Goal: Task Accomplishment & Management: Manage account settings

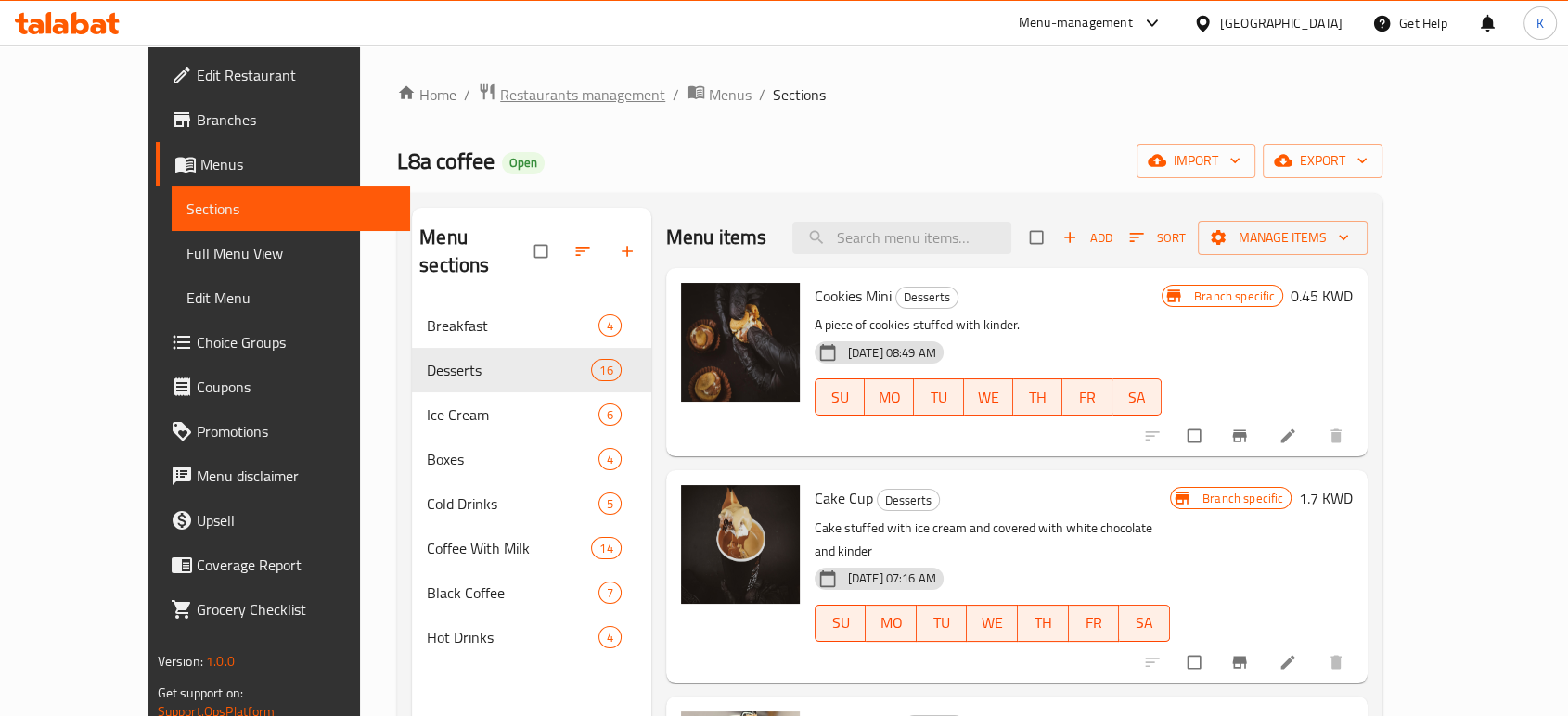
click at [533, 92] on span "Restaurants management" at bounding box center [582, 94] width 165 height 22
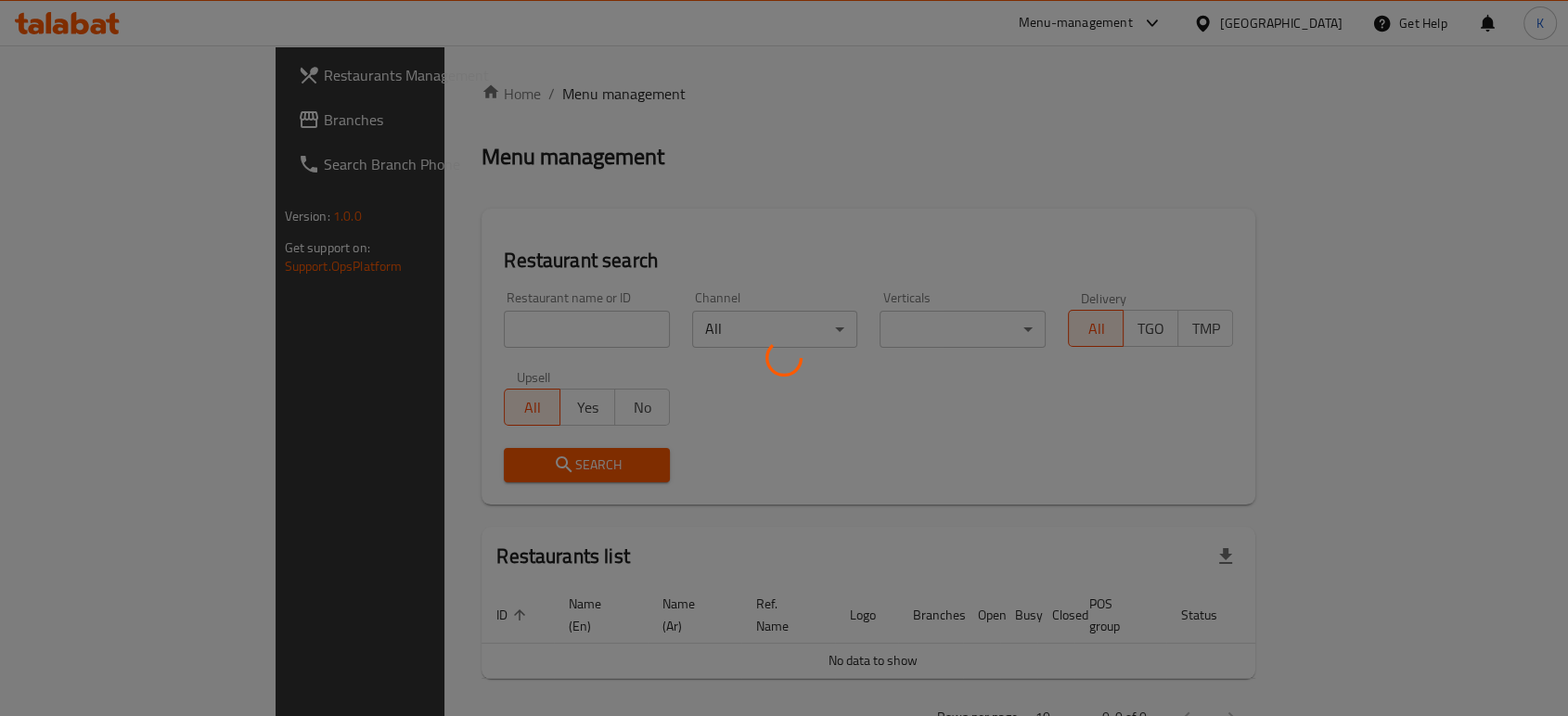
click at [498, 329] on div at bounding box center [784, 358] width 1568 height 716
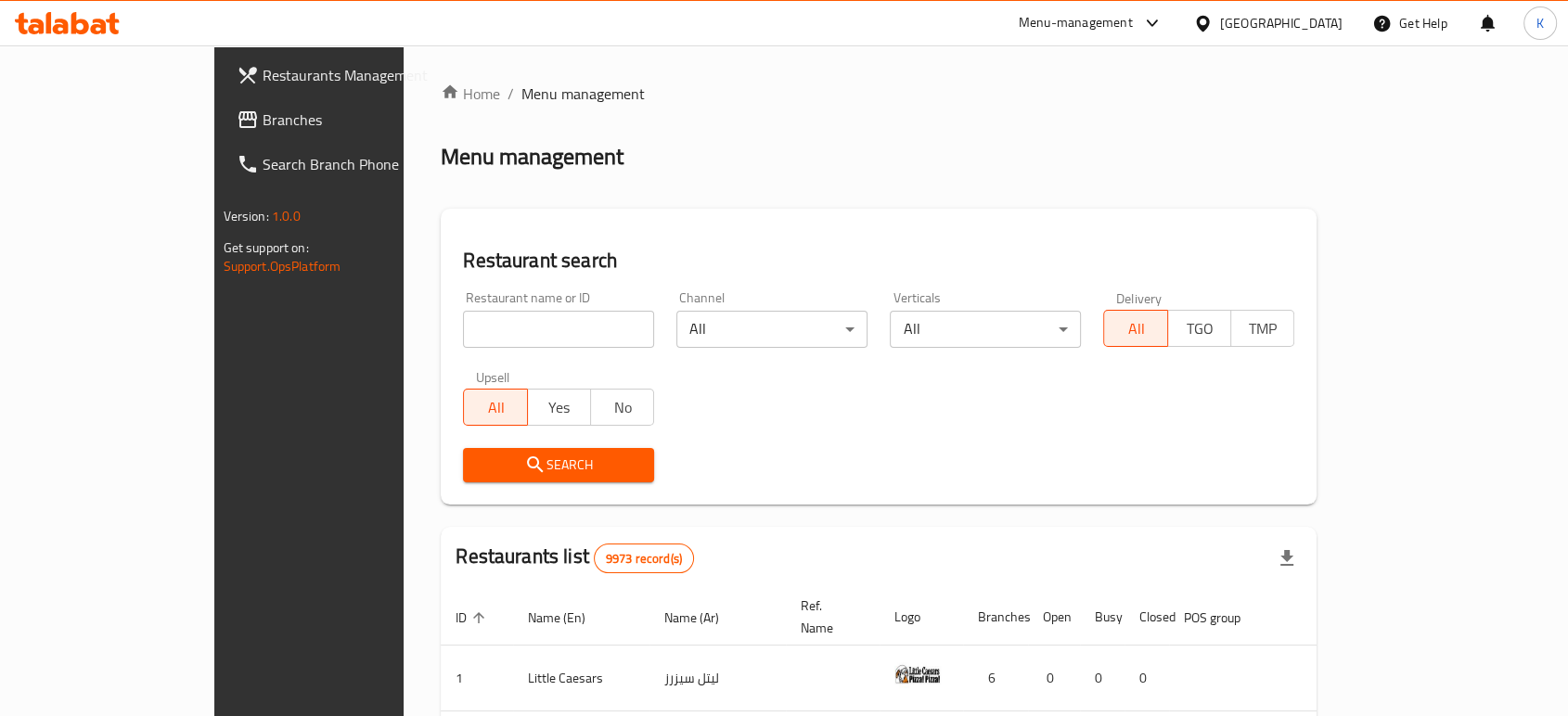
click at [501, 322] on input "search" at bounding box center [558, 330] width 191 height 37
type input "raw3a"
click at [483, 472] on span "Search" at bounding box center [558, 465] width 161 height 23
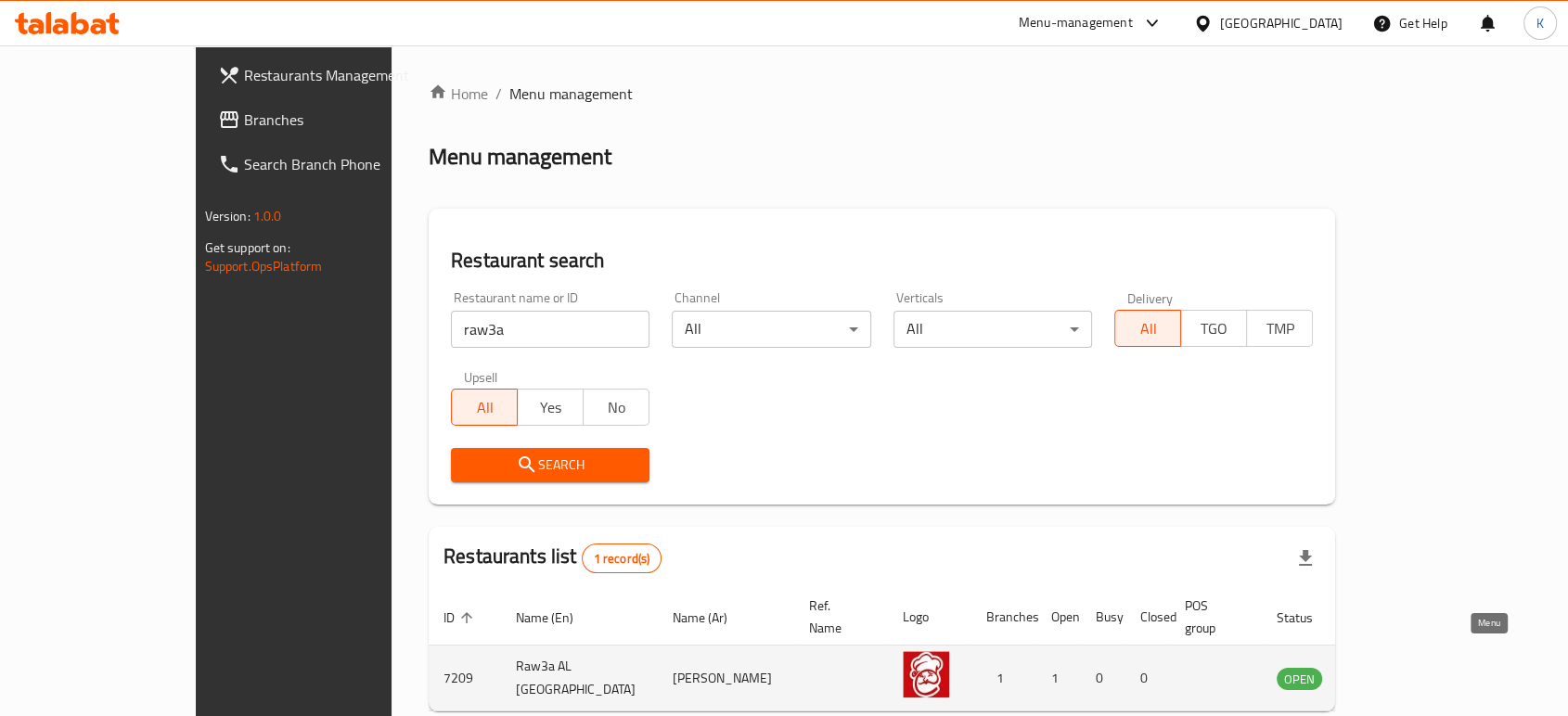
click at [1396, 667] on icon "enhanced table" at bounding box center [1385, 679] width 22 height 22
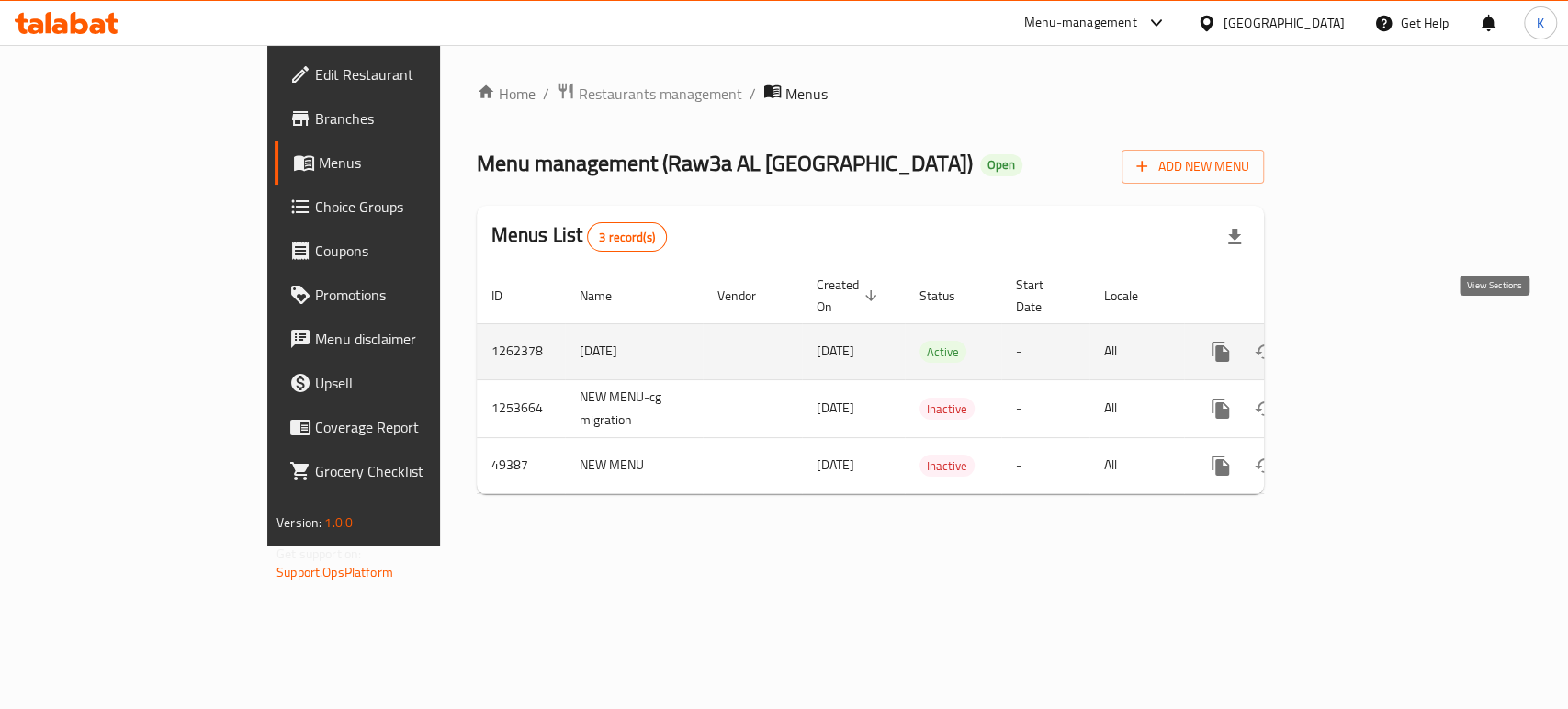
click at [1375, 345] on link "enhanced table" at bounding box center [1353, 352] width 44 height 44
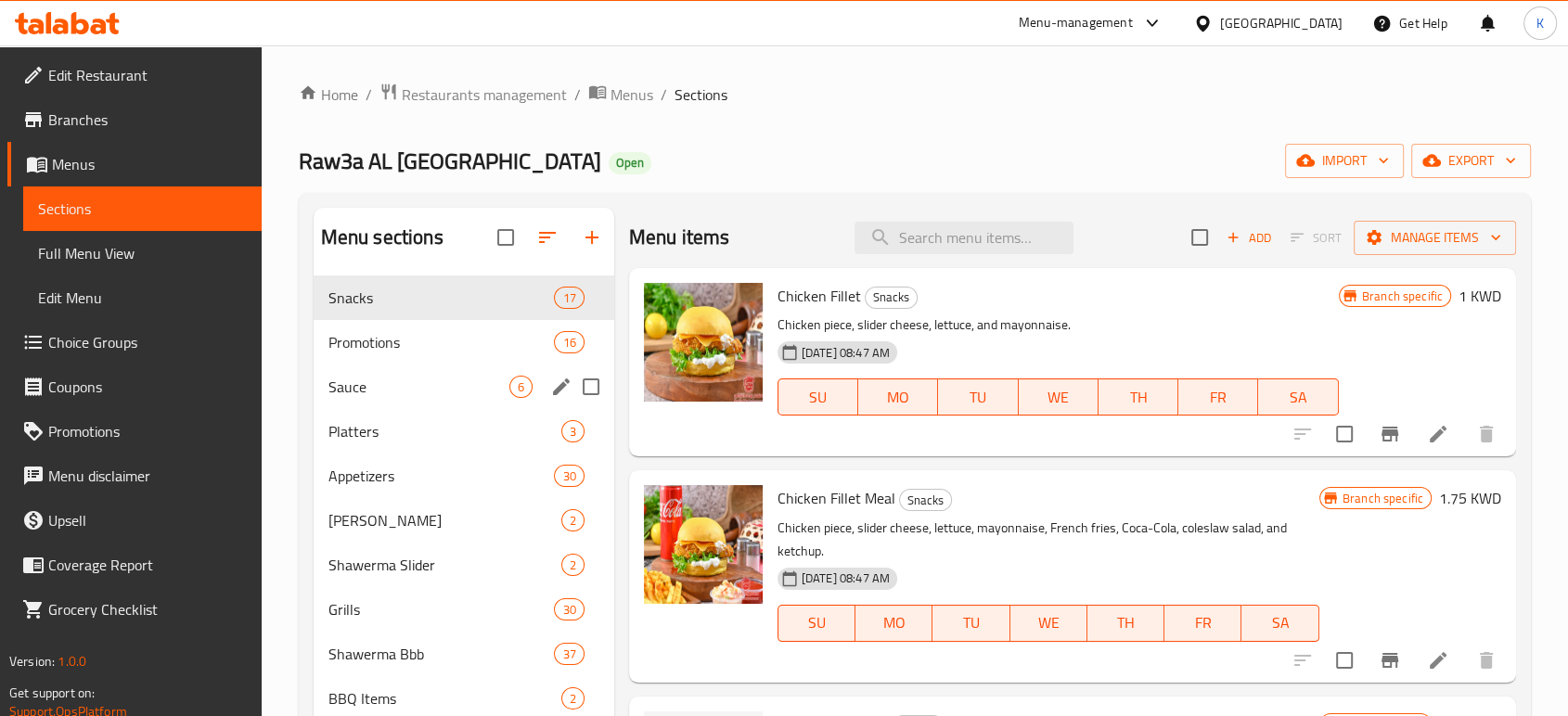
click at [426, 355] on div "Promotions 16" at bounding box center [464, 343] width 301 height 45
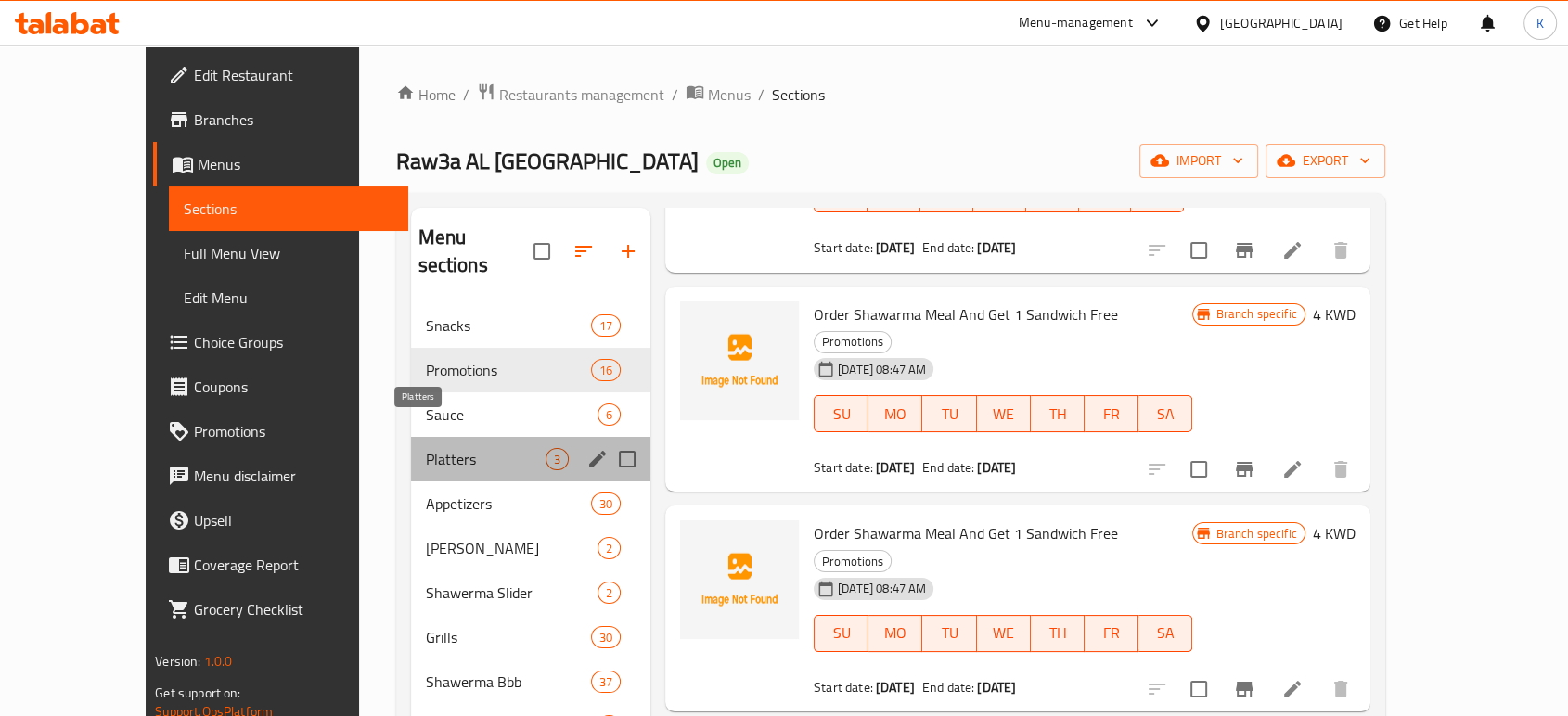
click at [426, 448] on span "Platters" at bounding box center [485, 459] width 119 height 22
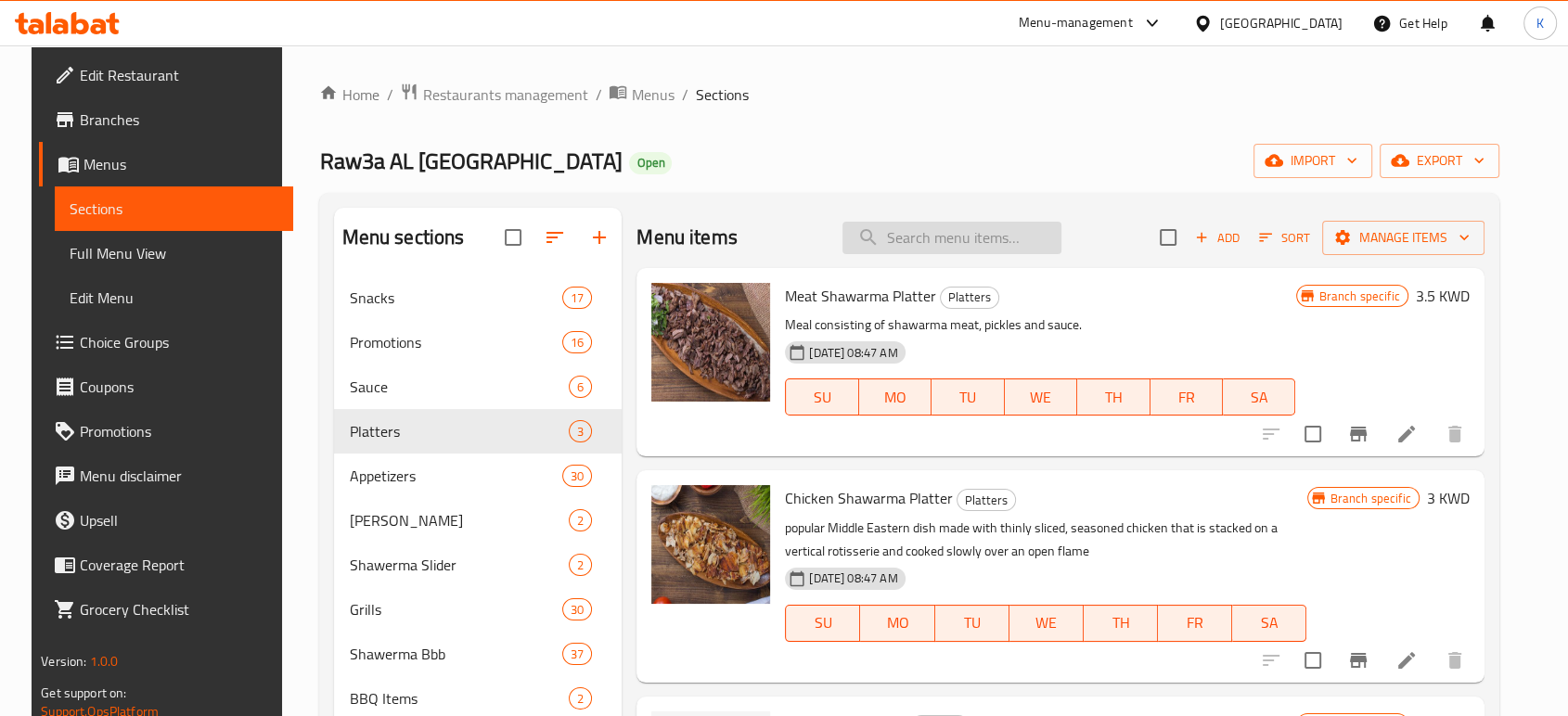
click at [914, 246] on input "search" at bounding box center [951, 238] width 219 height 33
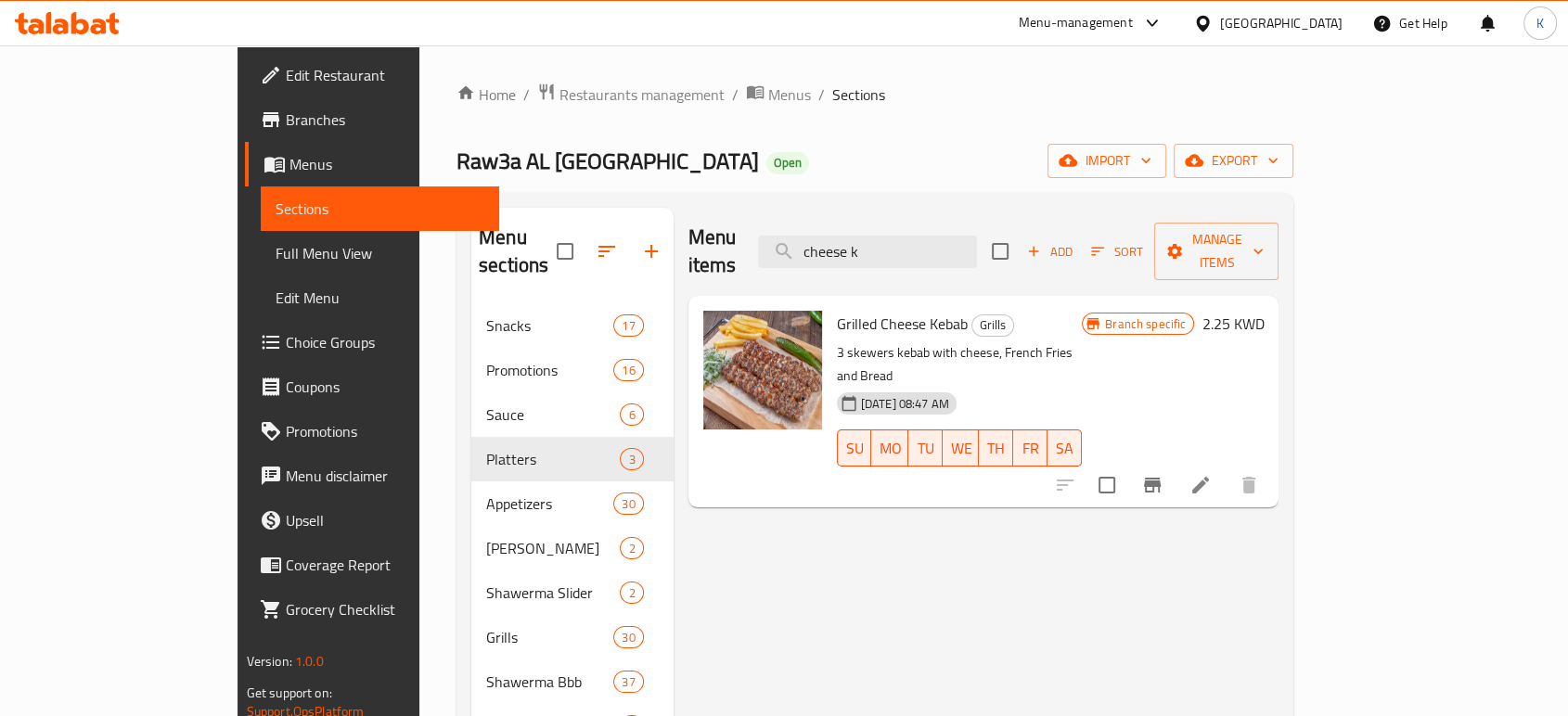
type input "cheese k"
click at [1211, 474] on icon at bounding box center [1200, 485] width 22 height 22
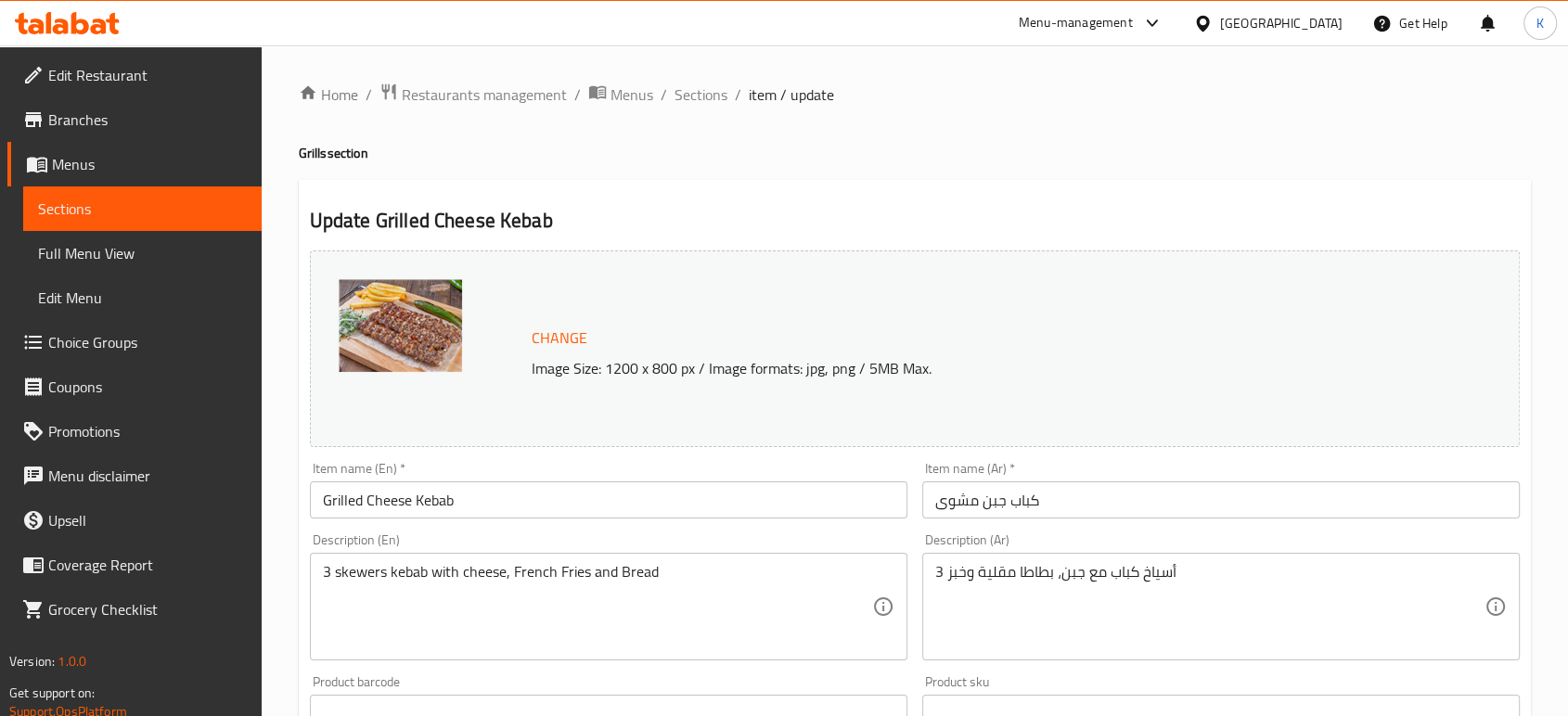
click at [569, 337] on span "Change" at bounding box center [560, 338] width 56 height 27
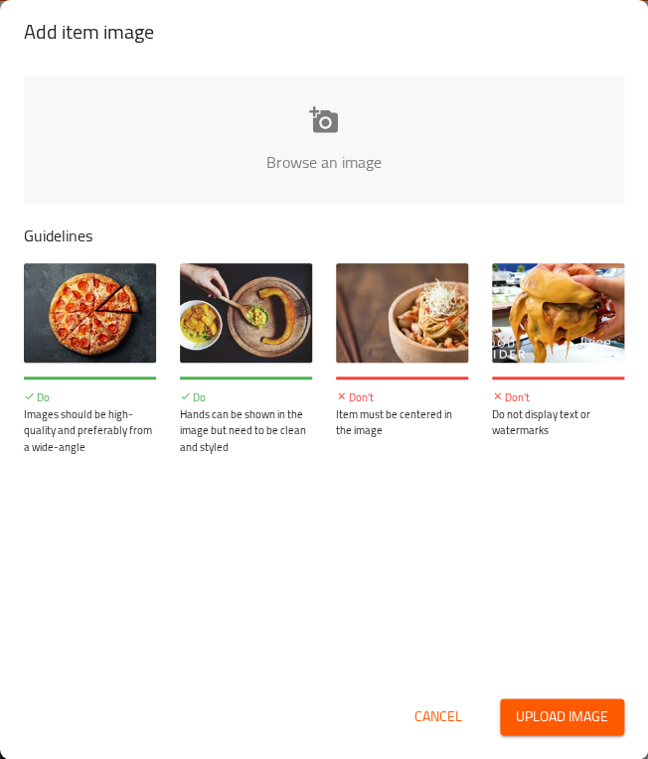
type input "C:\fakepath\new image cheese kabab.jpg"
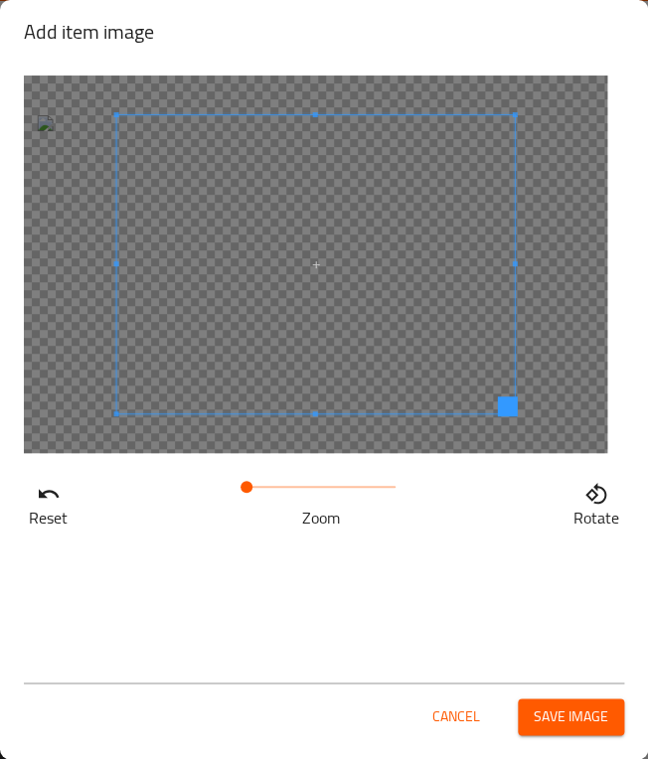
click at [332, 301] on span at bounding box center [316, 264] width 398 height 298
click at [579, 718] on span "Save image" at bounding box center [571, 717] width 75 height 25
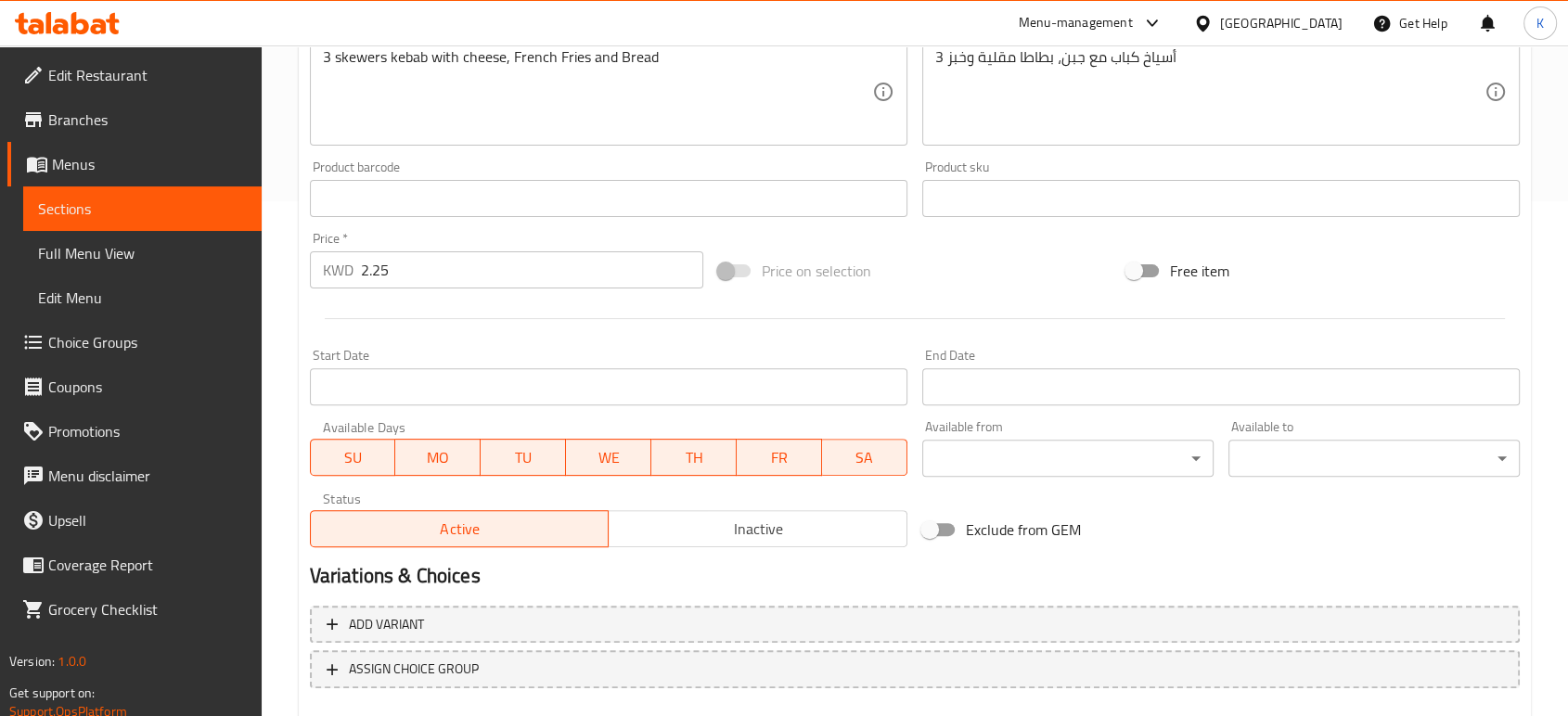
scroll to position [621, 0]
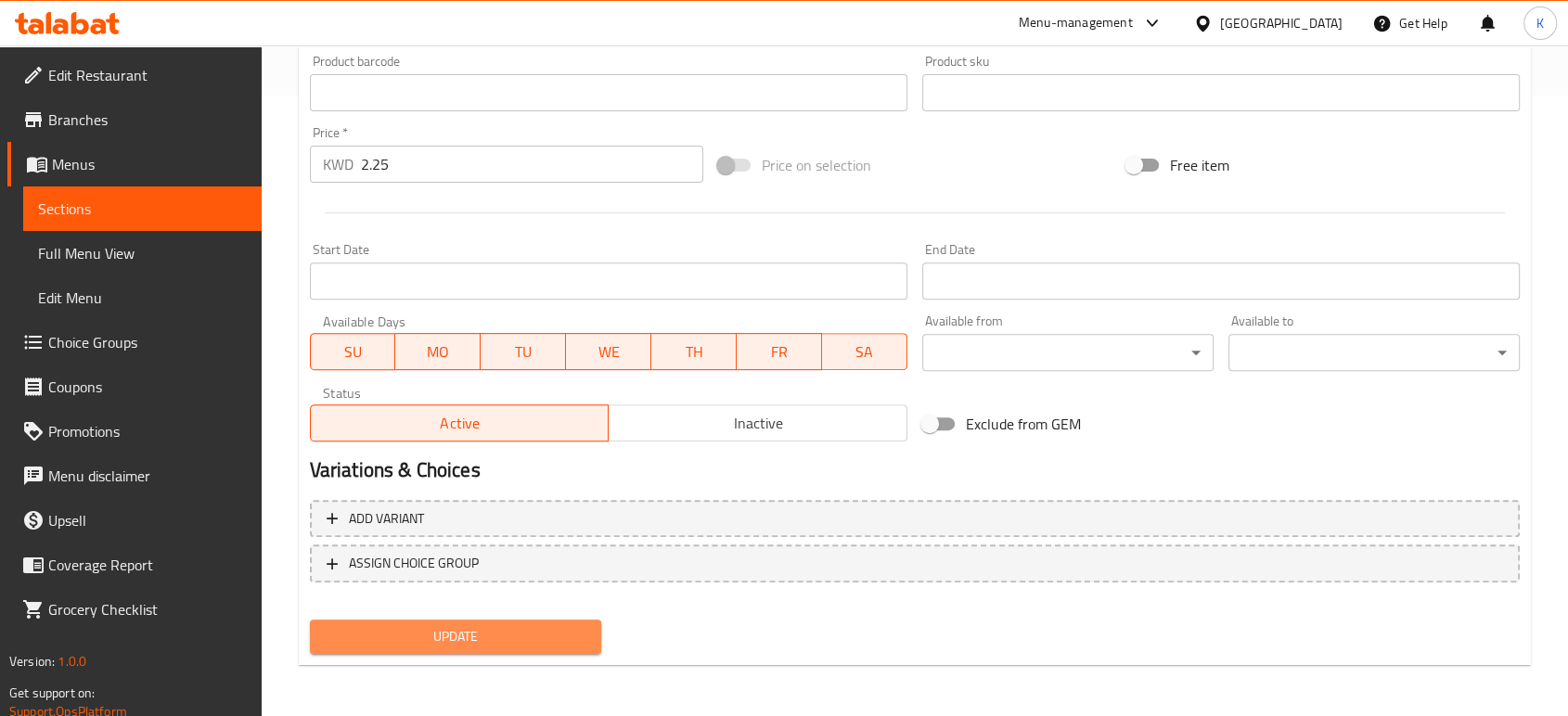
click at [534, 635] on span "Update" at bounding box center [455, 637] width 261 height 23
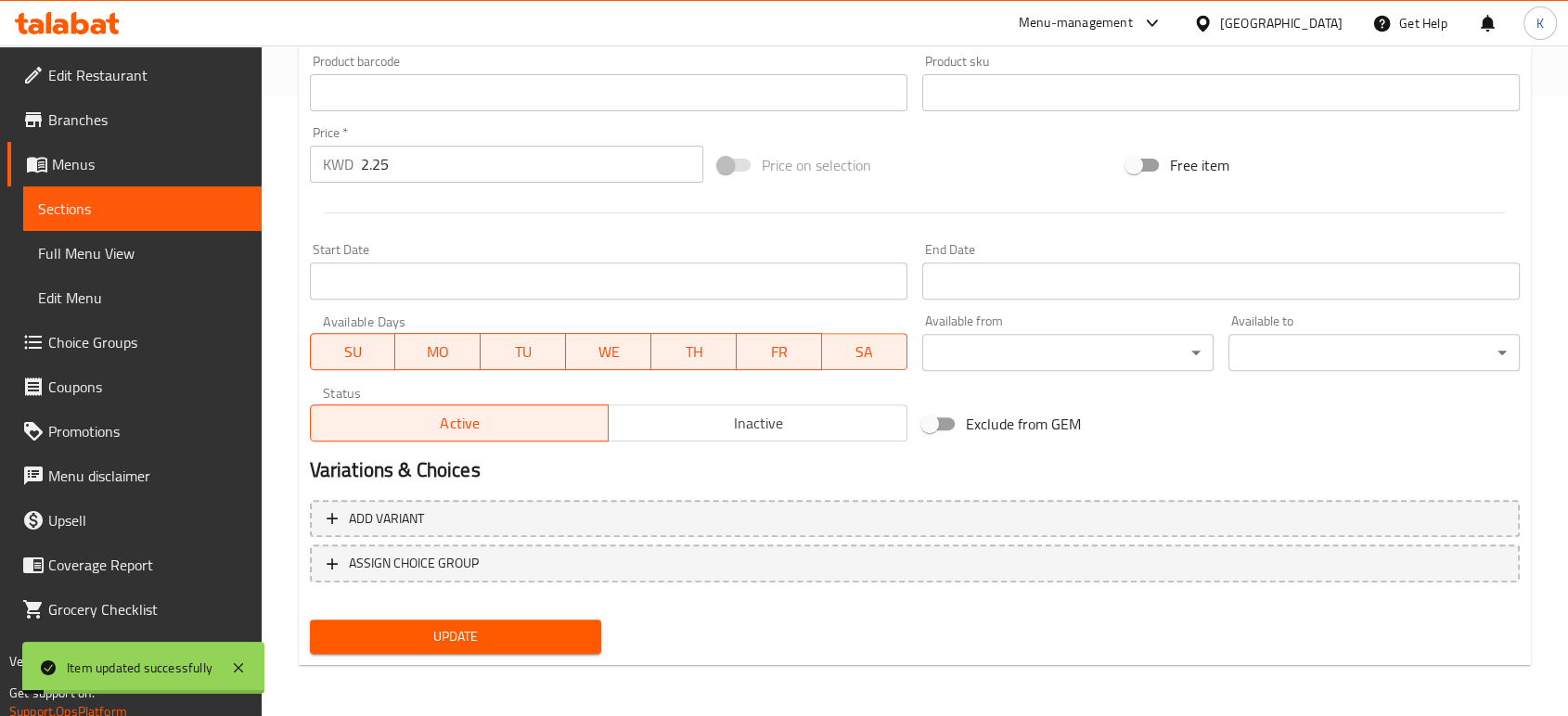
scroll to position [0, 0]
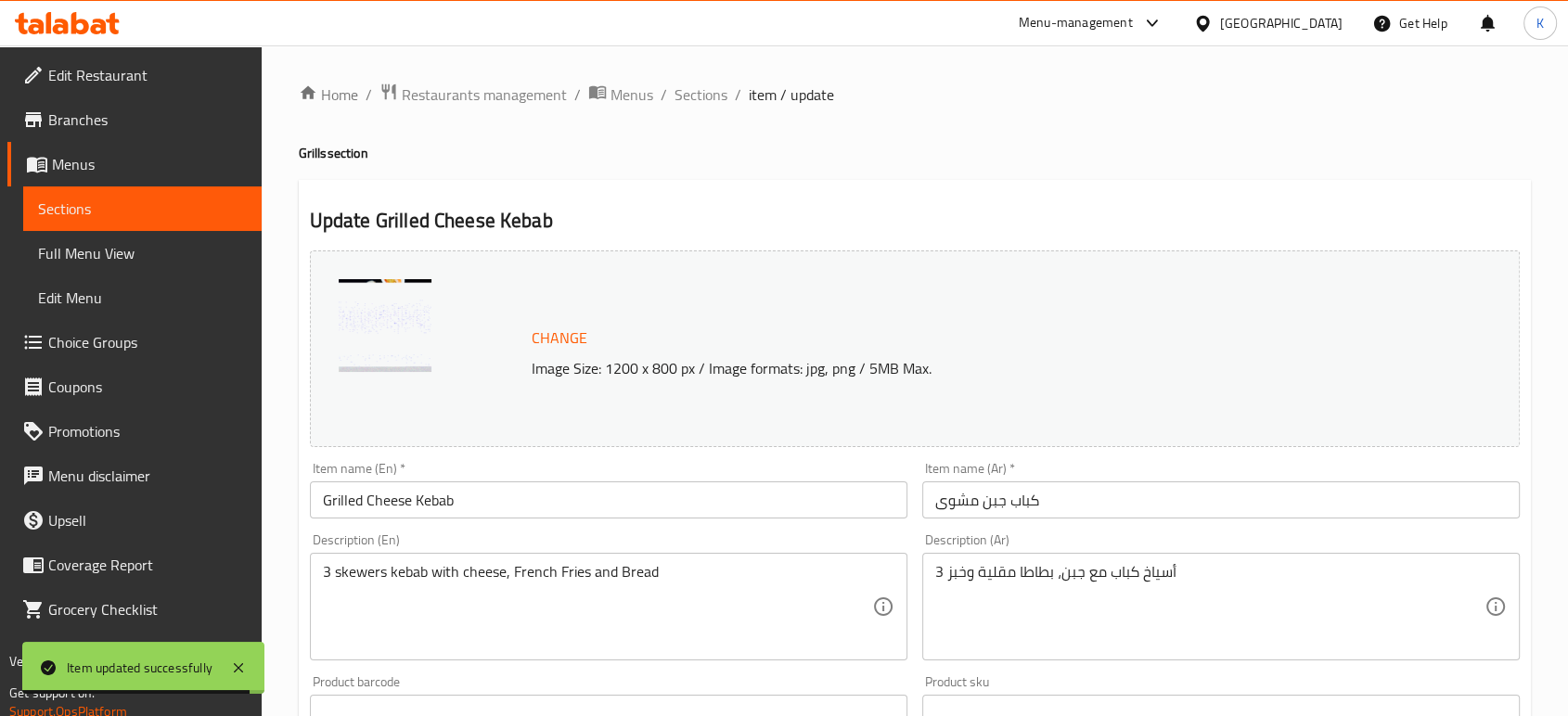
click at [171, 209] on span "Sections" at bounding box center [143, 209] width 209 height 22
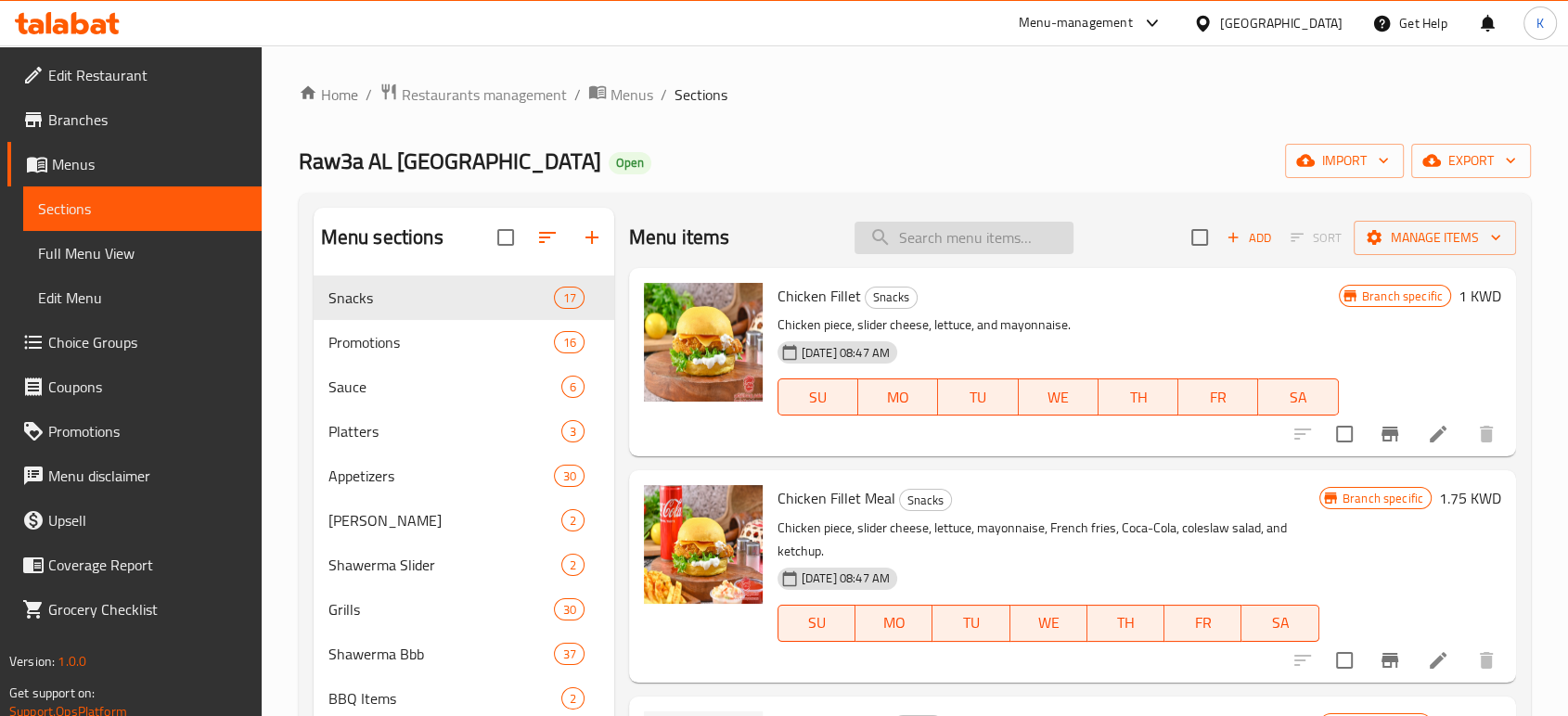
click at [900, 235] on input "search" at bounding box center [963, 238] width 219 height 33
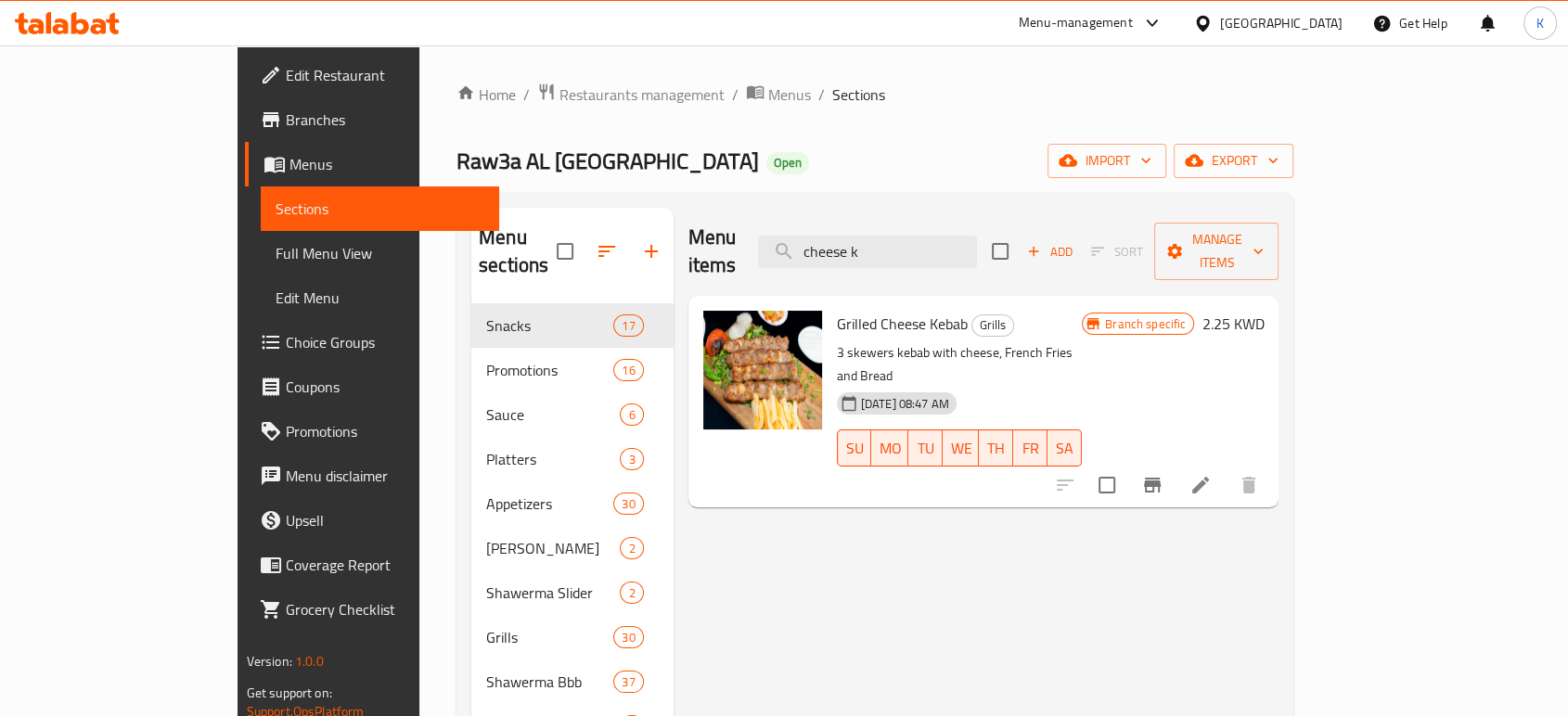
type input "cheese k"
click at [1211, 474] on icon at bounding box center [1200, 485] width 22 height 22
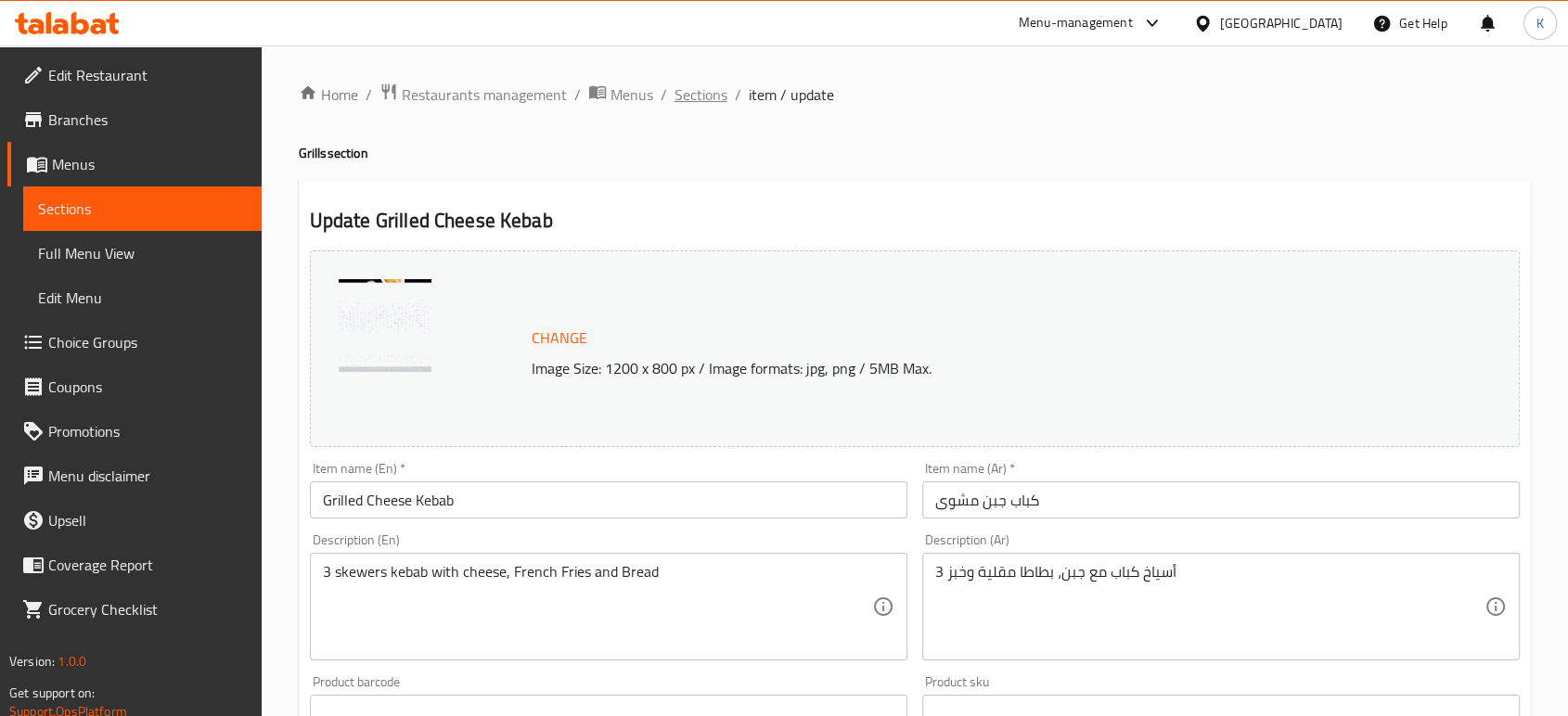
click at [721, 89] on span "Sections" at bounding box center [701, 94] width 53 height 22
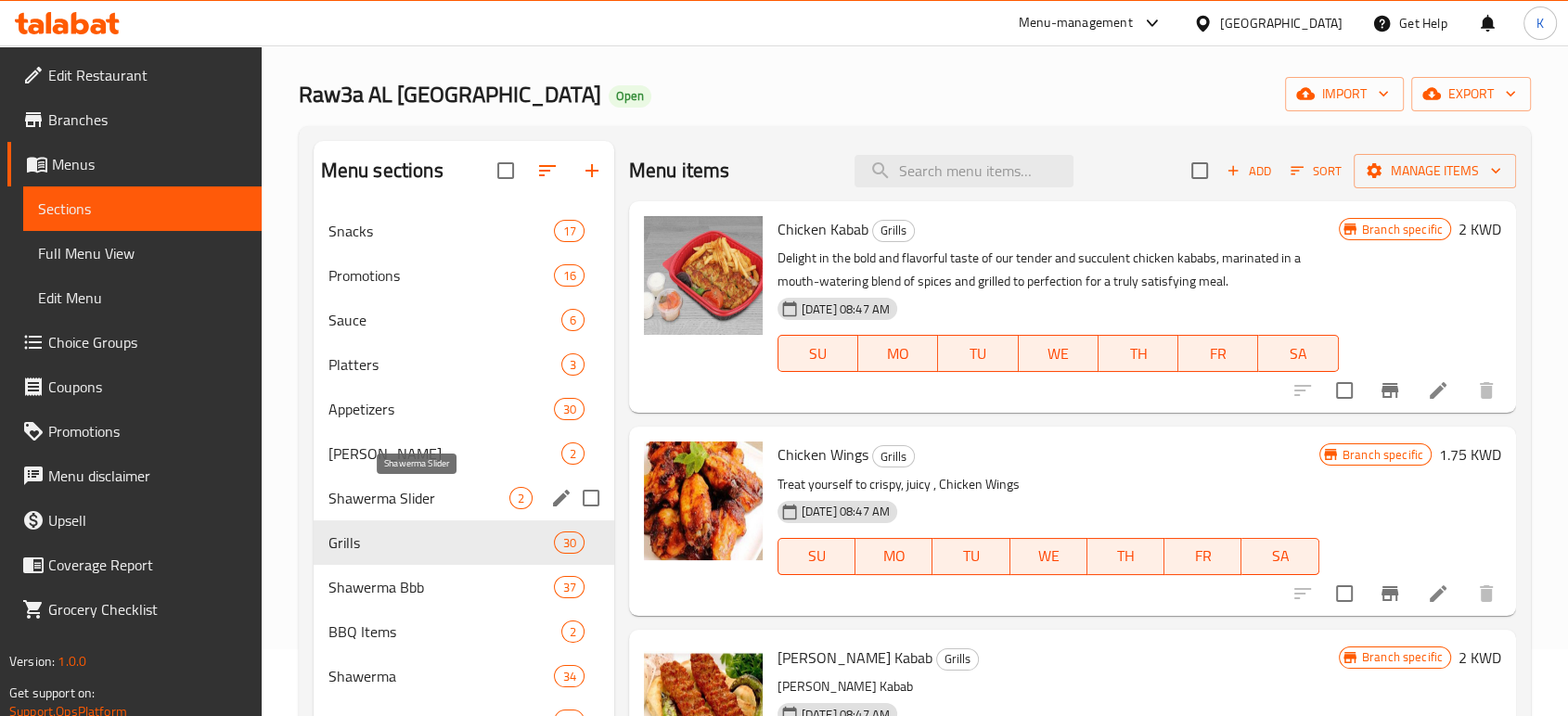
scroll to position [103, 0]
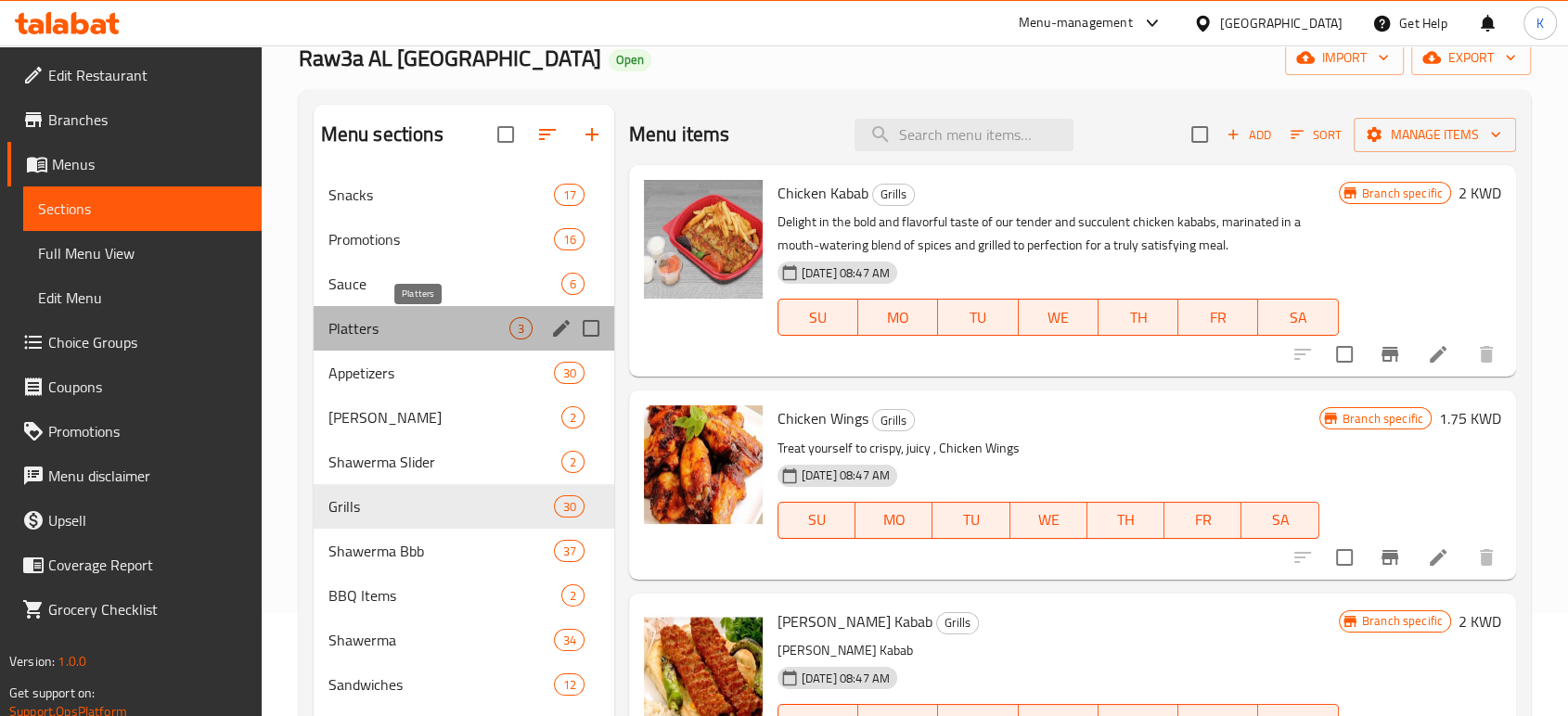
click at [436, 334] on span "Platters" at bounding box center [419, 329] width 181 height 22
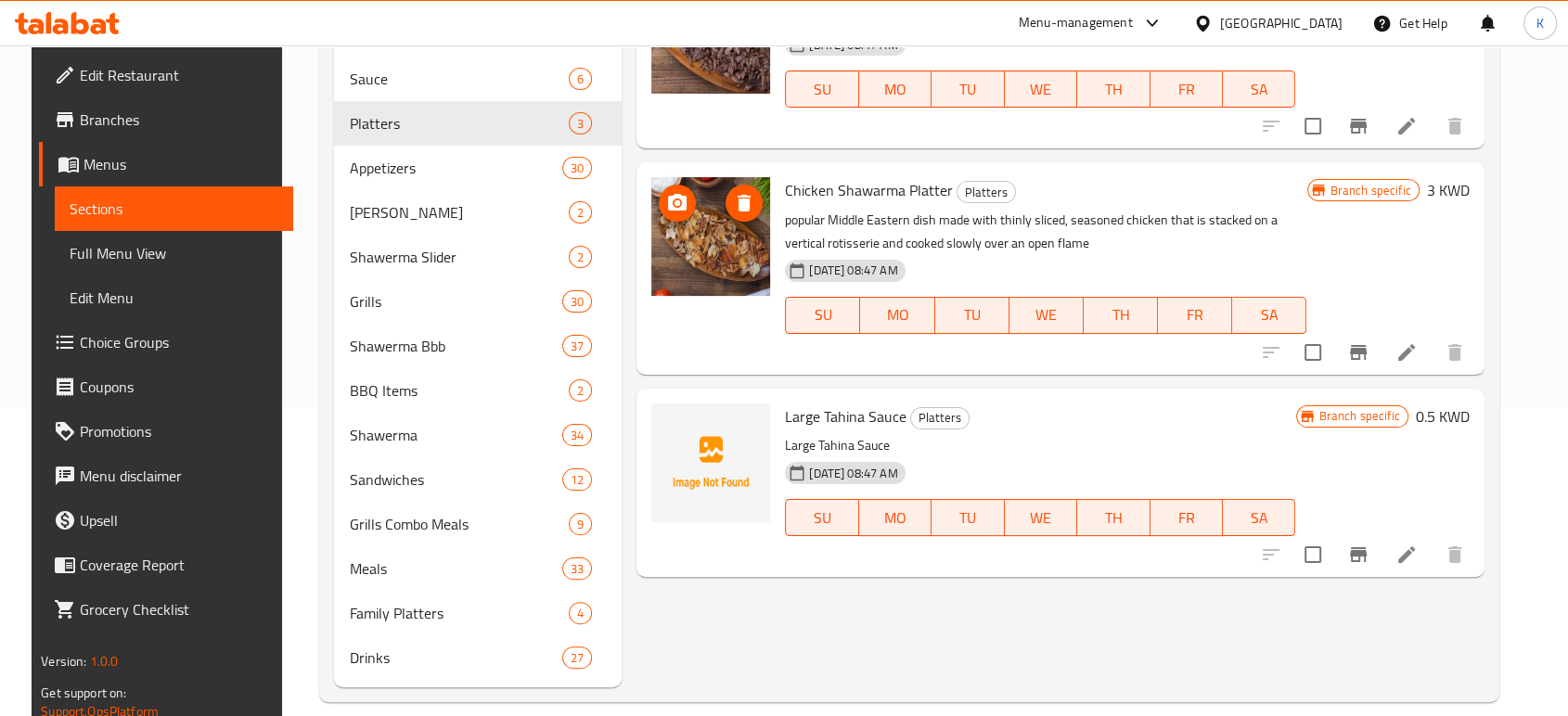
scroll to position [330, 0]
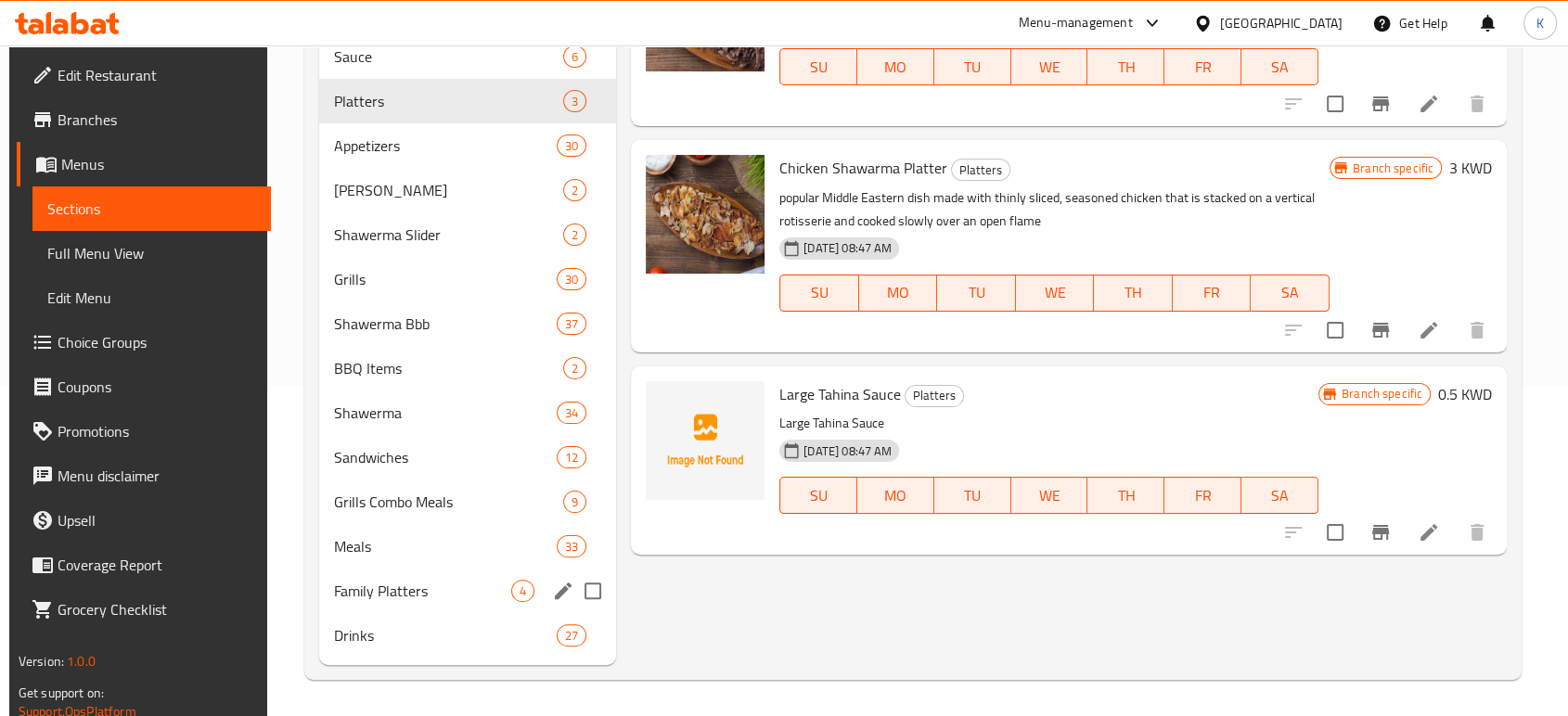
click at [452, 600] on span "Family Platters" at bounding box center [423, 591] width 177 height 22
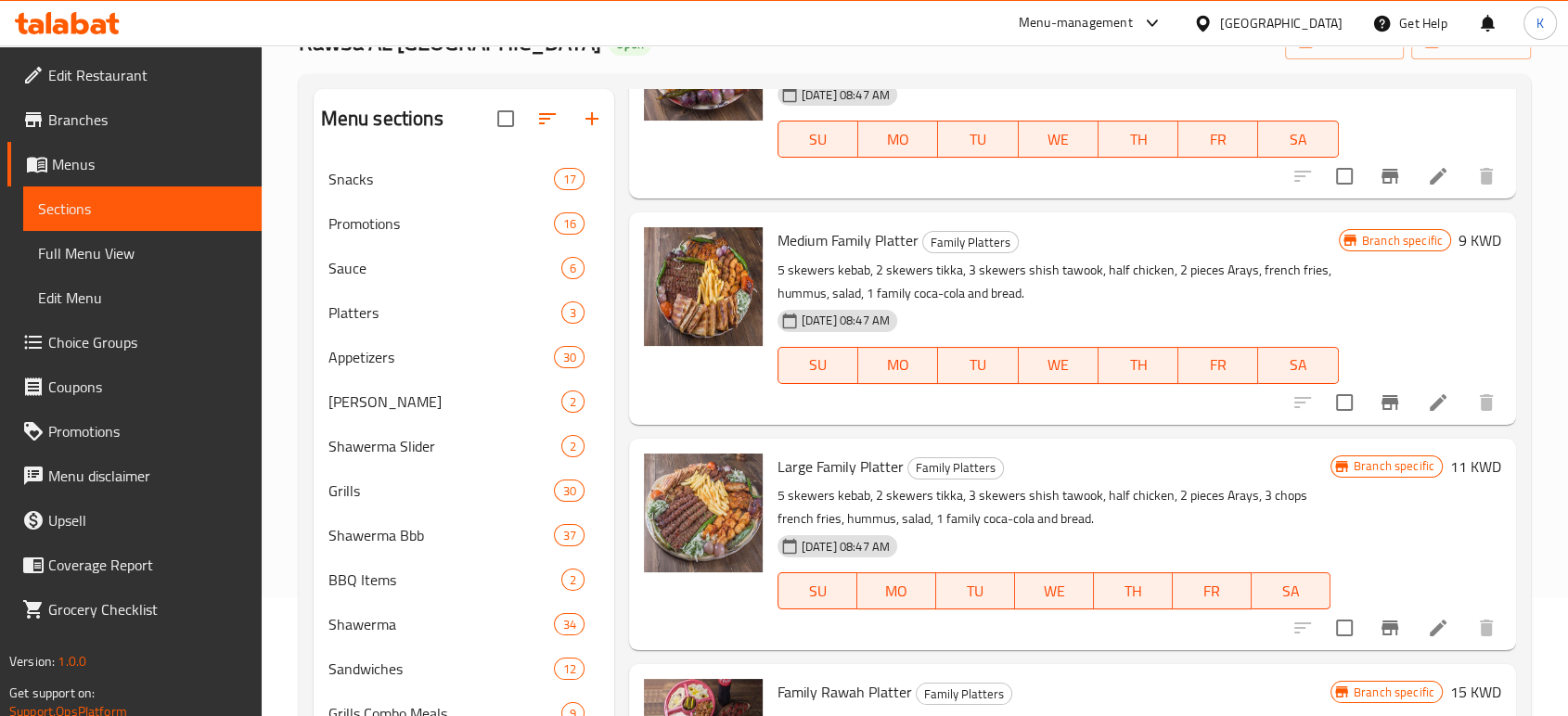
scroll to position [330, 0]
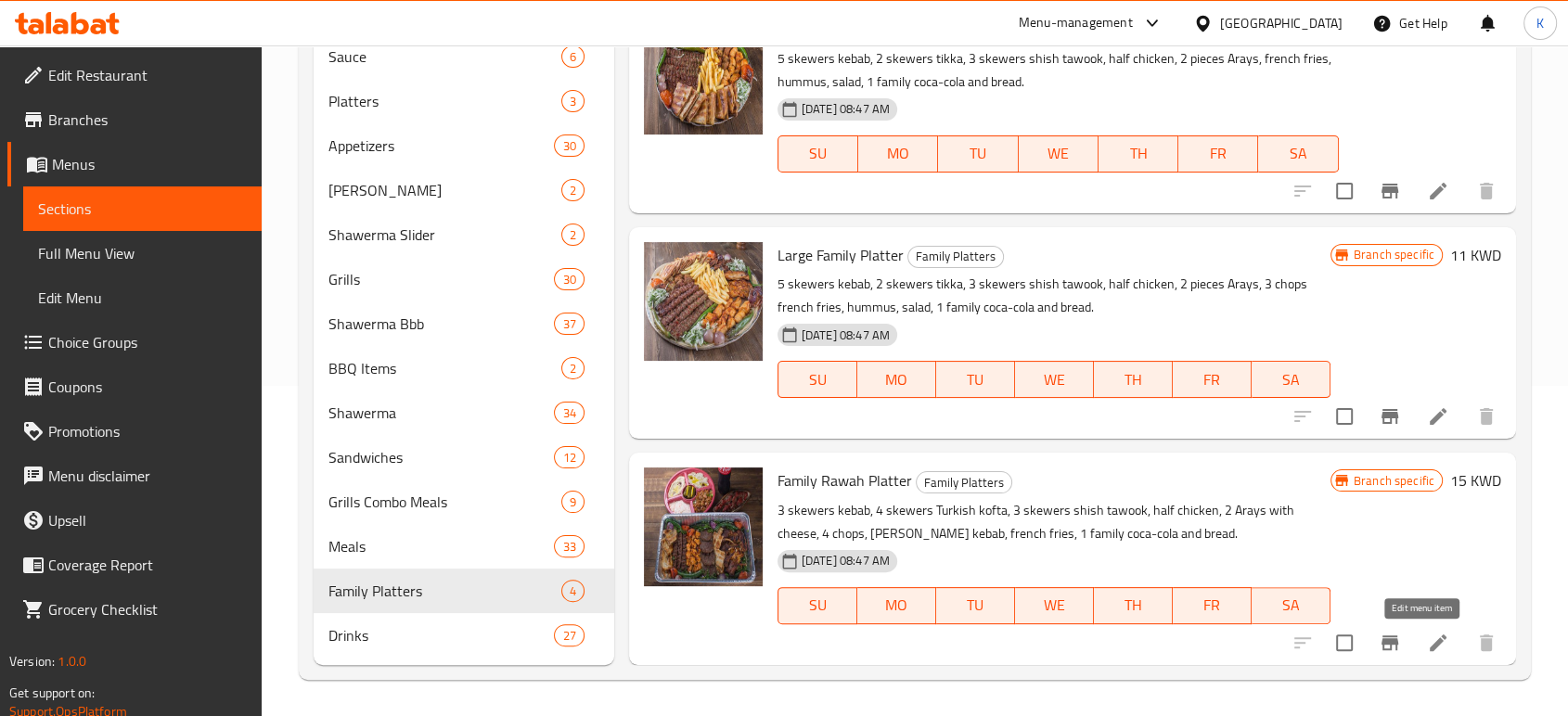
click at [1433, 636] on li at bounding box center [1438, 643] width 52 height 34
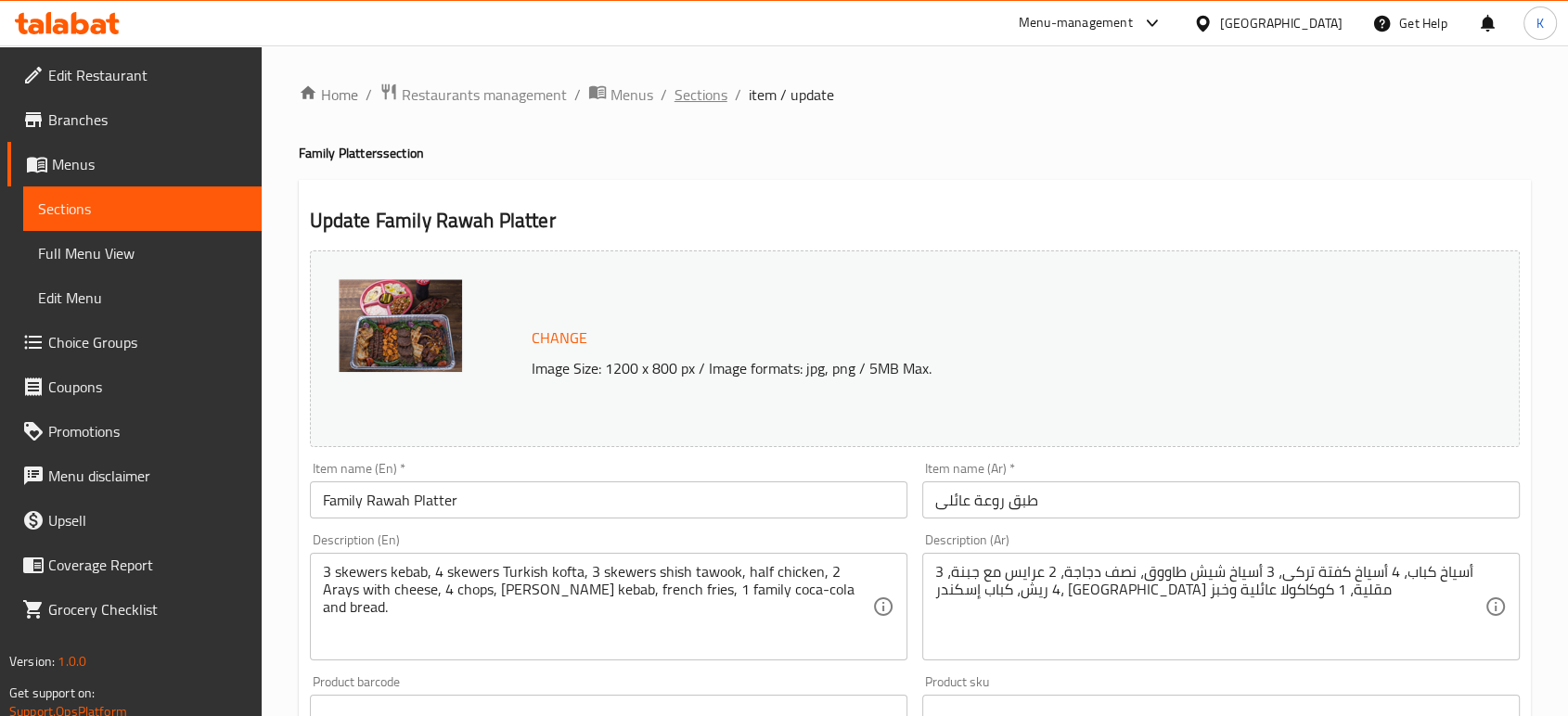
click at [711, 105] on span "Sections" at bounding box center [701, 94] width 53 height 22
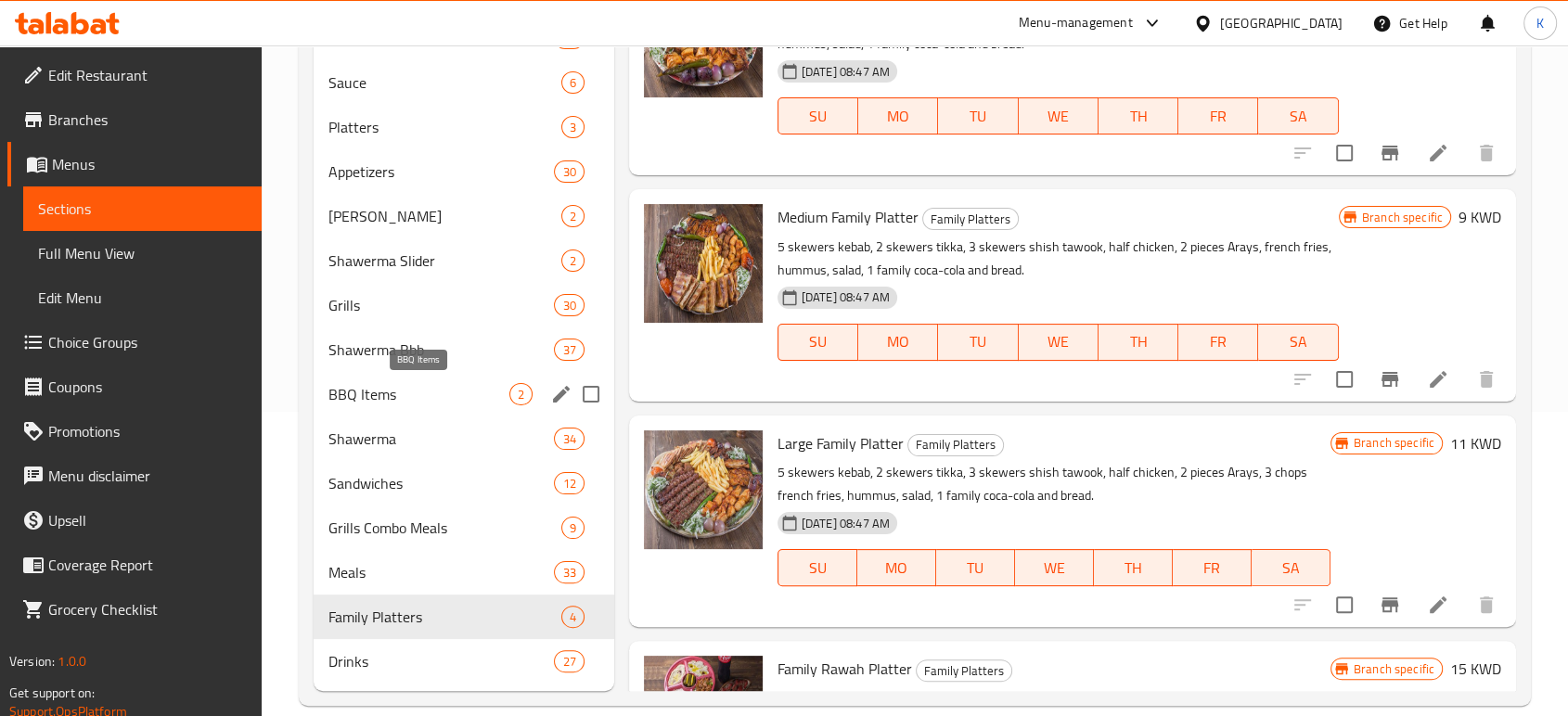
scroll to position [309, 0]
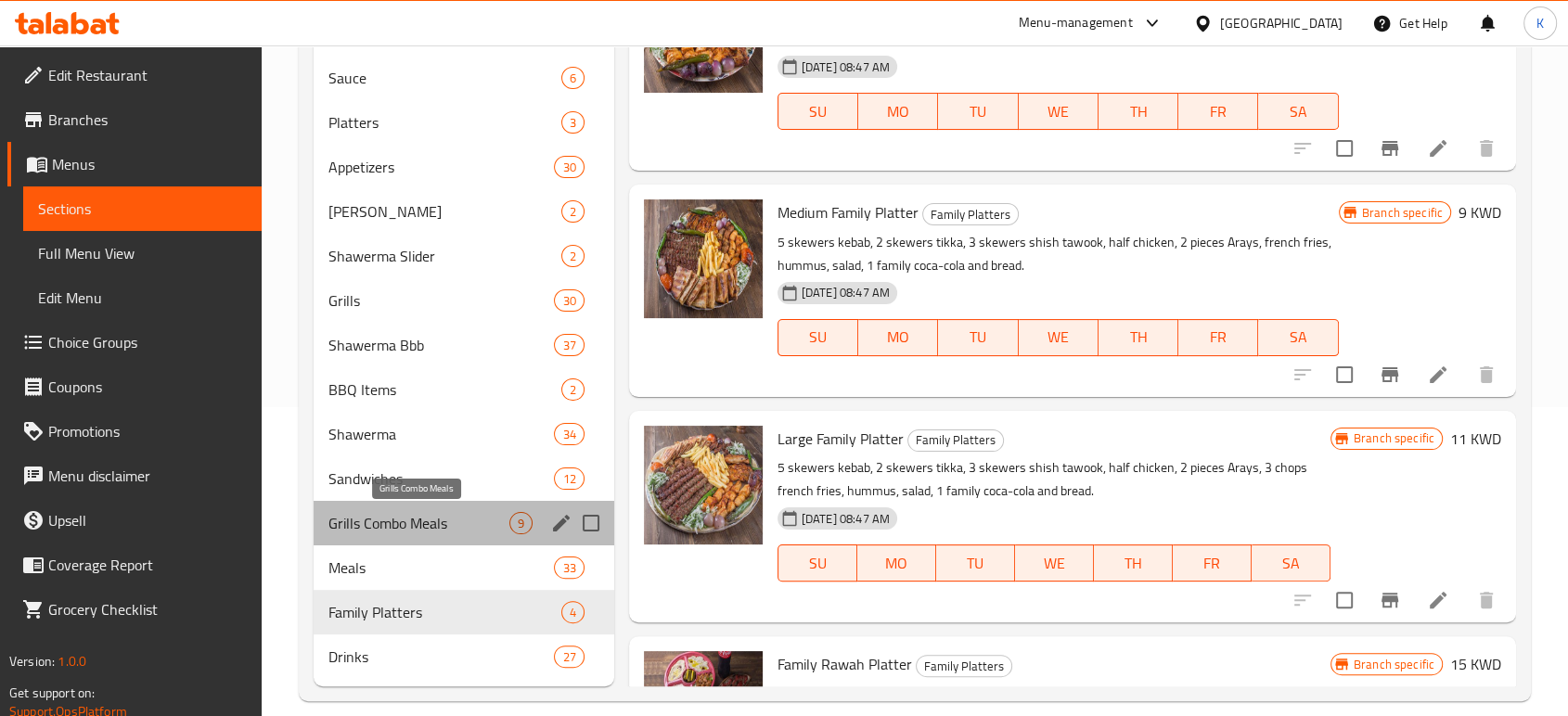
click at [447, 519] on span "Grills Combo Meals" at bounding box center [419, 524] width 181 height 22
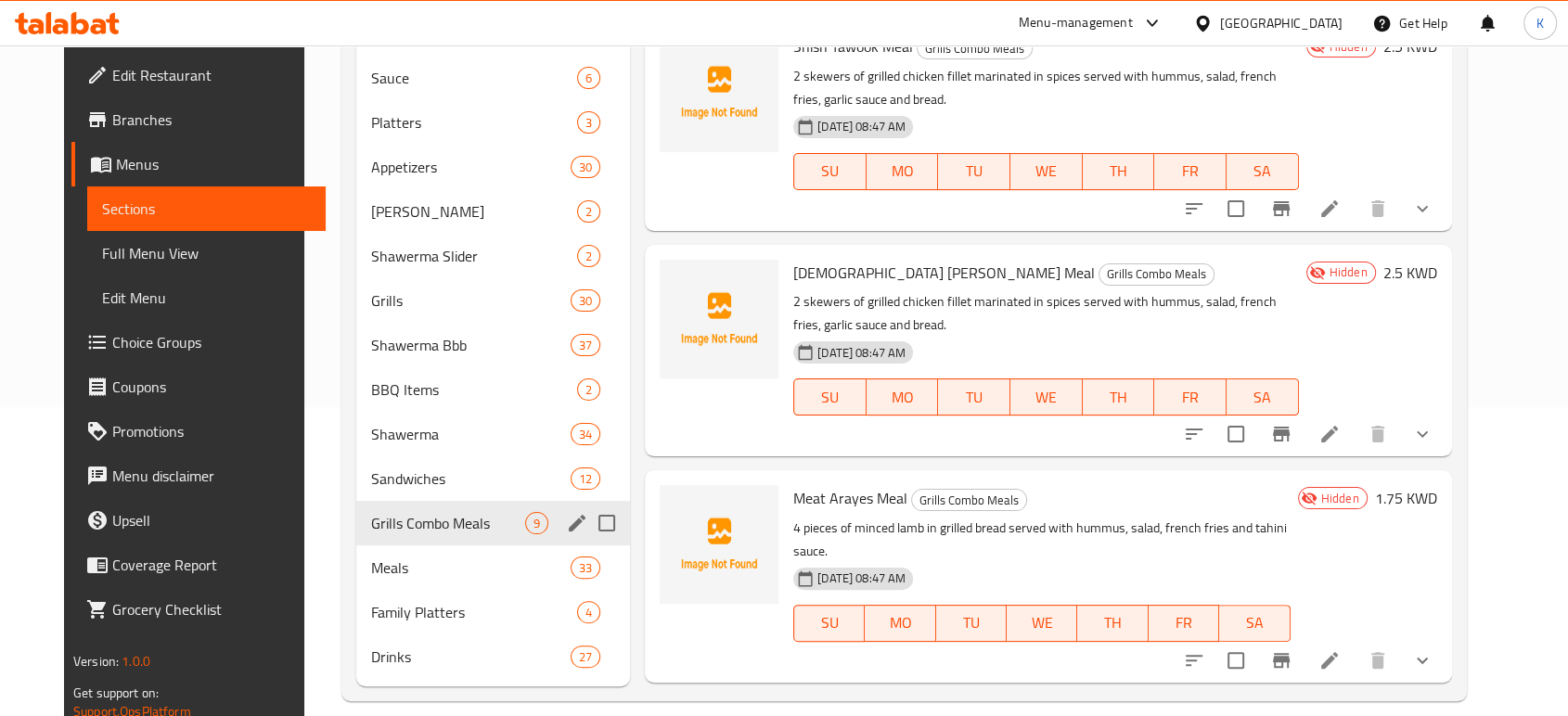
scroll to position [330, 0]
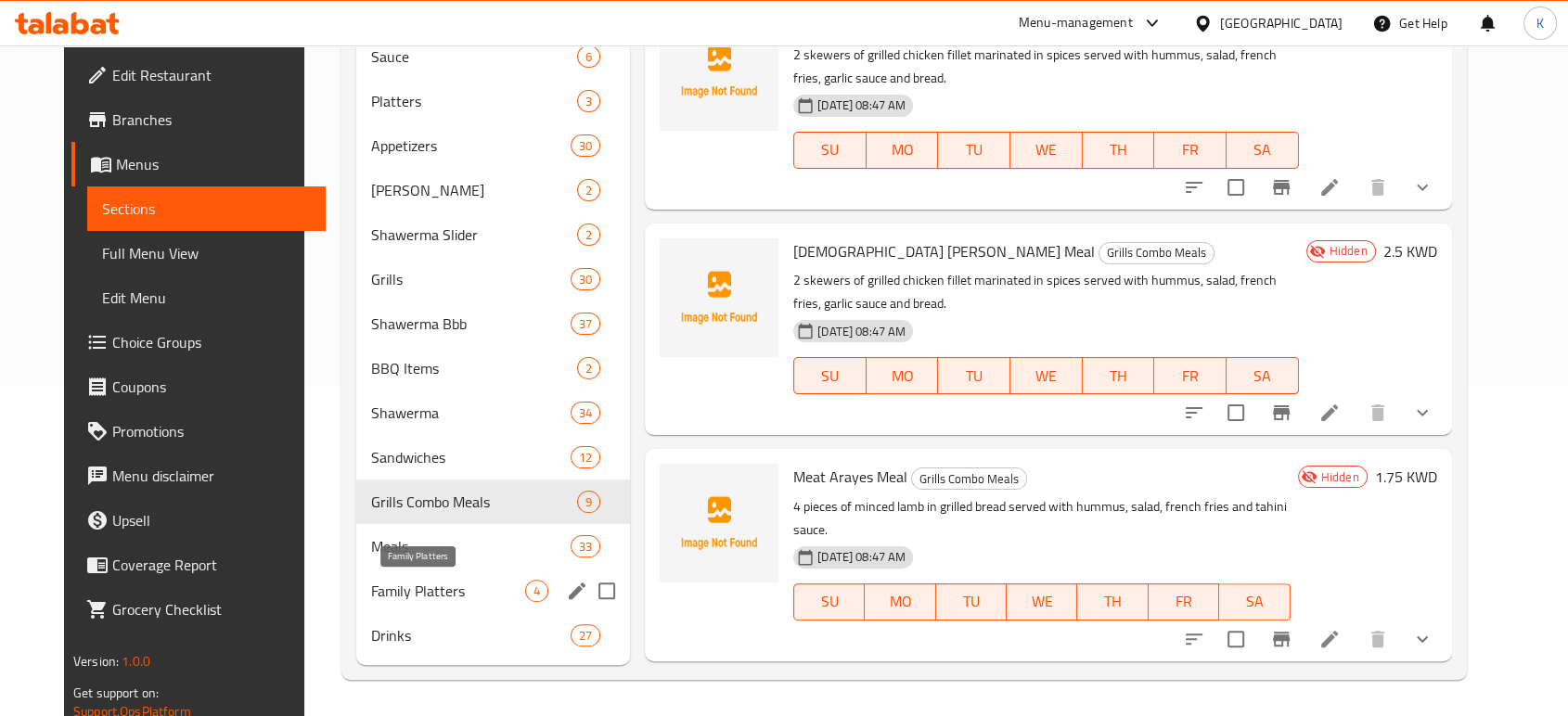
click at [474, 592] on span "Family Platters" at bounding box center [448, 591] width 154 height 22
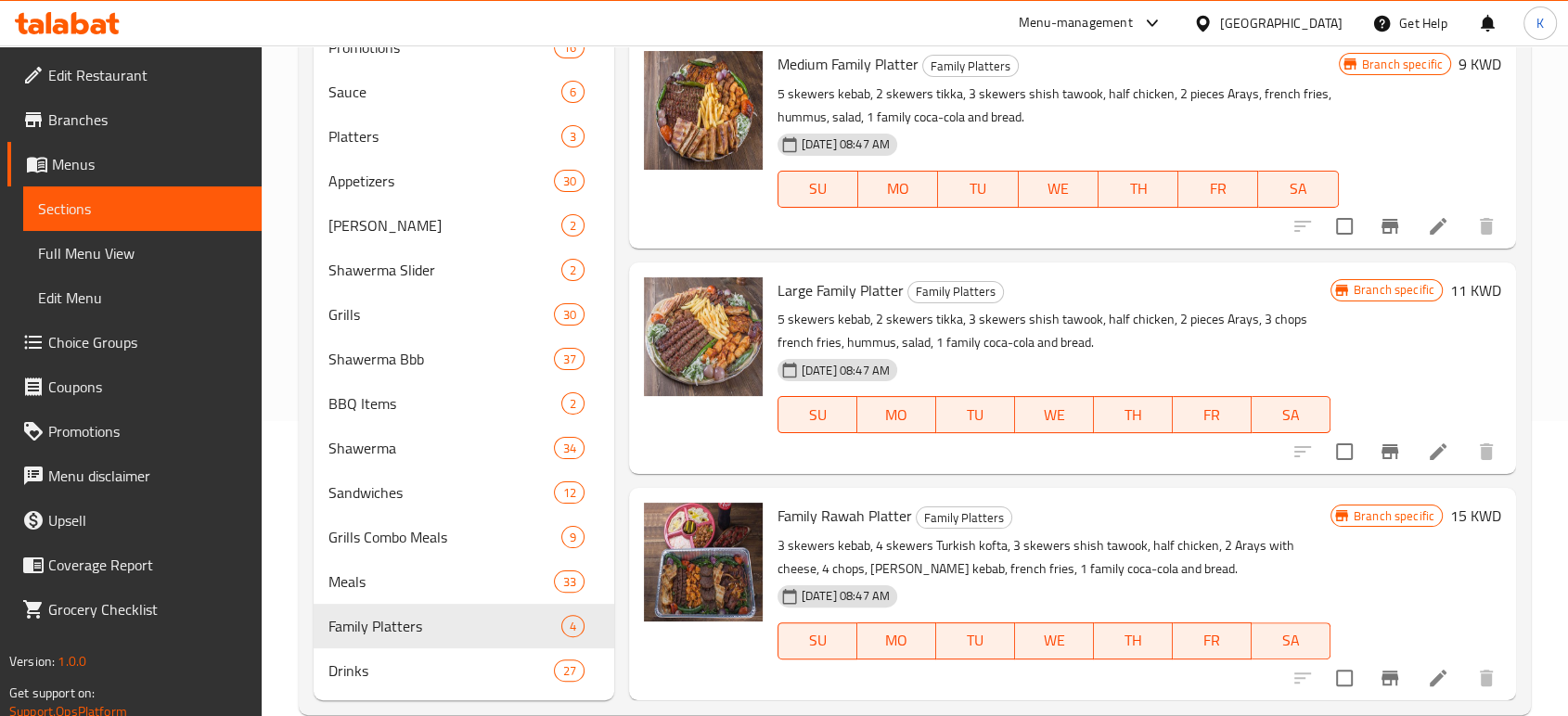
scroll to position [330, 0]
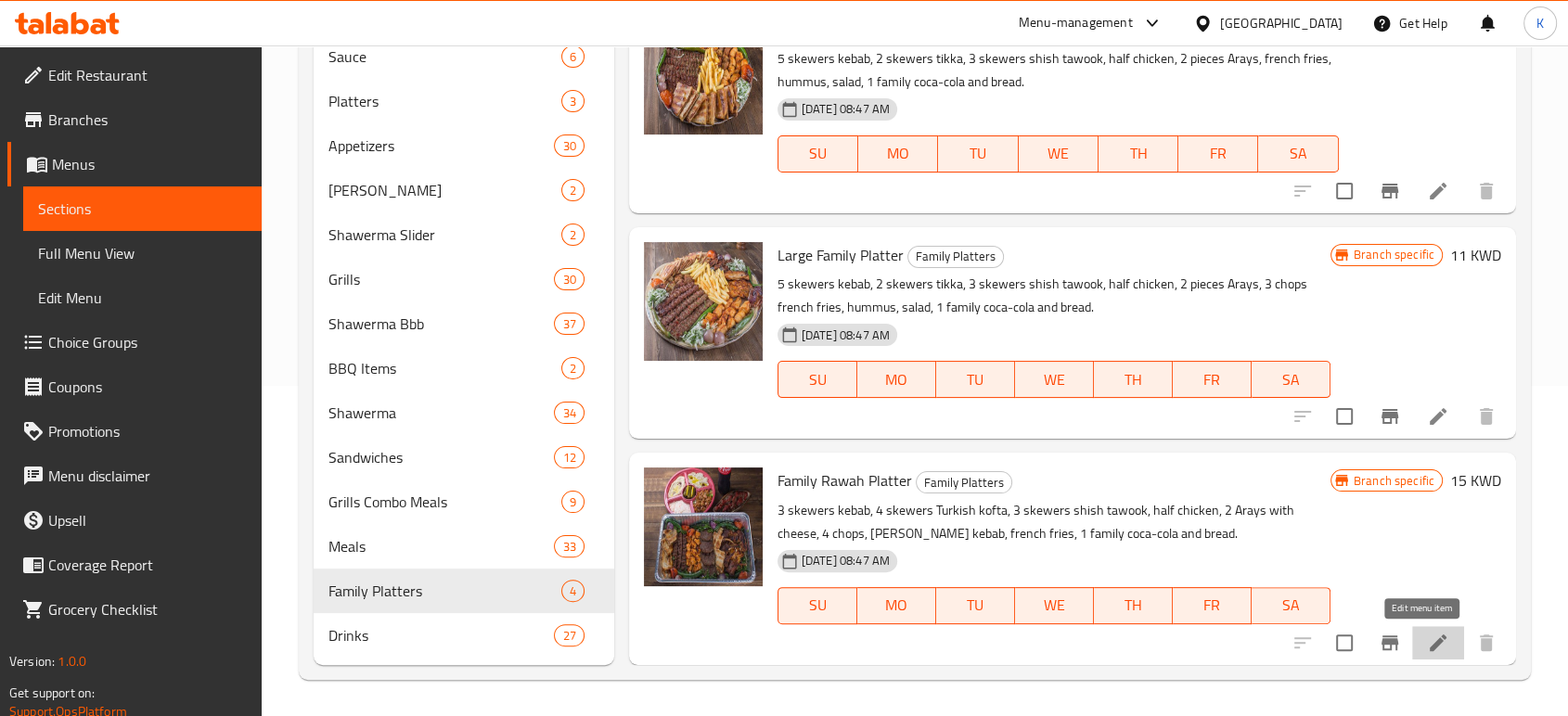
click at [1430, 640] on icon at bounding box center [1438, 643] width 22 height 22
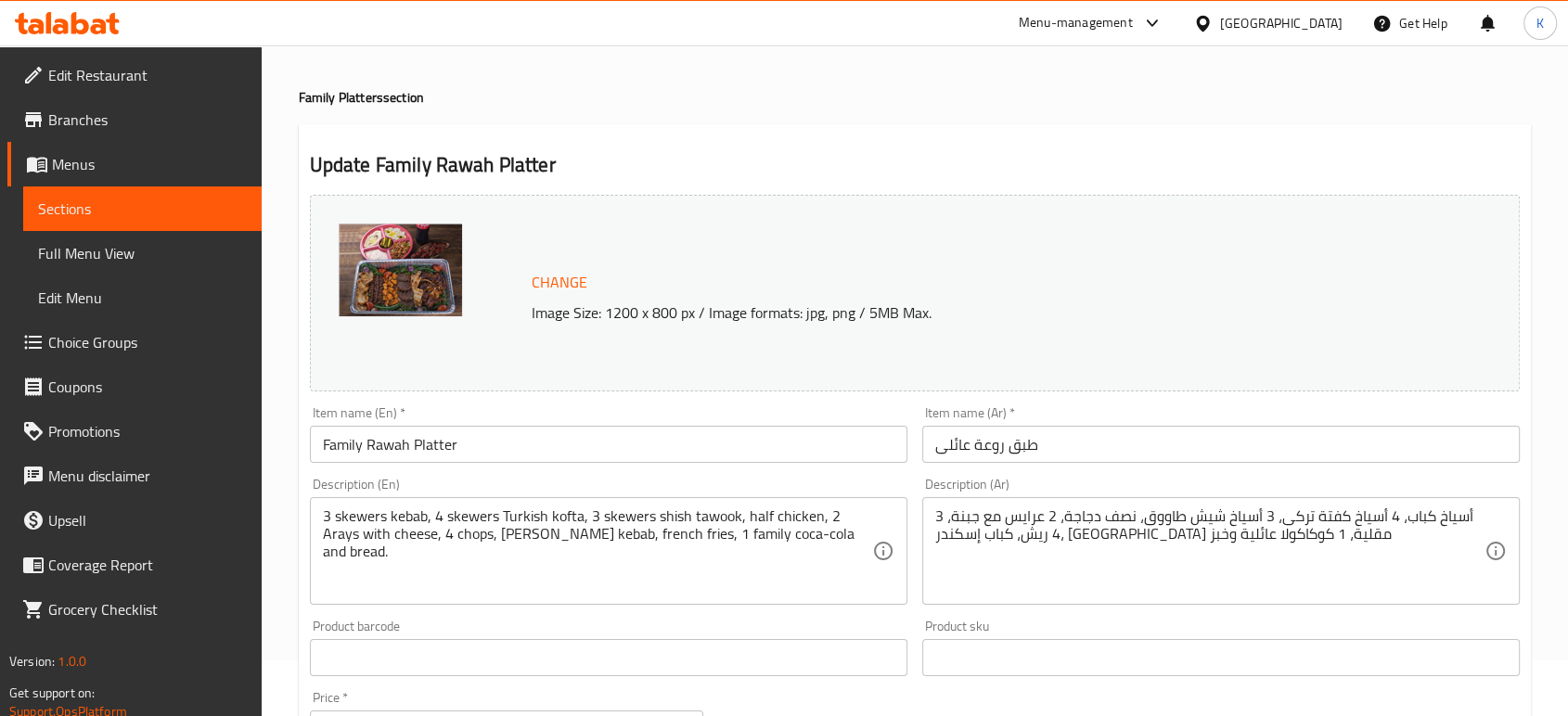
scroll to position [103, 0]
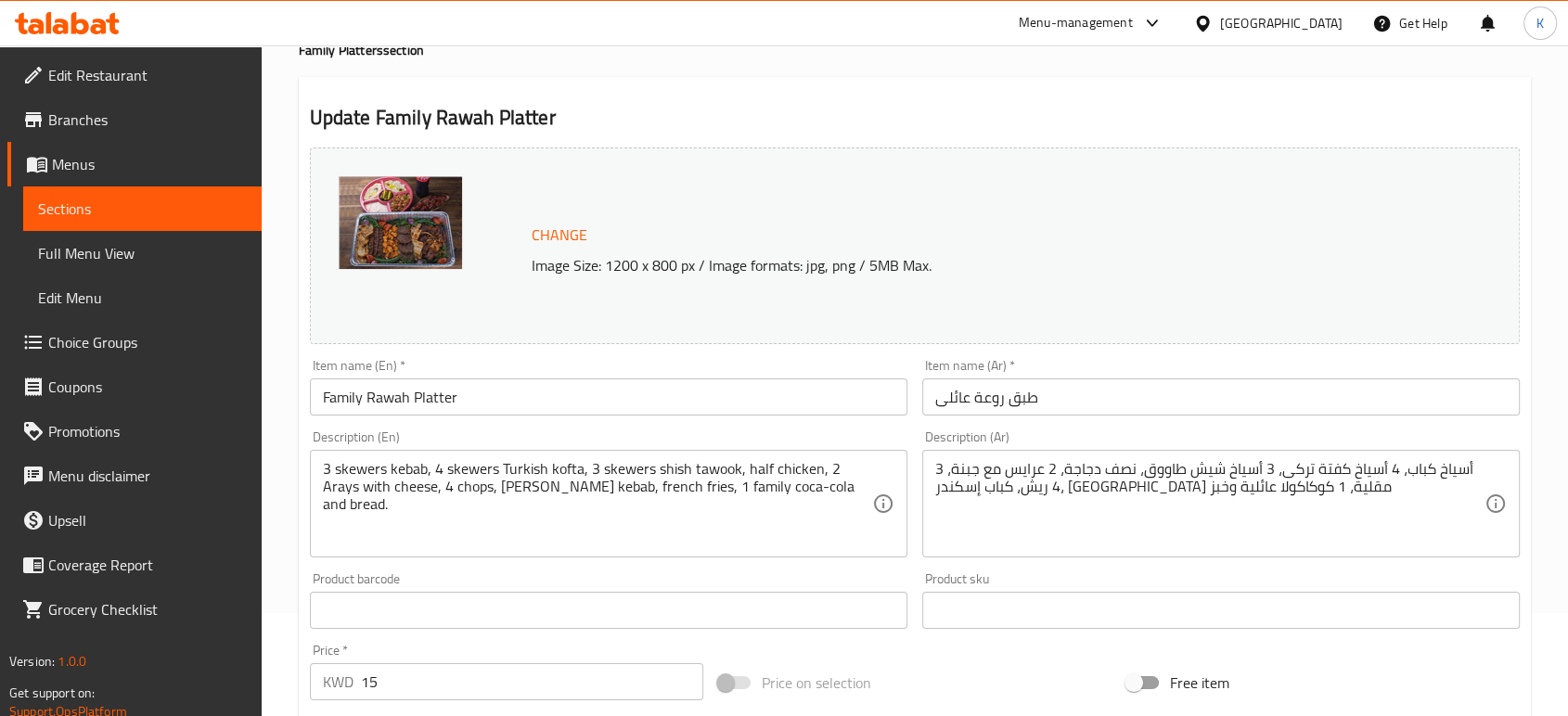
click at [432, 223] on img at bounding box center [400, 222] width 123 height 92
click at [571, 232] on span "Change" at bounding box center [560, 235] width 56 height 27
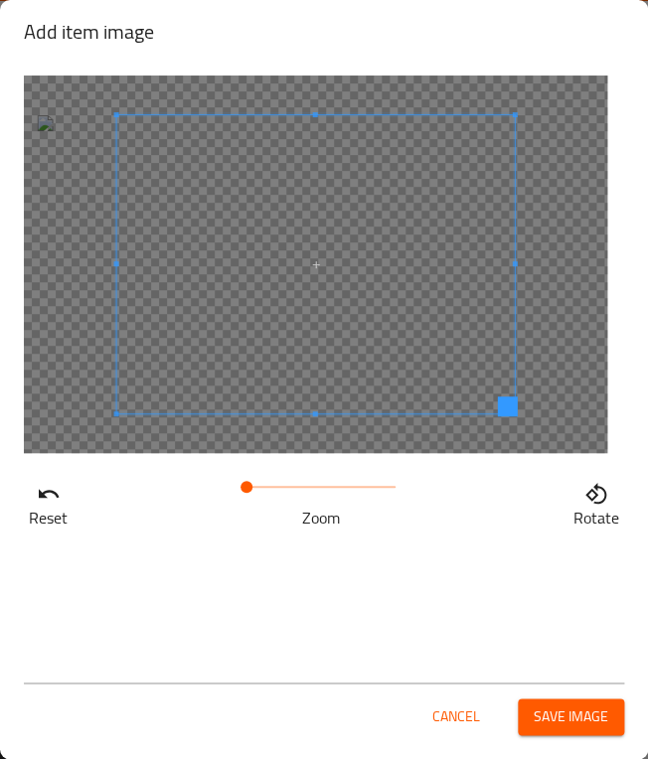
click at [331, 322] on span at bounding box center [316, 264] width 398 height 298
click at [548, 718] on span "Save image" at bounding box center [571, 717] width 75 height 25
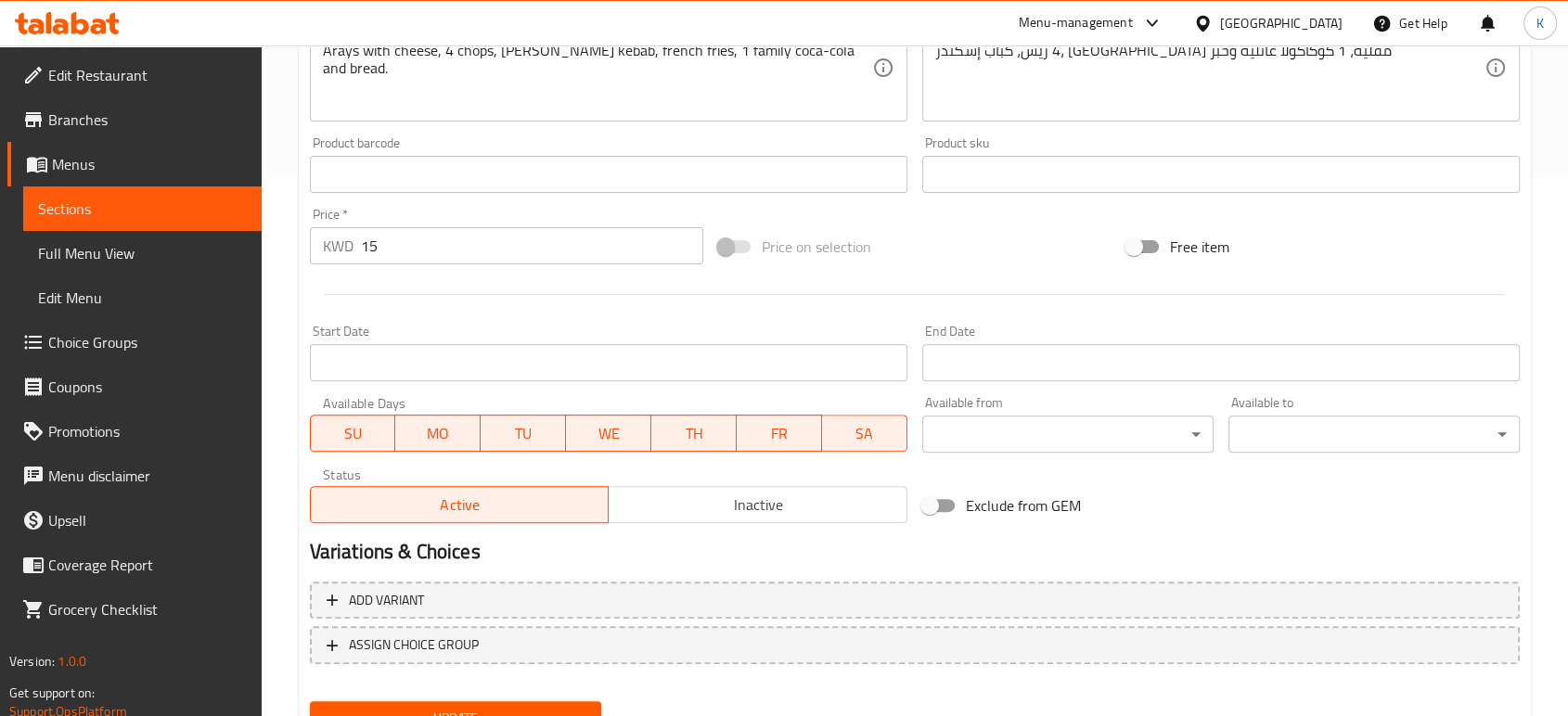
scroll to position [621, 0]
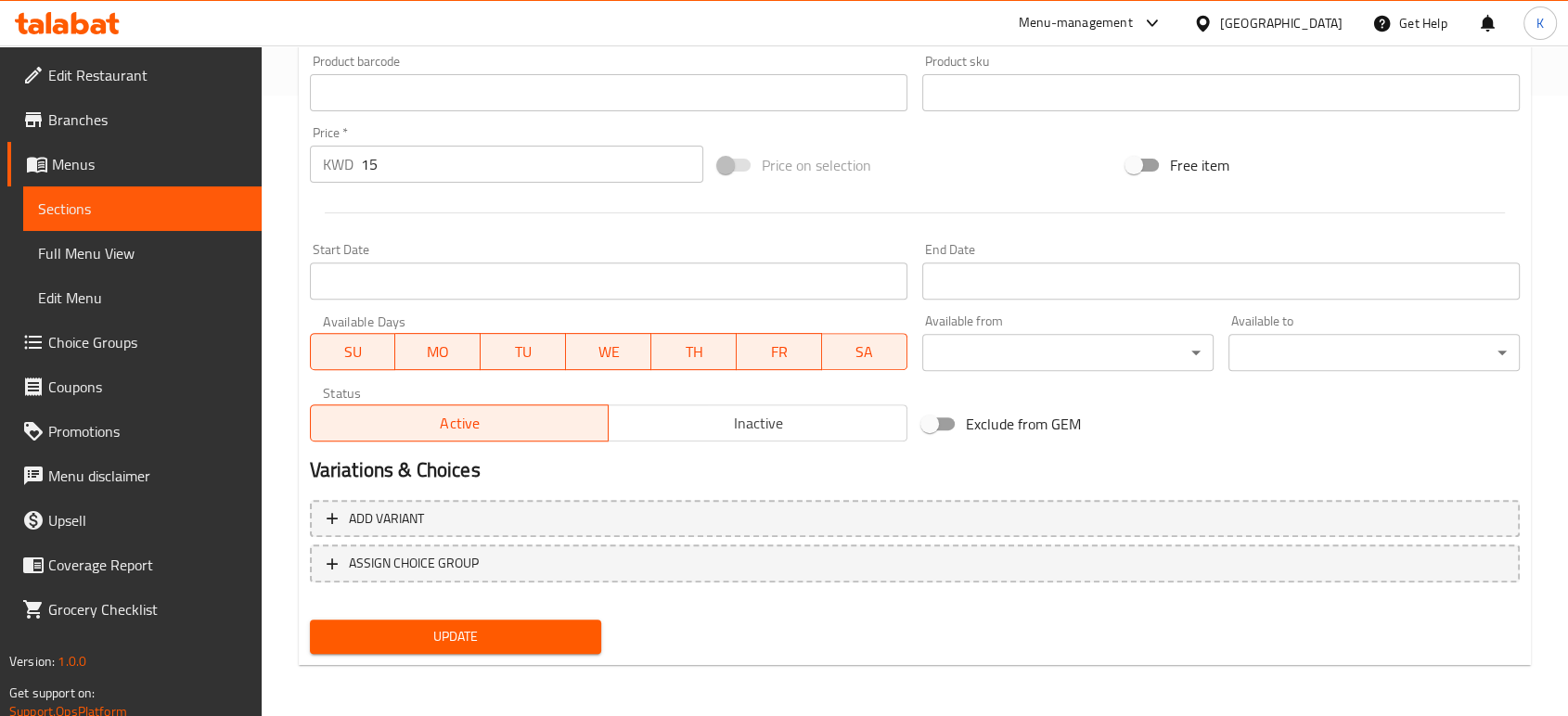
click at [508, 627] on span "Update" at bounding box center [455, 637] width 261 height 23
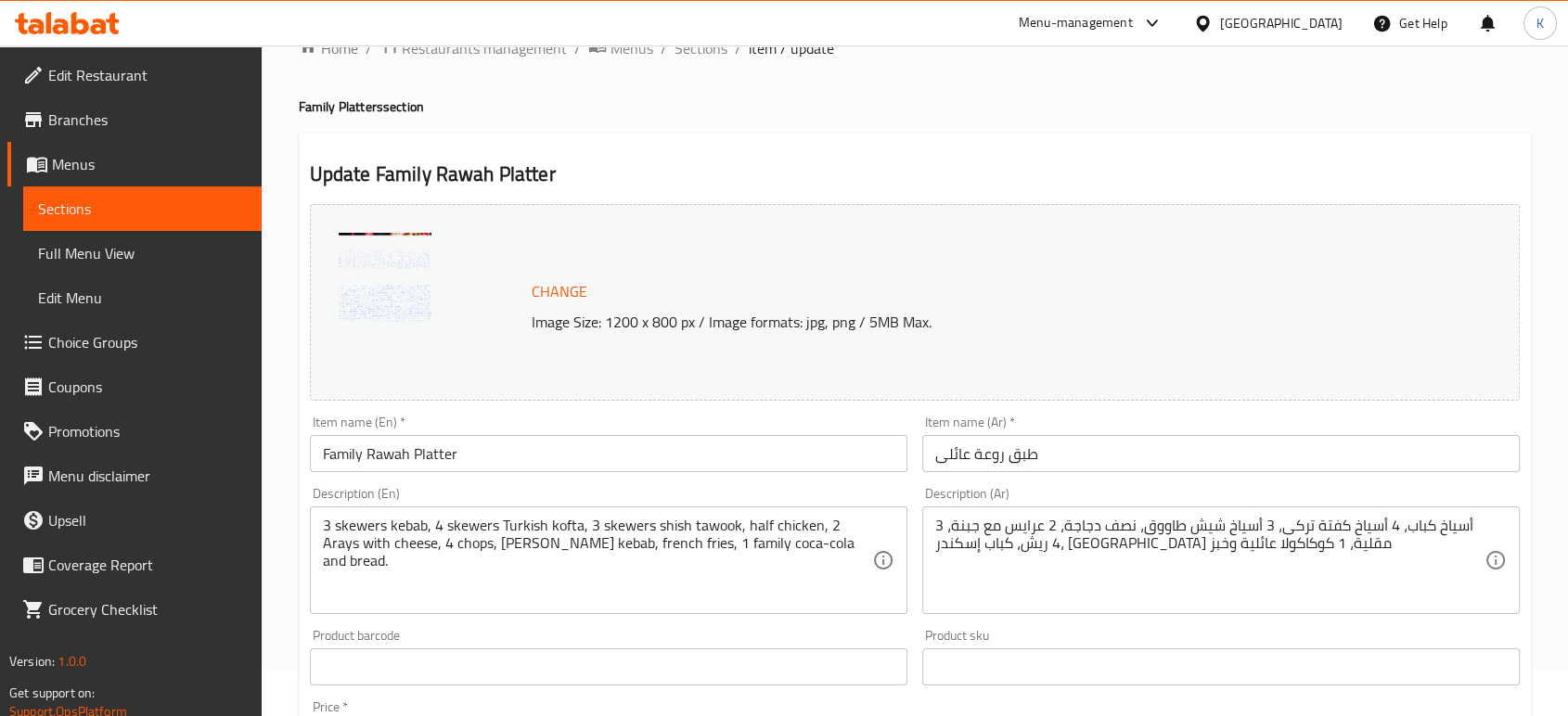
scroll to position [0, 0]
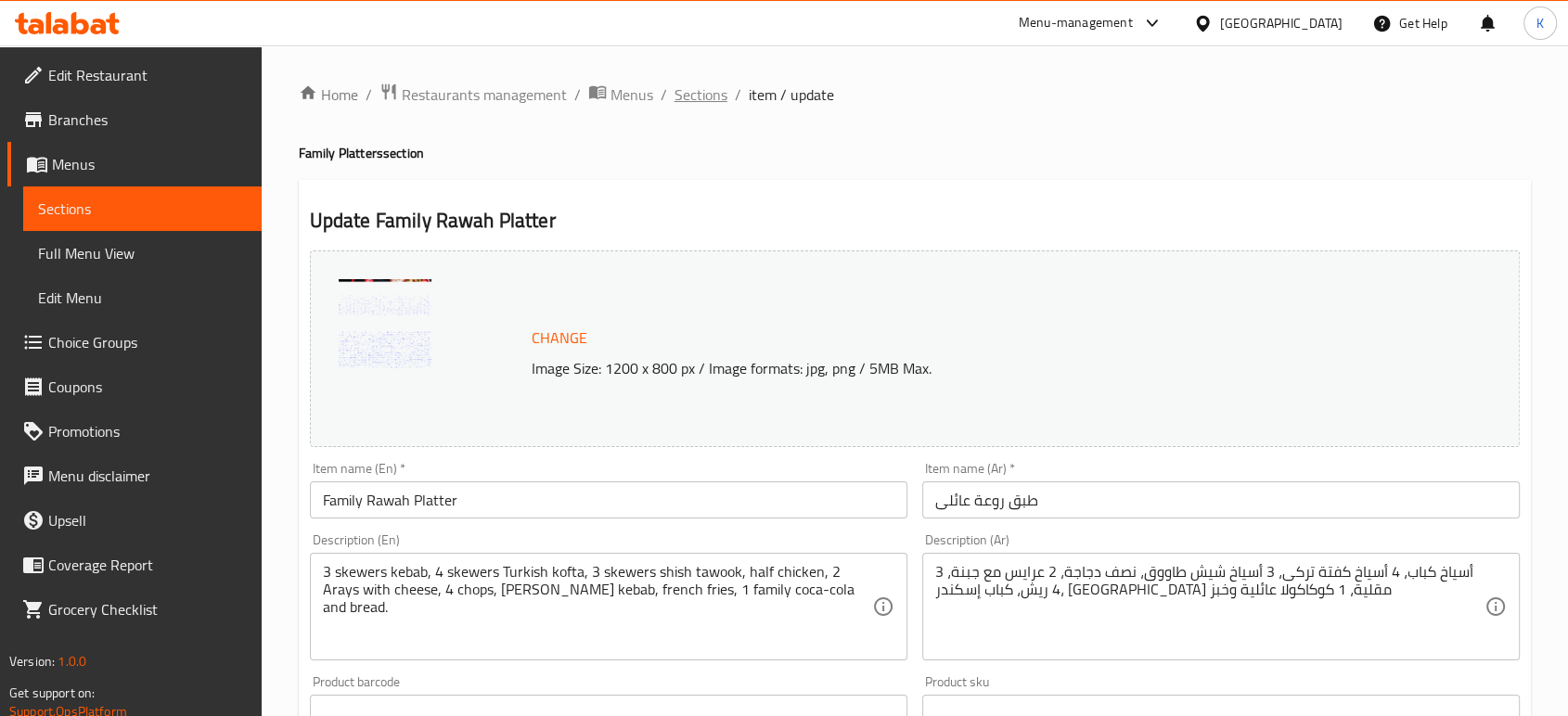
click at [711, 94] on span "Sections" at bounding box center [701, 94] width 53 height 22
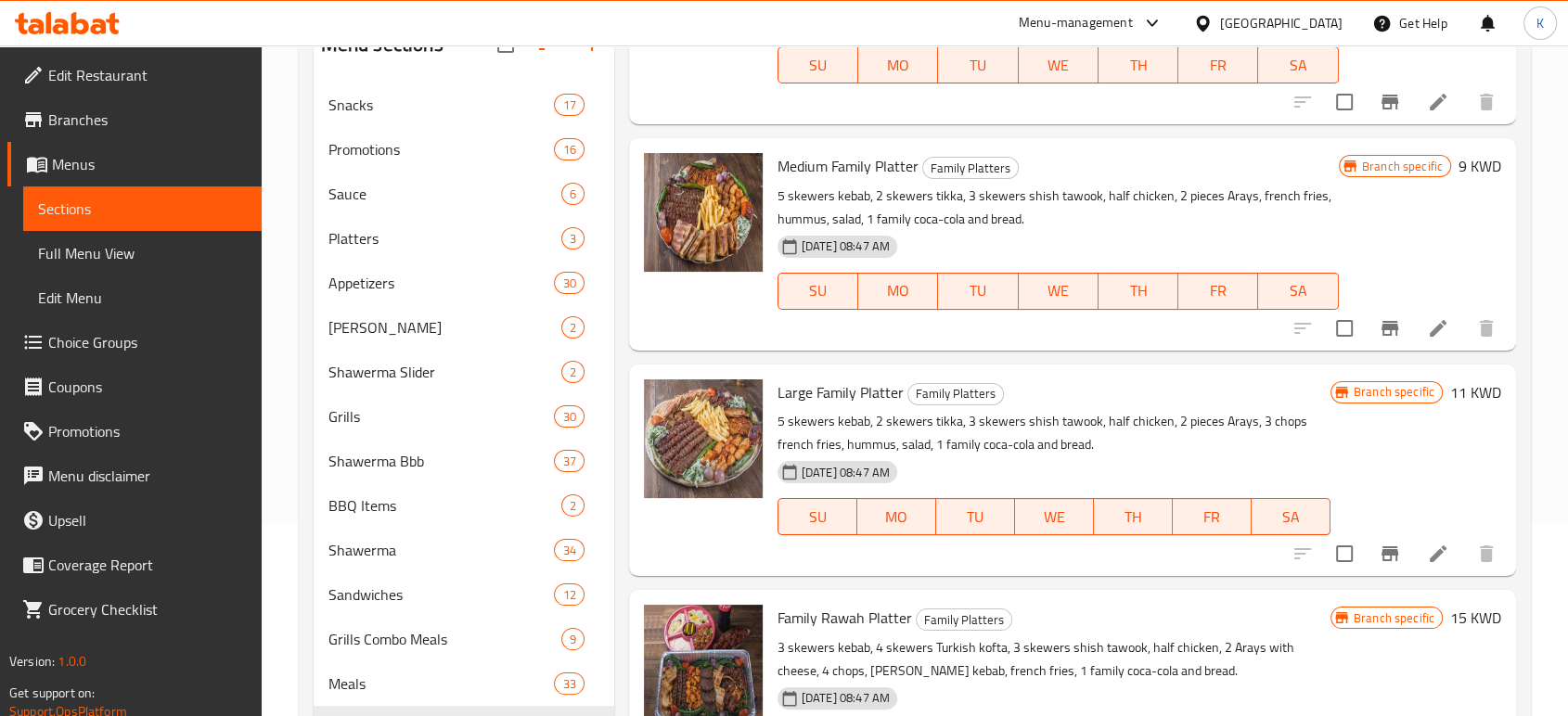
scroll to position [330, 0]
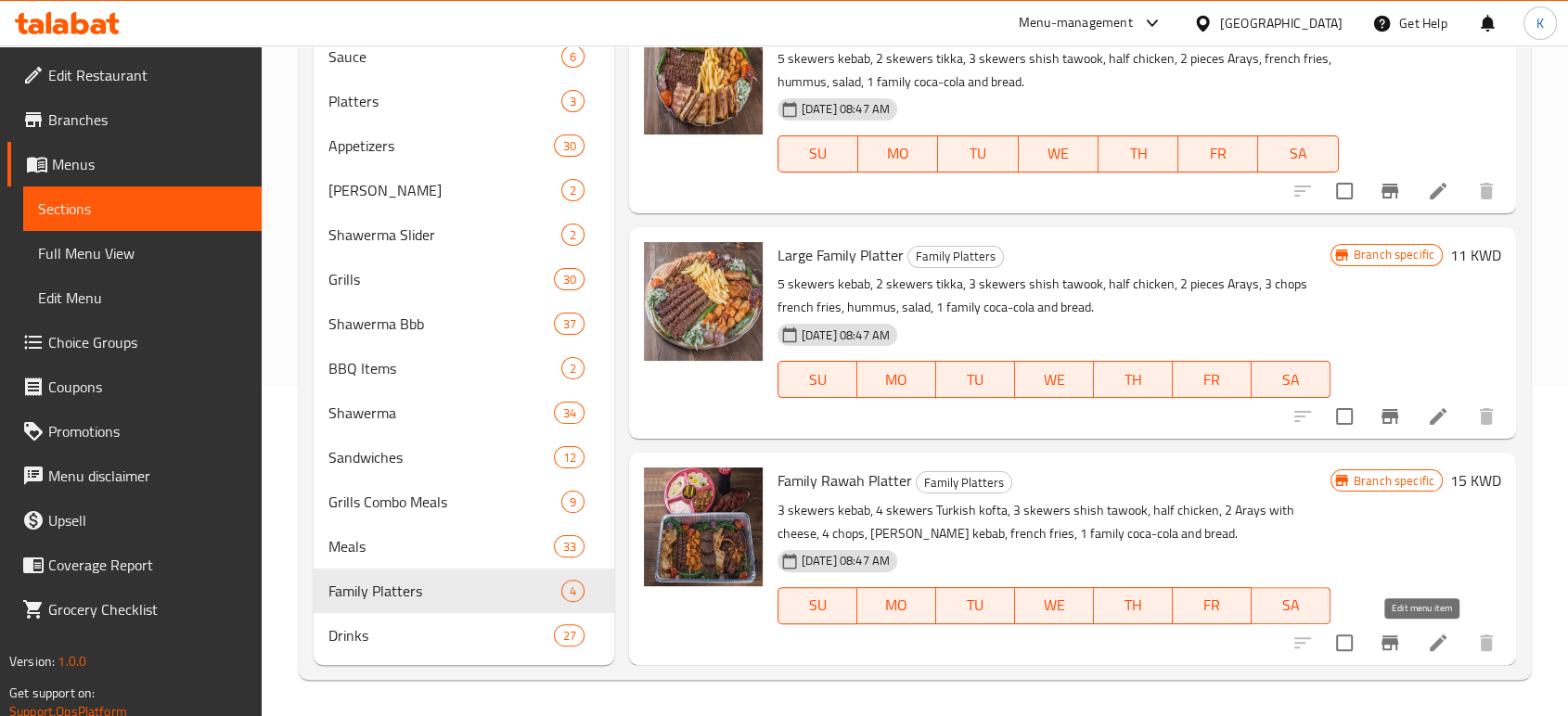
click at [1427, 637] on icon at bounding box center [1438, 643] width 22 height 22
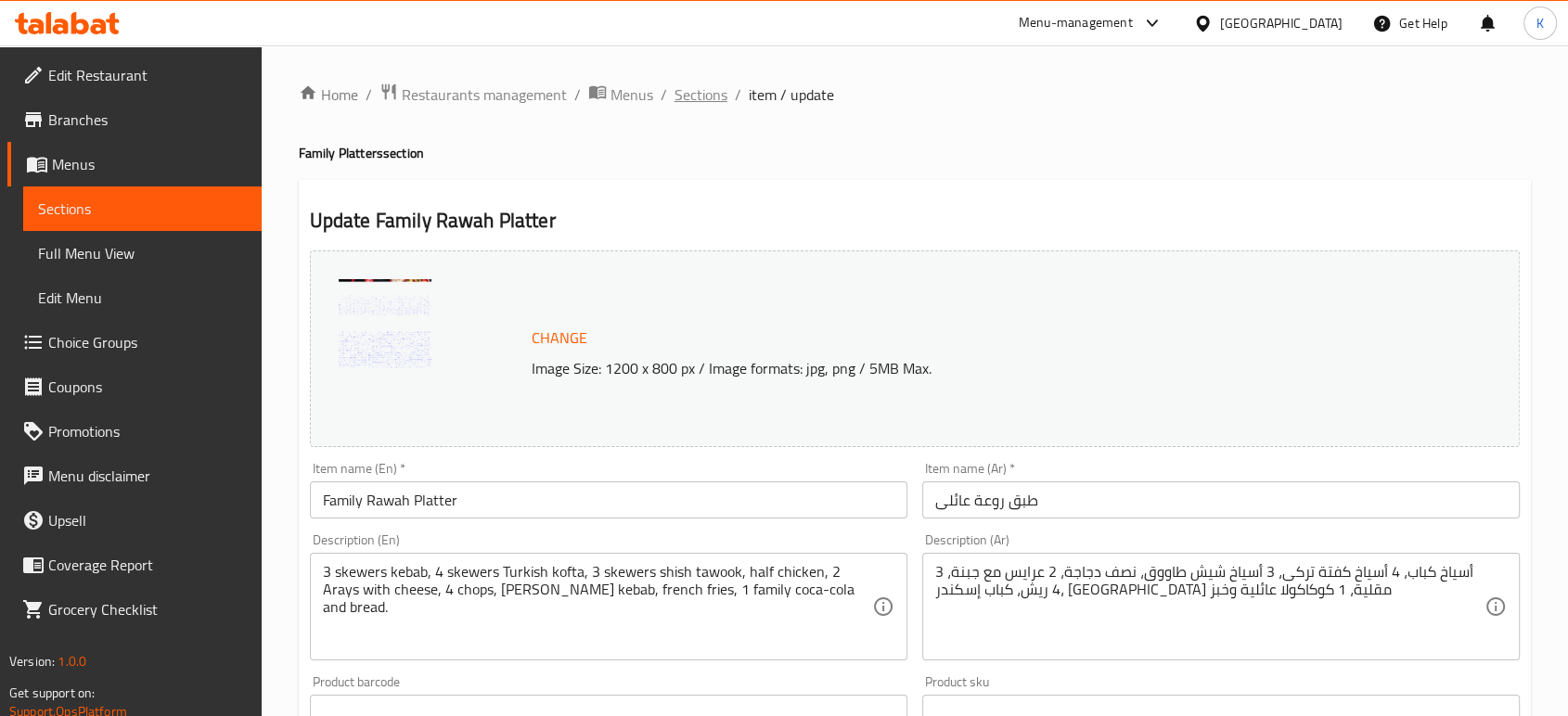
click at [683, 90] on span "Sections" at bounding box center [701, 94] width 53 height 22
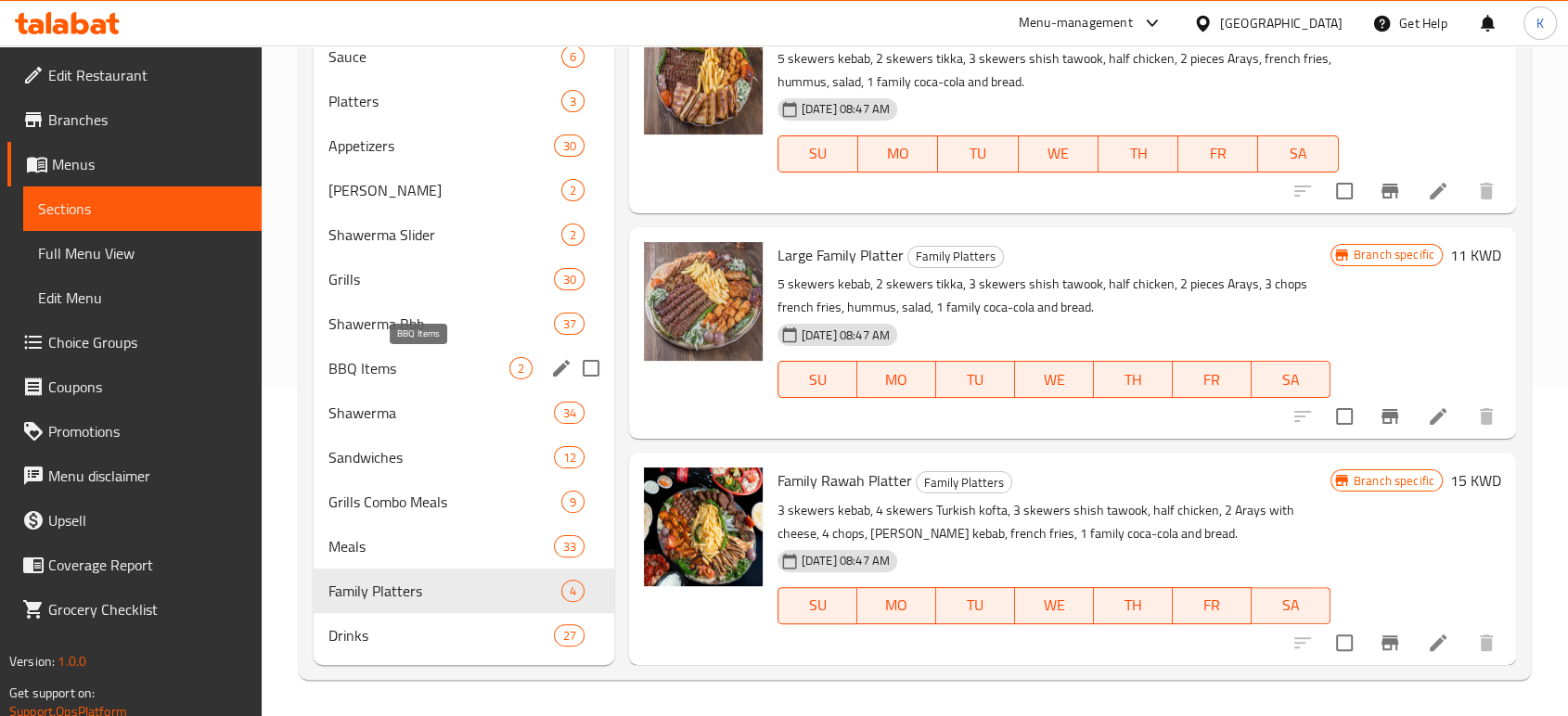
scroll to position [124, 0]
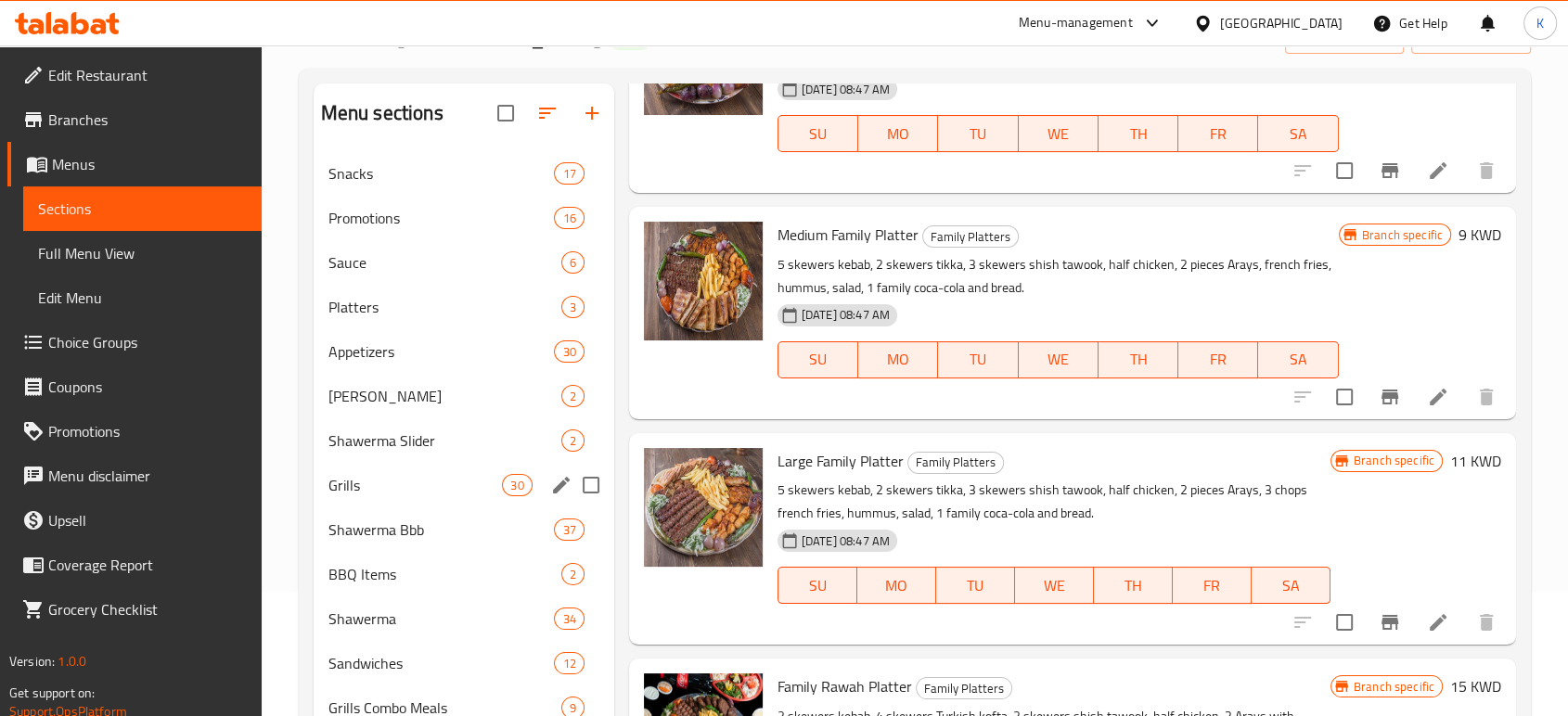
click at [399, 488] on span "Grills" at bounding box center [415, 485] width 175 height 22
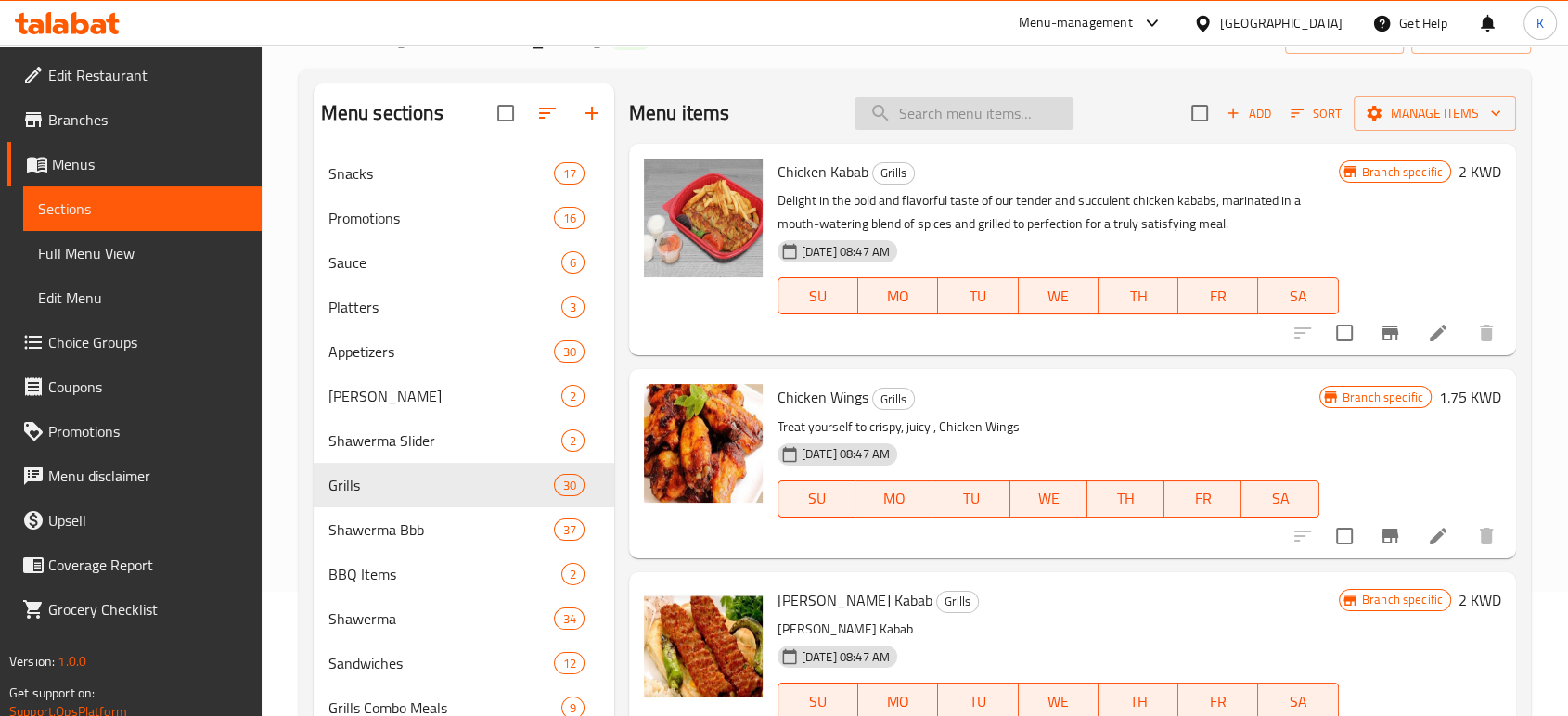
click at [963, 122] on input "search" at bounding box center [963, 113] width 219 height 33
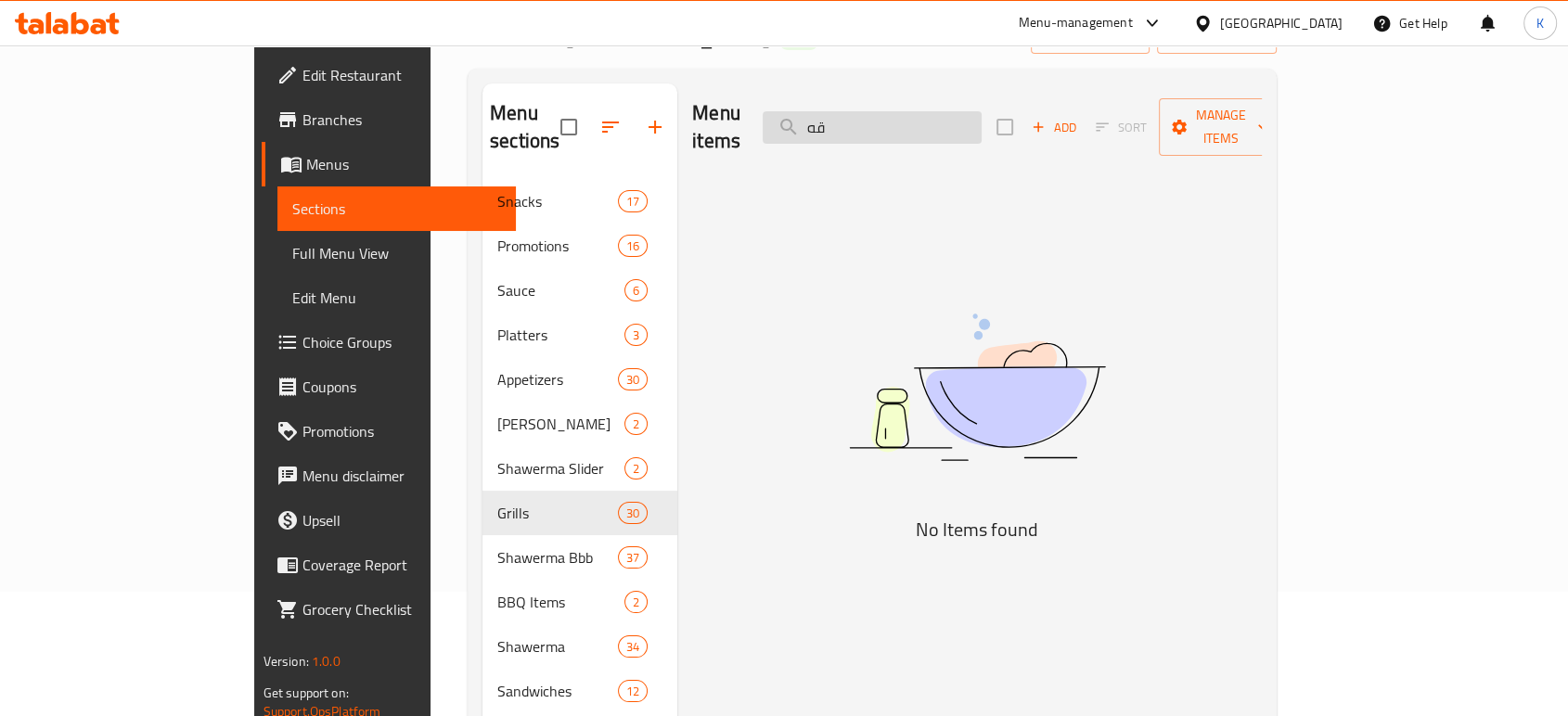
type input "ق"
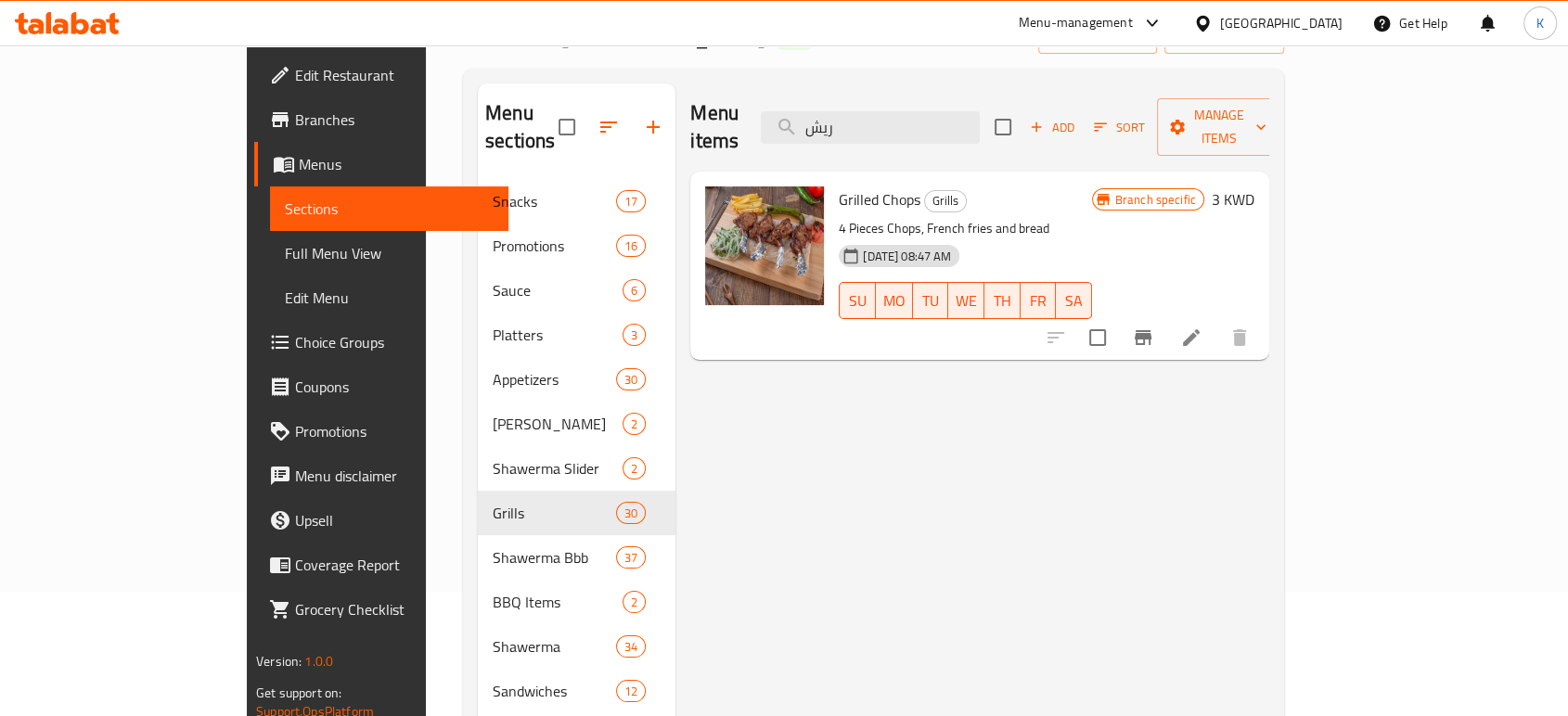
type input "ريش"
click at [1202, 327] on icon at bounding box center [1191, 338] width 22 height 22
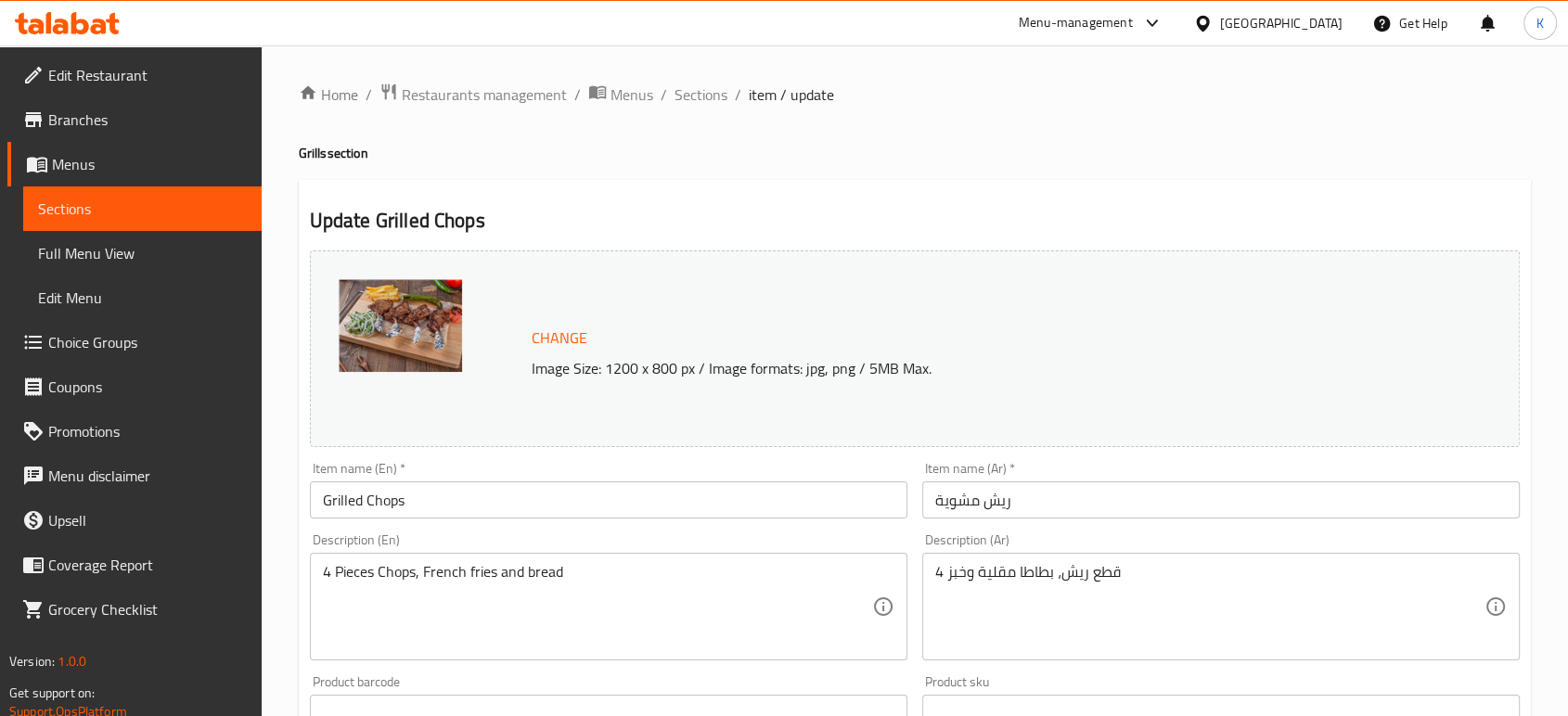
click at [584, 331] on span "Change" at bounding box center [560, 338] width 56 height 27
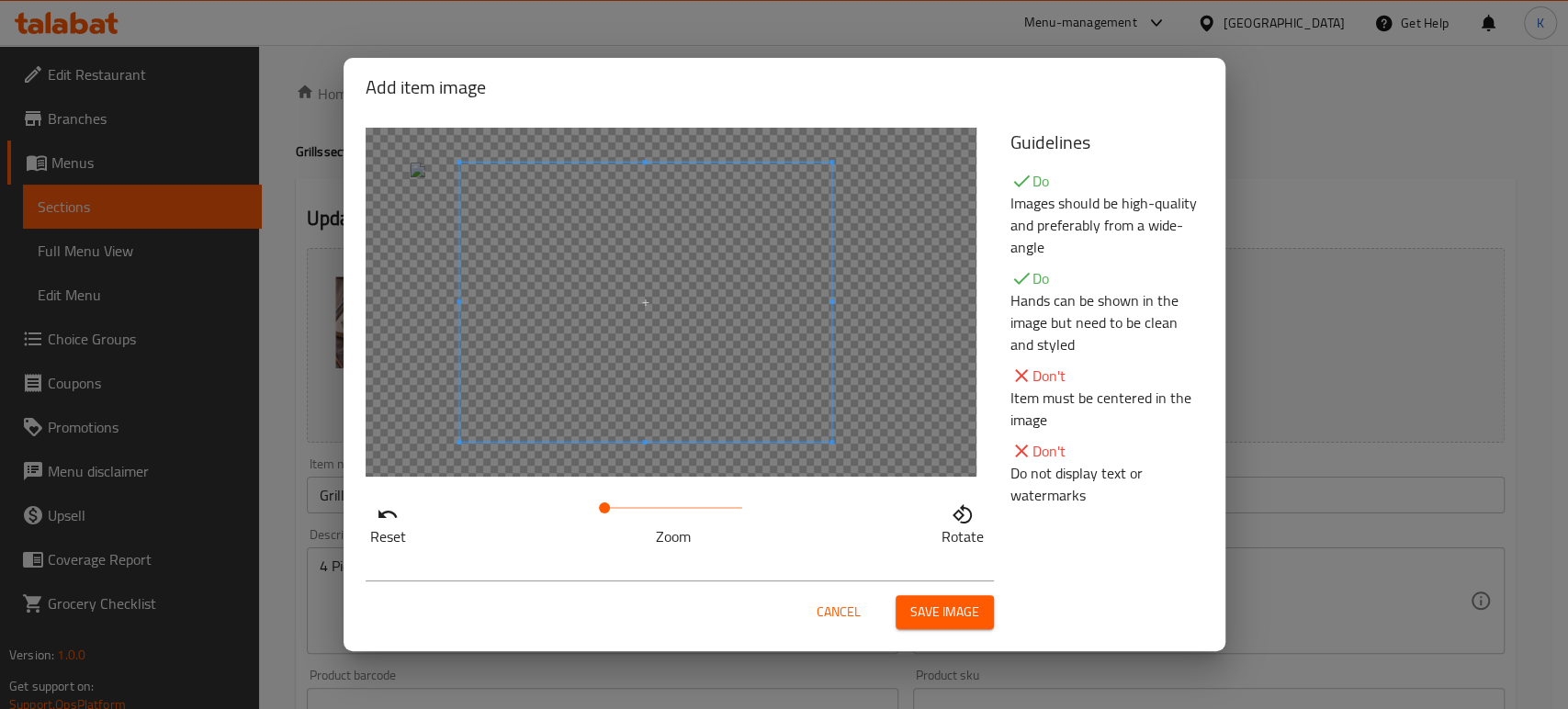
click at [678, 351] on span at bounding box center [645, 302] width 372 height 279
click at [945, 614] on span "Save image" at bounding box center [944, 612] width 69 height 23
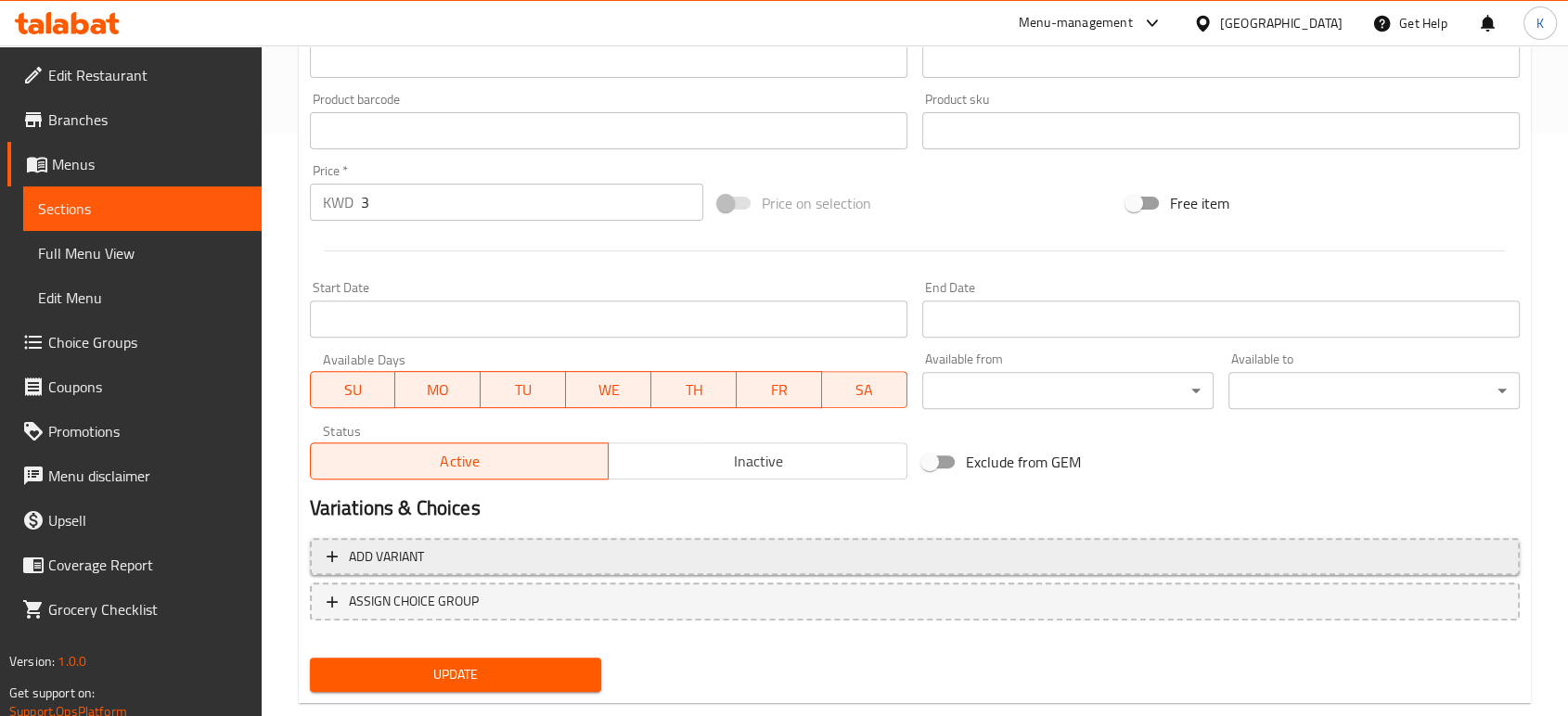
scroll to position [618, 0]
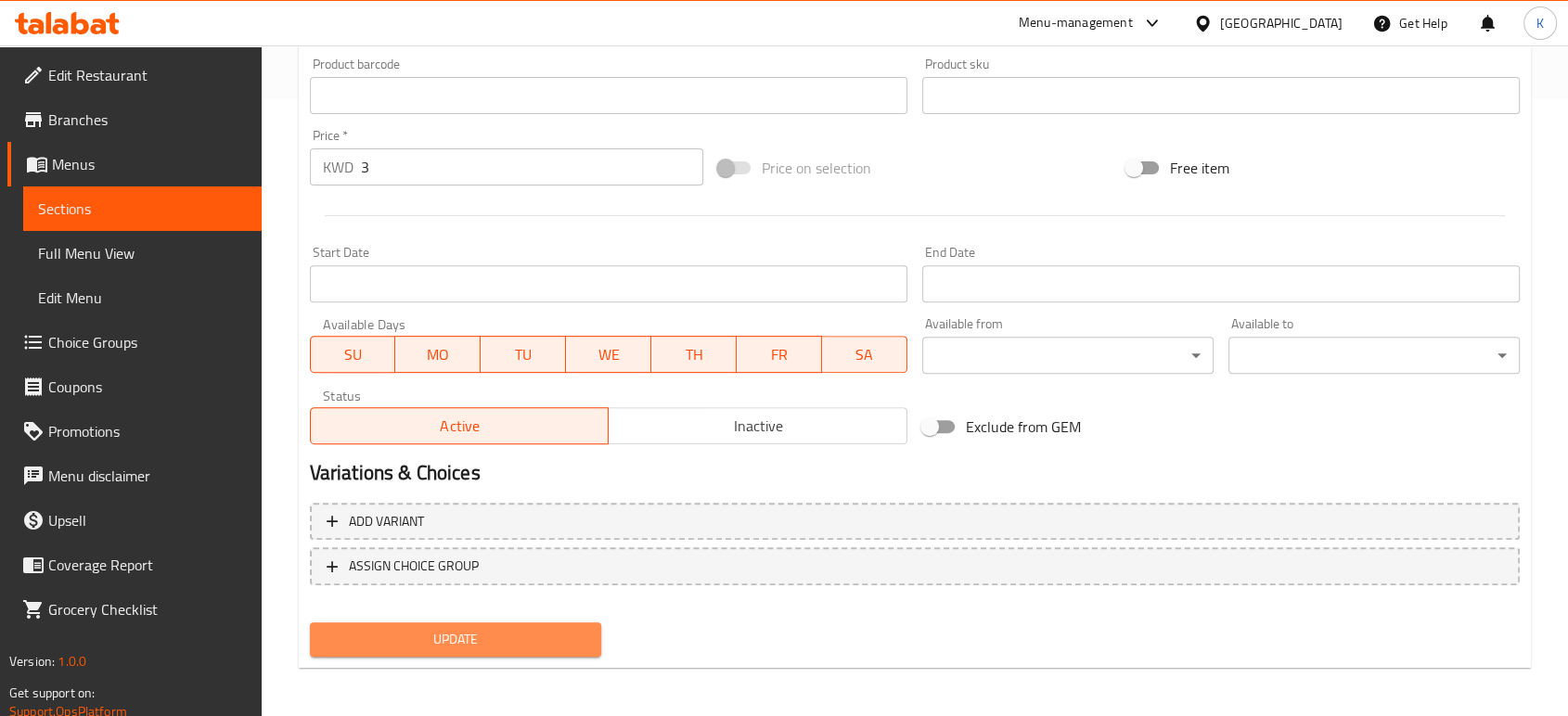
click at [571, 630] on span "Update" at bounding box center [455, 639] width 261 height 23
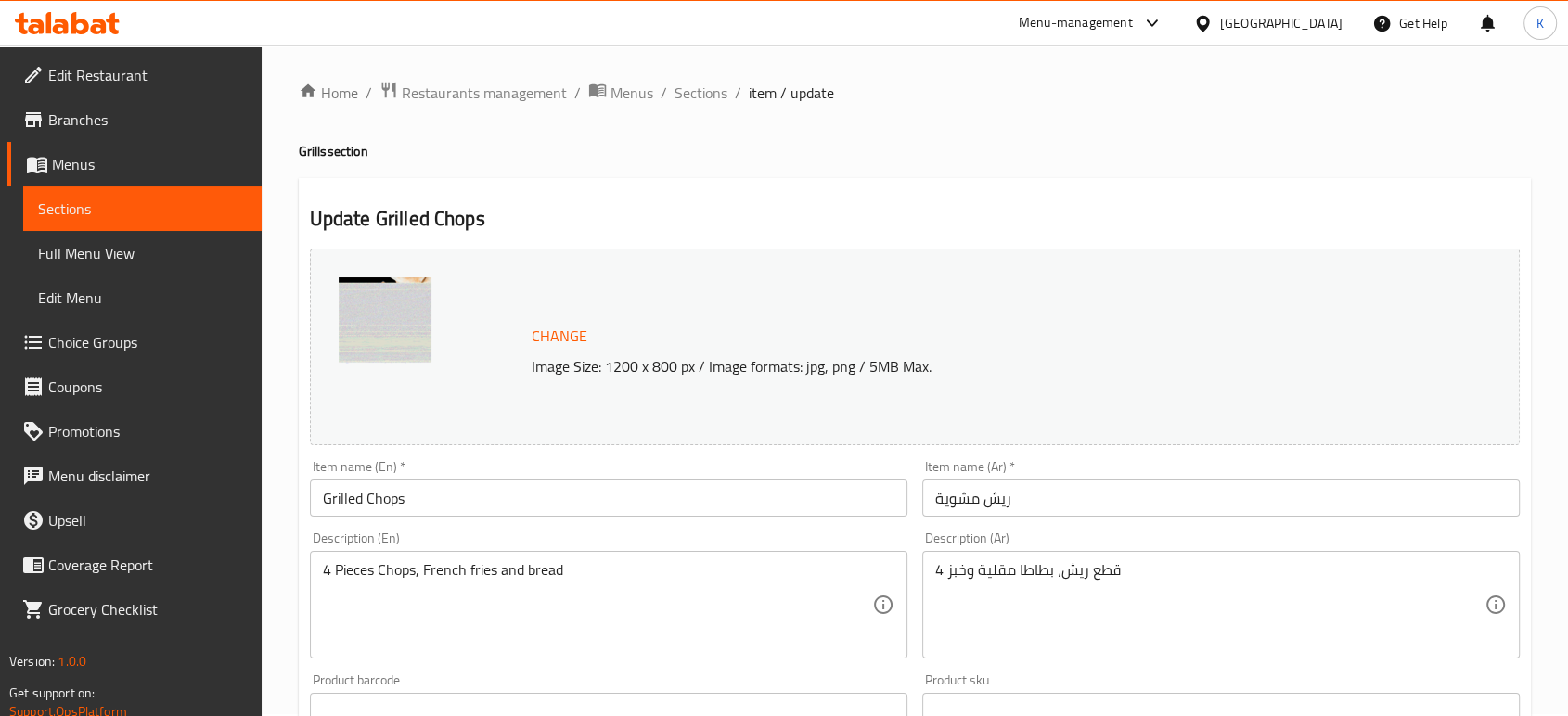
scroll to position [0, 0]
click at [711, 86] on span "Sections" at bounding box center [701, 94] width 53 height 22
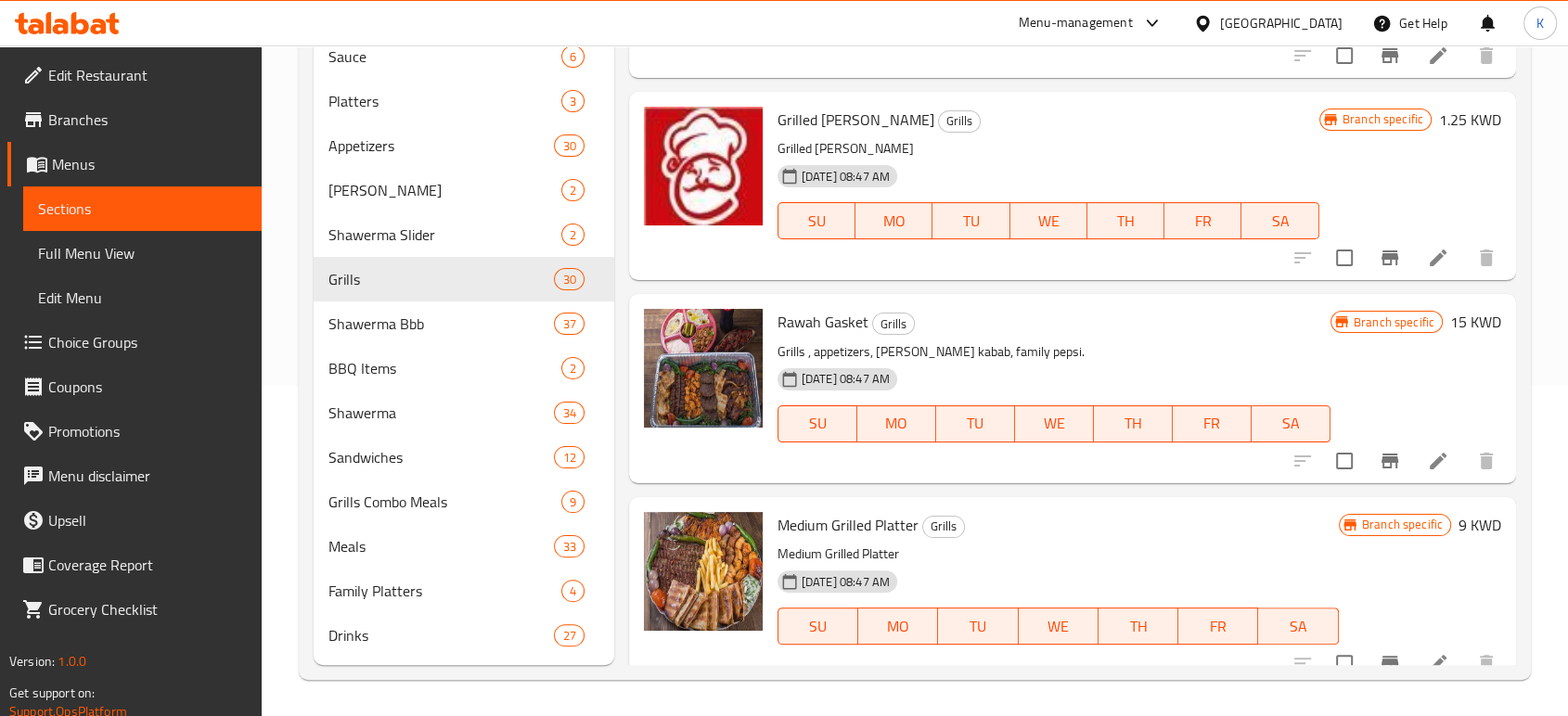
scroll to position [1134, 0]
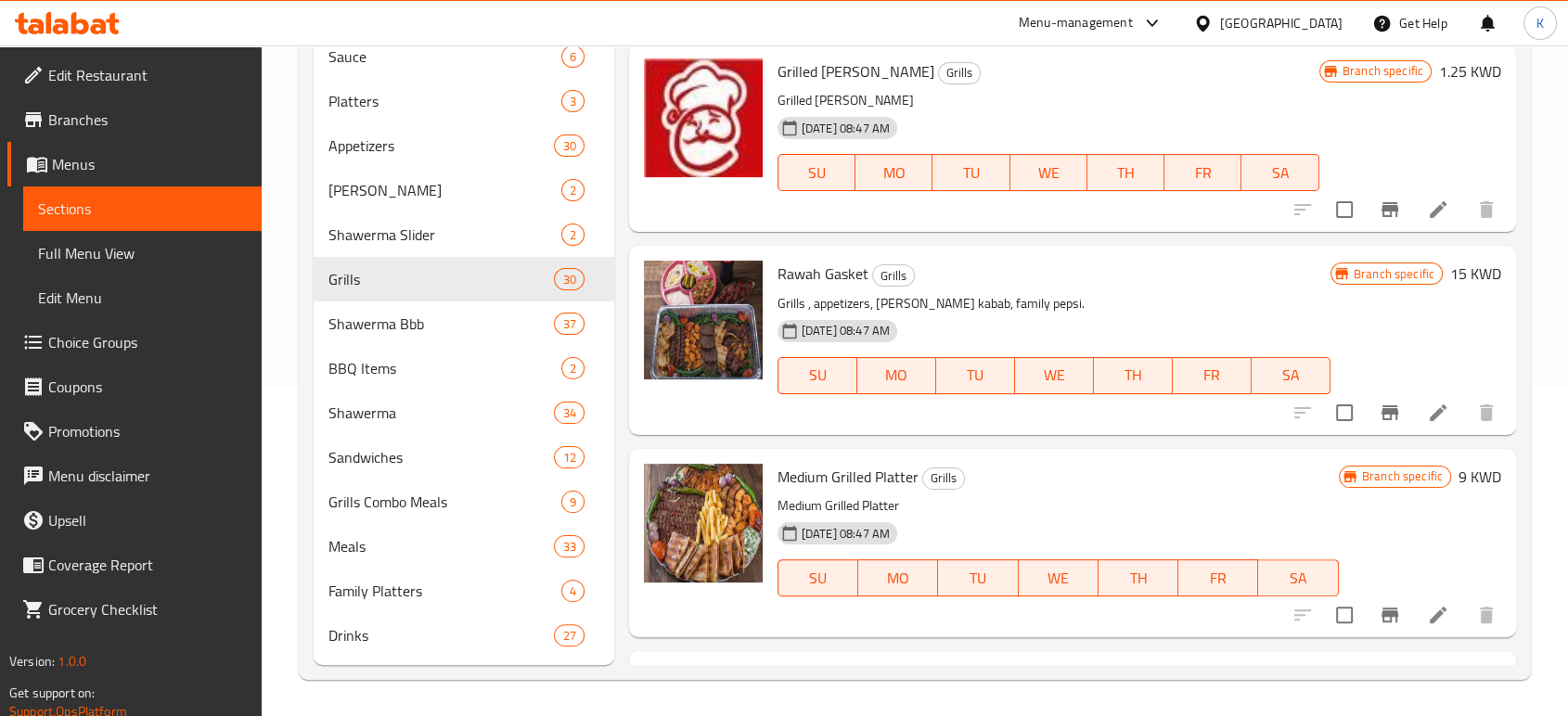
click at [1412, 400] on li at bounding box center [1438, 413] width 52 height 34
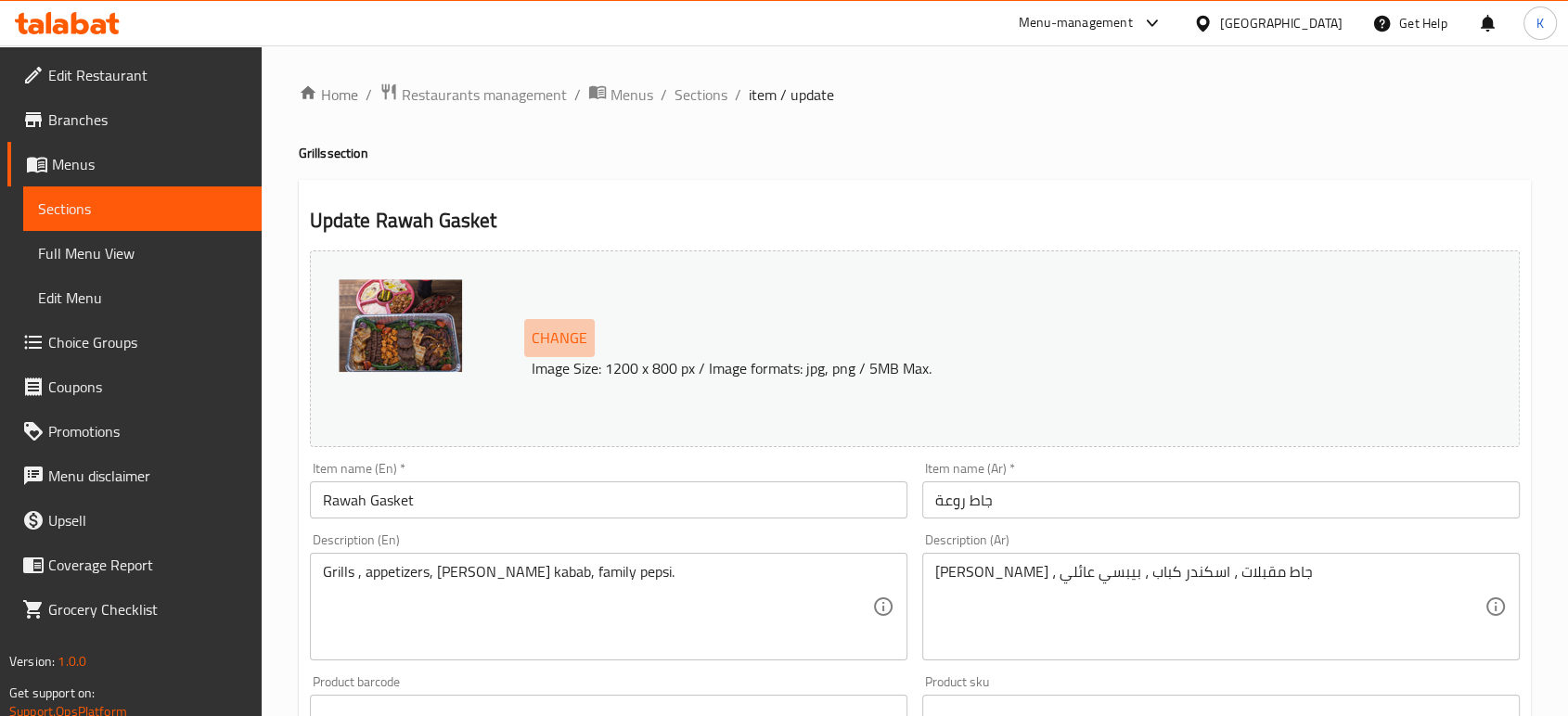
click at [557, 335] on span "Change" at bounding box center [560, 338] width 56 height 27
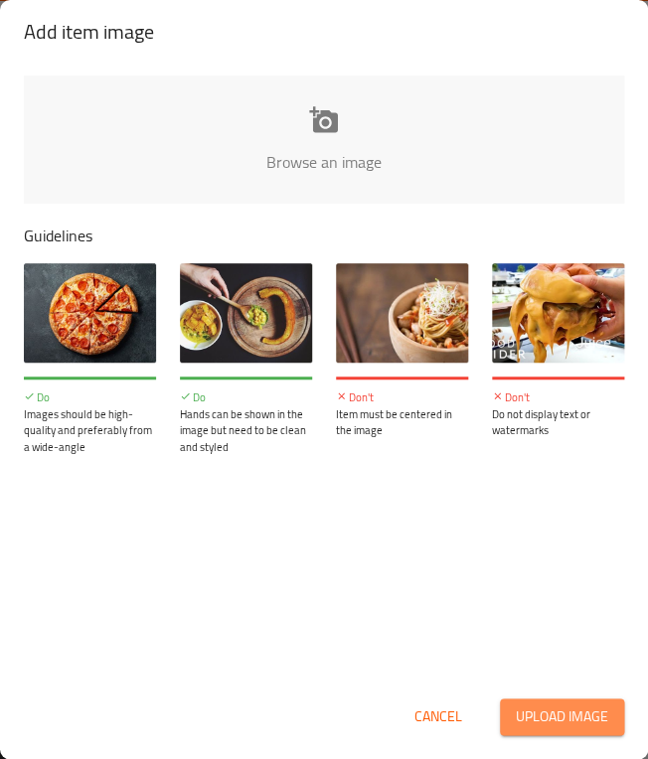
click at [542, 707] on span "Upload image" at bounding box center [562, 717] width 92 height 25
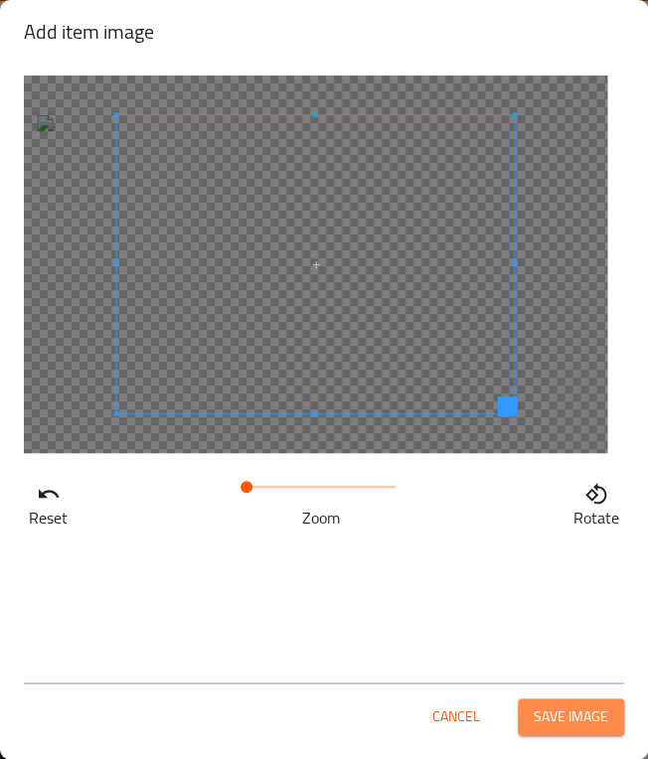
click at [564, 732] on button "Save image" at bounding box center [571, 717] width 106 height 37
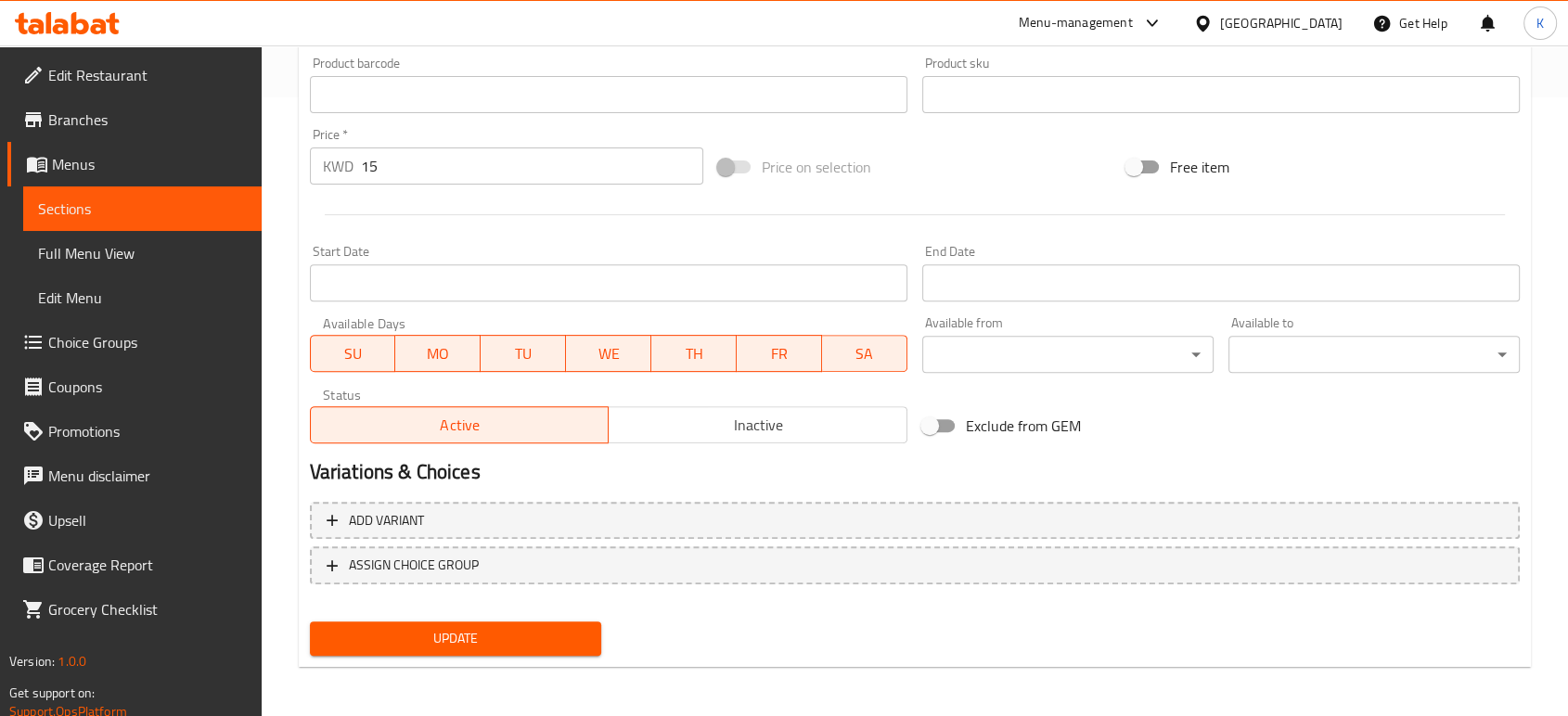
scroll to position [621, 0]
click at [494, 630] on span "Update" at bounding box center [455, 637] width 261 height 23
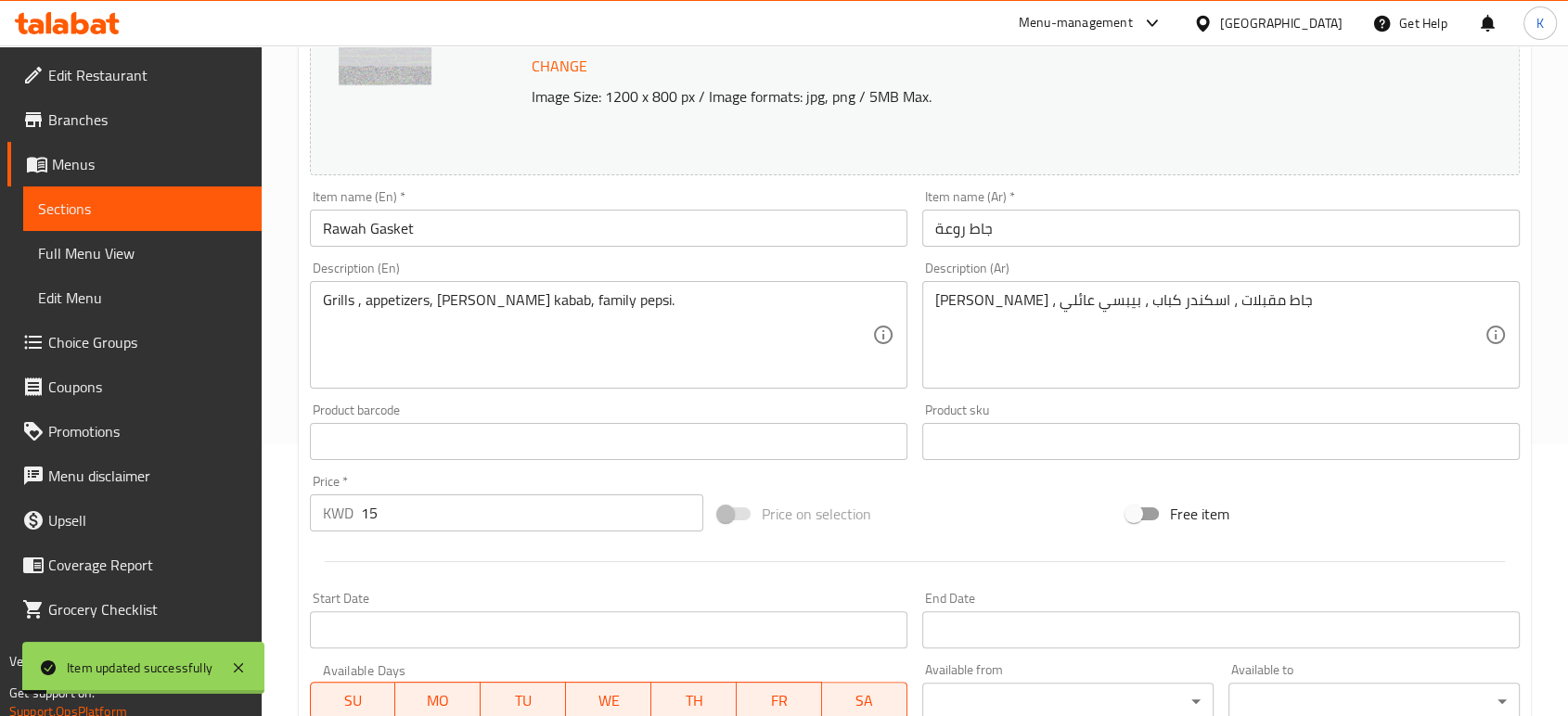
scroll to position [0, 0]
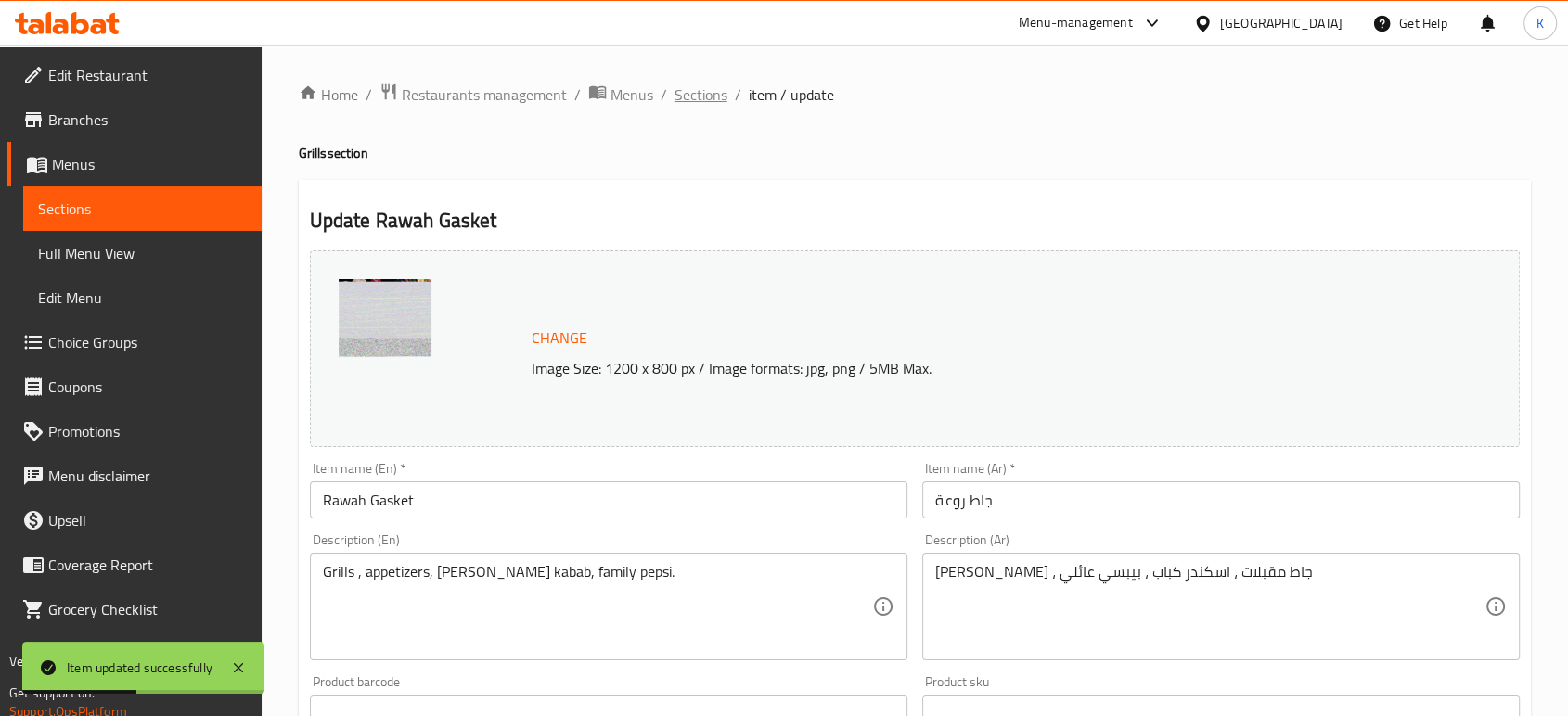
click at [709, 96] on span "Sections" at bounding box center [701, 94] width 53 height 22
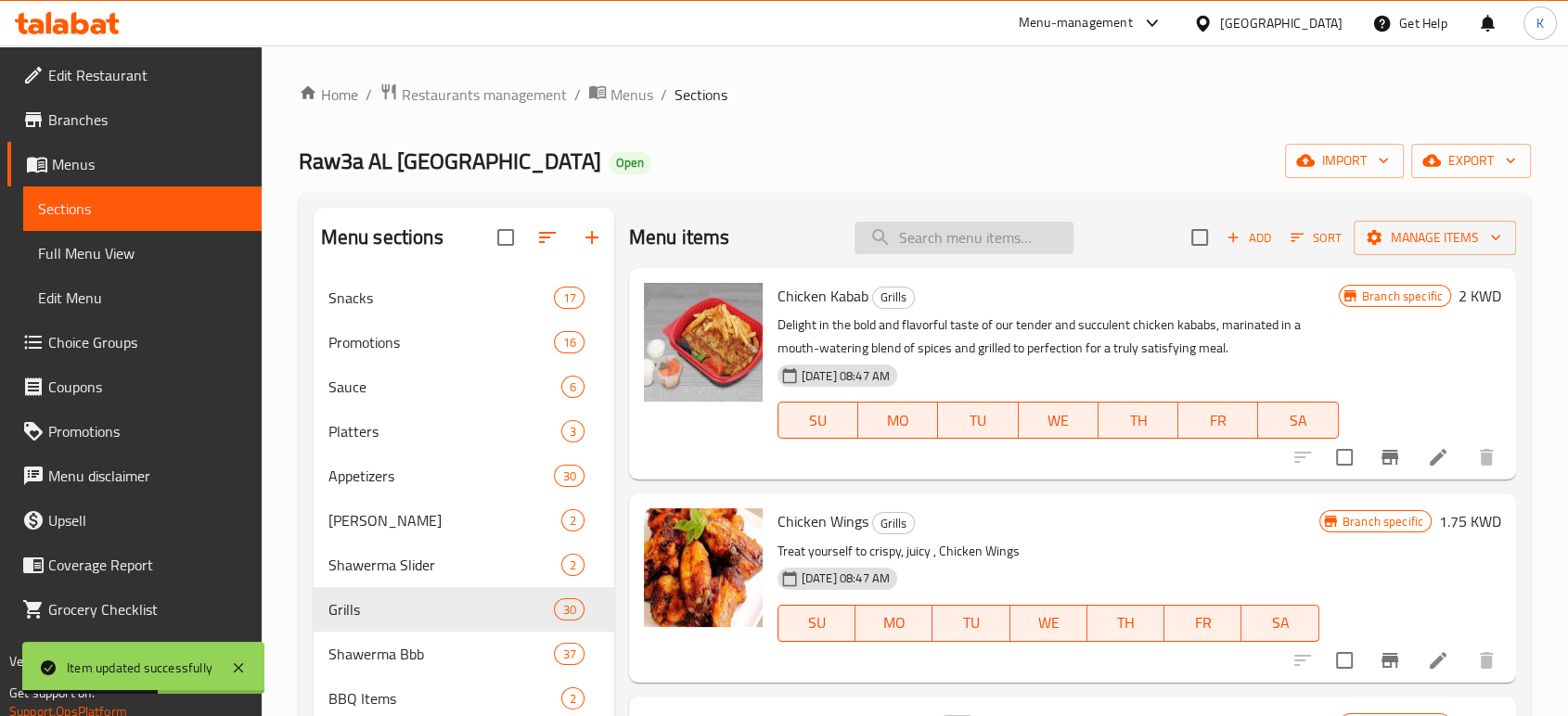
drag, startPoint x: 889, startPoint y: 225, endPoint x: 905, endPoint y: 236, distance: 19.4
click at [898, 232] on input "search" at bounding box center [963, 238] width 219 height 33
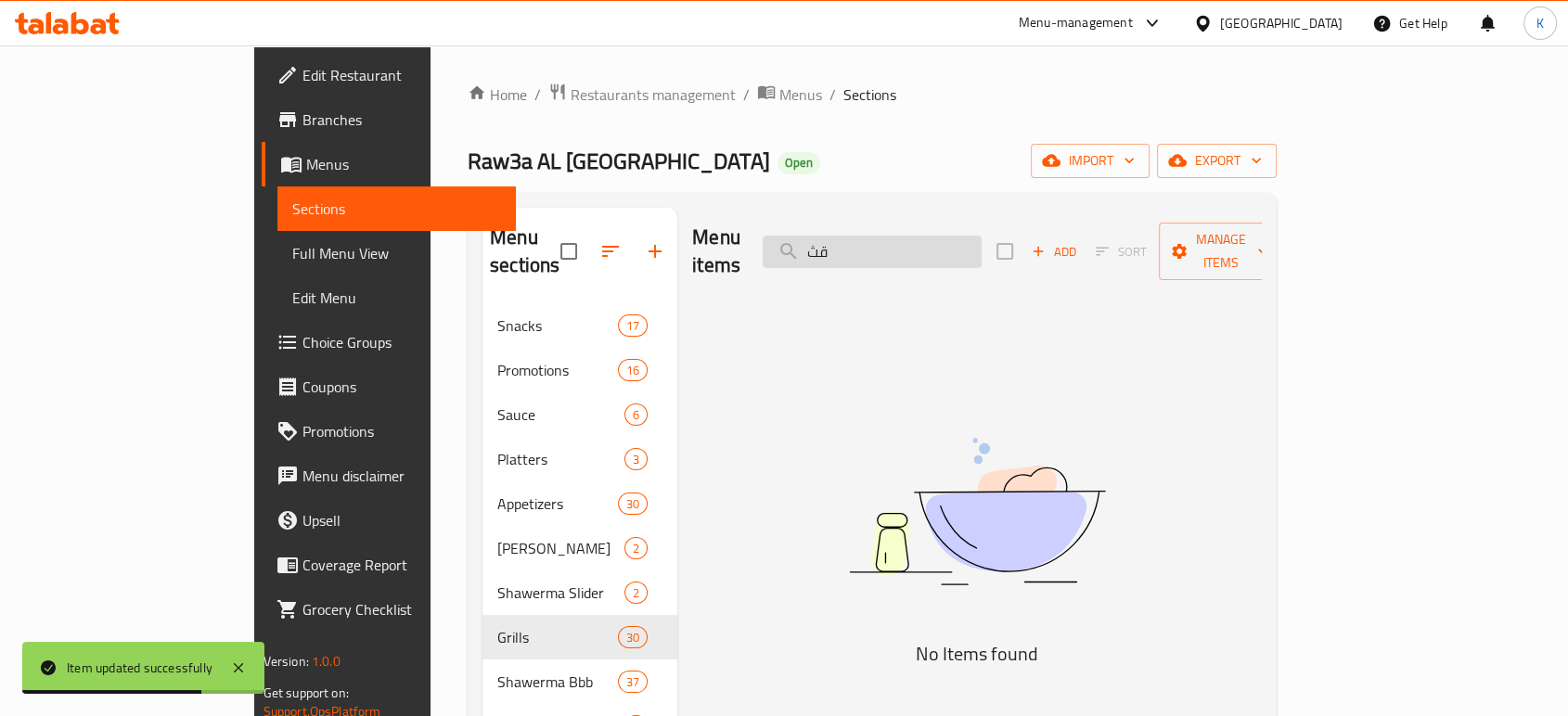
type input "ق"
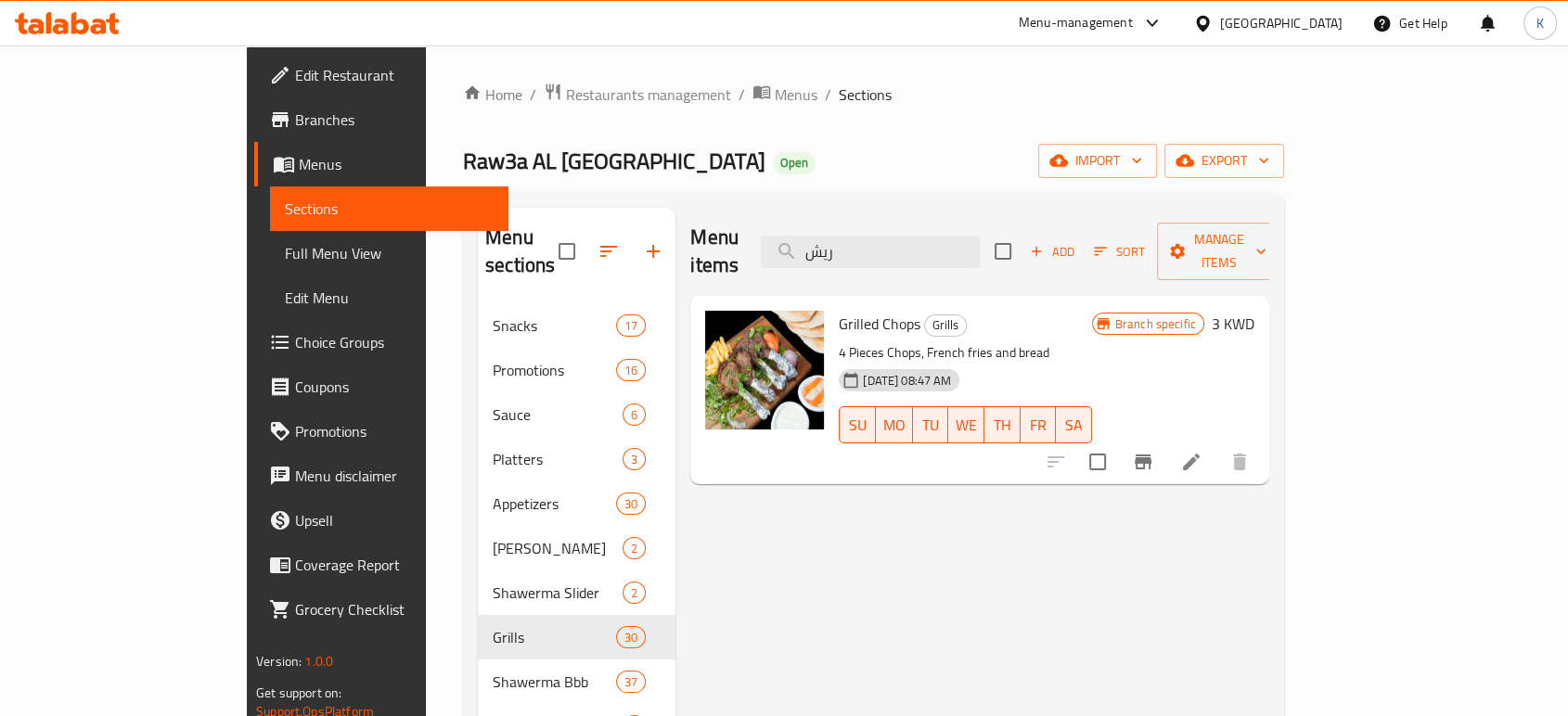
type input "ريش"
click at [1217, 445] on li at bounding box center [1191, 462] width 52 height 34
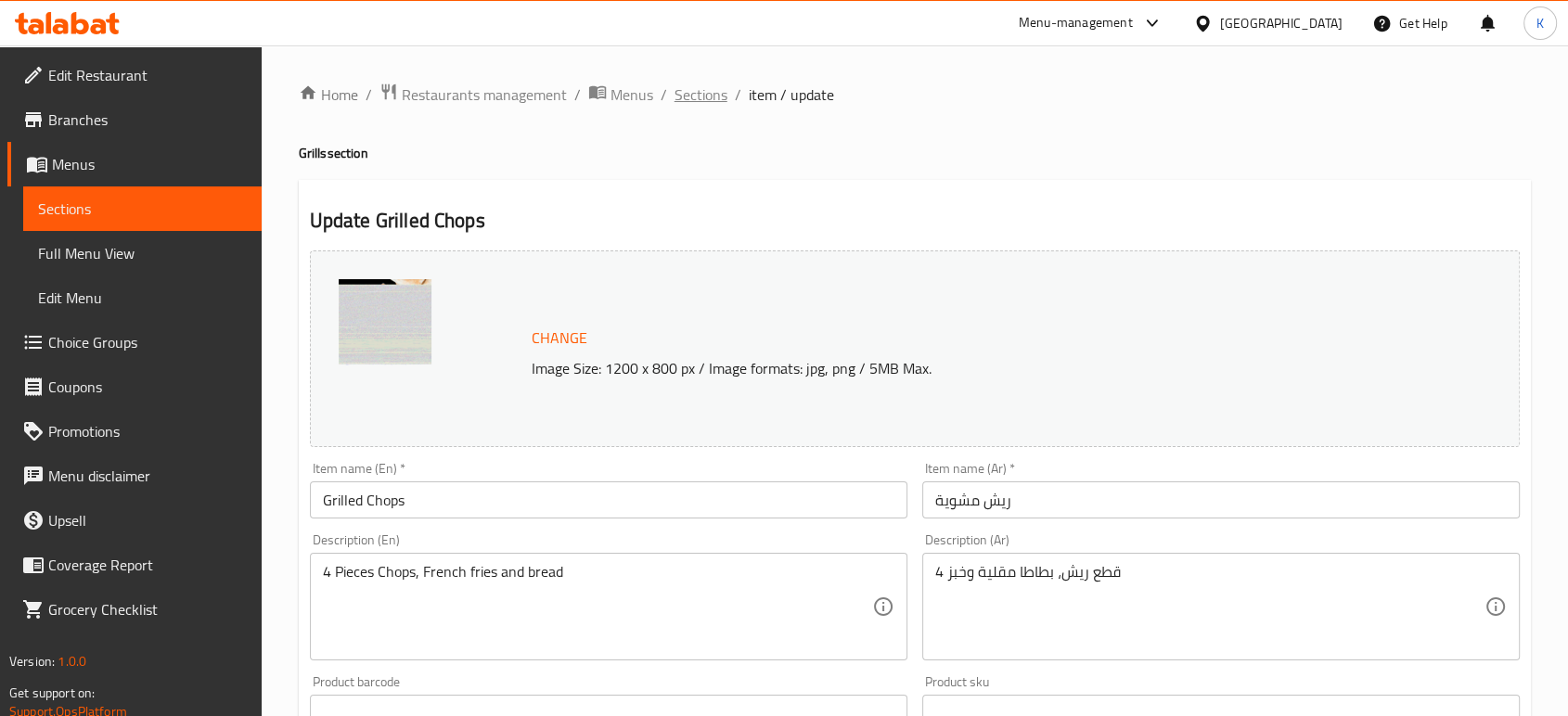
click at [715, 92] on span "Sections" at bounding box center [701, 94] width 53 height 22
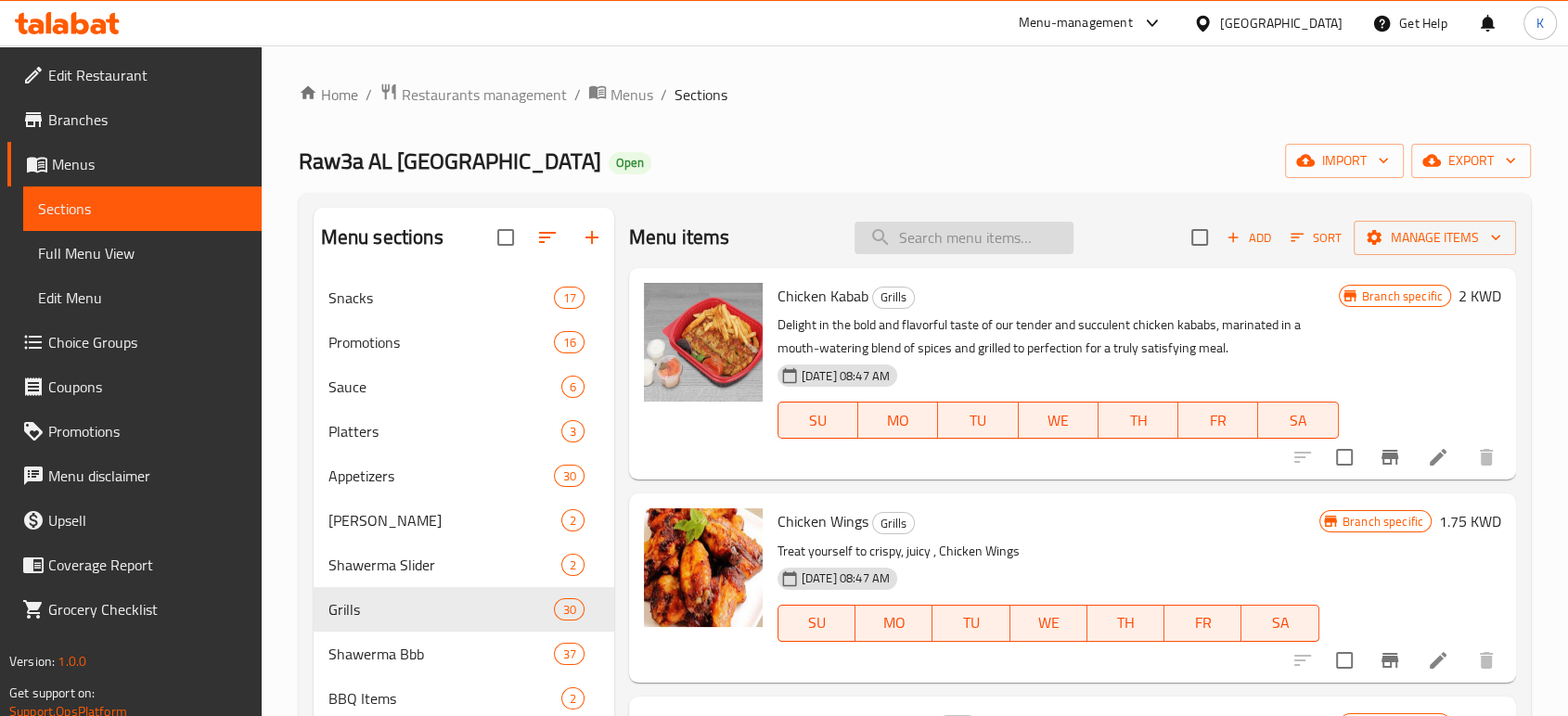
click at [935, 240] on input "search" at bounding box center [963, 238] width 219 height 33
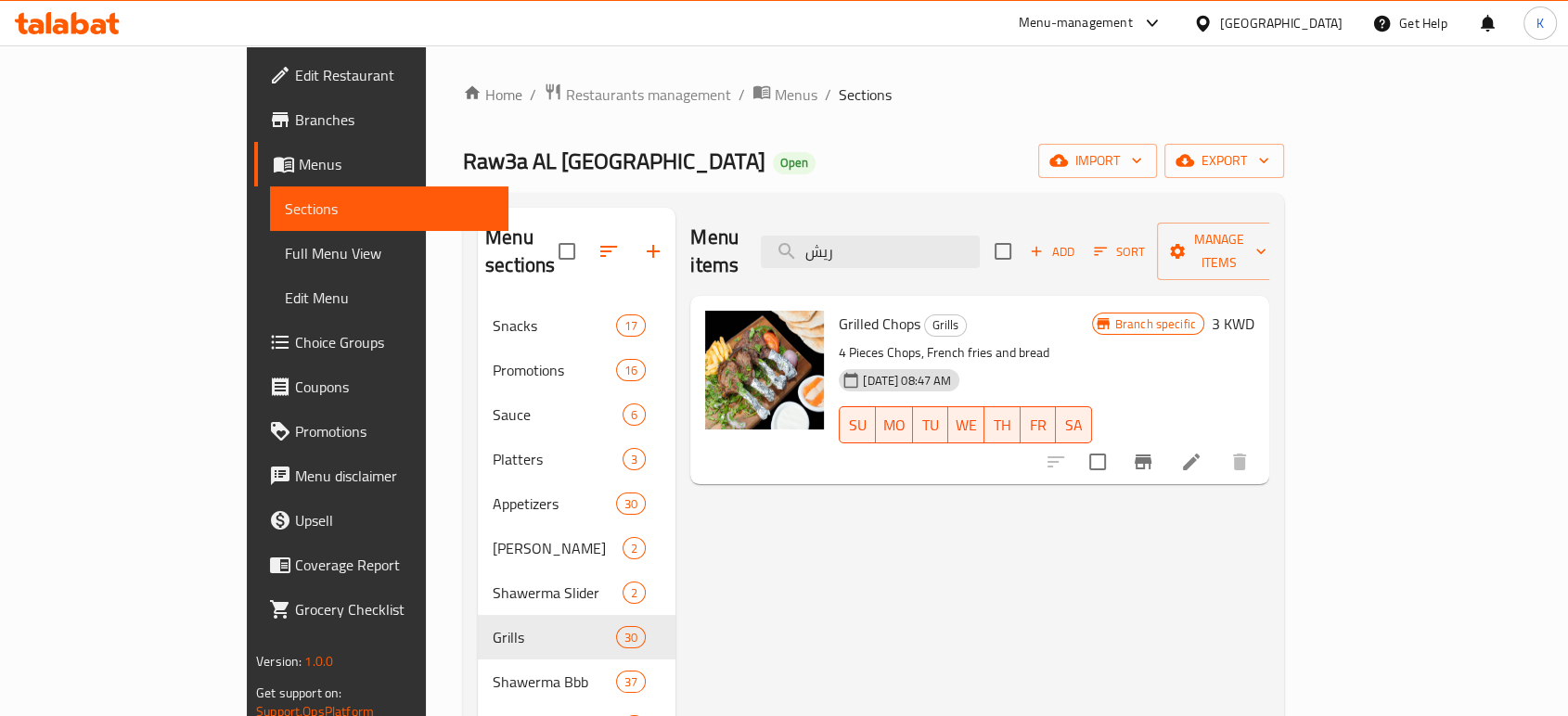
type input "ريش"
click at [1202, 451] on icon at bounding box center [1191, 462] width 22 height 22
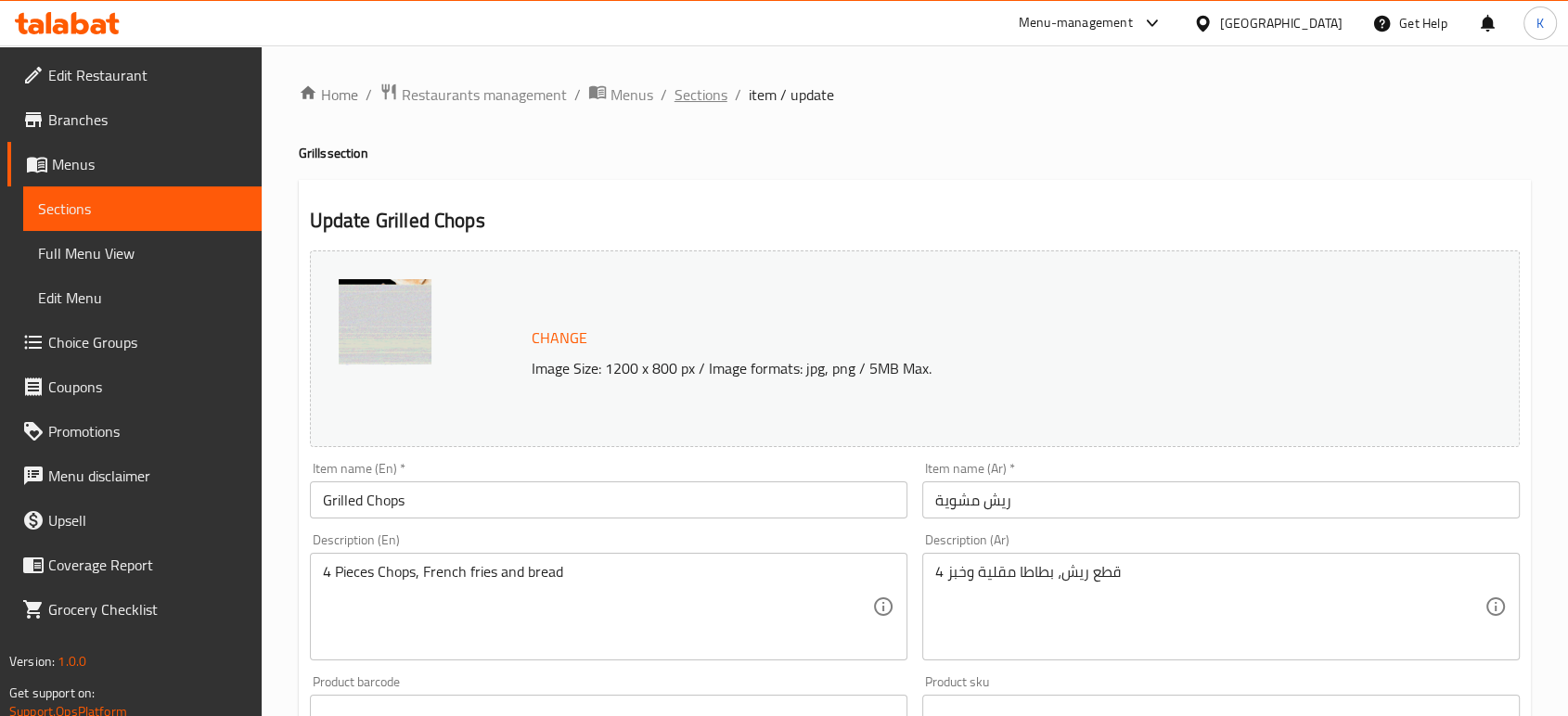
click at [695, 91] on span "Sections" at bounding box center [701, 94] width 53 height 22
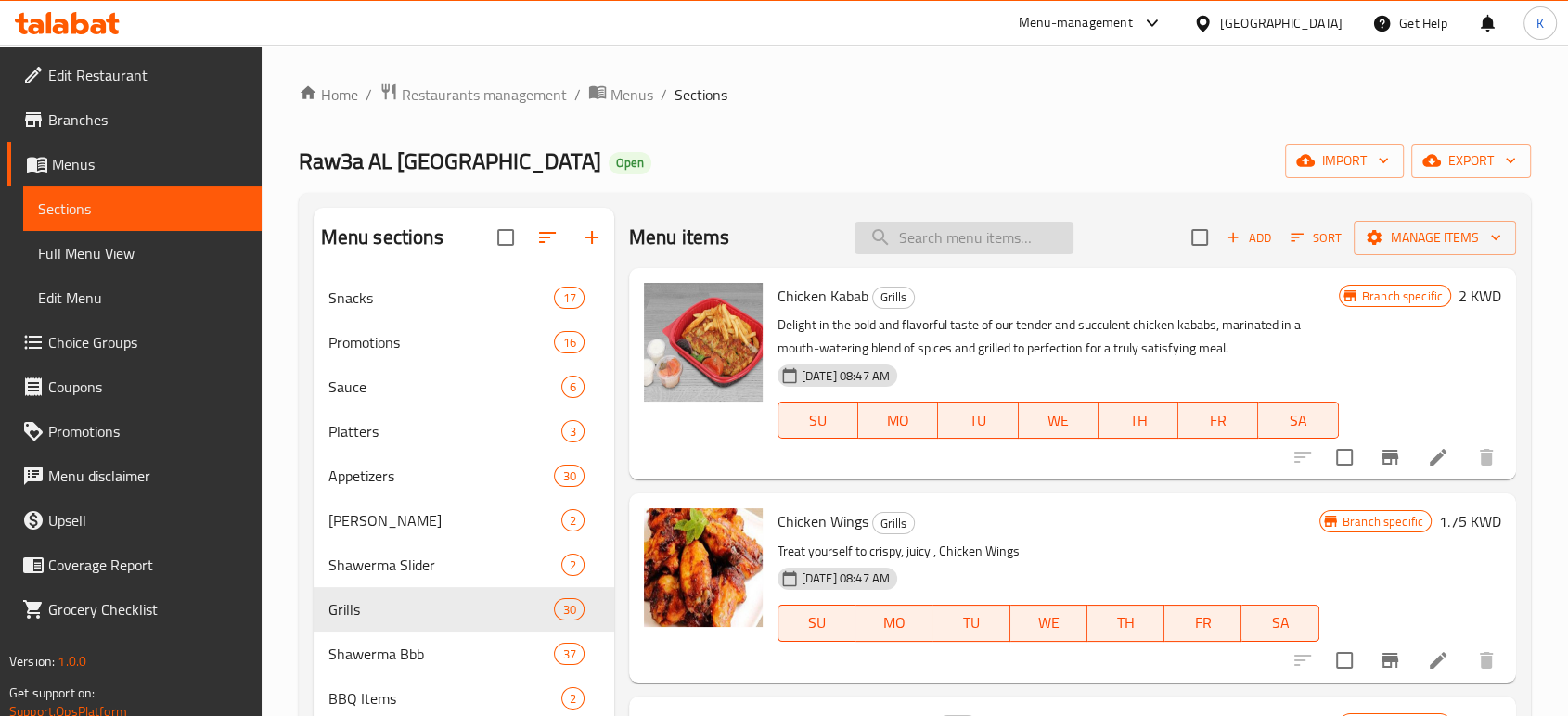
click at [962, 237] on input "search" at bounding box center [963, 238] width 219 height 33
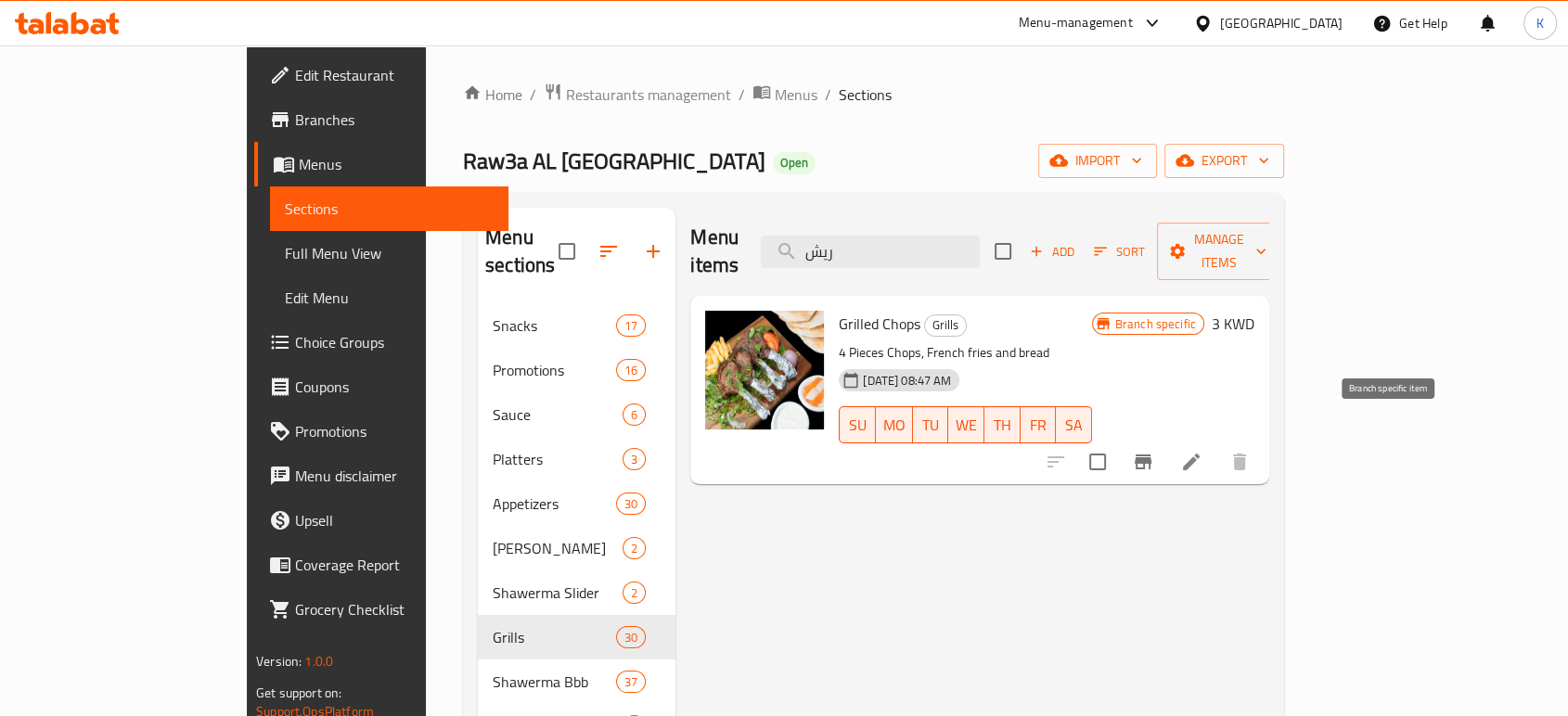
type input "ريش"
click at [1154, 451] on icon "Branch-specific-item" at bounding box center [1143, 462] width 22 height 22
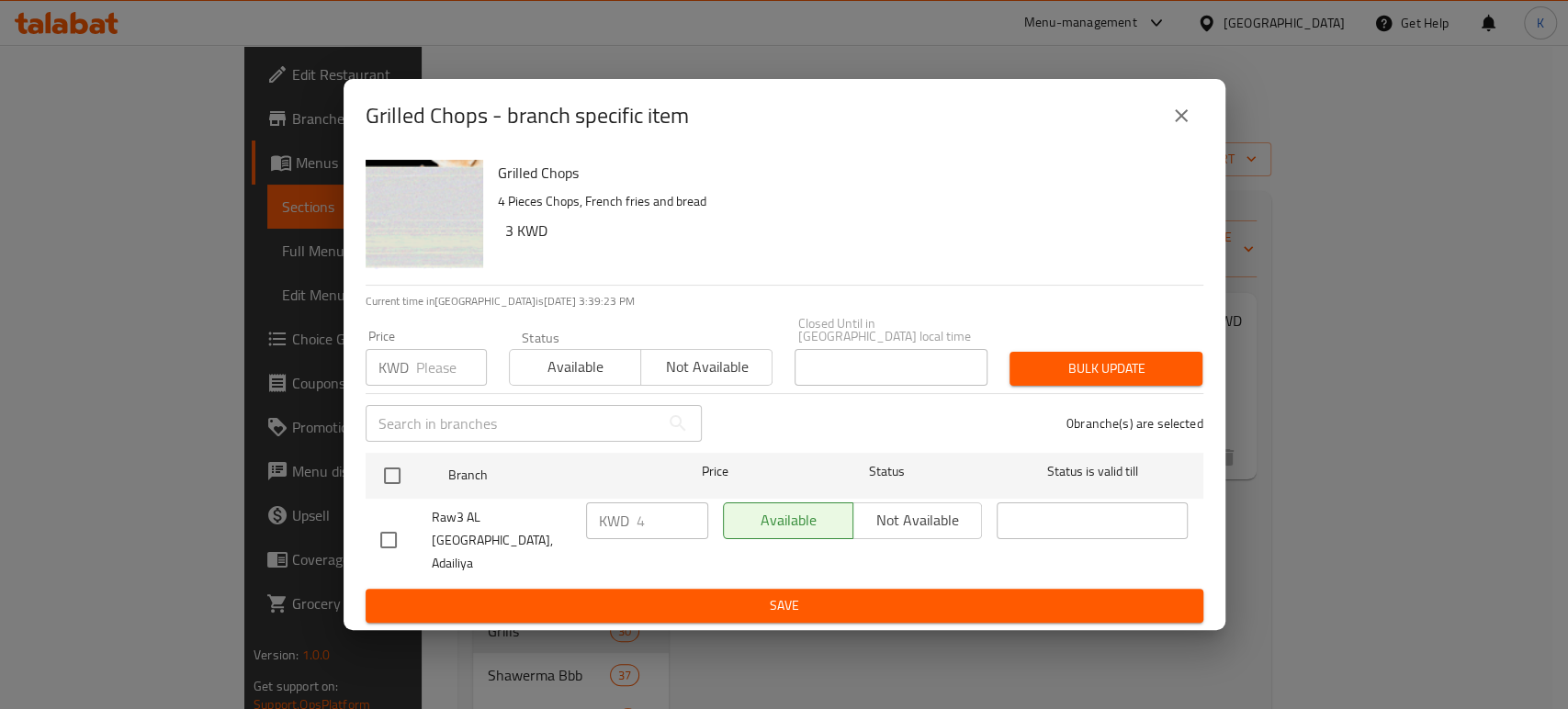
click at [1184, 138] on button "close" at bounding box center [1181, 116] width 44 height 44
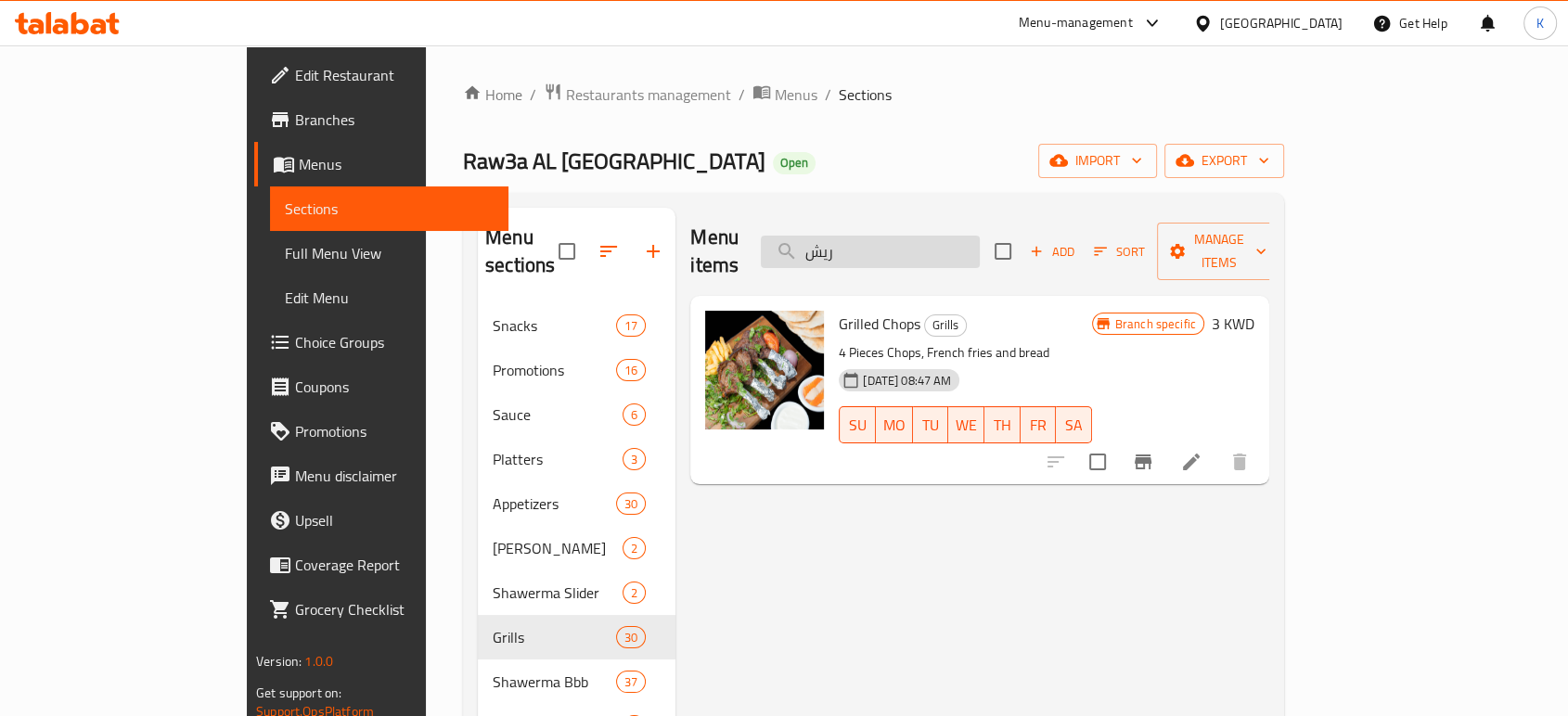
click at [980, 248] on input "ريش" at bounding box center [870, 251] width 219 height 33
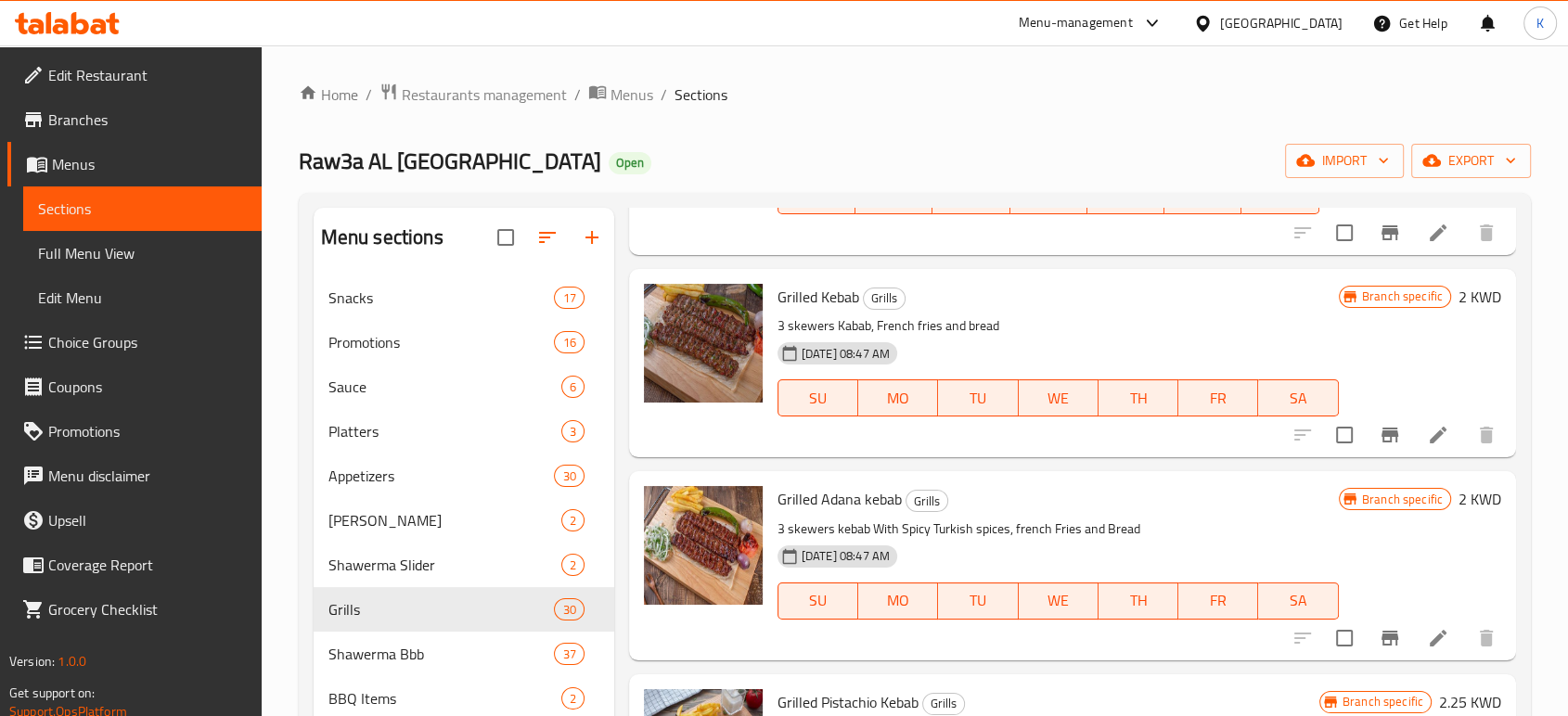
scroll to position [721, 0]
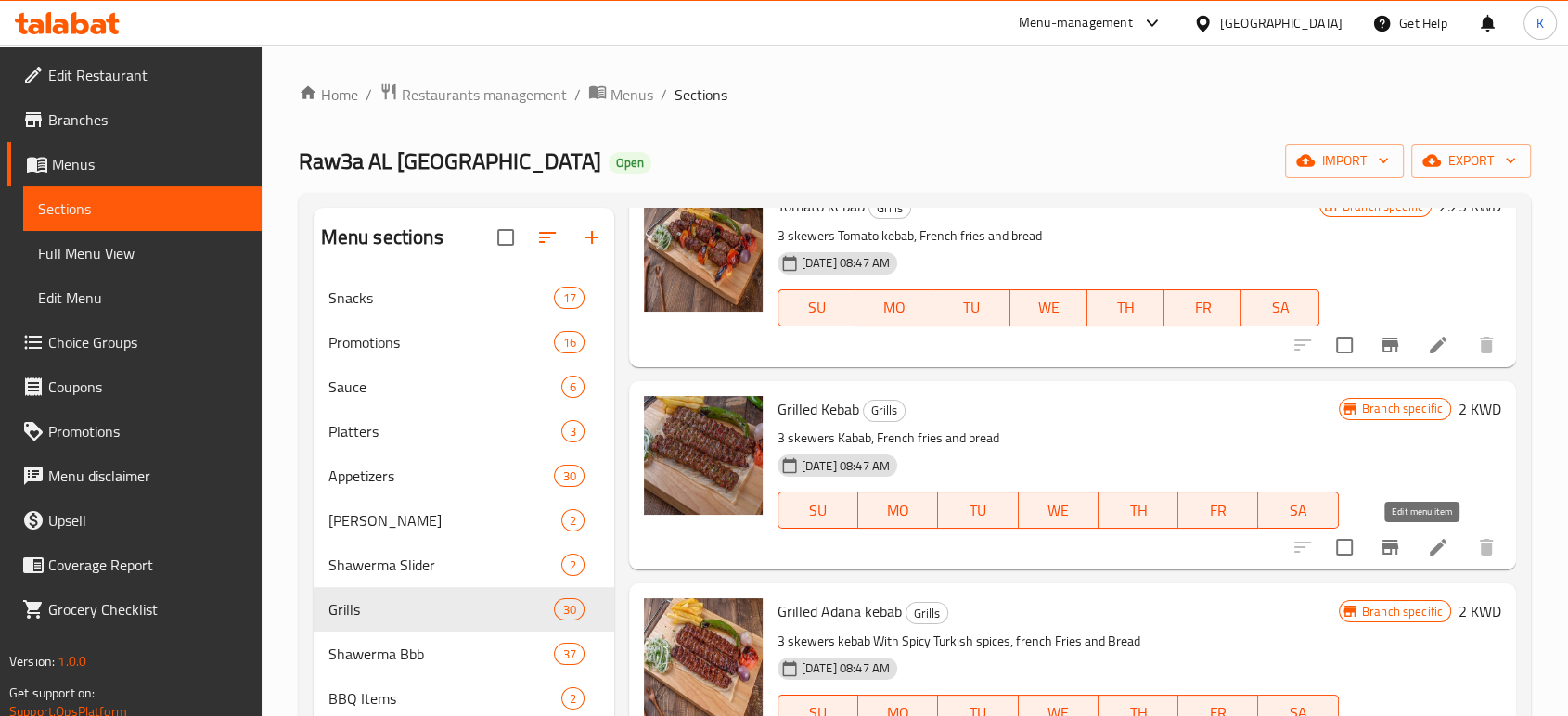
type input "كباب"
click at [1430, 541] on icon at bounding box center [1438, 547] width 17 height 17
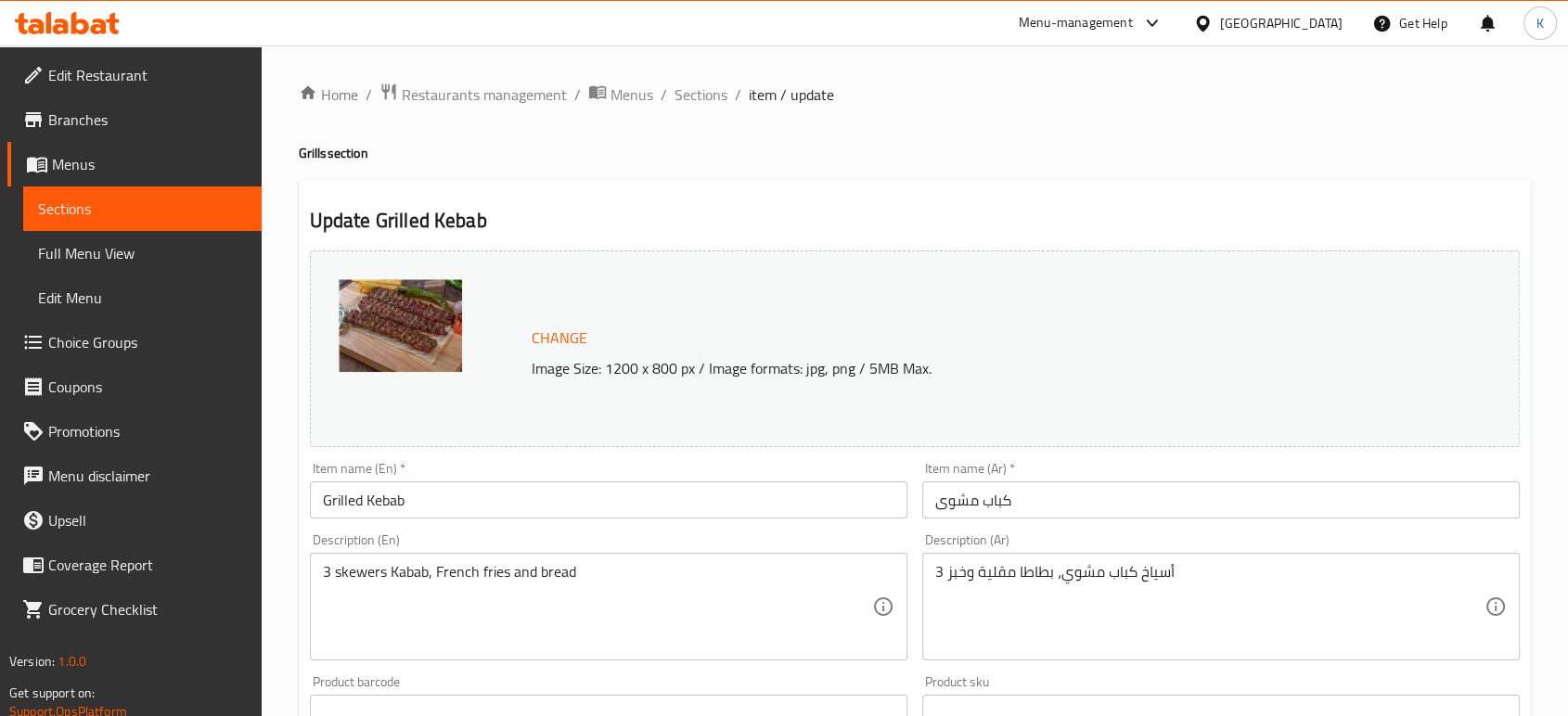
click at [556, 334] on span "Change" at bounding box center [560, 338] width 56 height 27
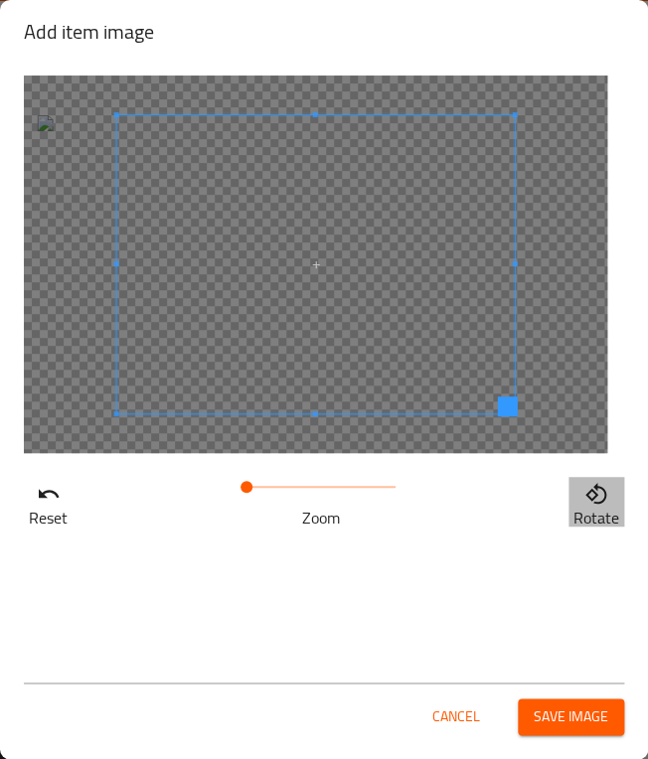
click at [590, 506] on p "Rotate" at bounding box center [596, 518] width 46 height 24
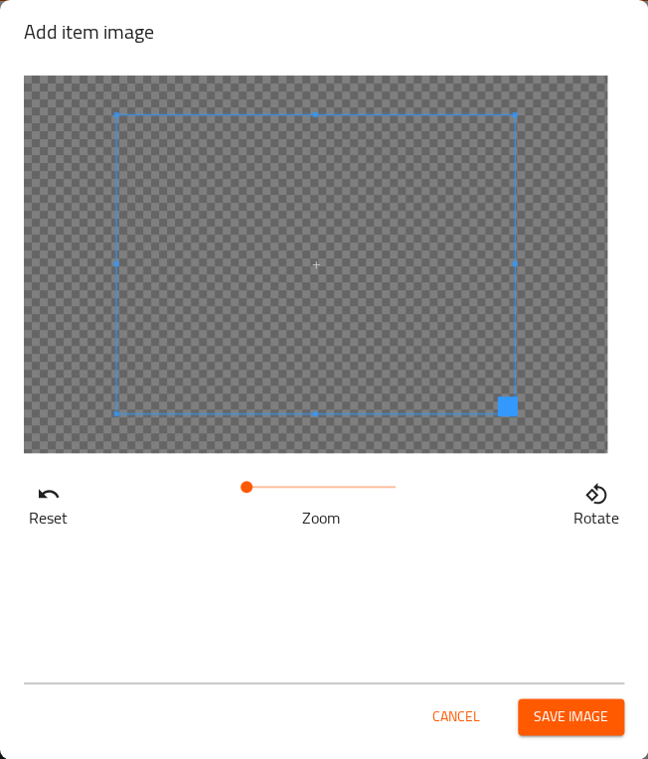
click at [590, 506] on p "Rotate" at bounding box center [596, 518] width 46 height 24
click at [29, 491] on button "Reset" at bounding box center [48, 502] width 49 height 50
click at [31, 491] on button "Reset" at bounding box center [48, 502] width 49 height 50
click at [241, 483] on span at bounding box center [247, 487] width 12 height 12
click at [583, 498] on button "Rotate" at bounding box center [597, 502] width 56 height 50
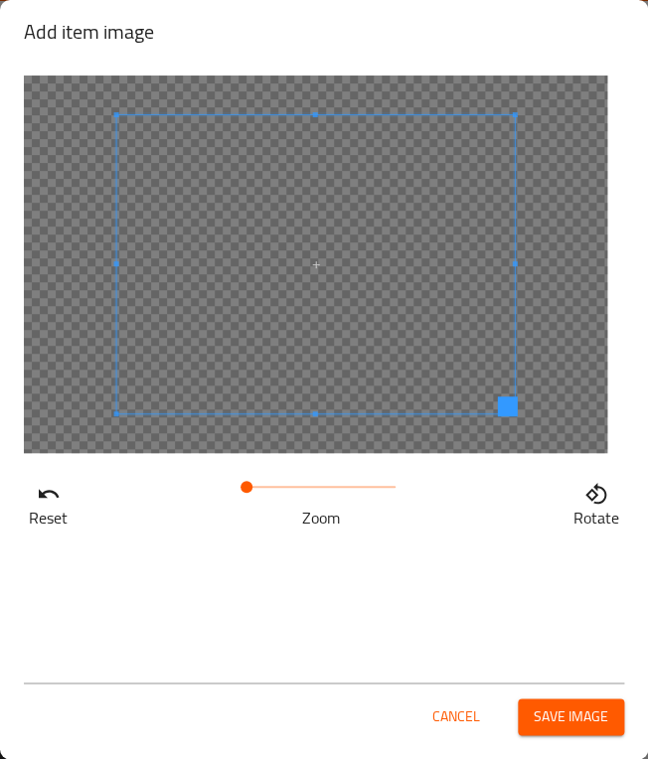
click at [584, 498] on icon "button" at bounding box center [596, 494] width 24 height 24
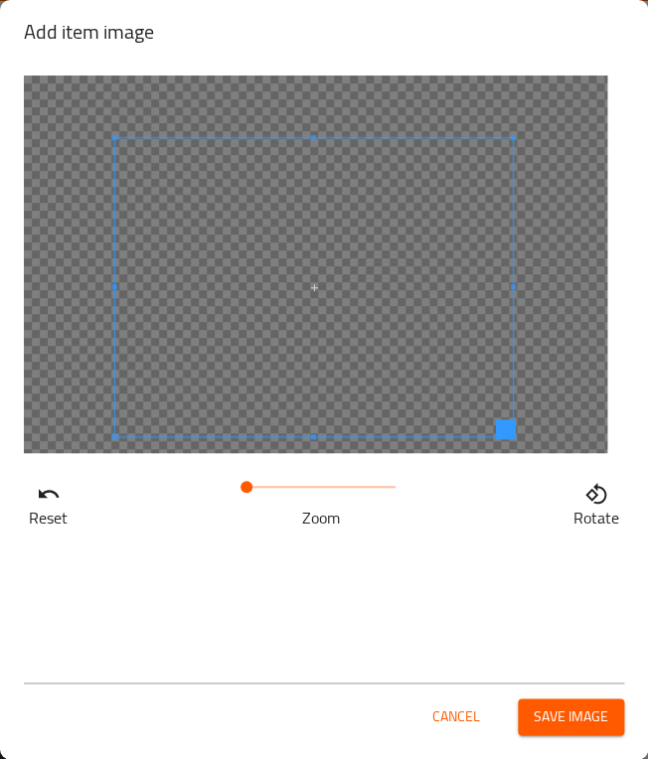
click at [408, 365] on span at bounding box center [314, 287] width 398 height 298
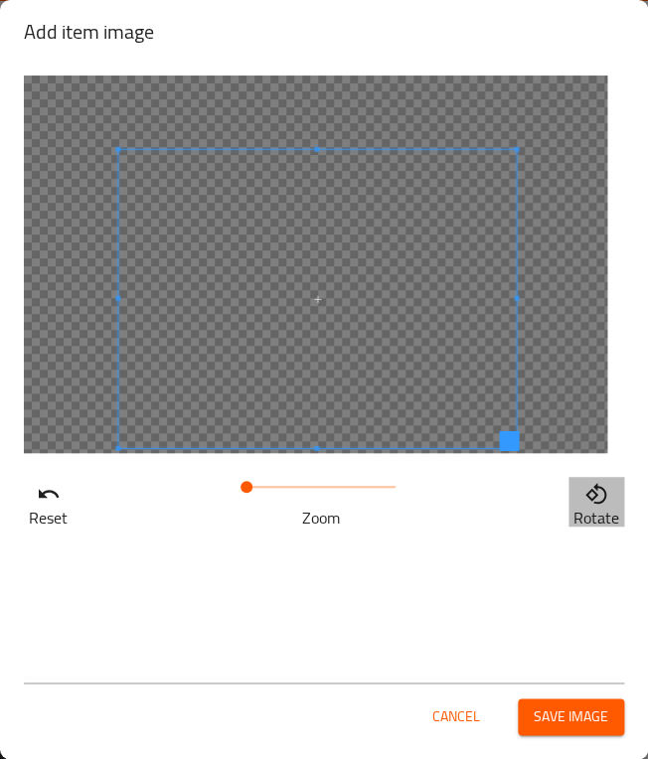
click at [588, 495] on icon "button" at bounding box center [595, 492] width 21 height 21
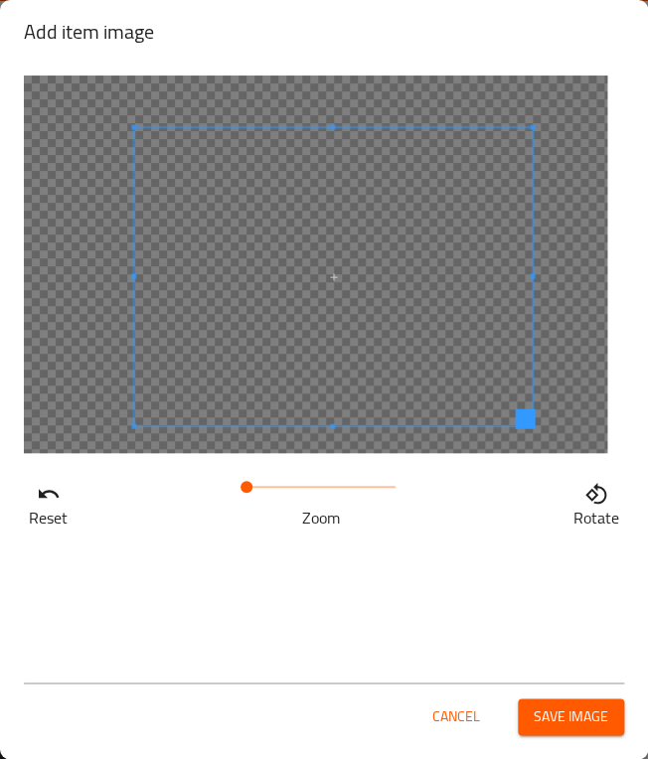
click at [406, 360] on span at bounding box center [333, 276] width 398 height 298
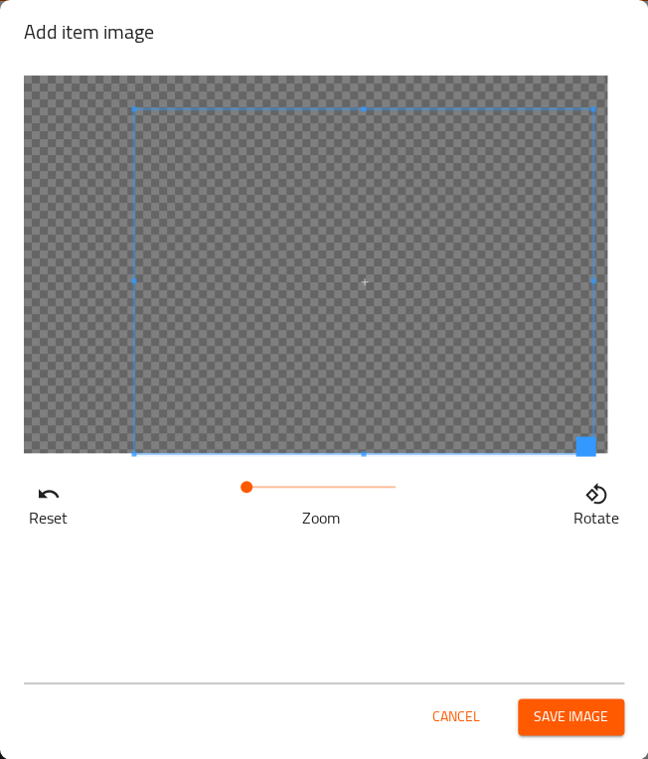
click at [646, 453] on div "Reset Zoom Rotate" at bounding box center [324, 361] width 648 height 595
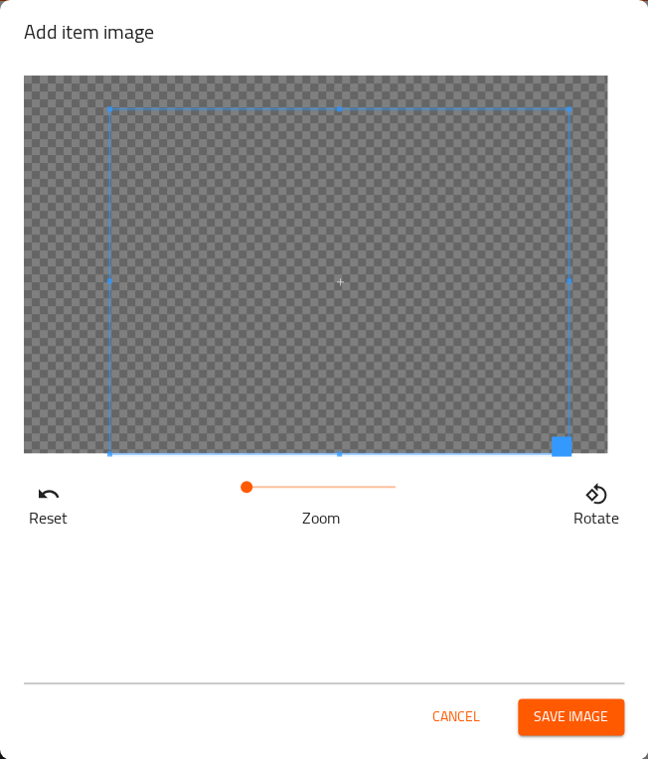
click at [447, 380] on span at bounding box center [339, 281] width 458 height 344
click at [534, 715] on span "Save image" at bounding box center [571, 717] width 75 height 25
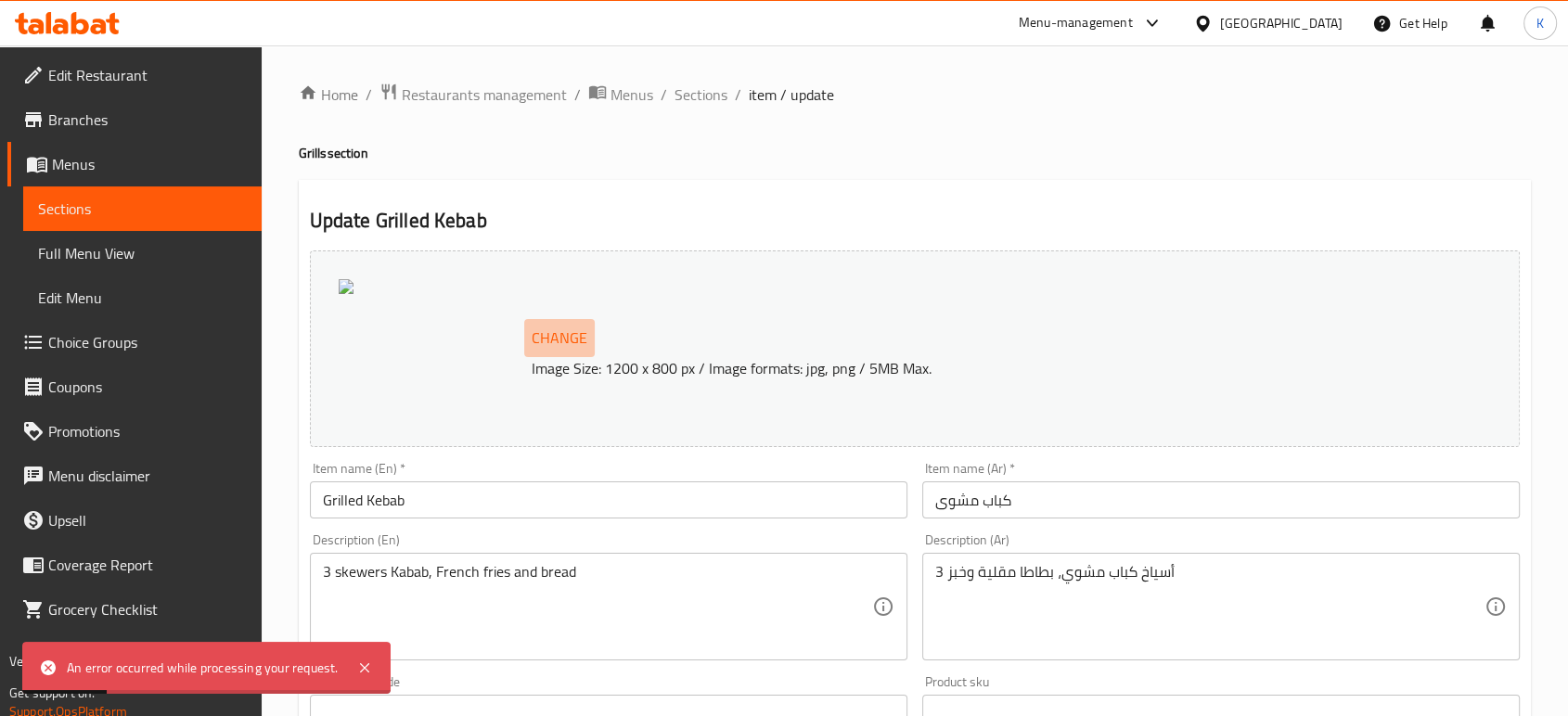
click at [552, 349] on span "Change" at bounding box center [560, 338] width 56 height 27
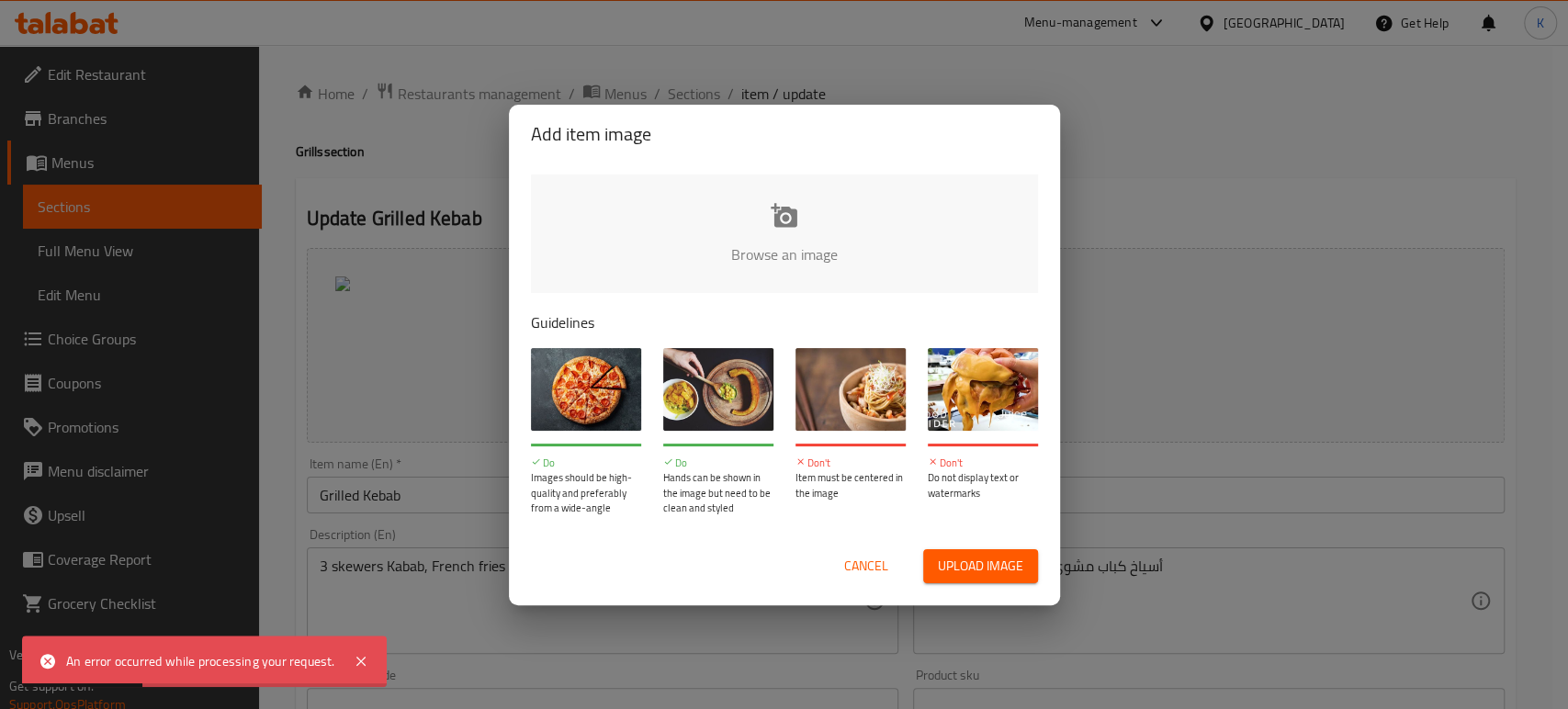
click at [854, 250] on input "file" at bounding box center [1404, 261] width 1748 height 172
click at [998, 566] on span "Upload image" at bounding box center [980, 566] width 85 height 23
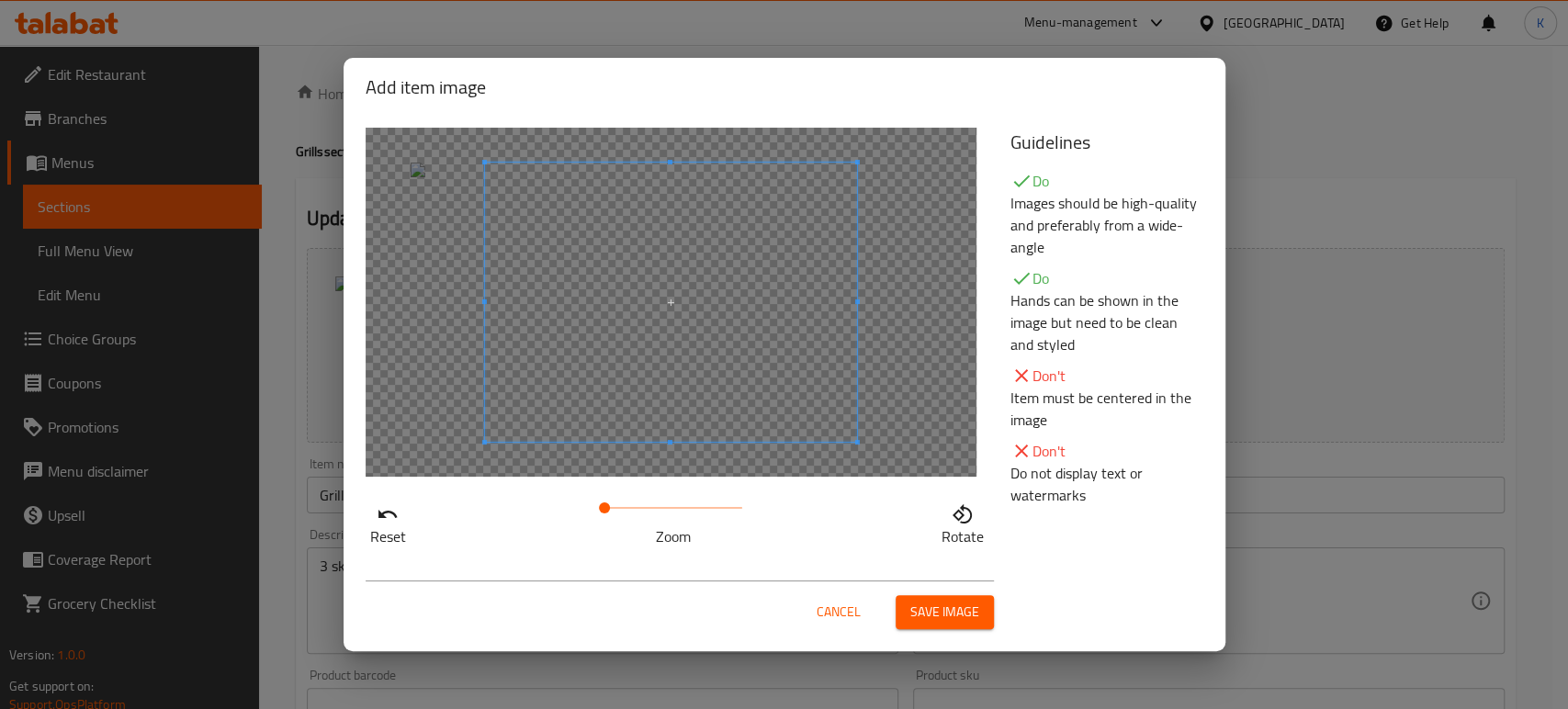
click at [738, 373] on span at bounding box center [670, 302] width 372 height 279
click at [966, 519] on icon "button" at bounding box center [963, 515] width 22 height 22
click at [963, 518] on icon "button" at bounding box center [963, 515] width 22 height 22
click at [748, 390] on span at bounding box center [670, 336] width 372 height 279
click at [748, 377] on span at bounding box center [670, 322] width 372 height 279
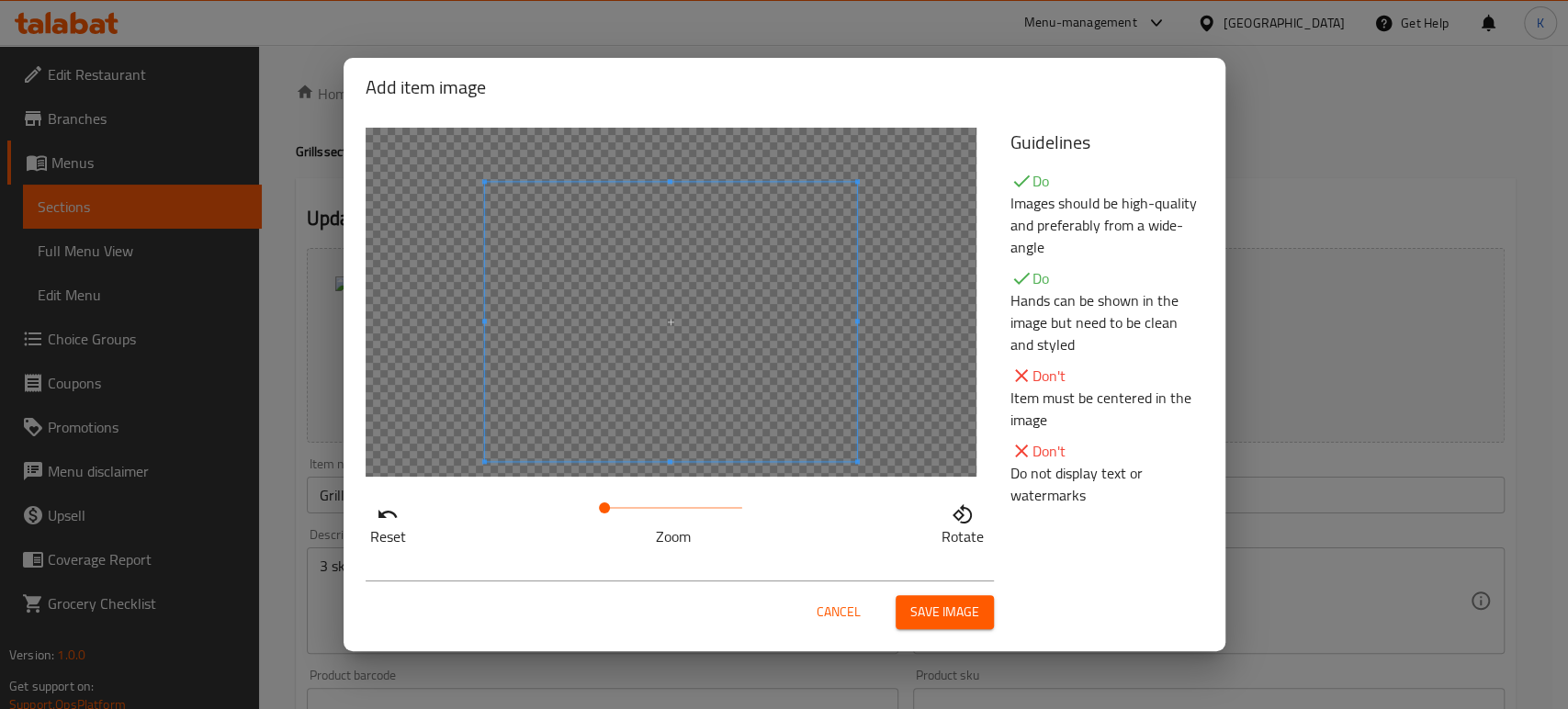
click at [934, 605] on span "Save image" at bounding box center [944, 612] width 69 height 23
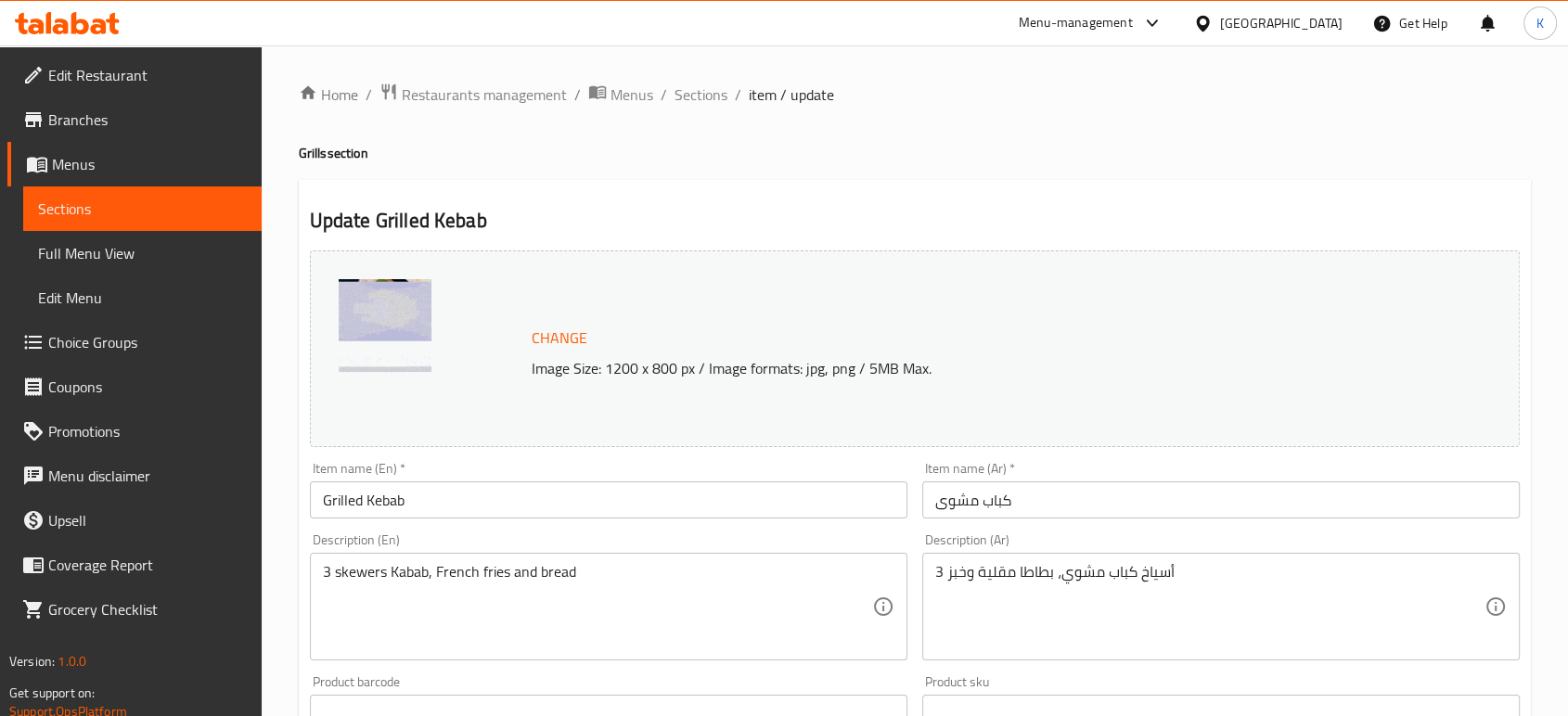
drag, startPoint x: 693, startPoint y: 91, endPoint x: 751, endPoint y: 107, distance: 60.2
click at [693, 91] on span "Sections" at bounding box center [701, 94] width 53 height 22
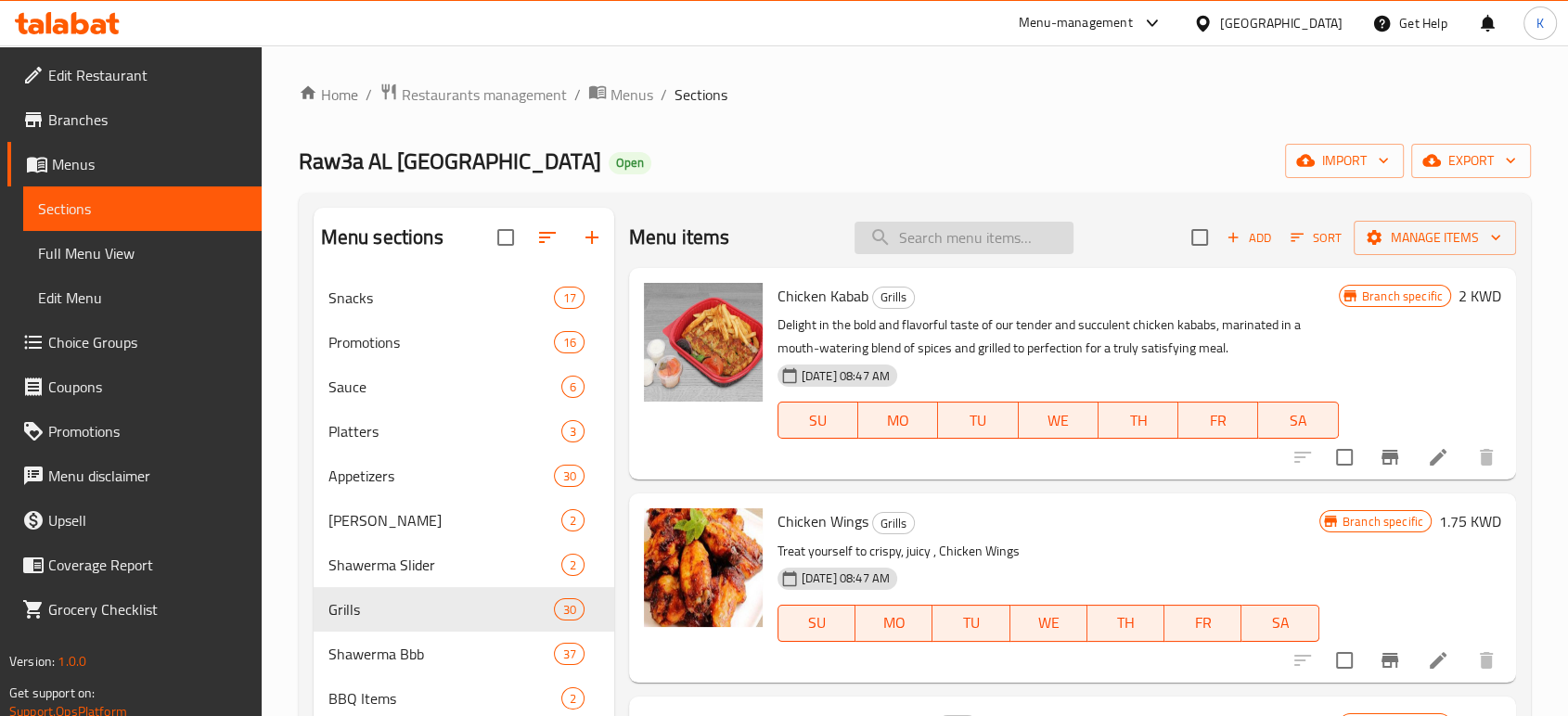
click at [928, 237] on input "search" at bounding box center [963, 238] width 219 height 33
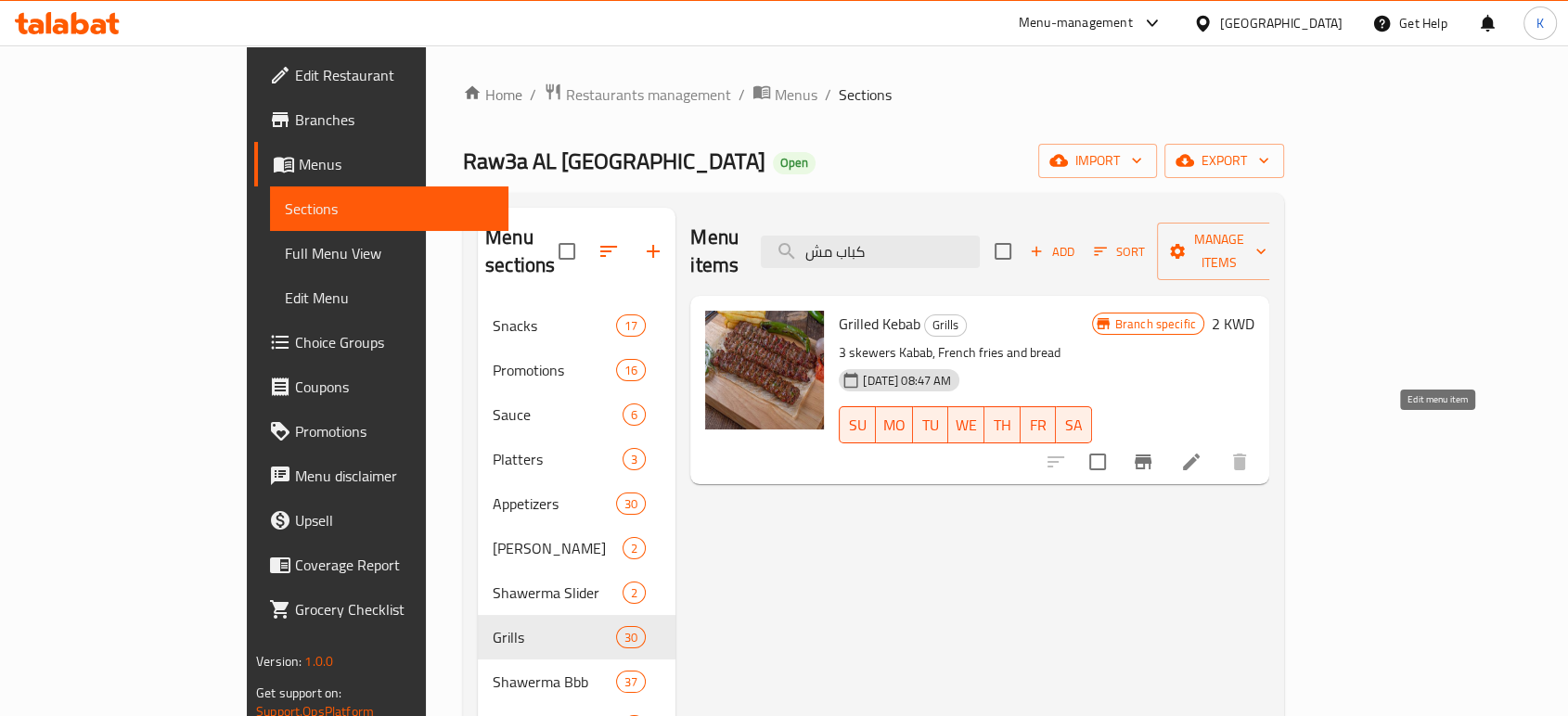
type input "كباب مش"
click at [1199, 454] on icon at bounding box center [1191, 462] width 17 height 17
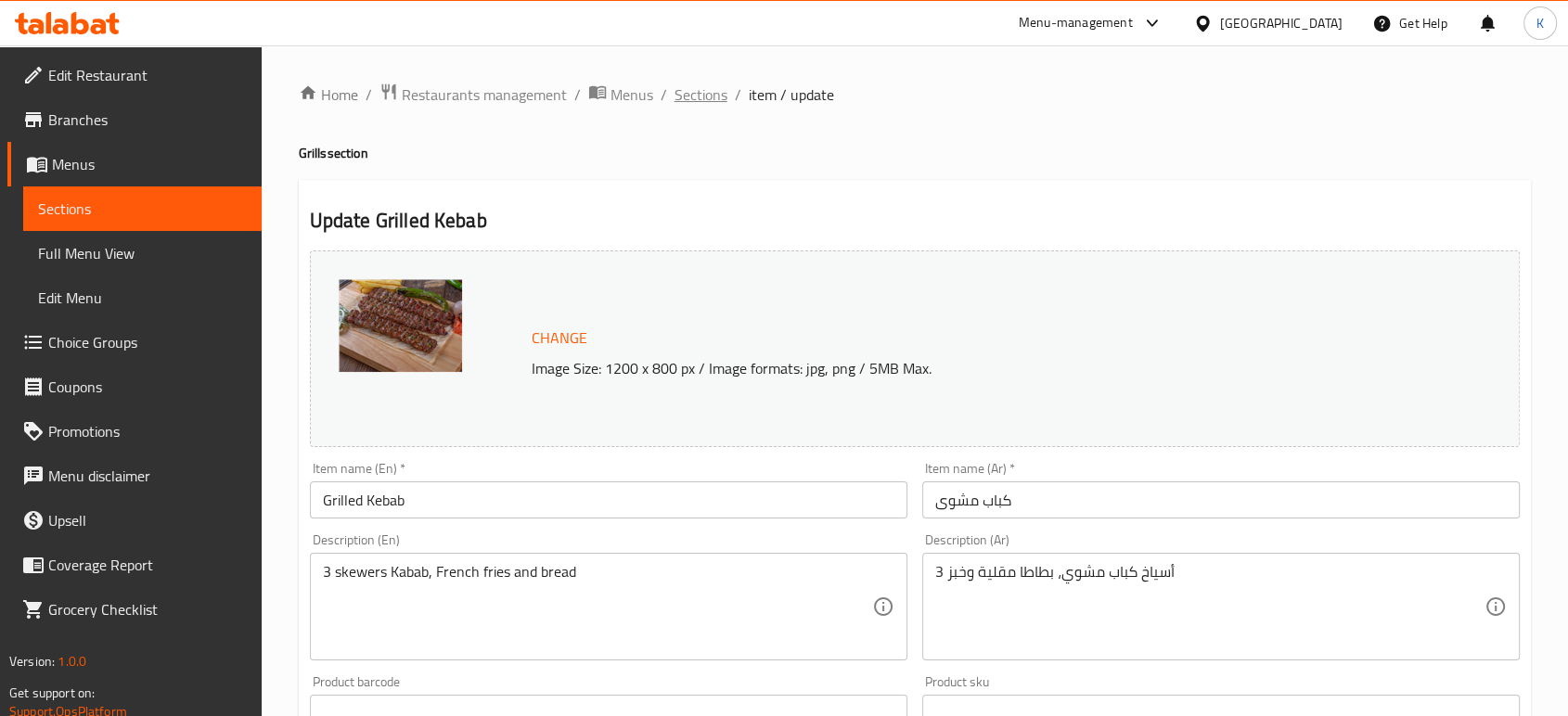
click at [686, 91] on span "Sections" at bounding box center [701, 94] width 53 height 22
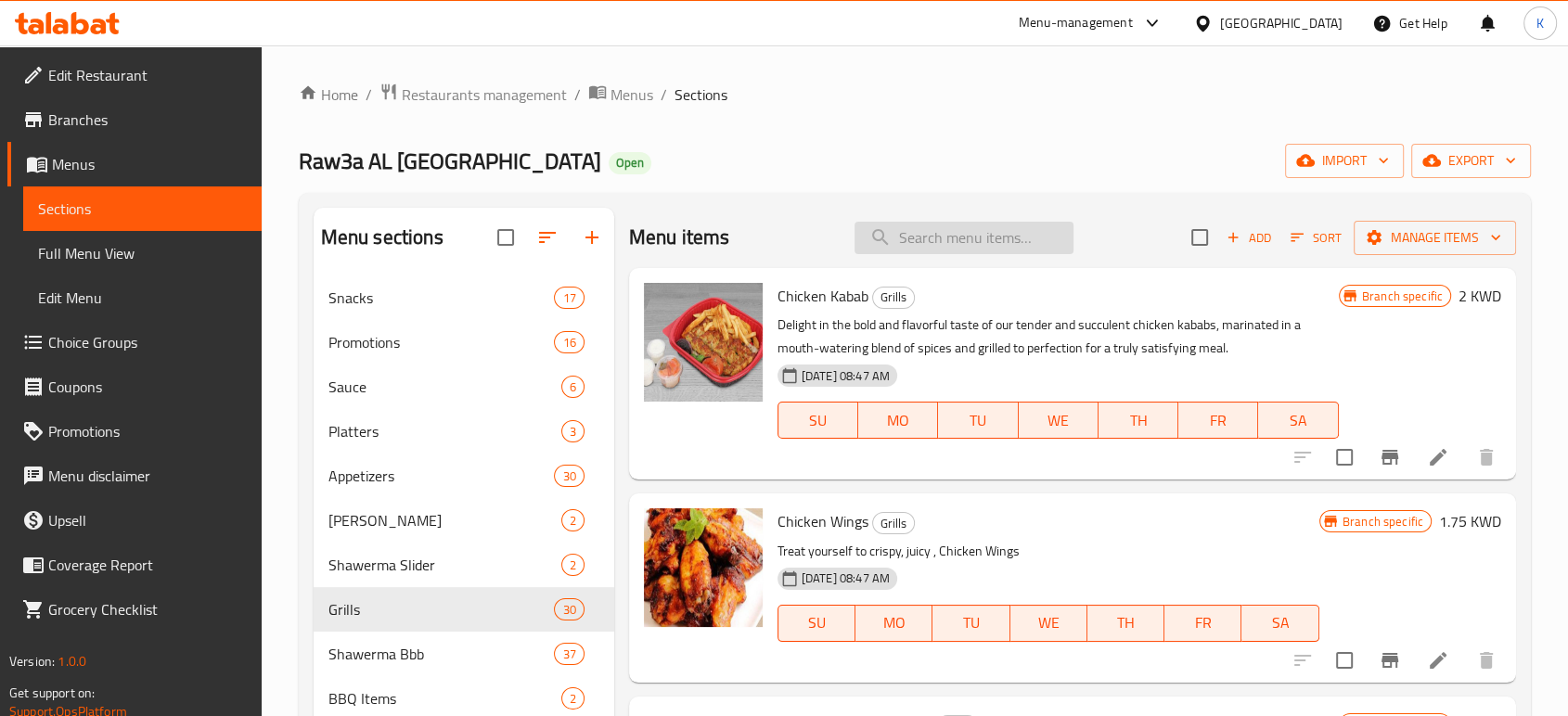
click at [949, 247] on input "search" at bounding box center [963, 238] width 219 height 33
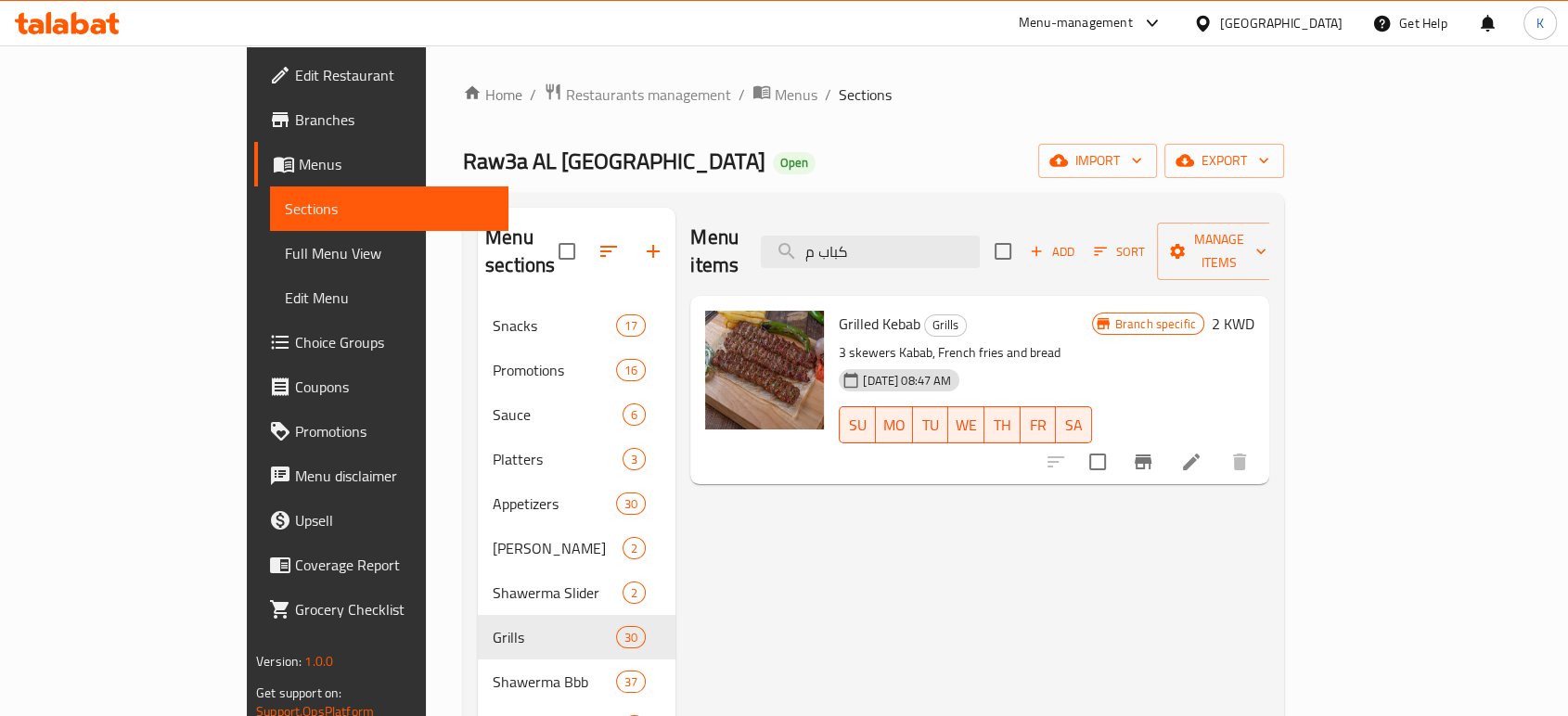
type input "كباب م"
click at [1217, 445] on li at bounding box center [1191, 462] width 52 height 34
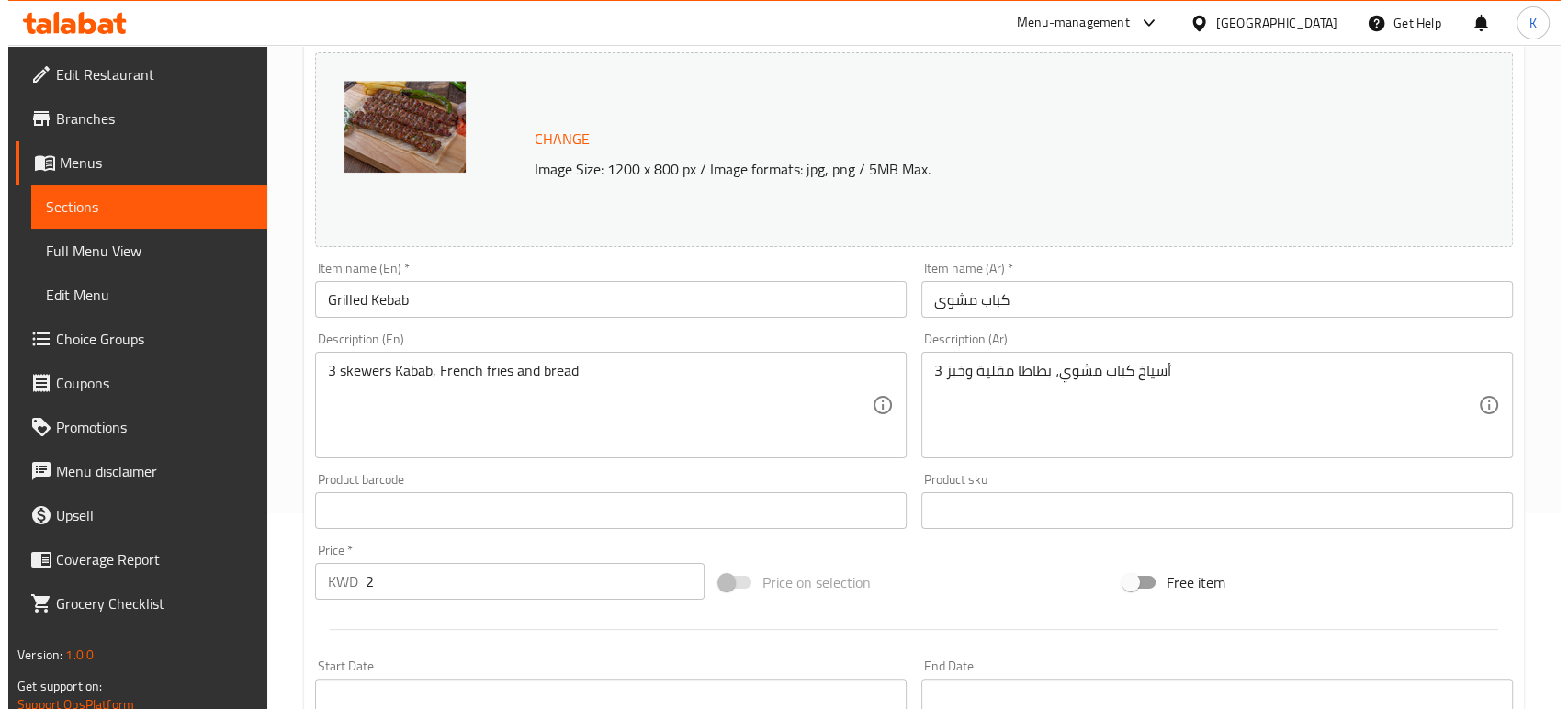
scroll to position [204, 0]
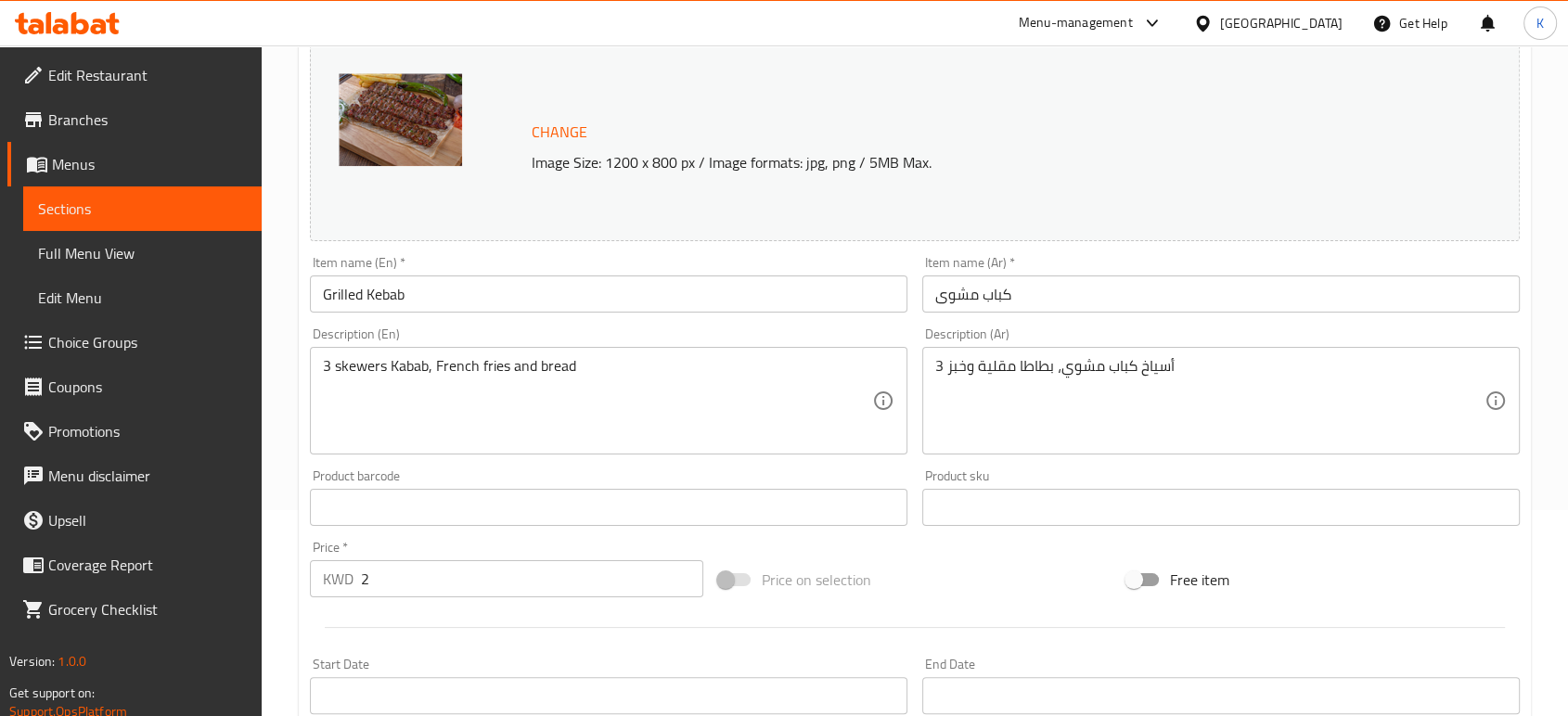
click at [570, 130] on span "Change" at bounding box center [560, 132] width 56 height 27
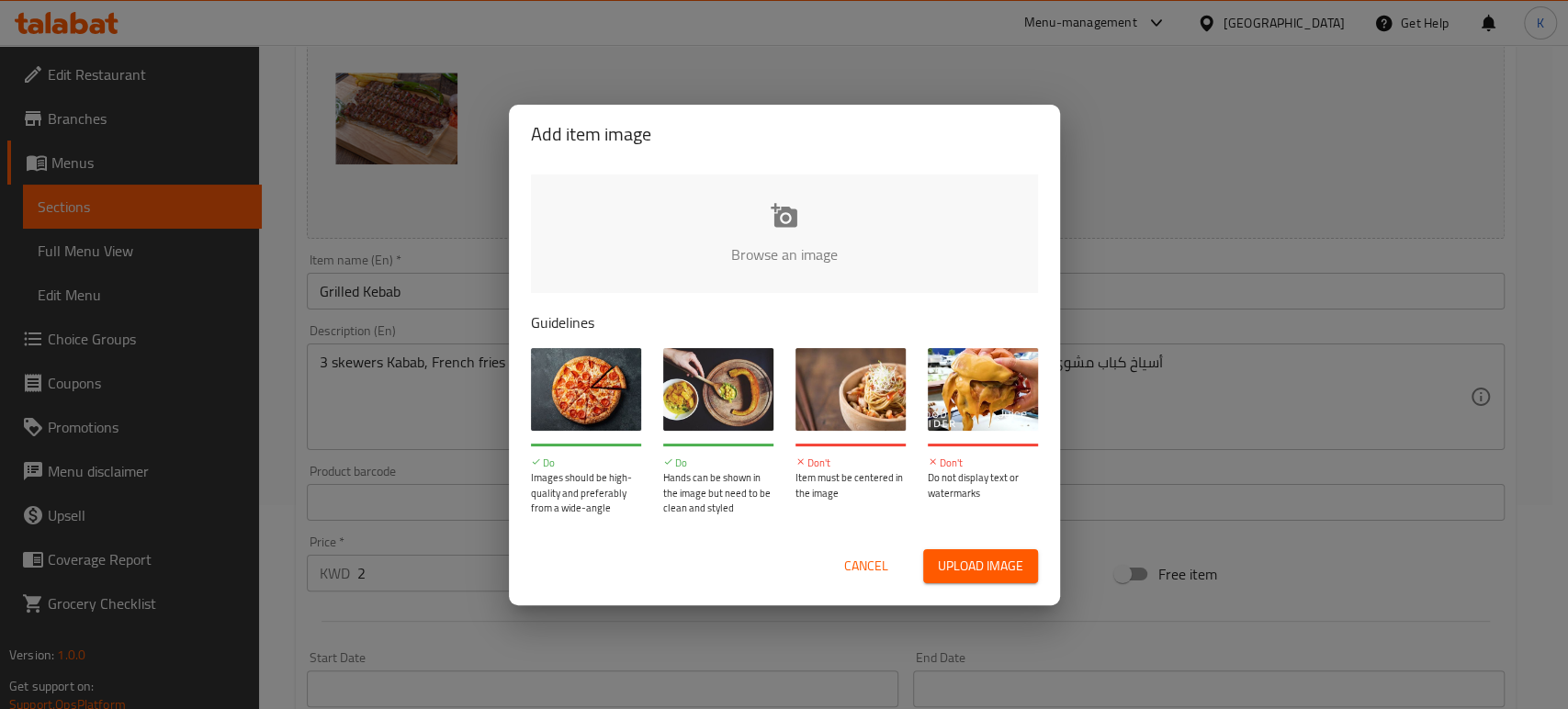
click at [990, 572] on span "Upload image" at bounding box center [980, 566] width 85 height 23
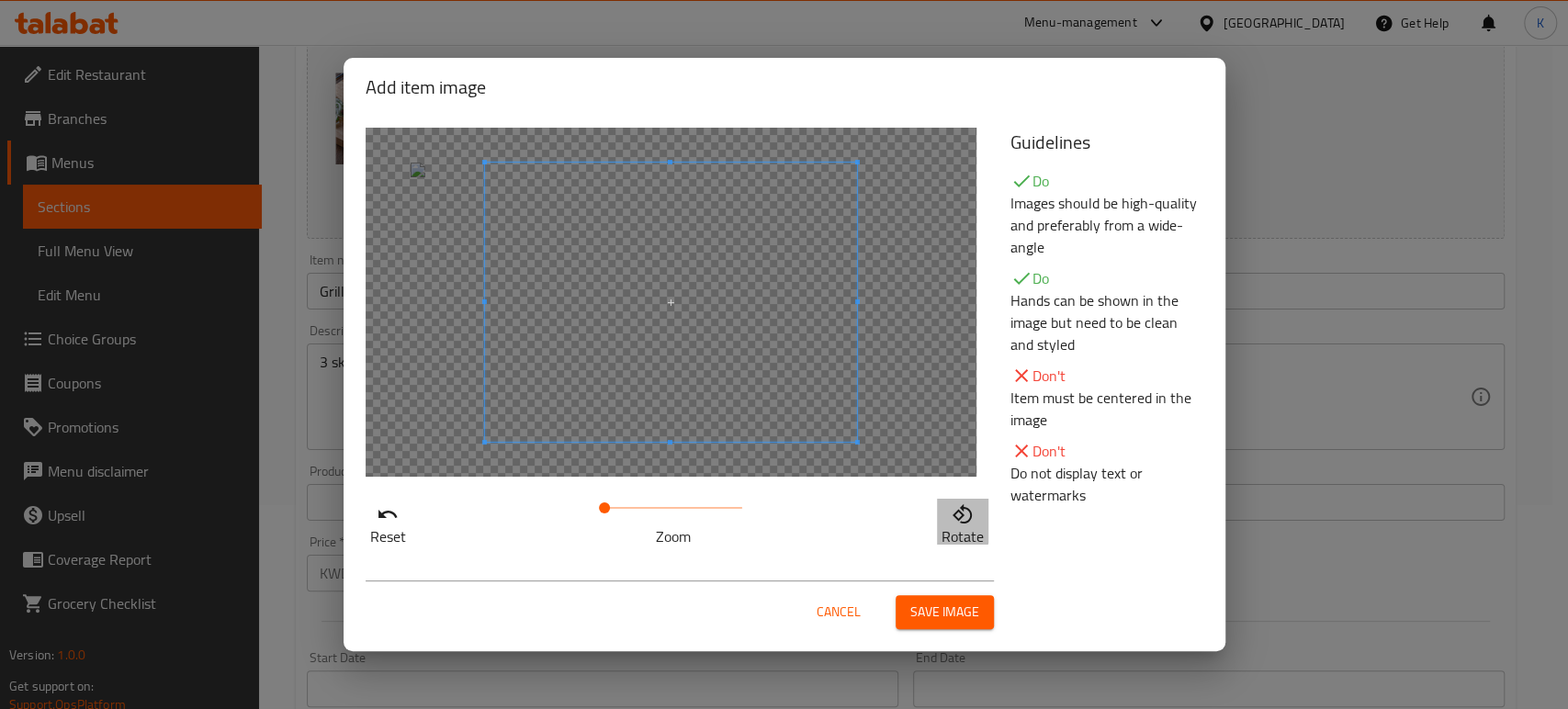
click at [953, 515] on button "Rotate" at bounding box center [963, 522] width 52 height 46
click at [955, 515] on icon "button" at bounding box center [963, 515] width 22 height 22
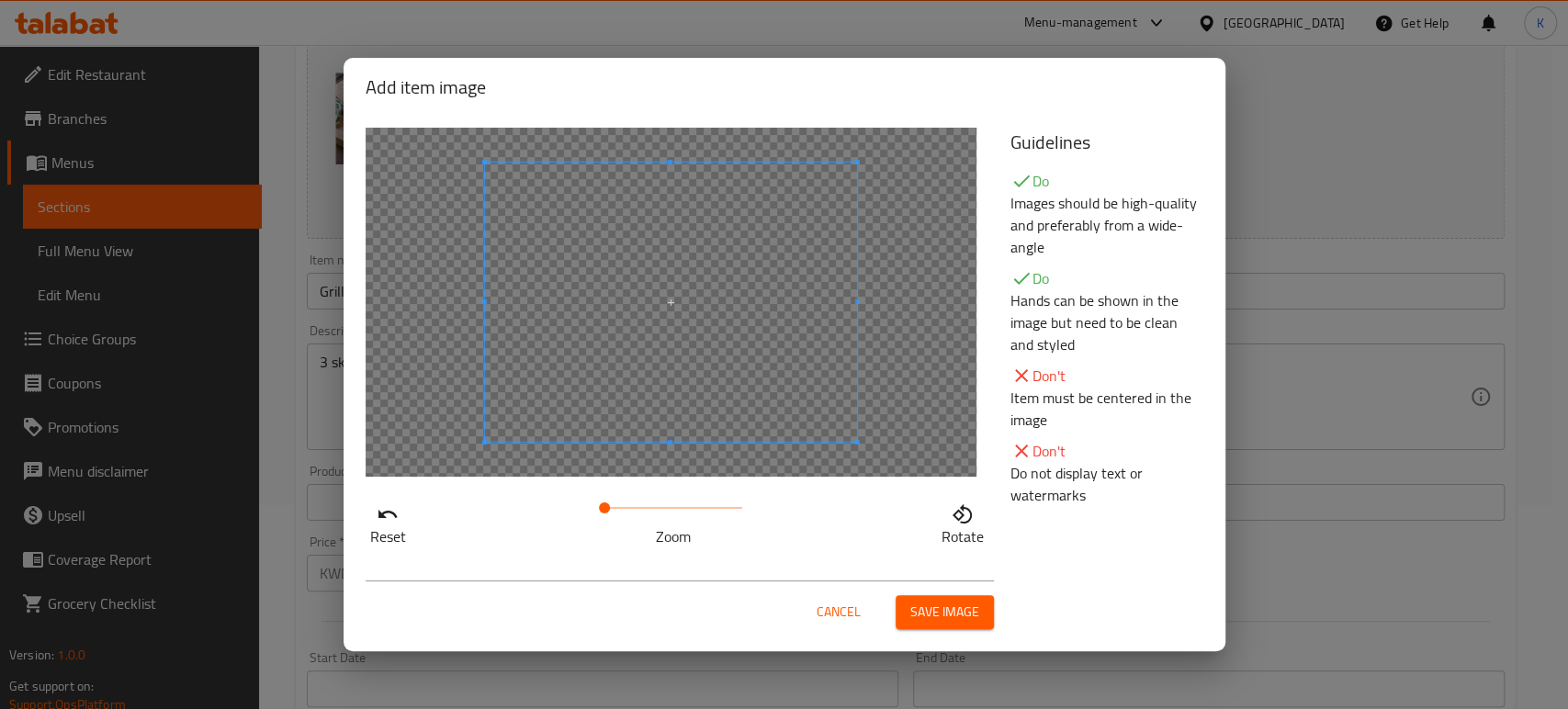
click at [955, 515] on icon "button" at bounding box center [963, 515] width 22 height 22
click at [854, 611] on span "Cancel" at bounding box center [839, 612] width 44 height 23
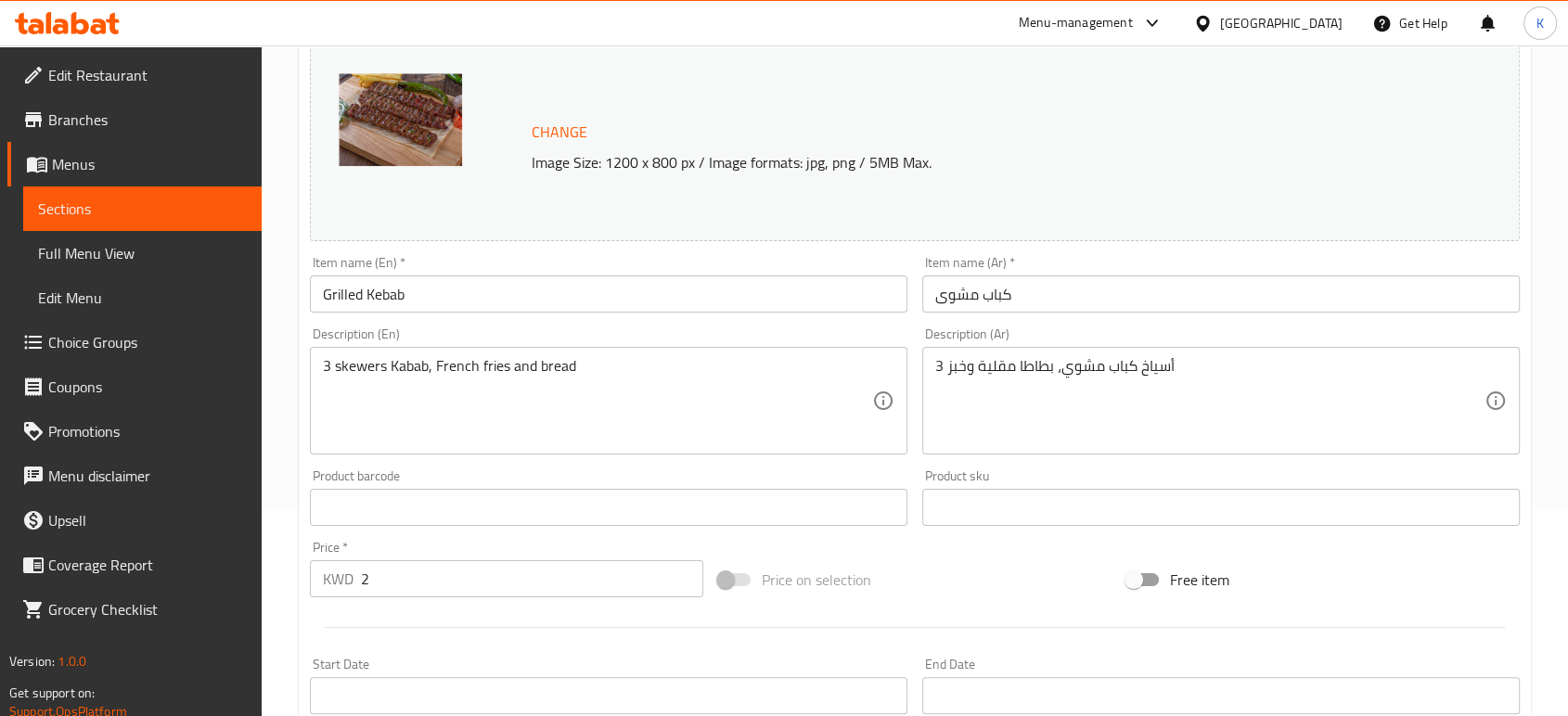
click at [547, 119] on span "Change" at bounding box center [560, 132] width 56 height 27
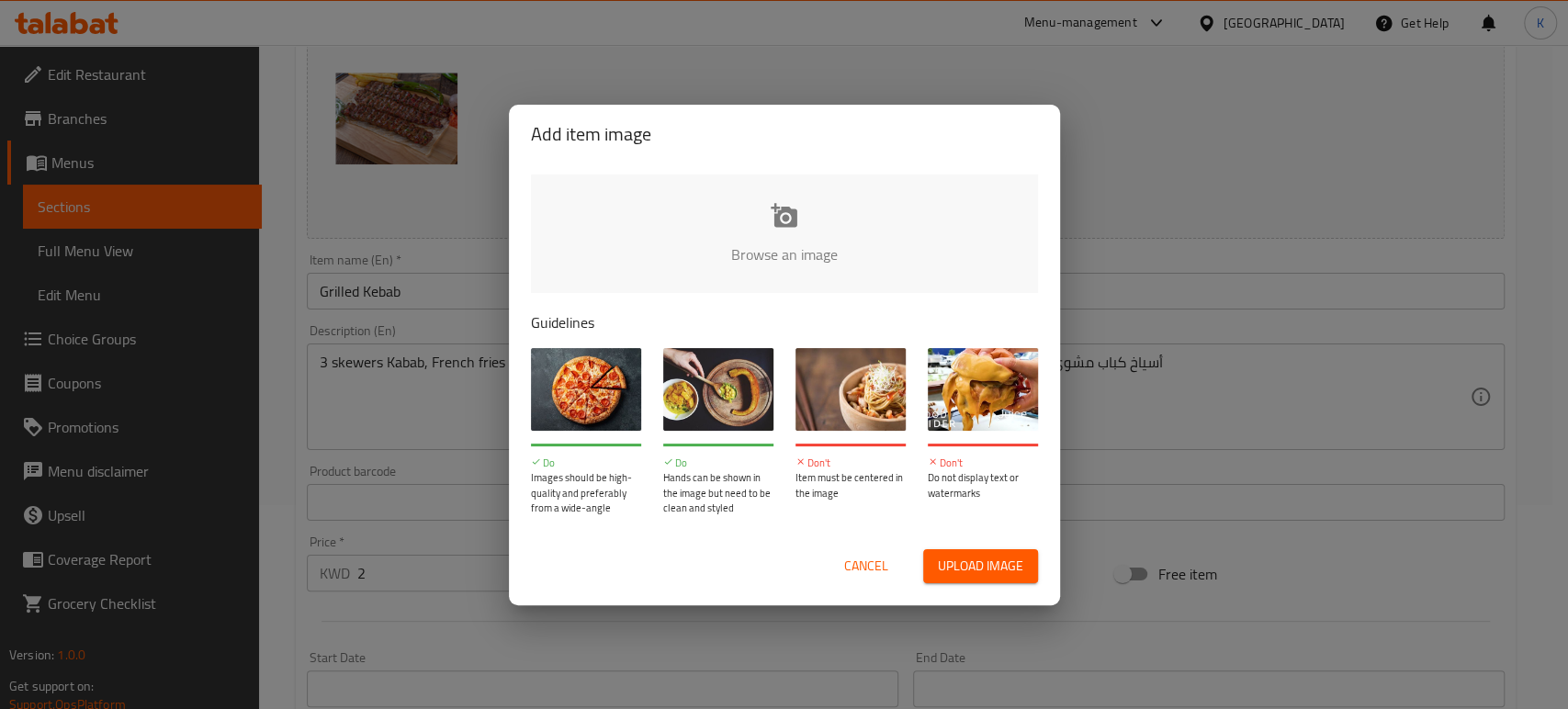
click at [761, 221] on input "file" at bounding box center [1404, 261] width 1748 height 172
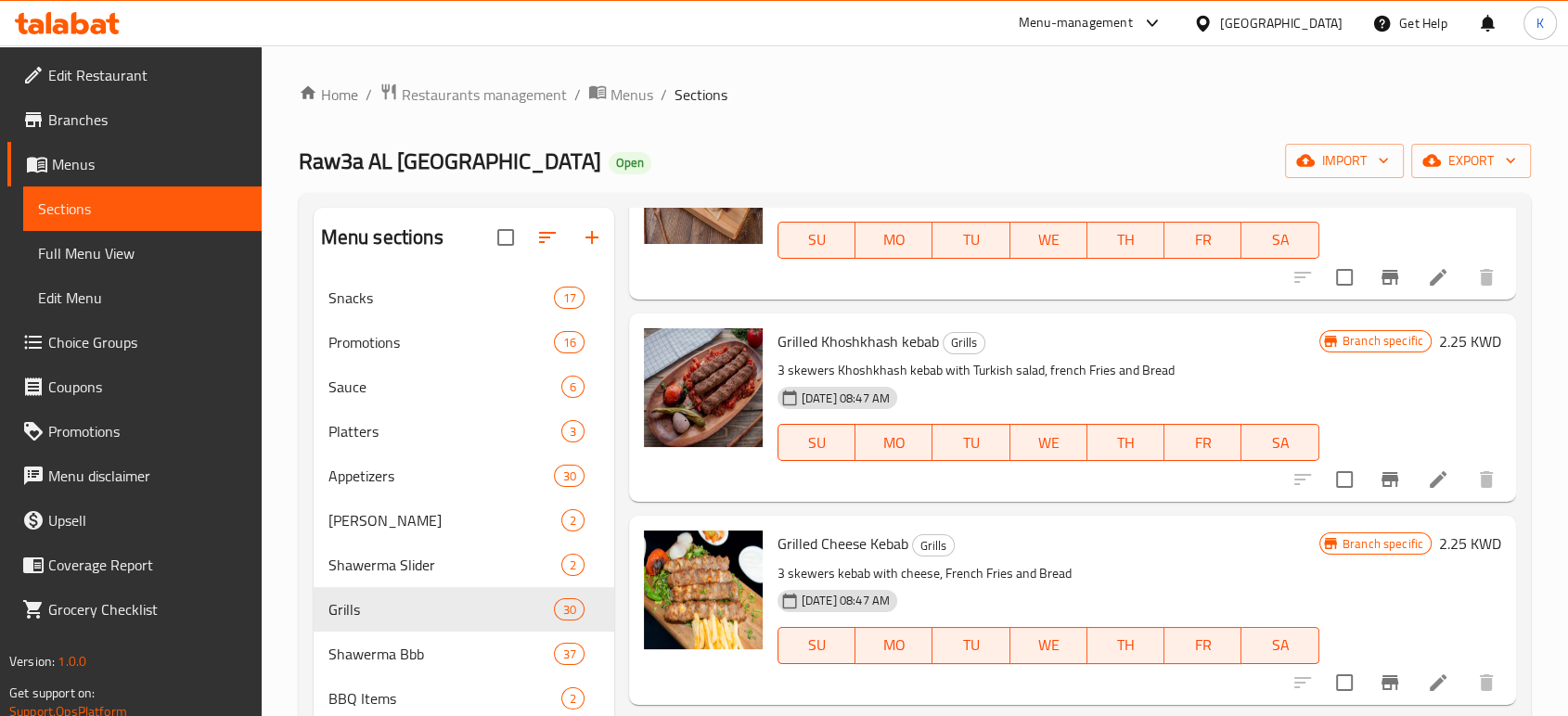
scroll to position [4226, 0]
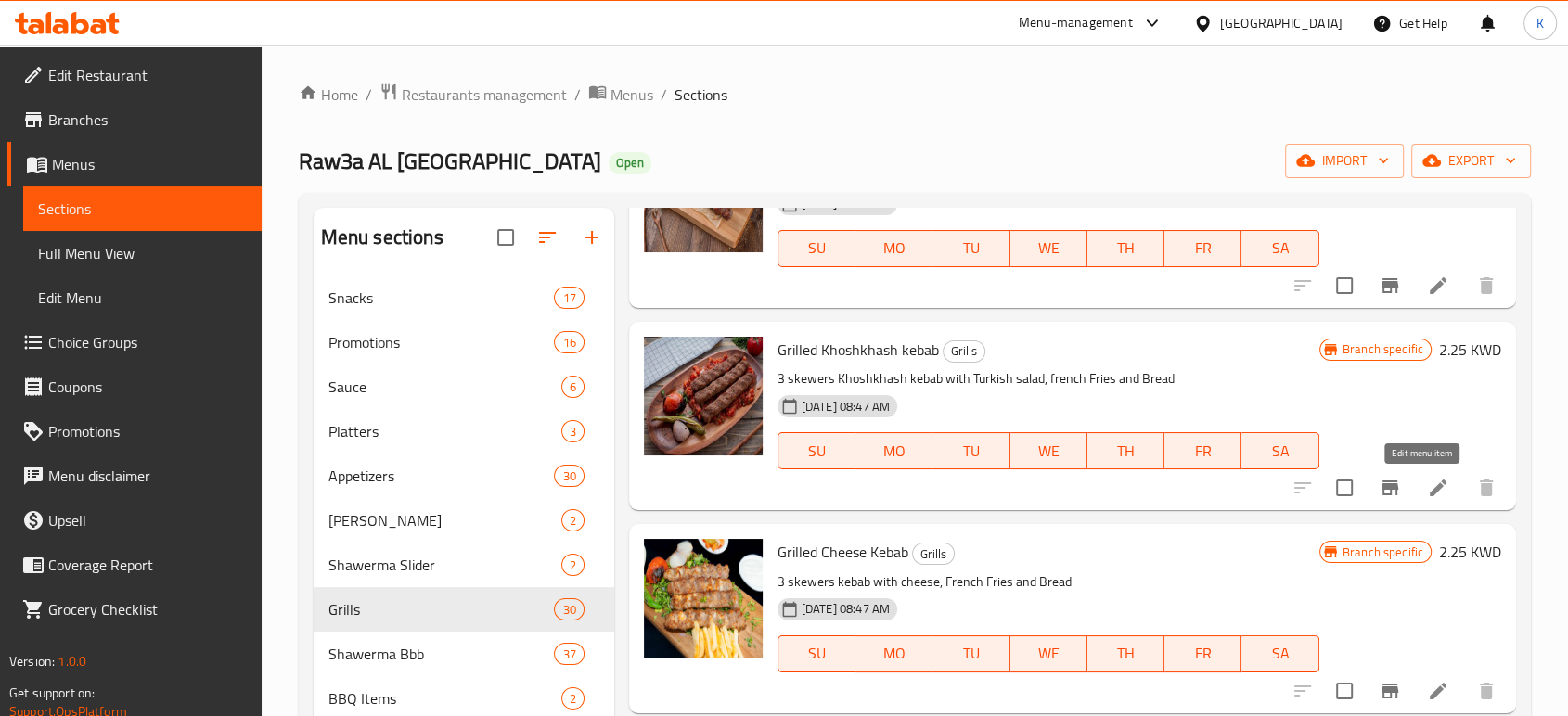
click at [1428, 479] on icon at bounding box center [1438, 488] width 22 height 22
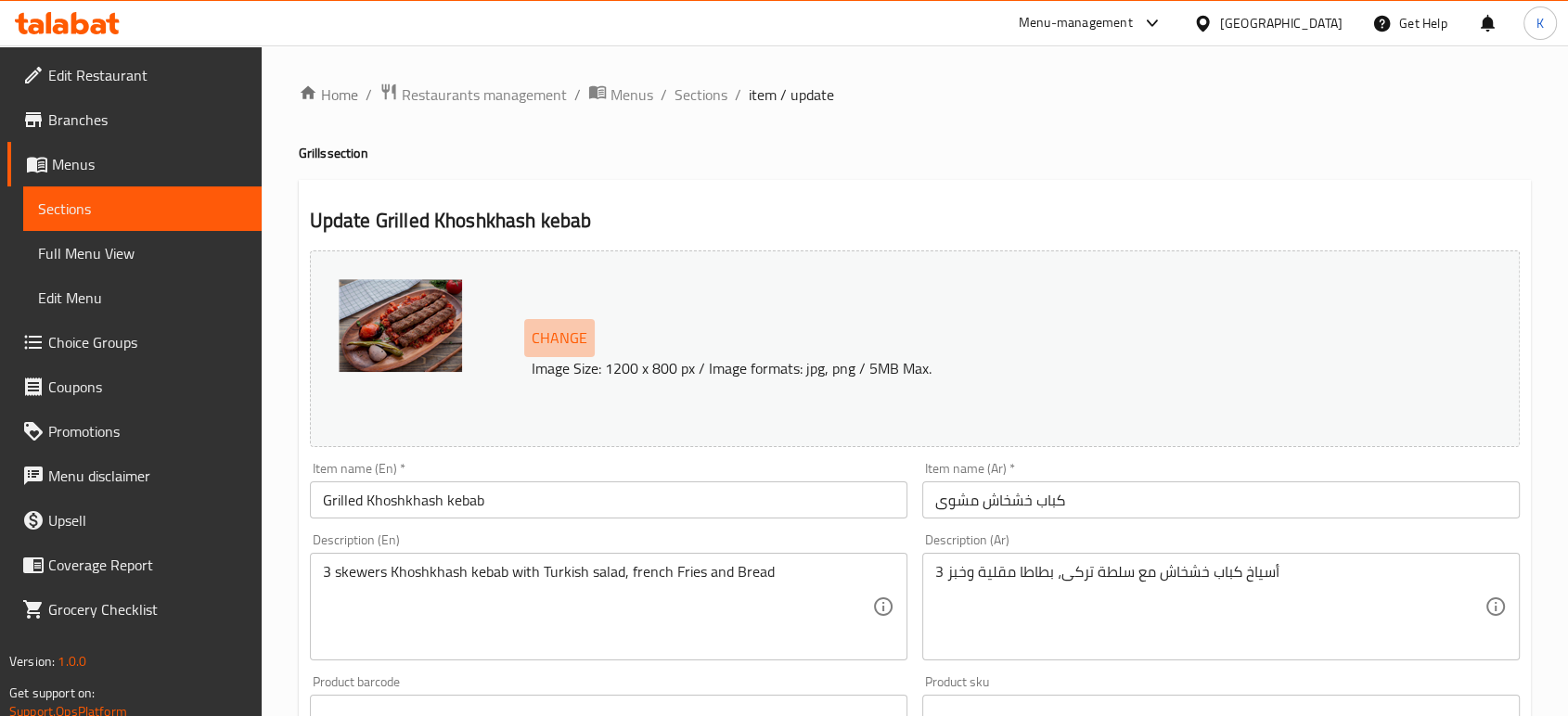
click at [581, 337] on span "Change" at bounding box center [560, 338] width 56 height 27
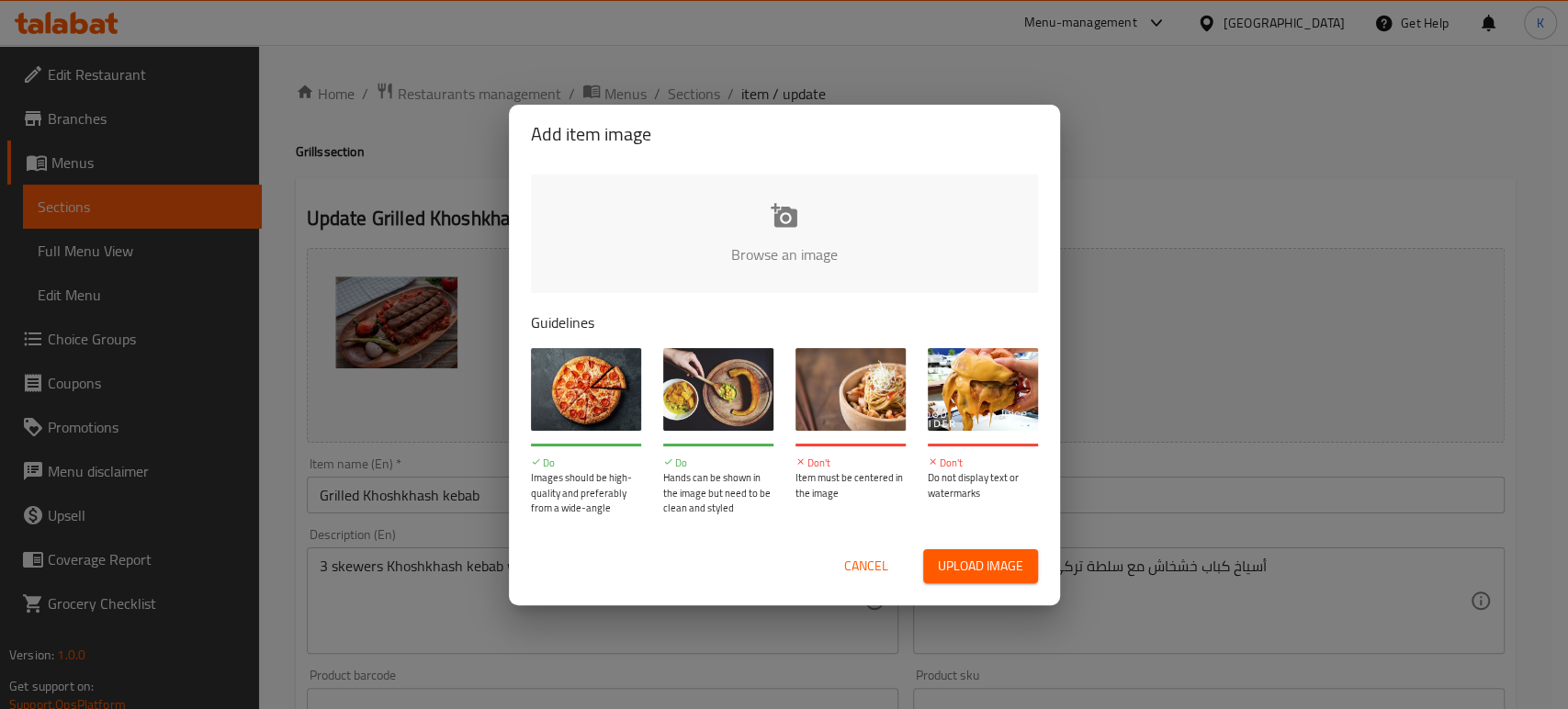
click at [969, 563] on span "Upload image" at bounding box center [980, 566] width 85 height 23
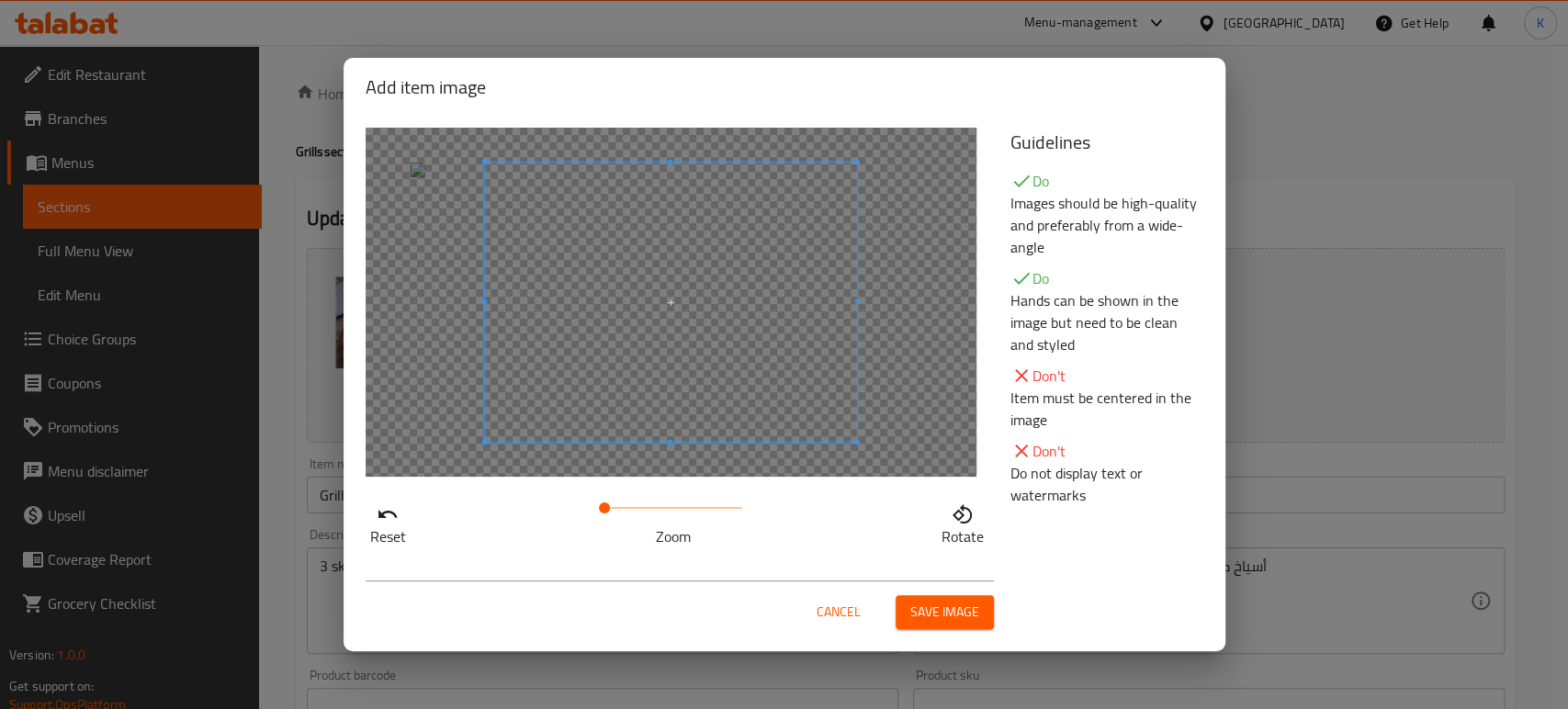
click at [795, 387] on span at bounding box center [670, 302] width 372 height 279
click at [931, 616] on span "Save image" at bounding box center [944, 612] width 69 height 23
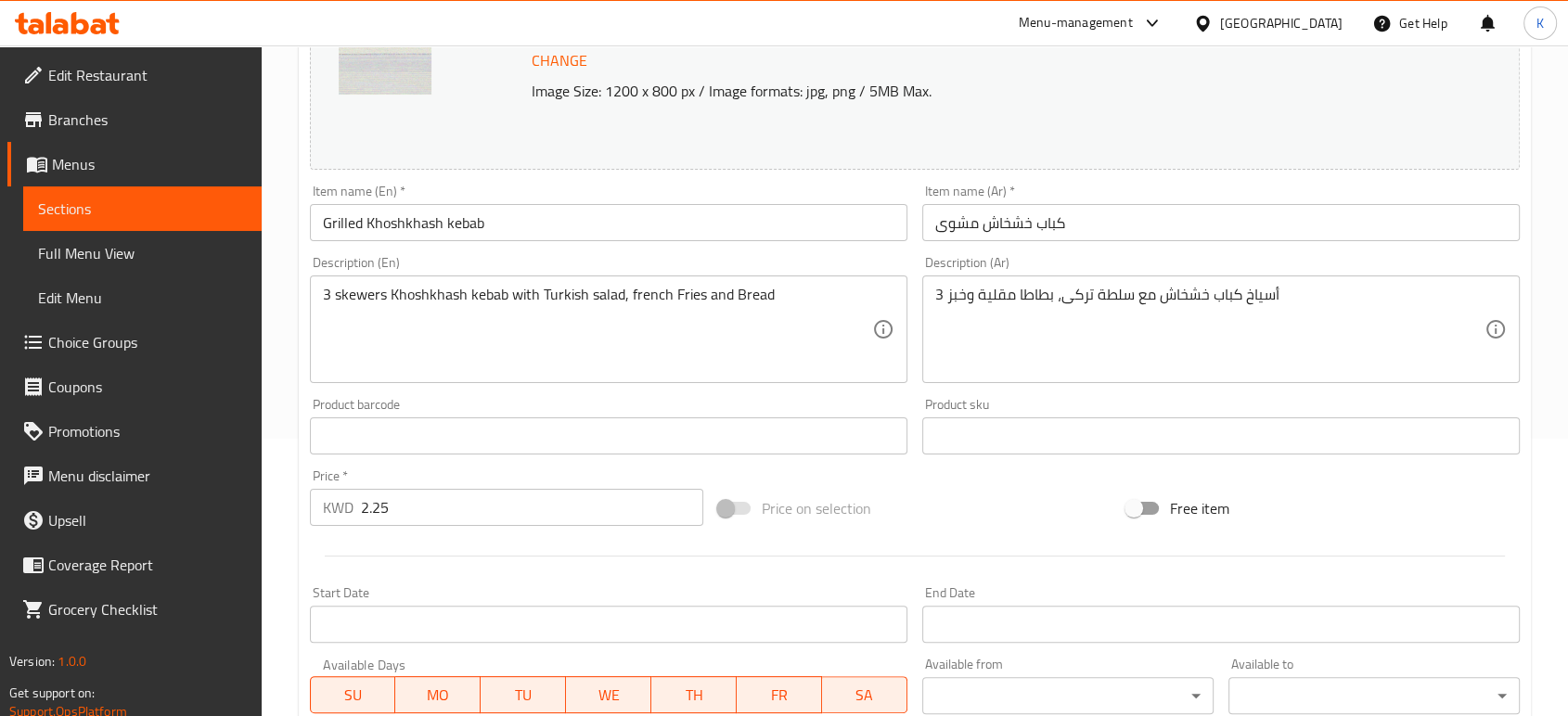
scroll to position [621, 0]
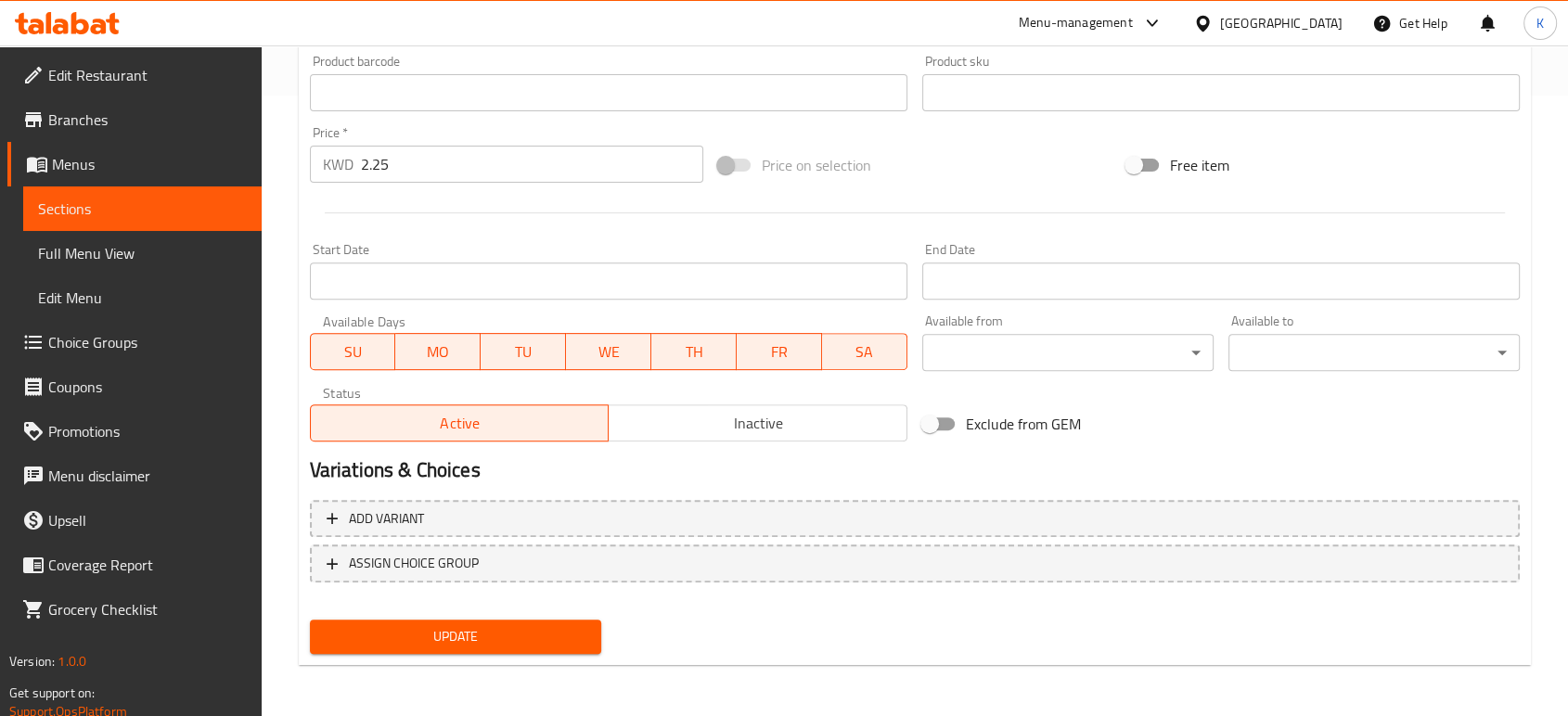
click at [411, 642] on span "Update" at bounding box center [455, 637] width 261 height 23
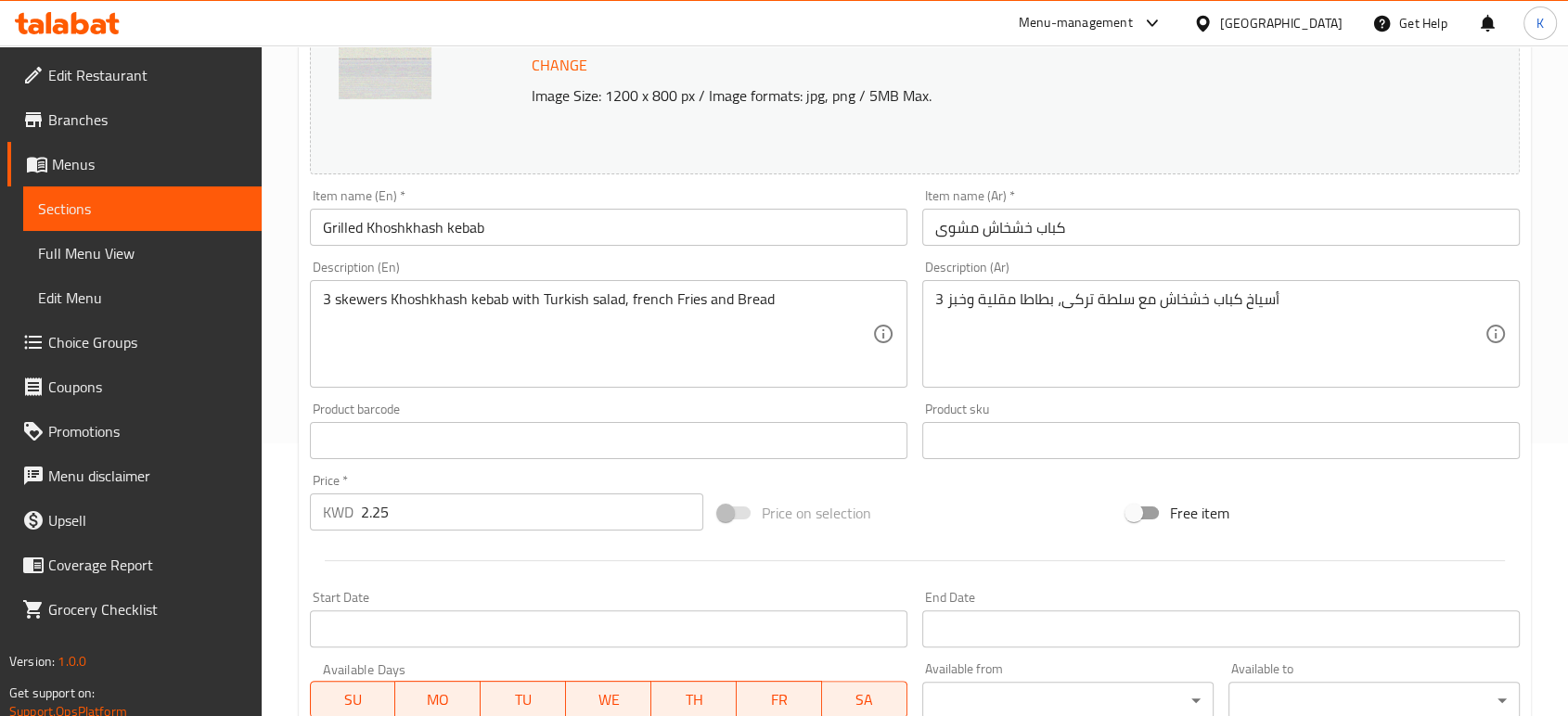
scroll to position [0, 0]
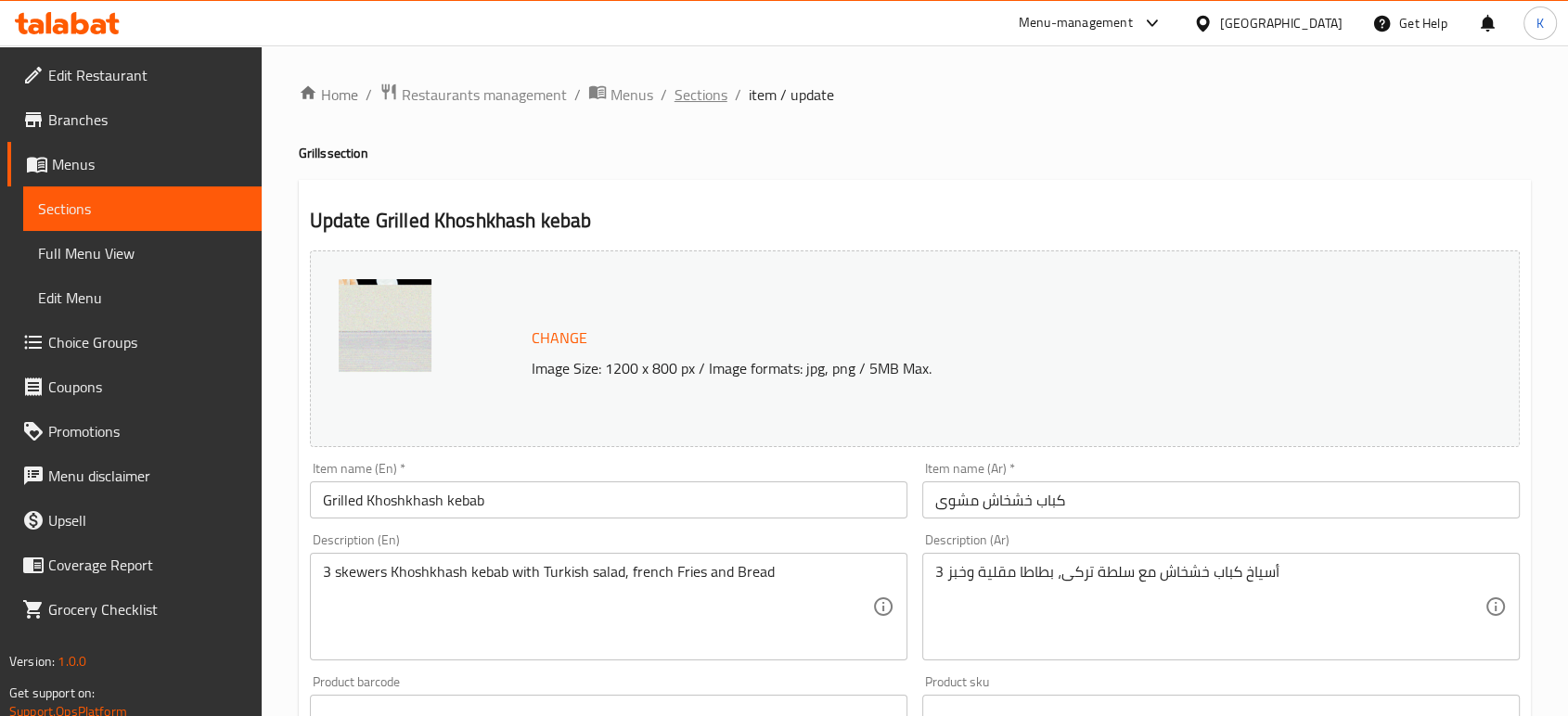
click at [712, 87] on span "Sections" at bounding box center [701, 94] width 53 height 22
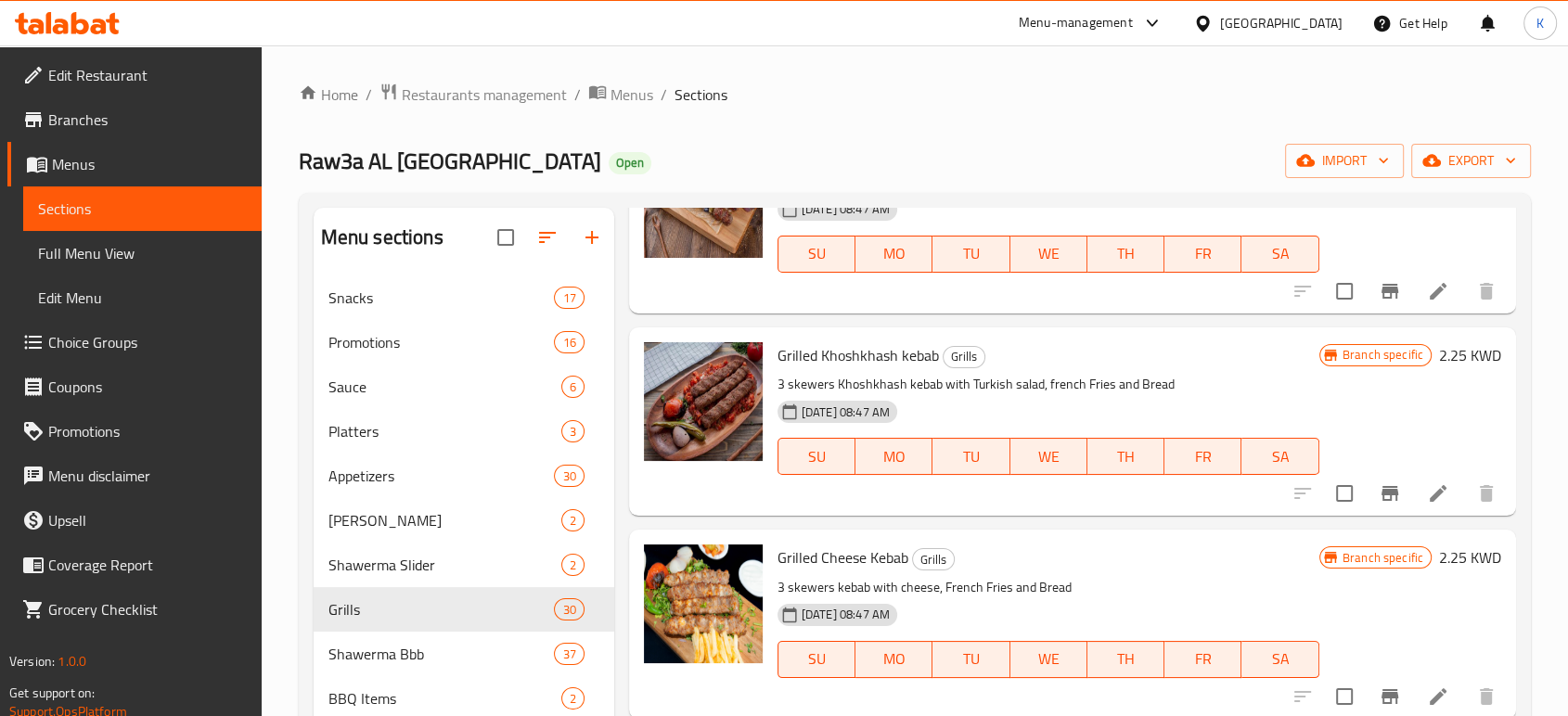
scroll to position [4330, 0]
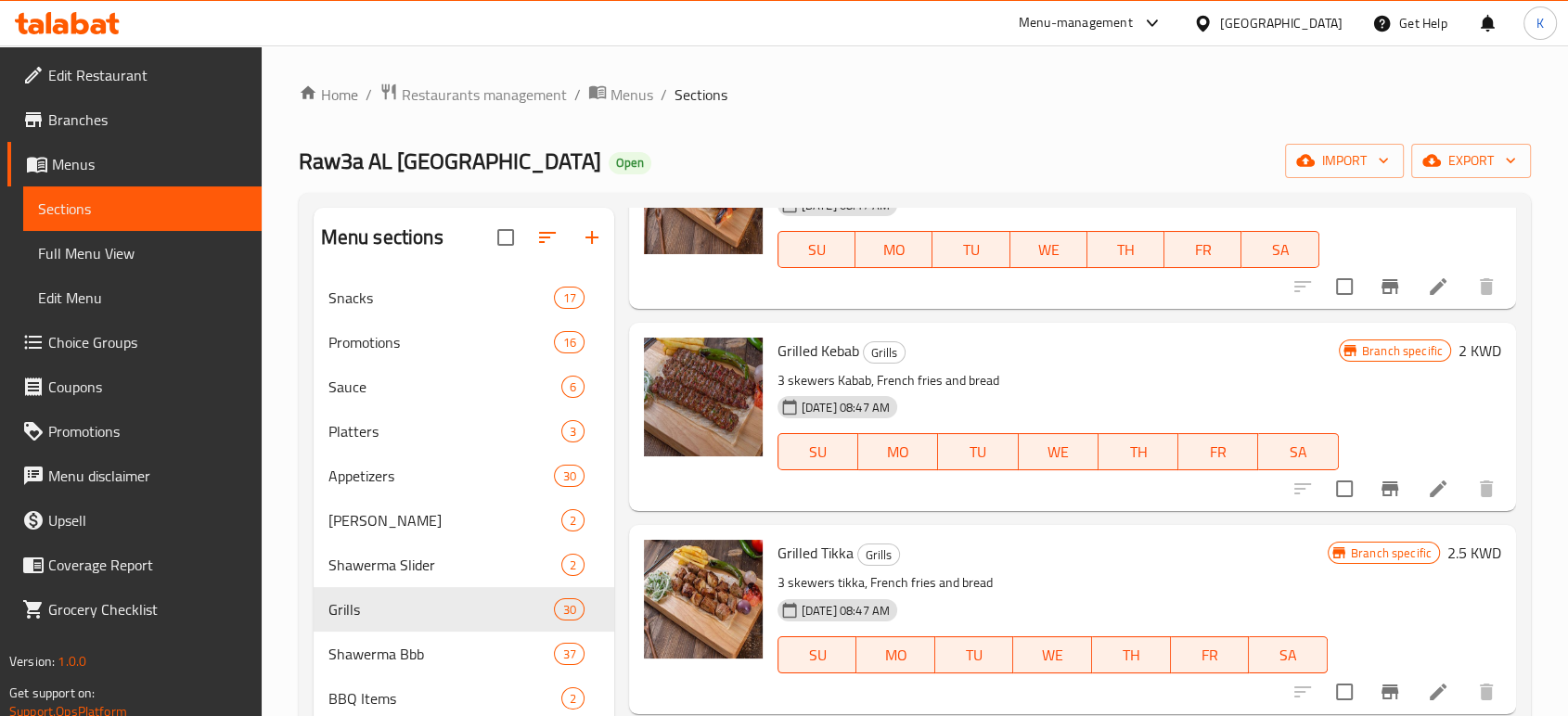
scroll to position [2168, 0]
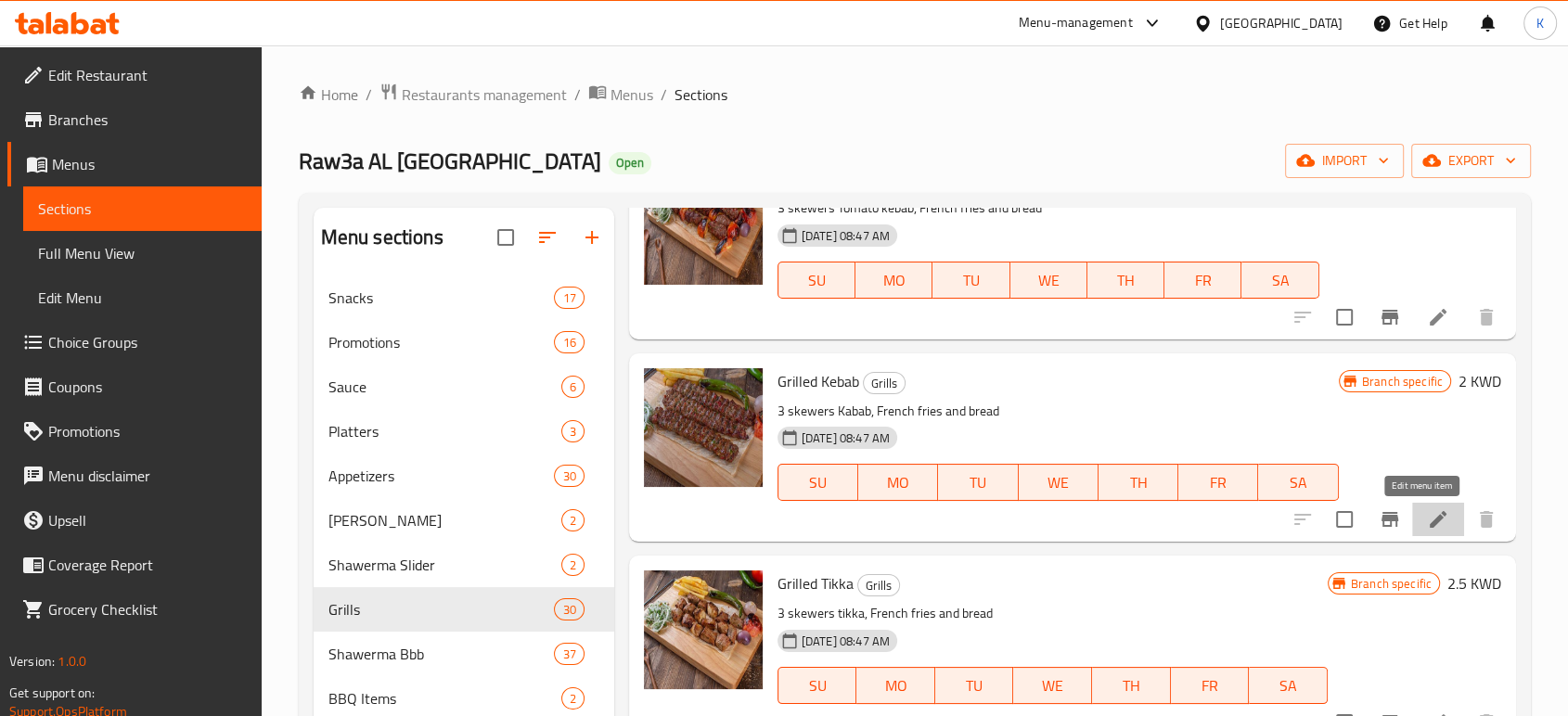
click at [1427, 511] on icon at bounding box center [1438, 520] width 22 height 22
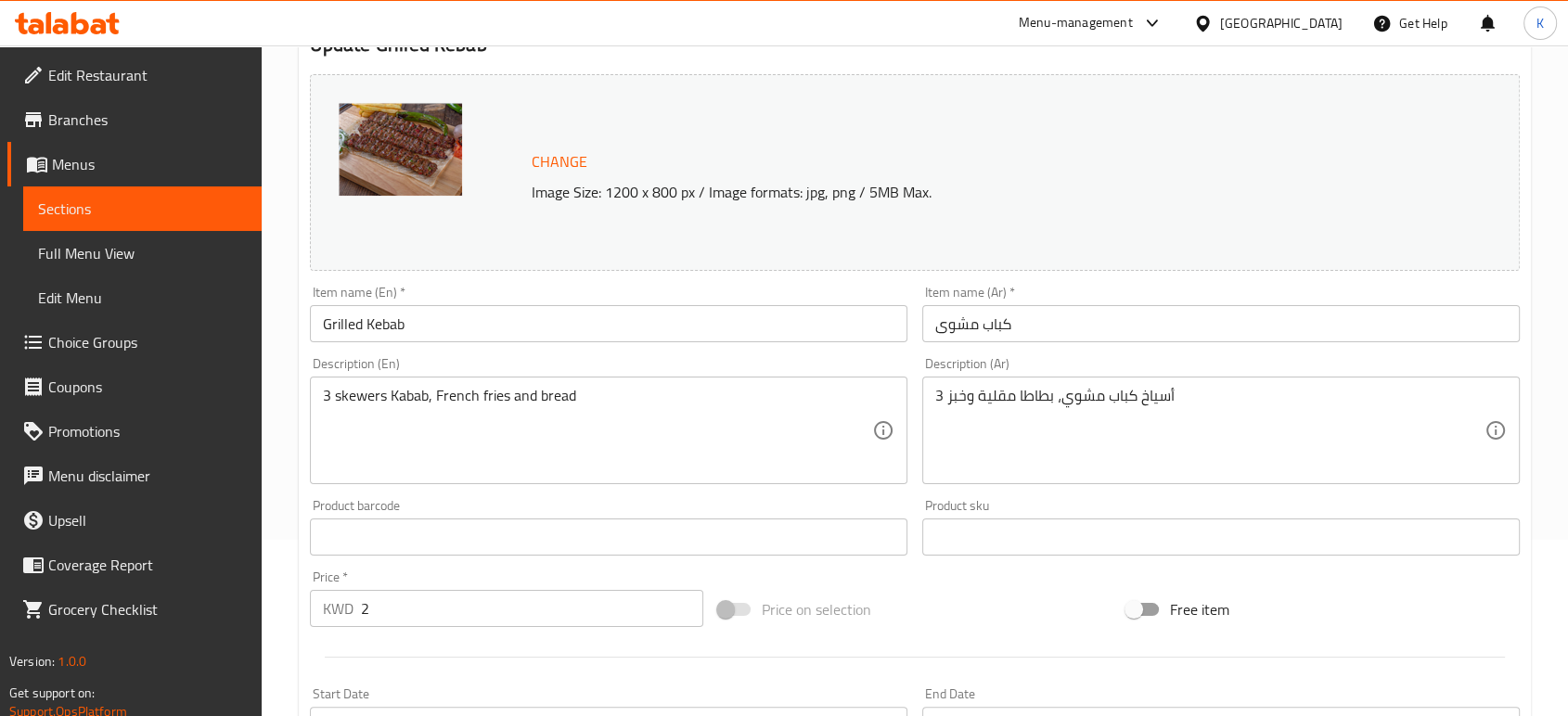
scroll to position [103, 0]
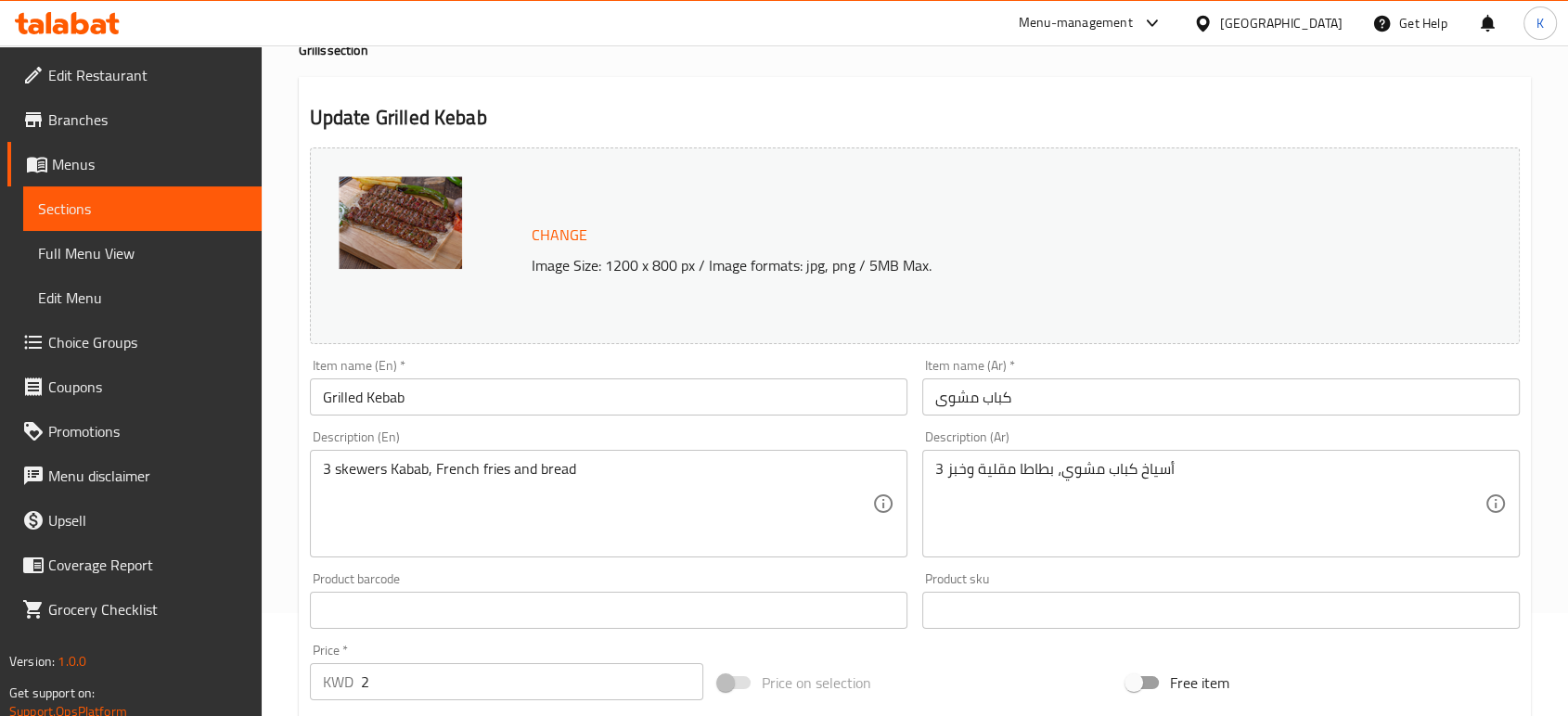
click at [402, 216] on img at bounding box center [400, 222] width 123 height 92
click at [550, 220] on button "Change" at bounding box center [560, 235] width 71 height 38
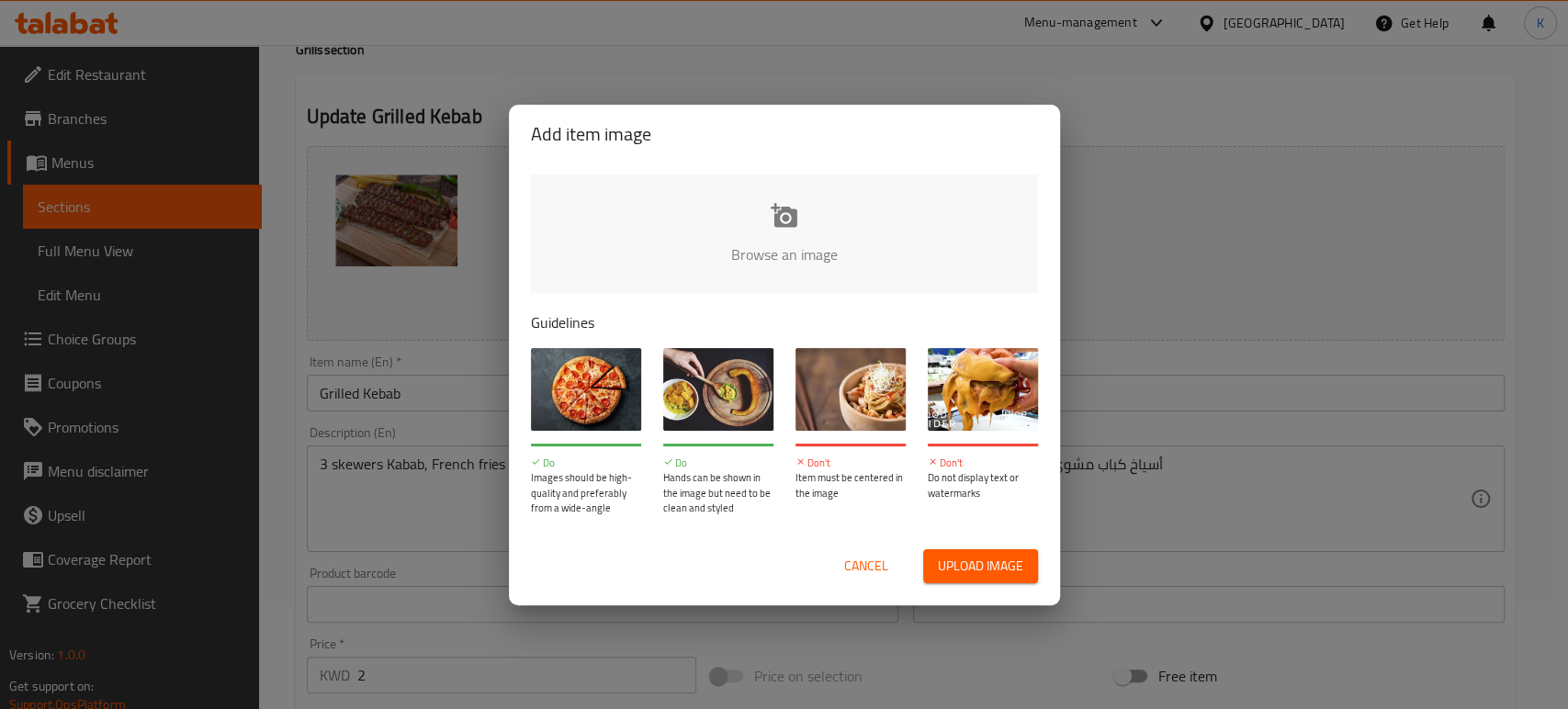
click at [814, 232] on input "file" at bounding box center [1404, 261] width 1748 height 172
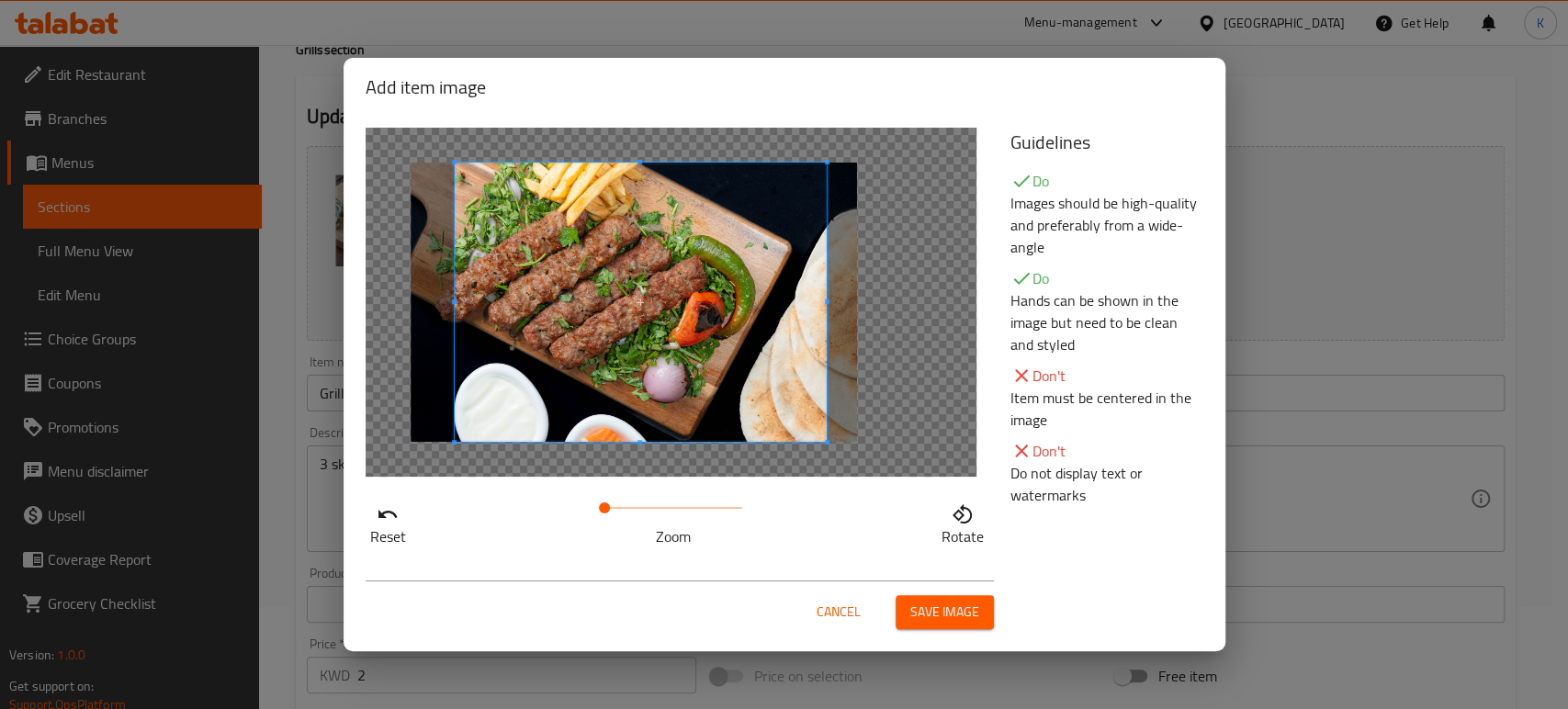
click at [650, 385] on span at bounding box center [639, 302] width 372 height 279
click at [955, 606] on span "Save image" at bounding box center [944, 612] width 69 height 23
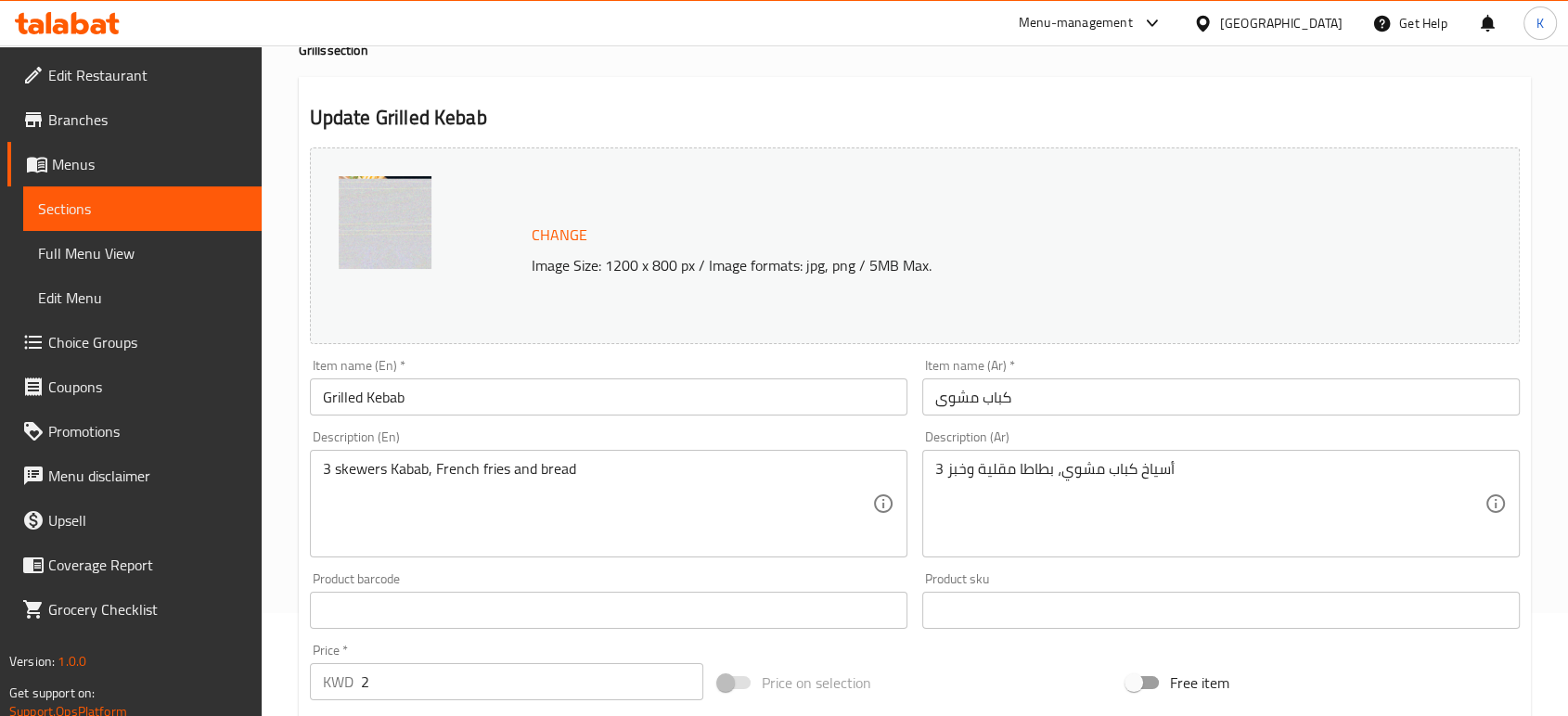
scroll to position [621, 0]
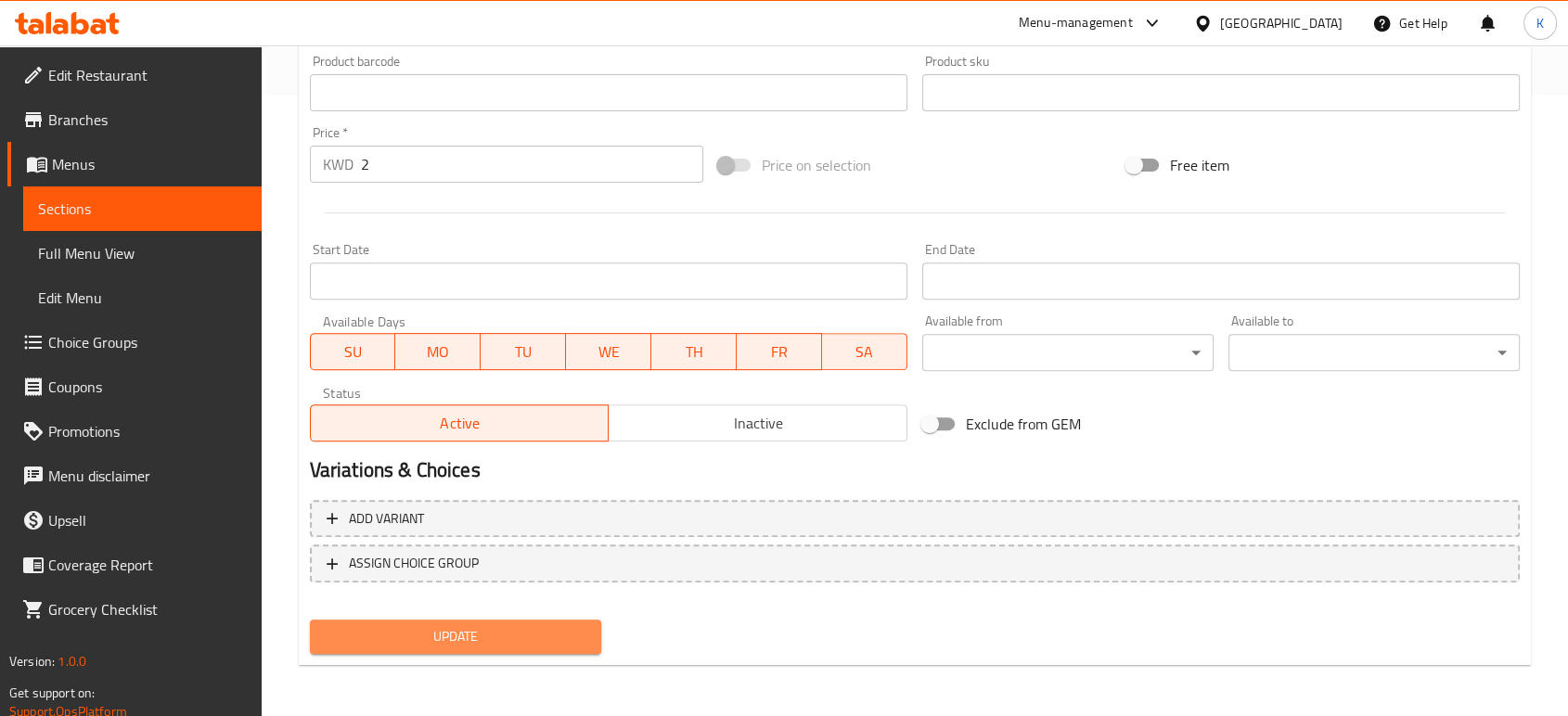
click at [534, 628] on span "Update" at bounding box center [455, 637] width 261 height 23
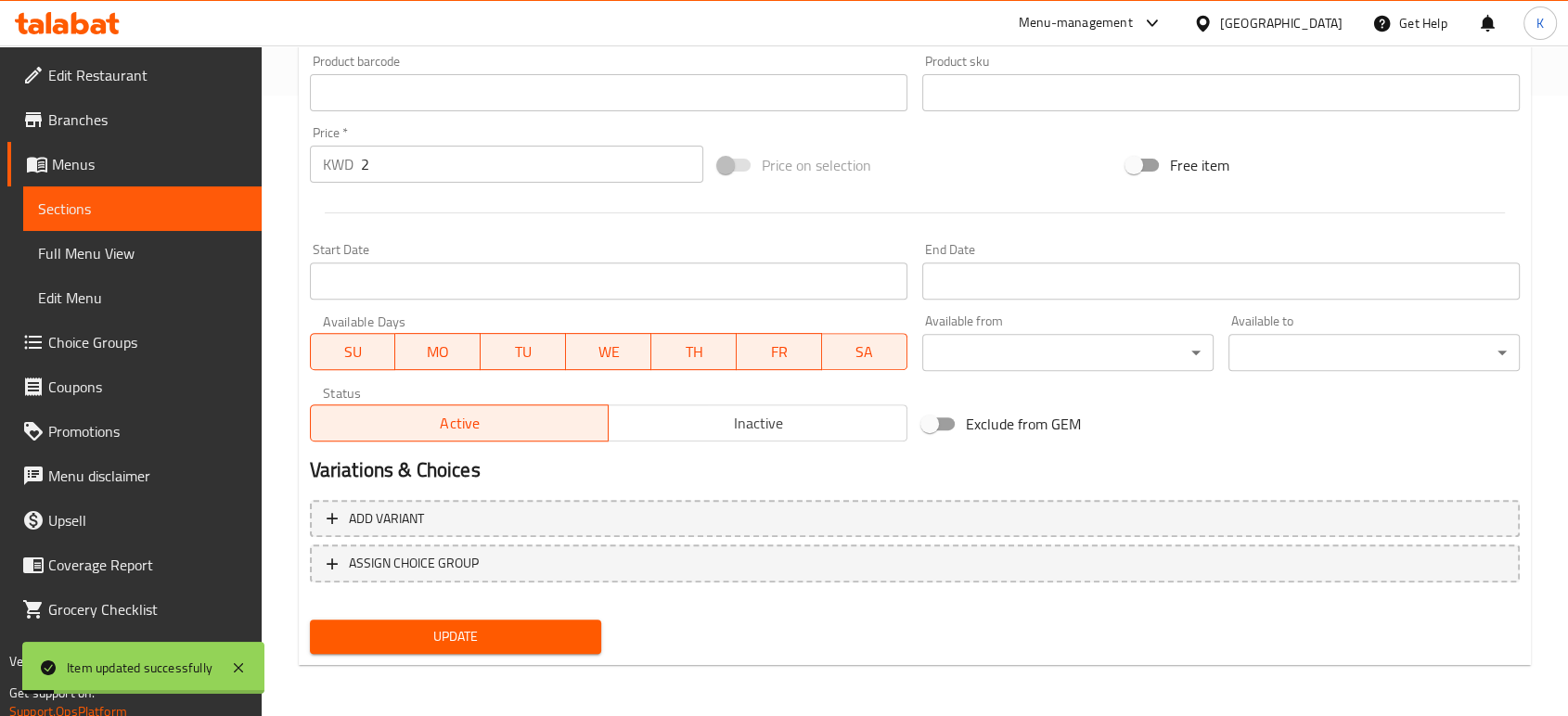
scroll to position [0, 0]
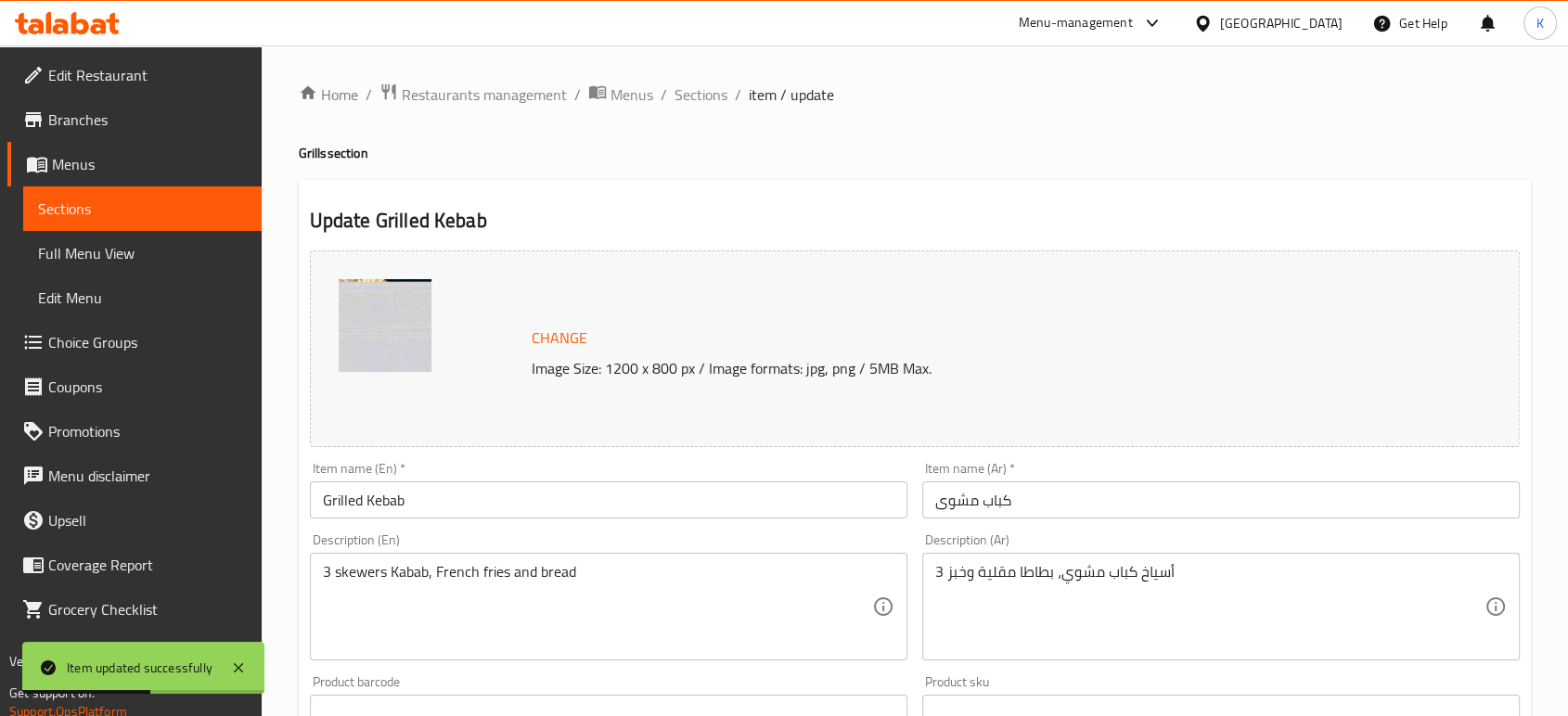
click at [797, 94] on span "item / update" at bounding box center [791, 94] width 85 height 22
click at [706, 92] on span "Sections" at bounding box center [701, 94] width 53 height 22
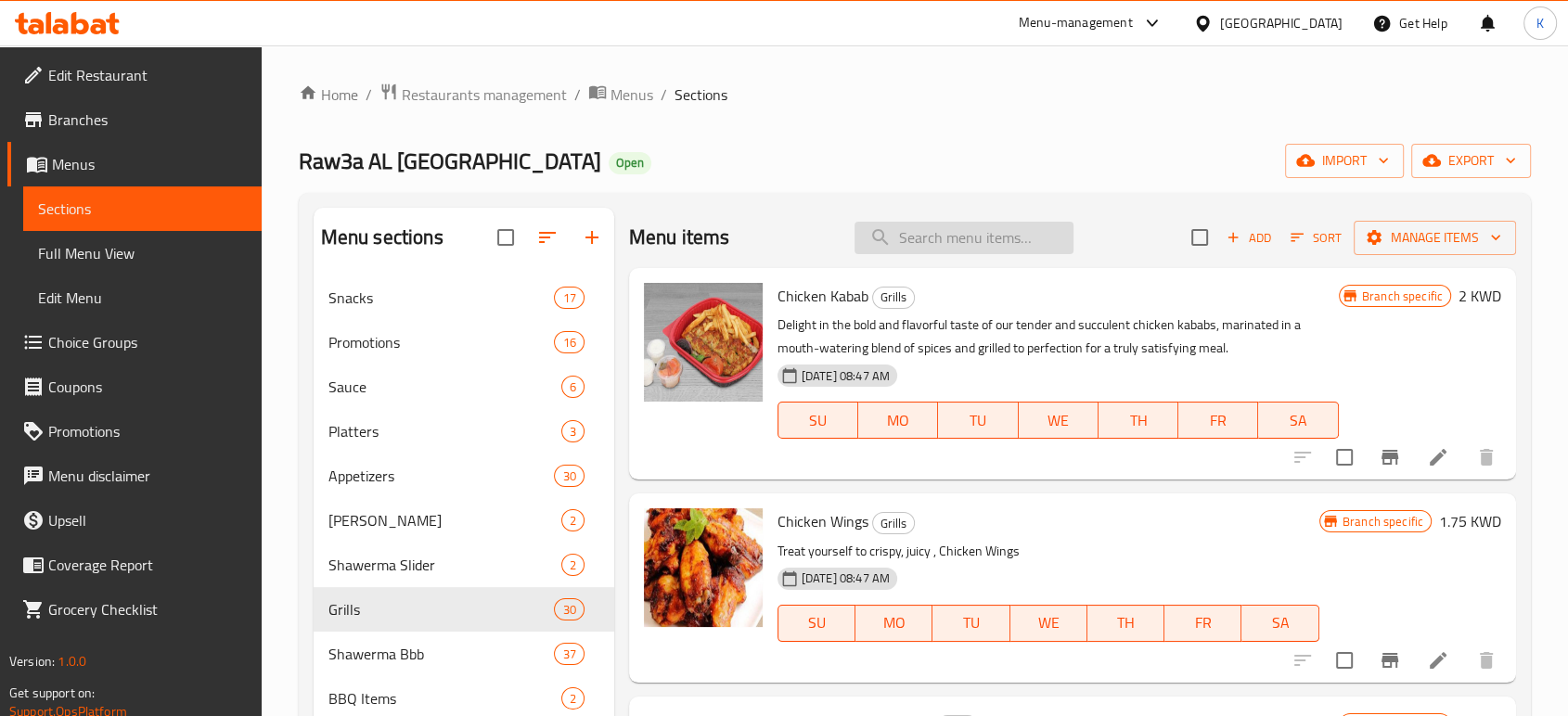
click at [974, 233] on input "search" at bounding box center [963, 238] width 219 height 33
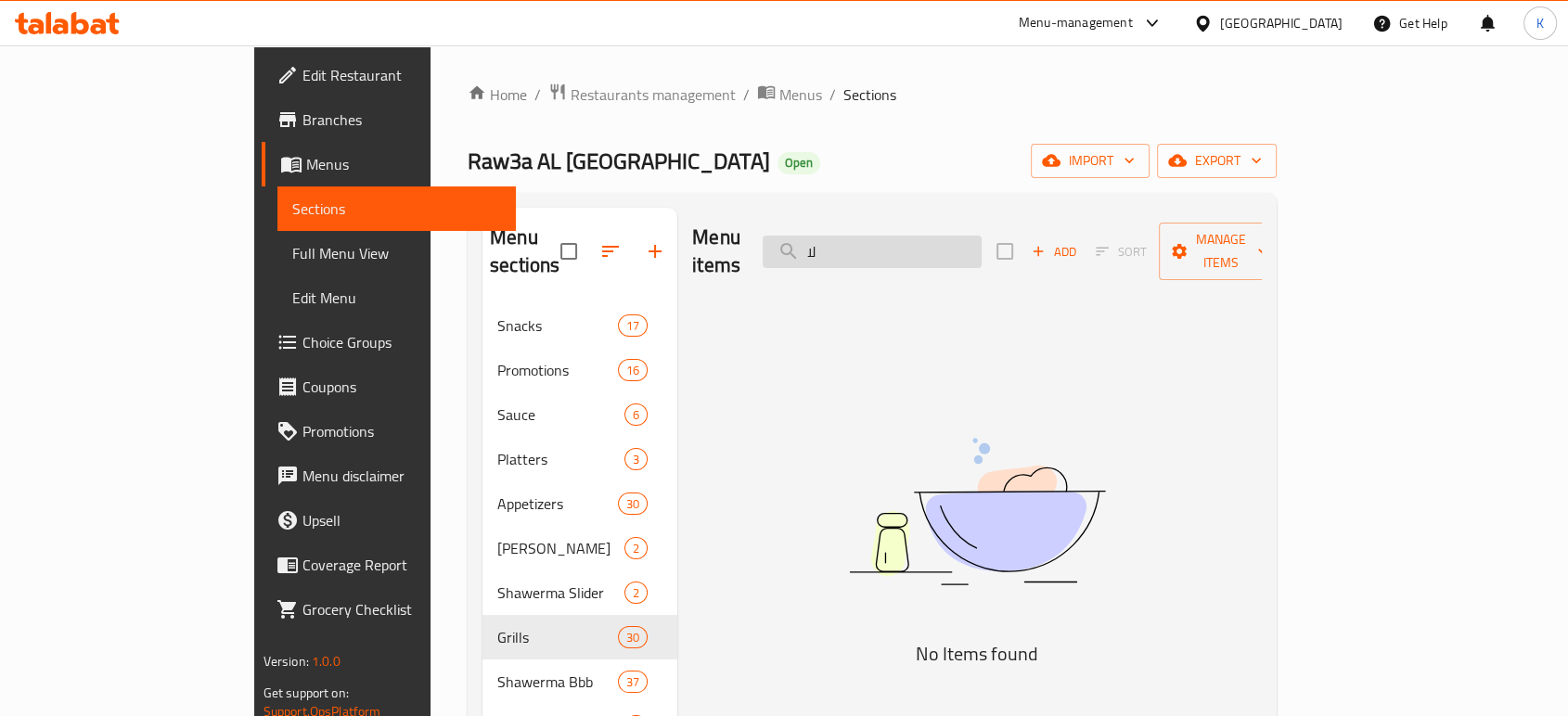
type input "ل"
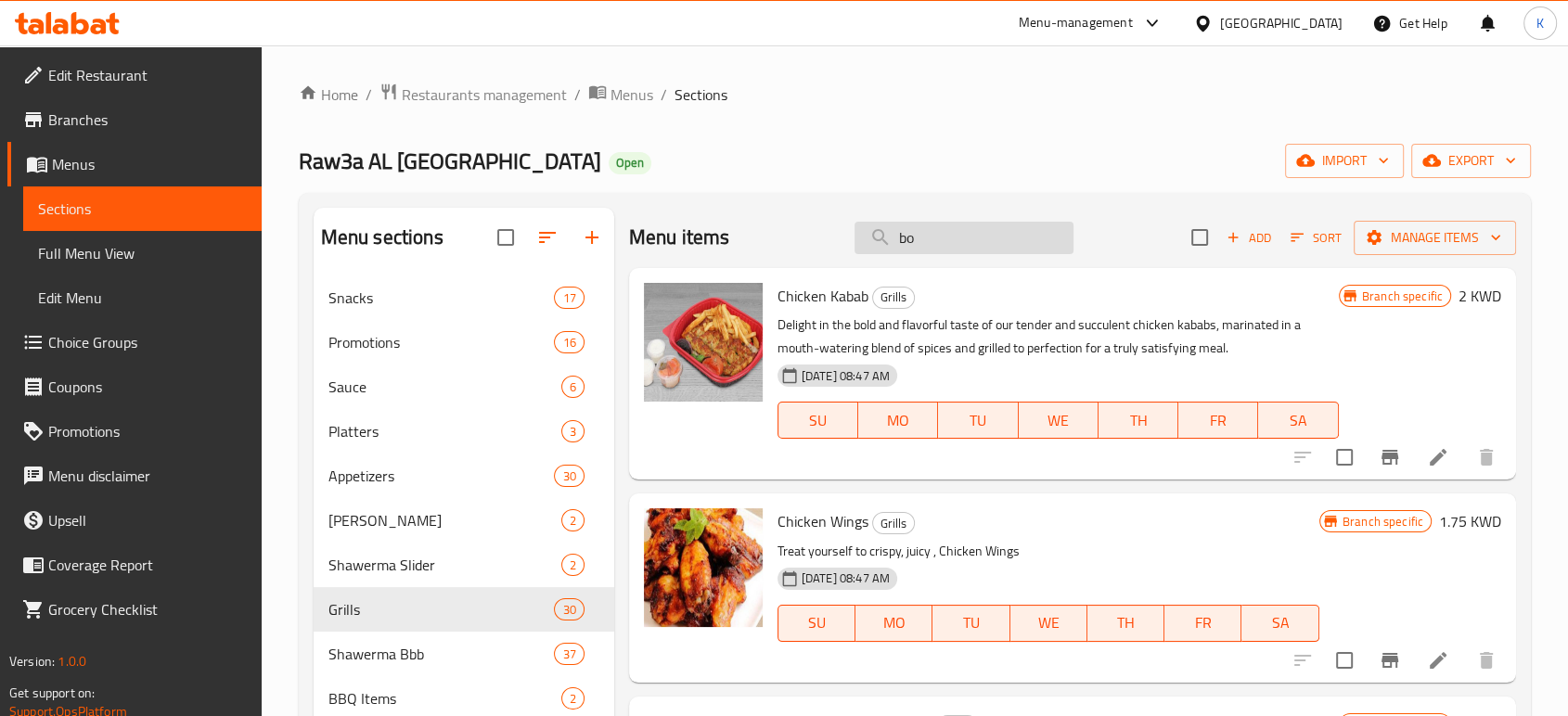
type input "box"
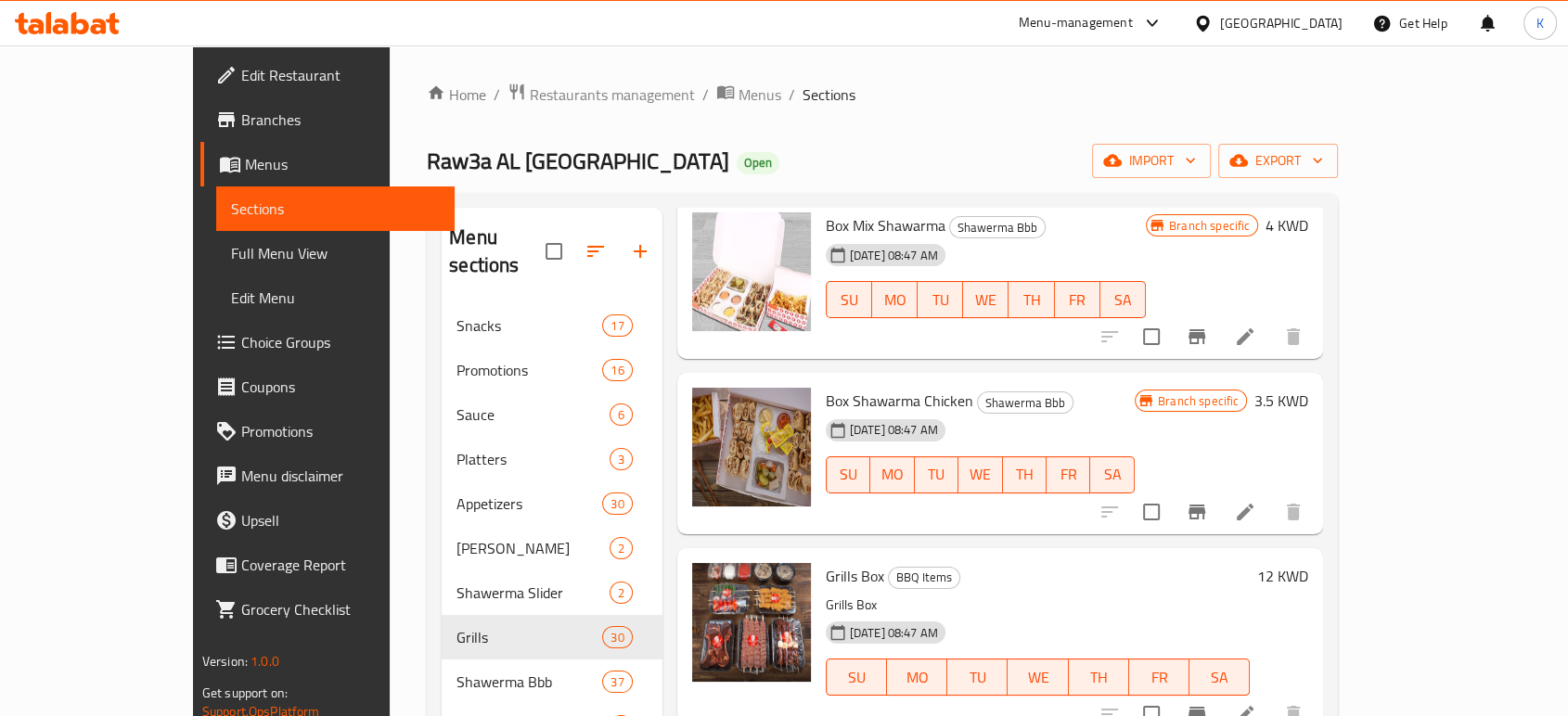
scroll to position [309, 0]
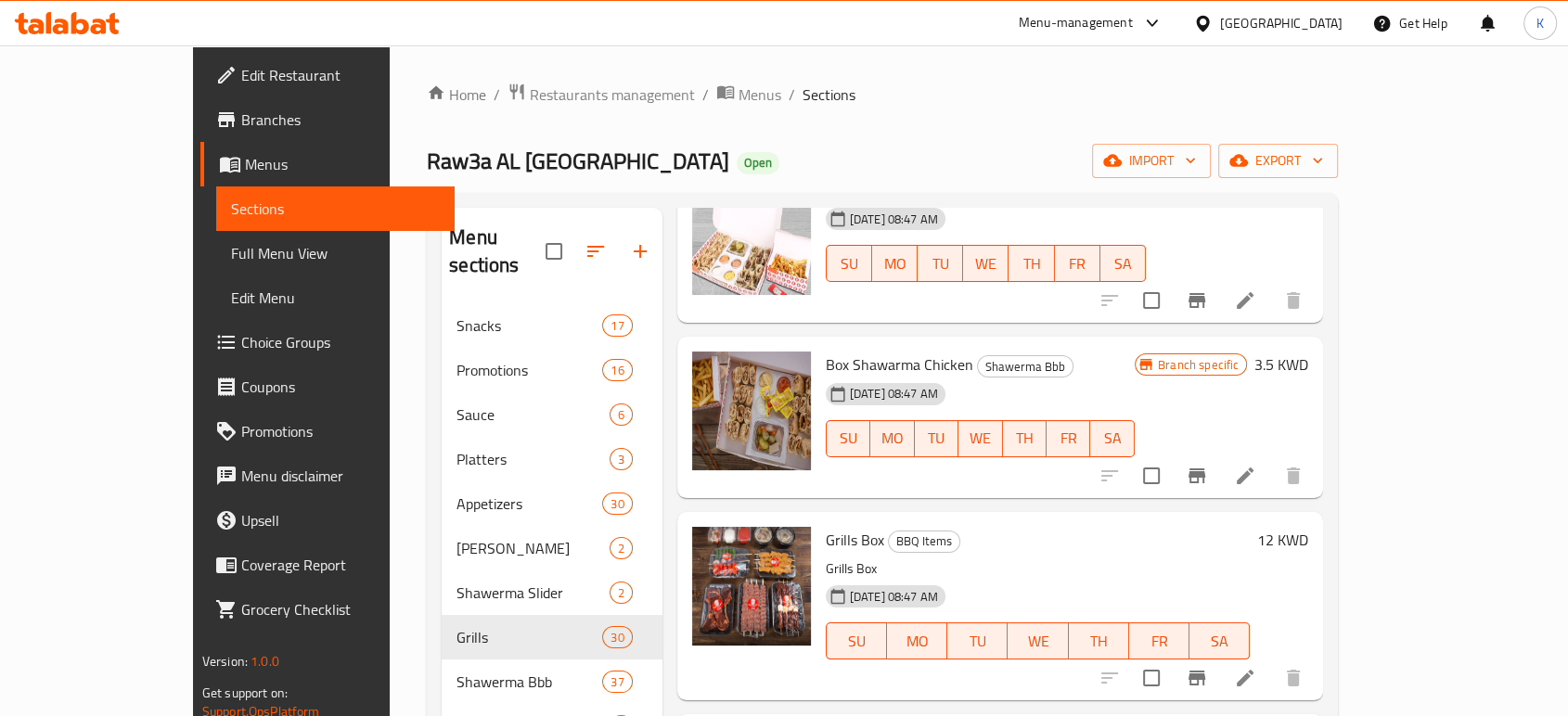
type input "box"
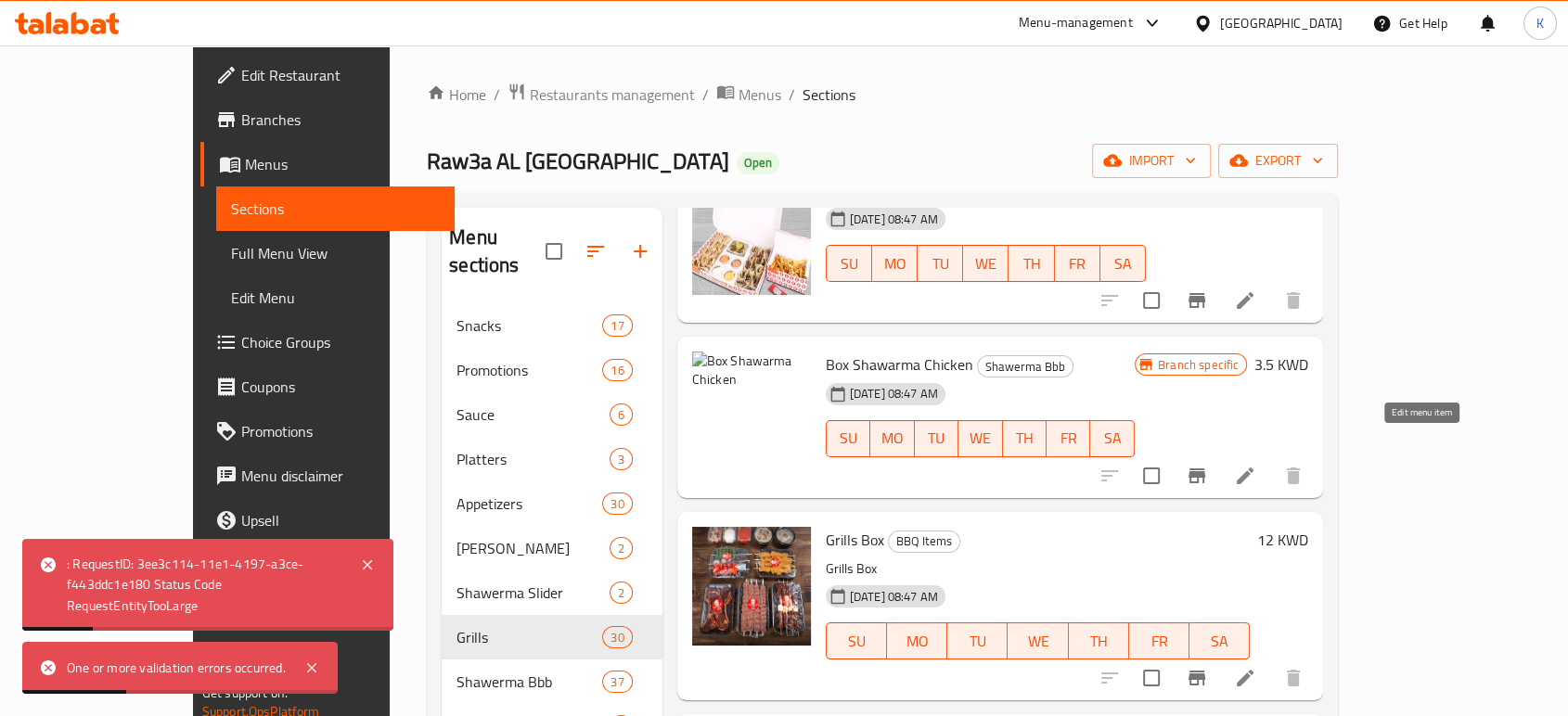
click at [1253, 468] on icon at bounding box center [1245, 476] width 17 height 17
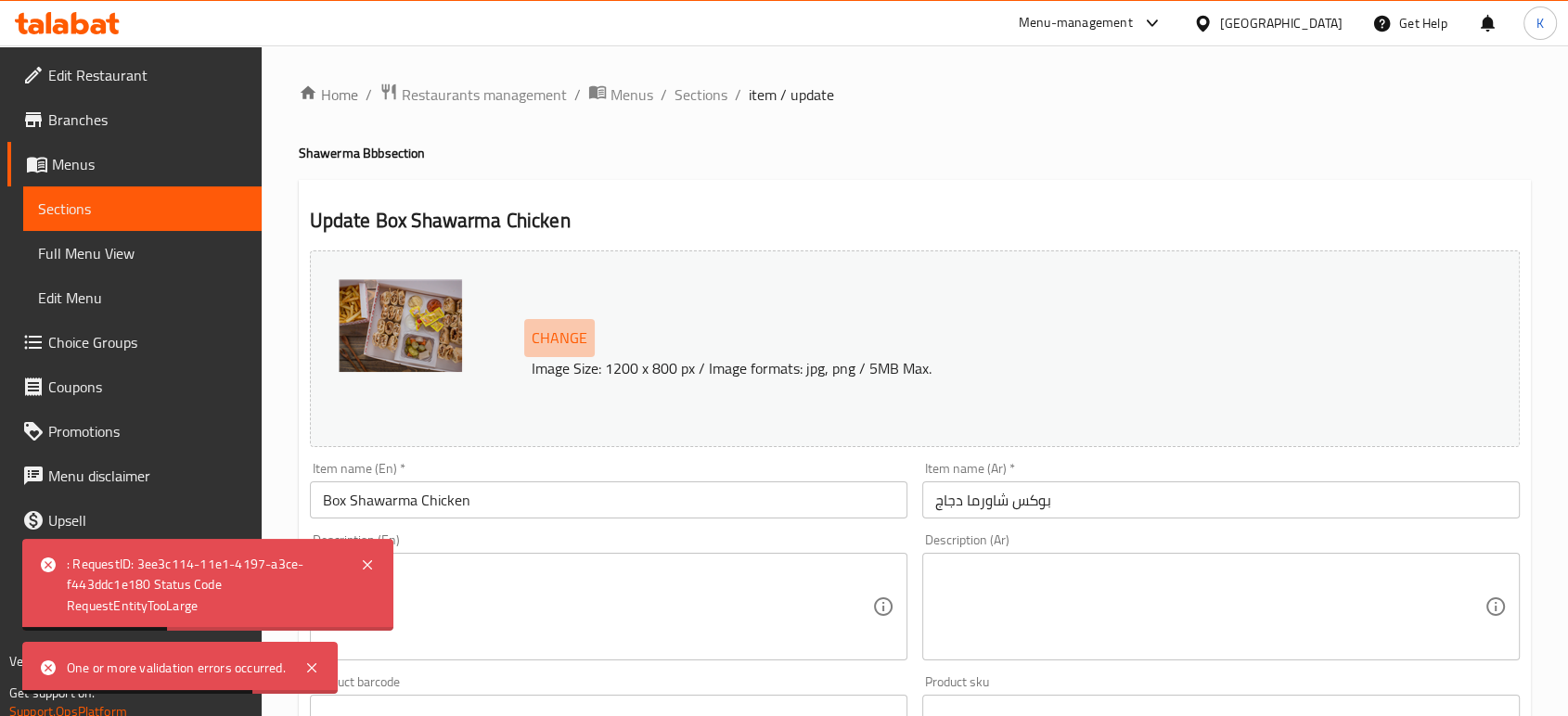
click at [583, 339] on span "Change" at bounding box center [560, 338] width 56 height 27
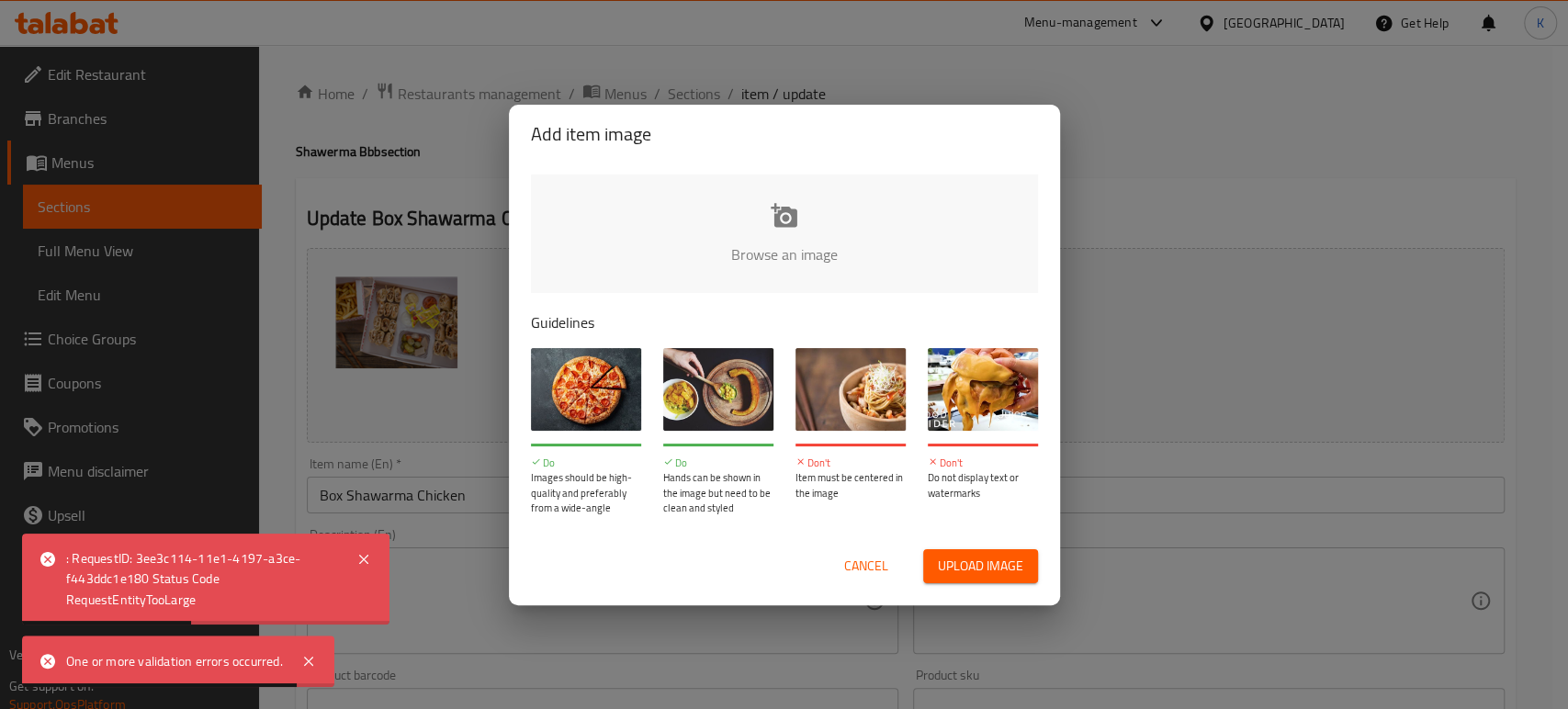
click at [991, 568] on span "Upload image" at bounding box center [980, 566] width 85 height 23
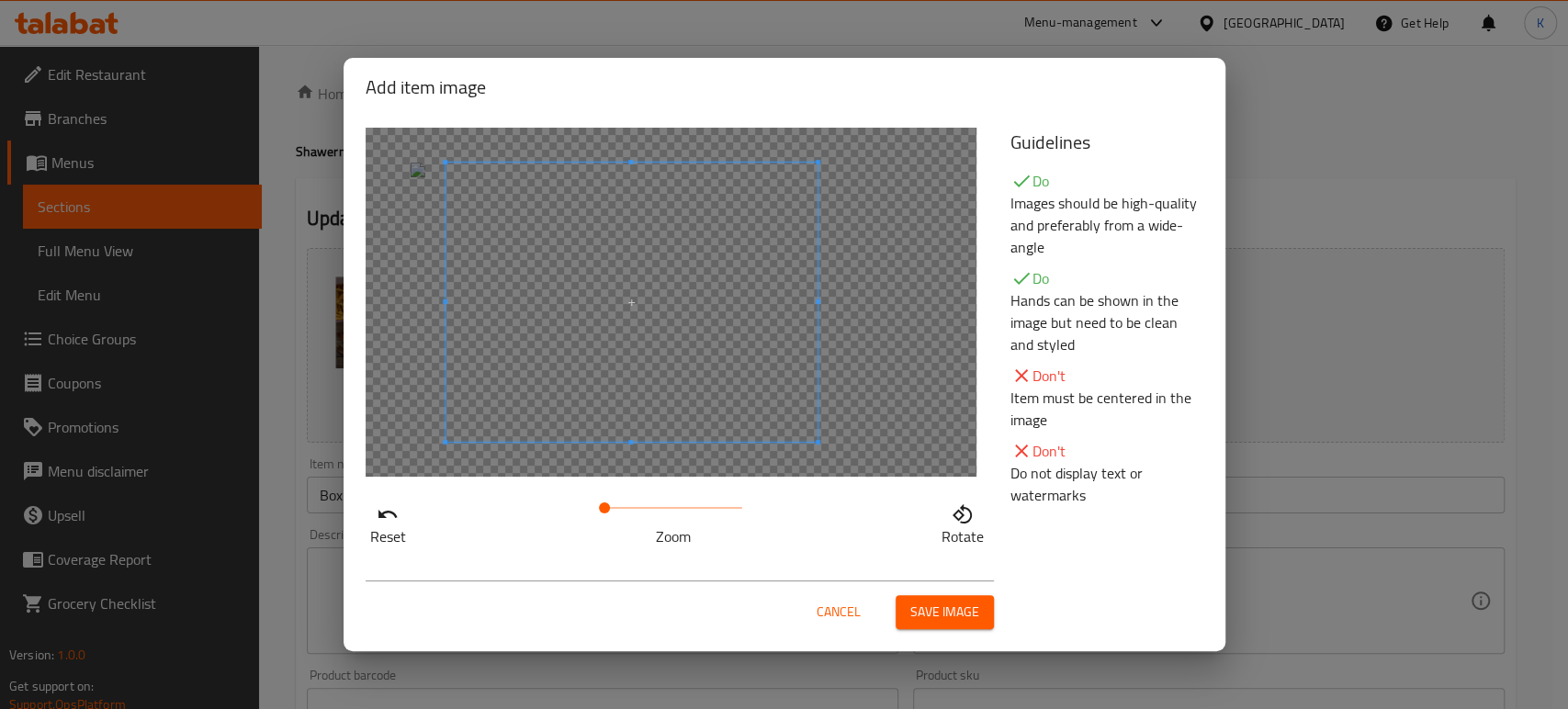
click at [659, 383] on span at bounding box center [631, 302] width 372 height 279
drag, startPoint x: 629, startPoint y: 502, endPoint x: 613, endPoint y: 505, distance: 16.3
click at [610, 503] on span at bounding box center [604, 508] width 11 height 11
click at [622, 506] on span at bounding box center [673, 508] width 138 height 26
click at [599, 509] on span at bounding box center [604, 508] width 11 height 11
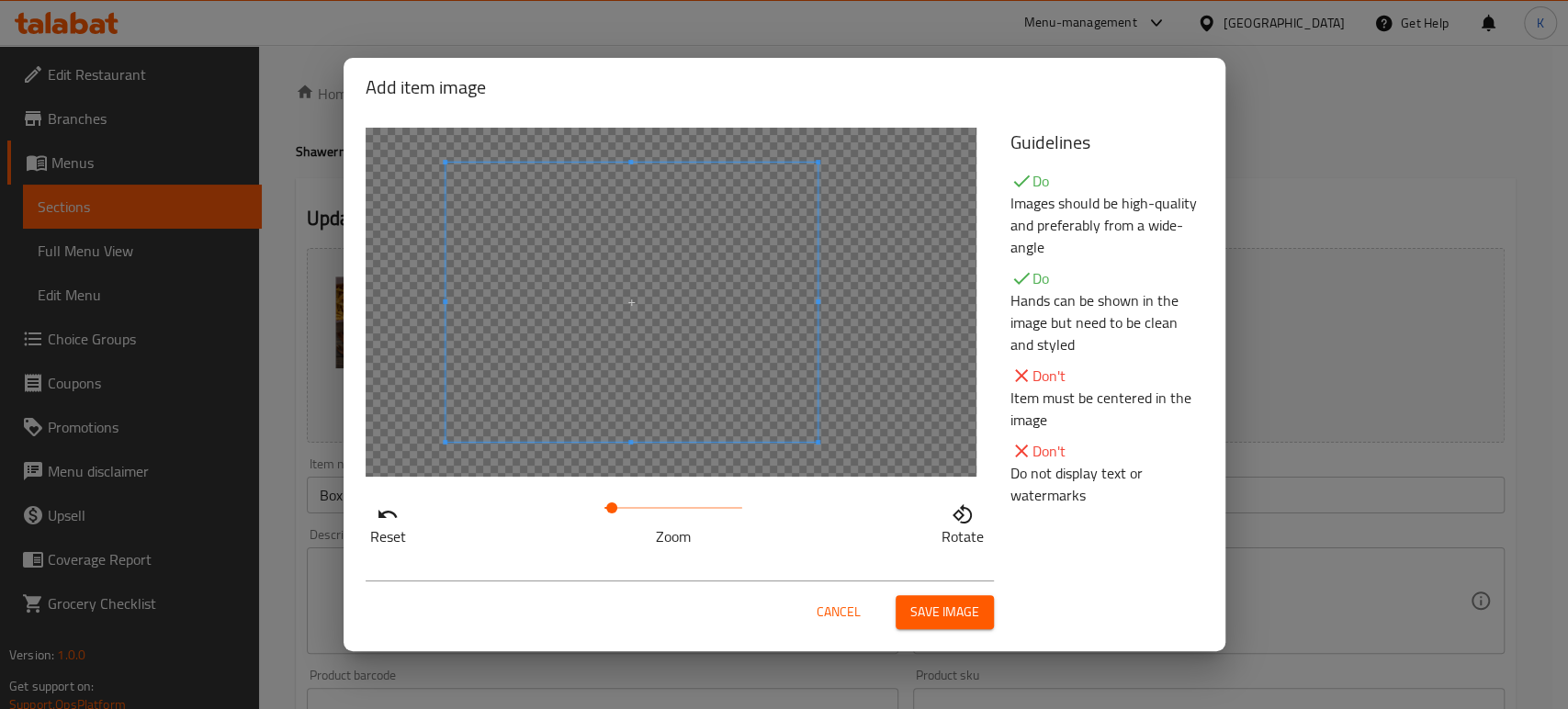
drag, startPoint x: 602, startPoint y: 506, endPoint x: 612, endPoint y: 506, distance: 10.0
click at [612, 506] on span at bounding box center [612, 508] width 11 height 11
click at [544, 348] on span at bounding box center [561, 312] width 372 height 279
click at [556, 509] on div "Reset Zoom Rotate" at bounding box center [677, 521] width 623 height 53
click at [616, 375] on span at bounding box center [553, 312] width 372 height 279
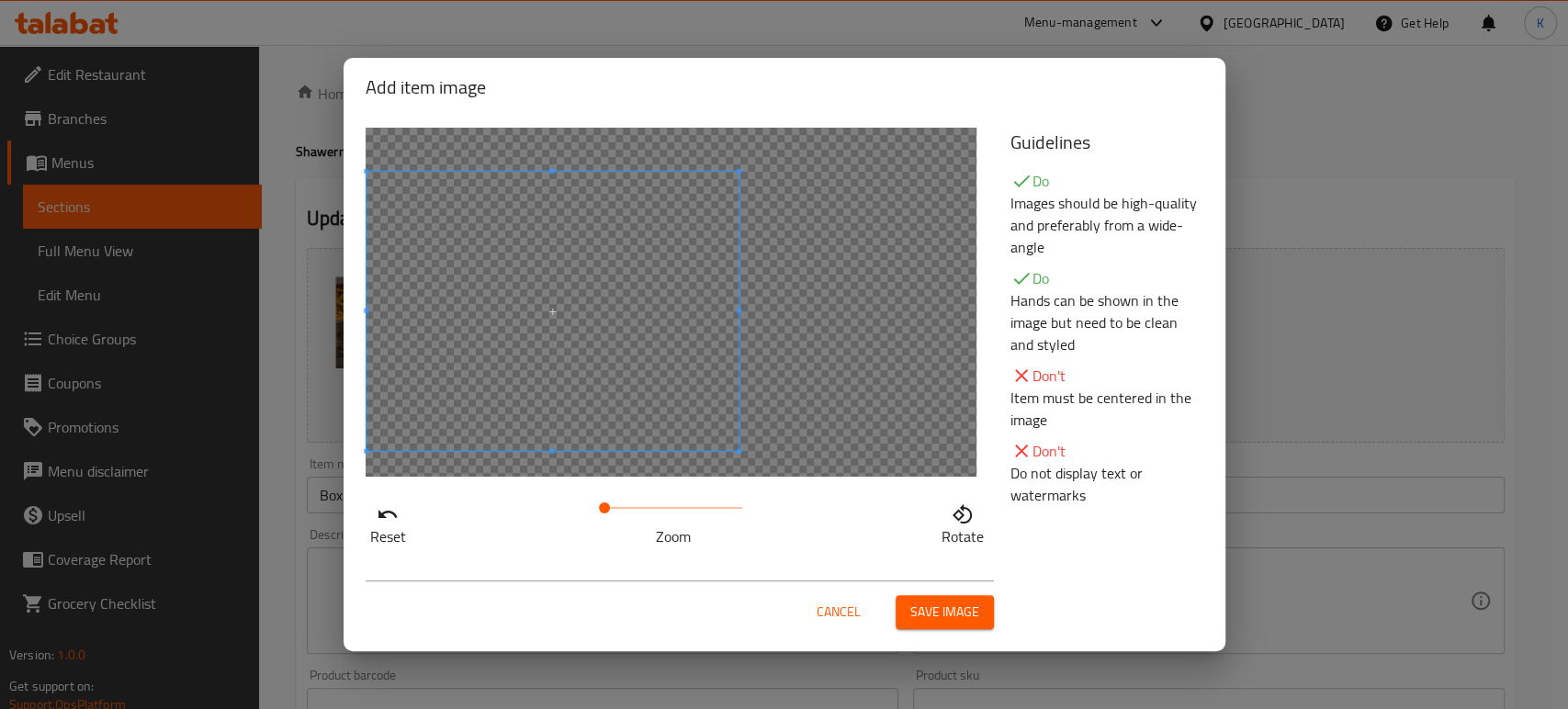
click at [640, 376] on span at bounding box center [553, 312] width 372 height 279
click at [943, 608] on span "Save image" at bounding box center [944, 612] width 69 height 23
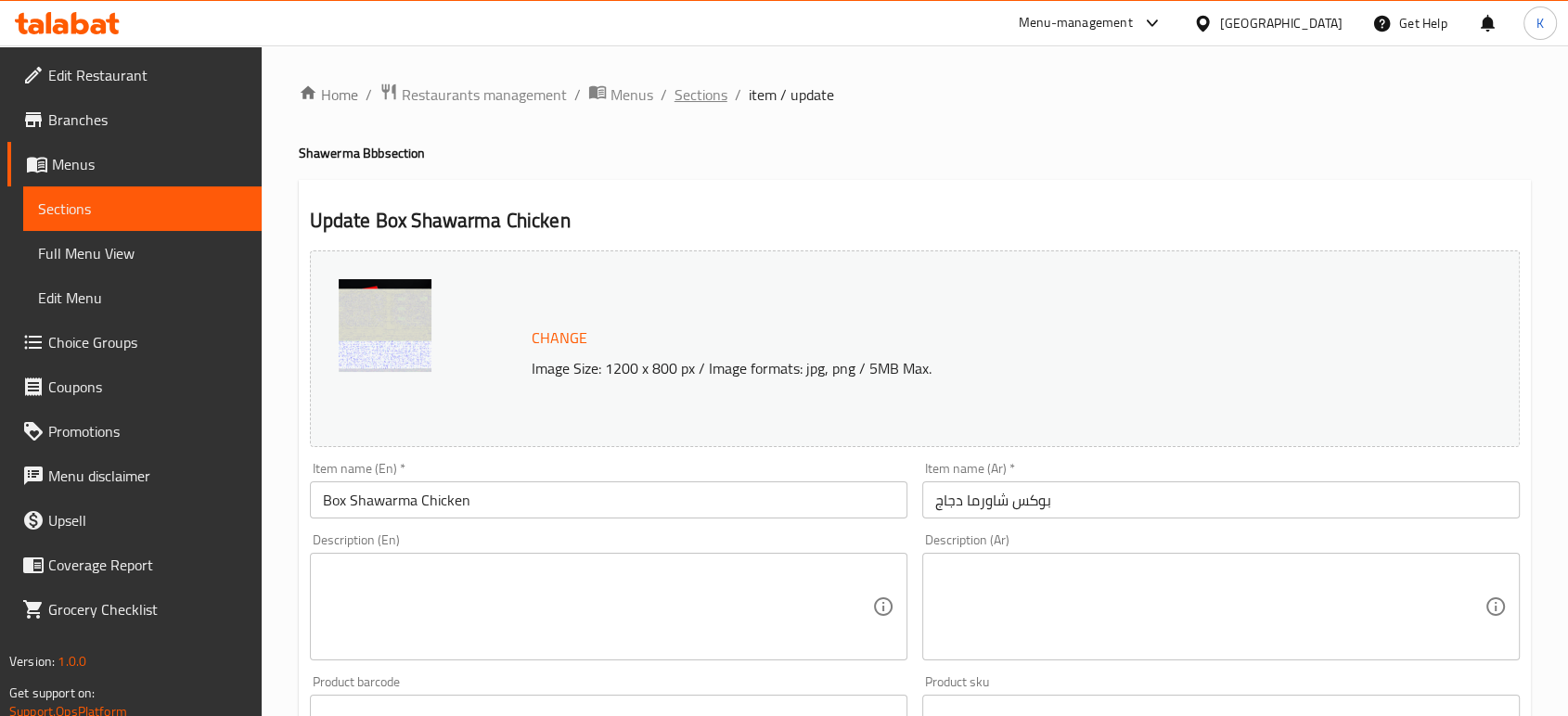
click at [712, 95] on span "Sections" at bounding box center [701, 94] width 53 height 22
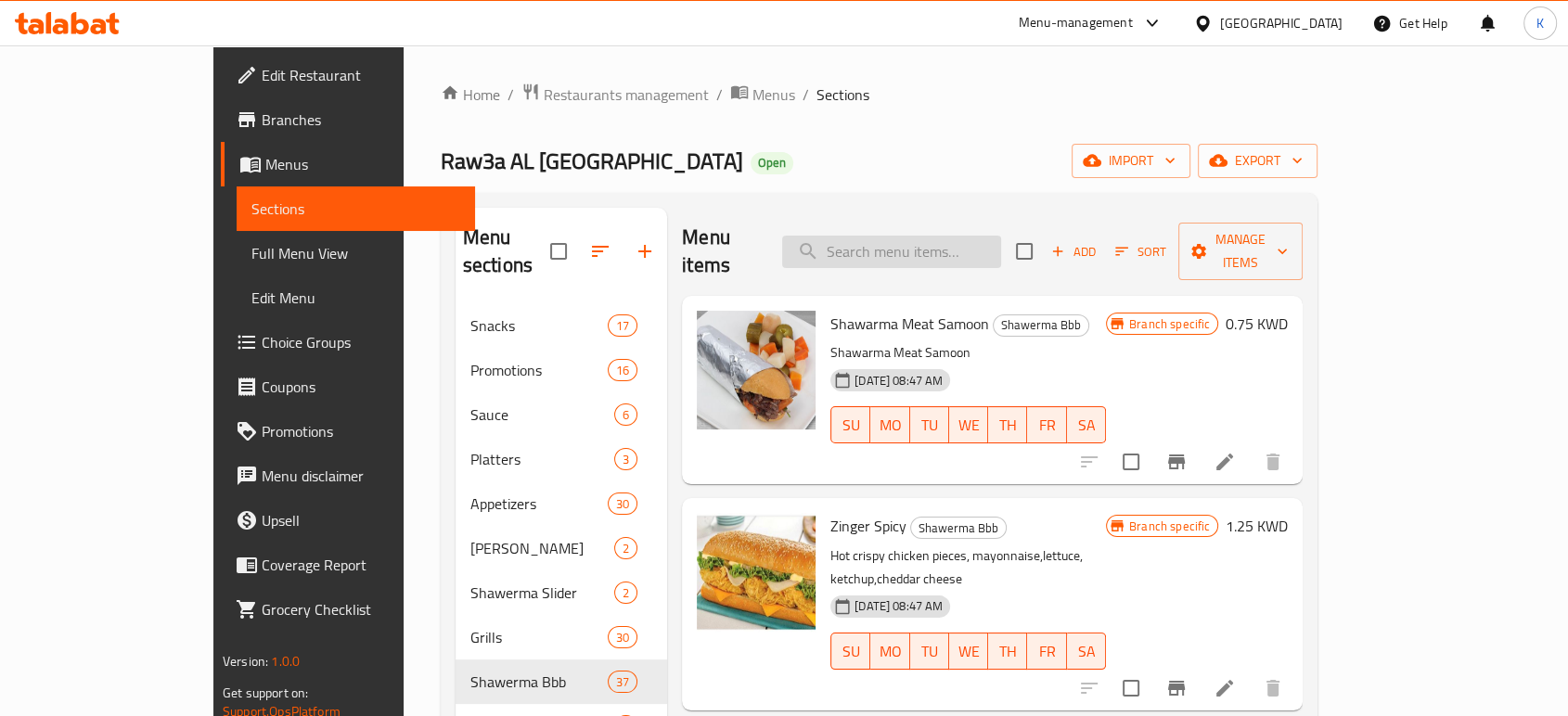
click at [890, 235] on input "search" at bounding box center [891, 251] width 219 height 33
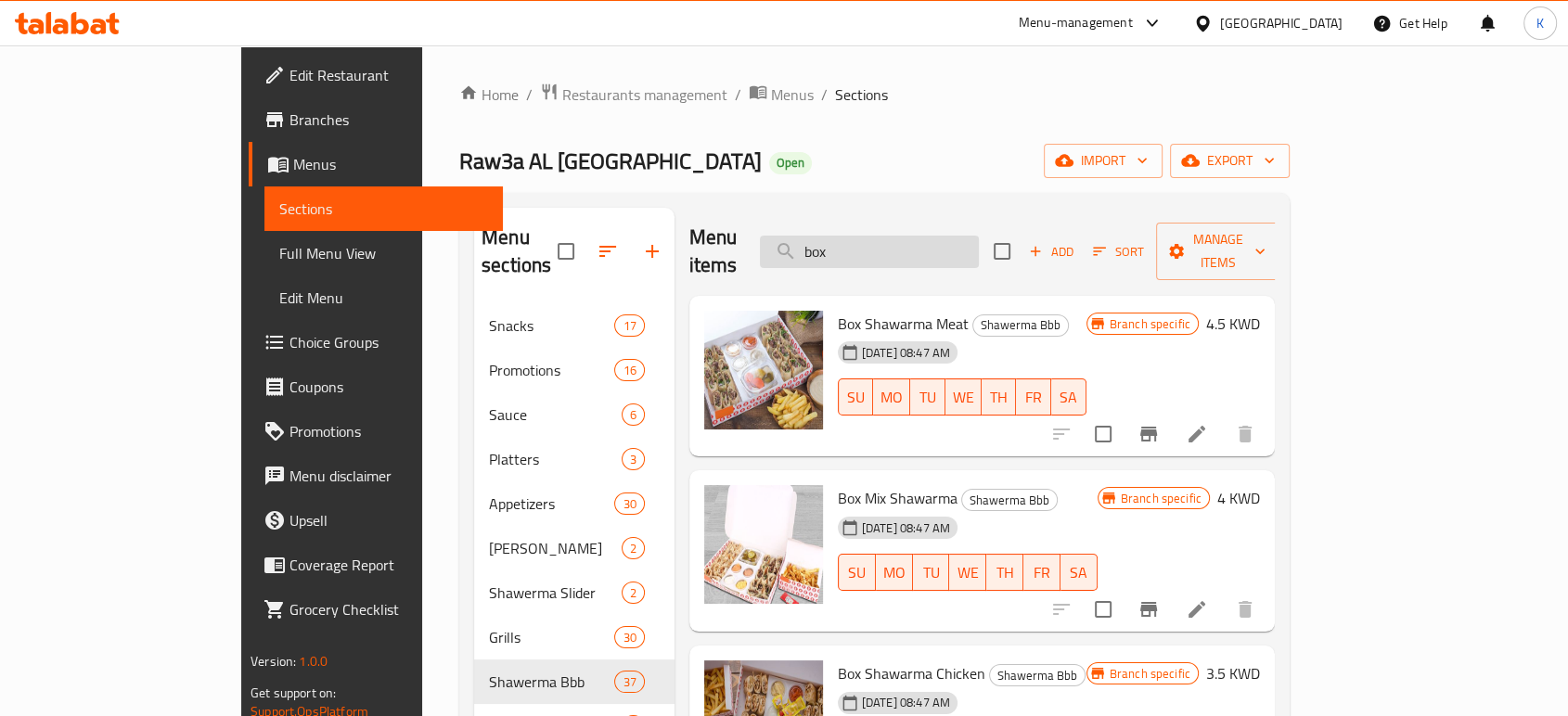
type input "box"
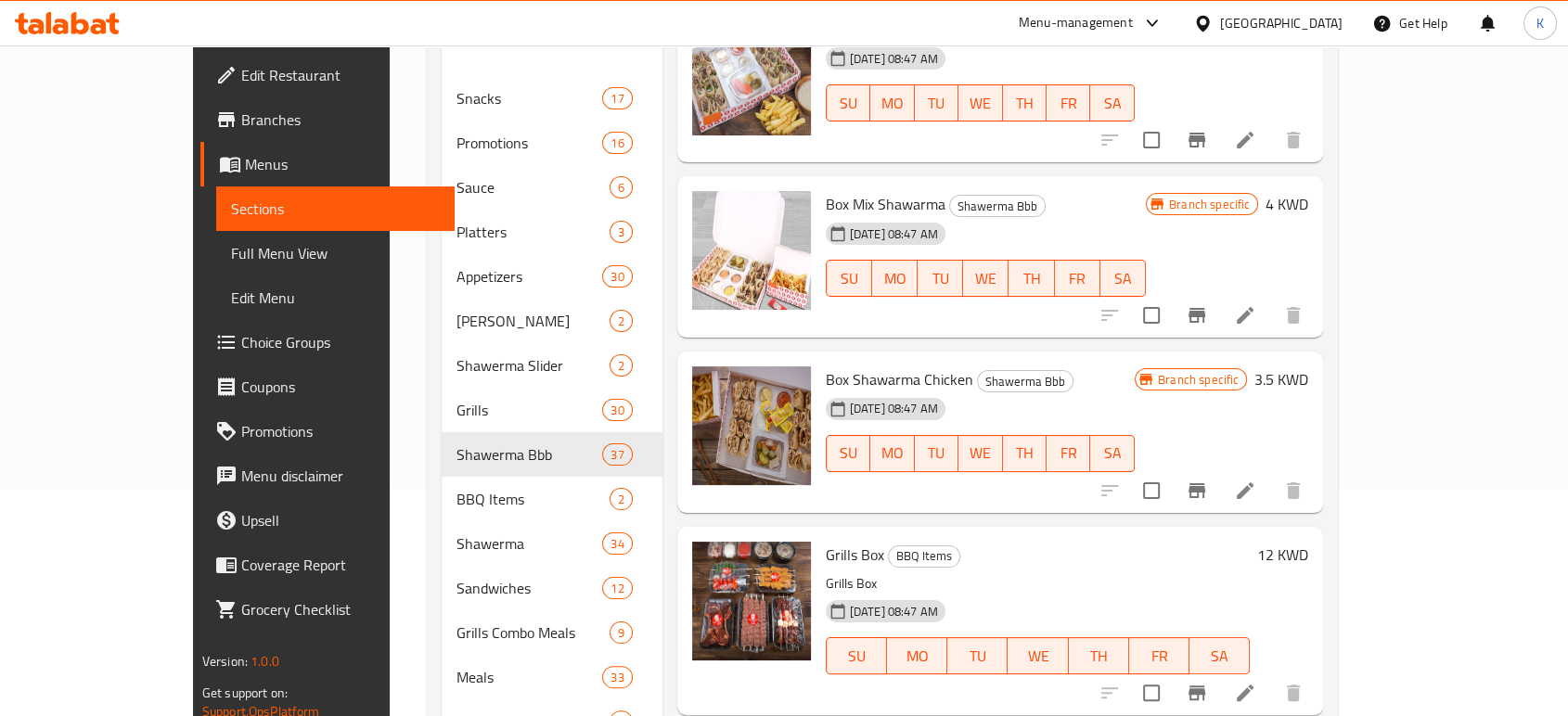
scroll to position [103, 0]
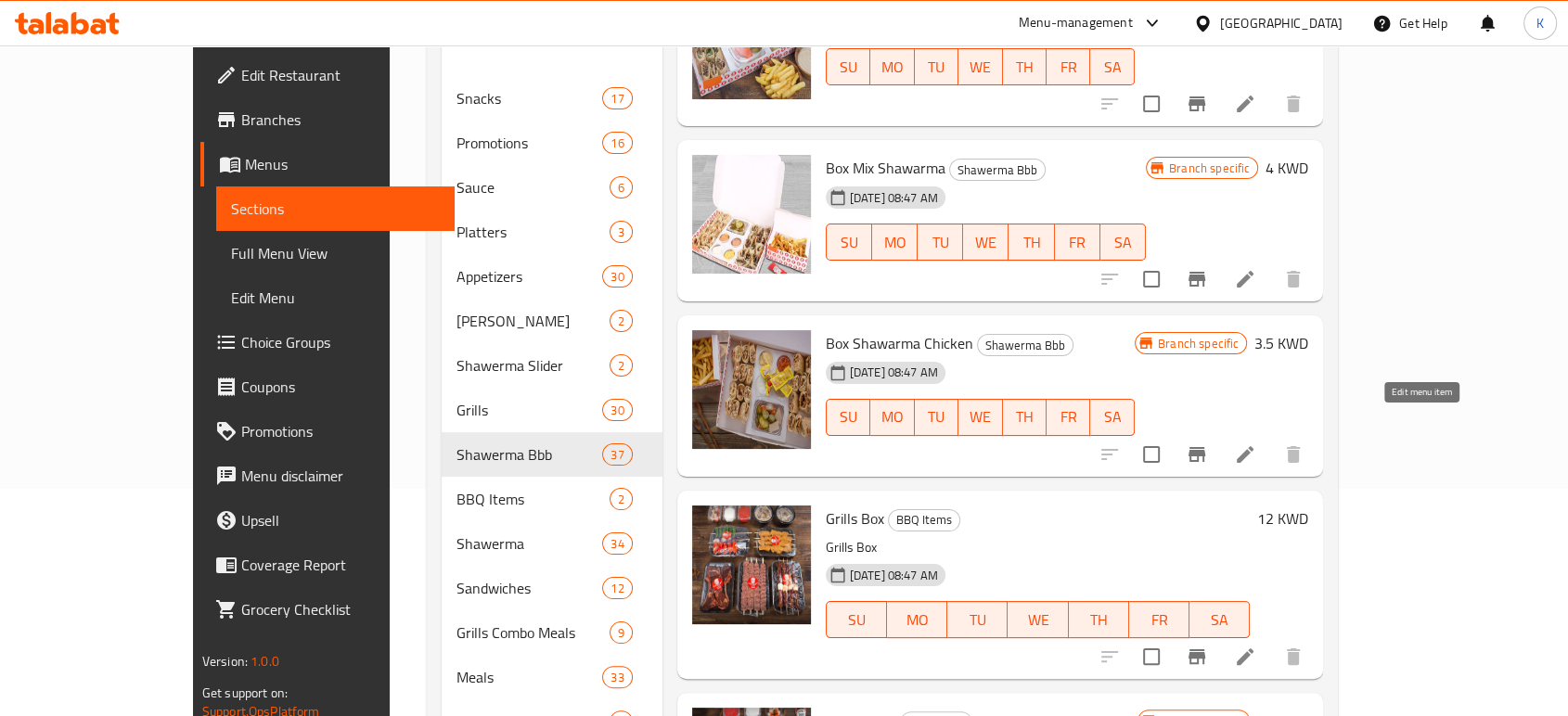
type input "box"
click at [1256, 443] on icon at bounding box center [1245, 455] width 22 height 22
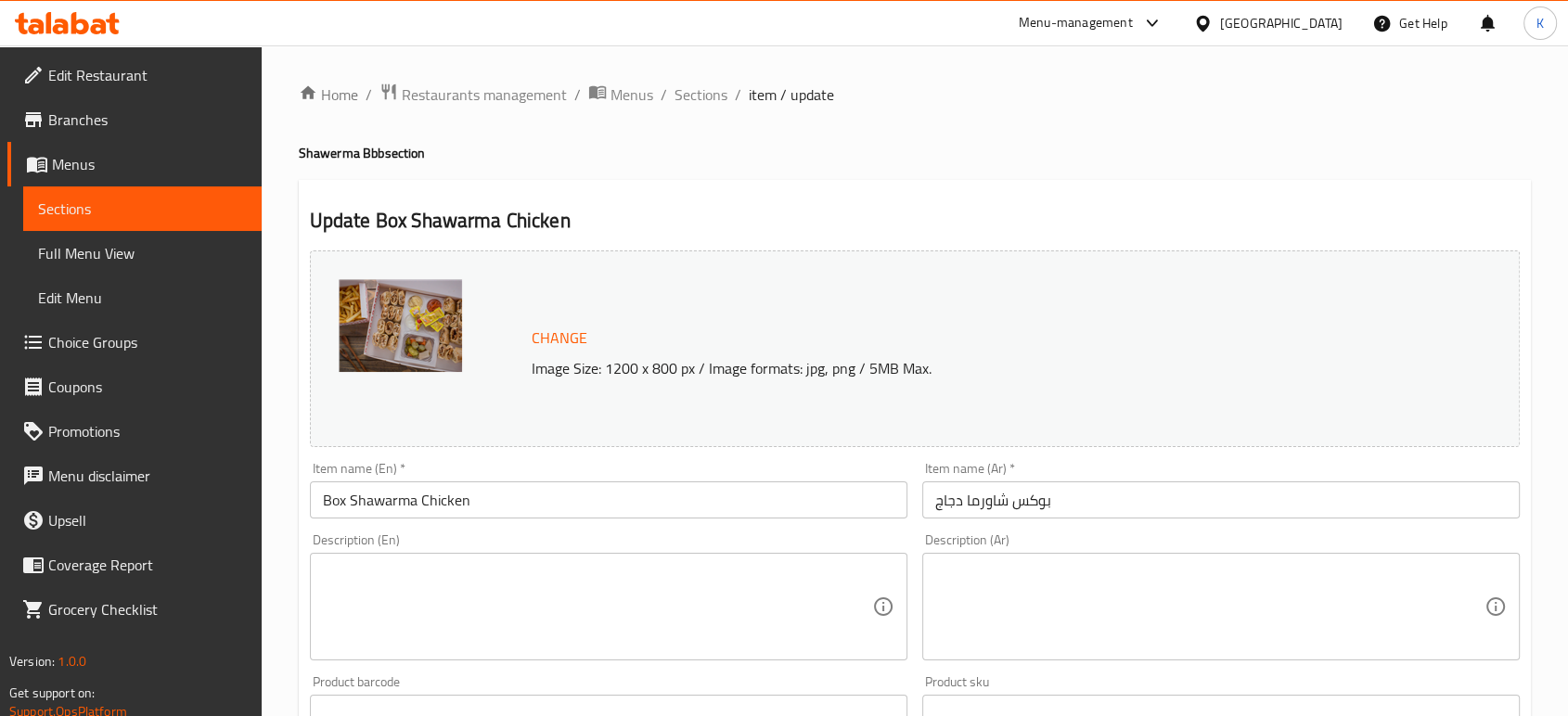
click at [538, 330] on span "Change" at bounding box center [560, 338] width 56 height 27
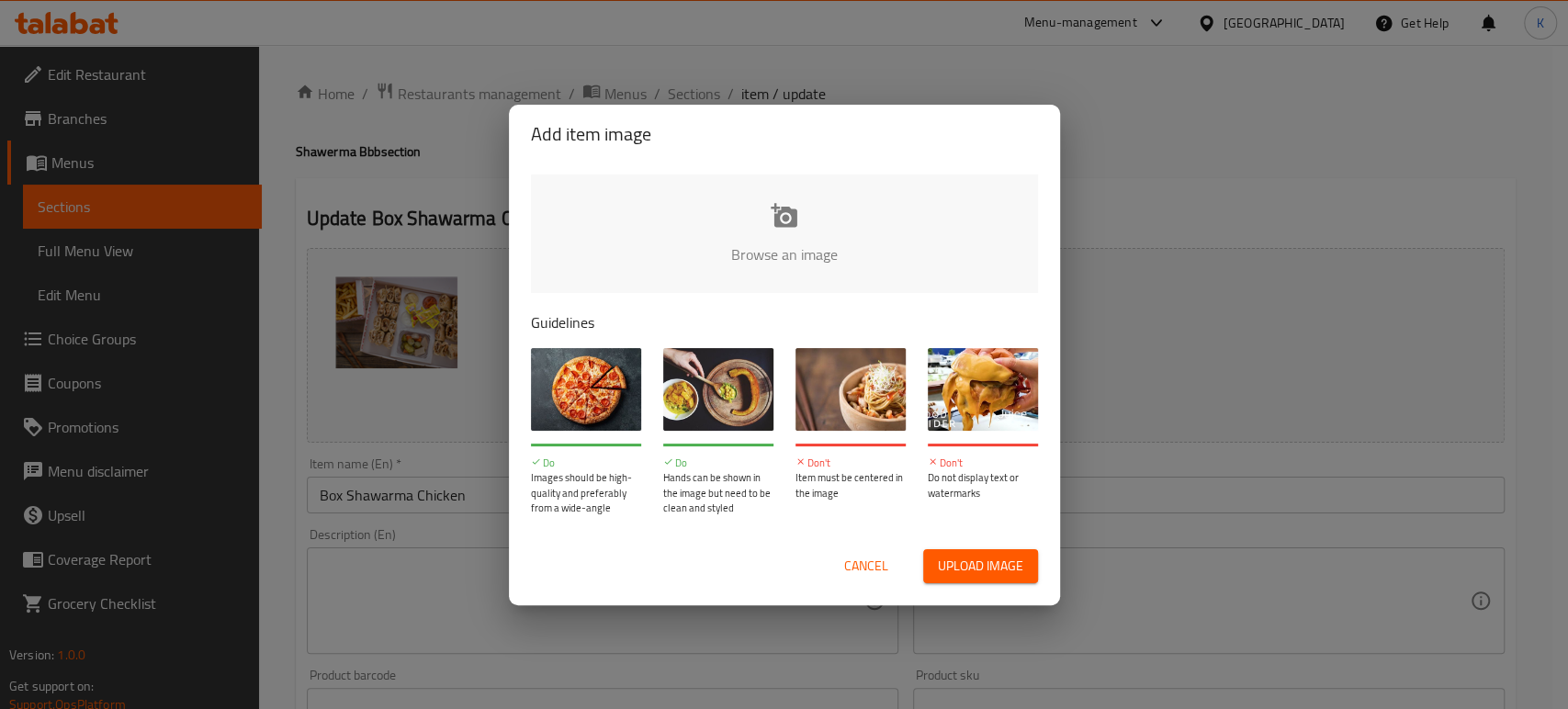
click at [992, 559] on span "Upload image" at bounding box center [980, 566] width 85 height 23
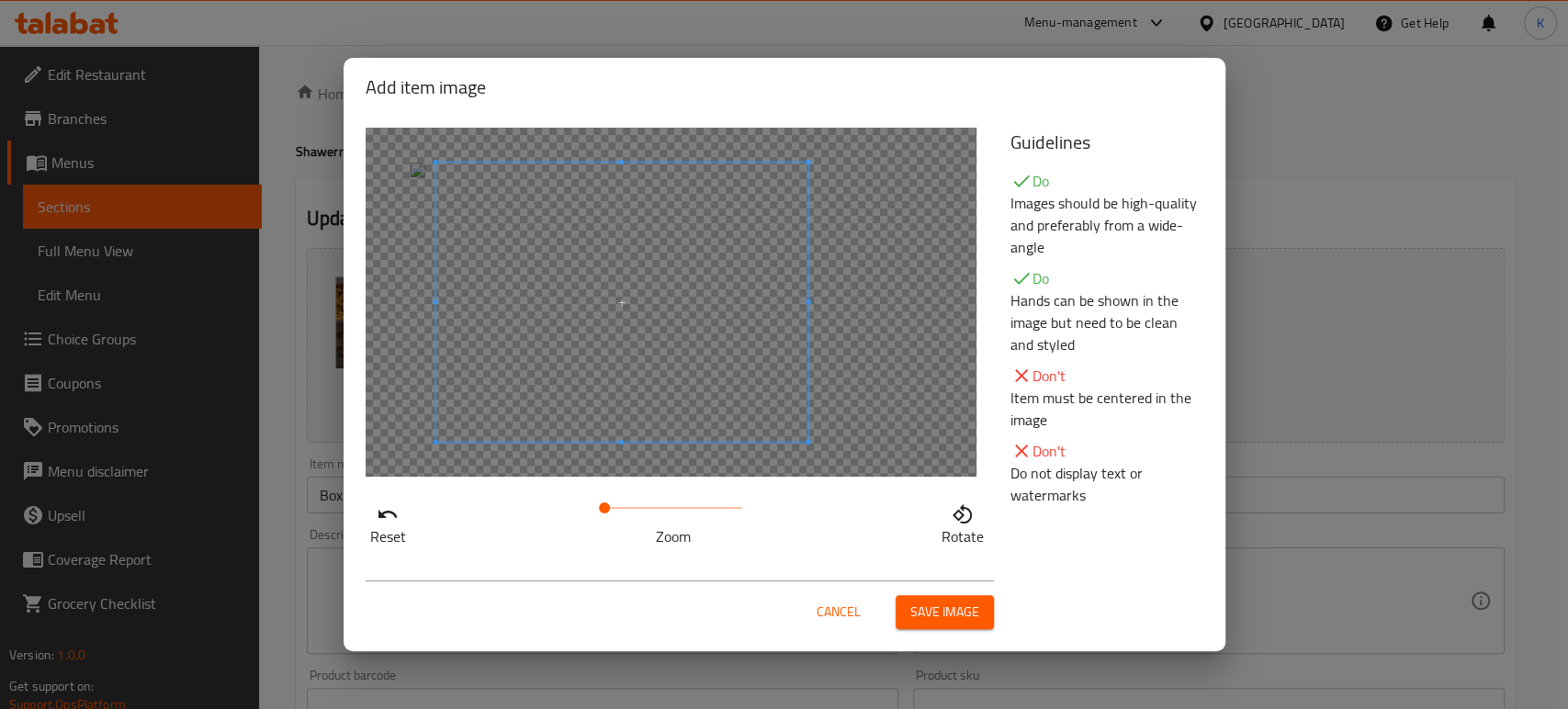
click at [600, 371] on span at bounding box center [621, 302] width 372 height 279
click at [612, 505] on span at bounding box center [612, 508] width 11 height 11
click at [601, 503] on span at bounding box center [604, 508] width 11 height 11
click at [536, 361] on span at bounding box center [573, 302] width 372 height 279
click at [911, 608] on span "Save image" at bounding box center [944, 612] width 69 height 23
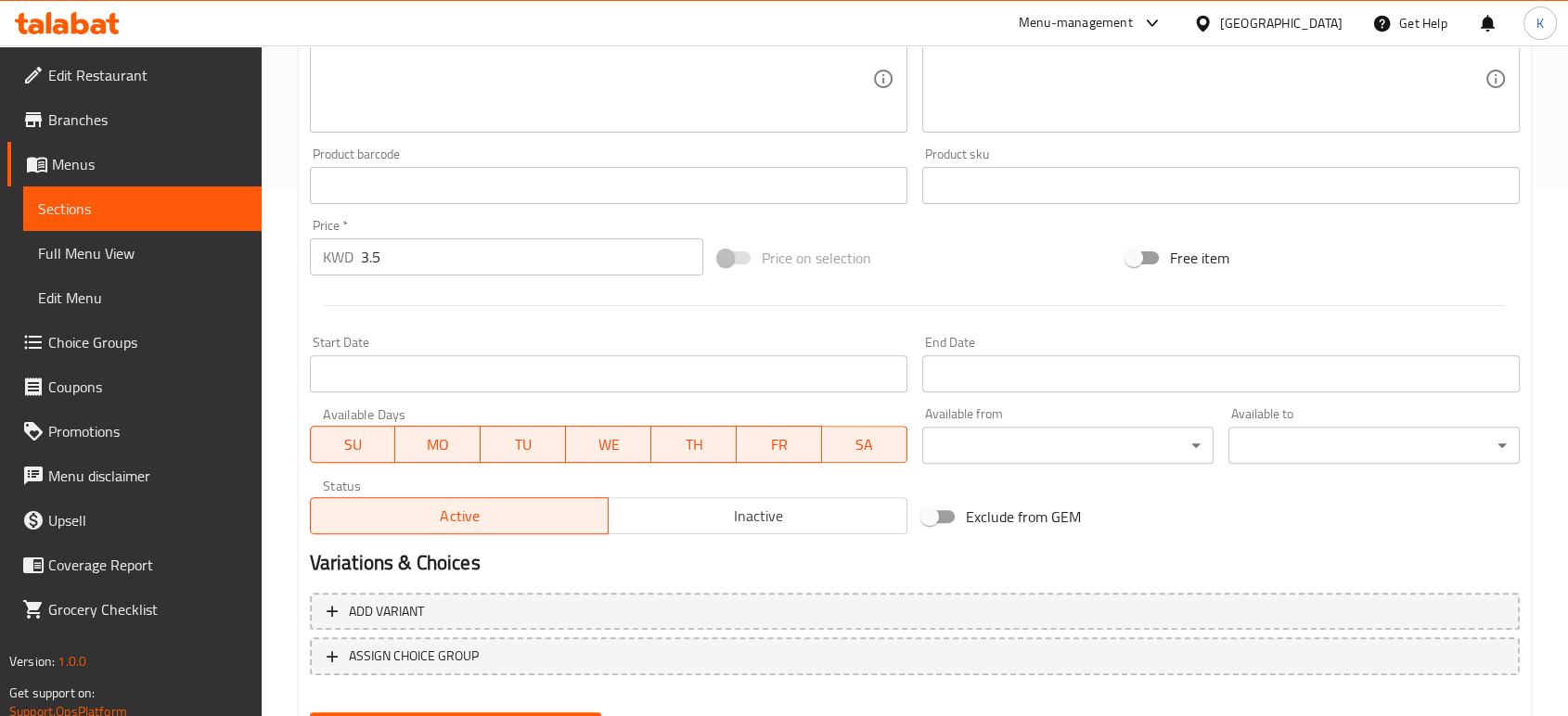
scroll to position [621, 0]
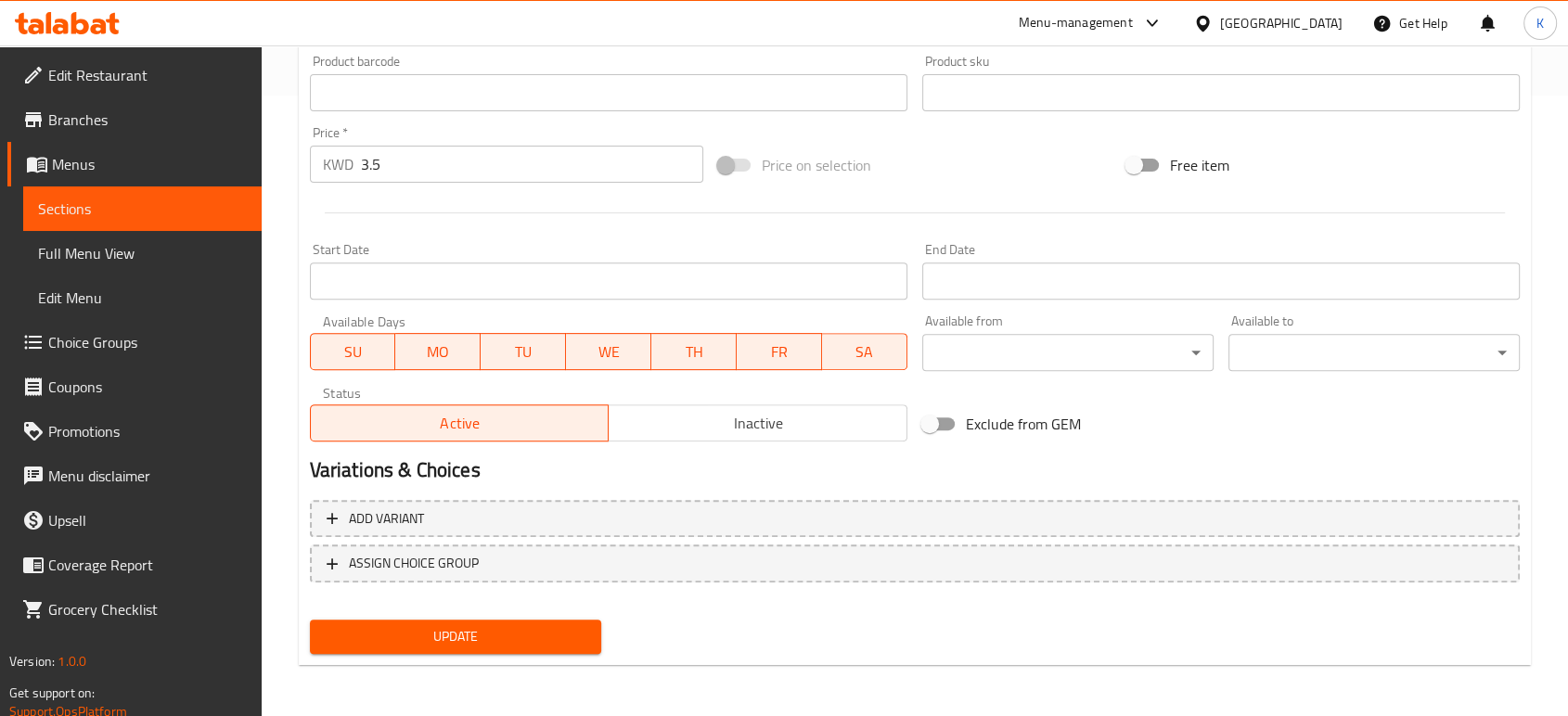
click at [439, 637] on span "Update" at bounding box center [455, 637] width 261 height 23
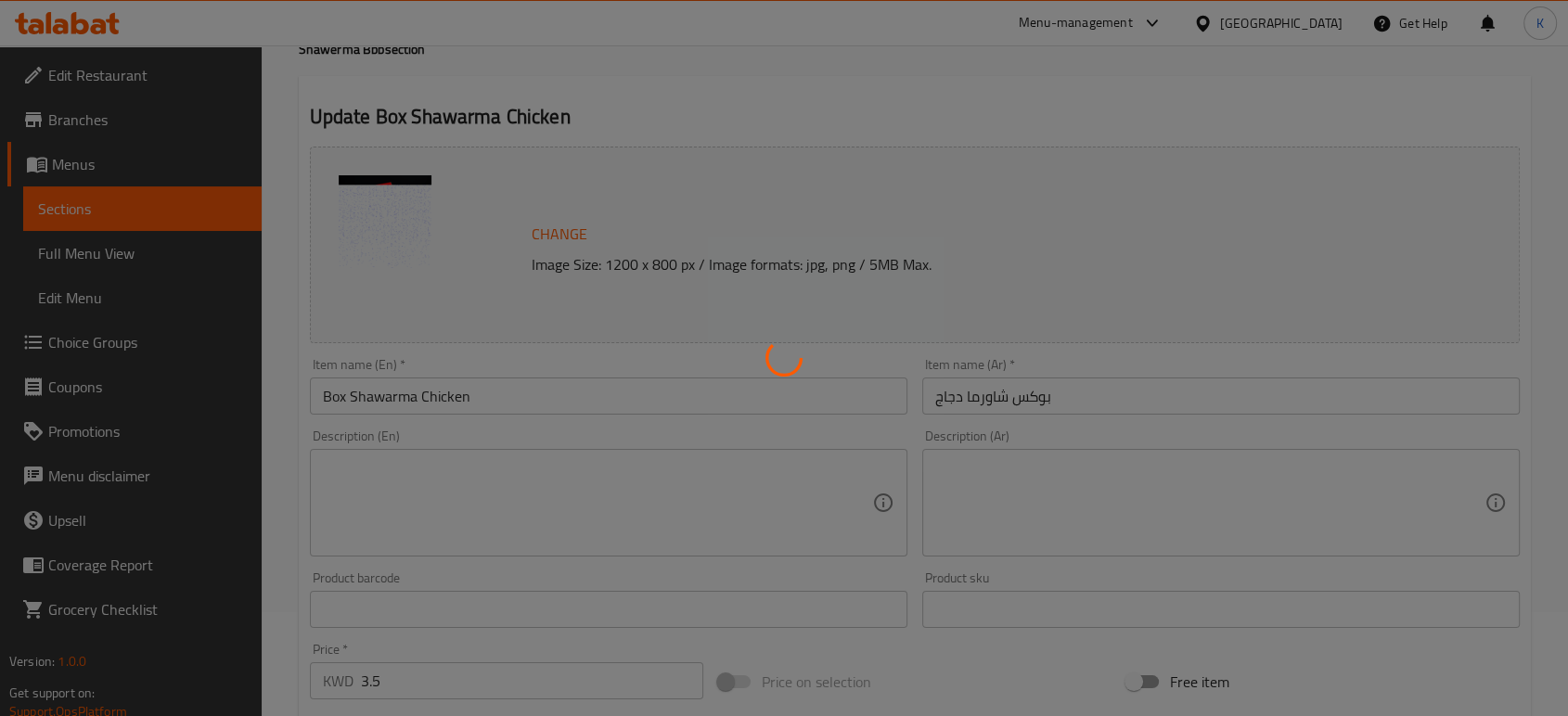
scroll to position [2, 0]
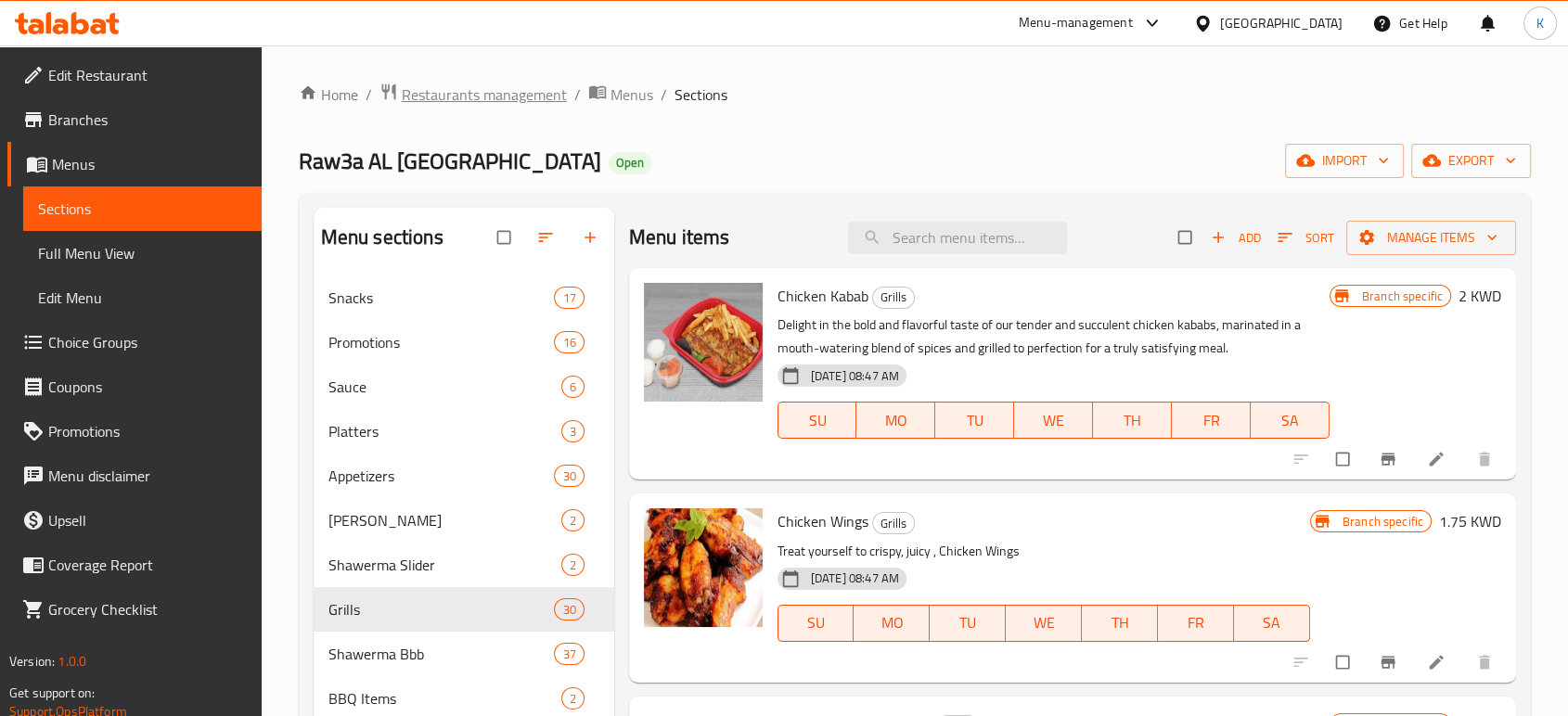
click at [505, 102] on span "Restaurants management" at bounding box center [483, 94] width 165 height 22
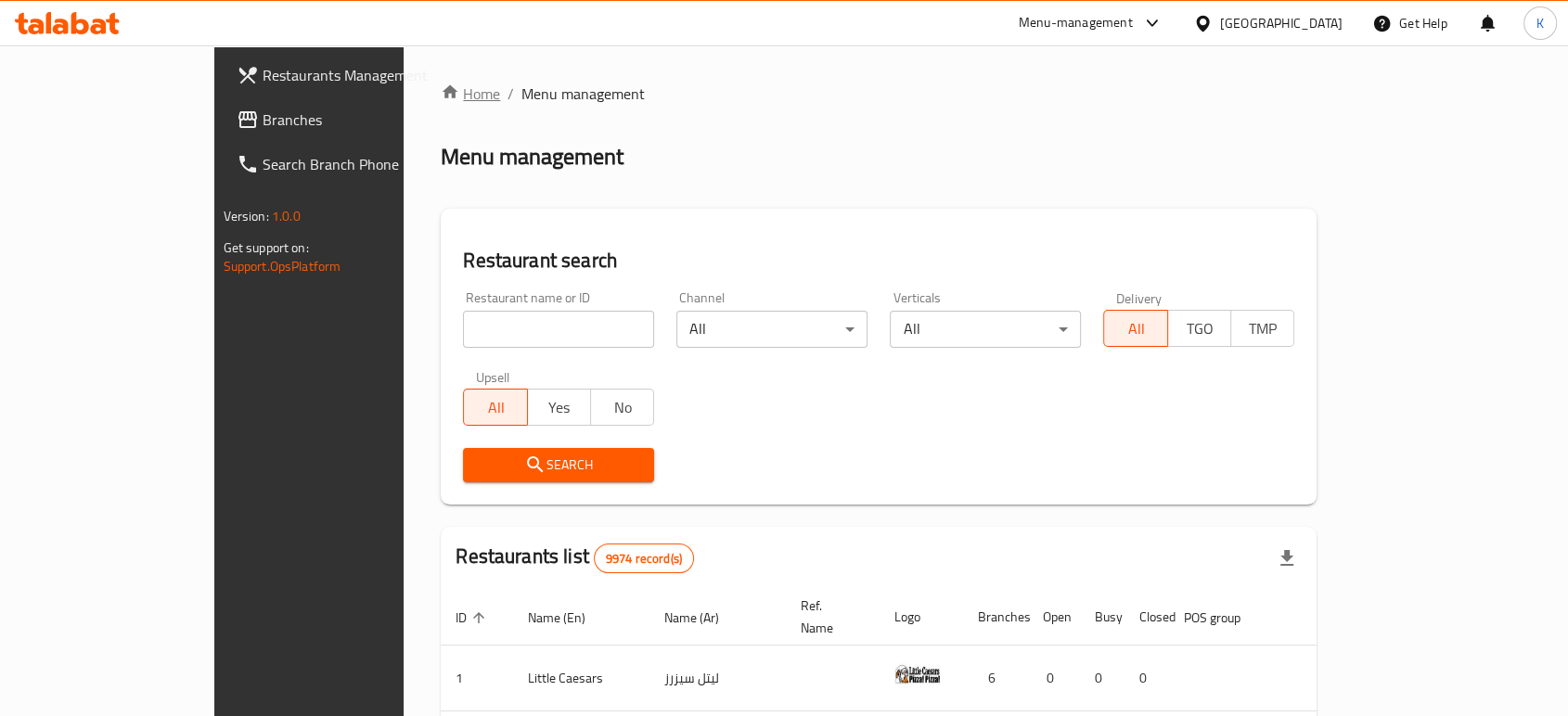
click at [441, 96] on link "Home" at bounding box center [470, 93] width 60 height 22
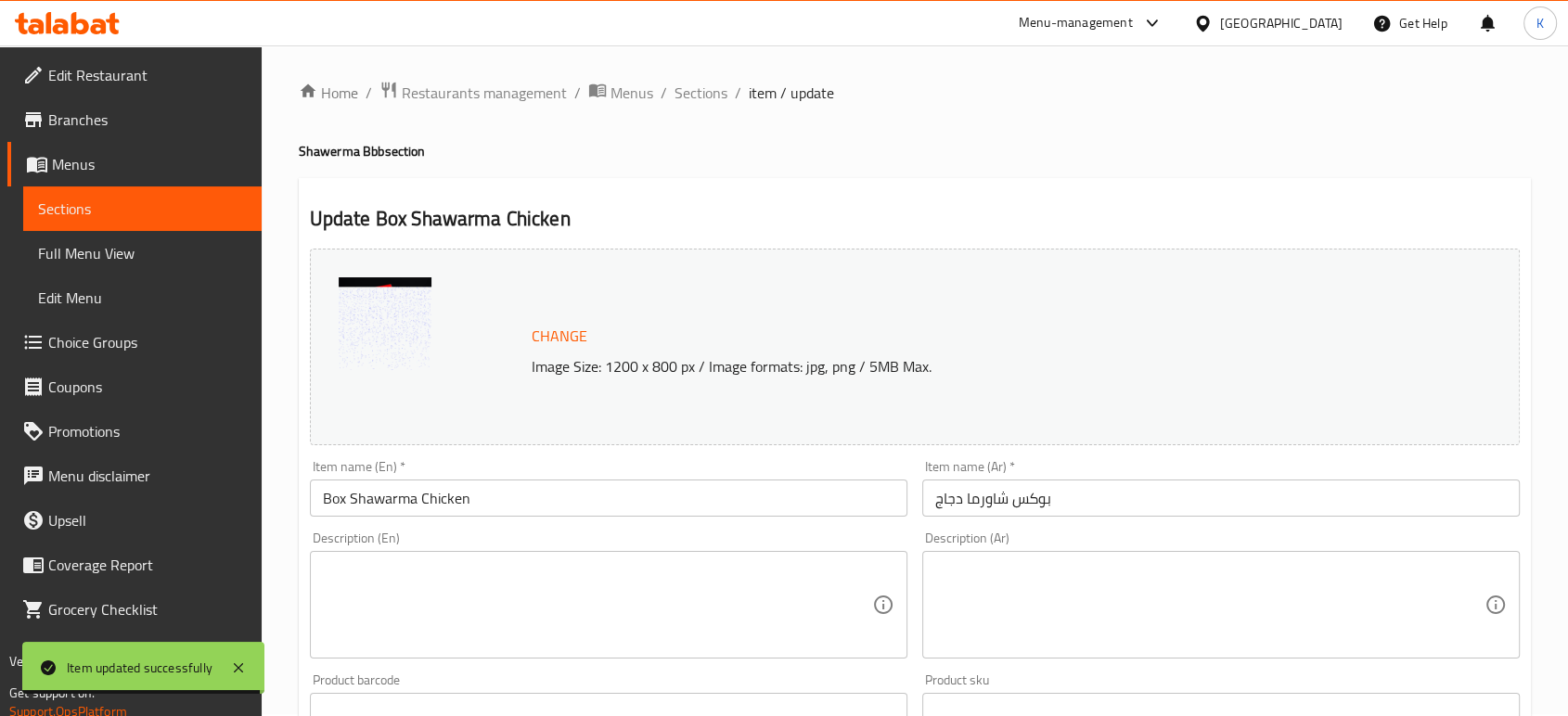
scroll to position [2, 0]
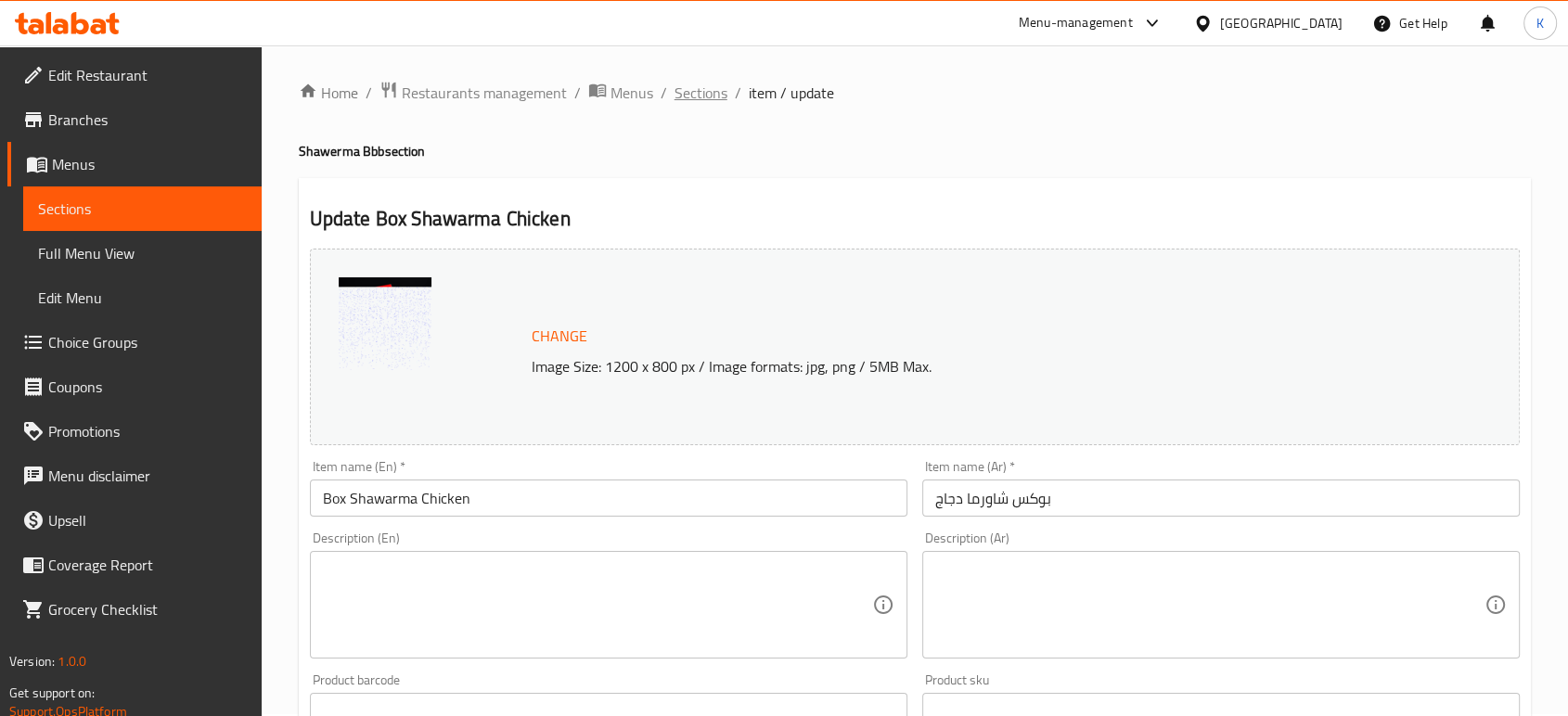
click at [722, 84] on span "Sections" at bounding box center [701, 92] width 53 height 22
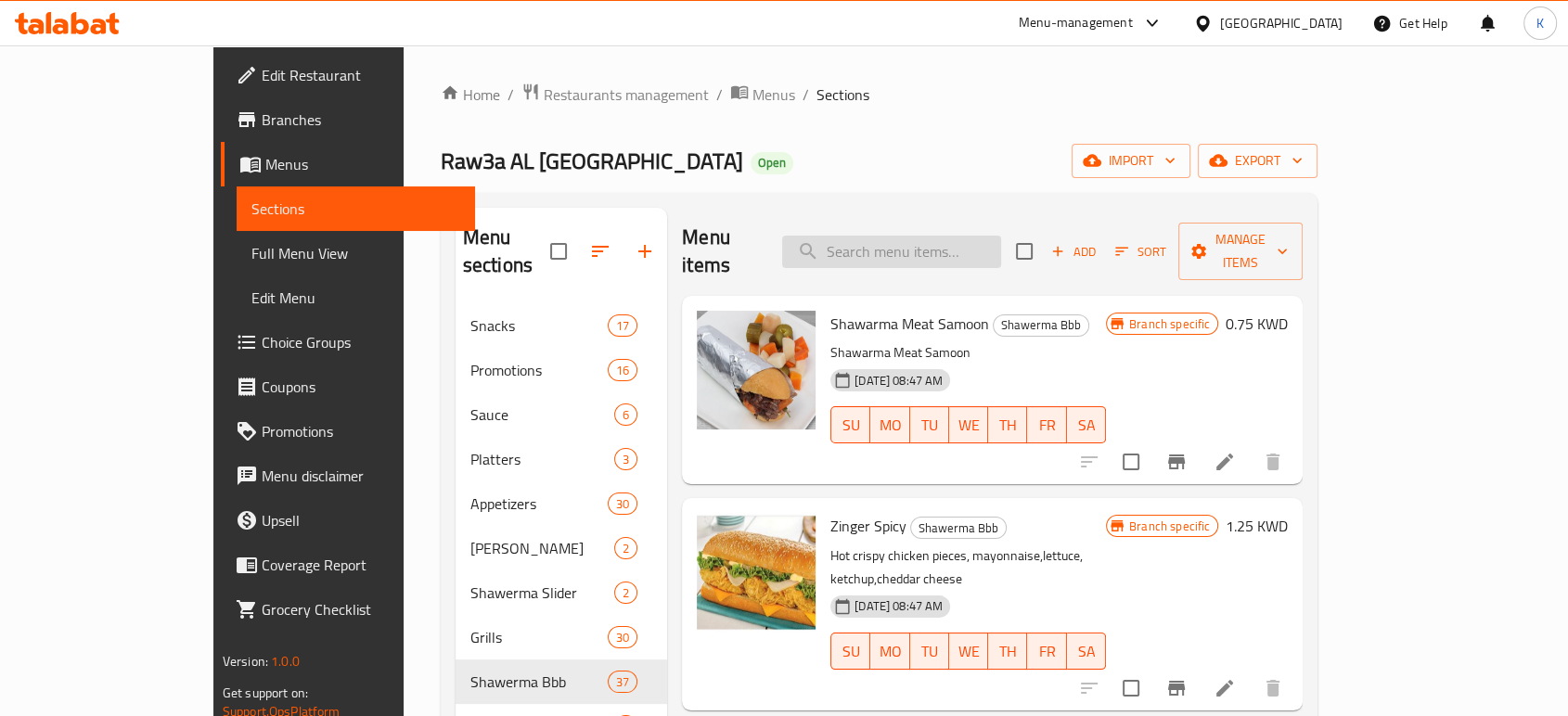
click at [990, 235] on input "search" at bounding box center [891, 251] width 219 height 33
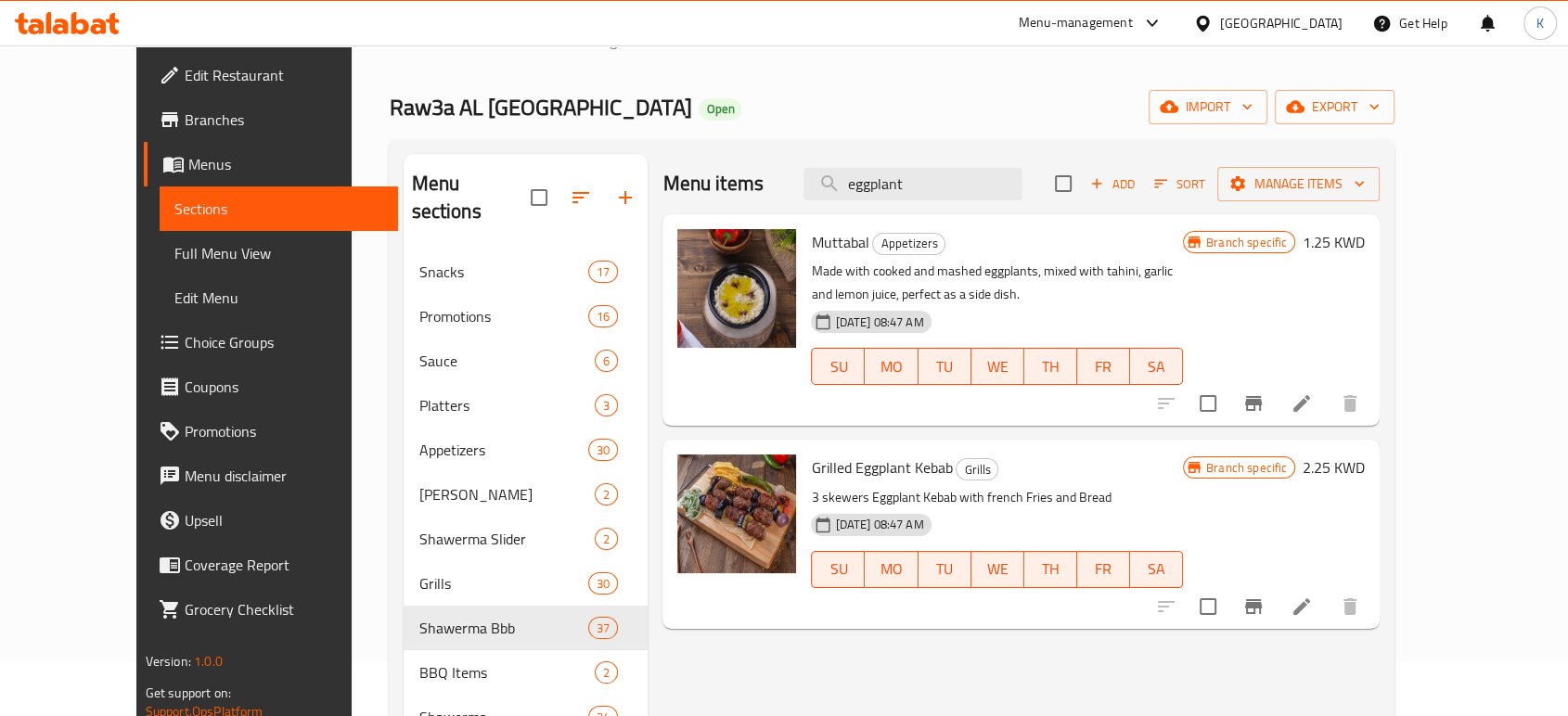
scroll to position [103, 0]
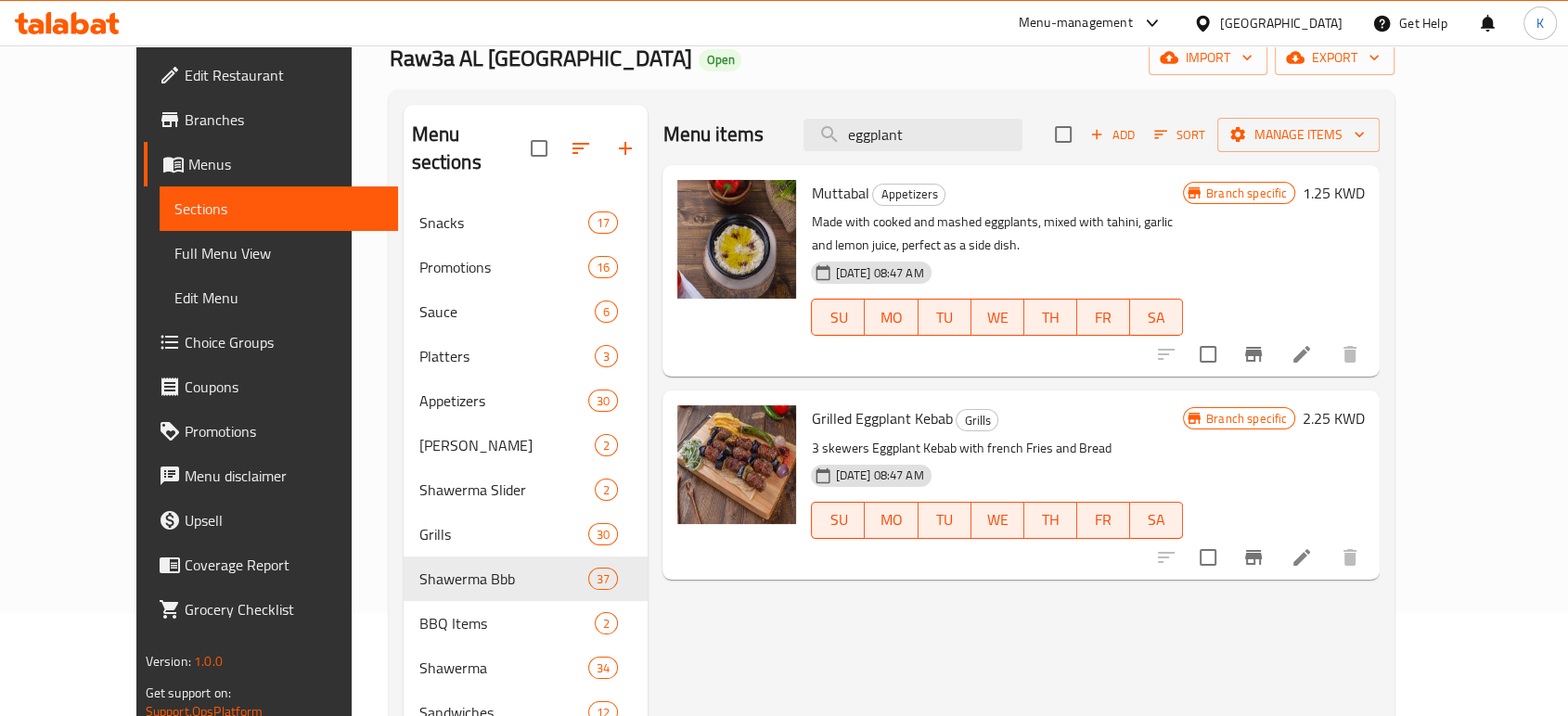
type input "eggplant"
click at [1327, 568] on li at bounding box center [1302, 557] width 52 height 34
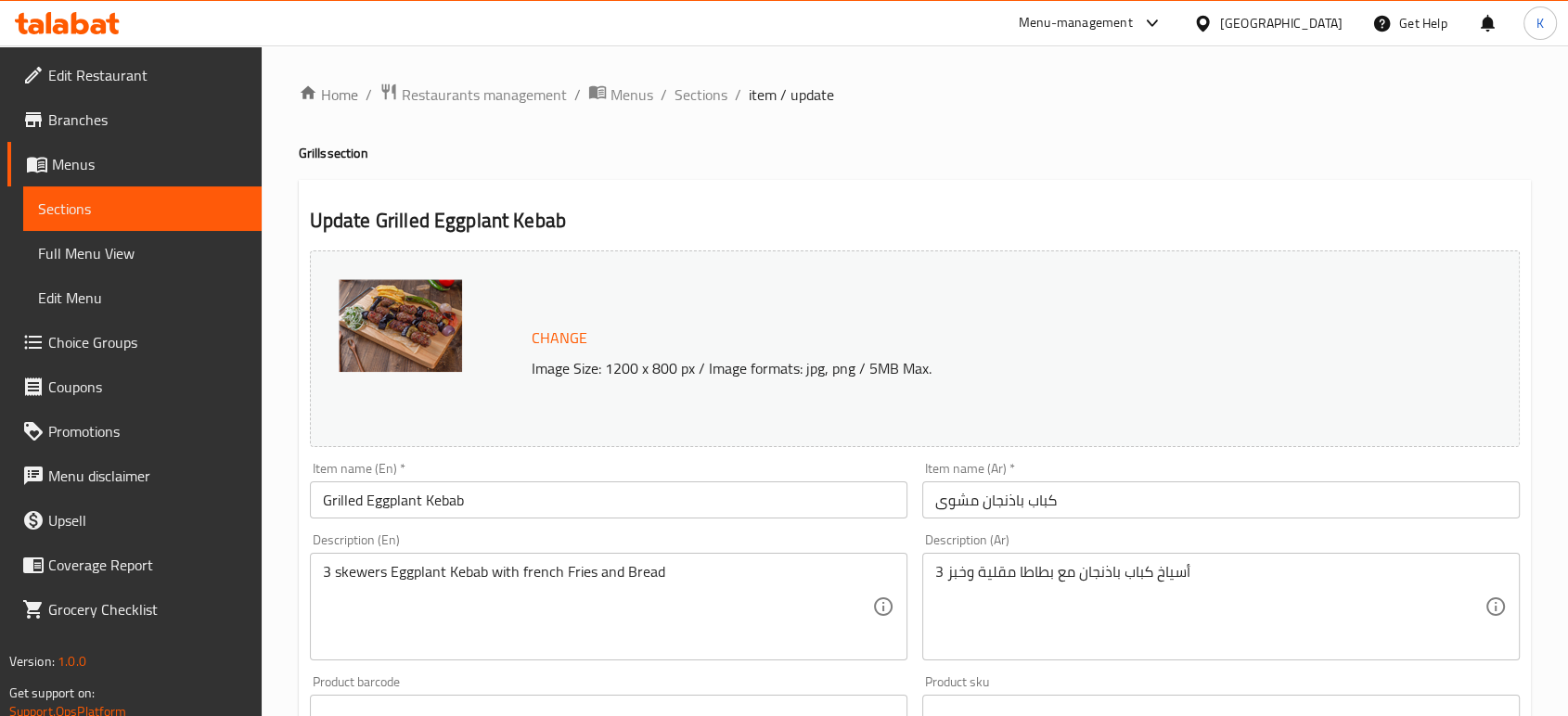
click at [539, 332] on span "Change" at bounding box center [560, 338] width 56 height 27
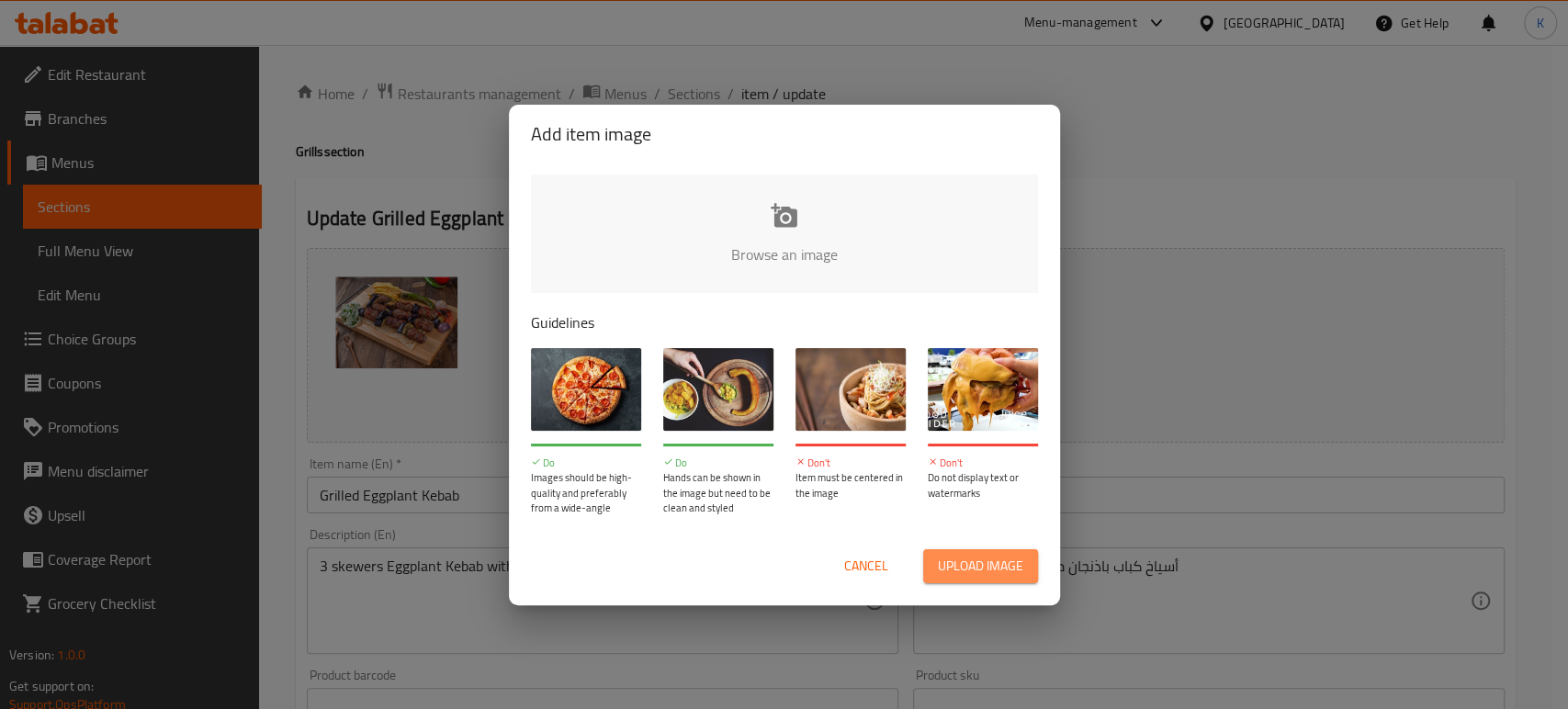
click at [998, 556] on span "Upload image" at bounding box center [980, 566] width 85 height 23
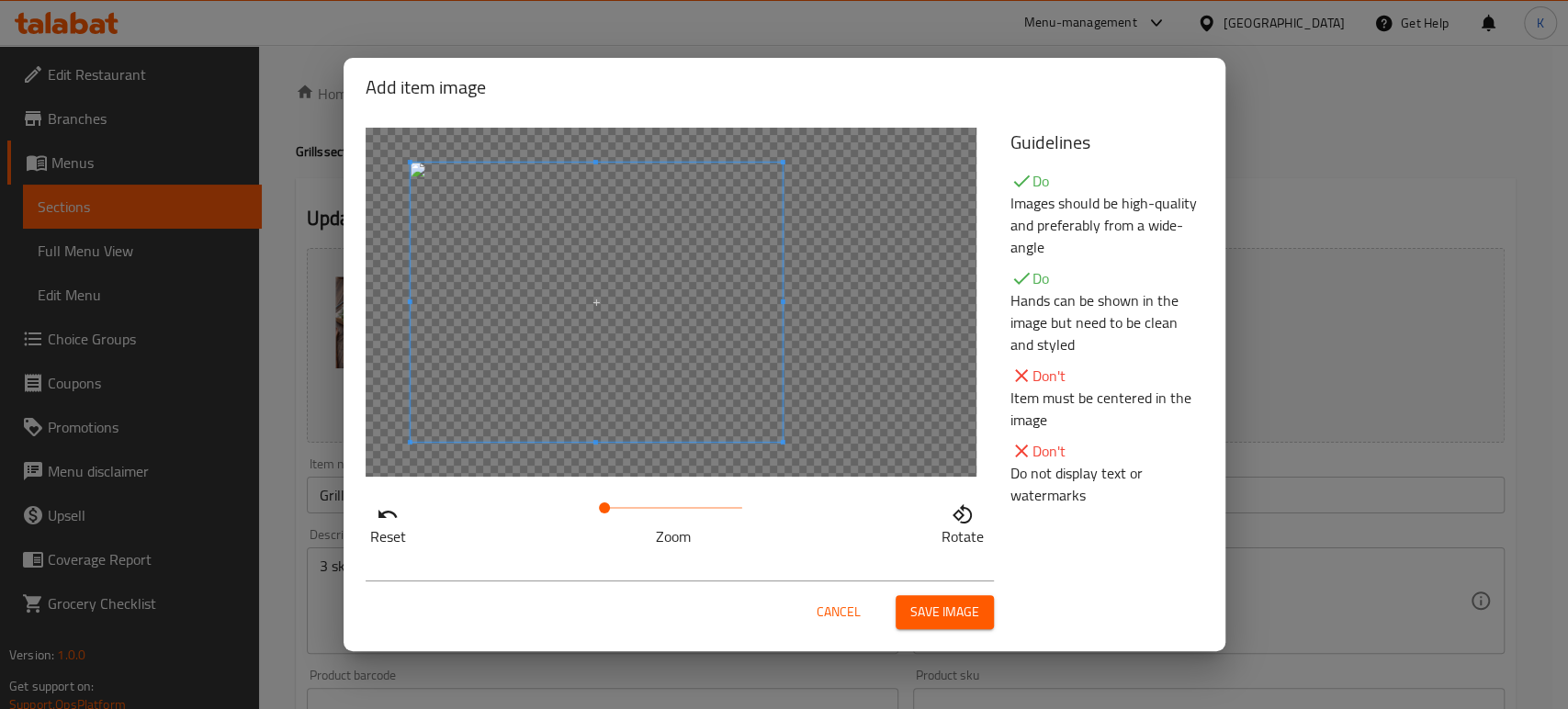
click at [589, 397] on span at bounding box center [595, 302] width 372 height 279
click at [599, 503] on span at bounding box center [604, 508] width 11 height 11
click at [653, 503] on span at bounding box center [653, 508] width 11 height 11
drag, startPoint x: 555, startPoint y: 507, endPoint x: 833, endPoint y: 645, distance: 310.4
click at [551, 507] on div "Reset Zoom Rotate" at bounding box center [677, 521] width 623 height 53
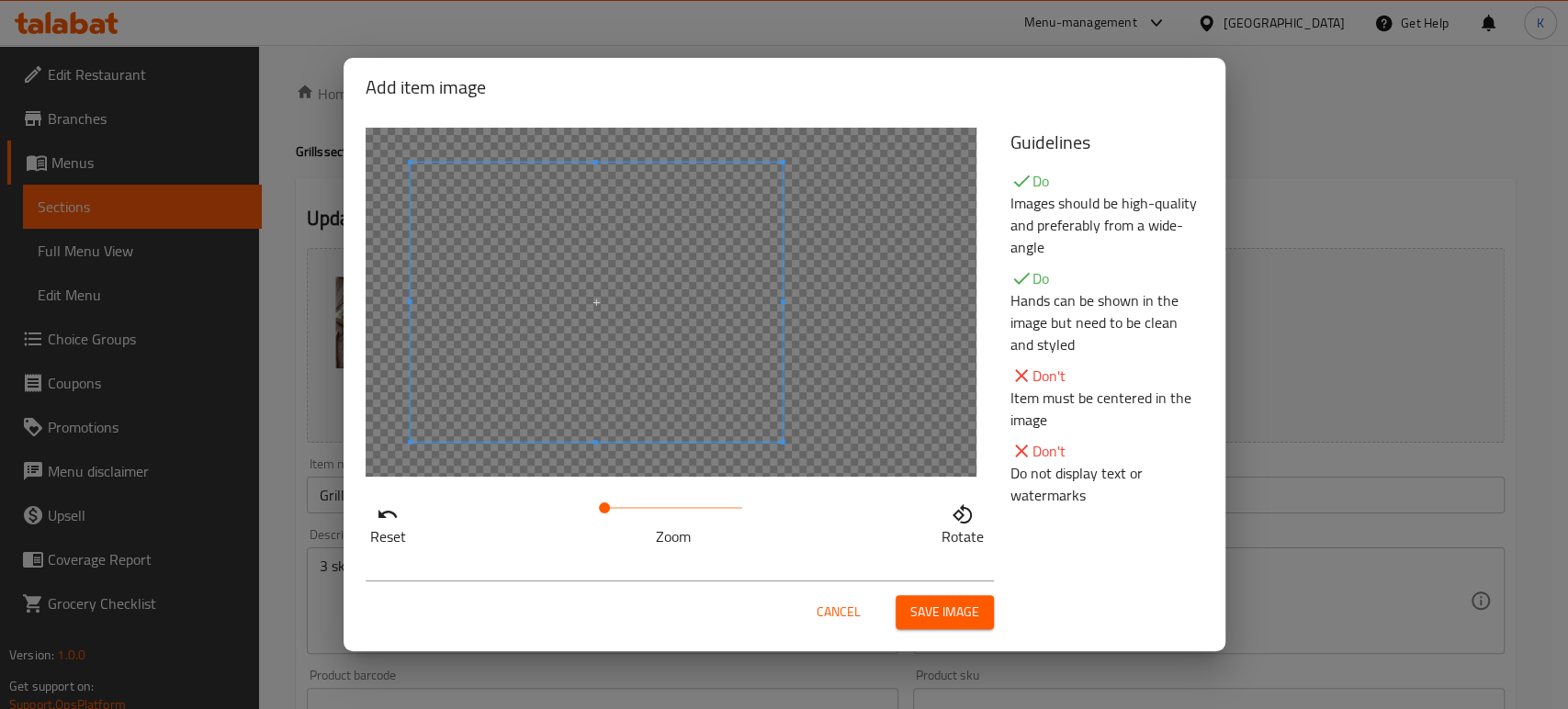
drag, startPoint x: 779, startPoint y: 556, endPoint x: 768, endPoint y: 546, distance: 14.9
click at [779, 557] on div "Add item image Reset Zoom Rotate Guidelines Do Images should be high-quality an…" at bounding box center [784, 355] width 881 height 593
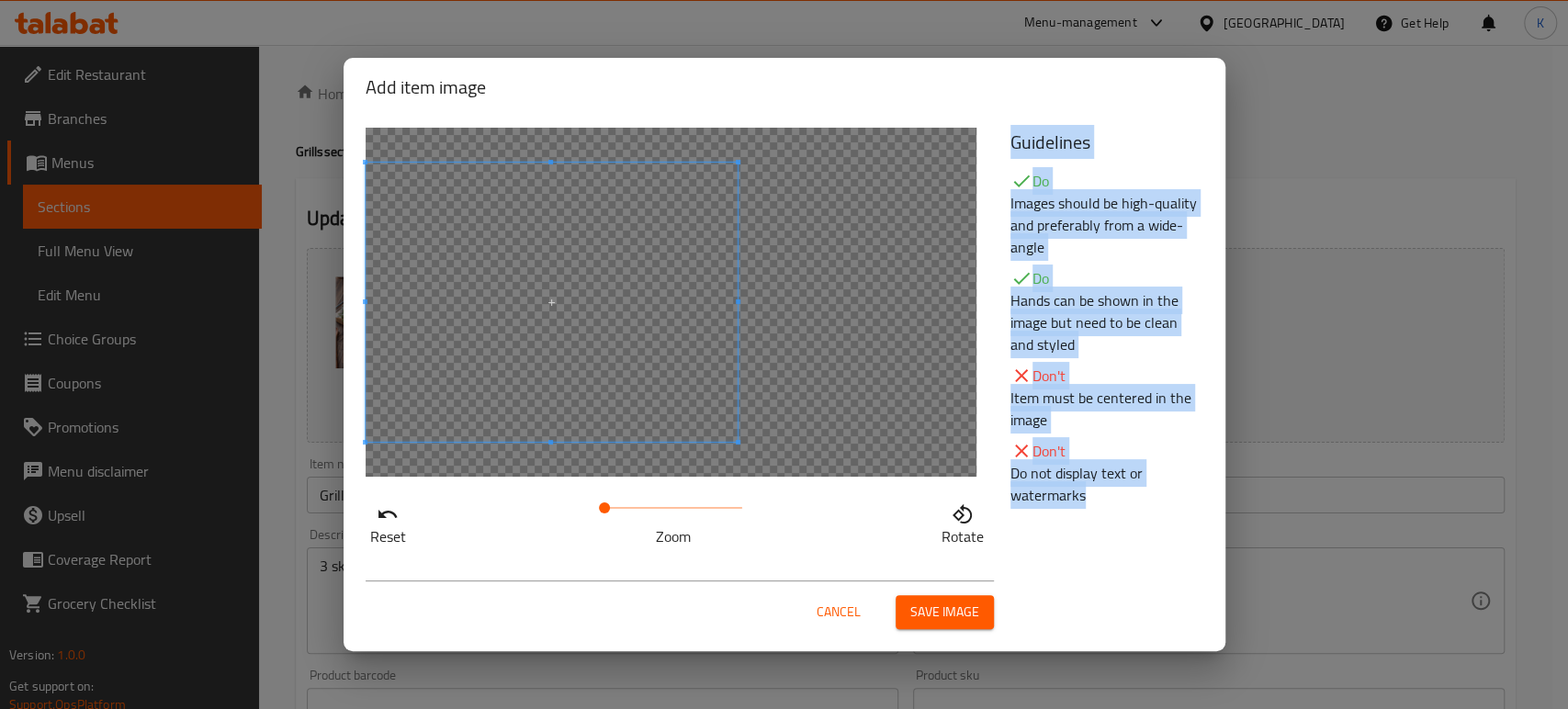
click at [526, 366] on span at bounding box center [552, 302] width 372 height 279
click at [832, 606] on span "Cancel" at bounding box center [839, 612] width 44 height 23
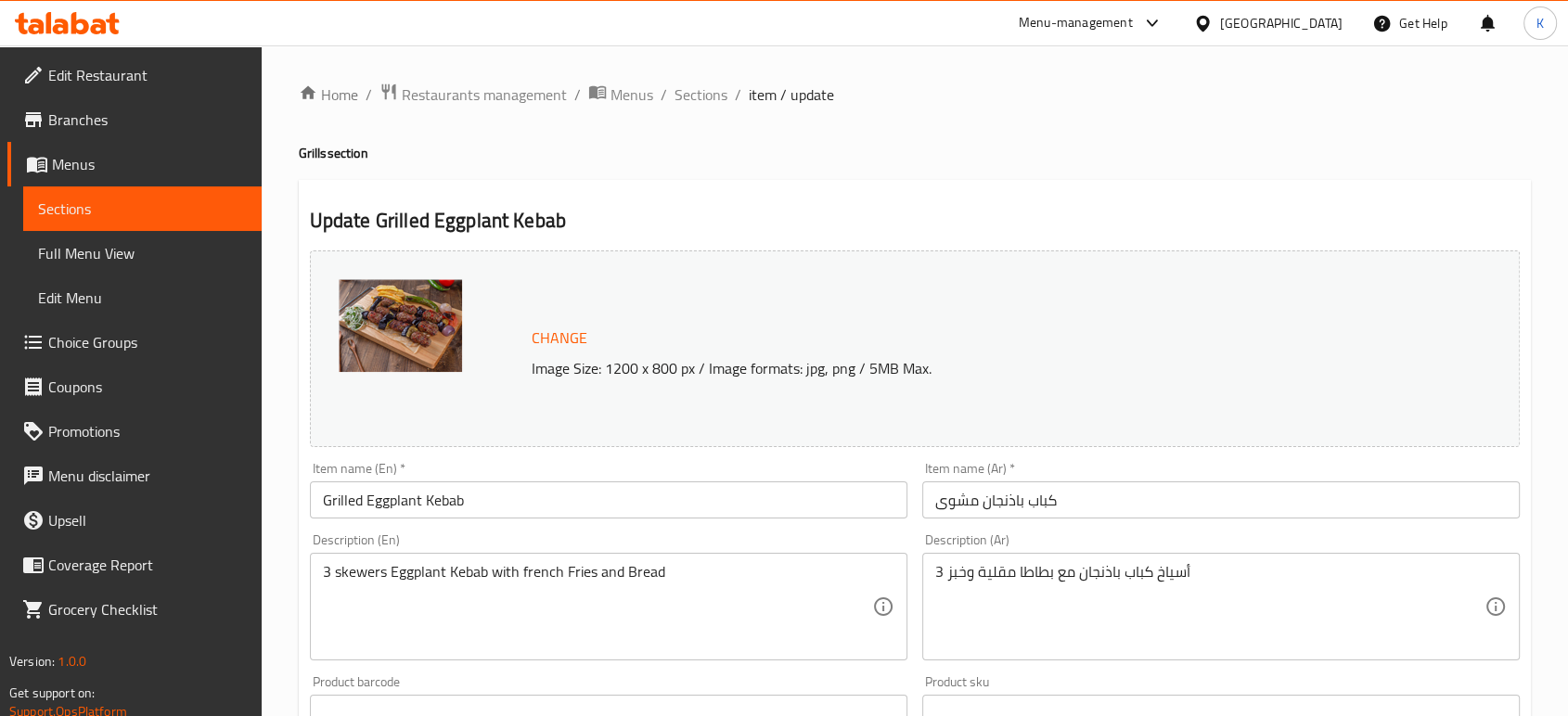
click at [561, 336] on span "Change" at bounding box center [560, 338] width 56 height 27
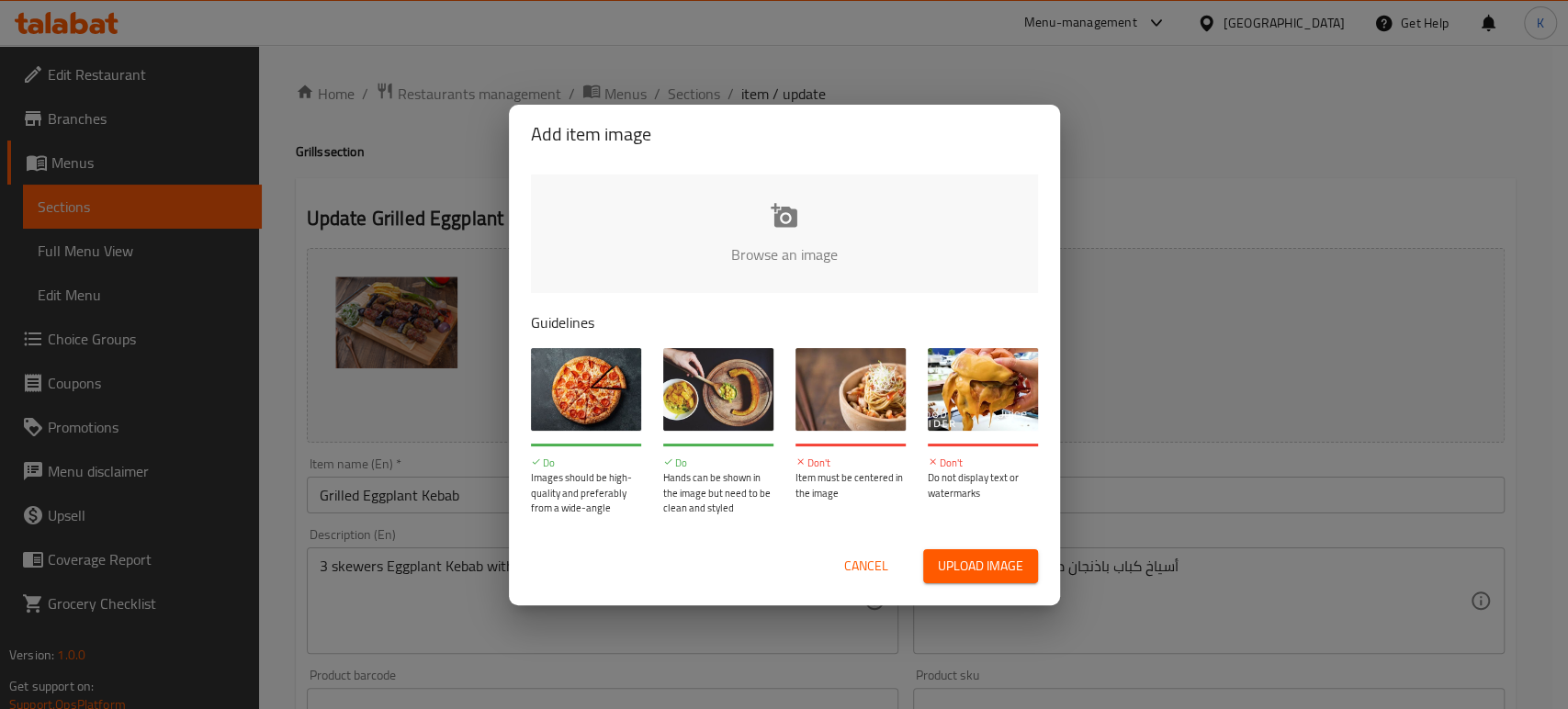
click at [948, 569] on span "Upload image" at bounding box center [980, 566] width 85 height 23
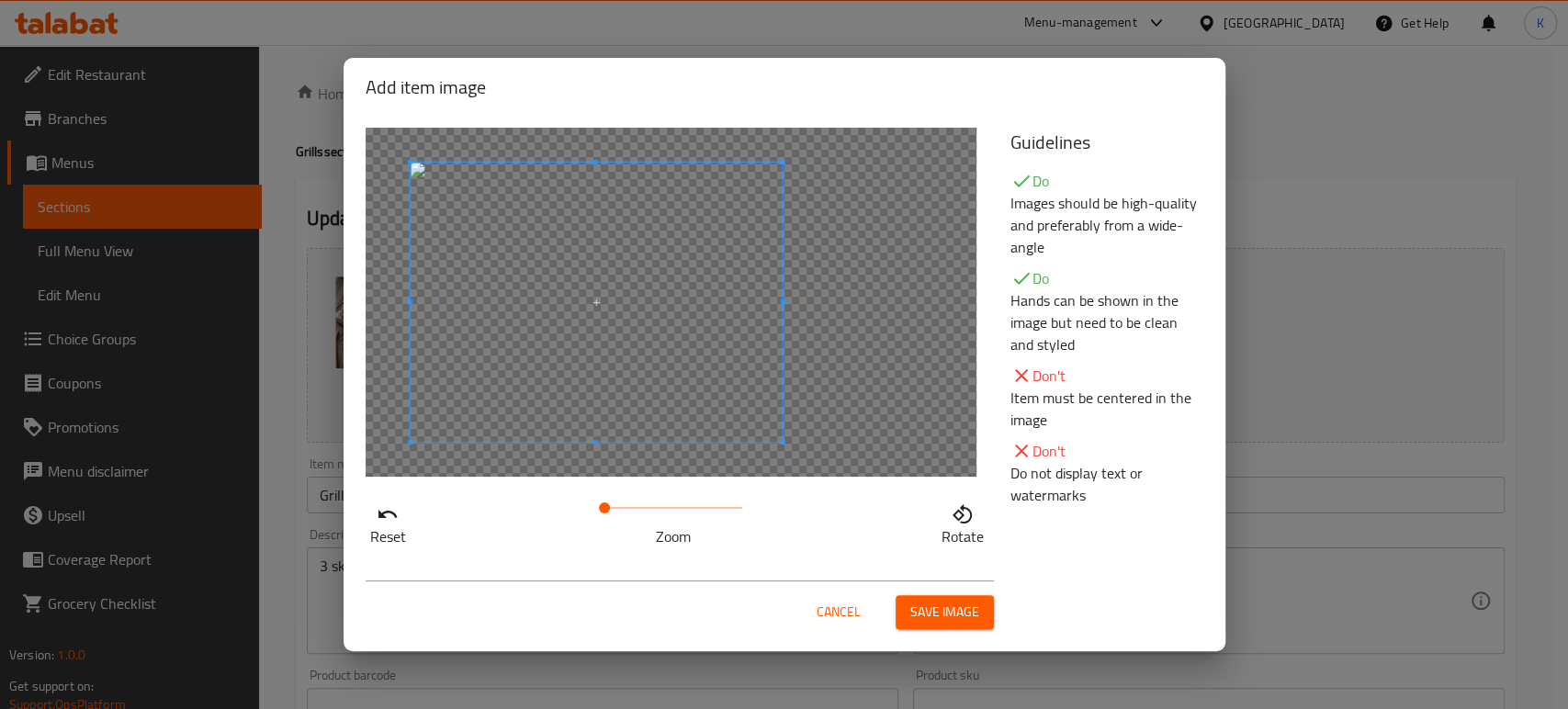
click at [528, 379] on span at bounding box center [595, 302] width 372 height 279
click at [956, 608] on span "Save image" at bounding box center [944, 612] width 69 height 23
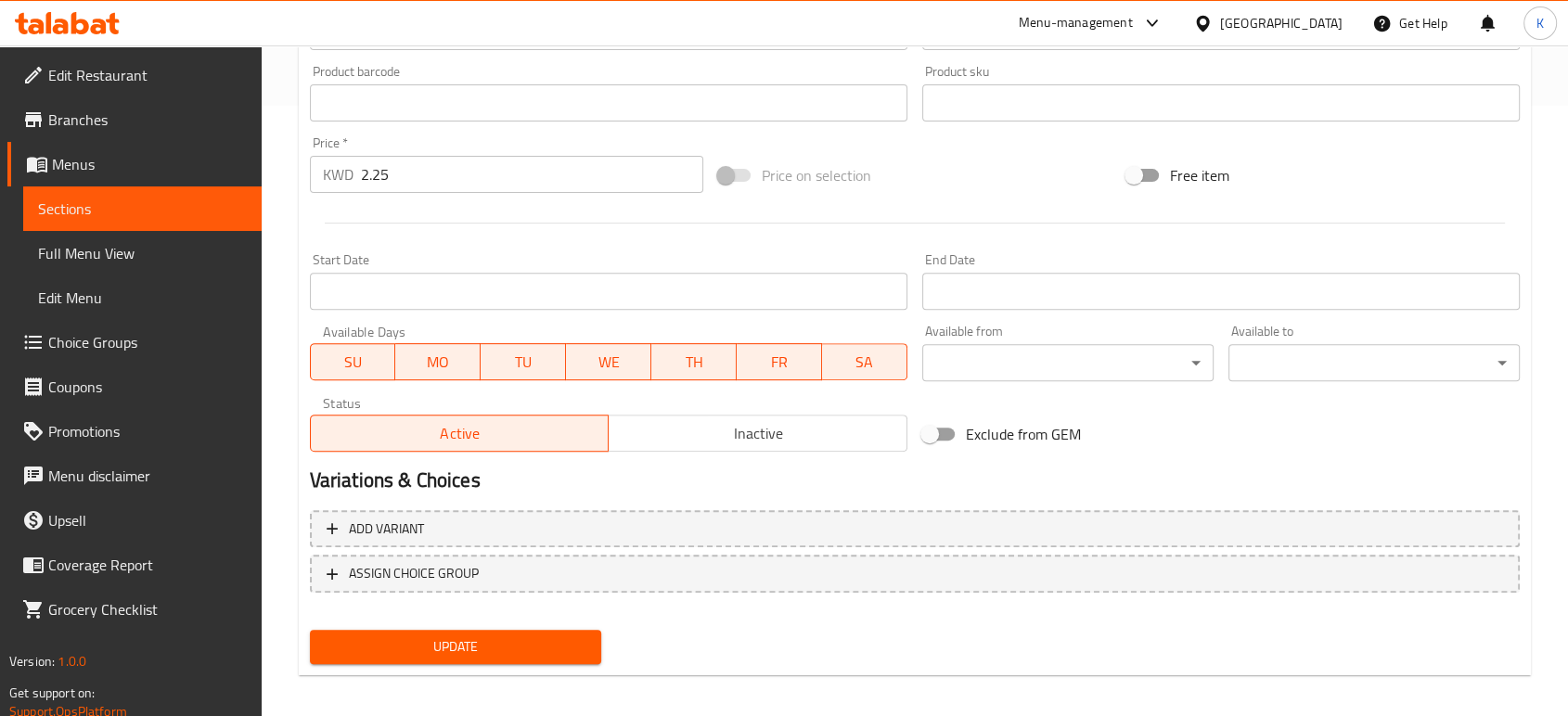
scroll to position [621, 0]
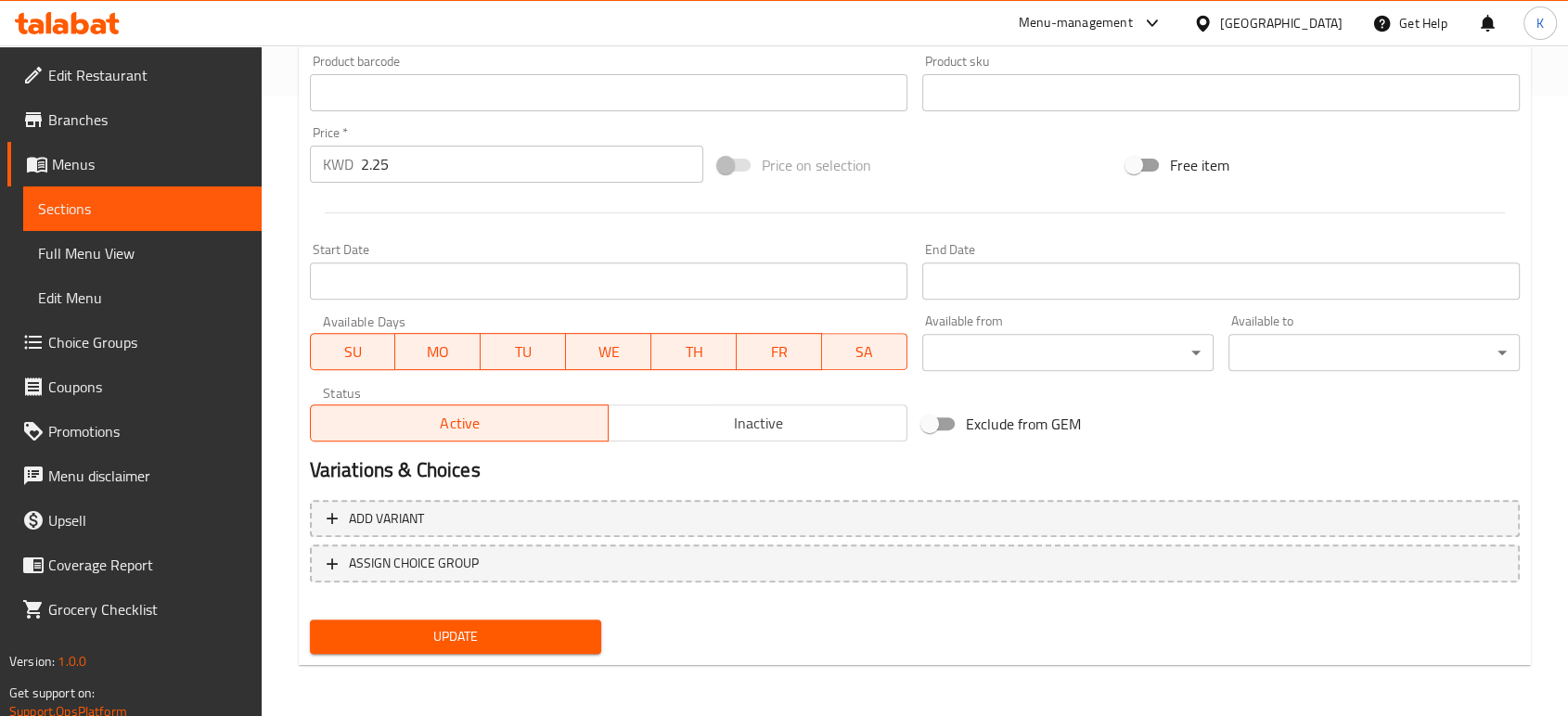
click at [562, 641] on span "Update" at bounding box center [455, 637] width 261 height 23
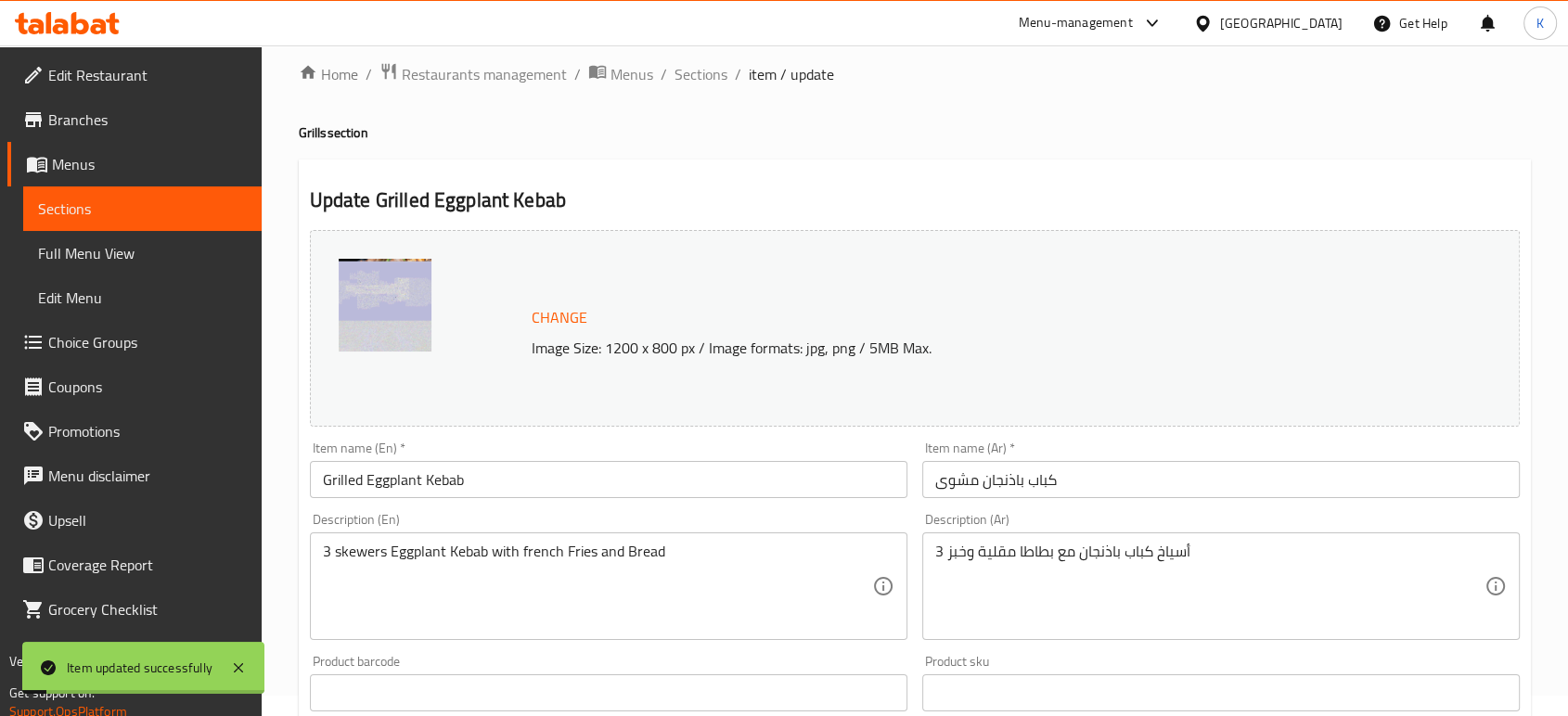
scroll to position [0, 0]
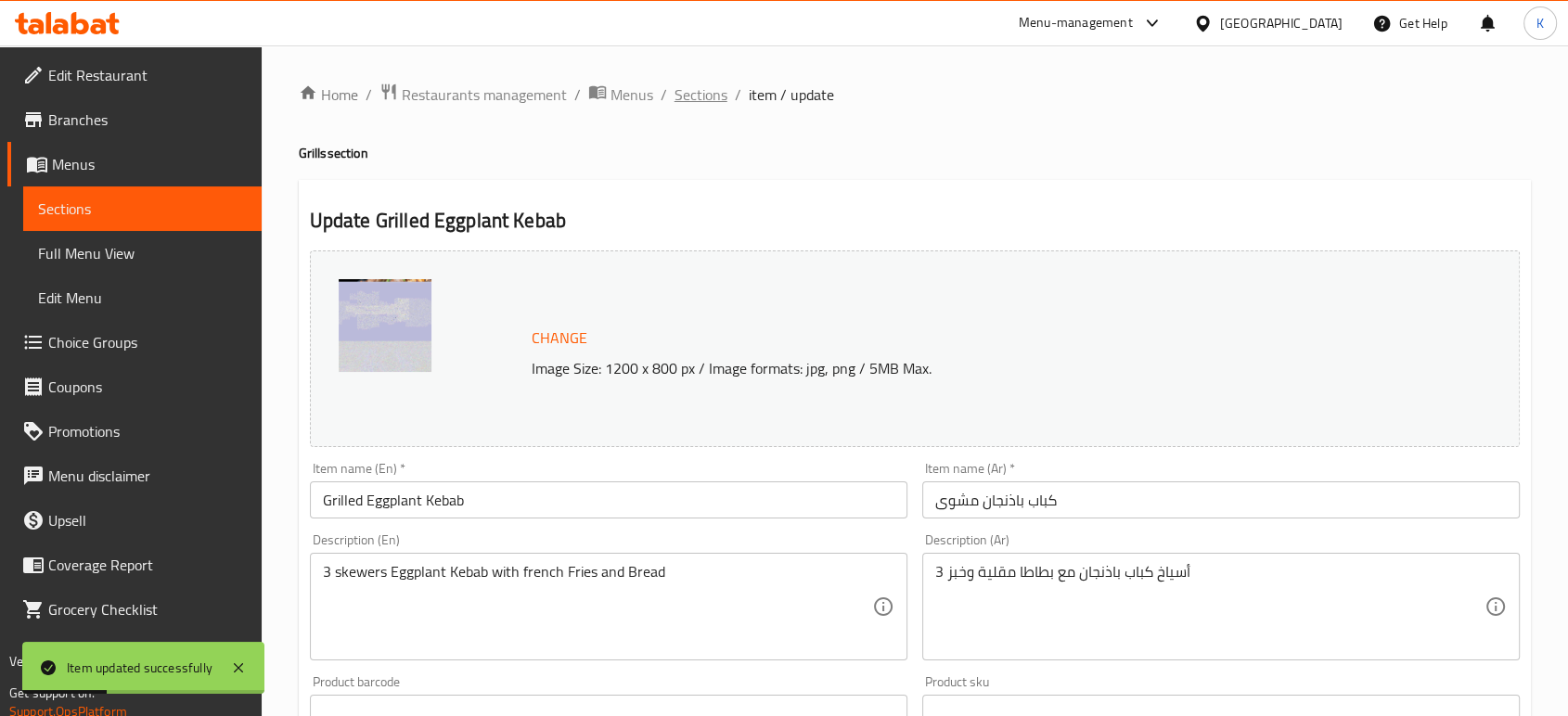
click at [721, 89] on span "Sections" at bounding box center [701, 94] width 53 height 22
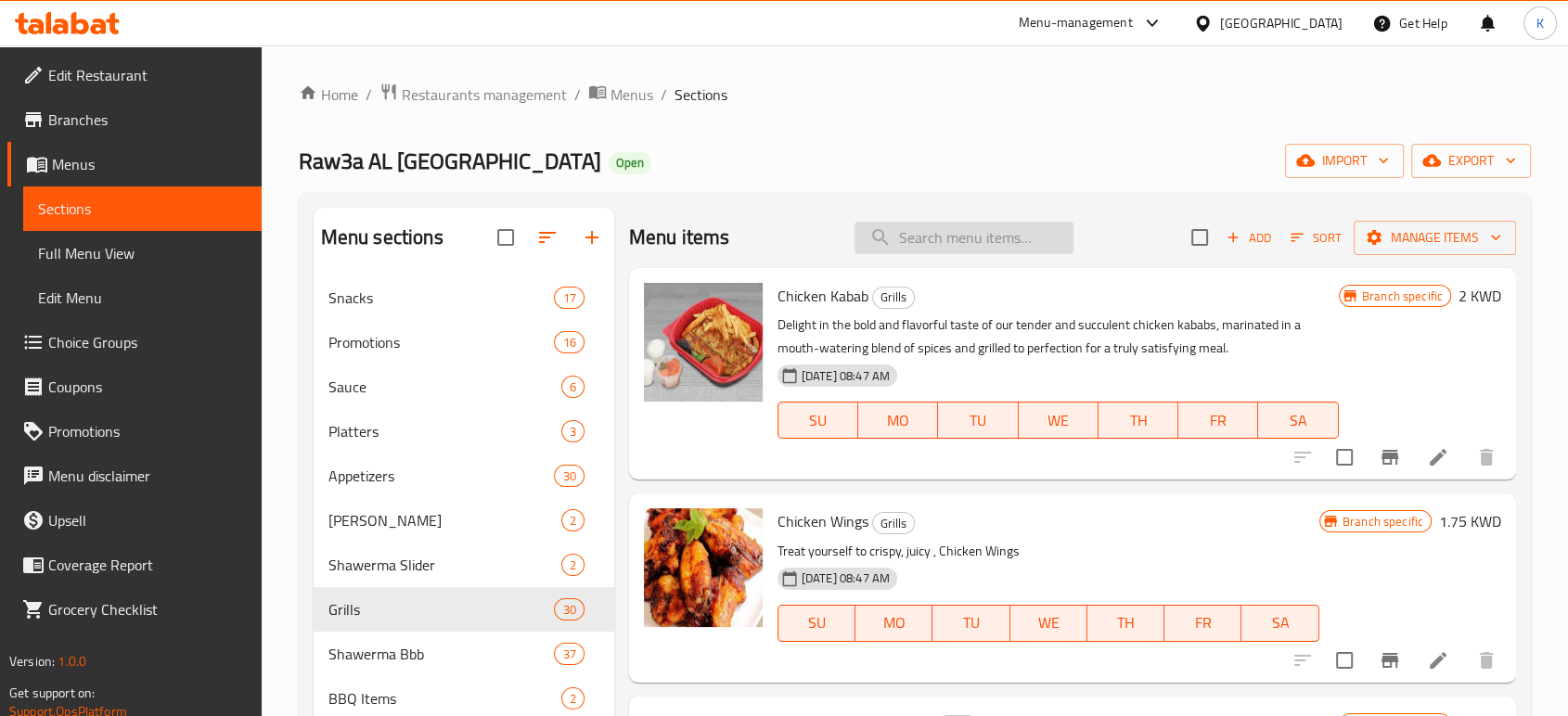
click at [927, 222] on input "search" at bounding box center [963, 238] width 219 height 33
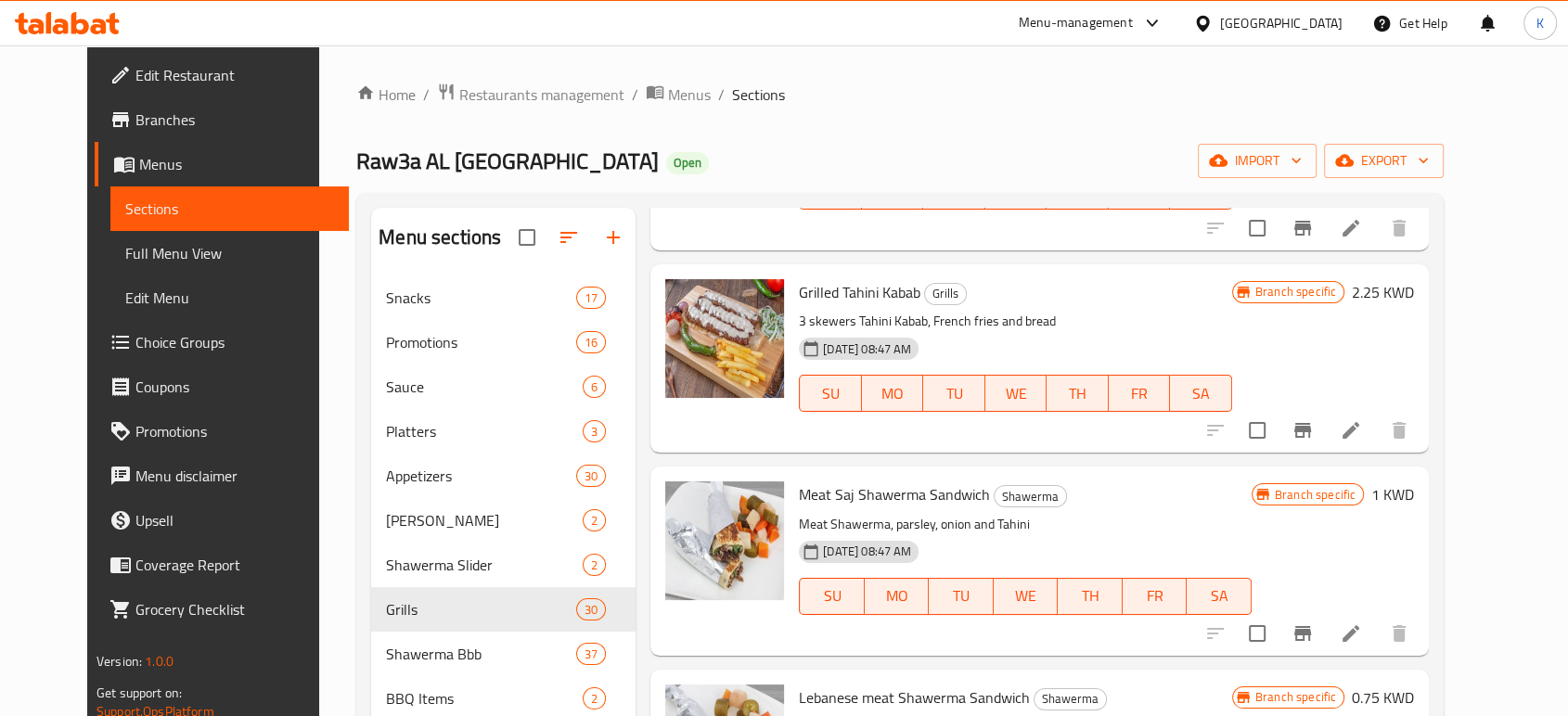
scroll to position [824, 0]
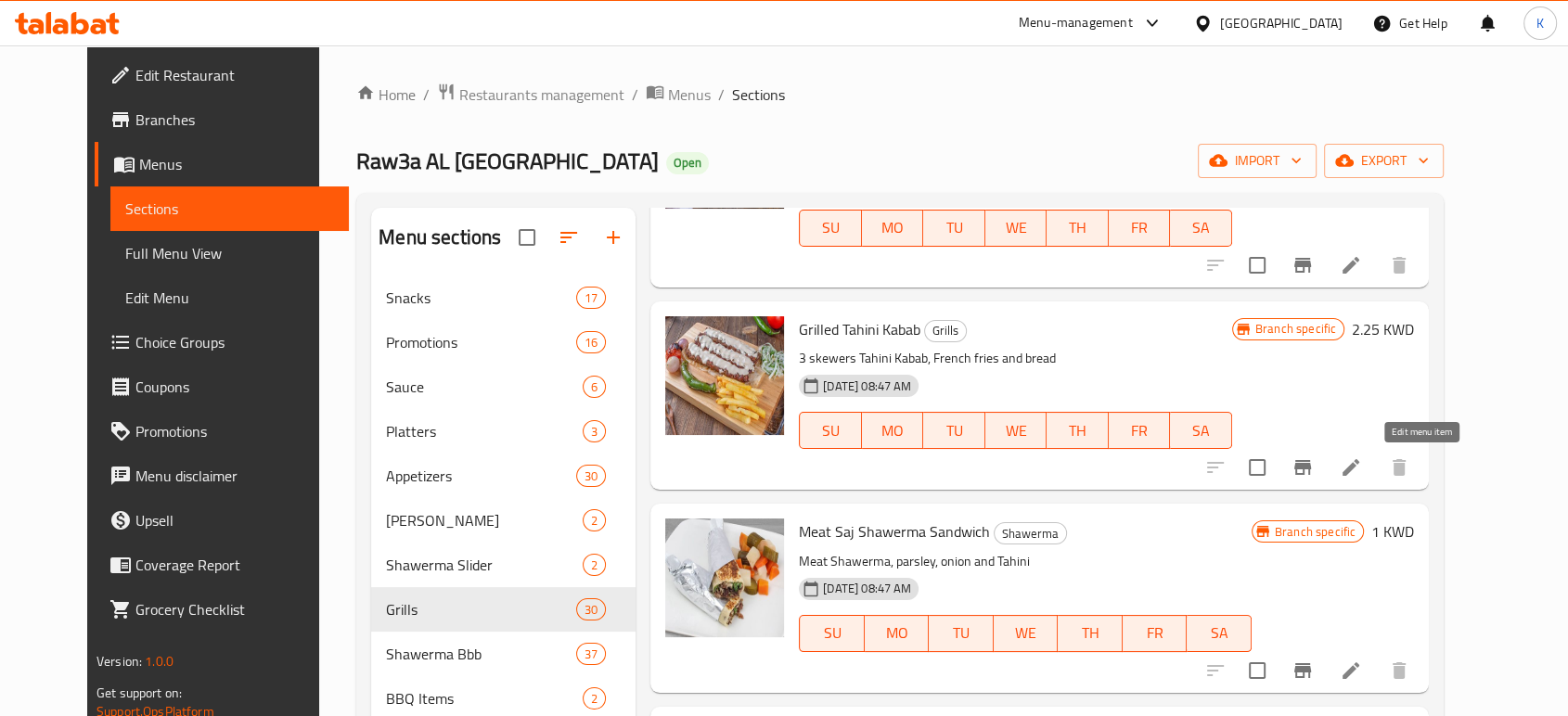
type input "tahin"
click at [1362, 458] on icon at bounding box center [1351, 468] width 22 height 22
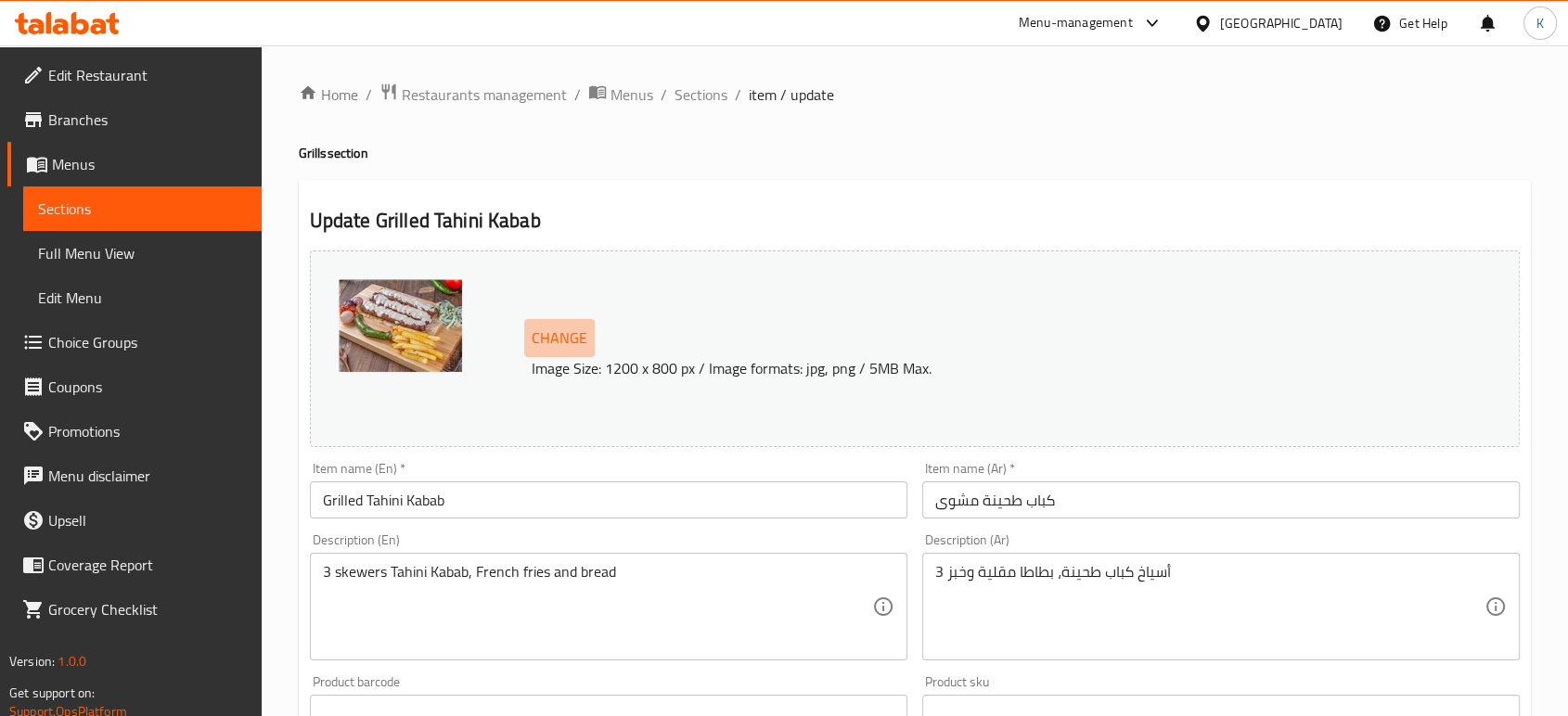
click at [580, 338] on span "Change" at bounding box center [560, 338] width 56 height 27
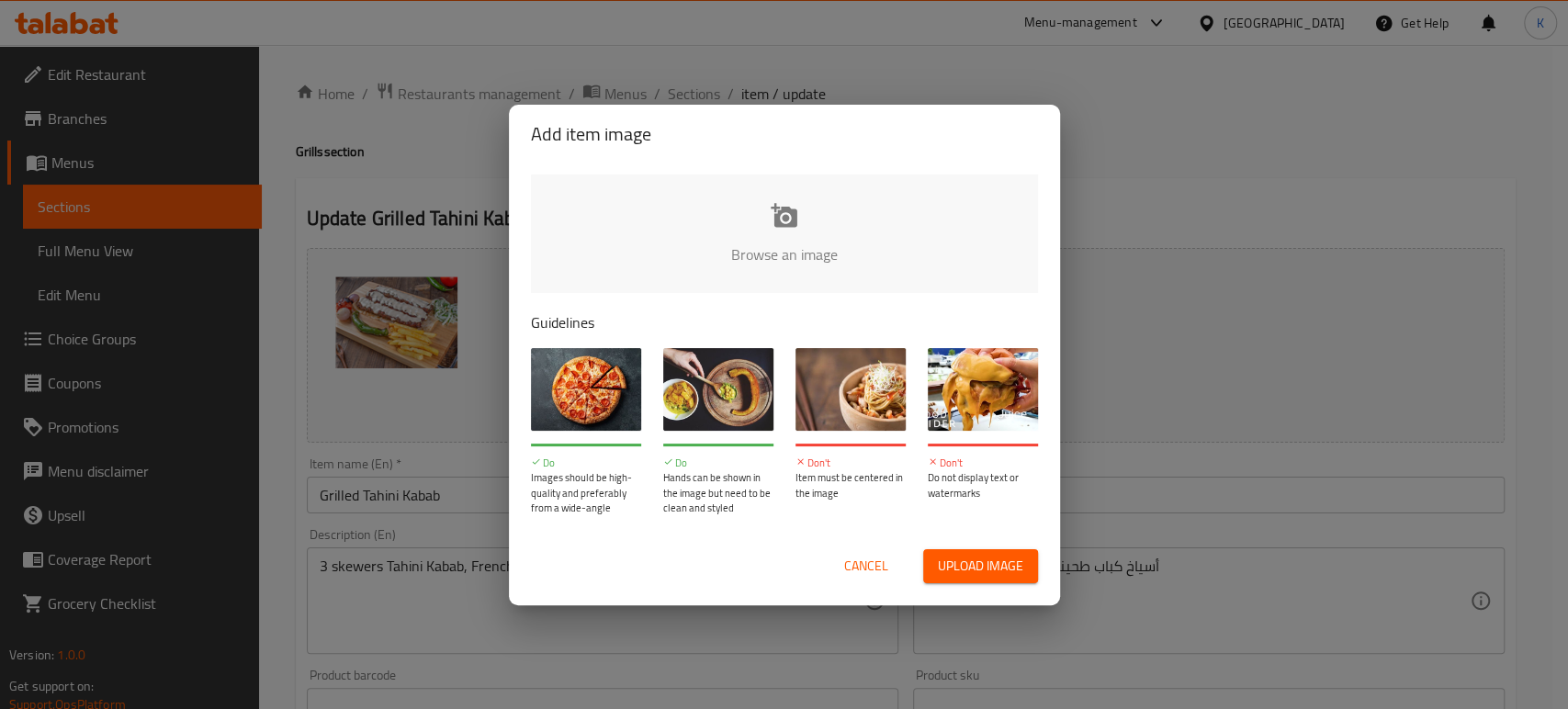
click at [999, 548] on div "Cancel Upload image" at bounding box center [784, 566] width 536 height 64
click at [999, 564] on span "Upload image" at bounding box center [980, 566] width 85 height 23
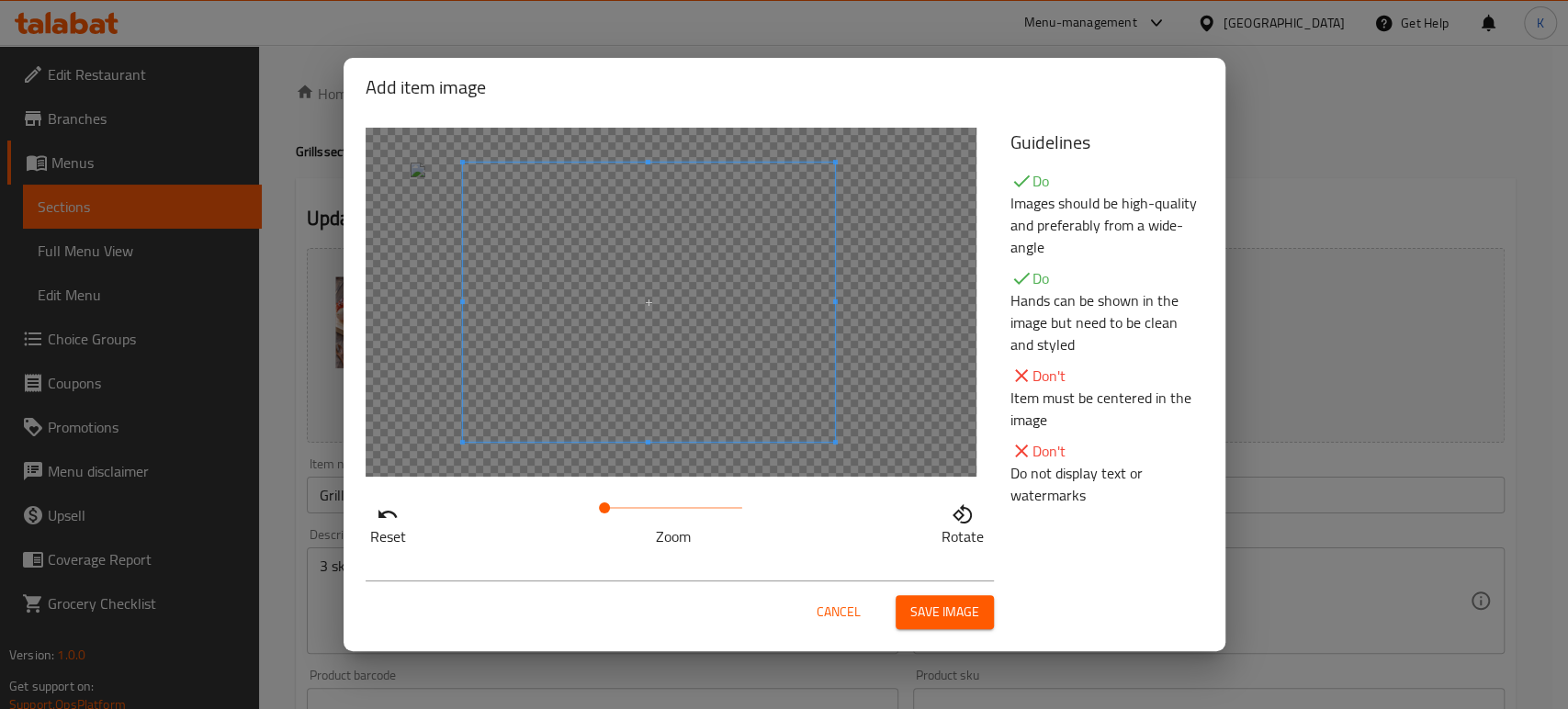
click at [682, 380] on span at bounding box center [648, 302] width 372 height 279
click at [947, 607] on span "Save image" at bounding box center [944, 612] width 69 height 23
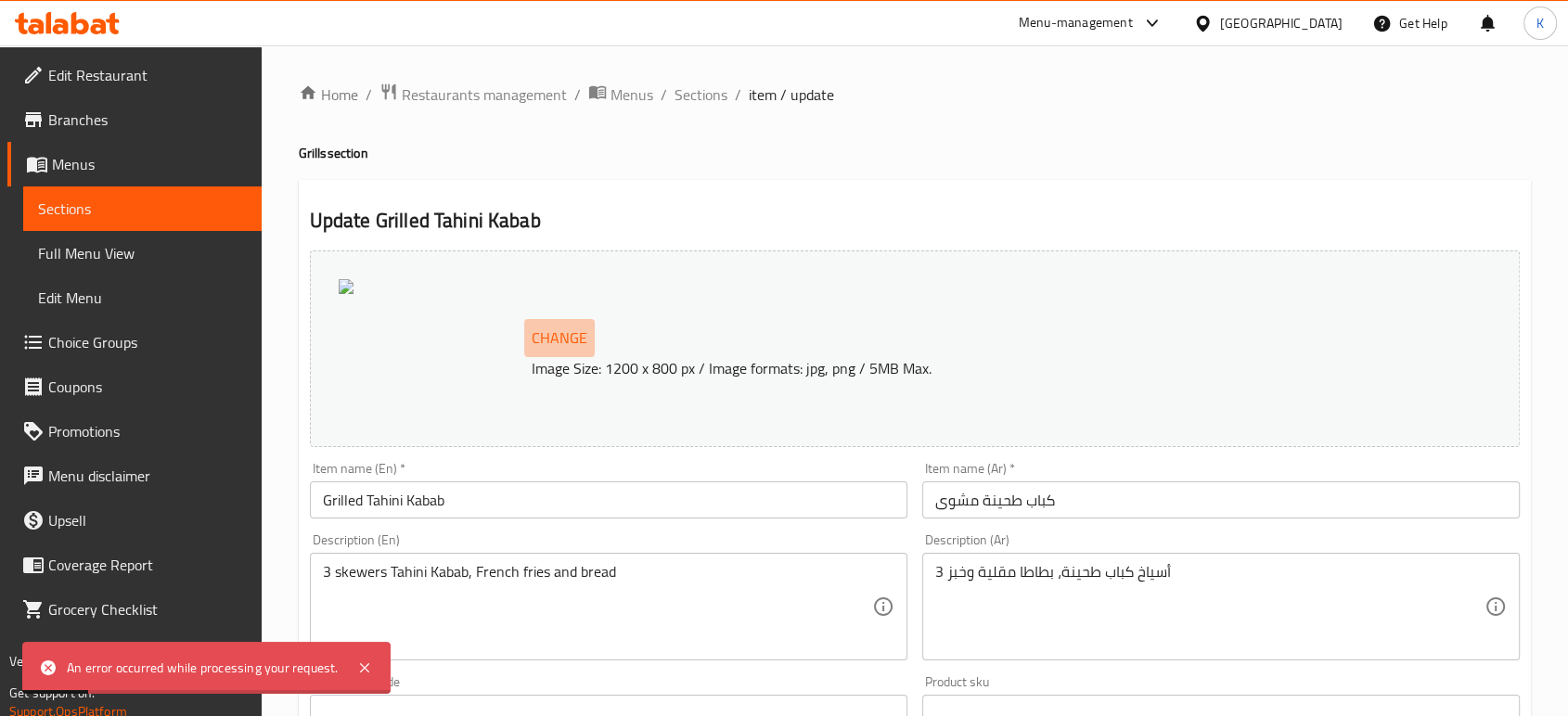
click at [558, 343] on span "Change" at bounding box center [560, 338] width 56 height 27
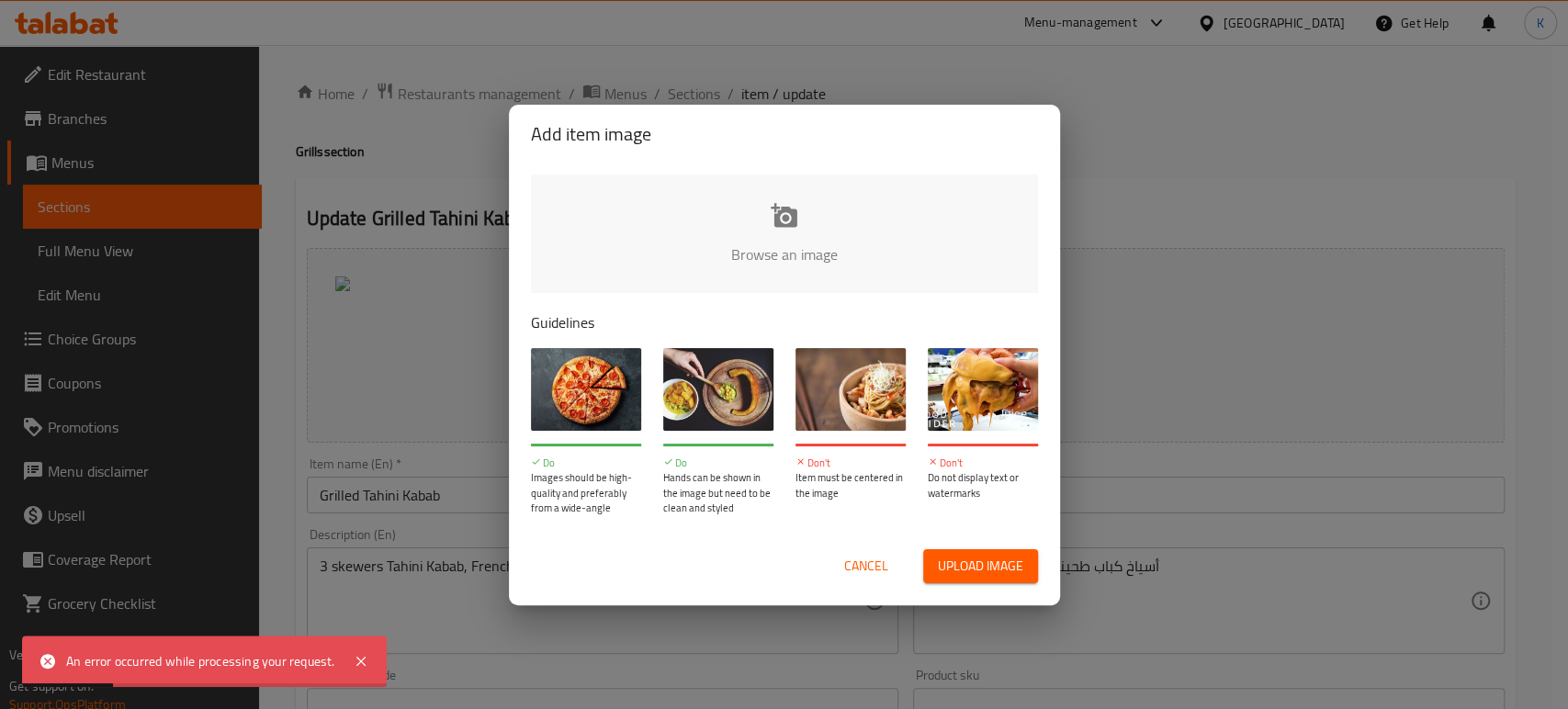
click at [945, 568] on span "Upload image" at bounding box center [980, 566] width 85 height 23
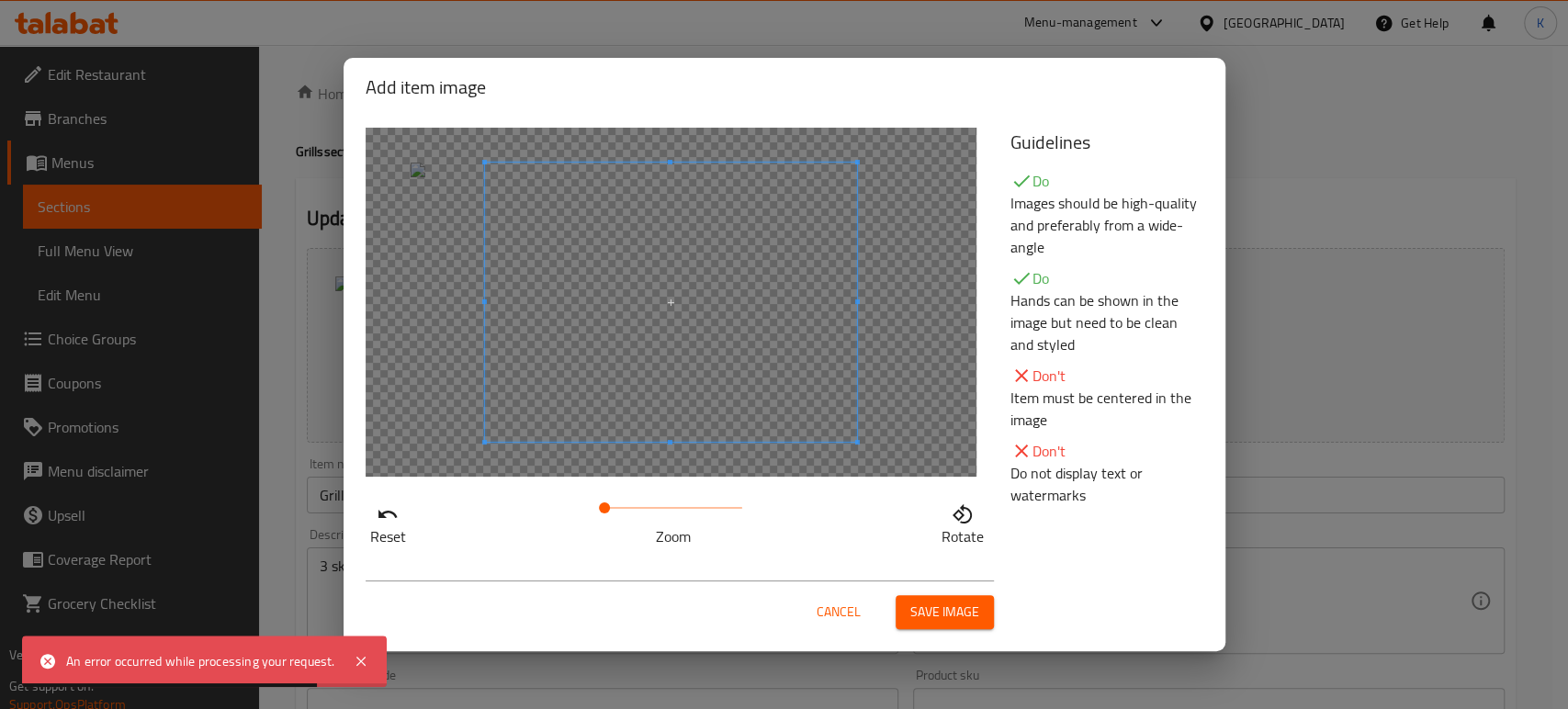
click at [957, 616] on span "Save image" at bounding box center [944, 612] width 69 height 23
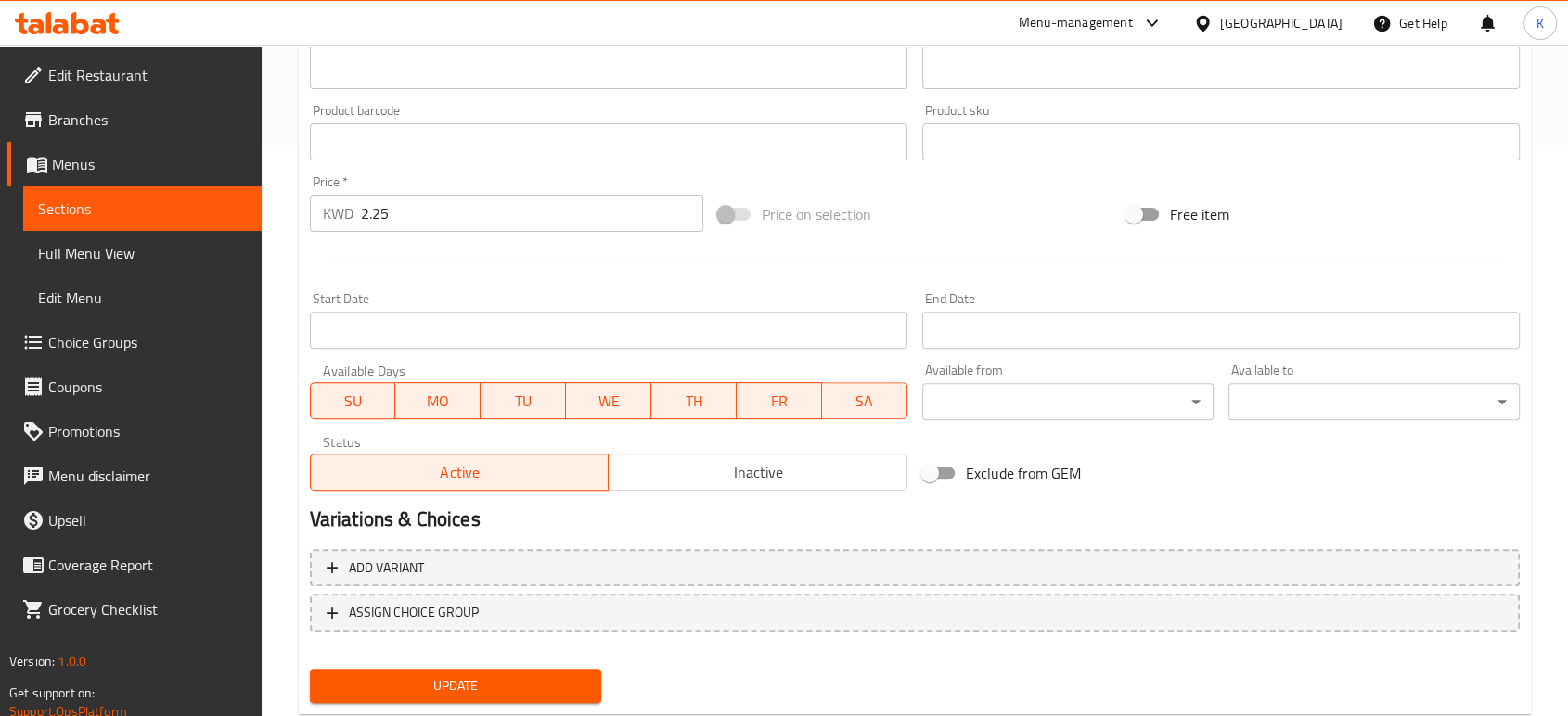
scroll to position [621, 0]
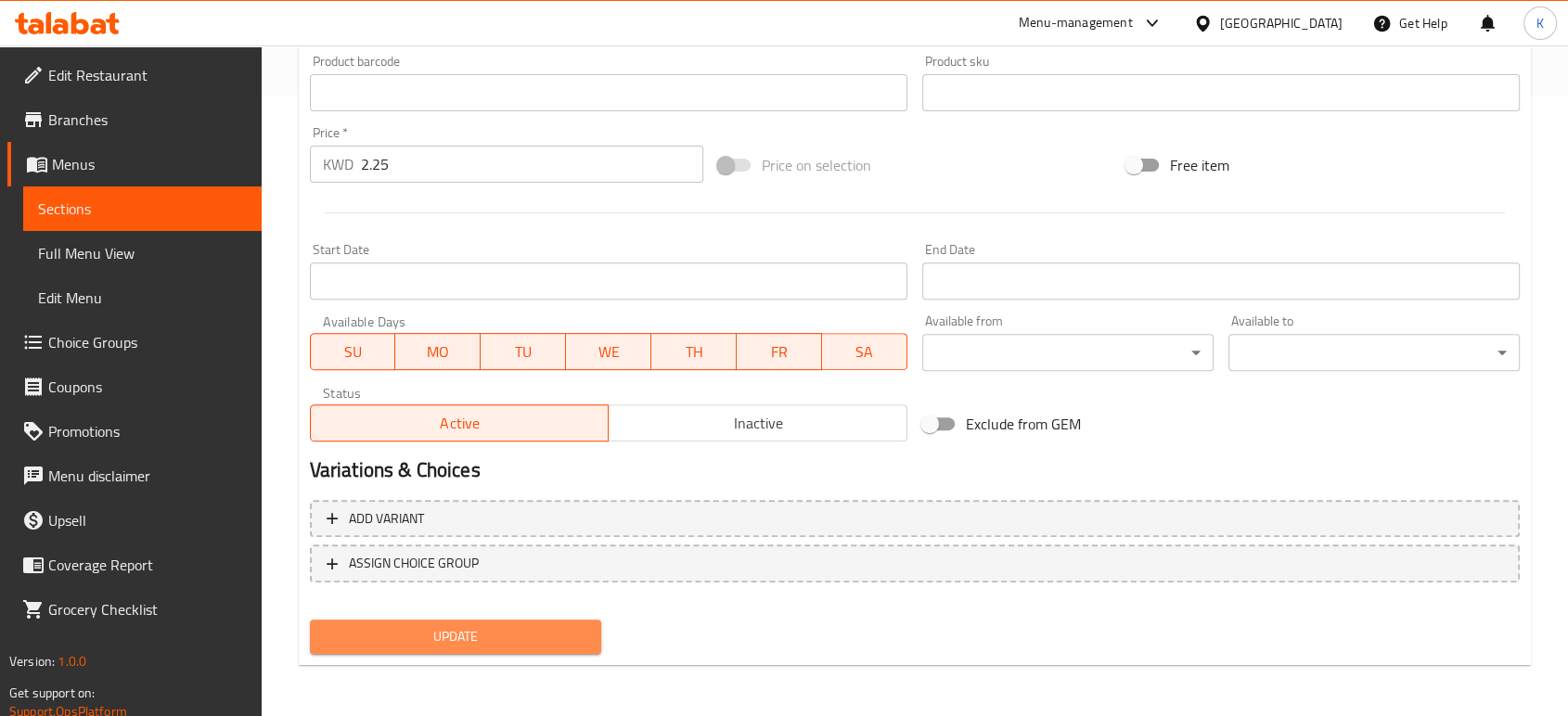
click at [540, 628] on span "Update" at bounding box center [455, 637] width 261 height 23
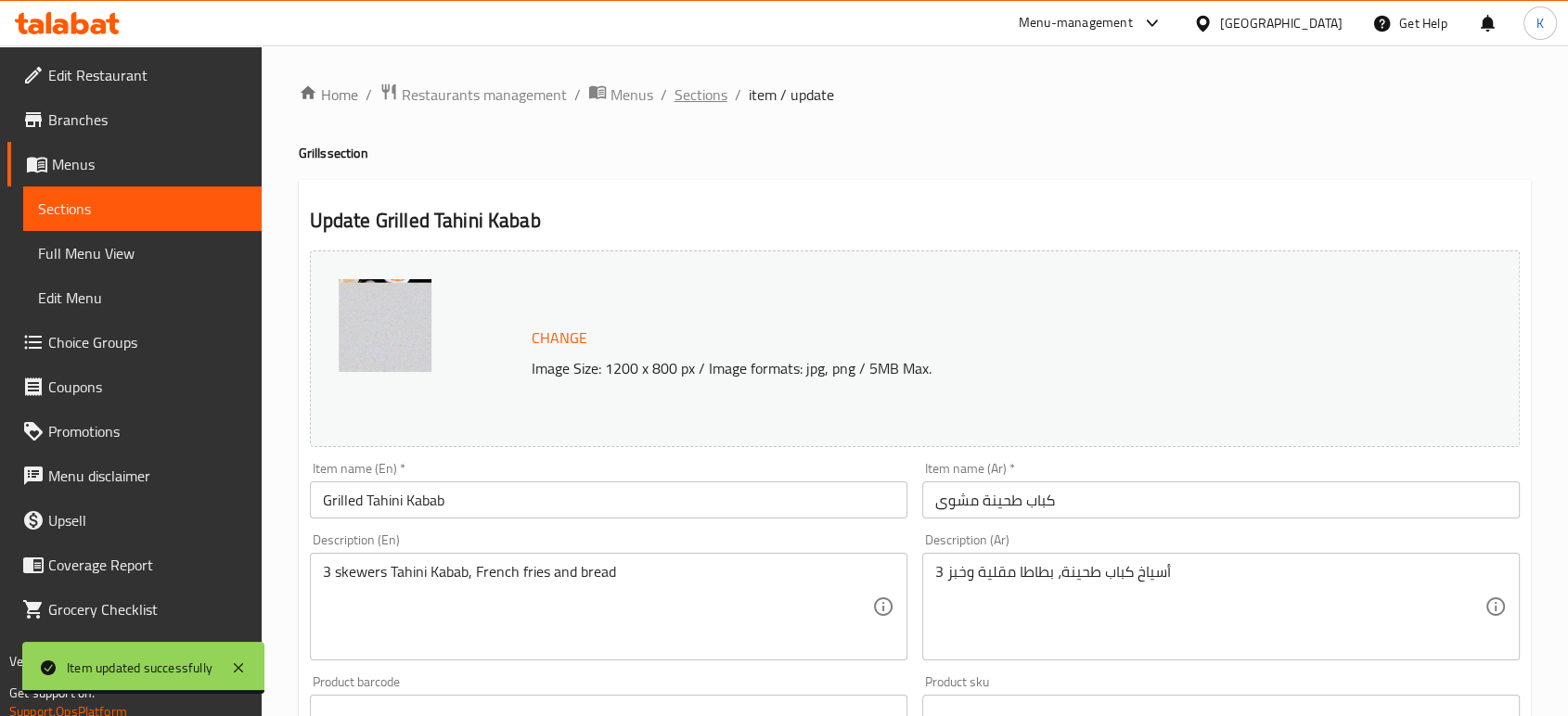
click at [690, 91] on span "Sections" at bounding box center [701, 94] width 53 height 22
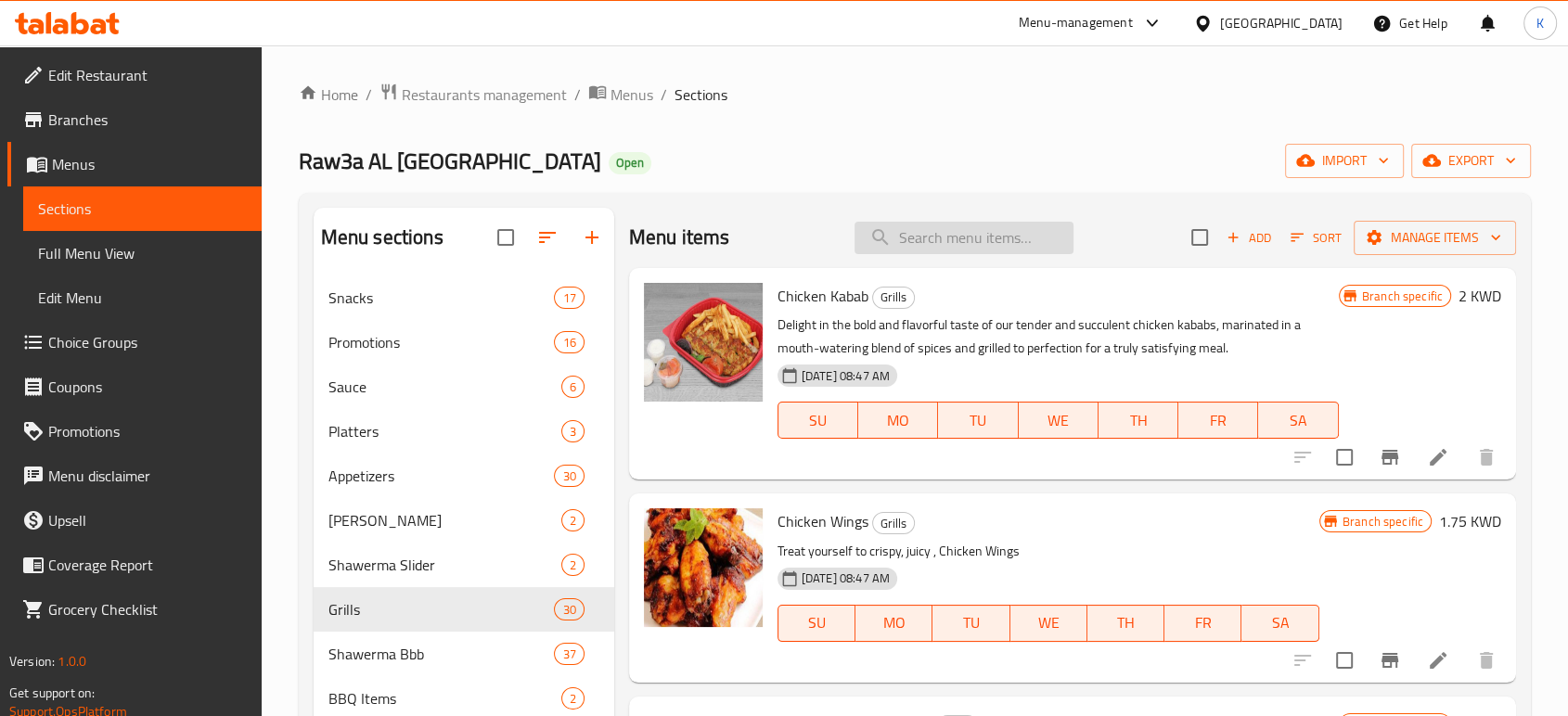
click at [965, 232] on input "search" at bounding box center [963, 238] width 219 height 33
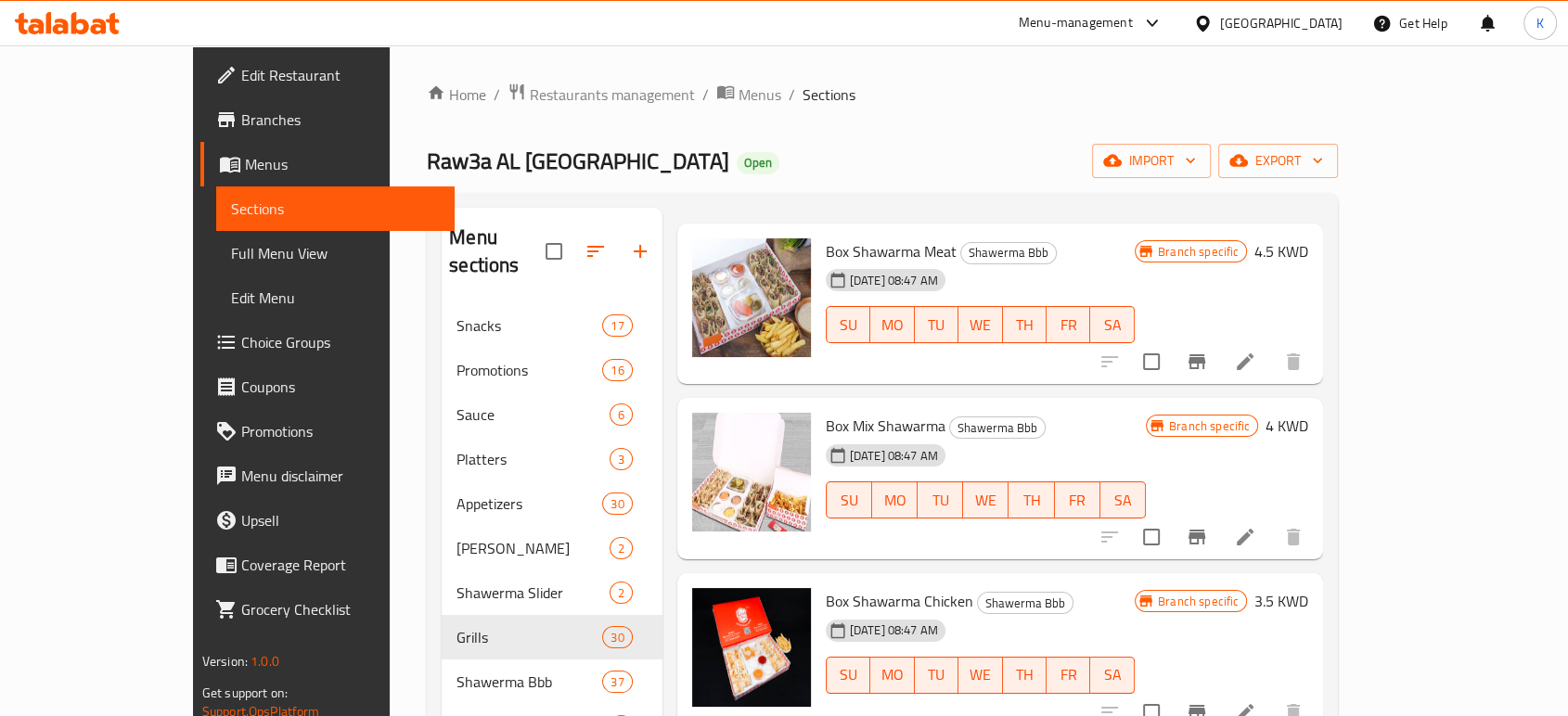
scroll to position [103, 0]
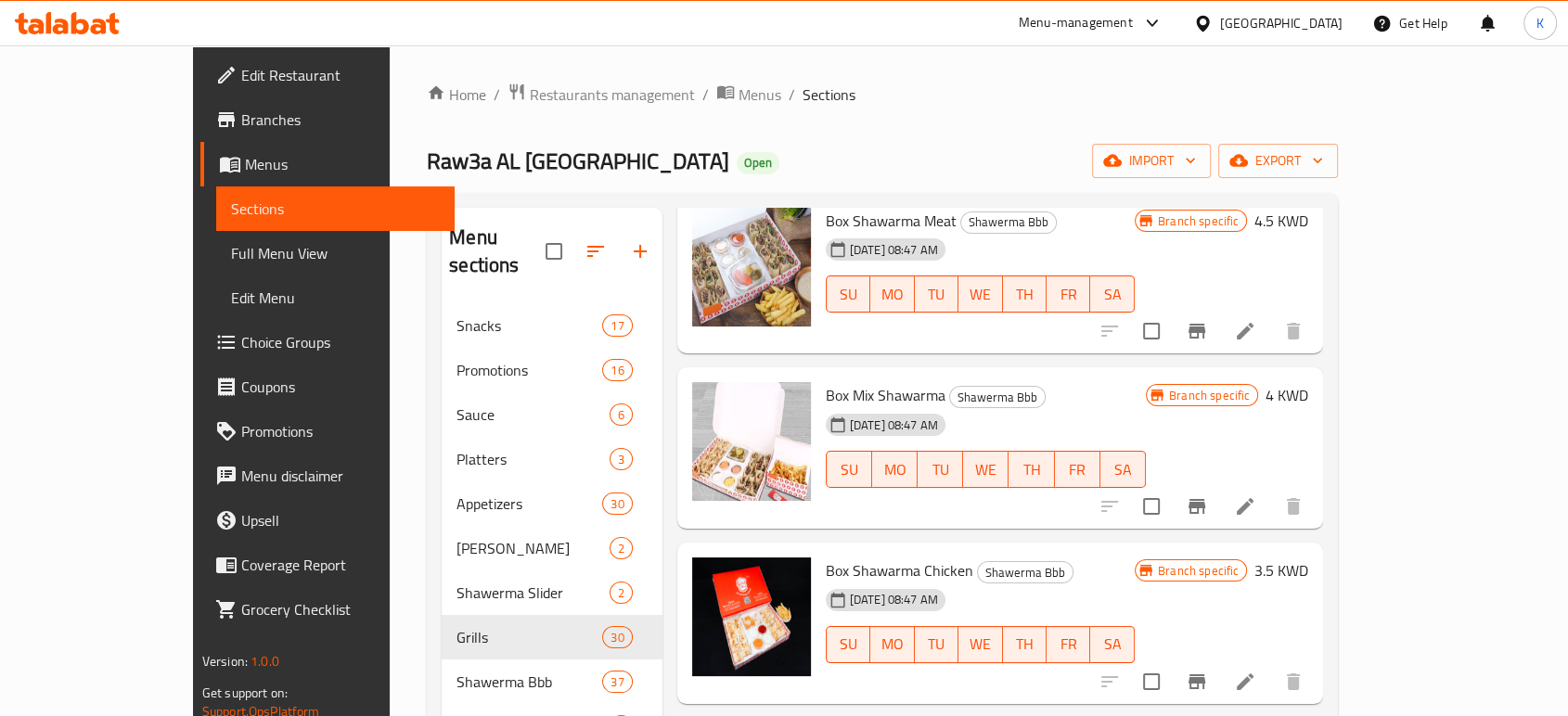
type input "box"
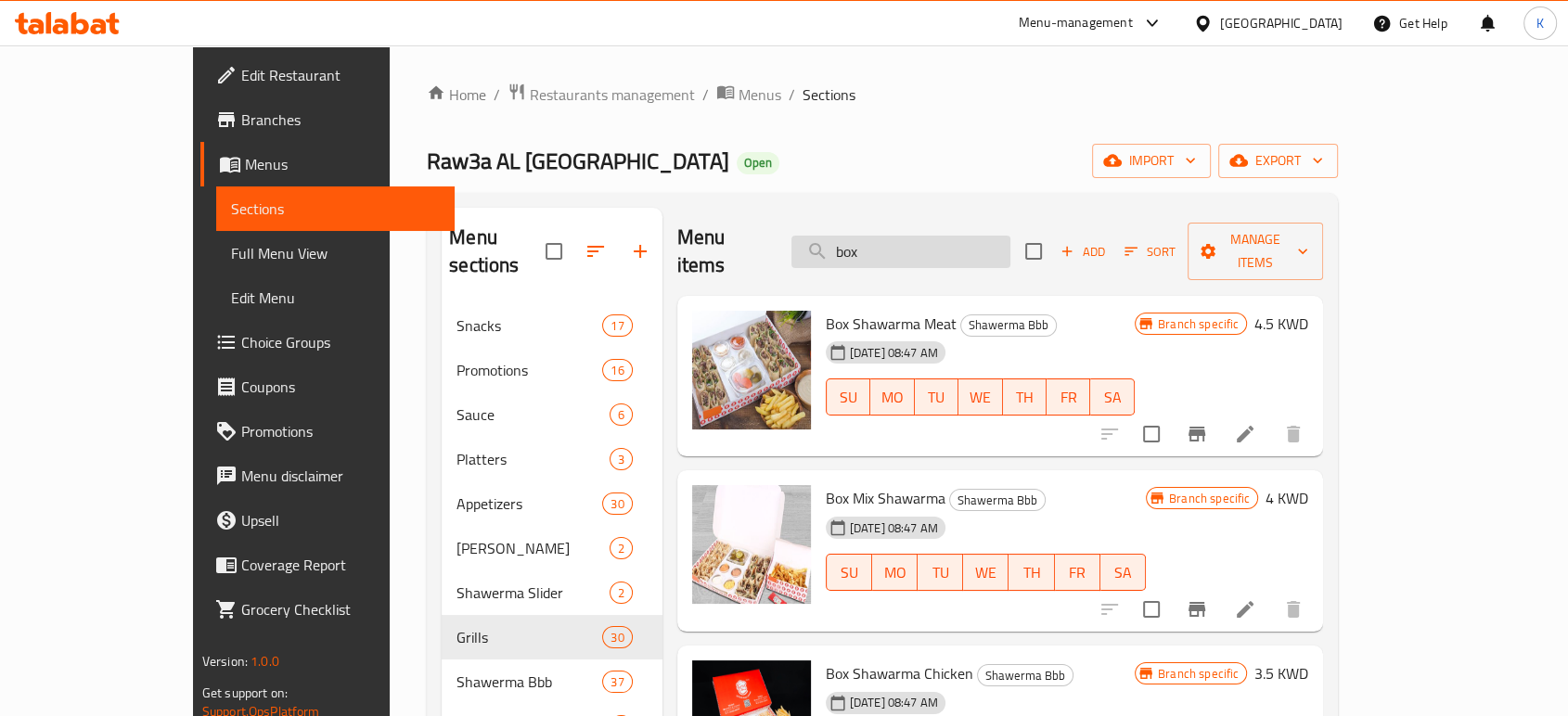
click at [967, 243] on input "box" at bounding box center [901, 251] width 219 height 33
click at [967, 241] on input "box" at bounding box center [901, 251] width 219 height 33
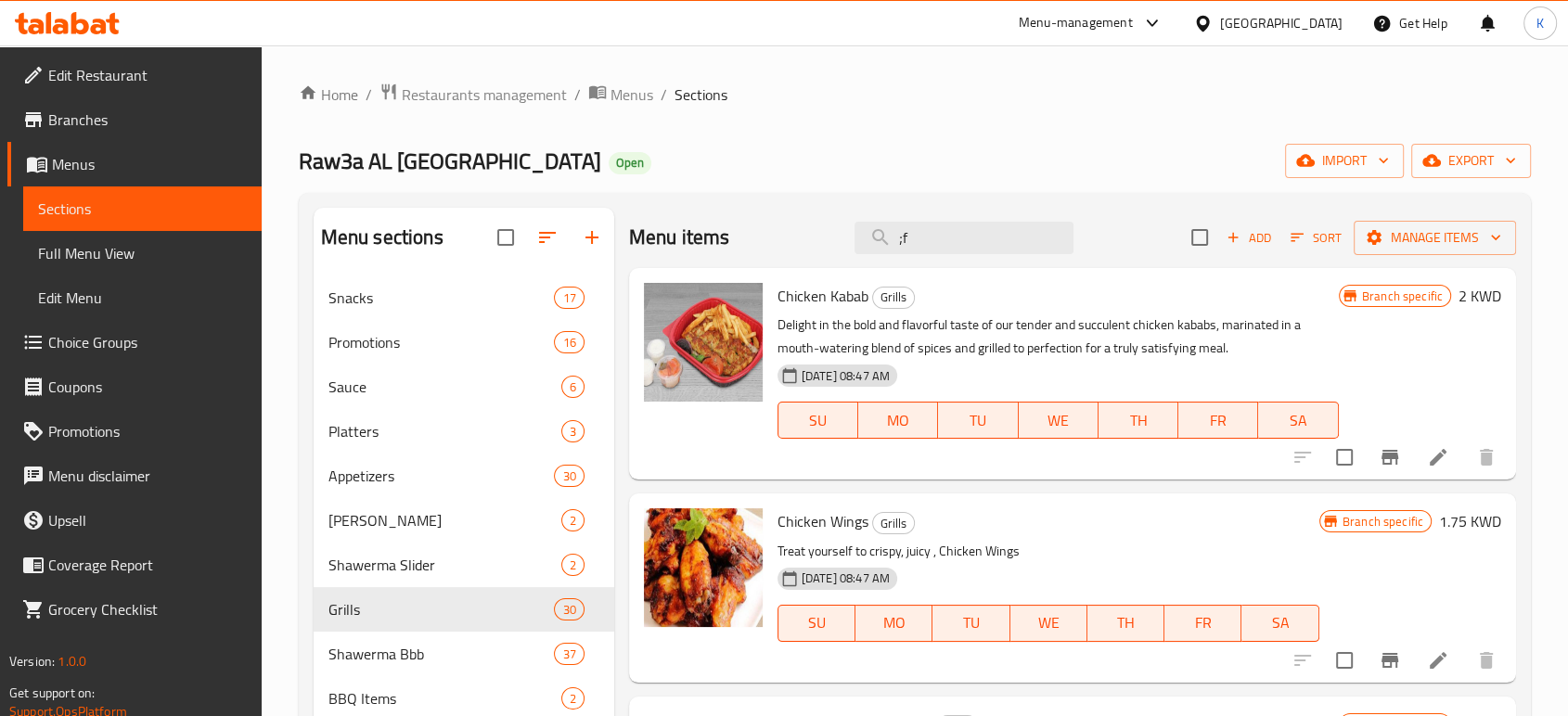
type input ";"
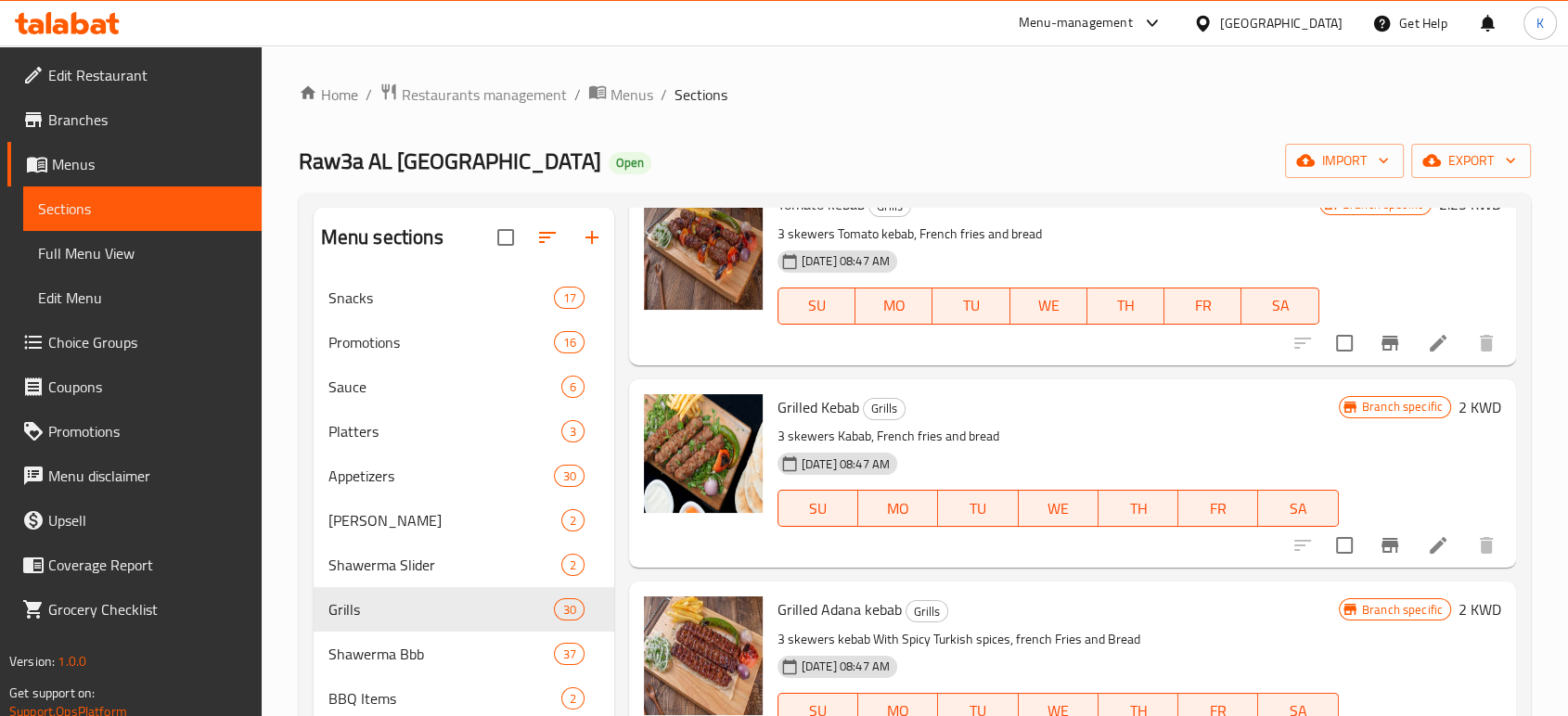
scroll to position [824, 0]
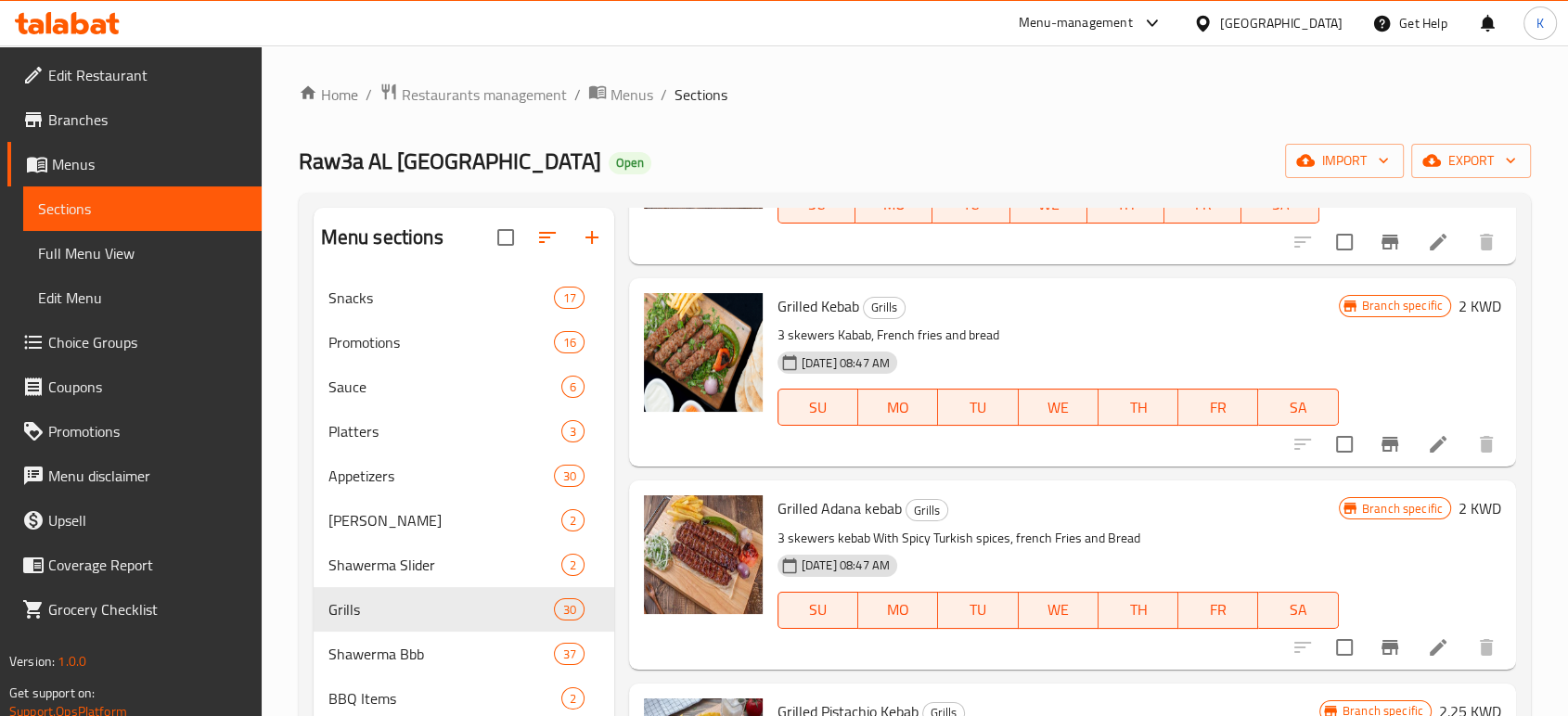
type input "كباب"
click at [1427, 436] on icon at bounding box center [1438, 444] width 22 height 22
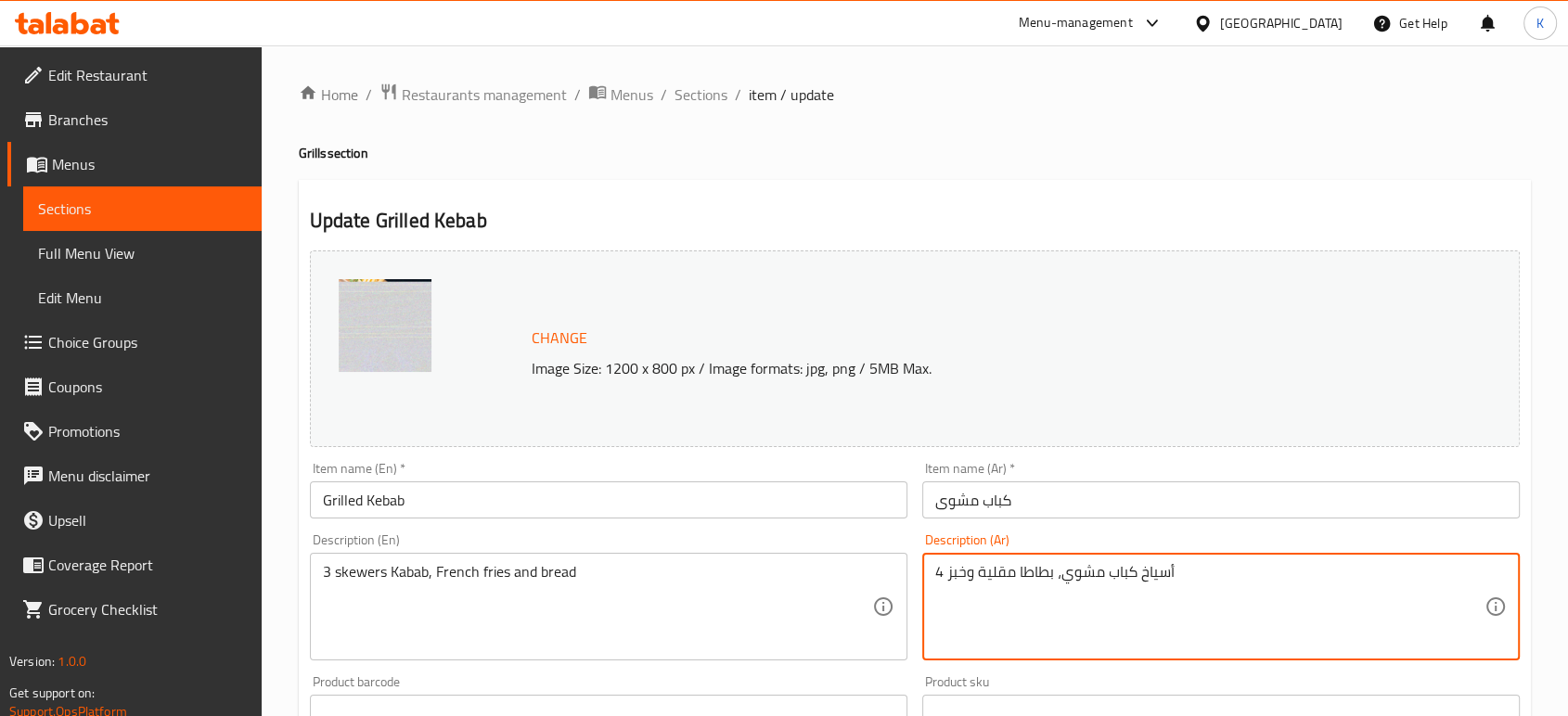
type textarea "4 أسياخ كباب مشوي، بطاطا مقلية وخبز"
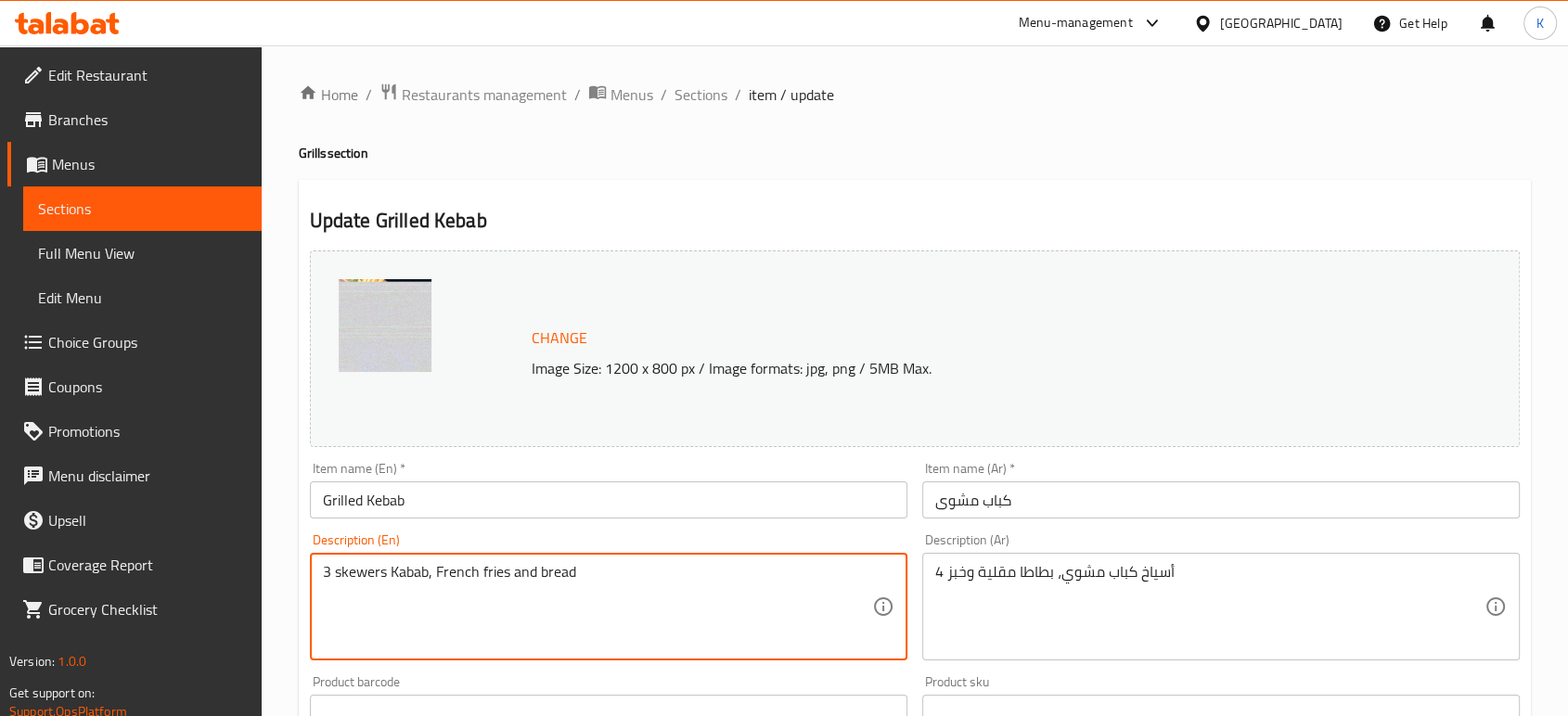
drag, startPoint x: 334, startPoint y: 577, endPoint x: 322, endPoint y: 574, distance: 12.4
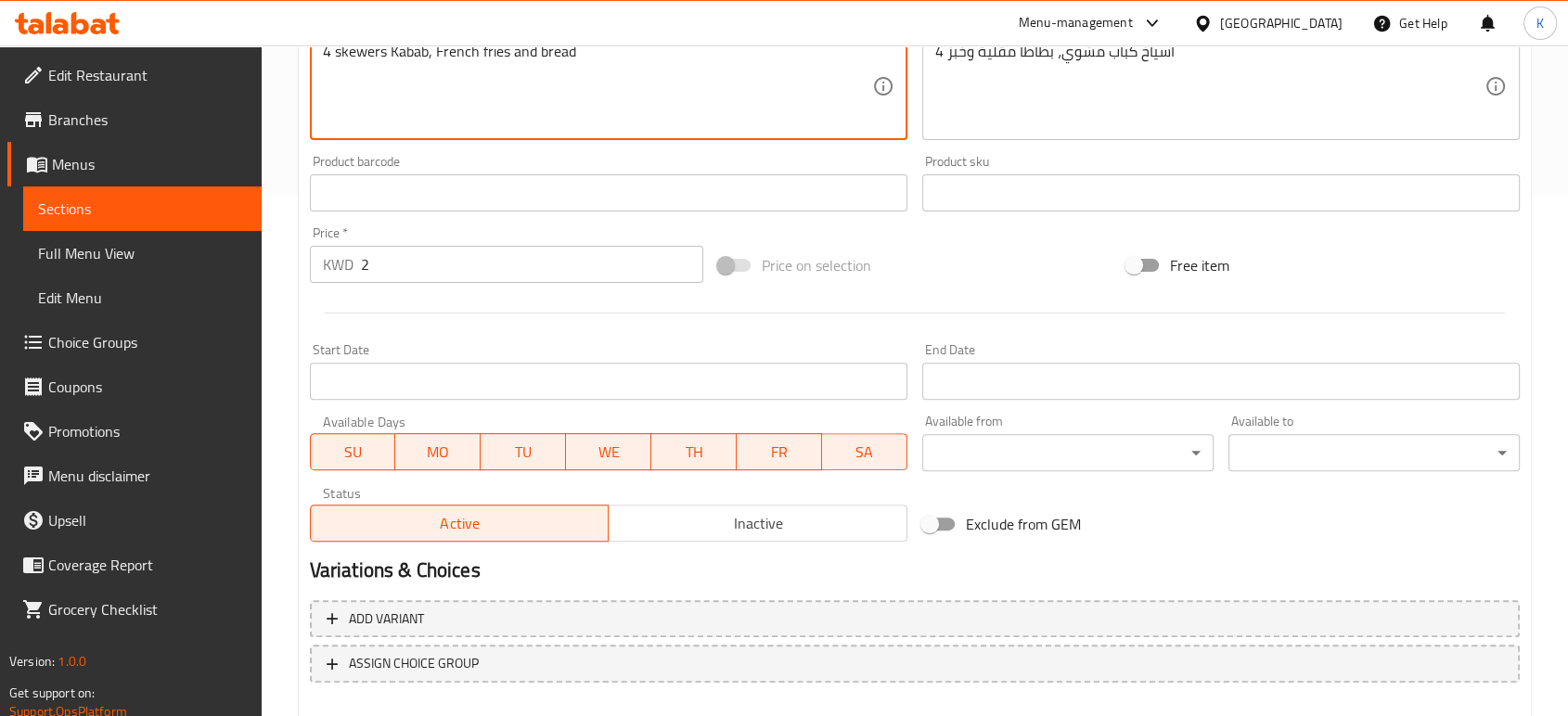
scroll to position [621, 0]
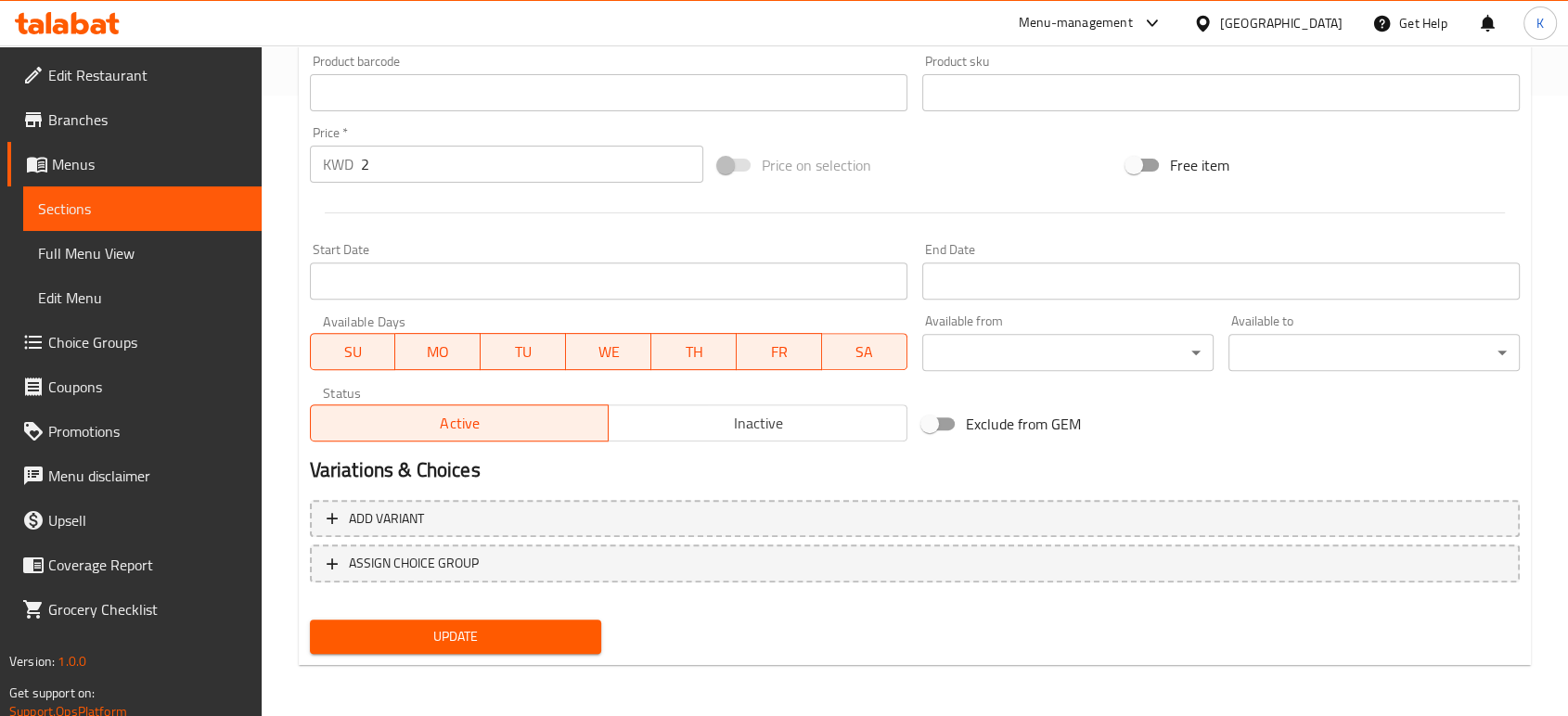
type textarea "4 skewers Kabab, French fries and bread"
click at [545, 635] on span "Update" at bounding box center [455, 637] width 261 height 23
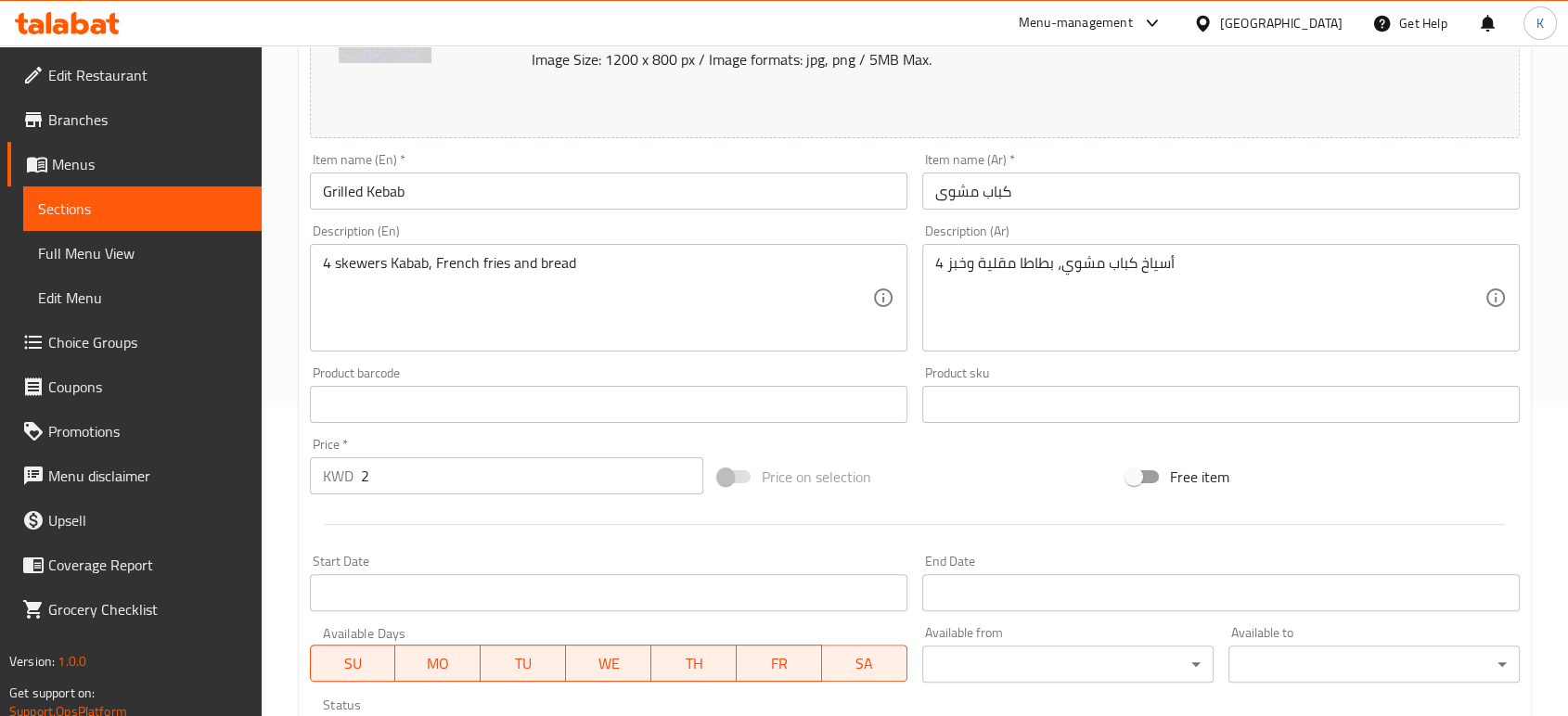
scroll to position [0, 0]
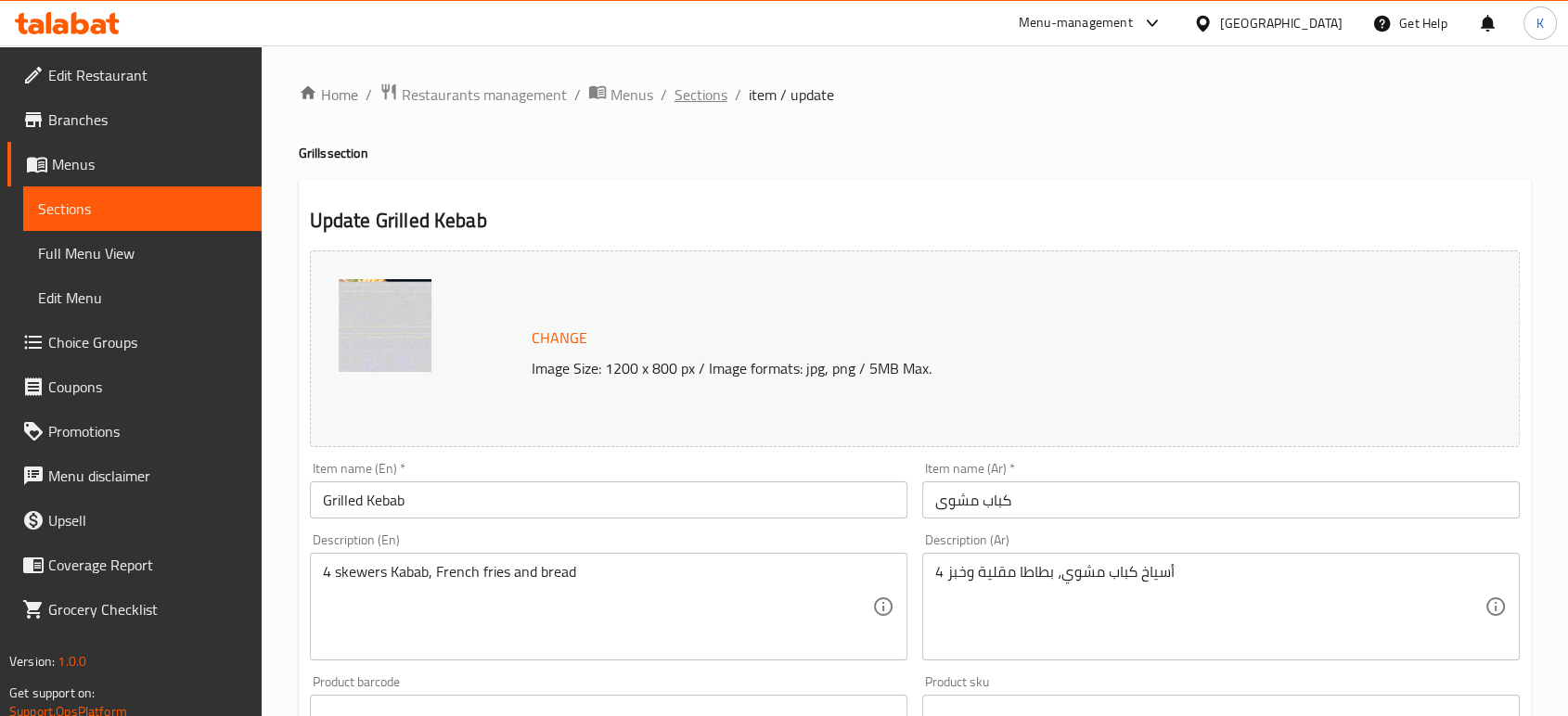
click at [697, 96] on span "Sections" at bounding box center [701, 94] width 53 height 22
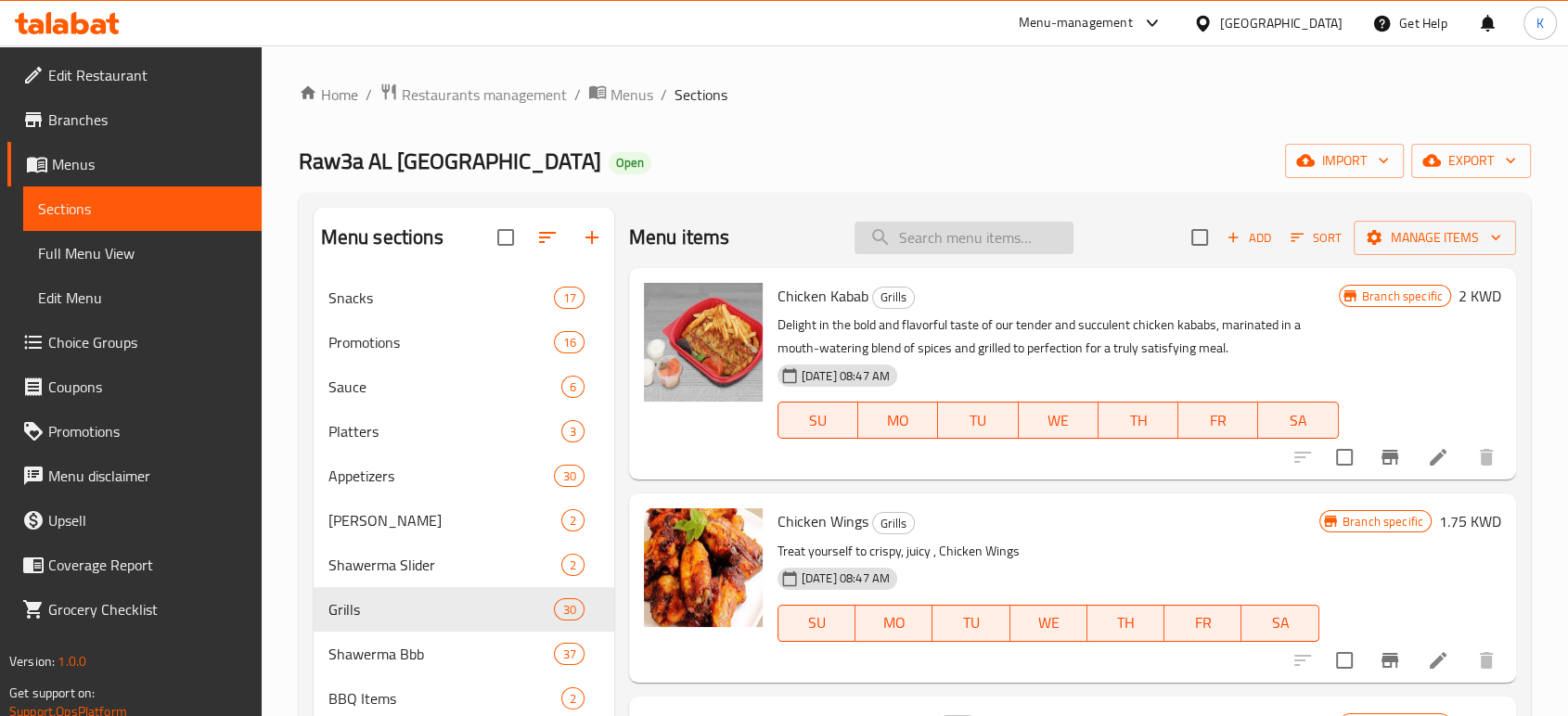
click at [919, 234] on input "search" at bounding box center [963, 238] width 219 height 33
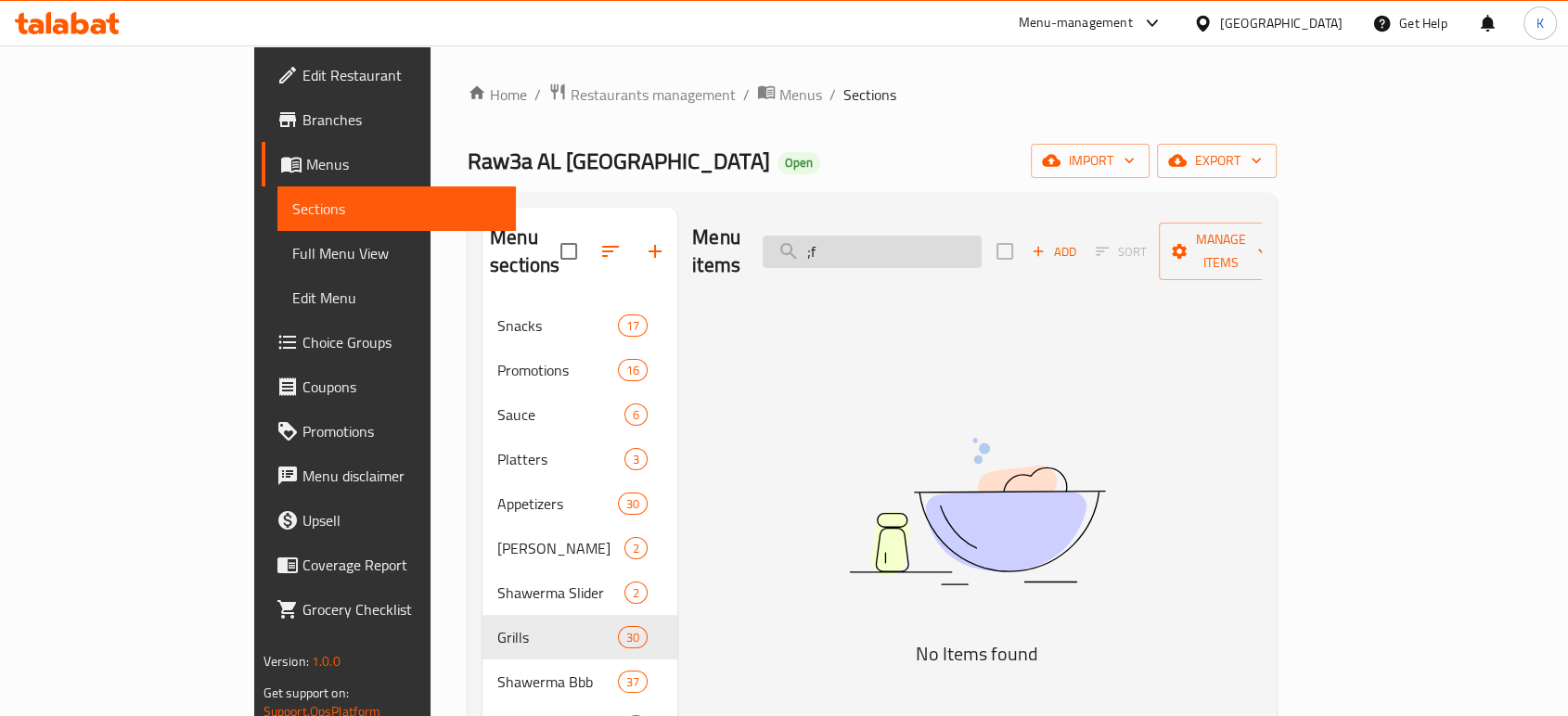
type input ";"
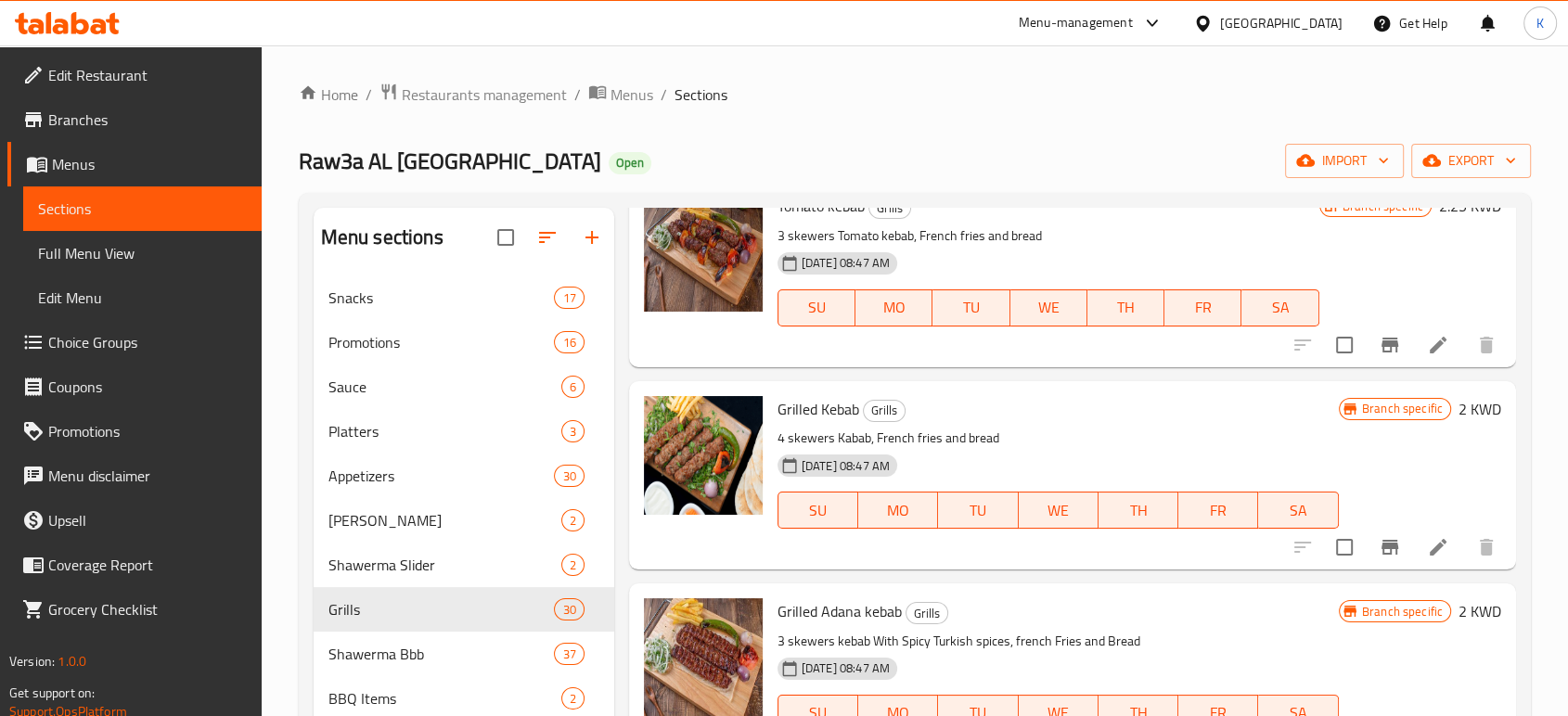
scroll to position [824, 0]
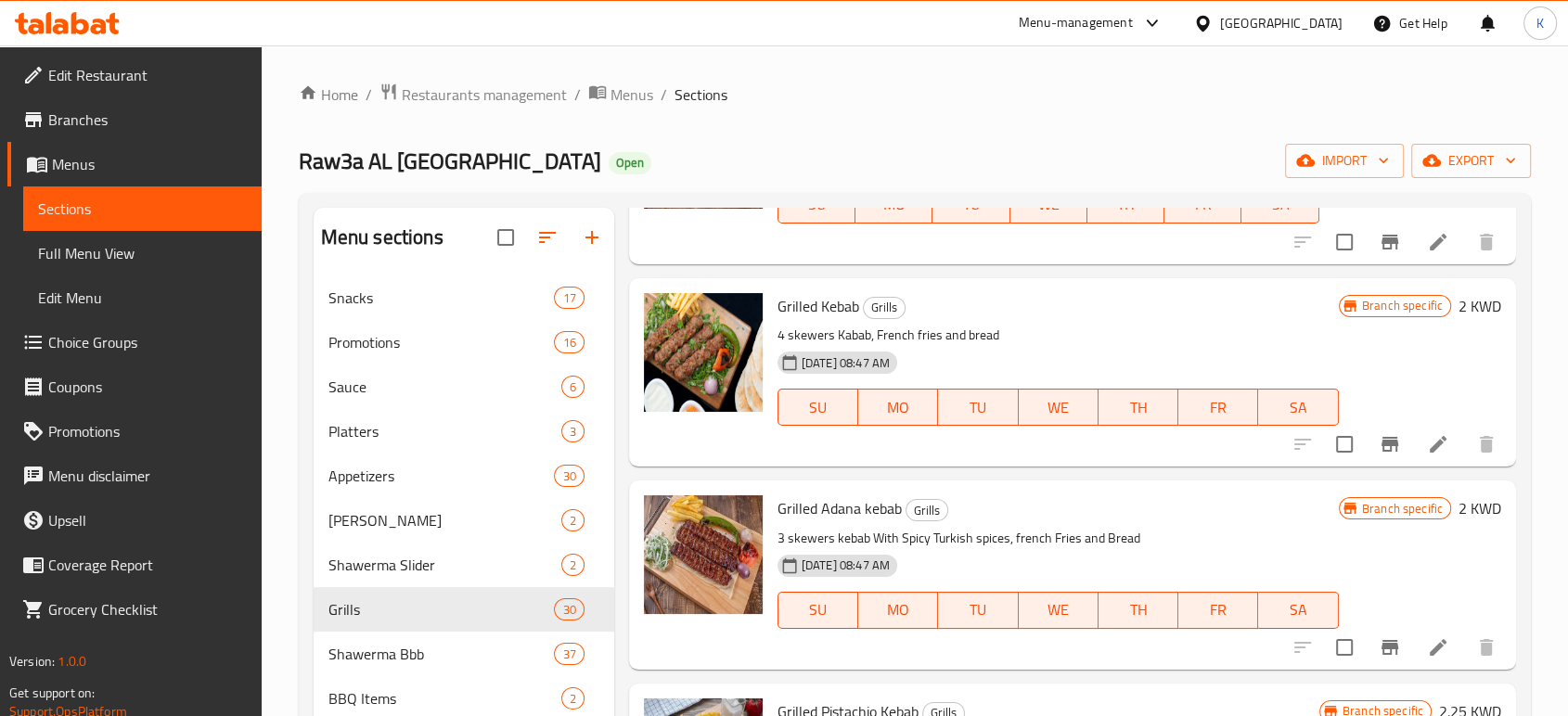
type input "كباب"
click at [1427, 437] on icon at bounding box center [1438, 444] width 22 height 22
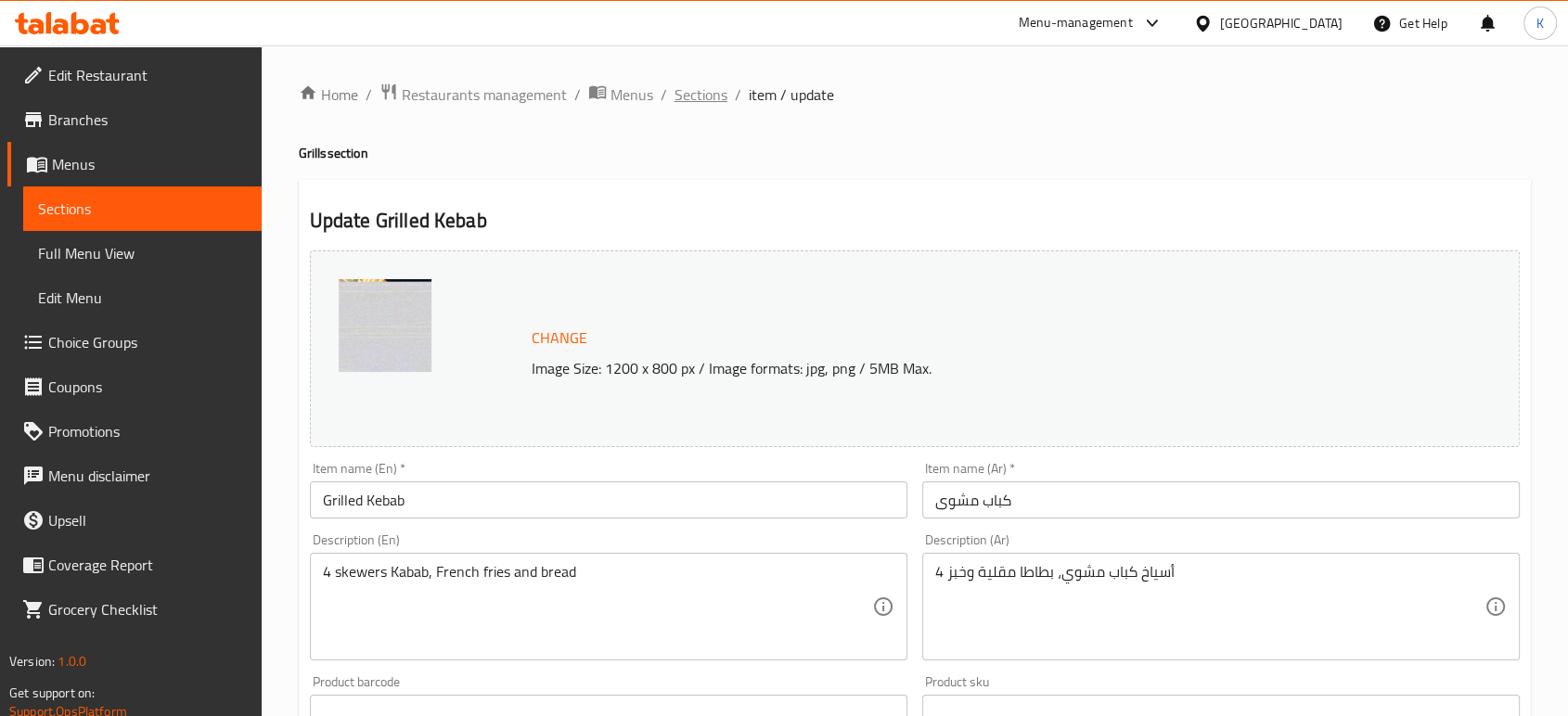
click at [716, 91] on span "Sections" at bounding box center [701, 94] width 53 height 22
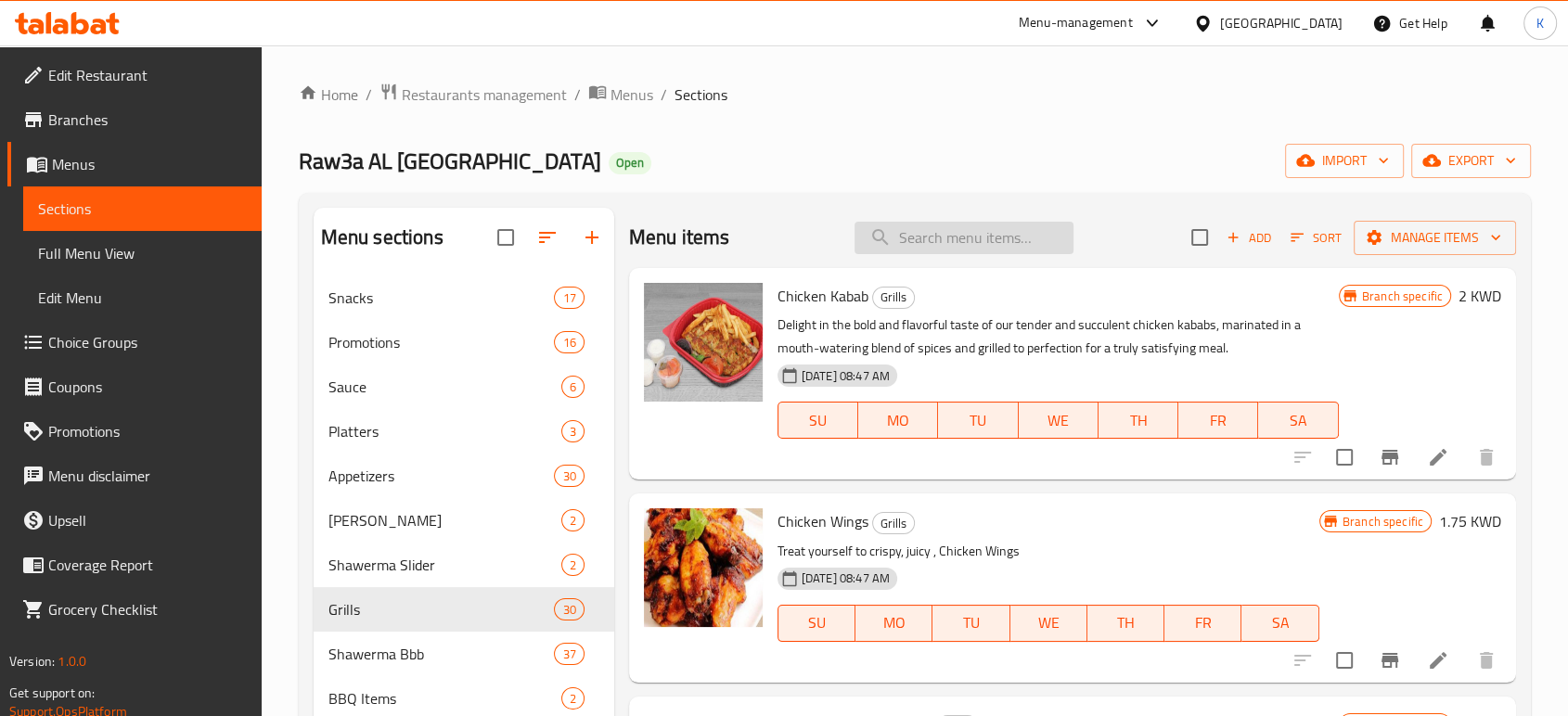
click at [936, 232] on input "search" at bounding box center [963, 238] width 219 height 33
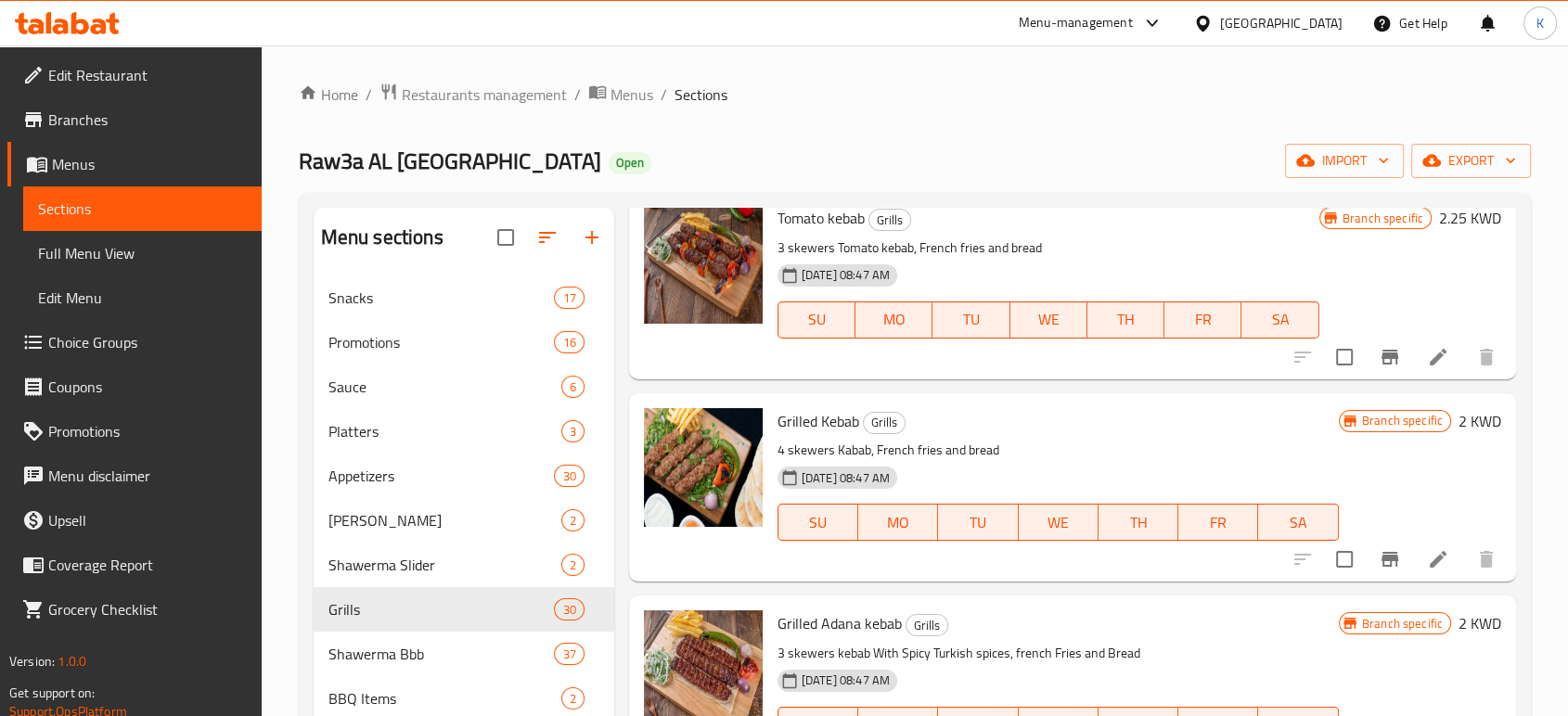
scroll to position [824, 0]
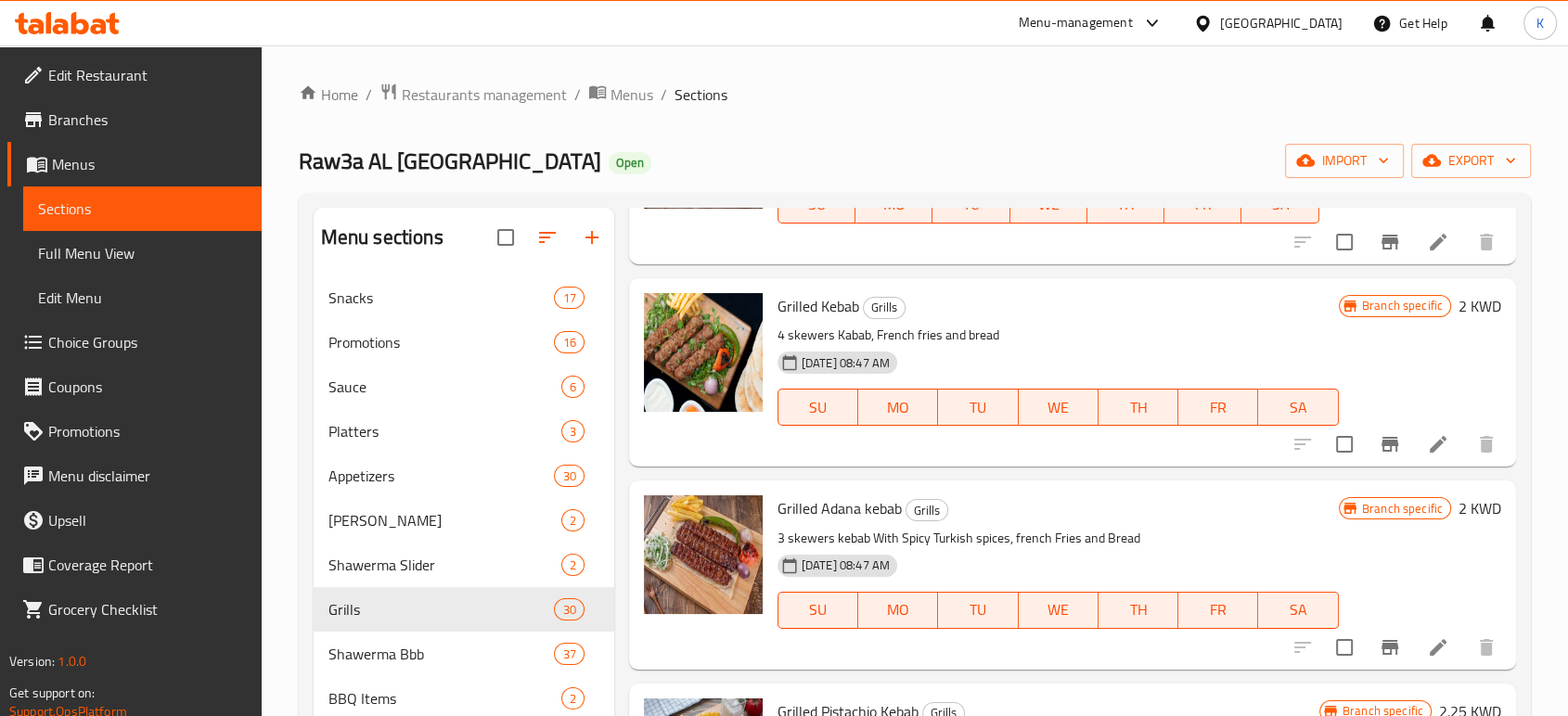
type input "كباب"
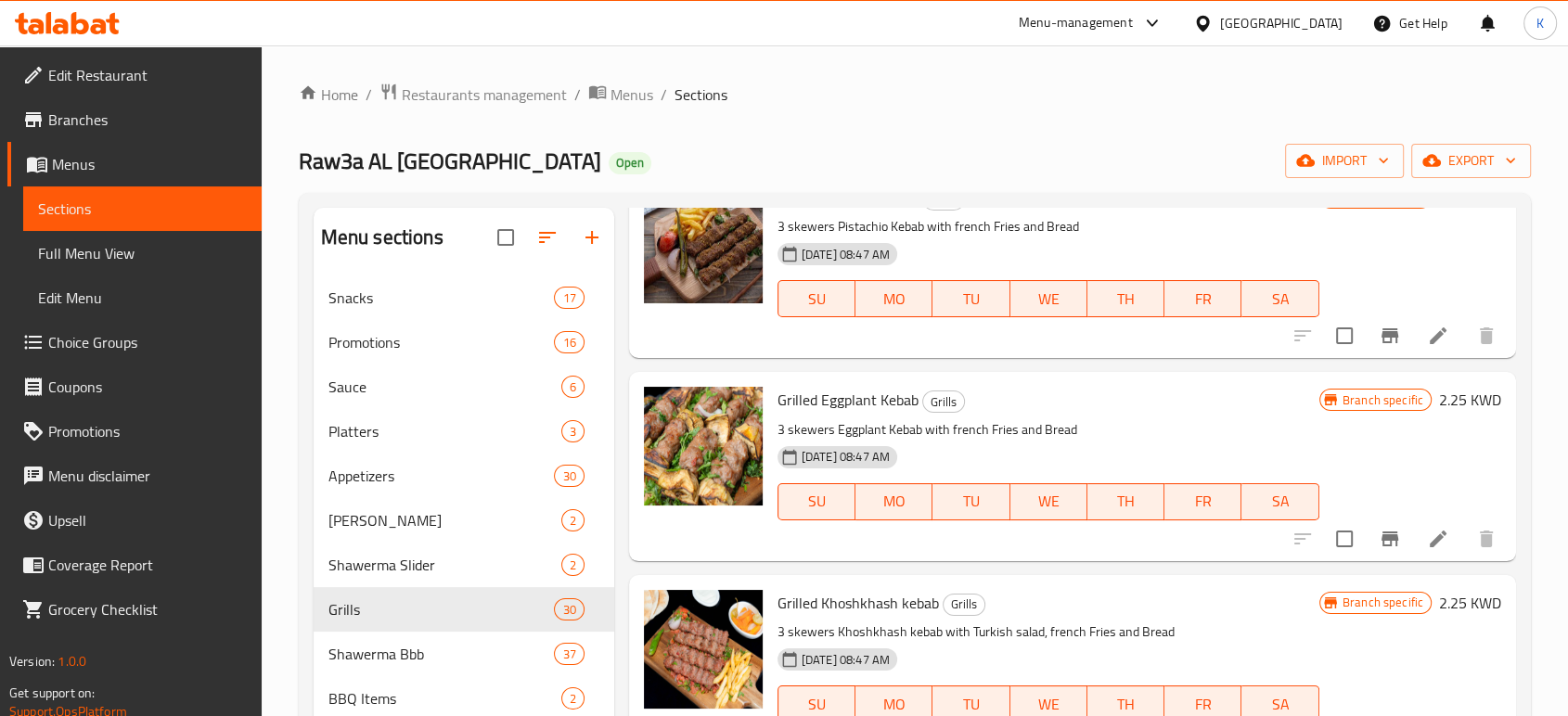
scroll to position [1340, 0]
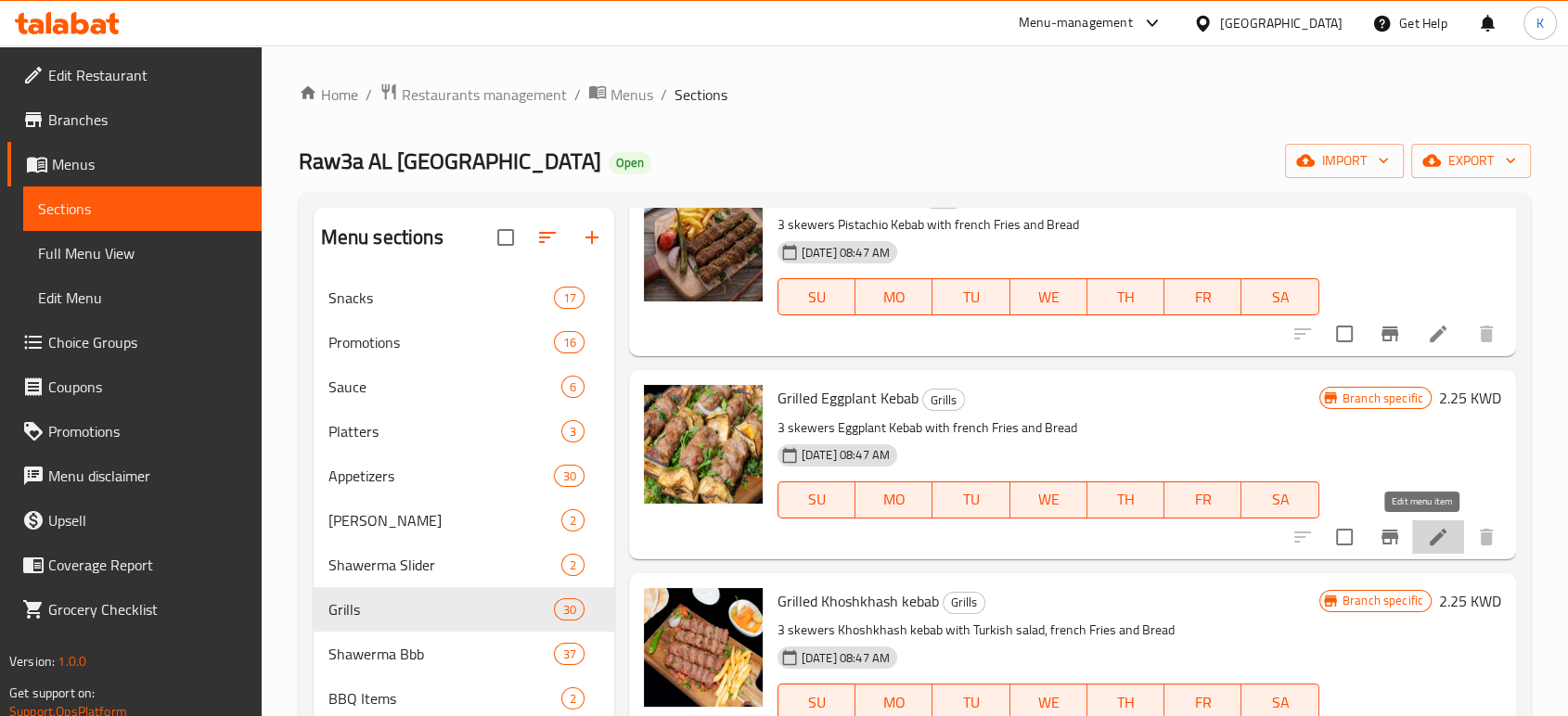
click at [1427, 541] on icon at bounding box center [1438, 538] width 22 height 22
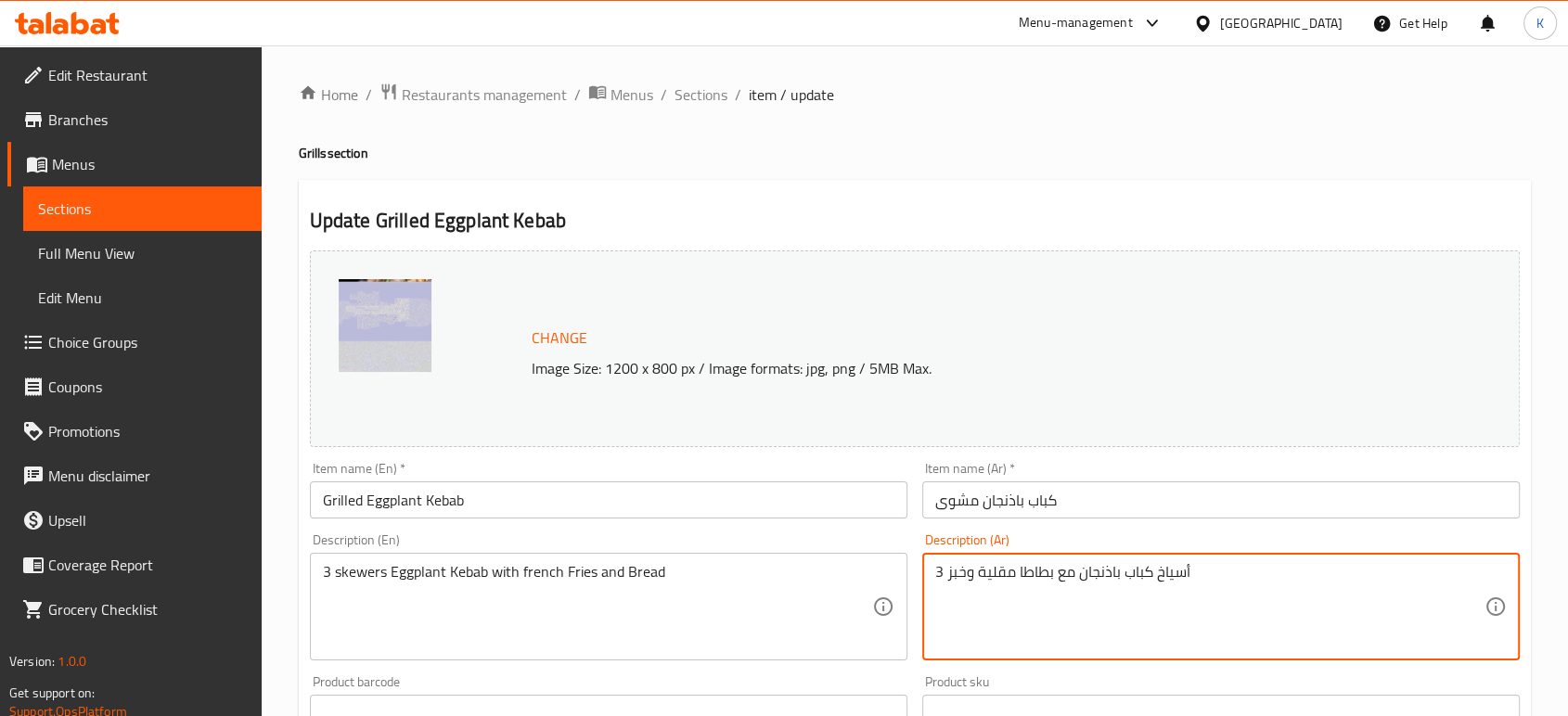
drag, startPoint x: 947, startPoint y: 563, endPoint x: 938, endPoint y: 566, distance: 9.5
click at [950, 569] on textarea "3 أسياخ كباب باذنجان مع بطاطا مقلية وخبز" at bounding box center [1210, 607] width 549 height 88
drag, startPoint x: 945, startPoint y: 569, endPoint x: 931, endPoint y: 569, distance: 14.0
click at [931, 569] on div "3 أسياخ كباب باذنجان مع بطاطا مقلية وخبز Description (Ar)" at bounding box center [1221, 606] width 597 height 107
type textarea "4 أسياخ كباب باذنجان مع بطاطا مقلية وخبز"
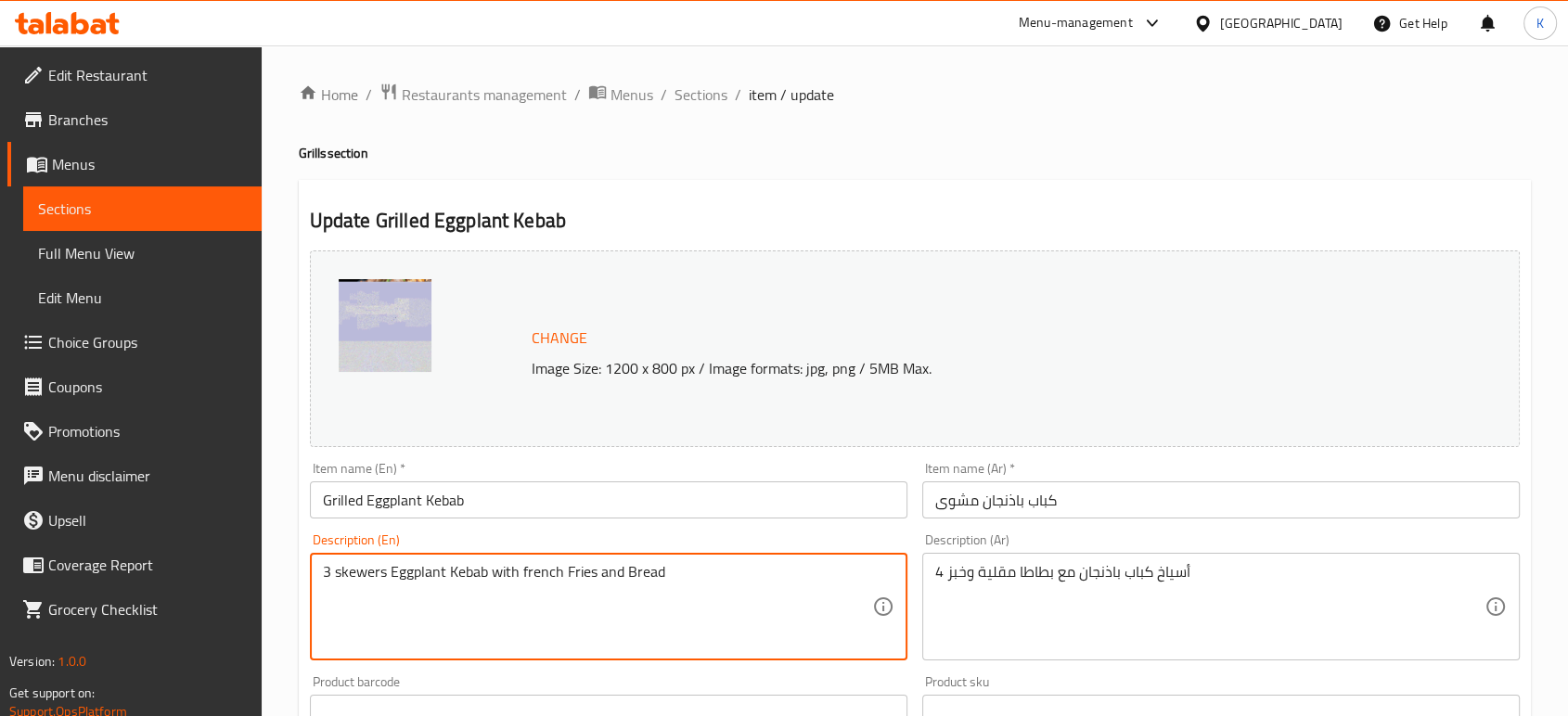
drag, startPoint x: 331, startPoint y: 572, endPoint x: 292, endPoint y: 570, distance: 39.1
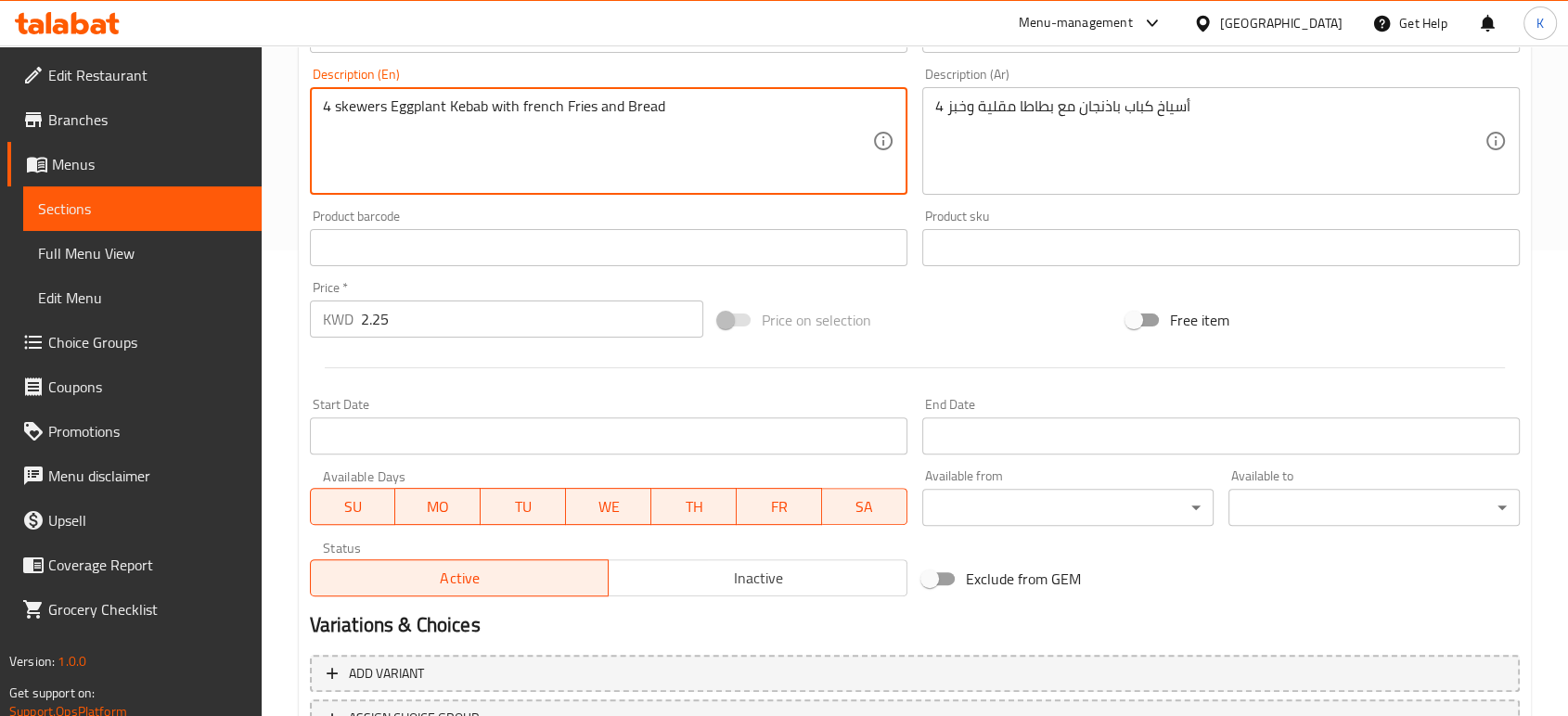
scroll to position [621, 0]
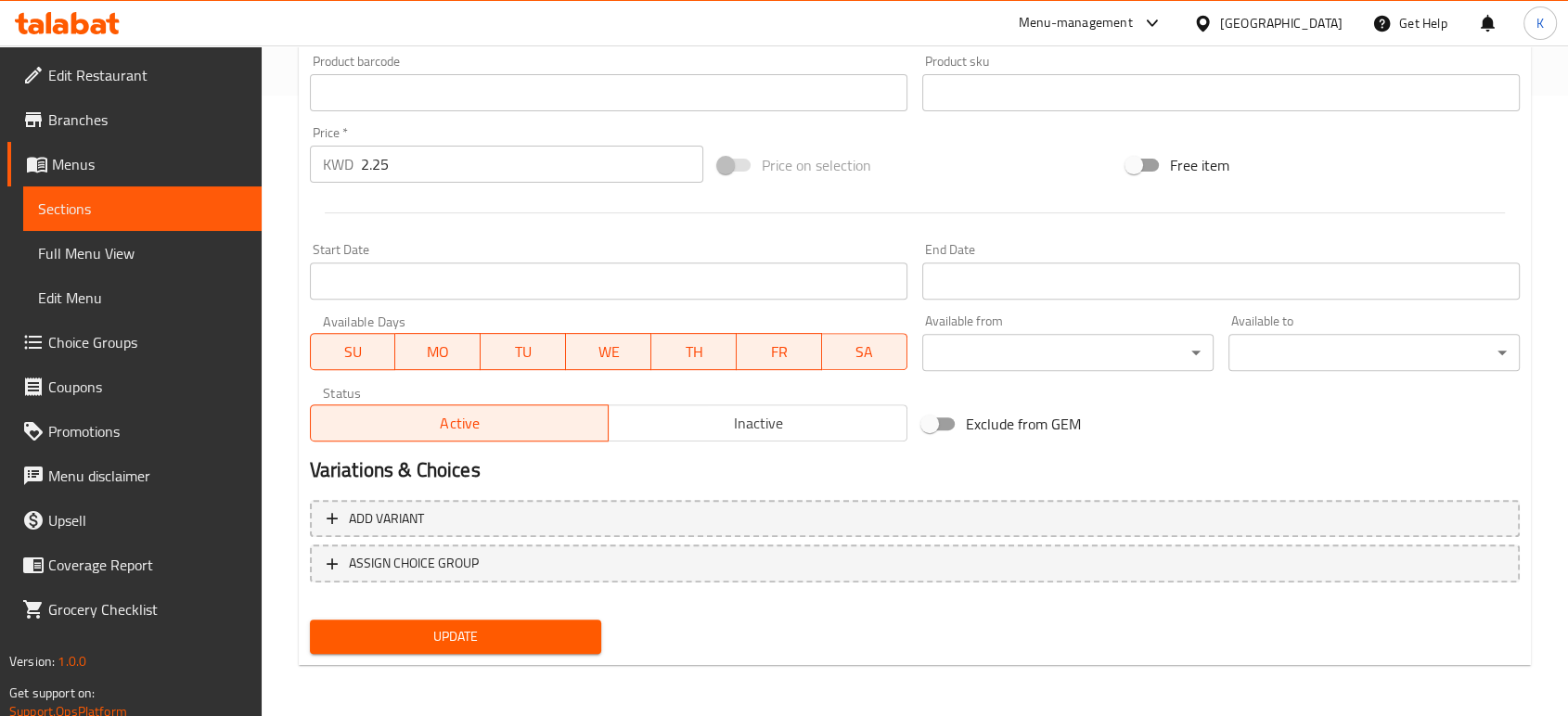
type textarea "4 skewers Eggplant Kebab with french Fries and Bread"
click at [400, 637] on span "Update" at bounding box center [455, 637] width 261 height 23
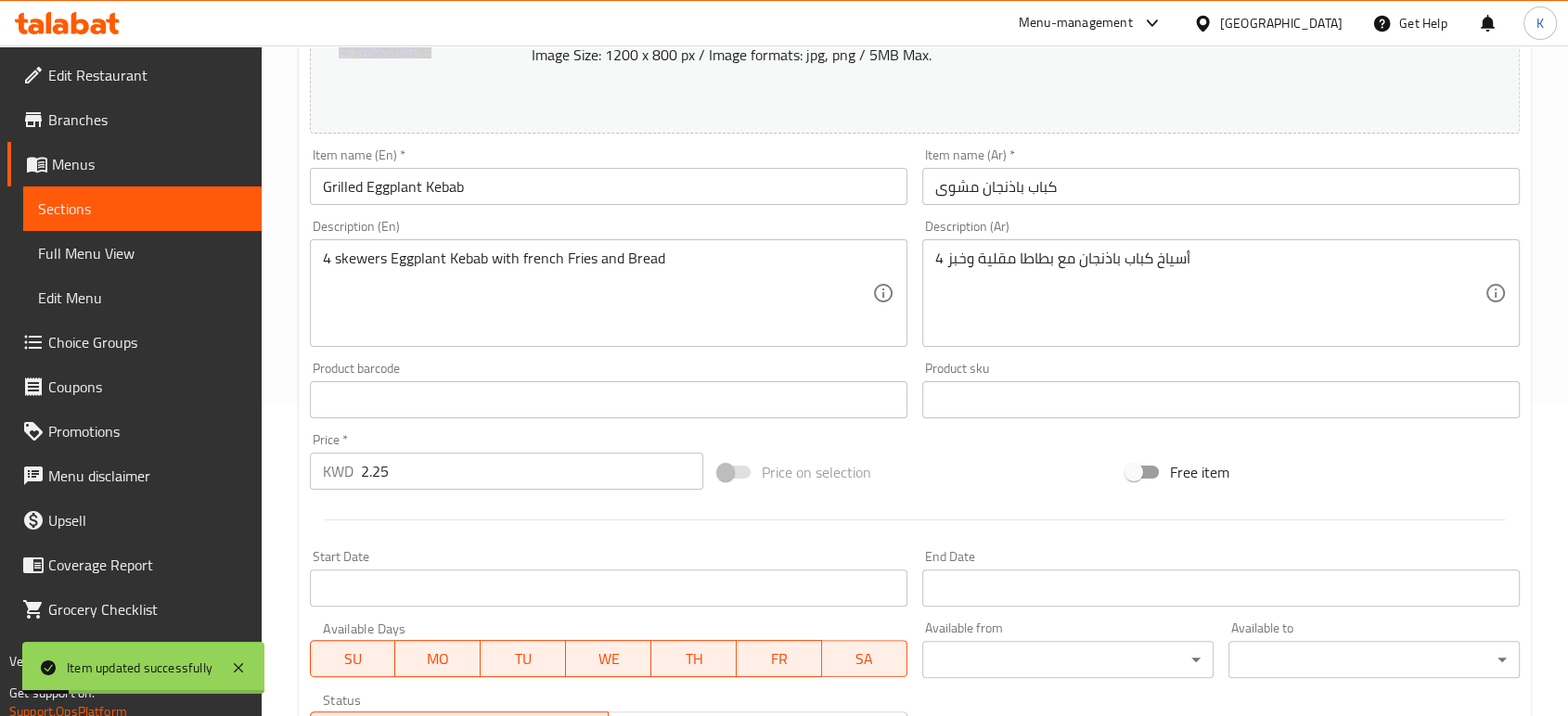
scroll to position [0, 0]
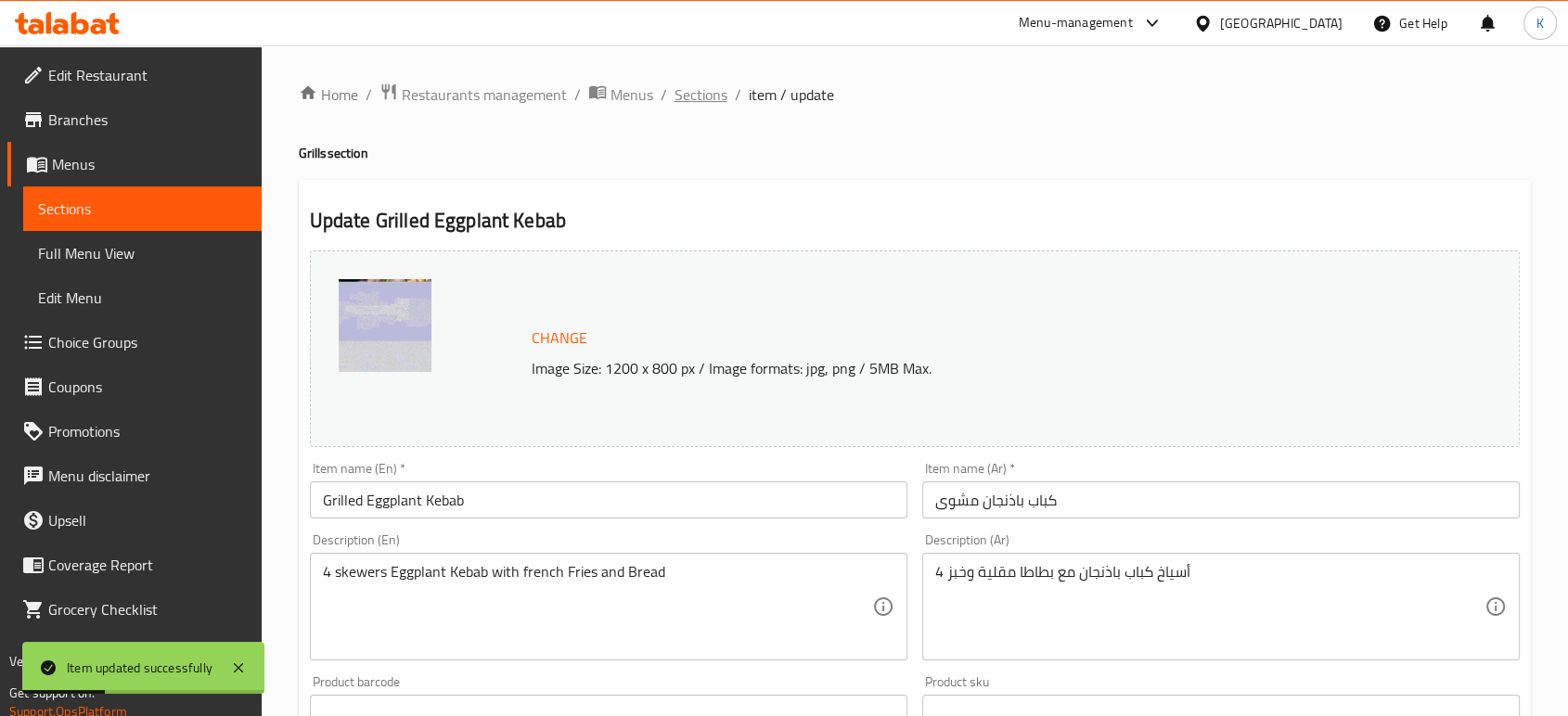
click at [687, 97] on span "Sections" at bounding box center [701, 94] width 53 height 22
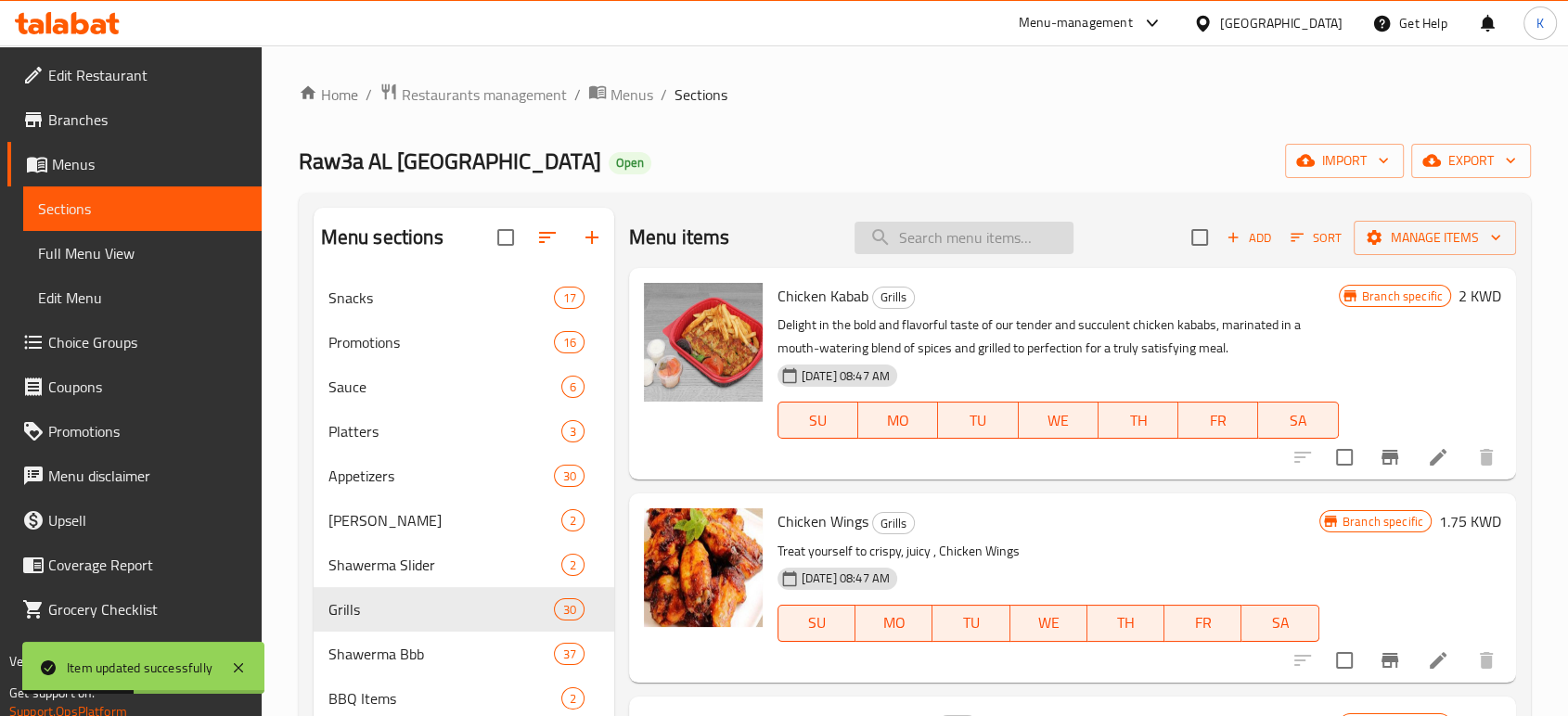
drag, startPoint x: 931, startPoint y: 227, endPoint x: 943, endPoint y: 223, distance: 12.6
click at [931, 227] on input "search" at bounding box center [963, 238] width 219 height 33
type input "م"
type input ";"
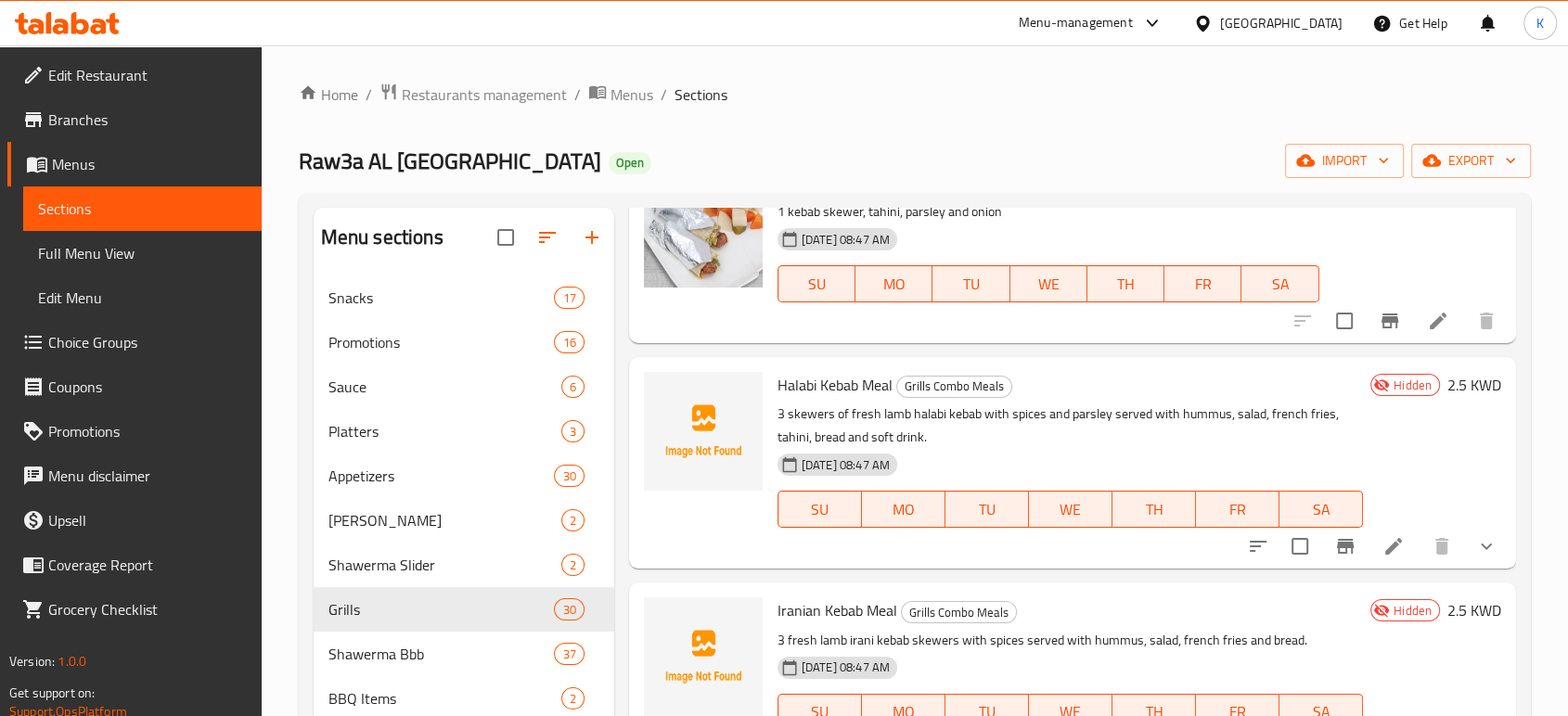
scroll to position [2999, 0]
type input "كباب"
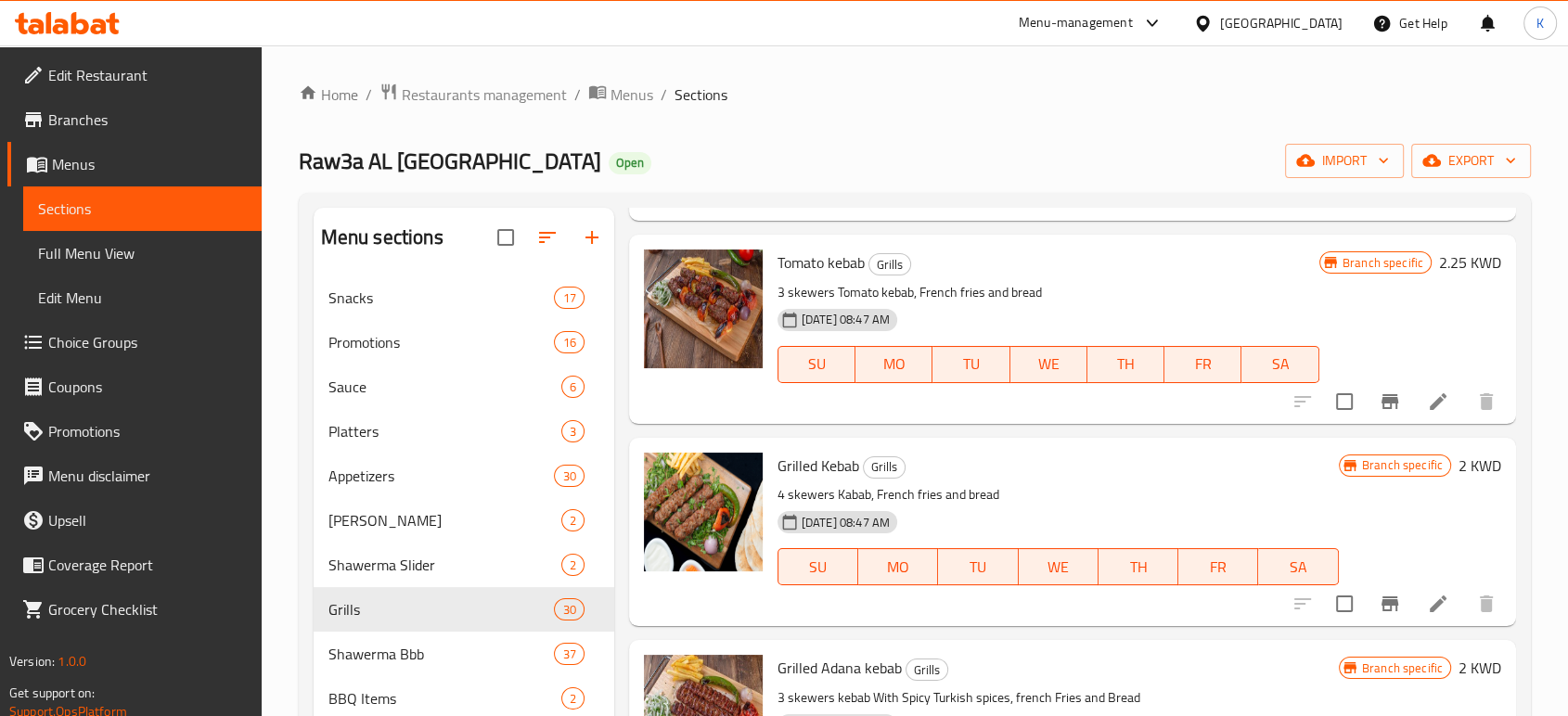
scroll to position [0, 0]
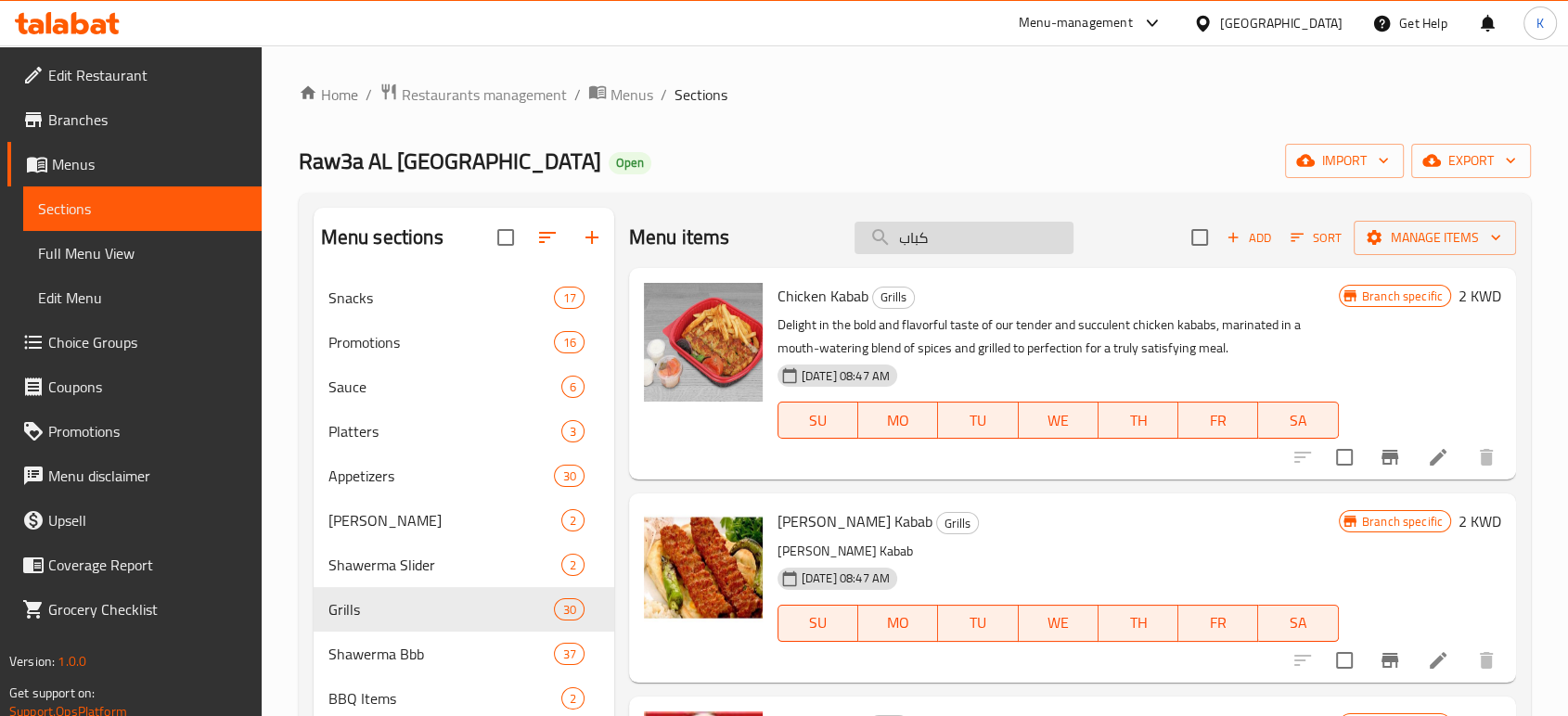
click at [980, 232] on input "كباب" at bounding box center [963, 238] width 219 height 33
type input "ح"
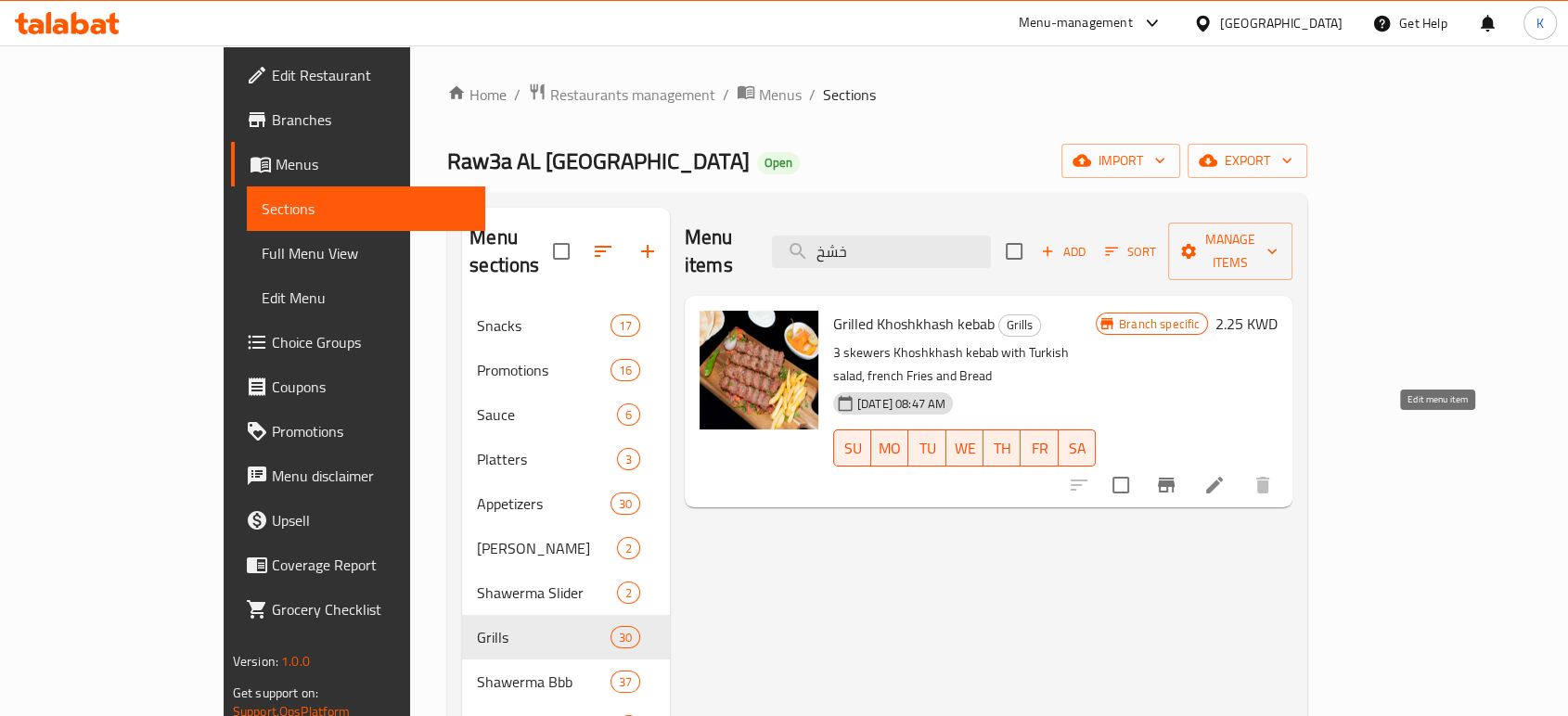
type input "خشخ"
click at [1225, 474] on icon at bounding box center [1214, 485] width 22 height 22
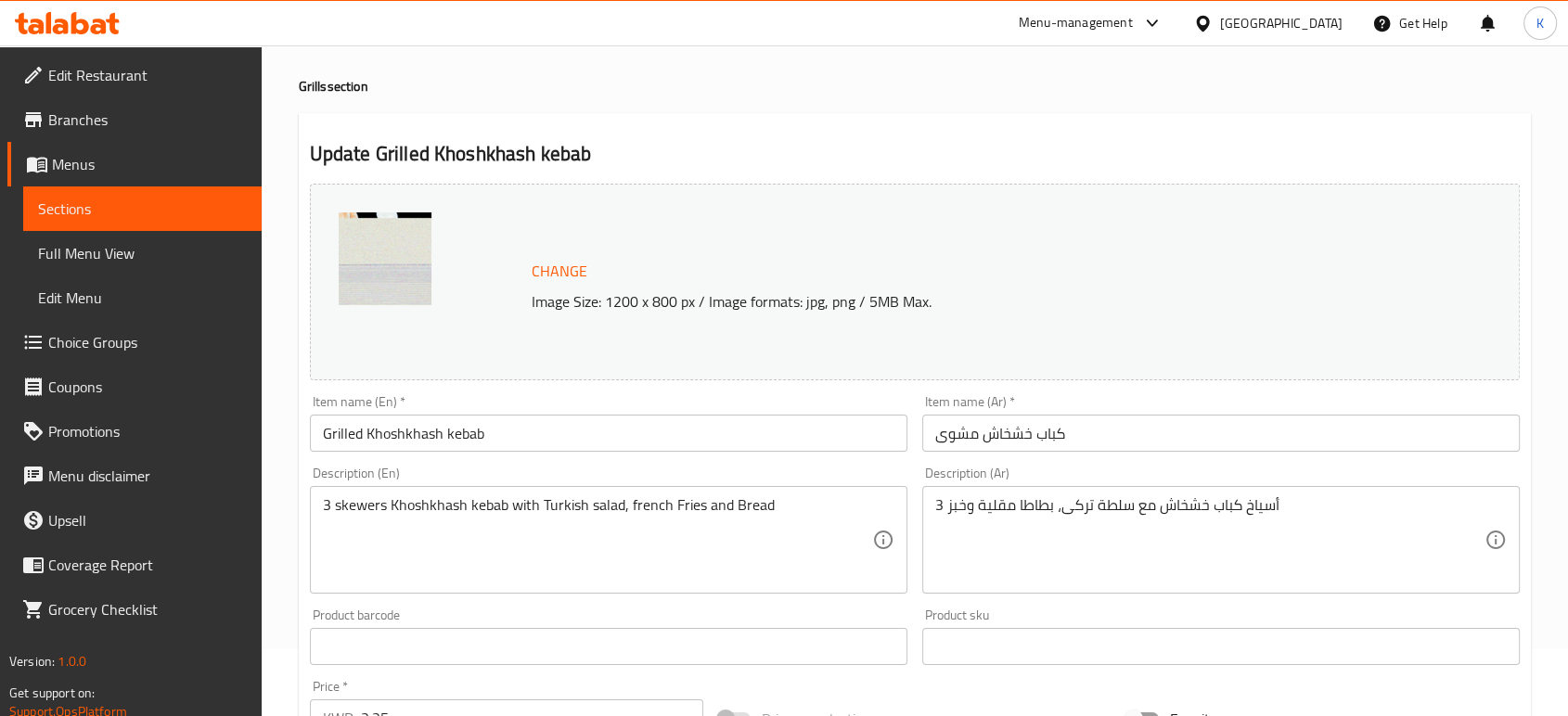
scroll to position [103, 0]
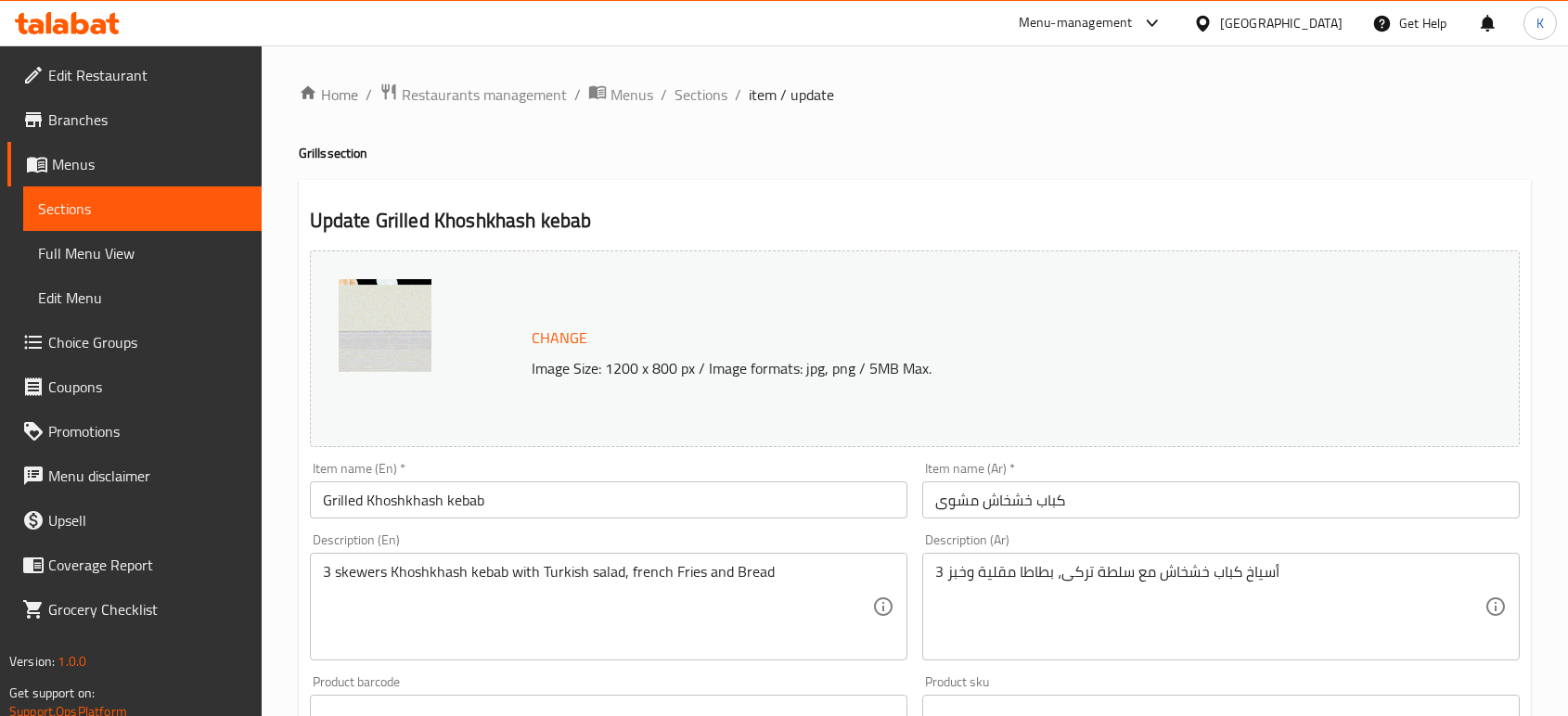
scroll to position [103, 0]
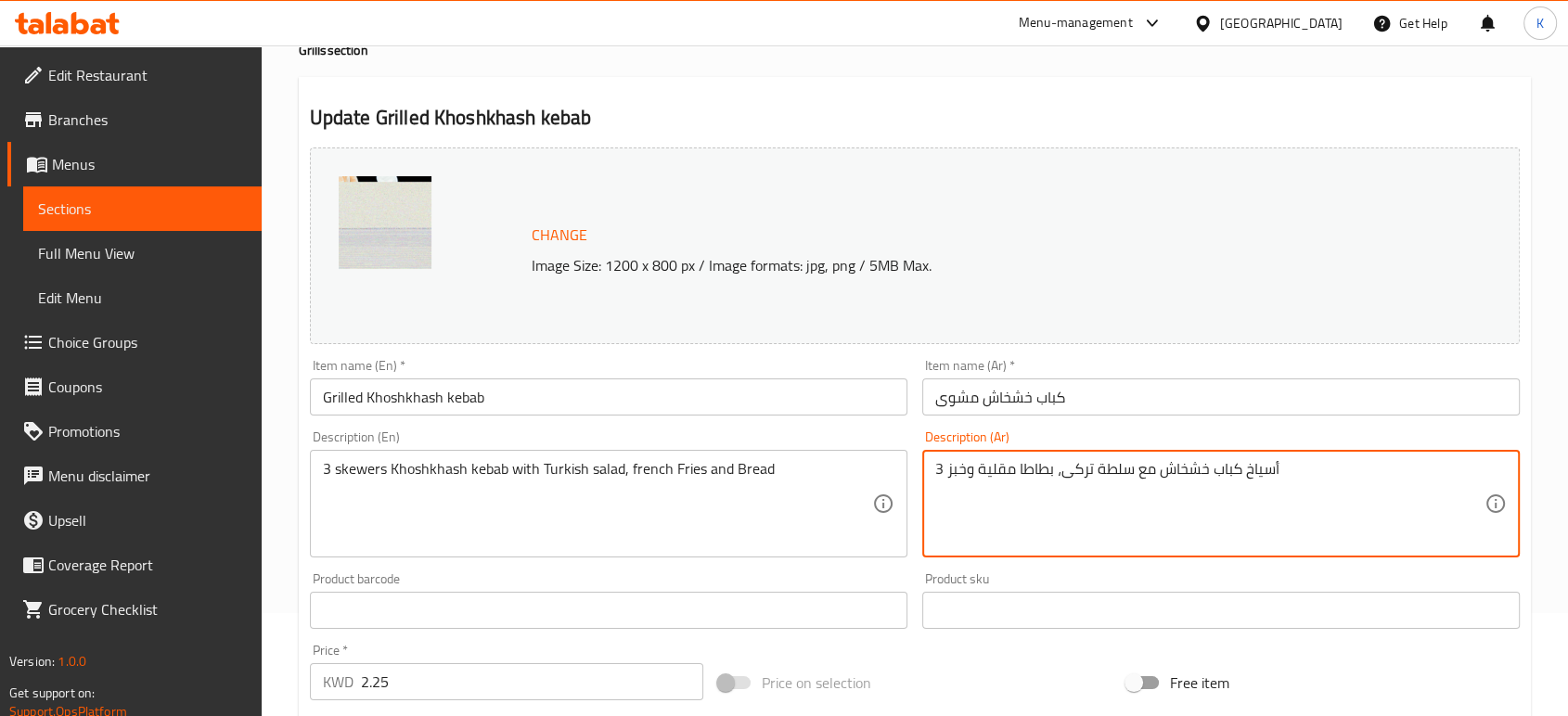
drag, startPoint x: 943, startPoint y: 468, endPoint x: 931, endPoint y: 466, distance: 12.2
type textarea "4 أسياخ كباب خشخاش مع سلطة تركى، بطاطا مقلية وخبز"
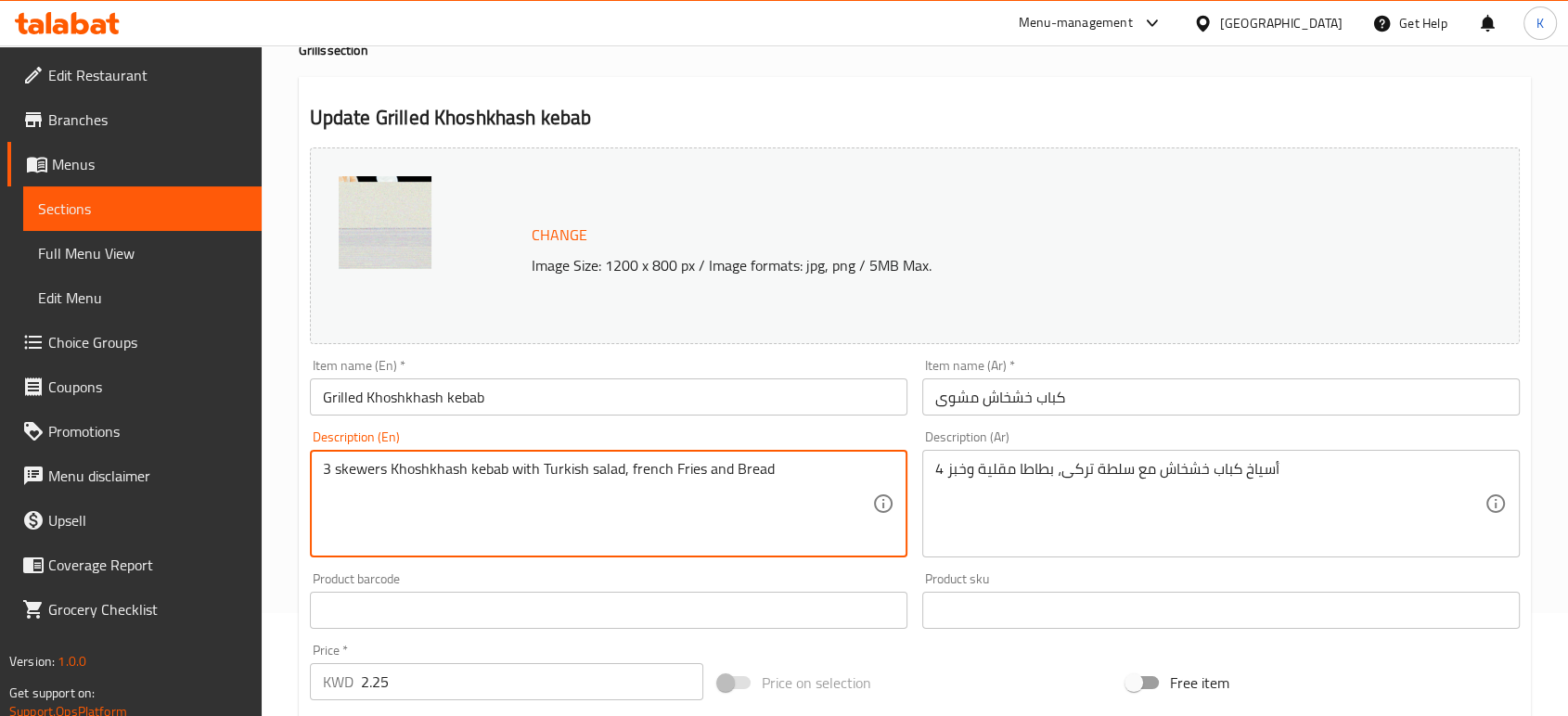
drag, startPoint x: 327, startPoint y: 473, endPoint x: 304, endPoint y: 473, distance: 23.0
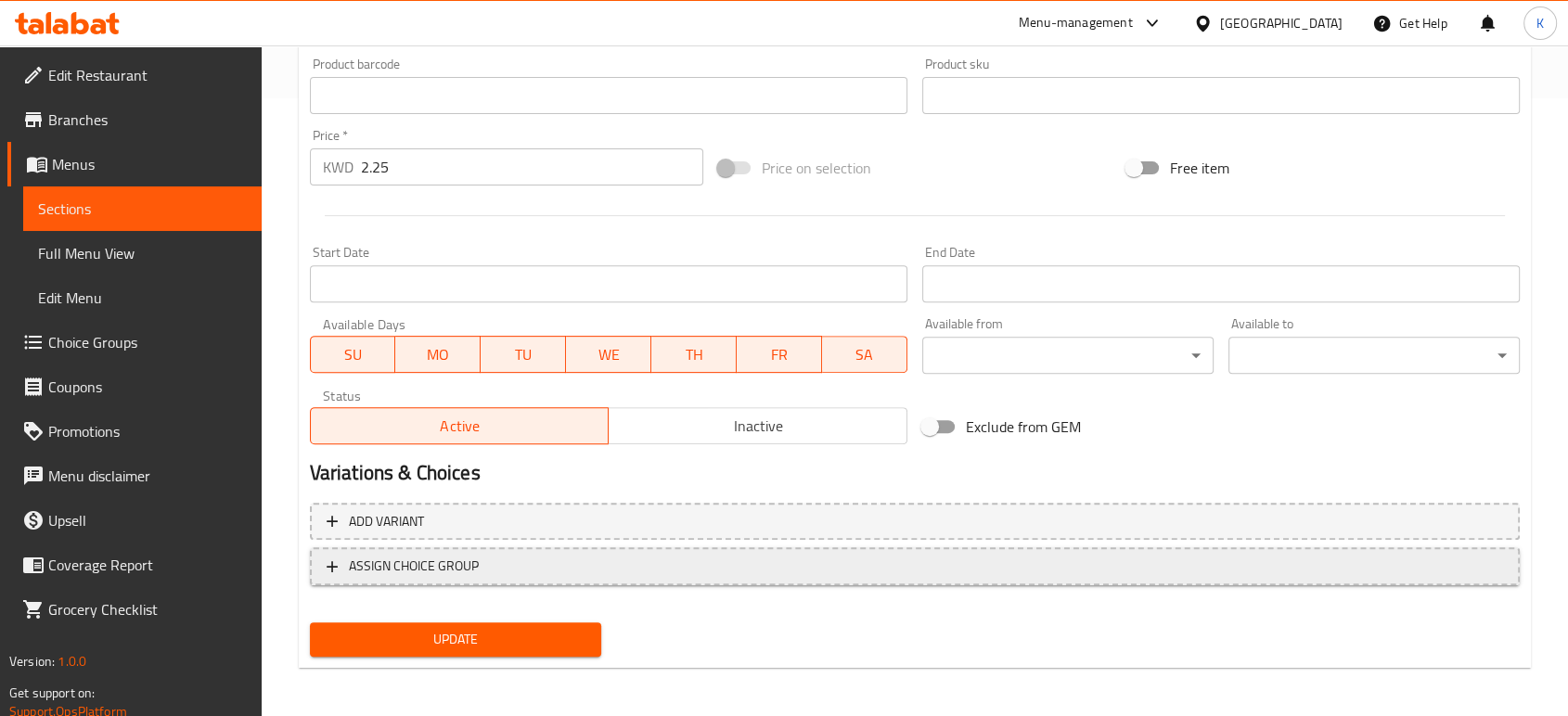
scroll to position [621, 0]
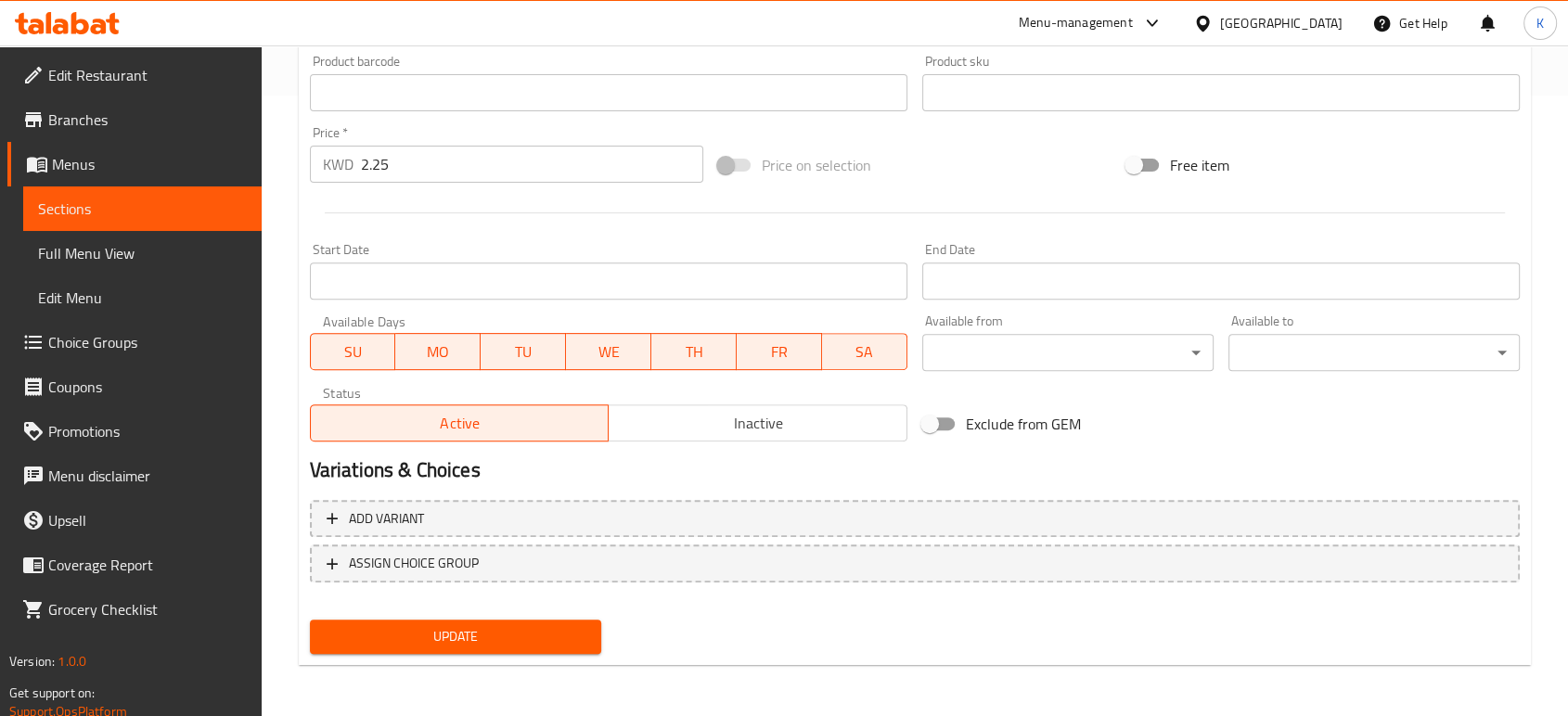
type textarea "4 skewers Khoshkhash kebab with Turkish salad, french Fries and Bread"
click at [541, 616] on div "Update" at bounding box center [455, 637] width 306 height 49
click at [539, 629] on span "Update" at bounding box center [455, 637] width 261 height 23
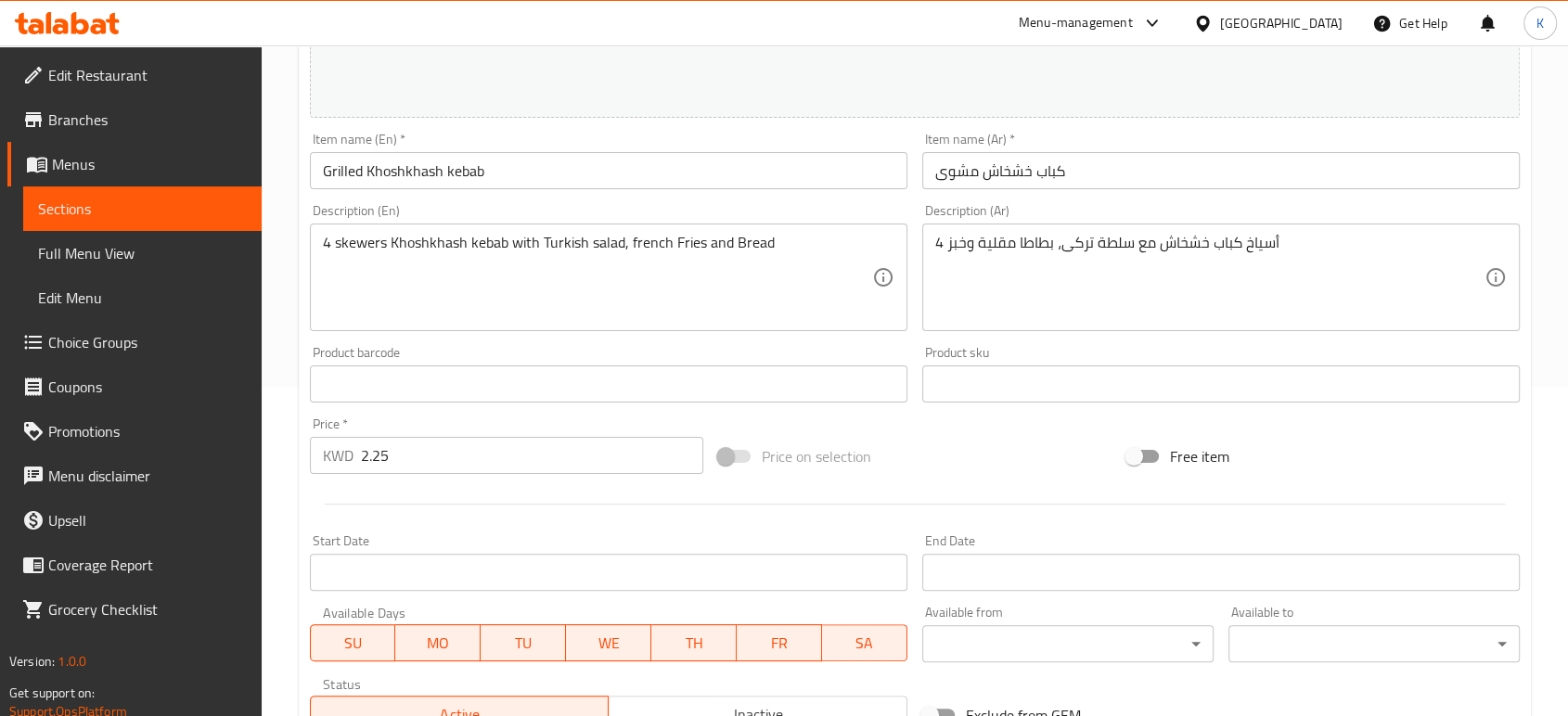
scroll to position [0, 0]
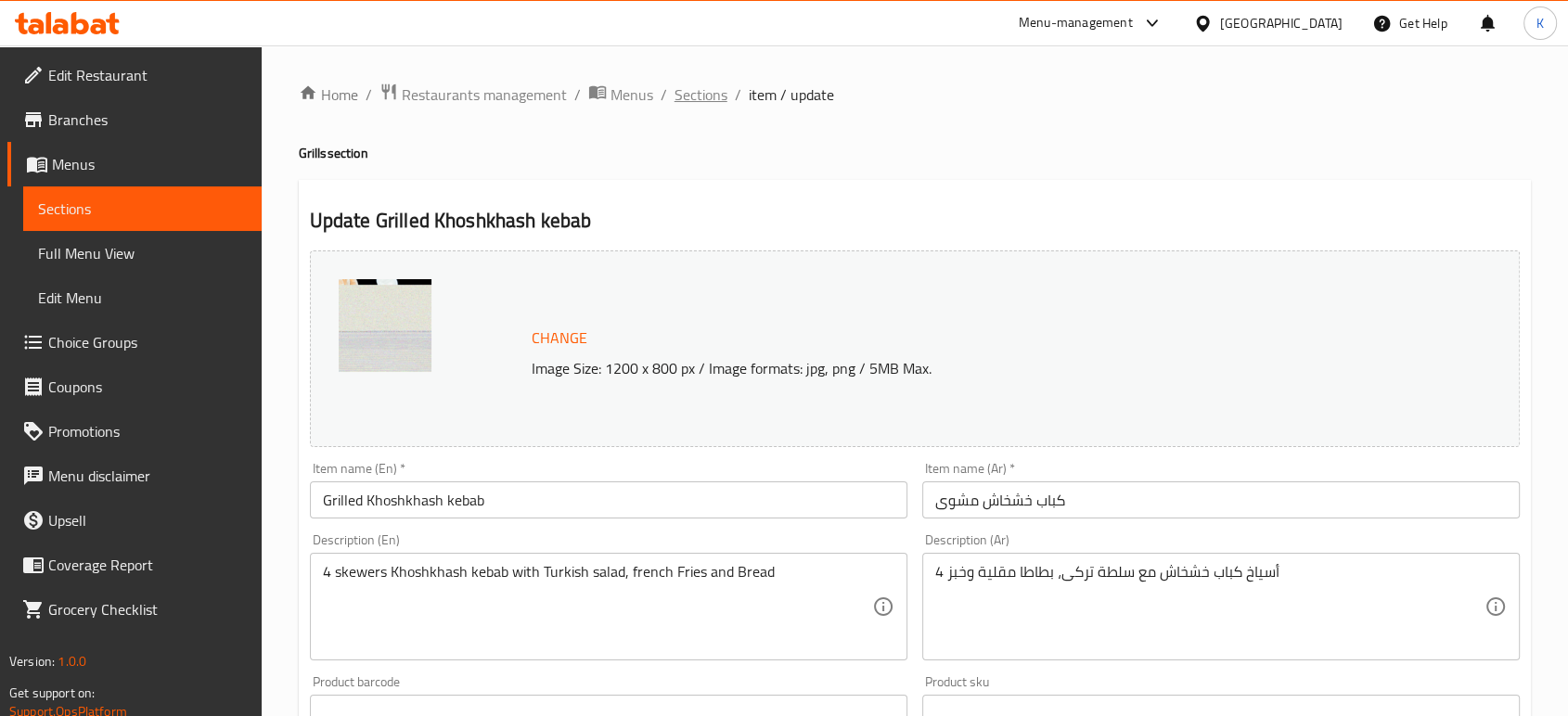
click at [710, 92] on span "Sections" at bounding box center [701, 94] width 53 height 22
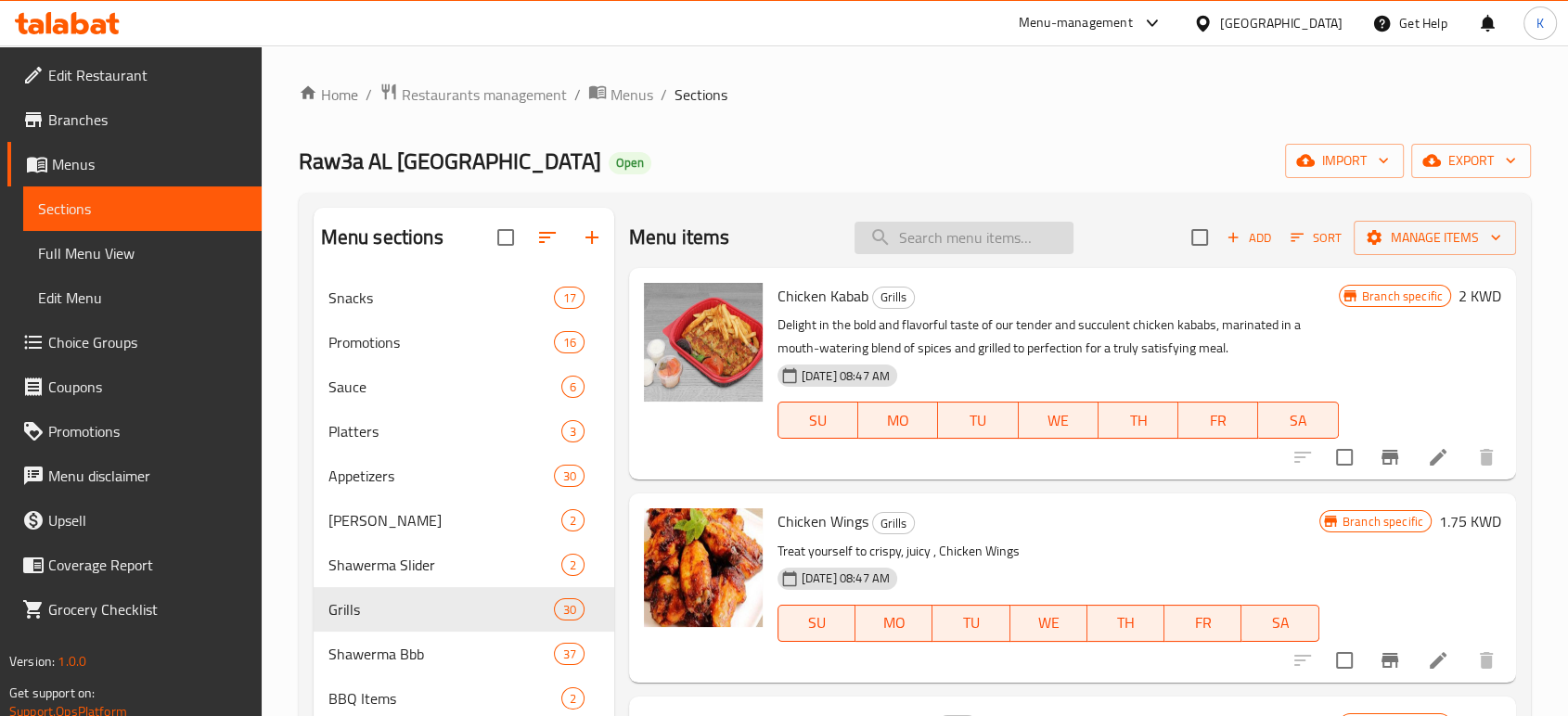
click at [919, 220] on div "Menu items Add Sort Manage items" at bounding box center [1072, 238] width 887 height 61
click at [922, 227] on input "search" at bounding box center [963, 238] width 219 height 33
type input "ؤ"
type input "جبن"
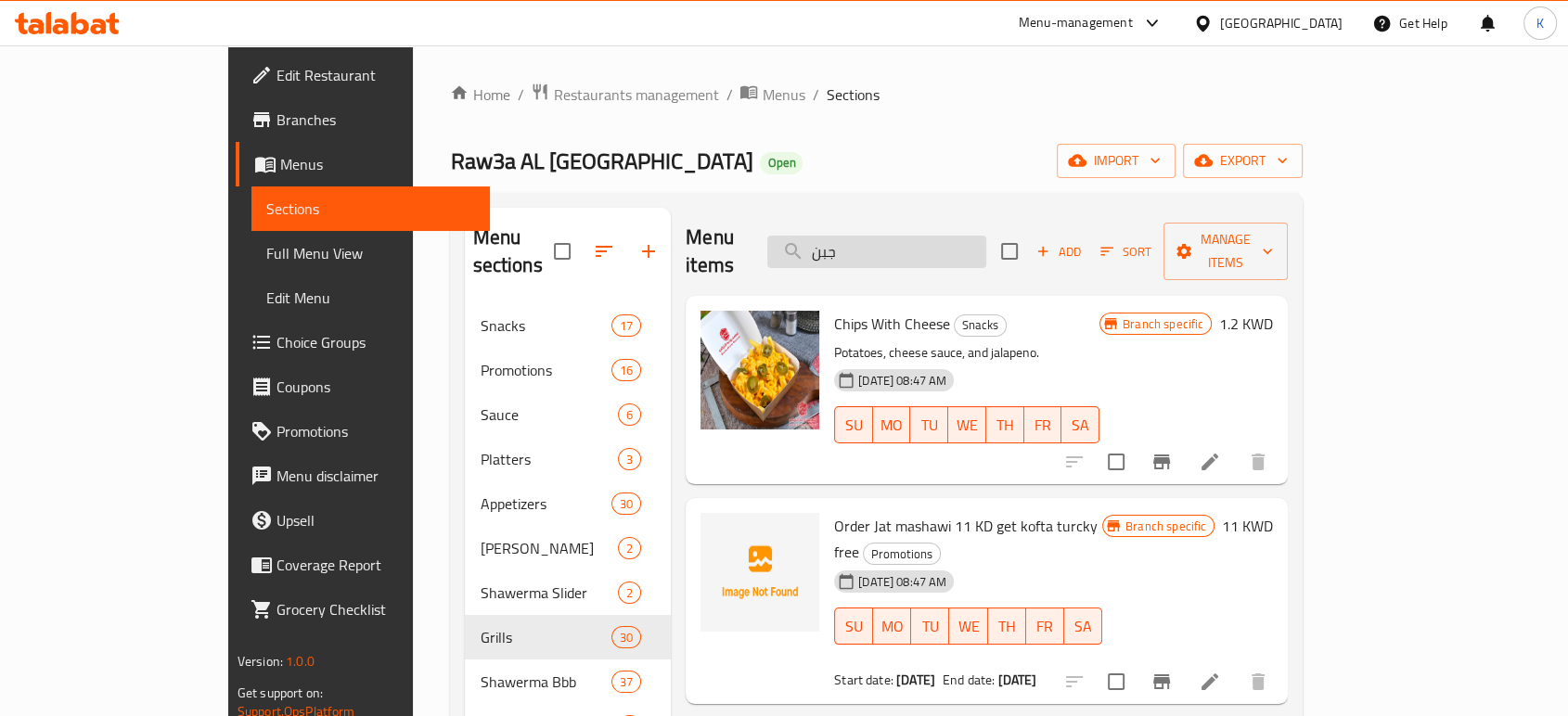
click at [932, 238] on input "جبن" at bounding box center [876, 251] width 219 height 33
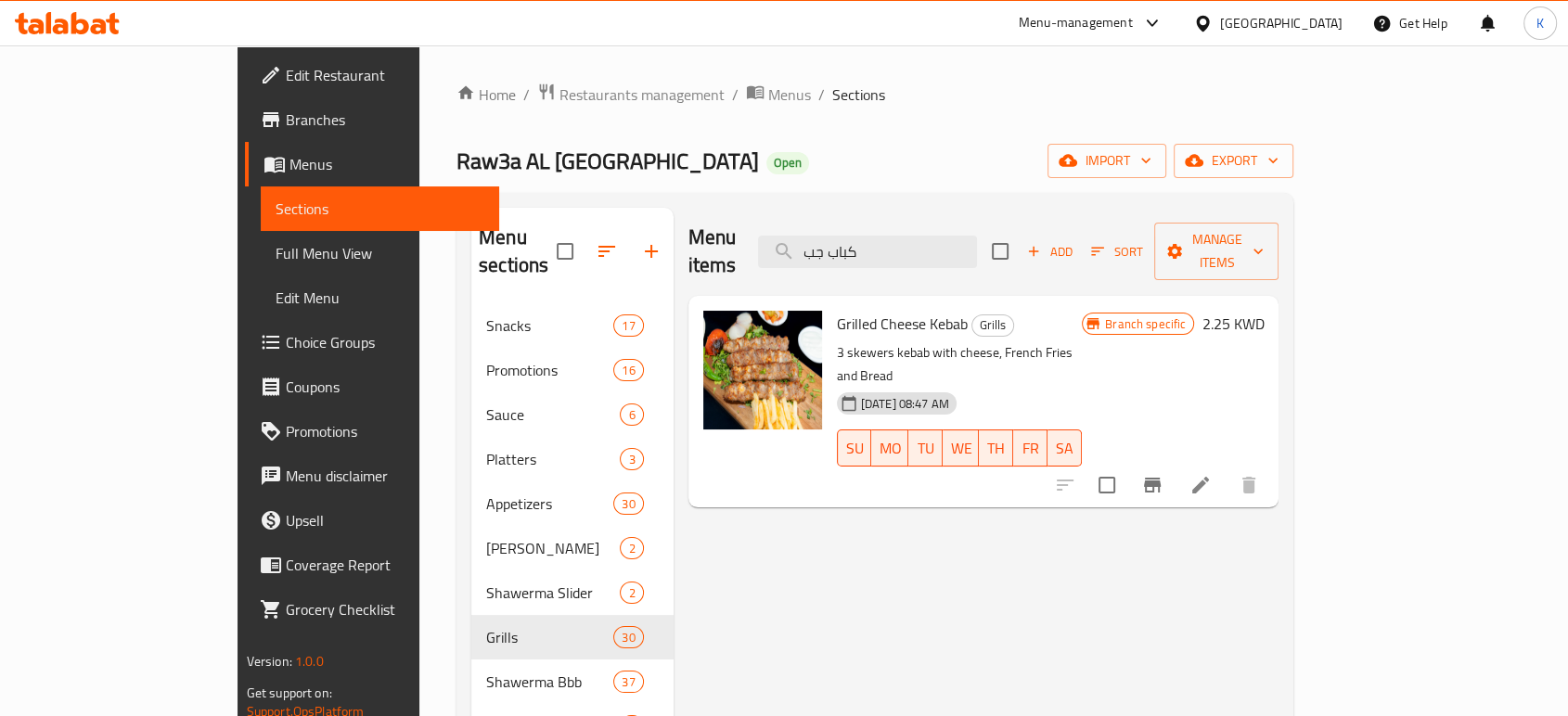
type input "كباب جب"
click at [1211, 474] on icon at bounding box center [1200, 485] width 22 height 22
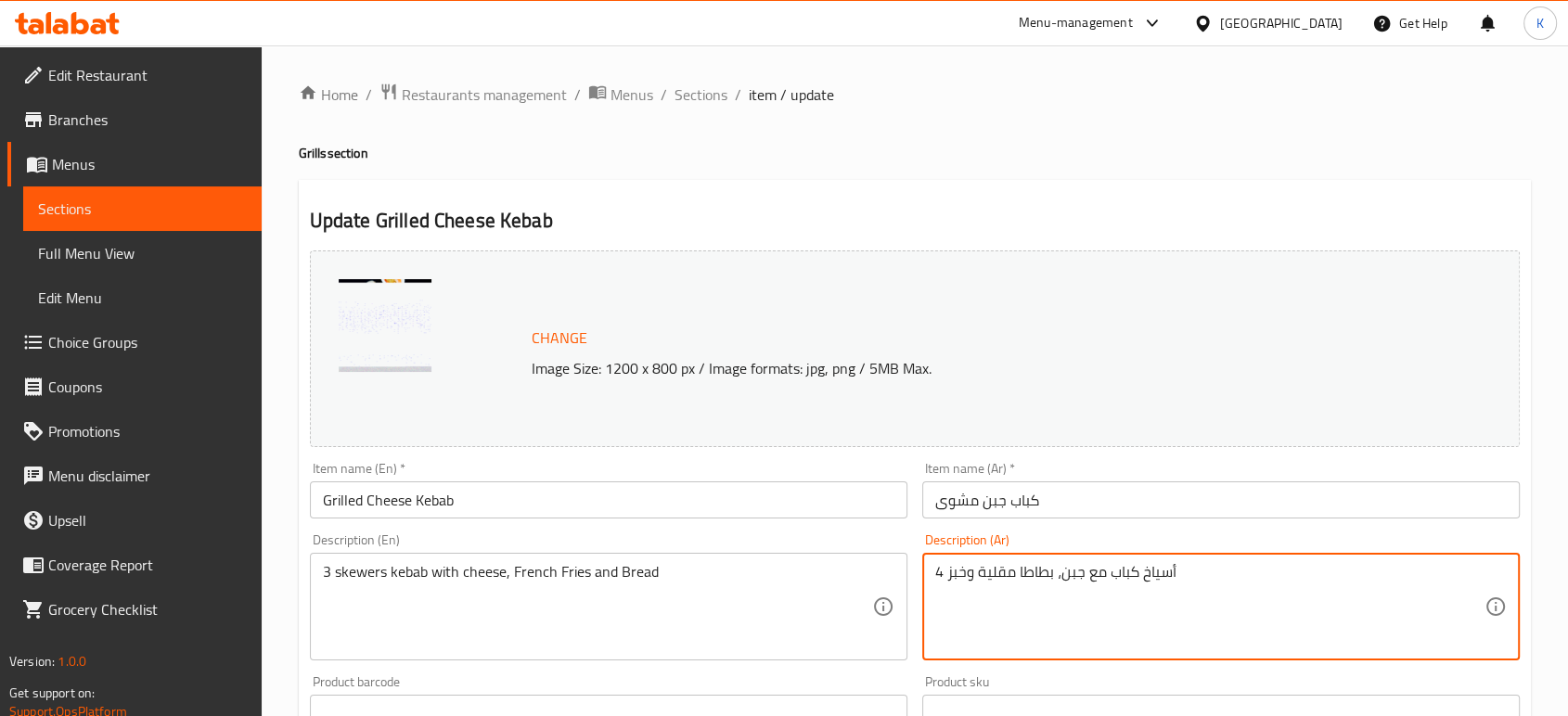
type textarea "4 أسياخ كباب مع جبن، بطاطا مقلية وخبز"
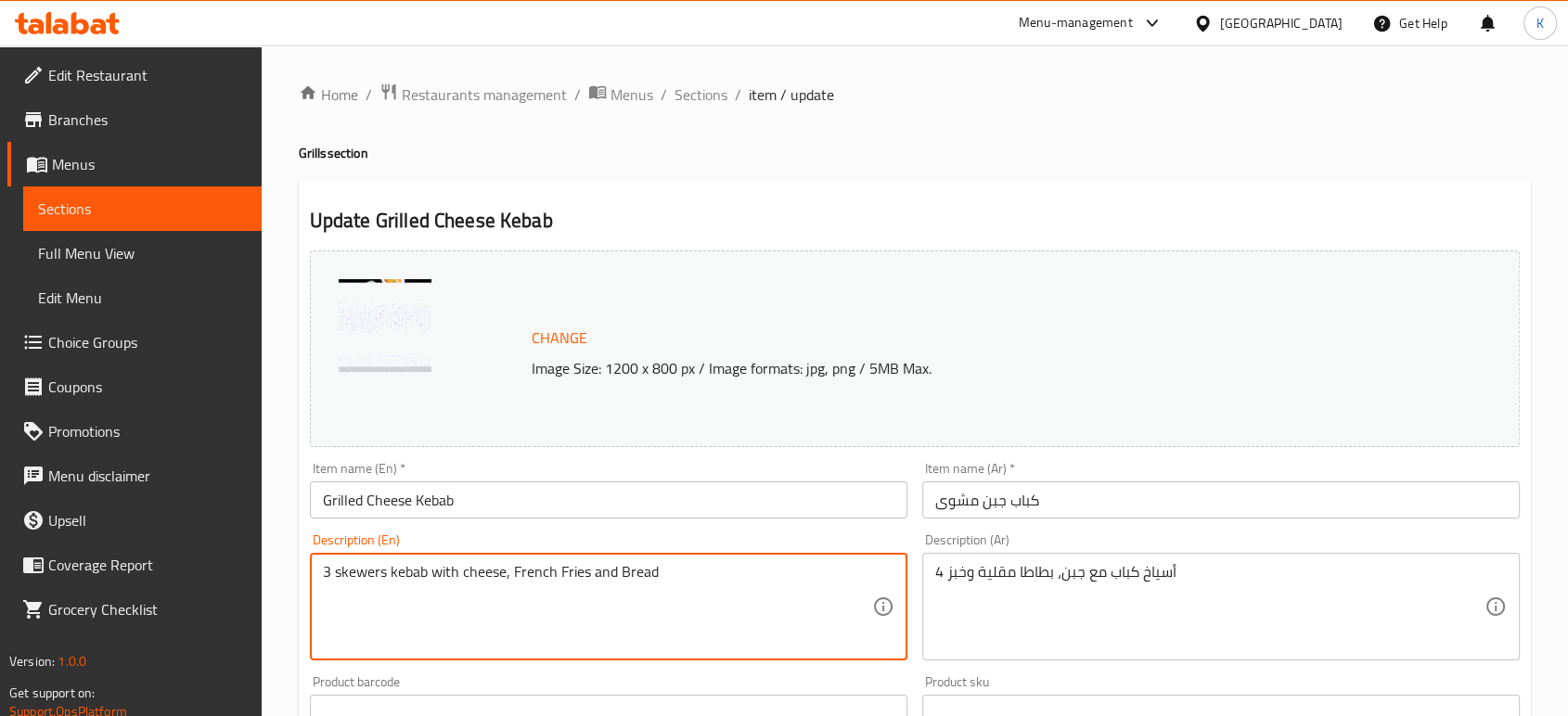
drag, startPoint x: 329, startPoint y: 569, endPoint x: 314, endPoint y: 567, distance: 15.1
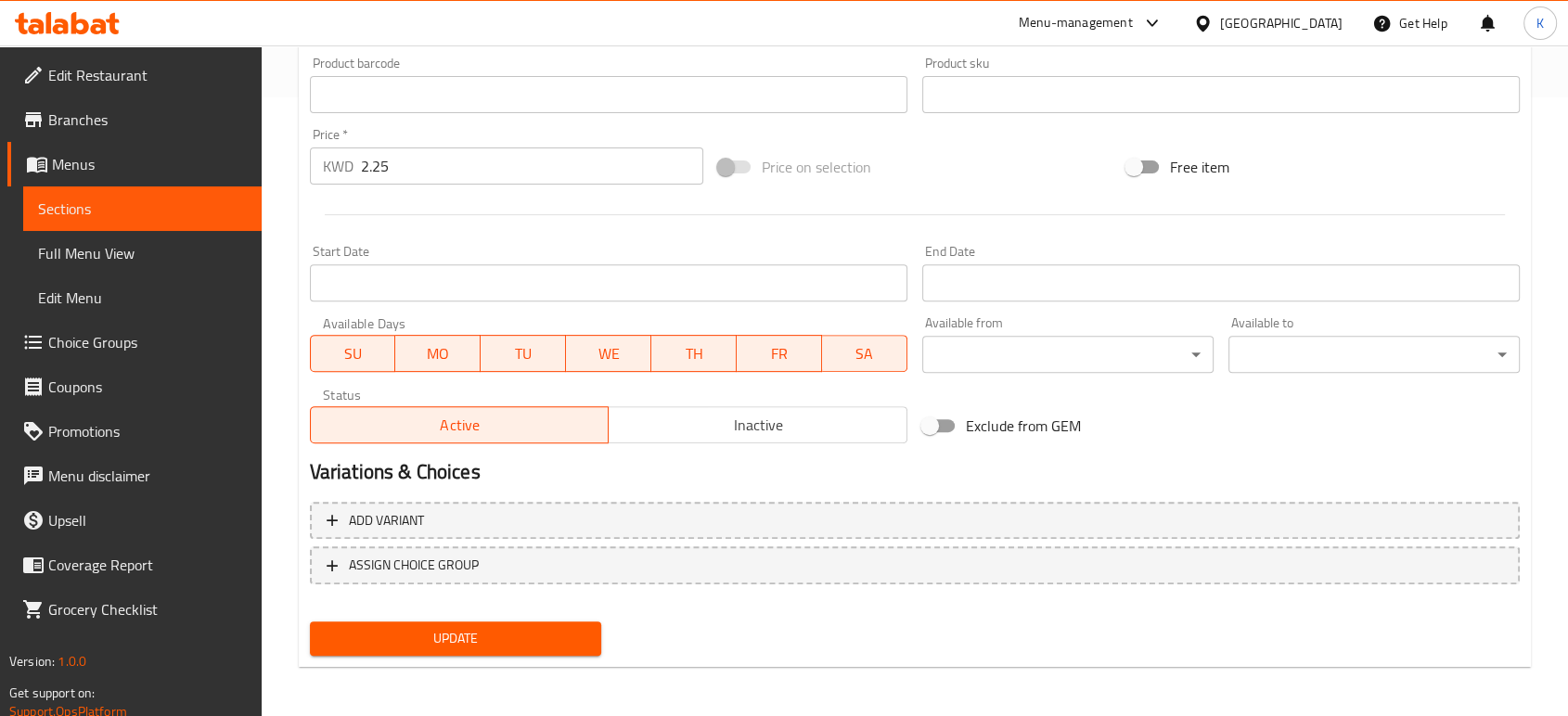
scroll to position [621, 0]
type textarea "4 skewers kebab with cheese, French Fries and Bread"
click at [568, 628] on span "Update" at bounding box center [455, 637] width 261 height 23
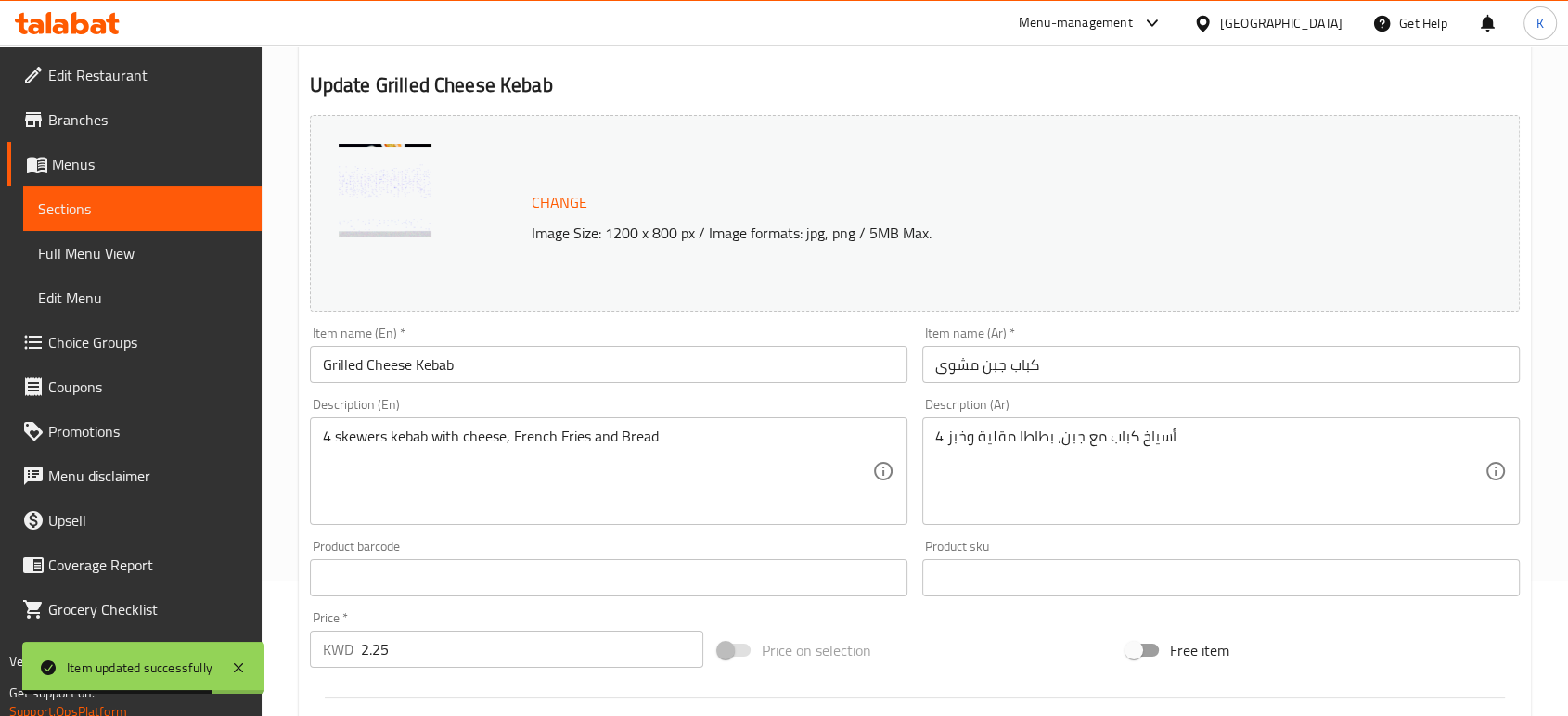
scroll to position [0, 0]
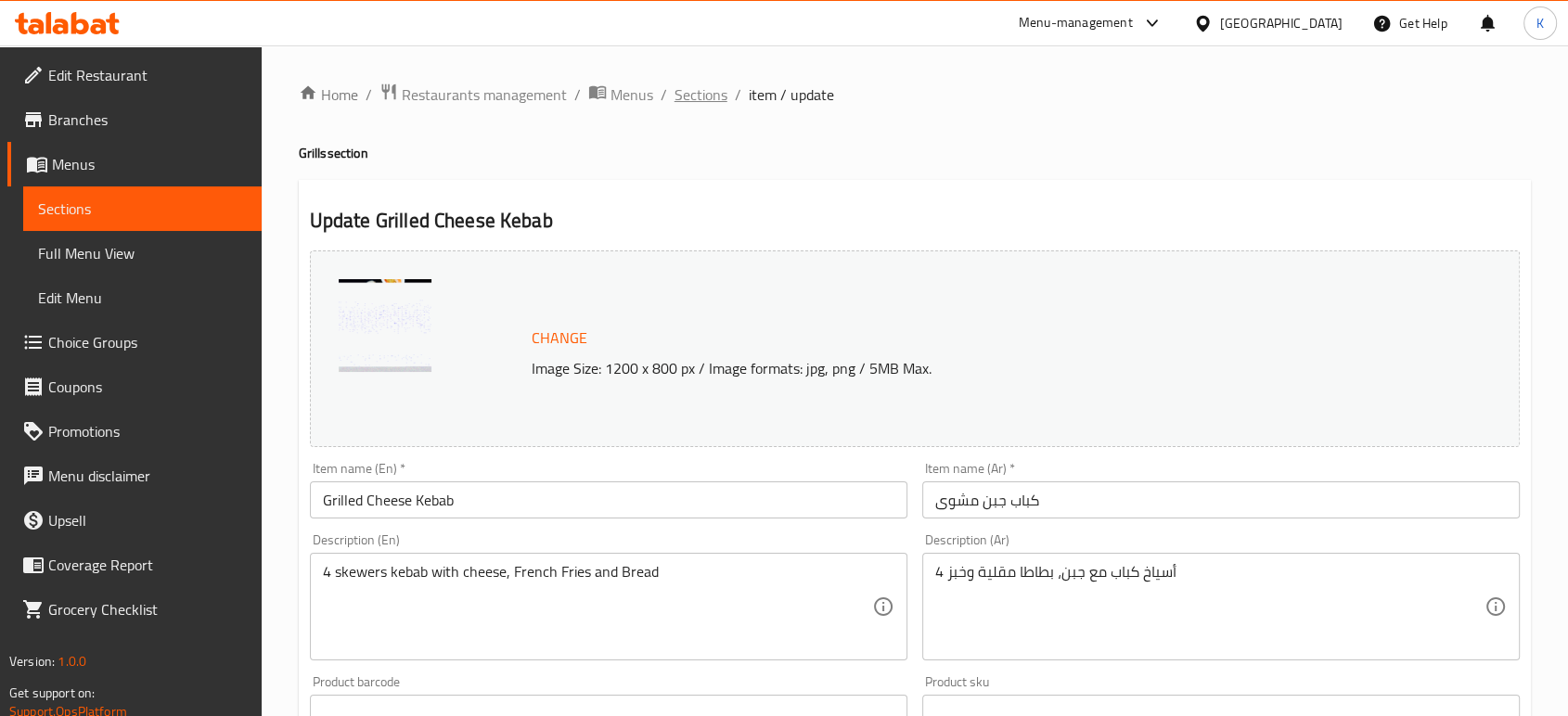
click at [703, 94] on span "Sections" at bounding box center [701, 94] width 53 height 22
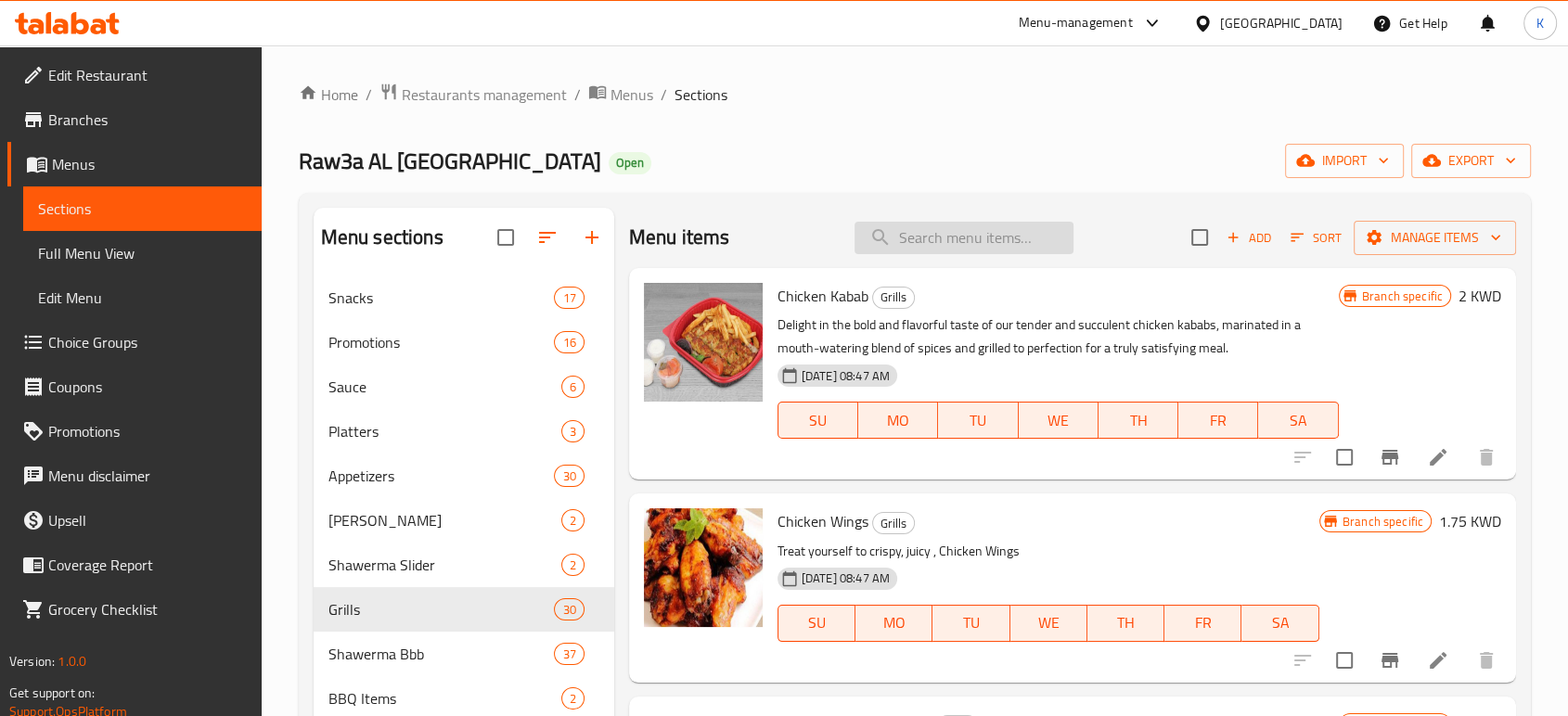
click at [898, 233] on input "search" at bounding box center [963, 238] width 219 height 33
type input "ث"
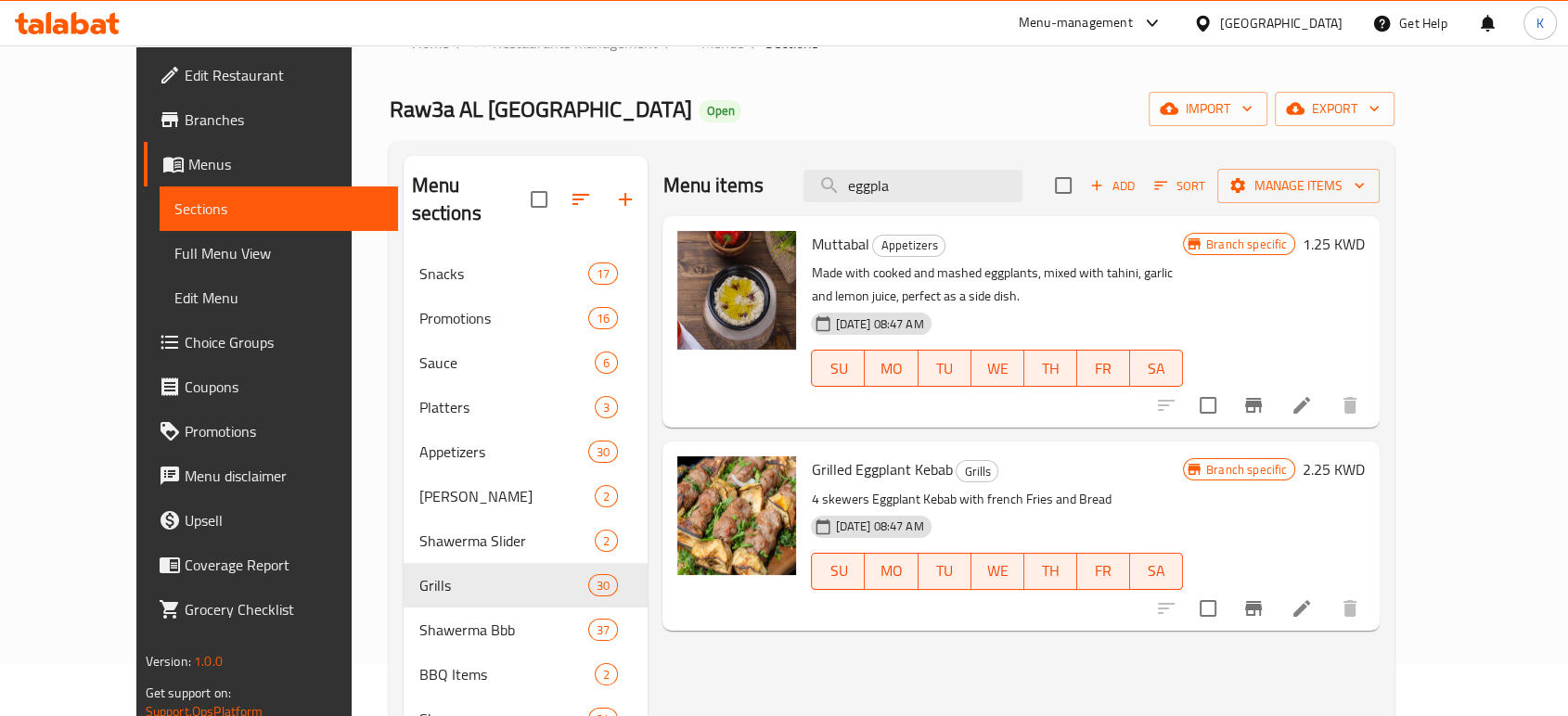
scroll to position [103, 0]
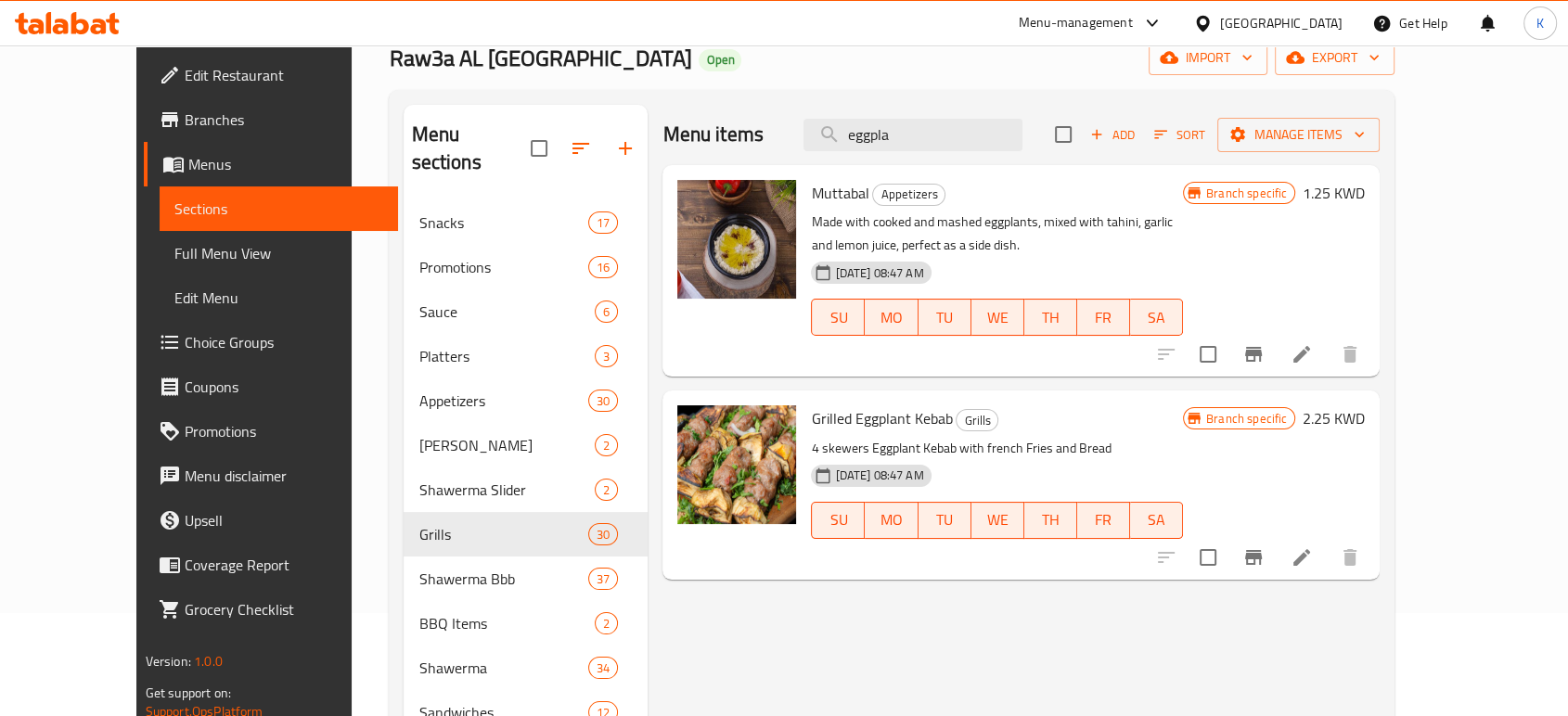
type input "eggpla"
click at [1312, 555] on icon at bounding box center [1302, 557] width 22 height 22
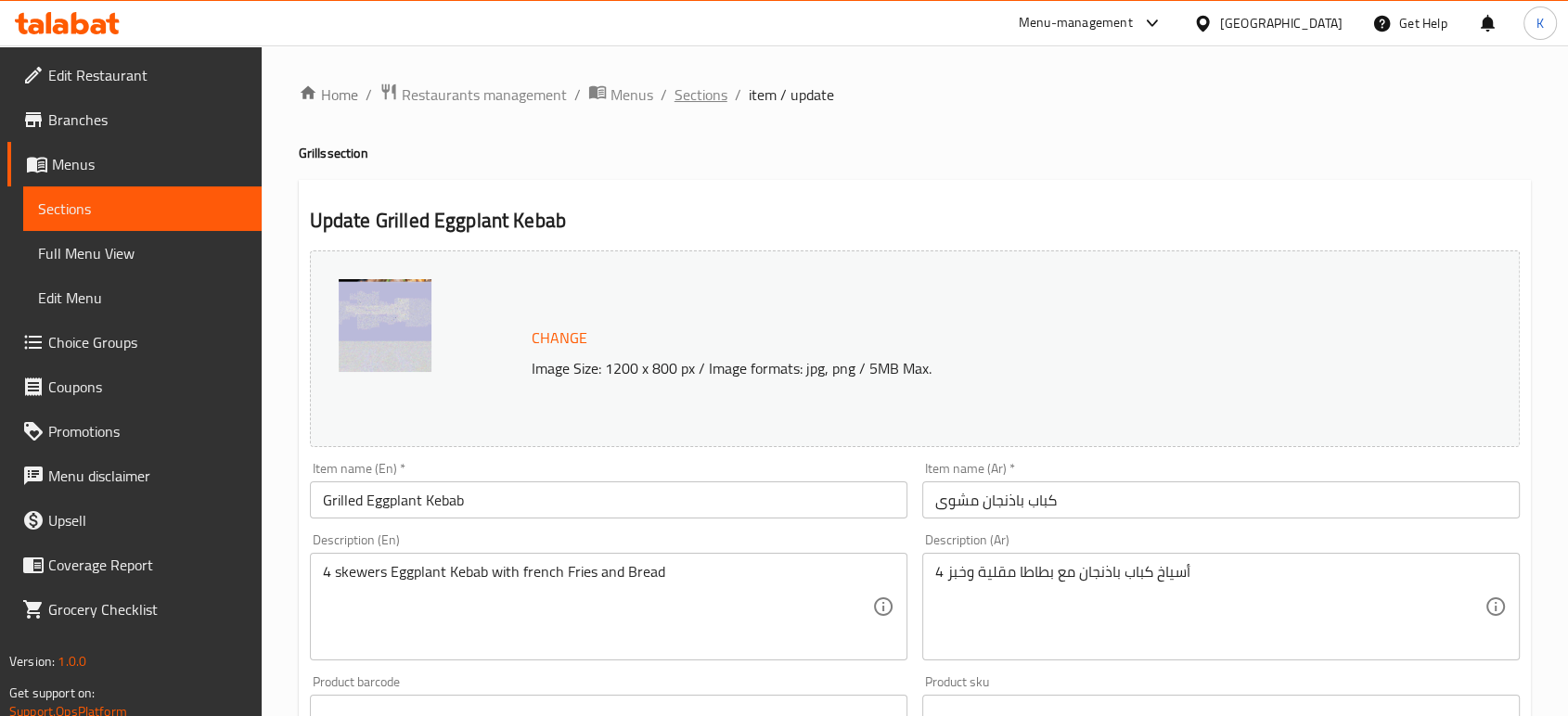
click at [691, 95] on span "Sections" at bounding box center [701, 94] width 53 height 22
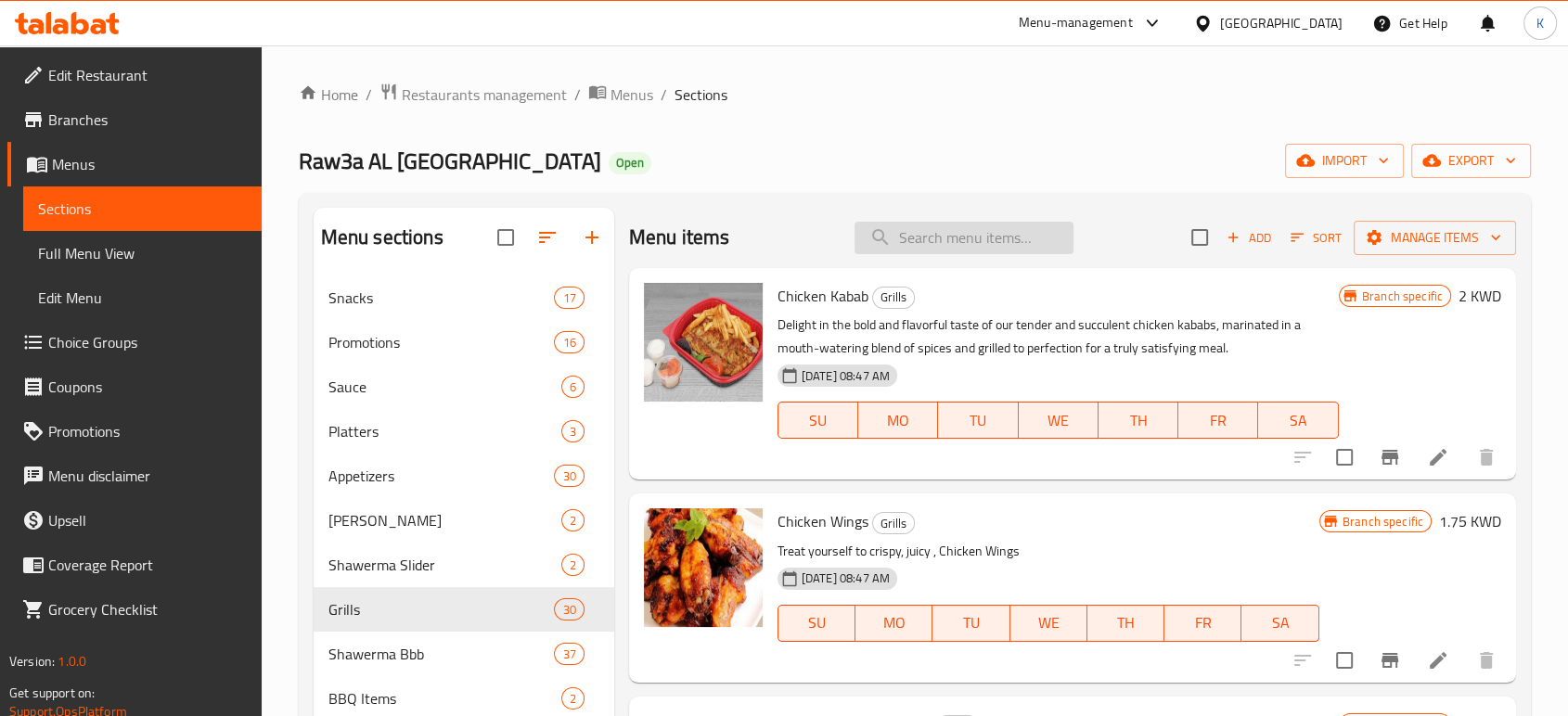
click at [984, 245] on input "search" at bounding box center [963, 238] width 219 height 33
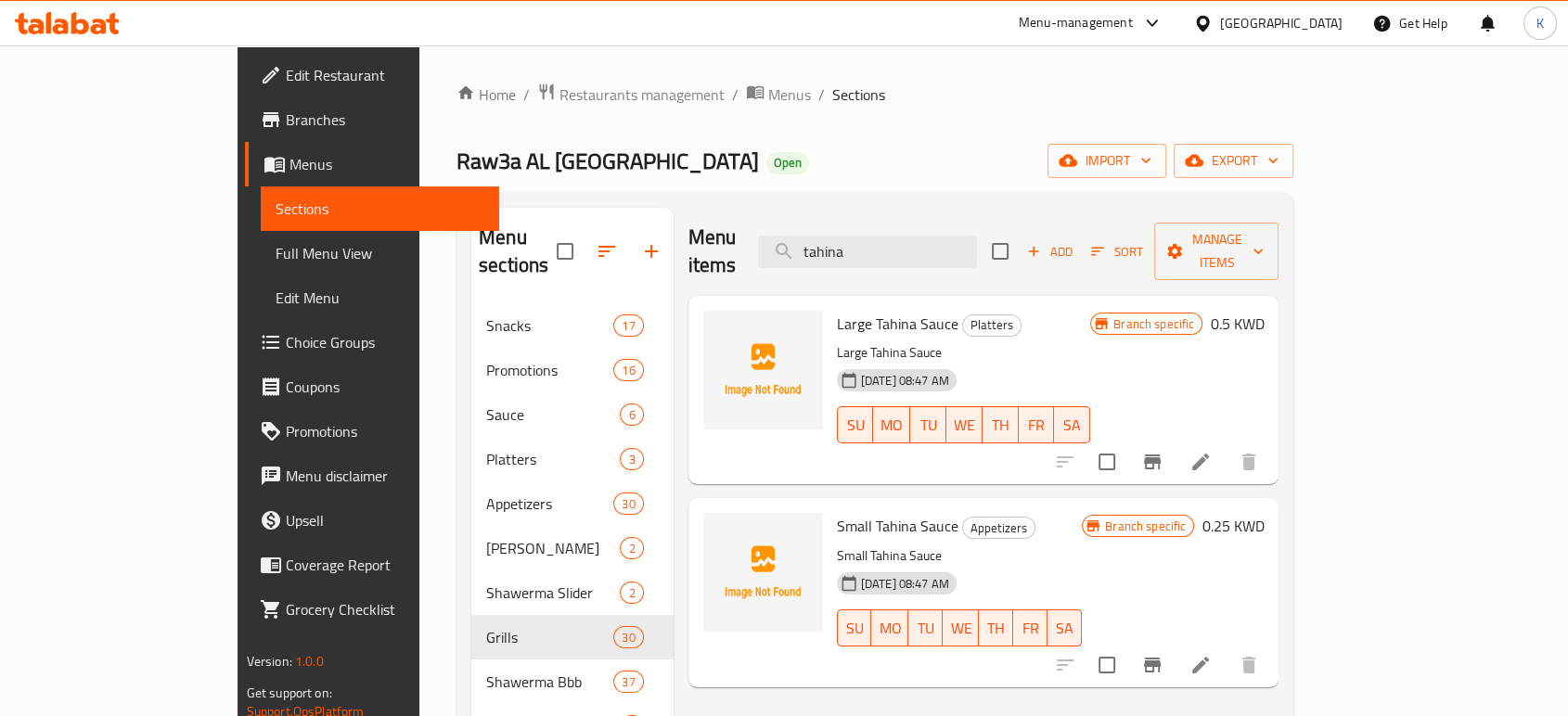
type input "tahina"
click at [956, 221] on div "Menu items tahina Add Sort Manage items" at bounding box center [983, 252] width 591 height 88
click at [956, 235] on input "tahina" at bounding box center [867, 251] width 219 height 33
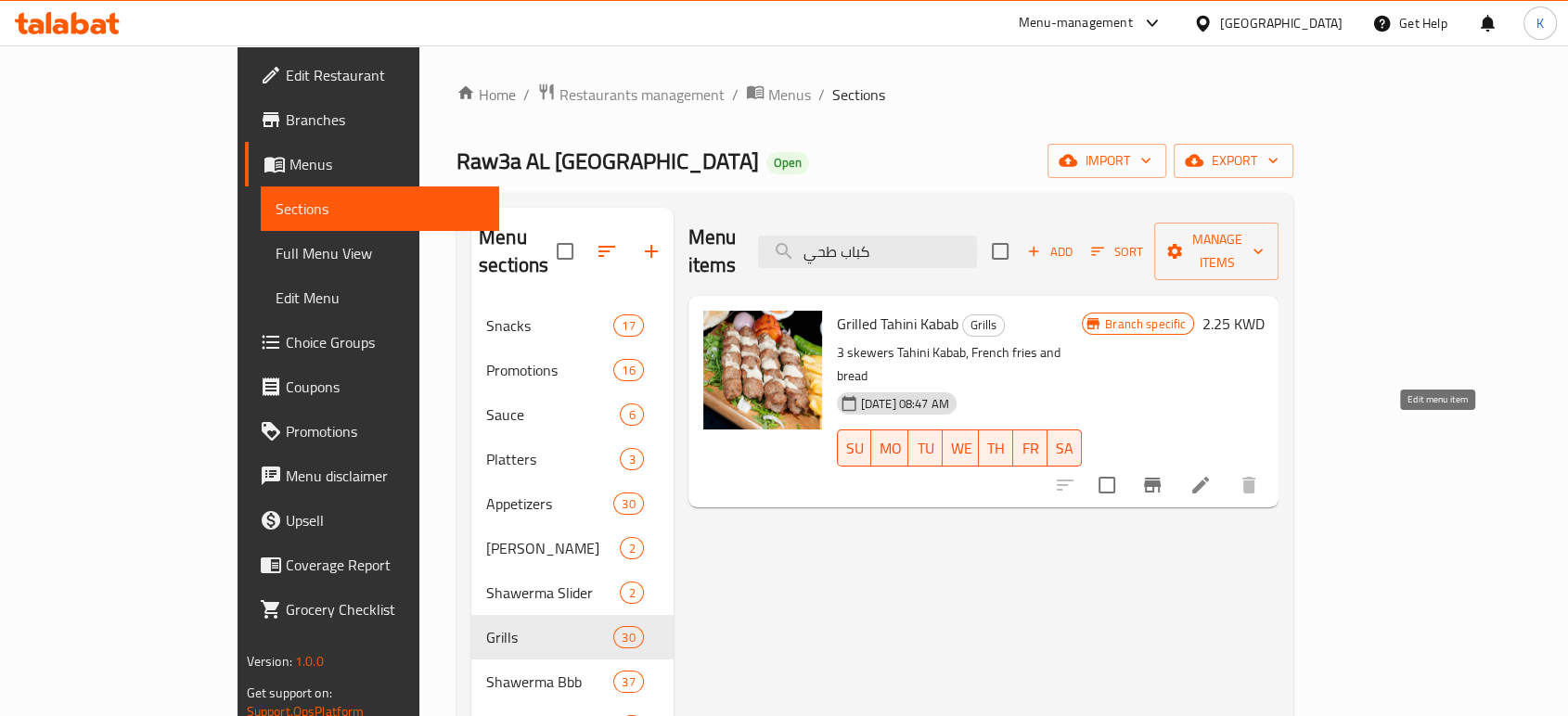
type input "كباب طحي"
click at [1211, 474] on icon at bounding box center [1200, 485] width 22 height 22
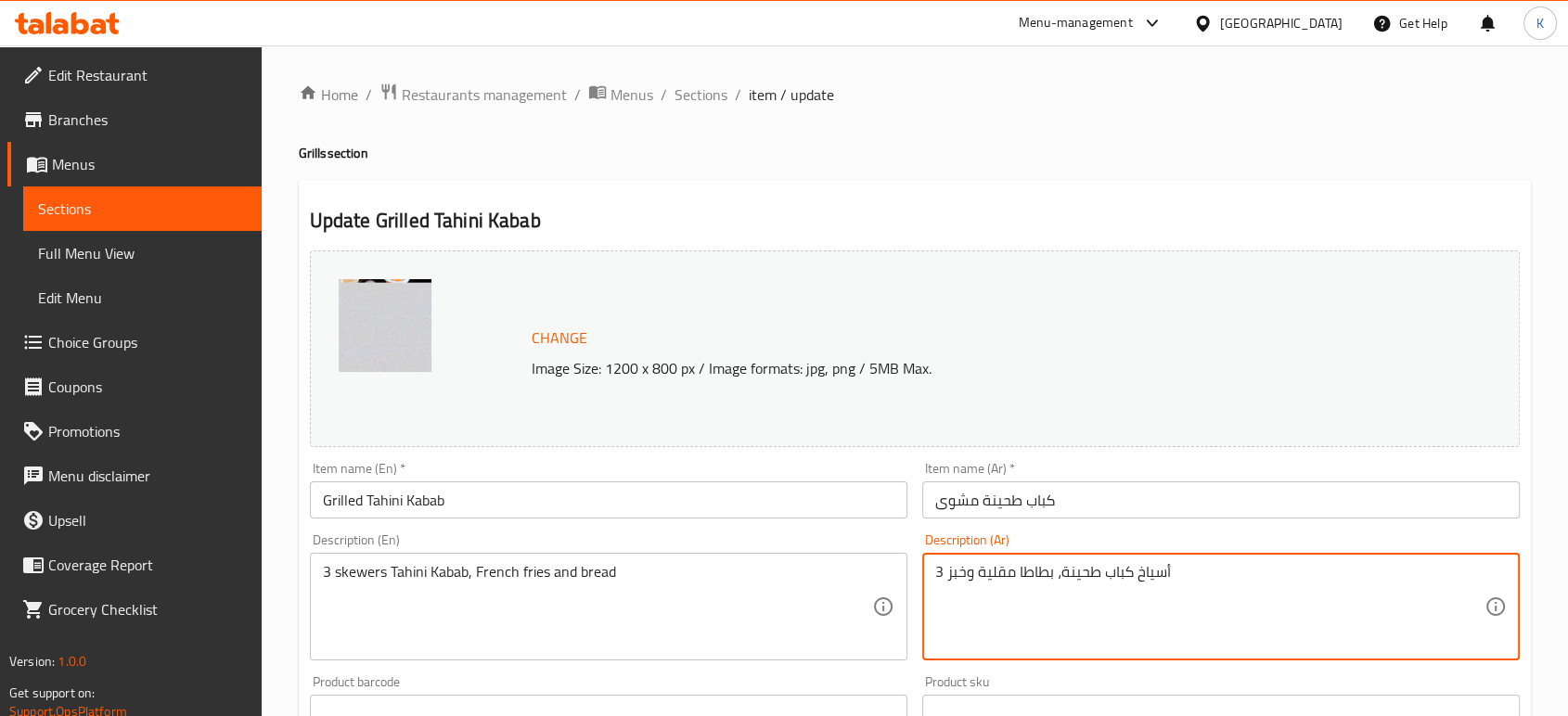
drag, startPoint x: 949, startPoint y: 577, endPoint x: 928, endPoint y: 576, distance: 21.0
type textarea "4أسياخ كباب طحينة، بطاطا مقلية وخبز"
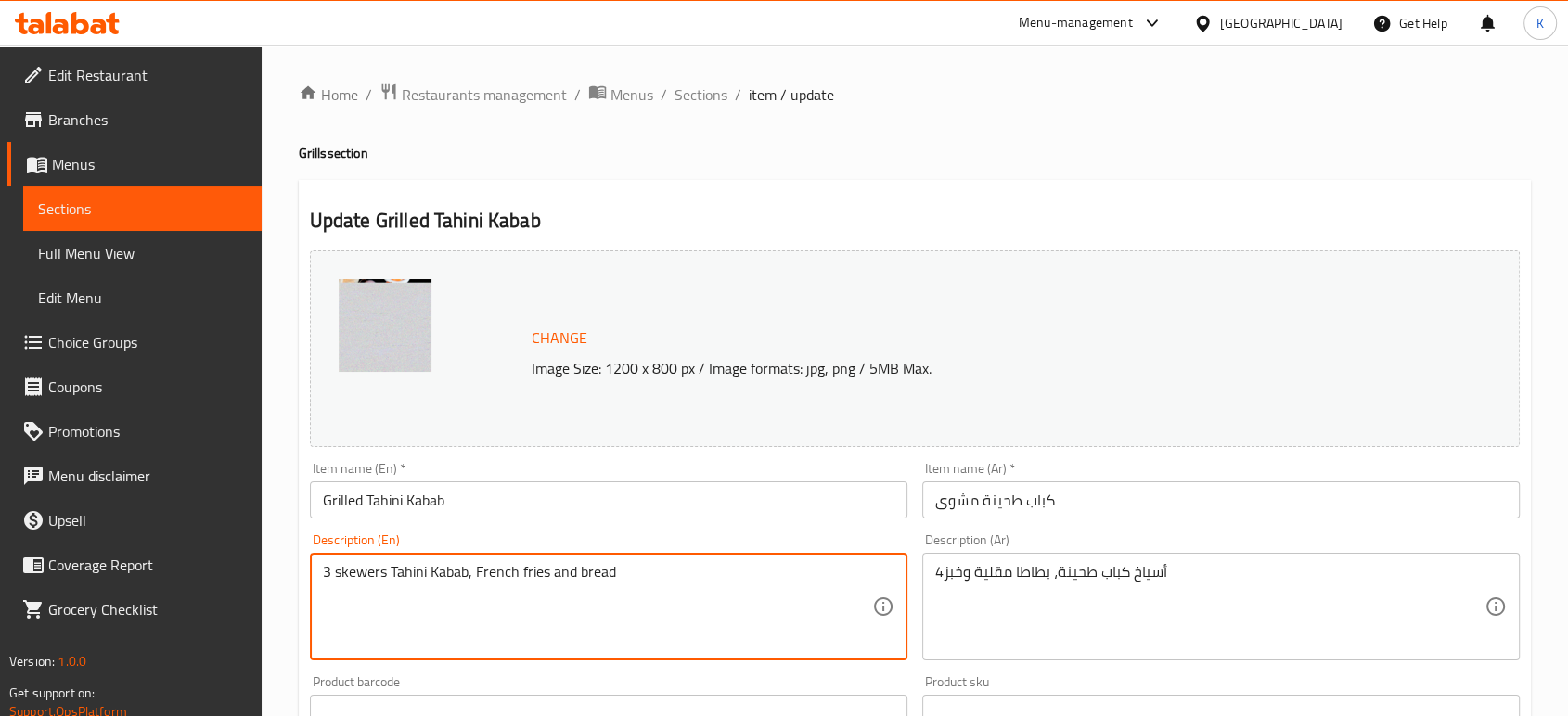
drag, startPoint x: 328, startPoint y: 572, endPoint x: 299, endPoint y: 572, distance: 29.0
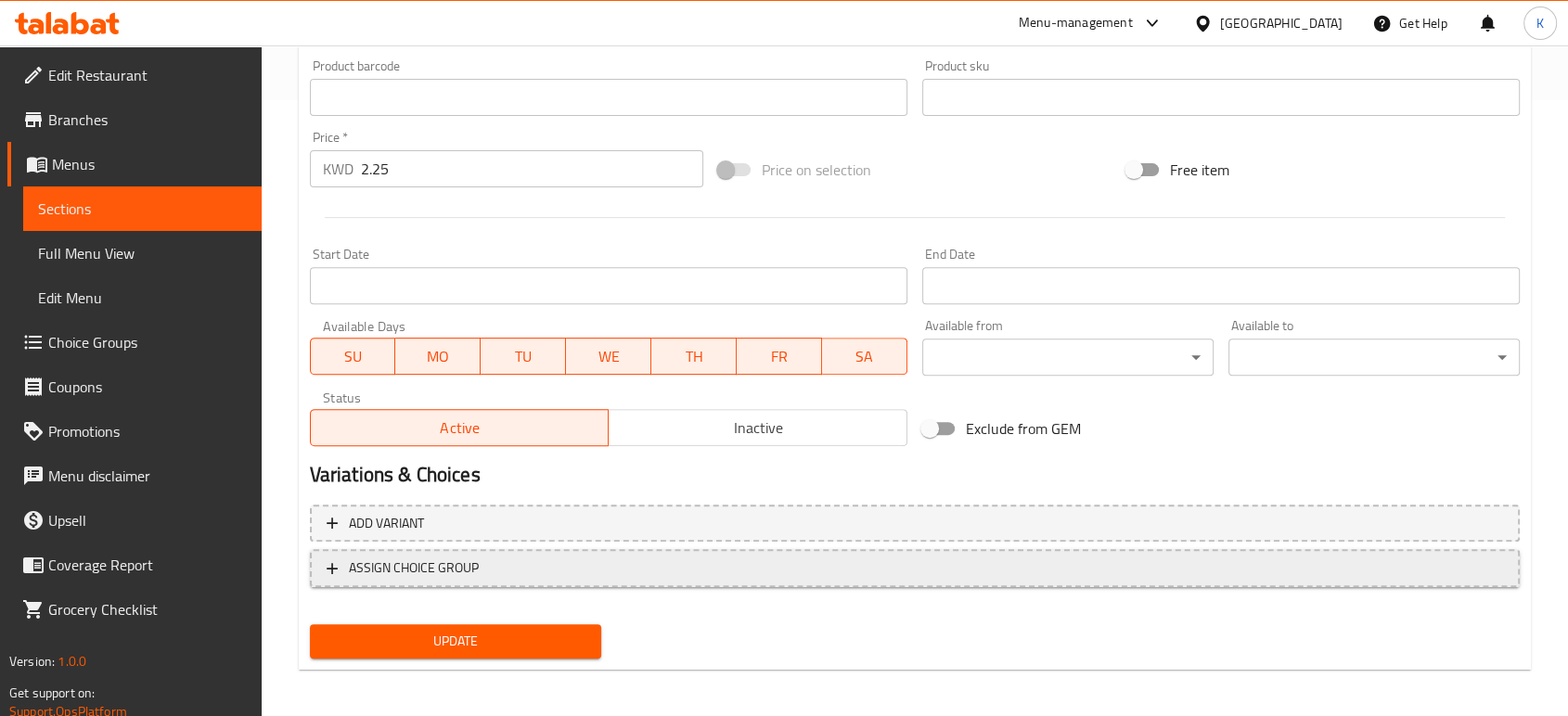
scroll to position [621, 0]
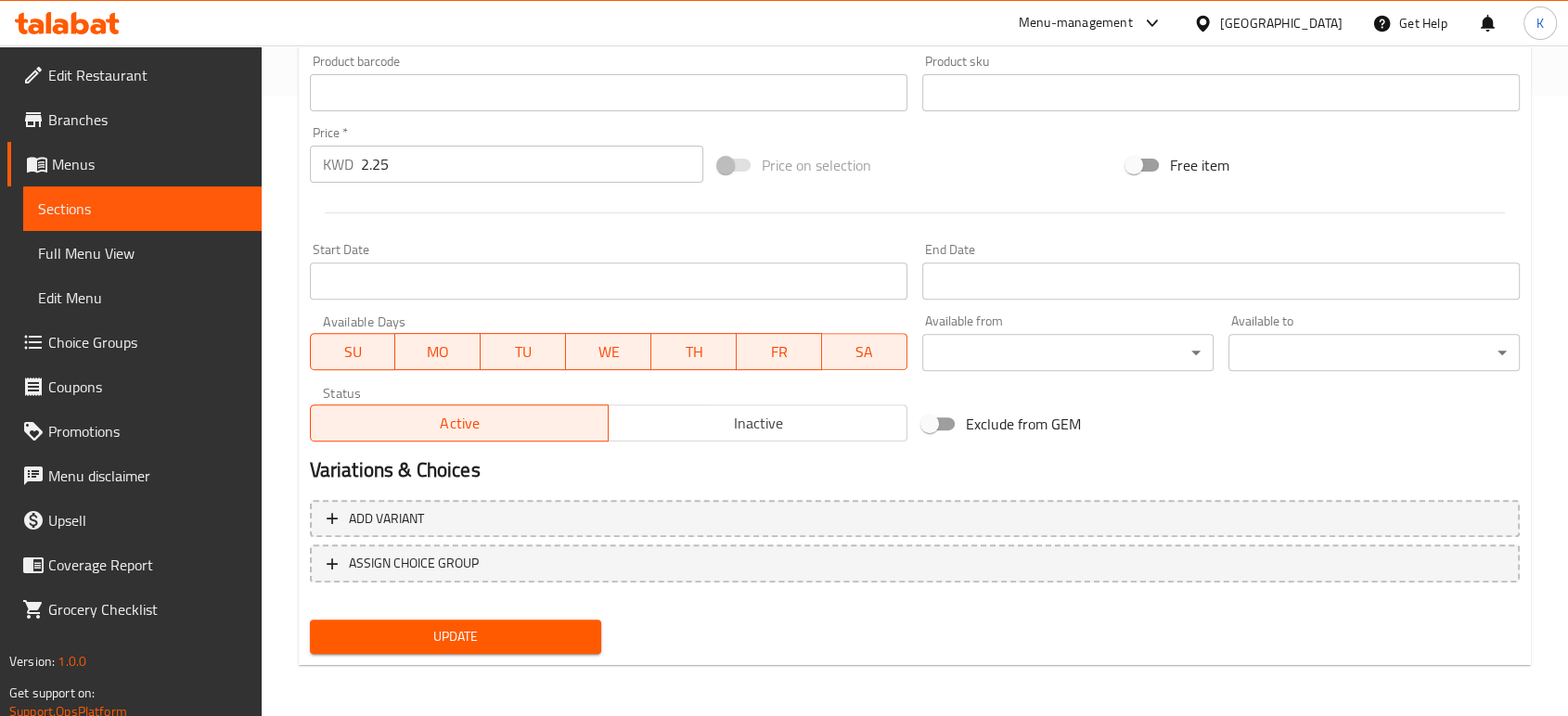
type textarea "4 skewers Tahini Kabab, French fries and bread"
click at [526, 629] on span "Update" at bounding box center [455, 637] width 261 height 23
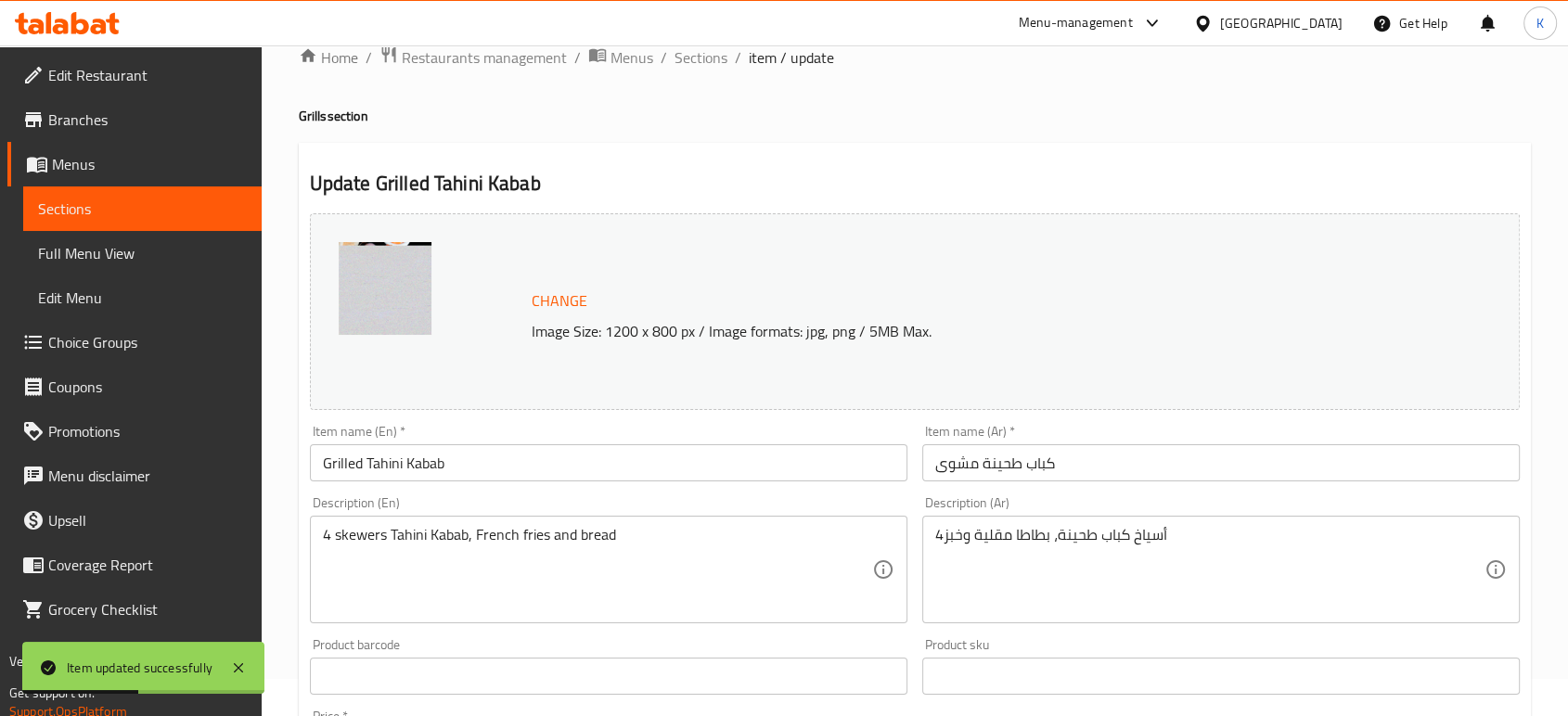
scroll to position [0, 0]
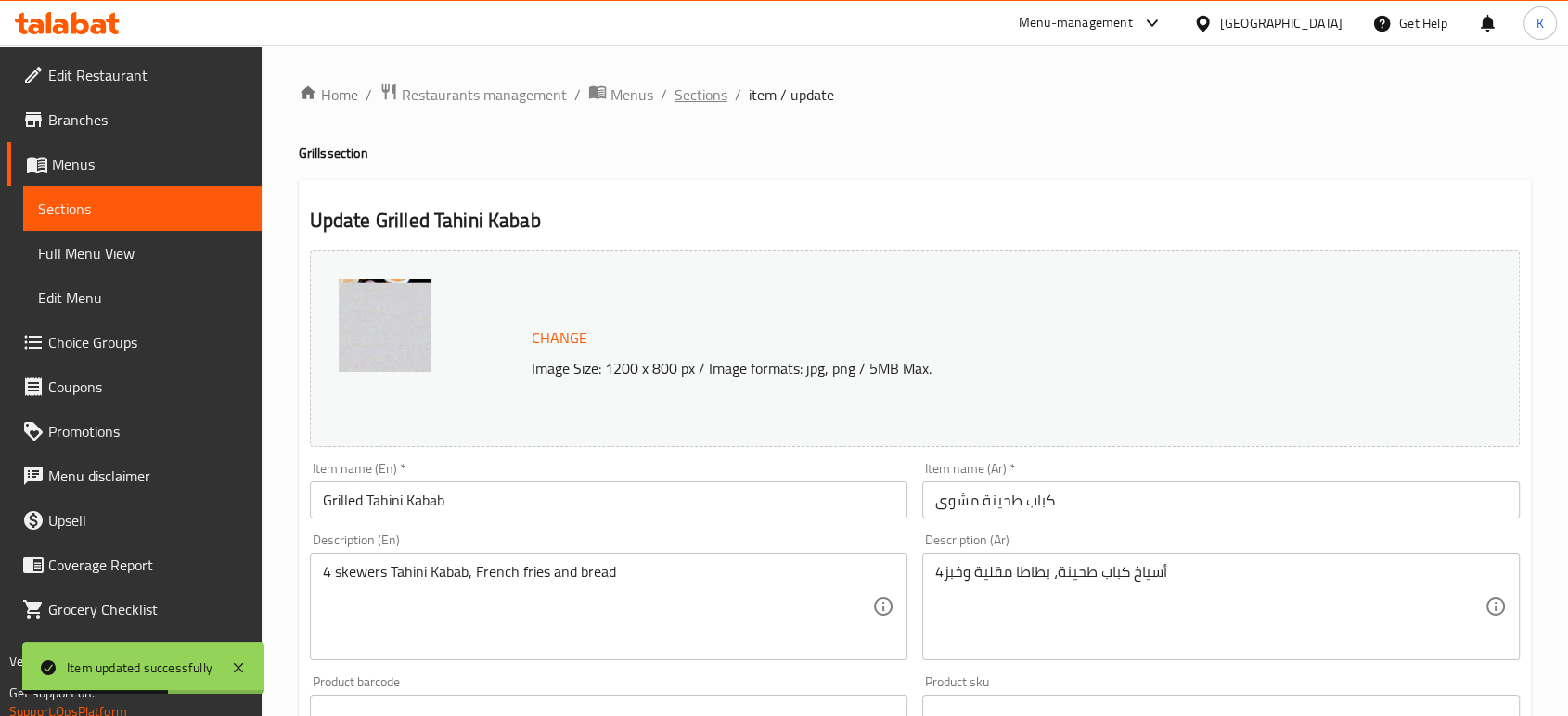
click at [711, 94] on span "Sections" at bounding box center [701, 94] width 53 height 22
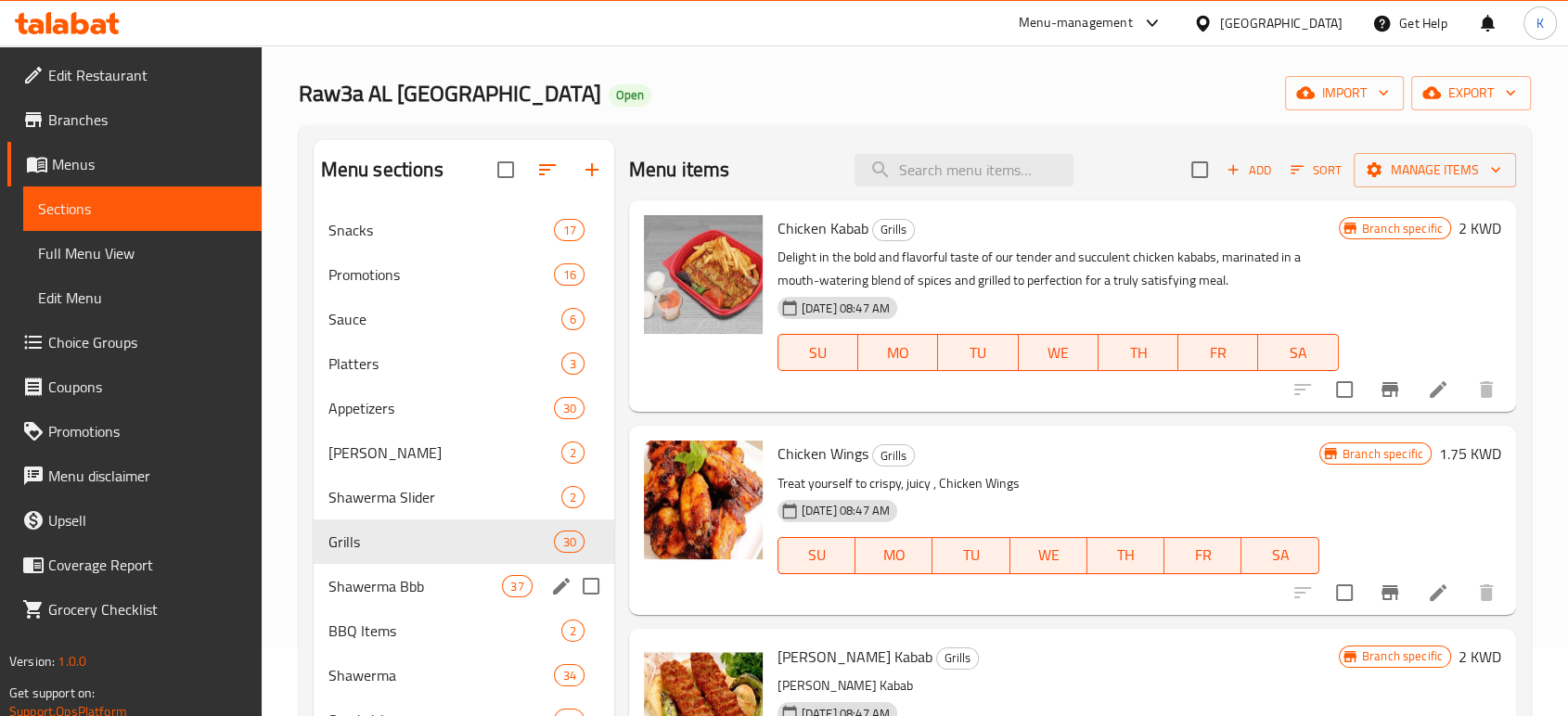
scroll to position [103, 0]
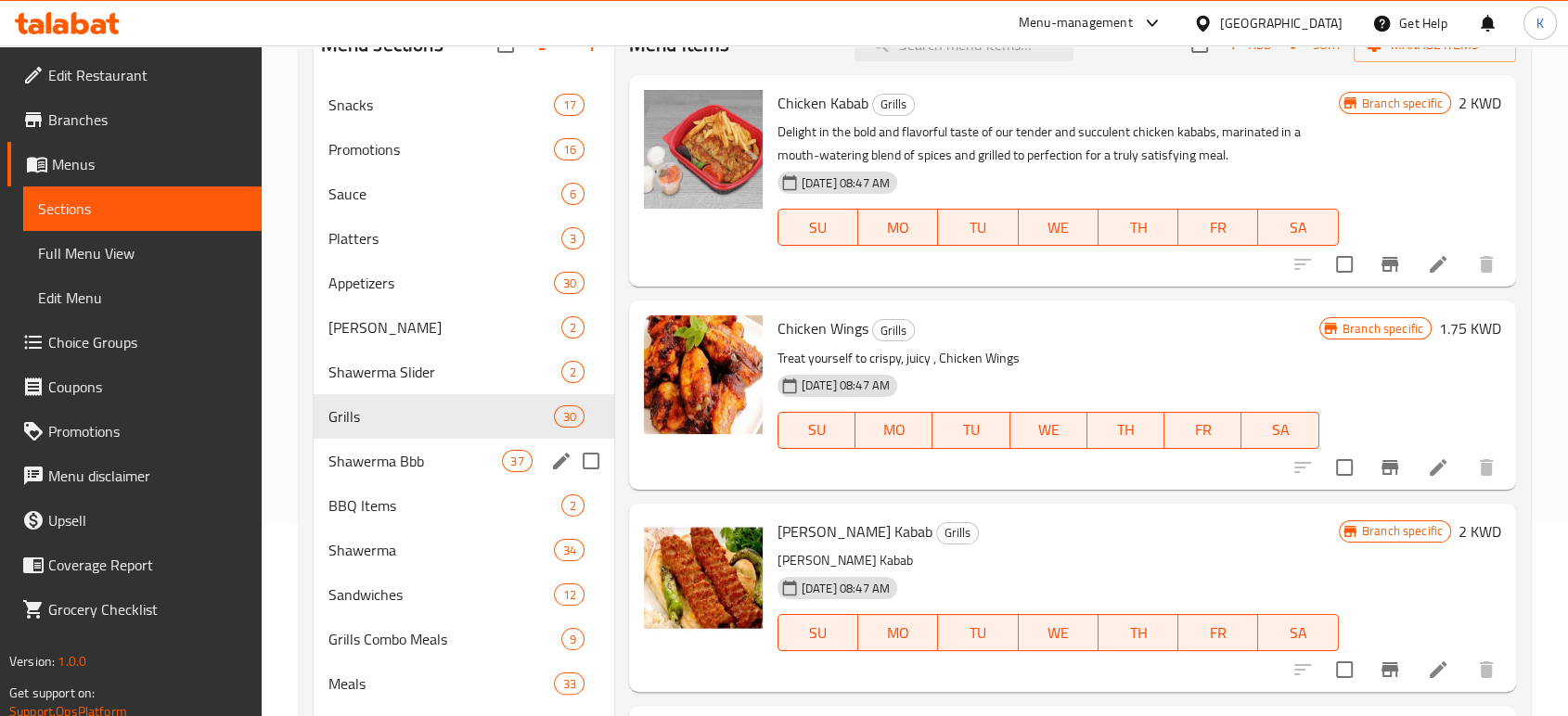
scroll to position [206, 0]
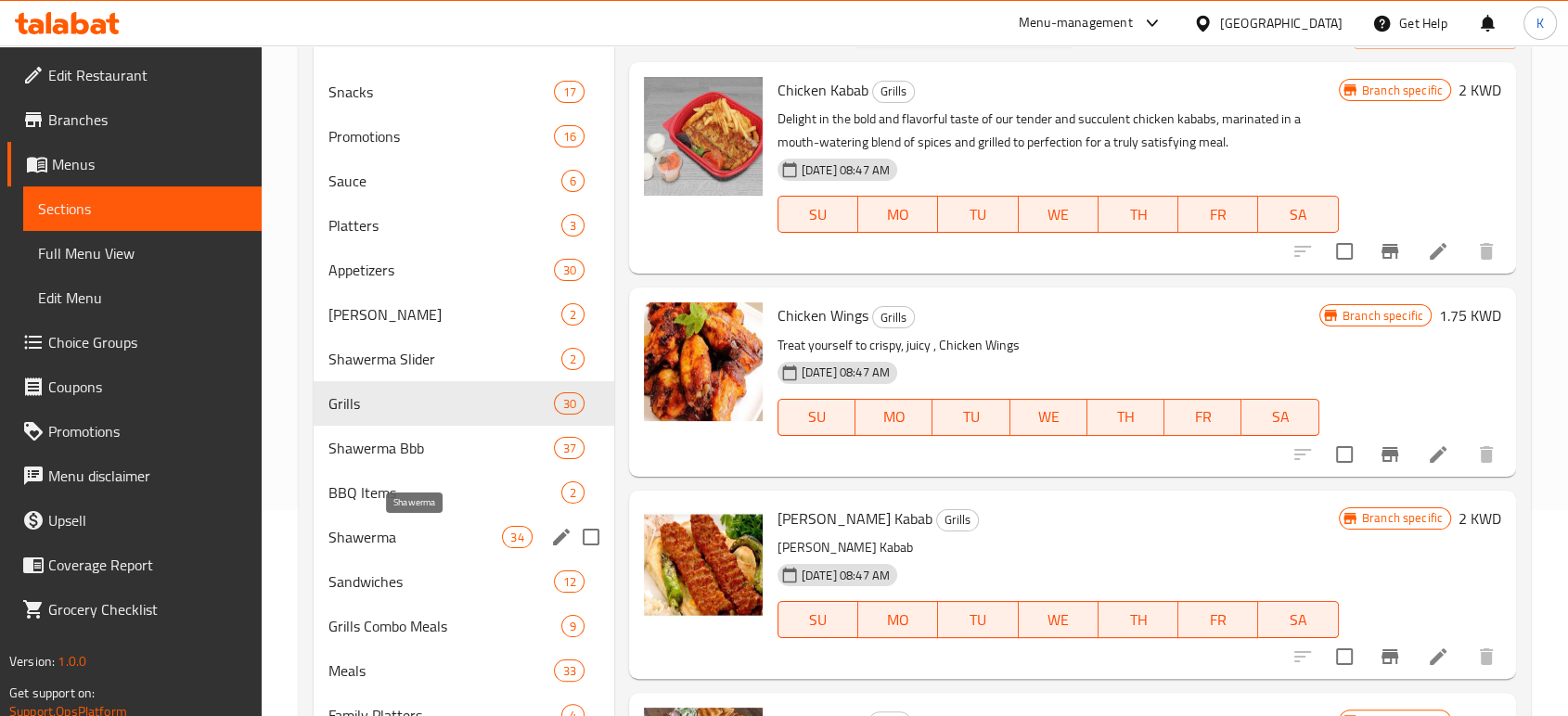
click at [442, 541] on span "Shawerma" at bounding box center [415, 538] width 175 height 22
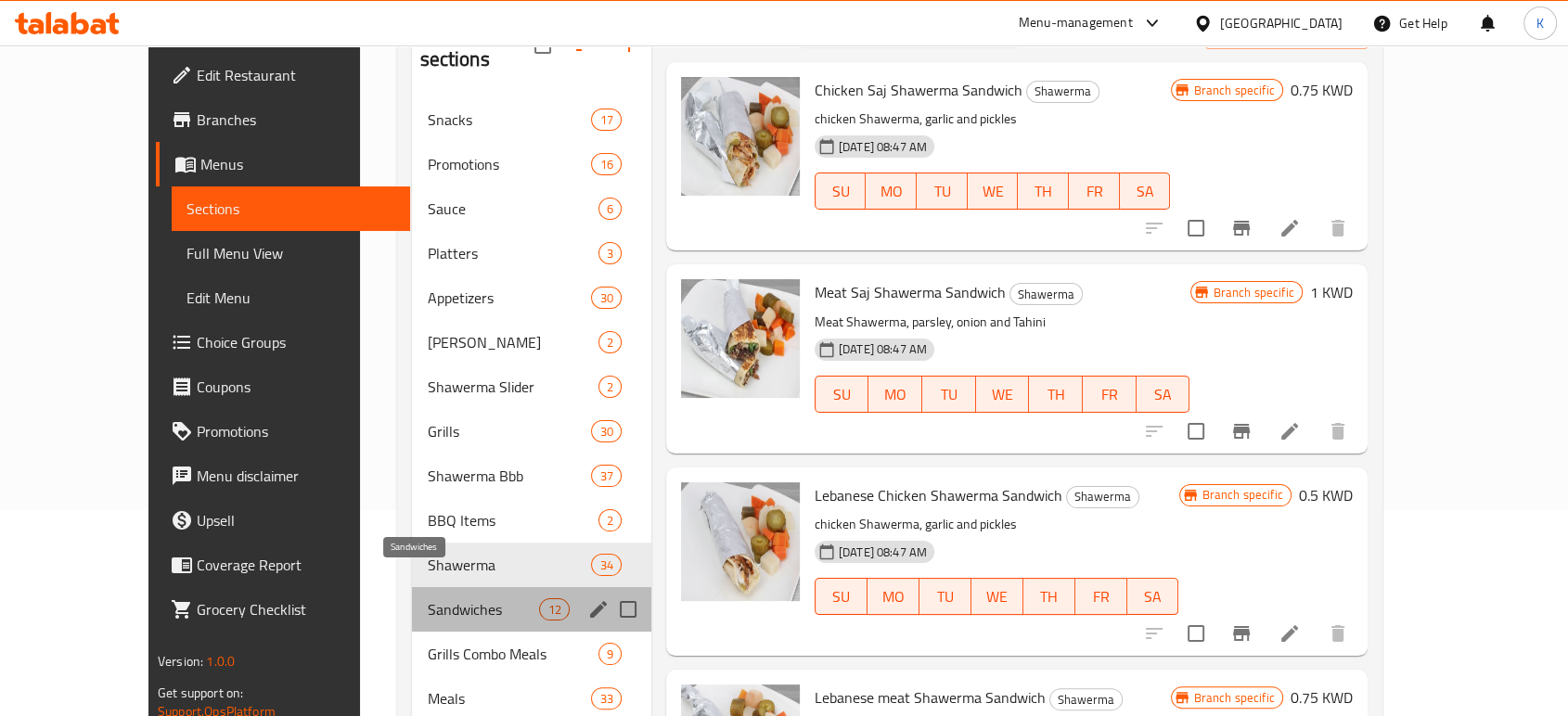
click at [453, 598] on span "Sandwiches" at bounding box center [483, 610] width 112 height 22
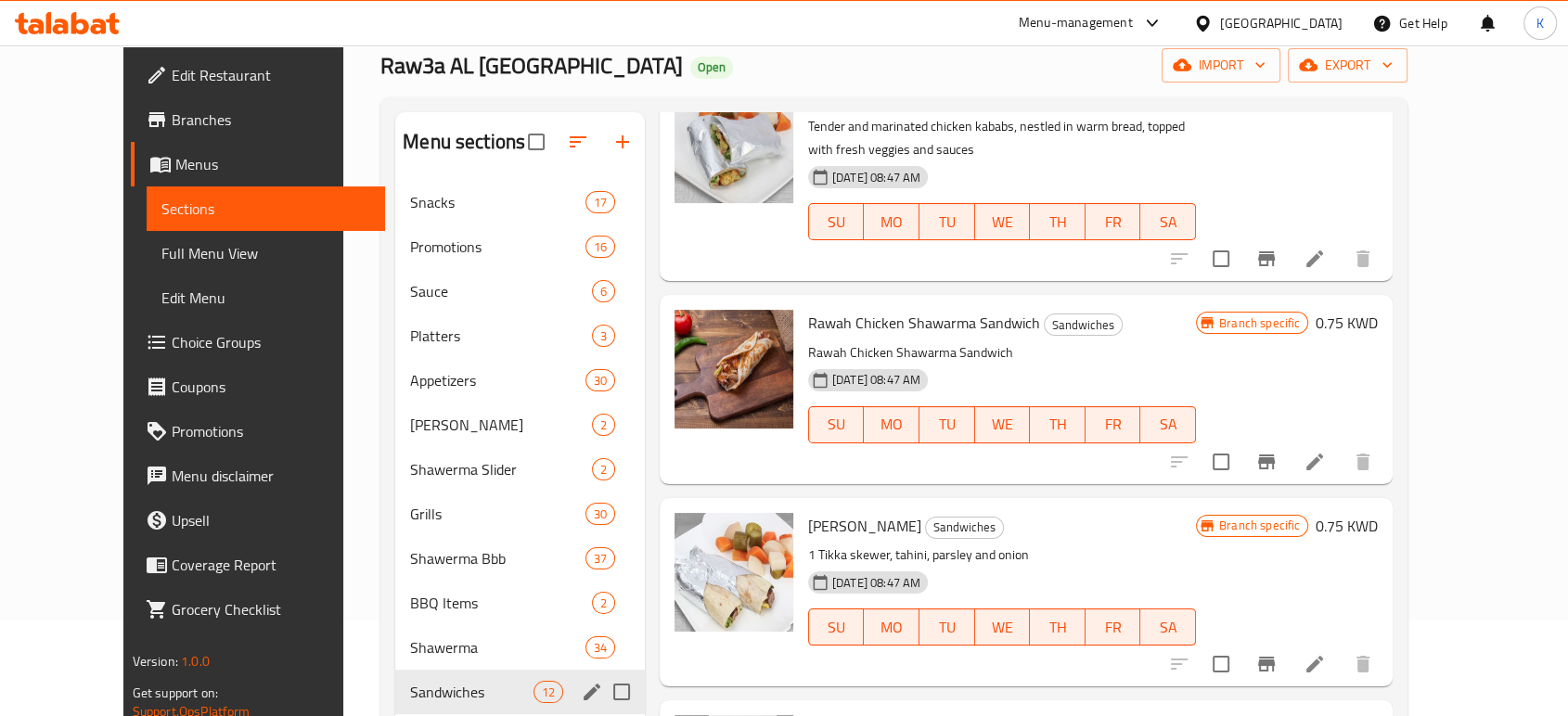
scroll to position [206, 0]
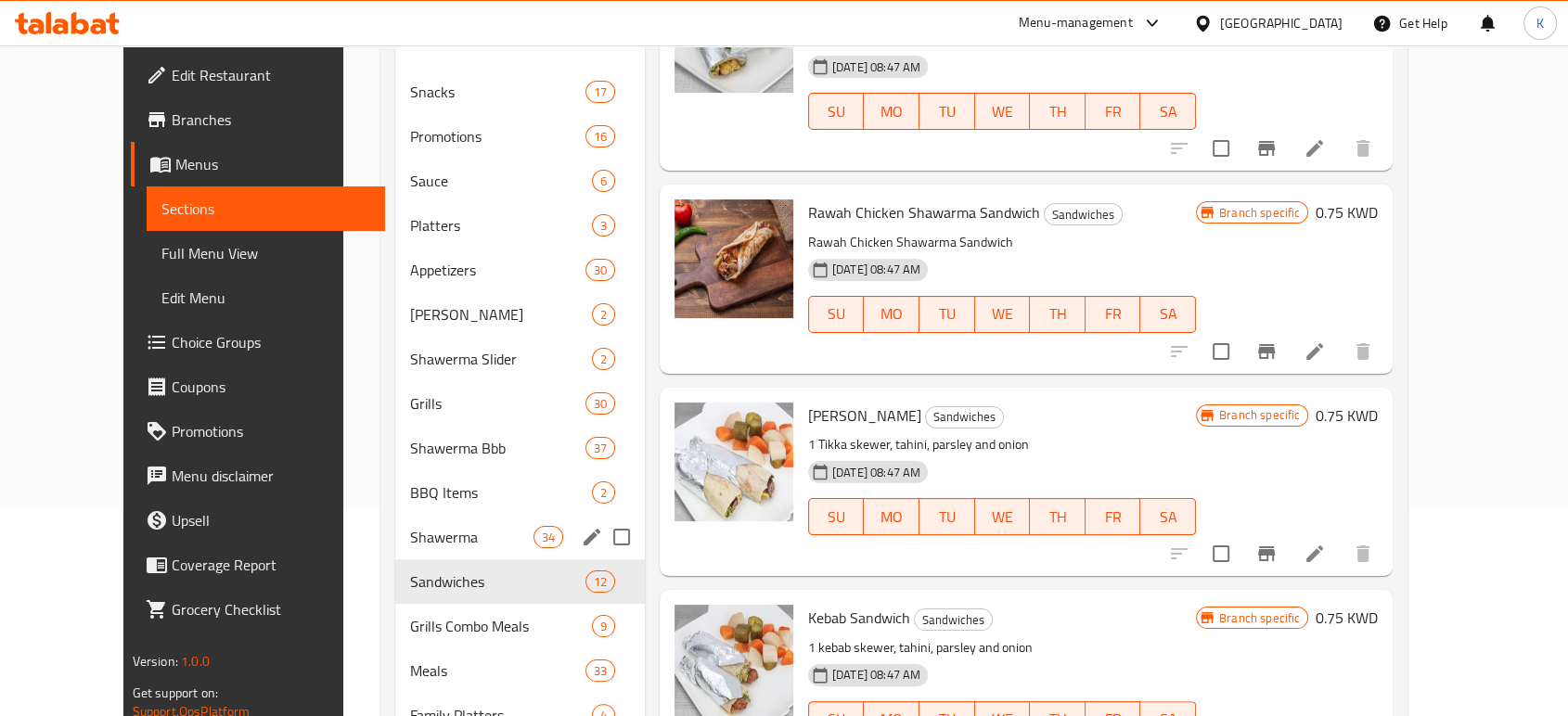
click at [409, 525] on div "Shawerma 34" at bounding box center [519, 538] width 249 height 45
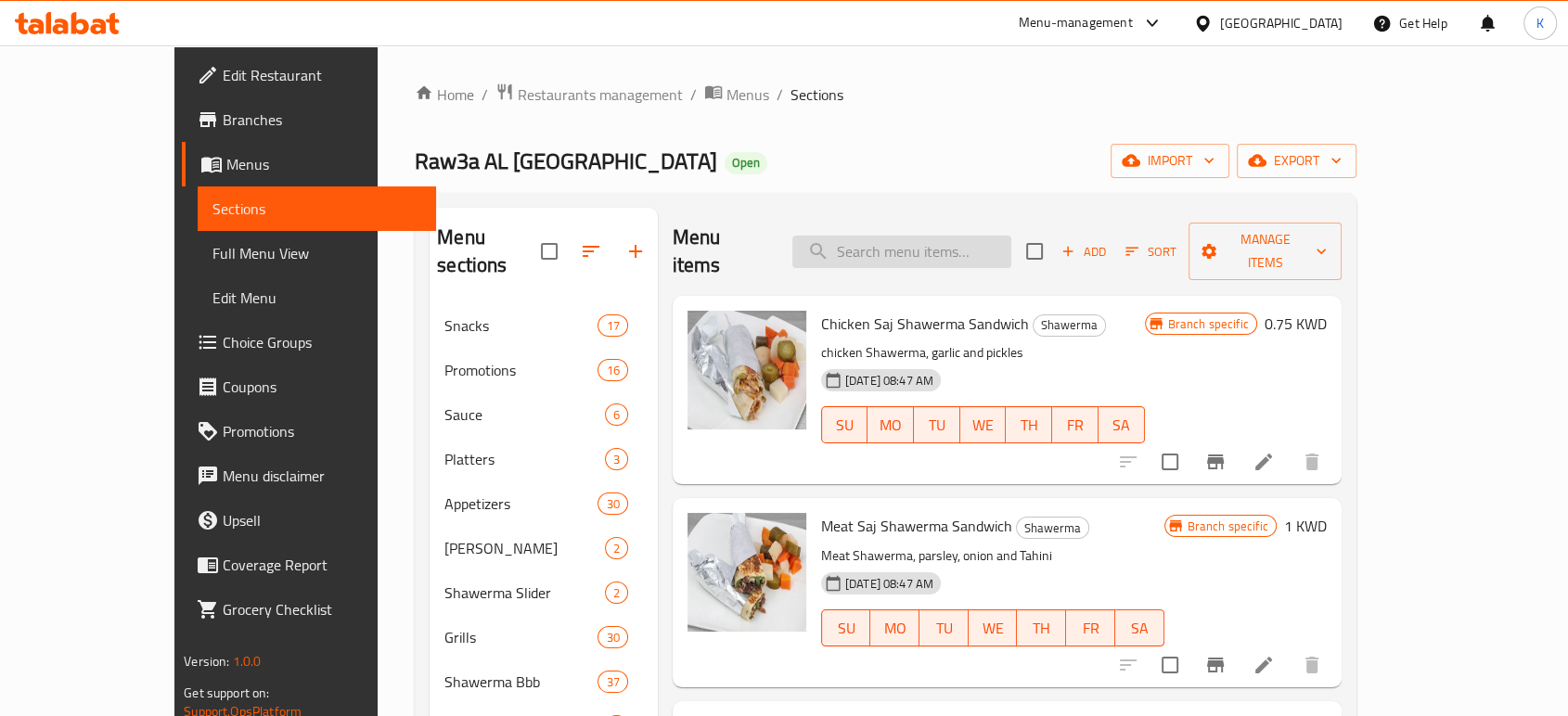
click at [916, 244] on input "search" at bounding box center [902, 251] width 219 height 33
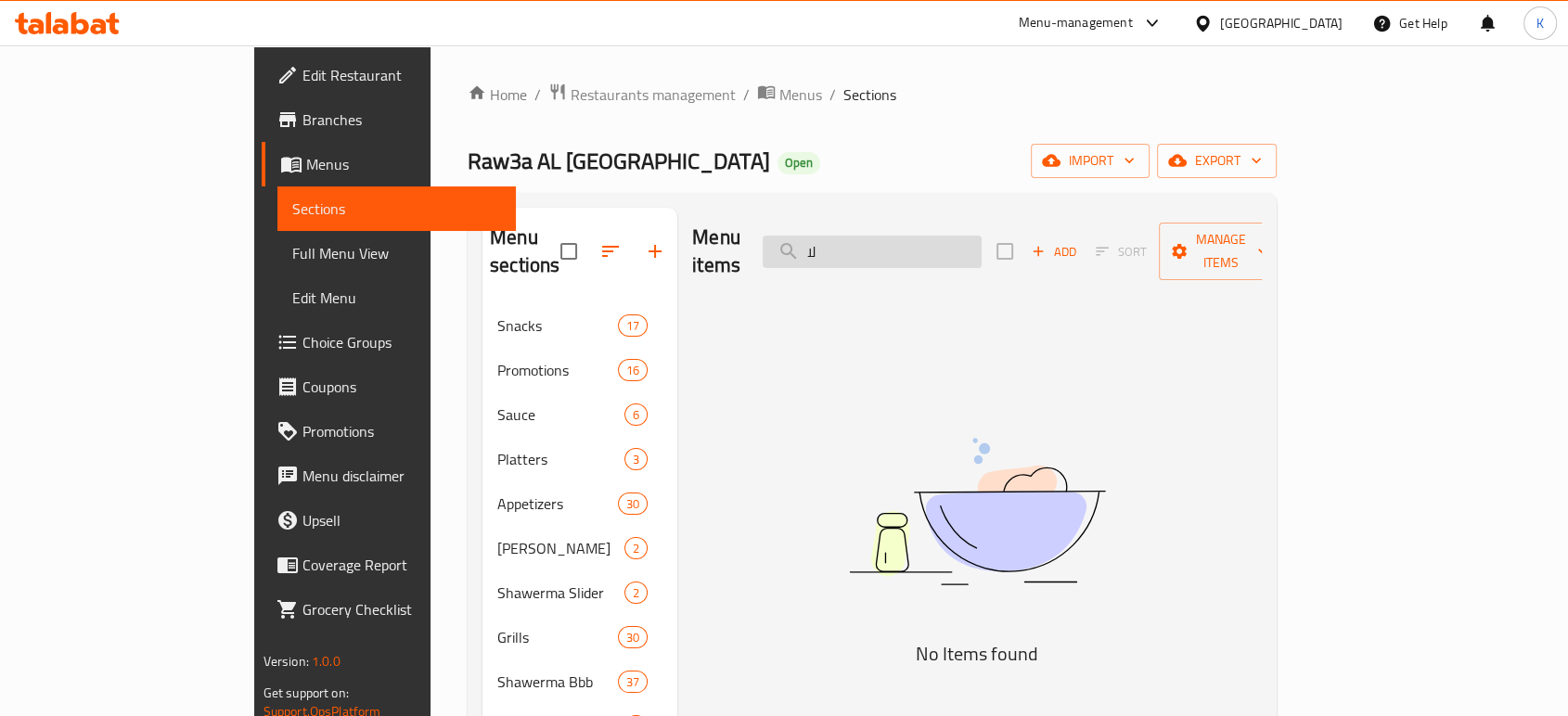
type input "ل"
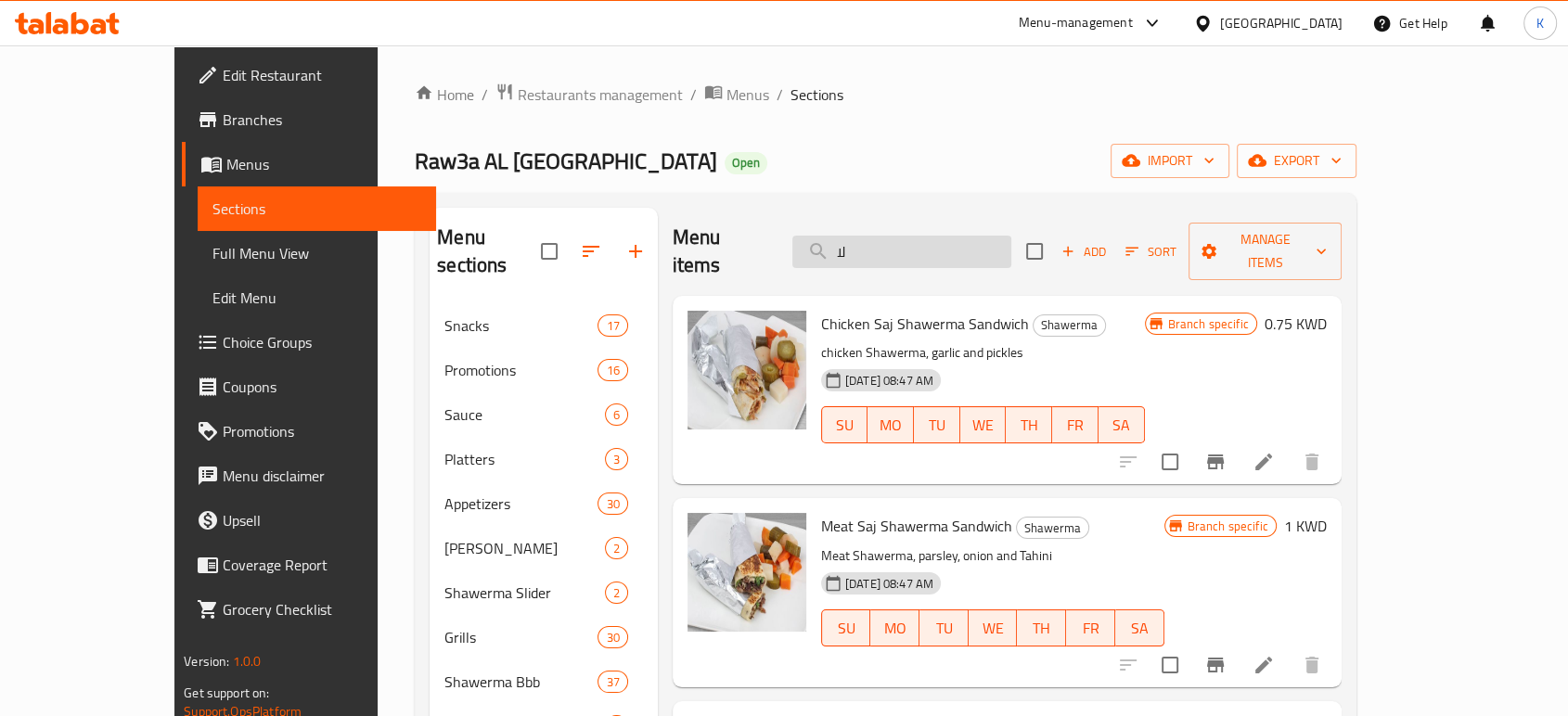
type input "ل"
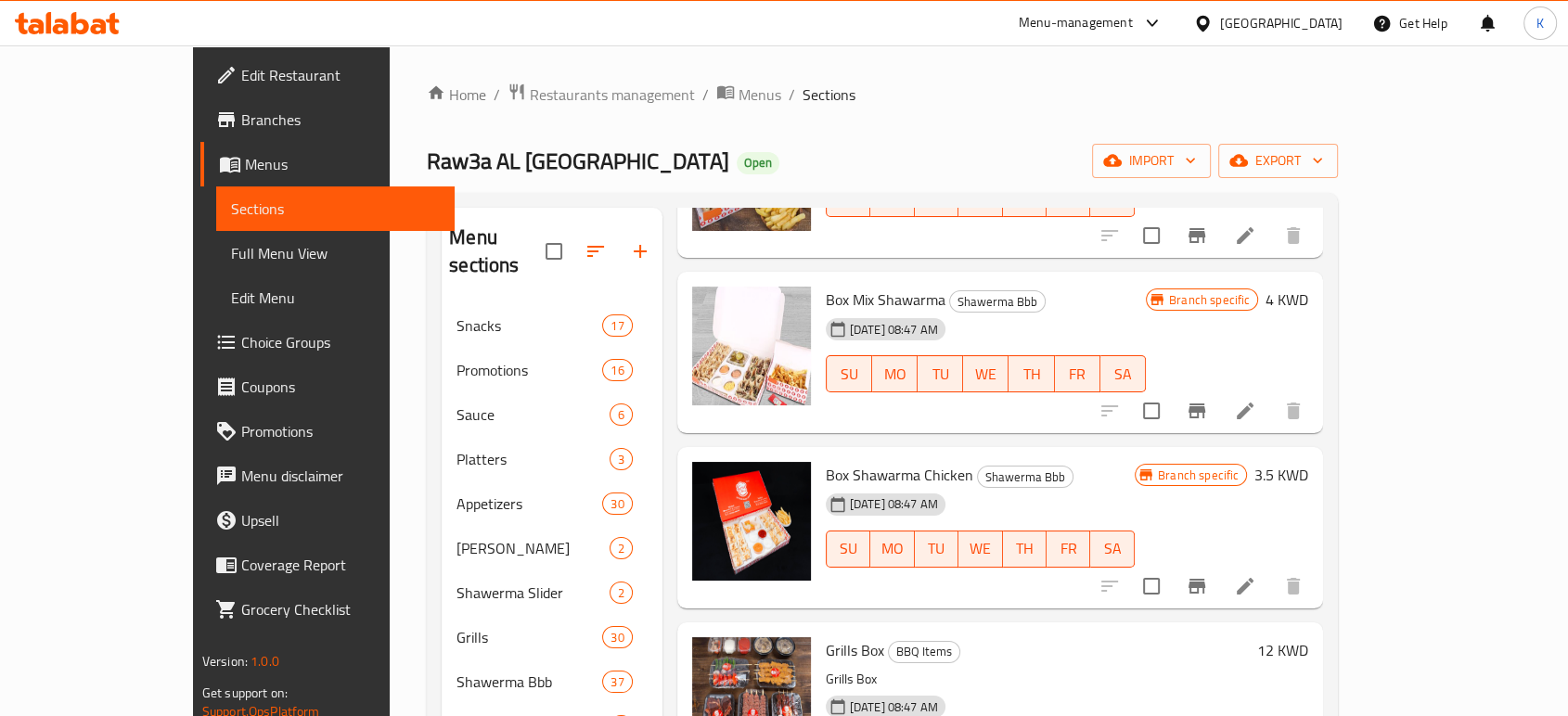
scroll to position [206, 0]
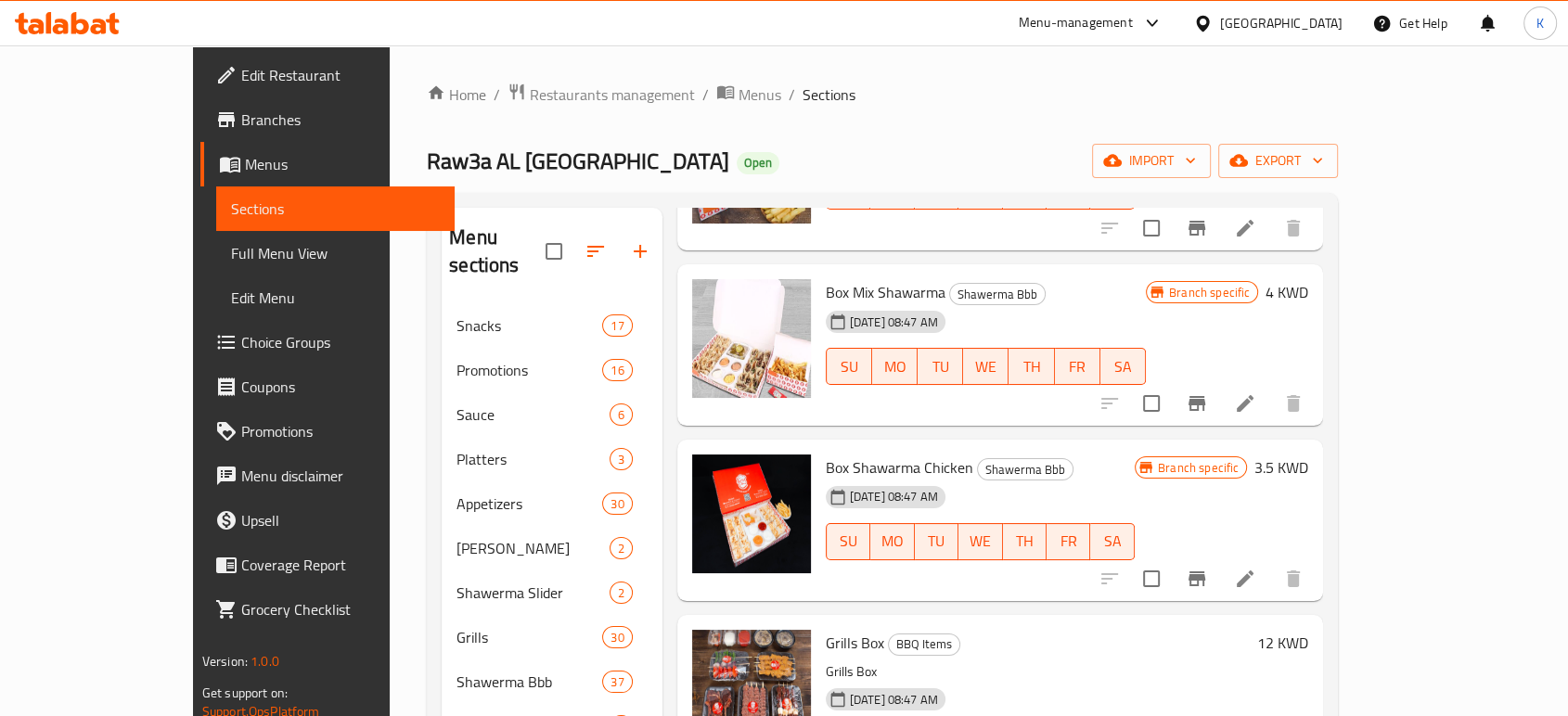
type input "box"
click at [1253, 570] on icon at bounding box center [1245, 579] width 17 height 17
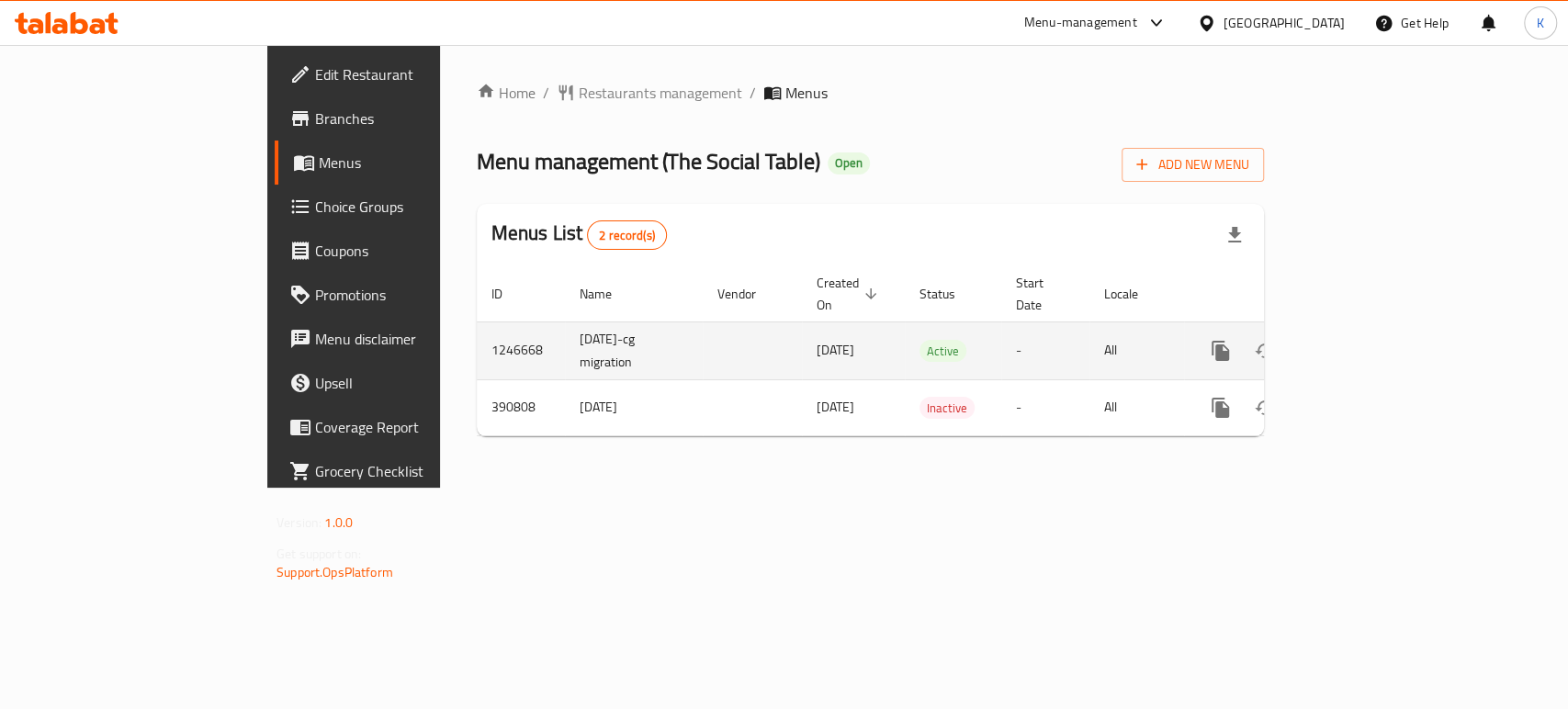
click at [1375, 329] on link "enhanced table" at bounding box center [1353, 351] width 44 height 44
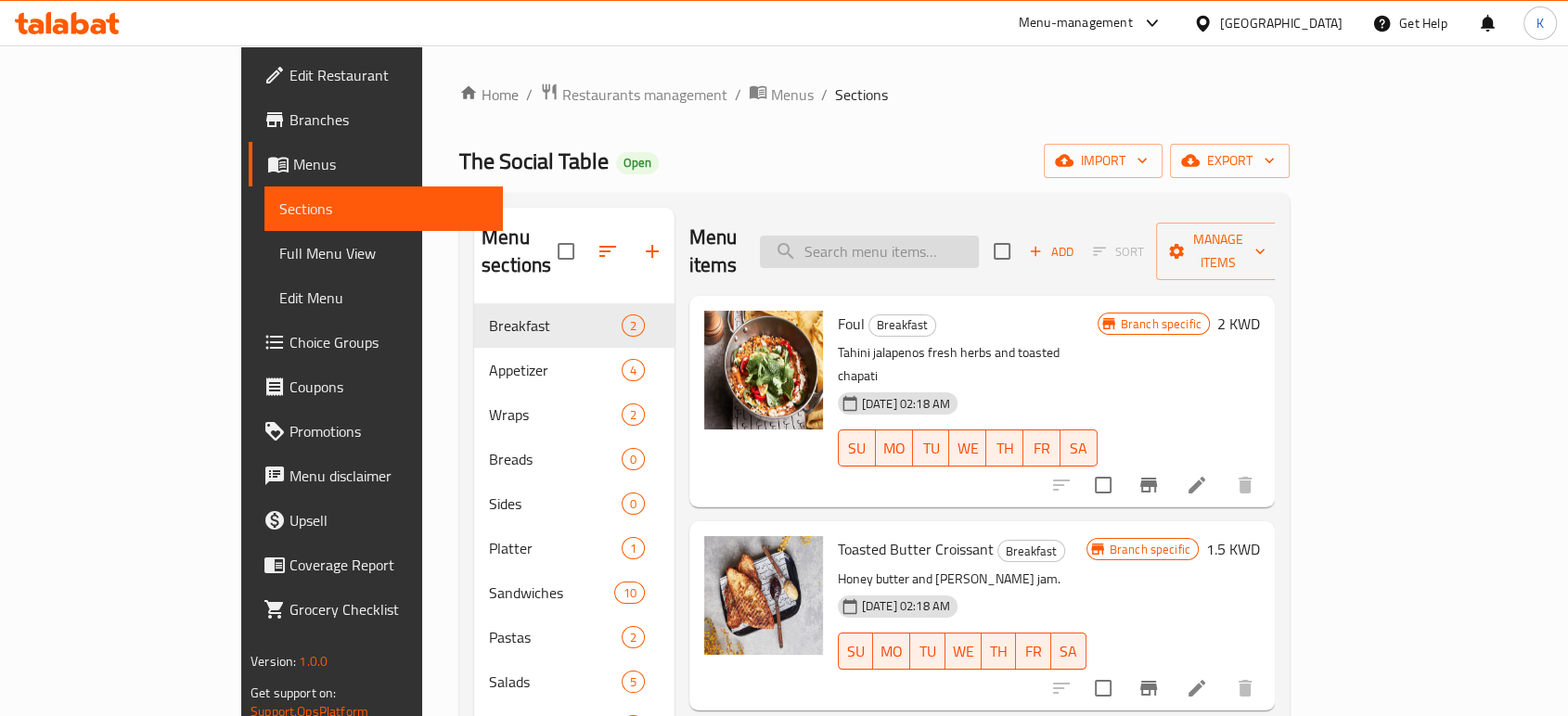
click at [974, 243] on input "search" at bounding box center [869, 251] width 219 height 33
paste input "Lemon Hummus Dip"
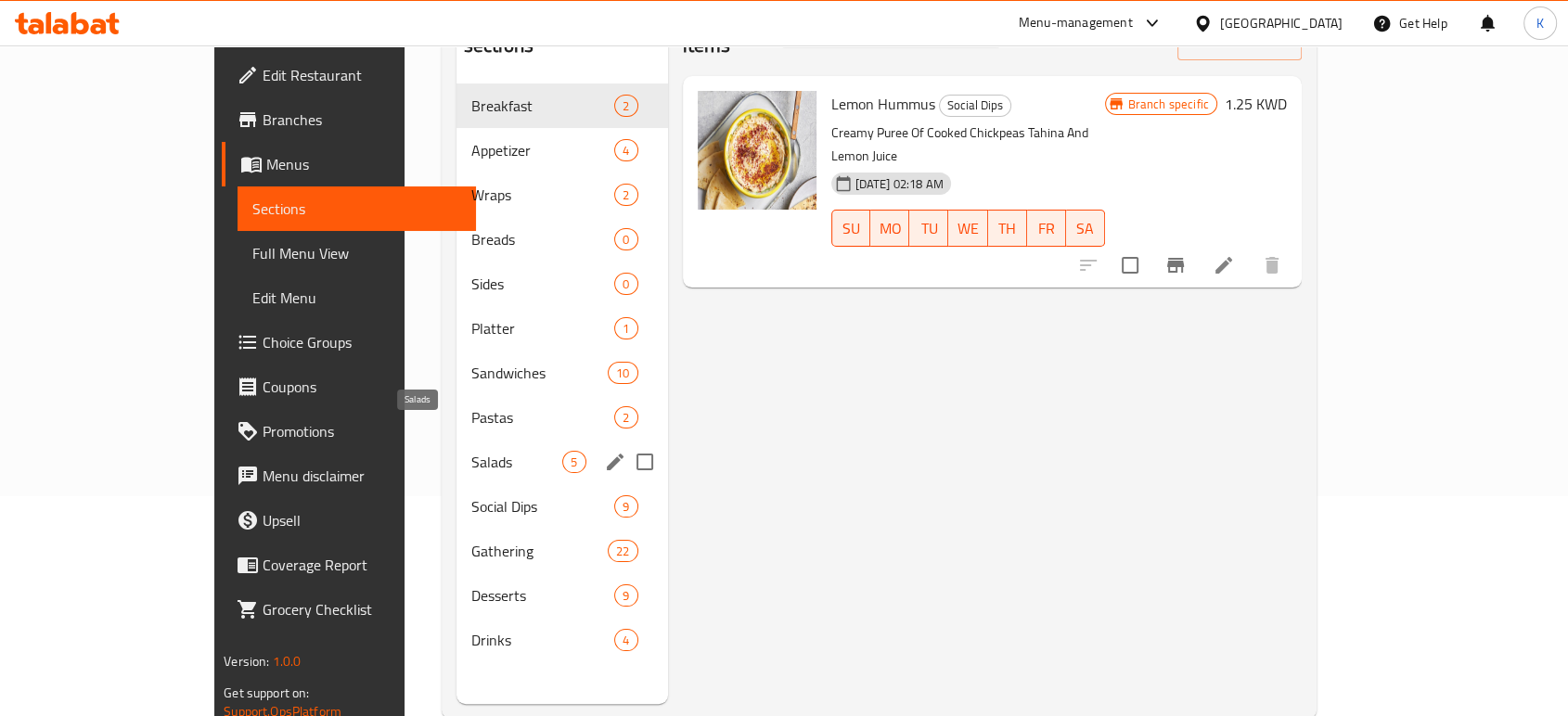
scroll to position [260, 0]
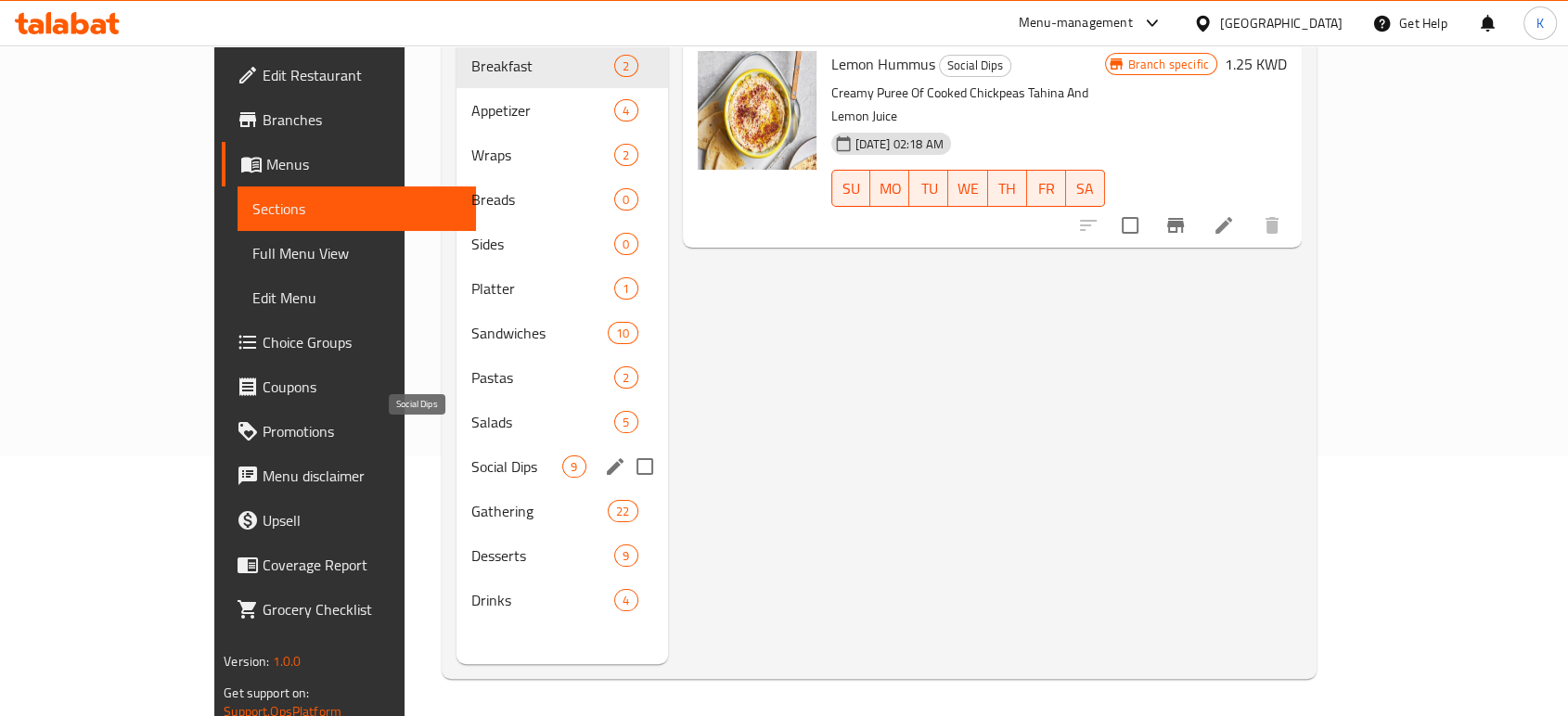
click at [471, 456] on span "Social Dips" at bounding box center [517, 467] width 91 height 22
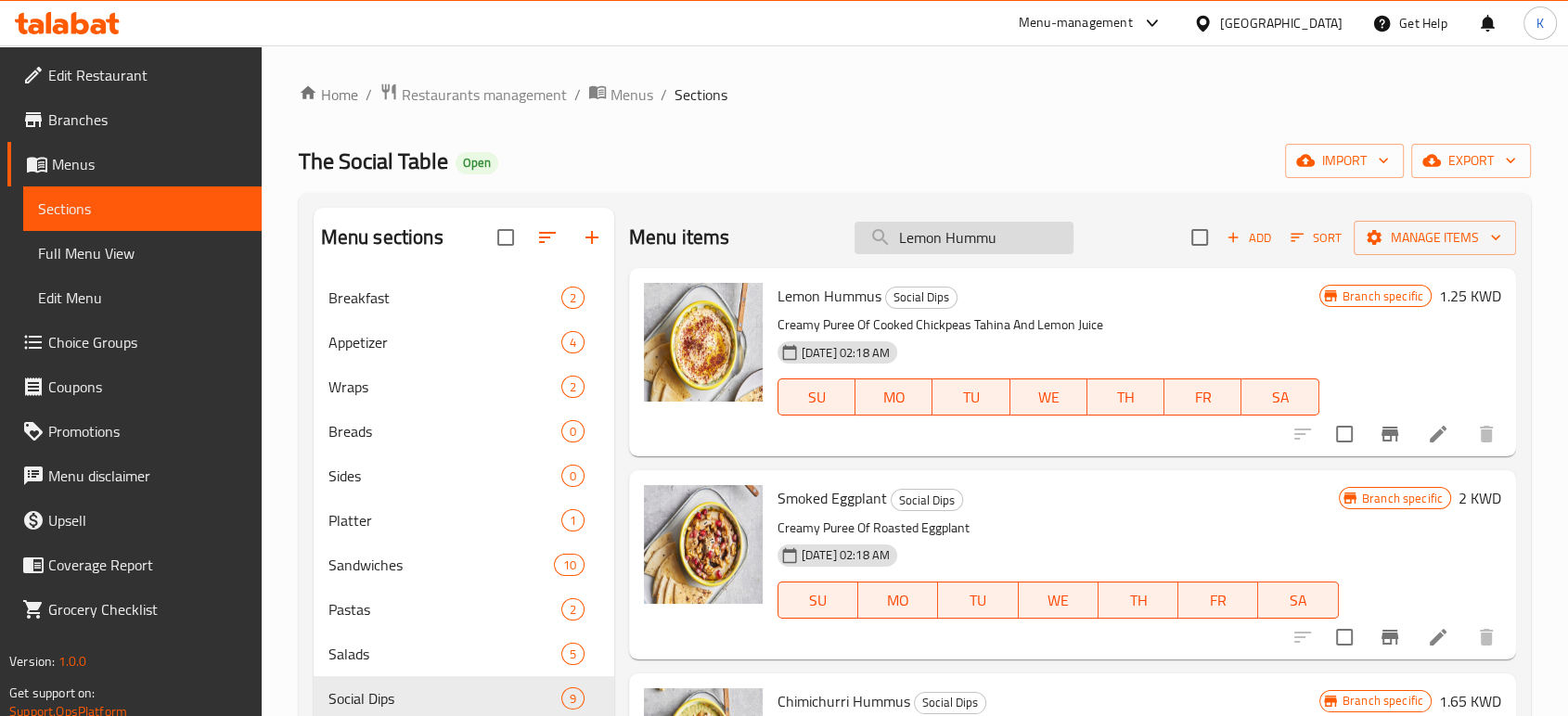
click at [933, 238] on input "Lemon Hummu" at bounding box center [963, 238] width 219 height 33
click at [985, 232] on input "Lemon Hummu" at bounding box center [963, 238] width 219 height 33
click at [987, 232] on input "Lemon Hummu" at bounding box center [963, 238] width 219 height 33
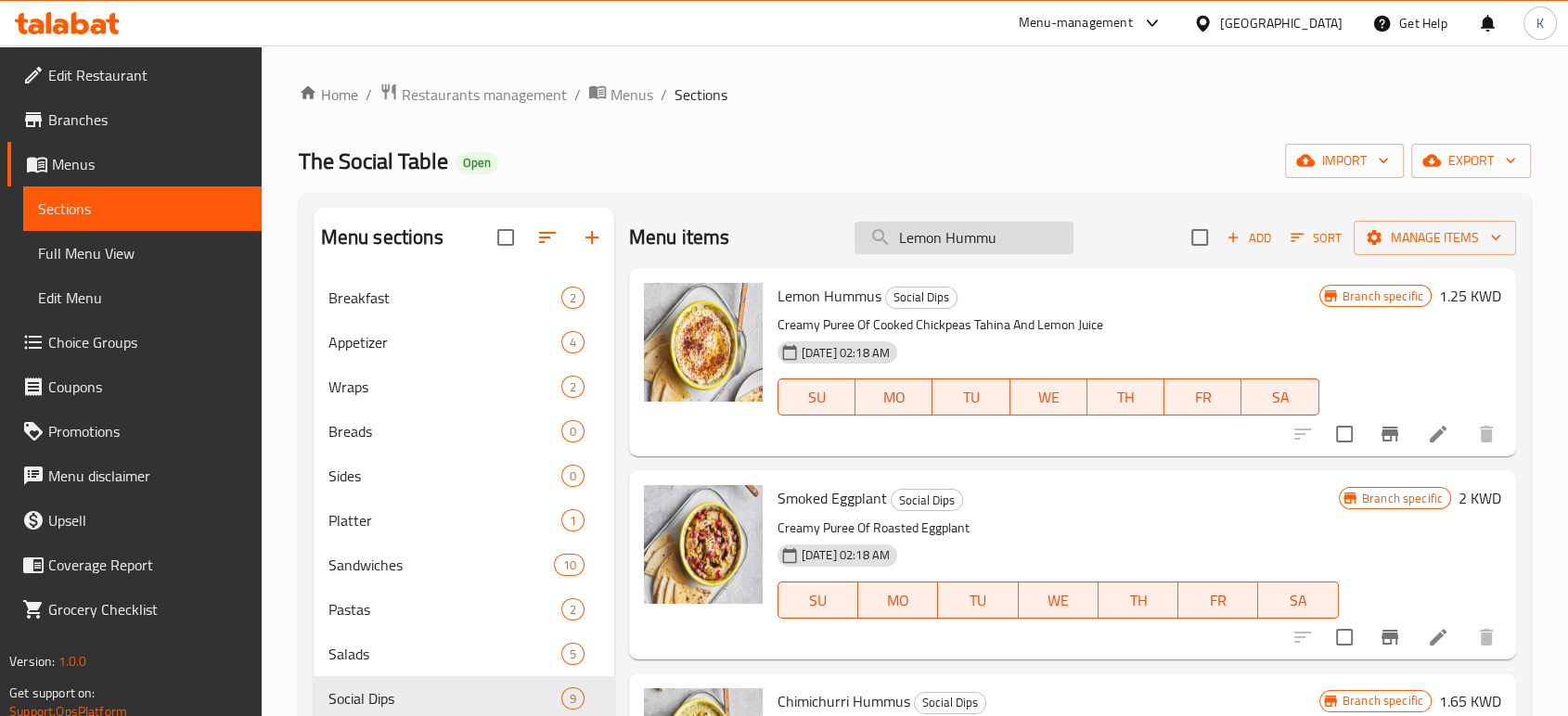
click at [987, 232] on input "Lemon Hummu" at bounding box center [963, 238] width 219 height 33
paste input "s Dip"
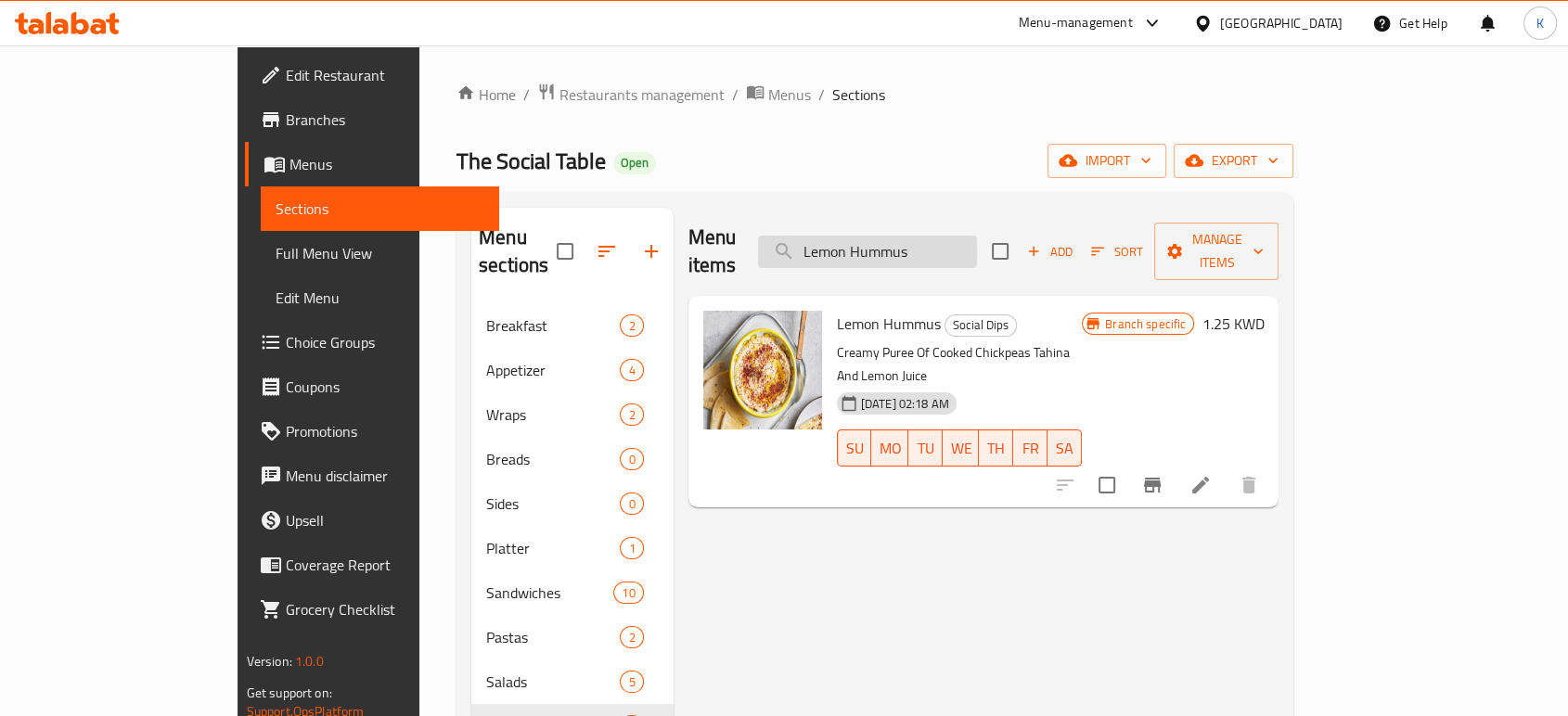
click at [943, 241] on input "Lemon Hummus" at bounding box center [867, 251] width 219 height 33
paste input "Harissa"
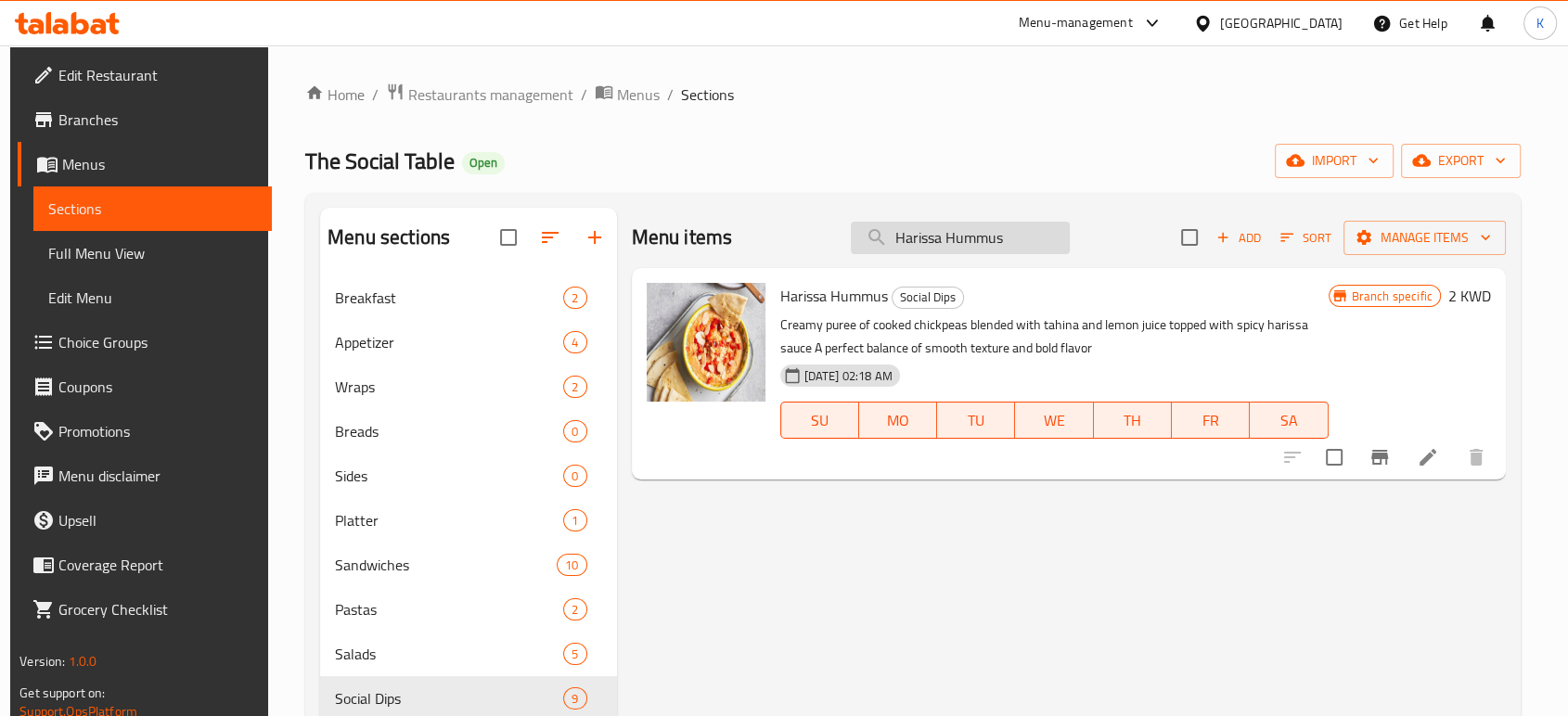
click at [977, 246] on input "Harissa Hummus" at bounding box center [959, 238] width 219 height 33
paste input "Chimichurri"
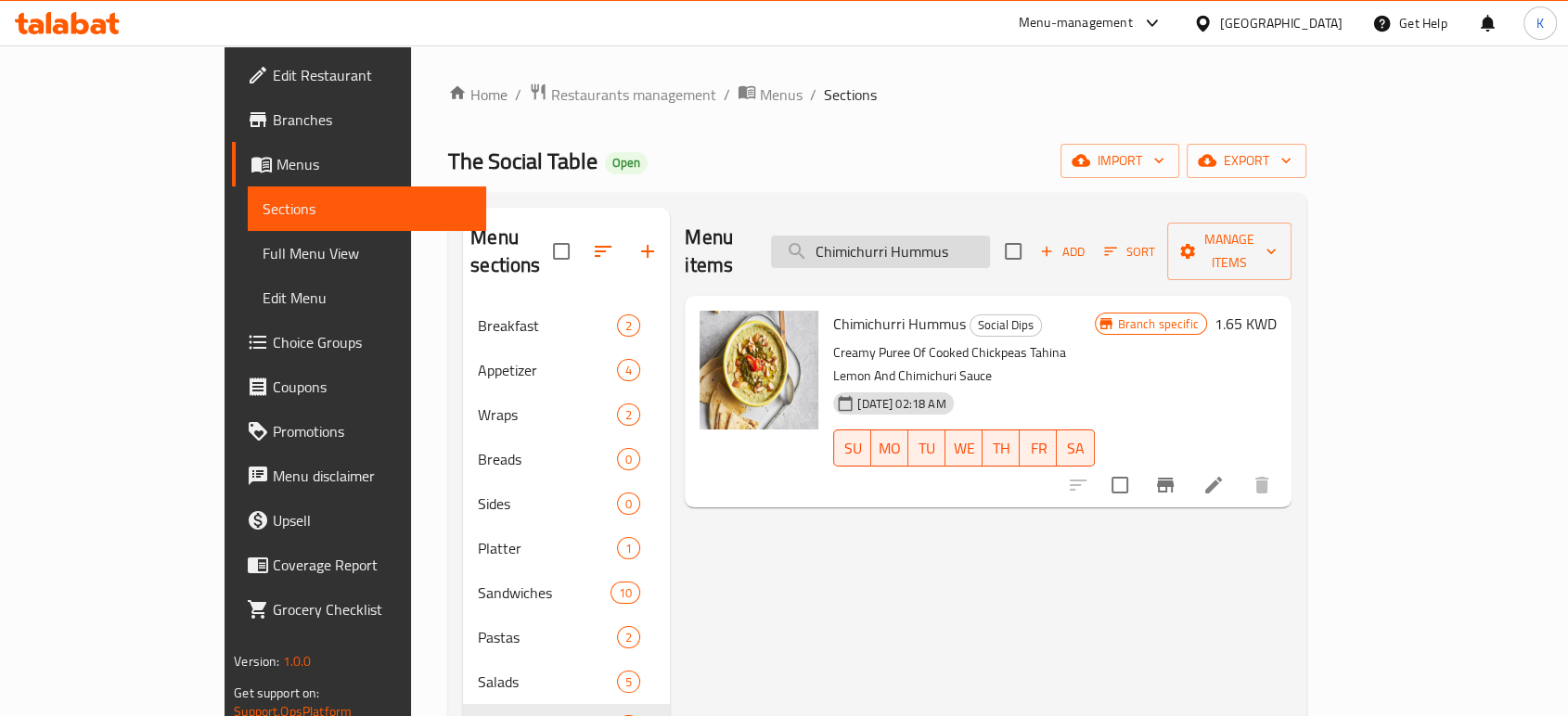
click at [951, 235] on input "Chimichurri Hummus" at bounding box center [880, 251] width 219 height 33
paste input "Butternut Squash"
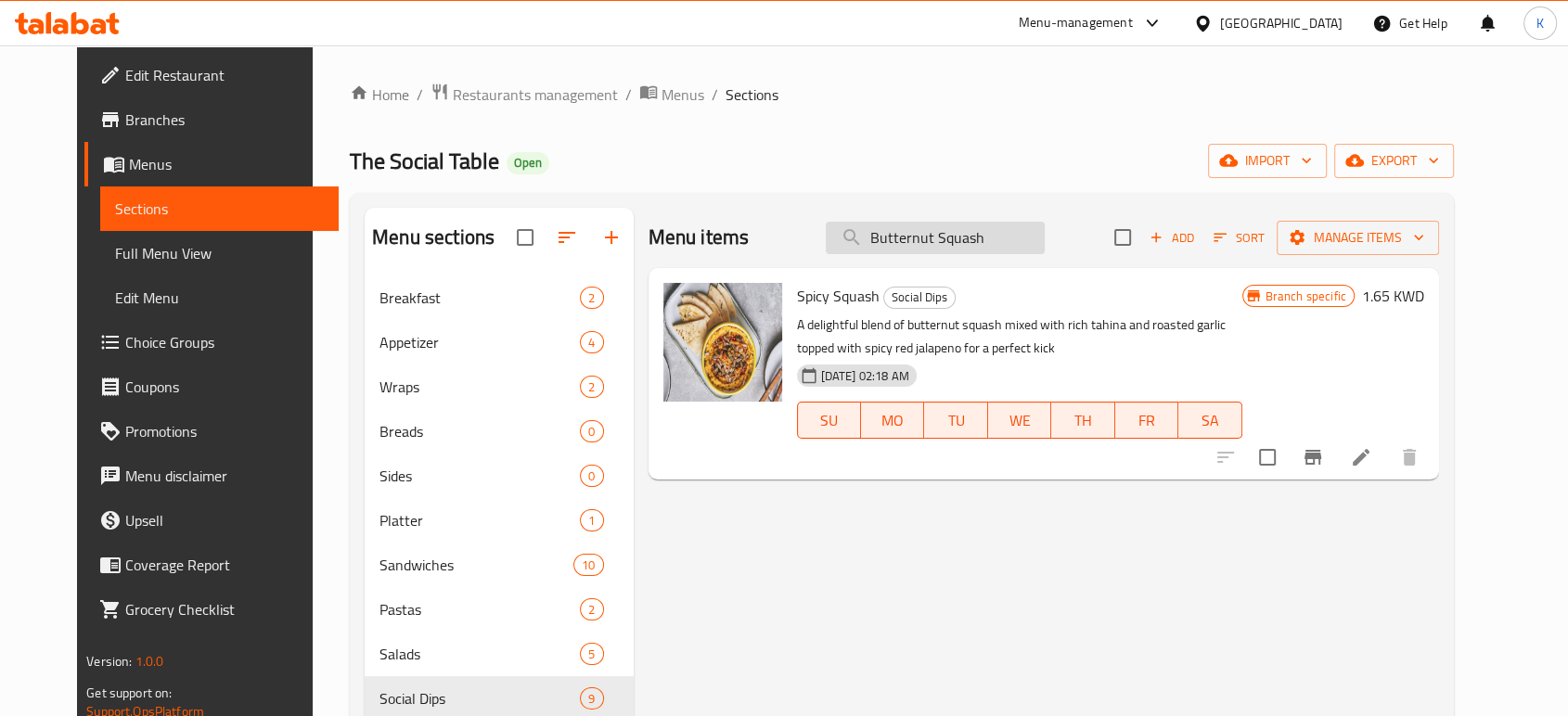
click at [922, 232] on input "Butternut Squash" at bounding box center [935, 238] width 219 height 33
paste input "rown Lentil"
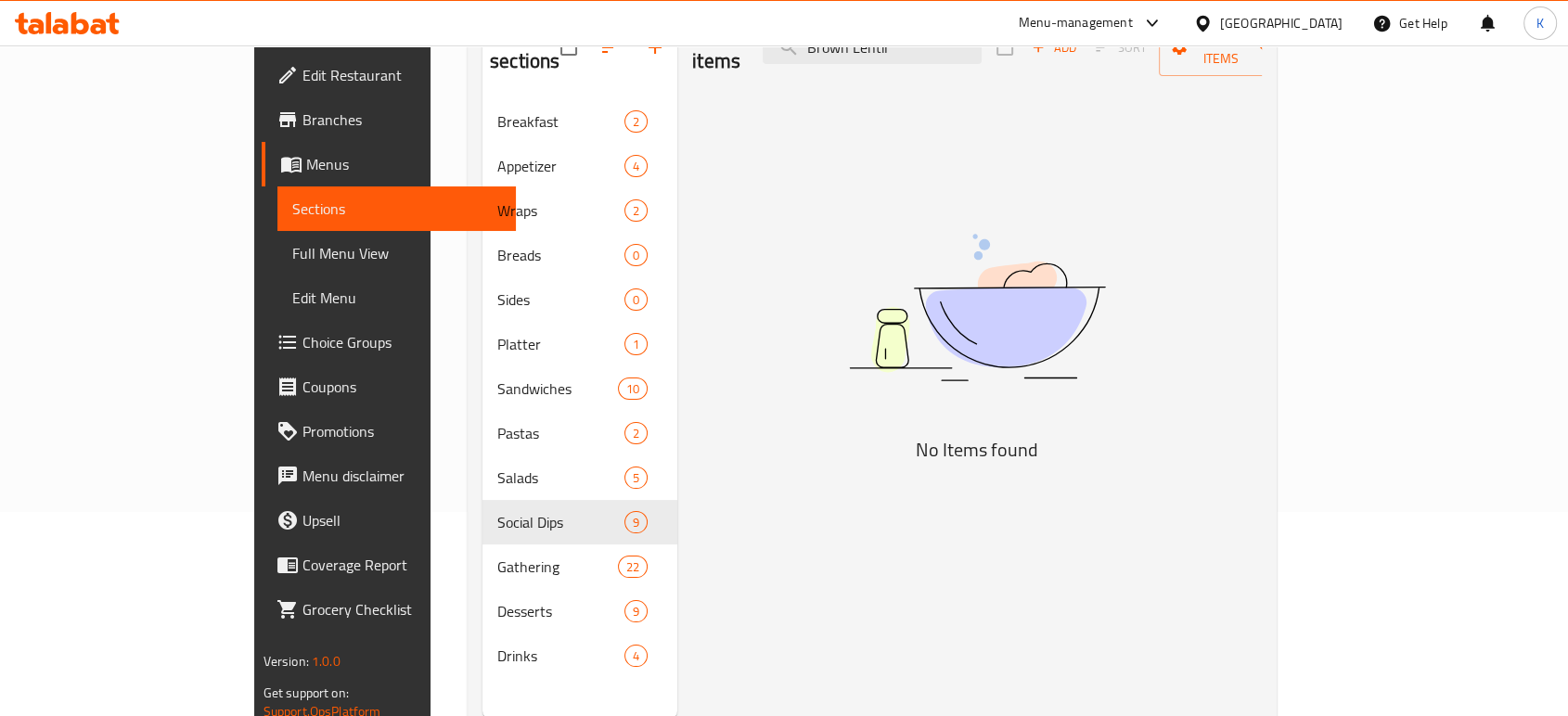
scroll to position [103, 0]
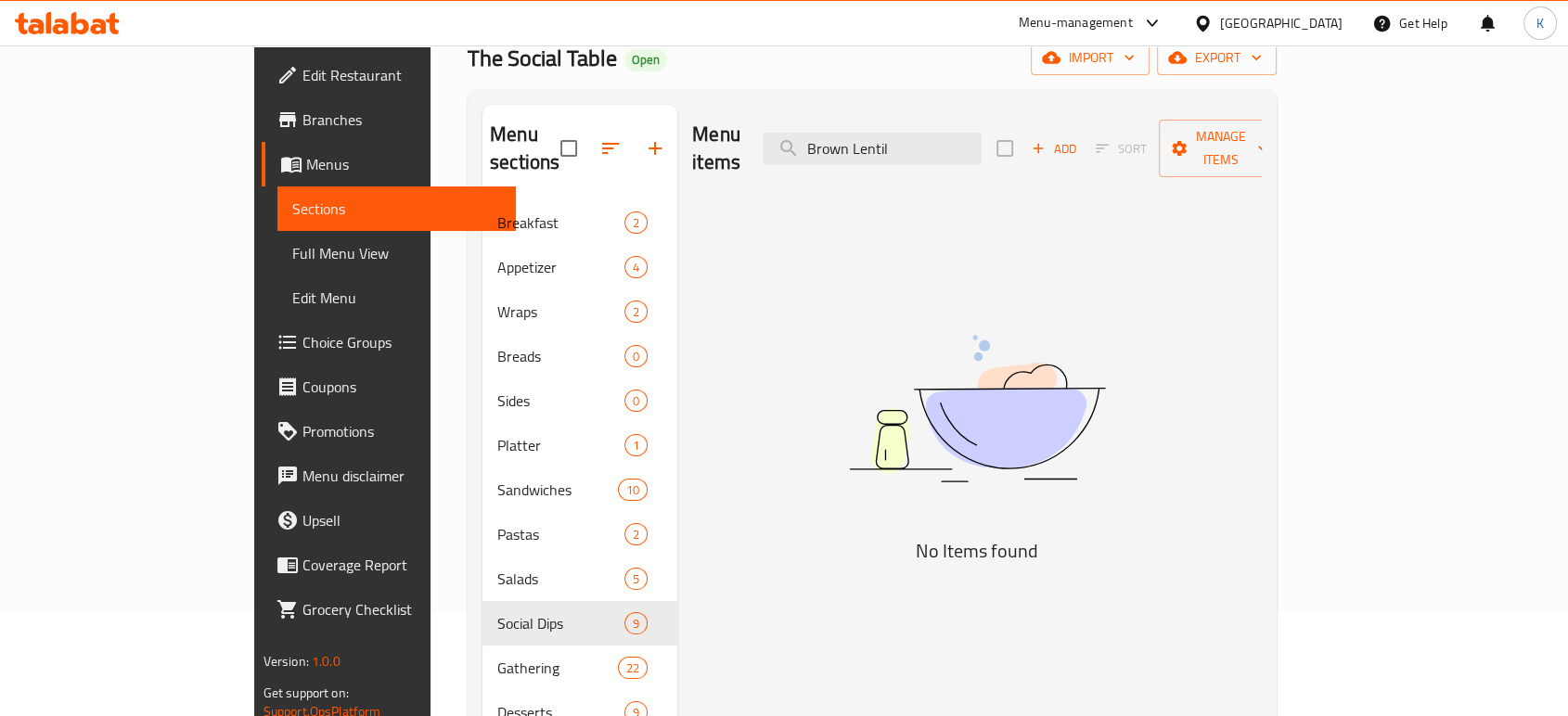
type input "Brown Lentil"
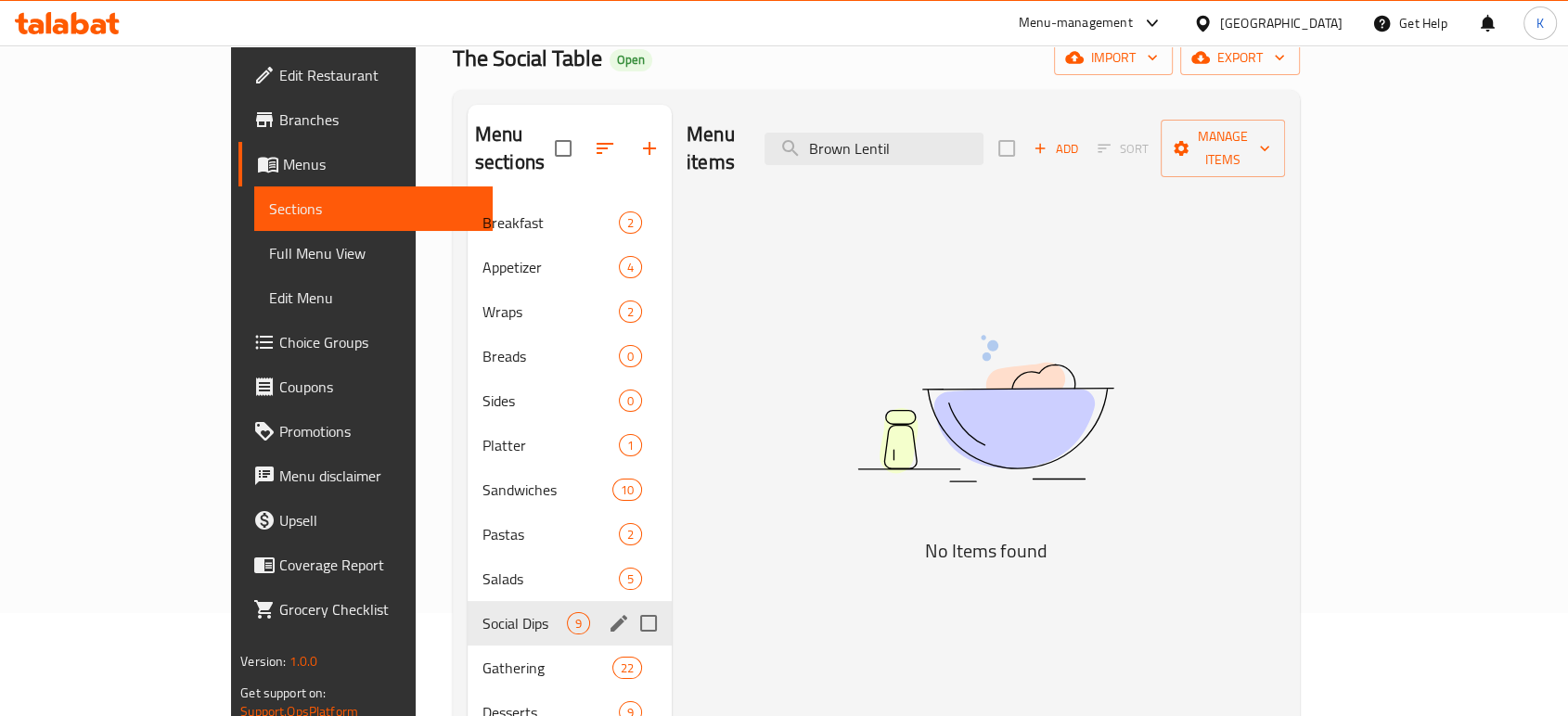
click at [483, 612] on span "Social Dips" at bounding box center [525, 624] width 84 height 22
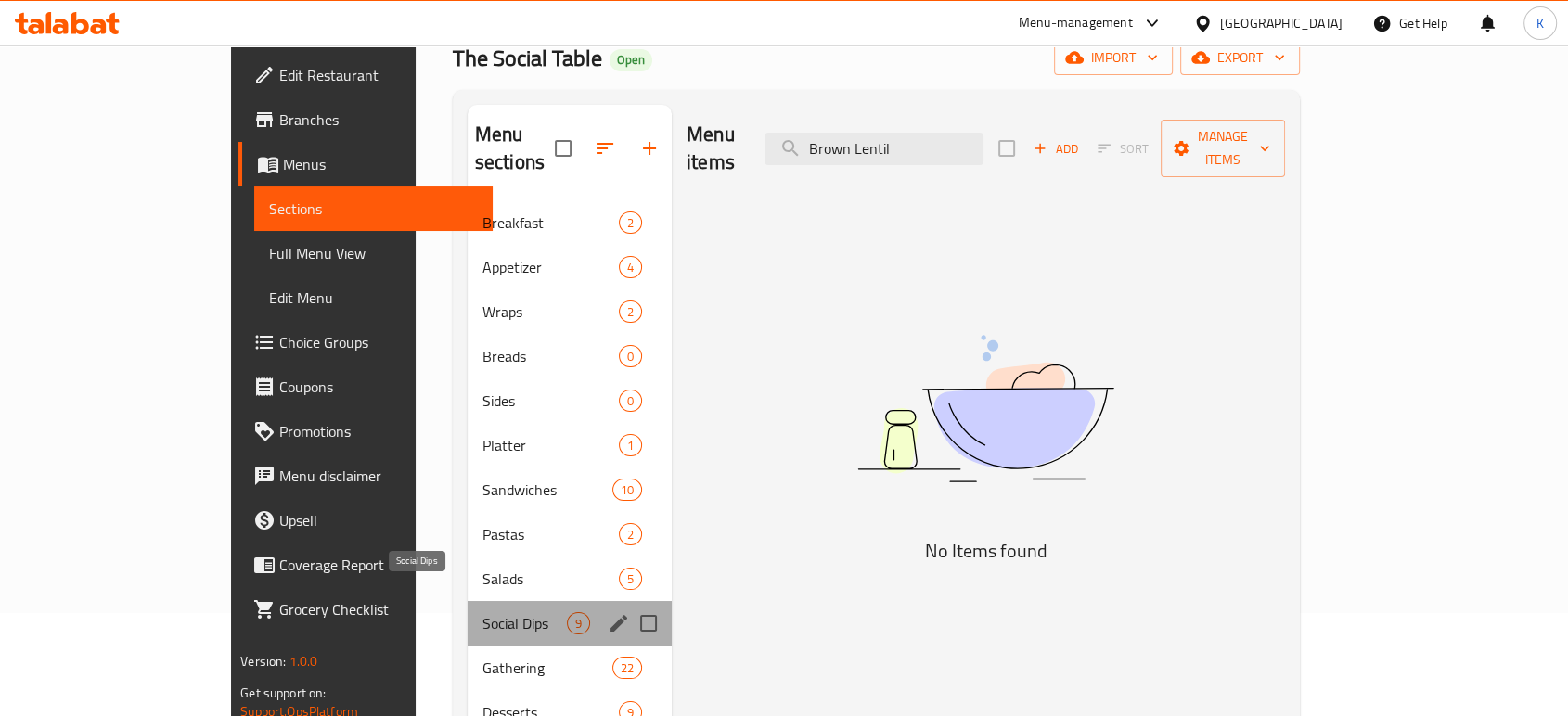
click at [483, 612] on span "Social Dips" at bounding box center [525, 624] width 84 height 22
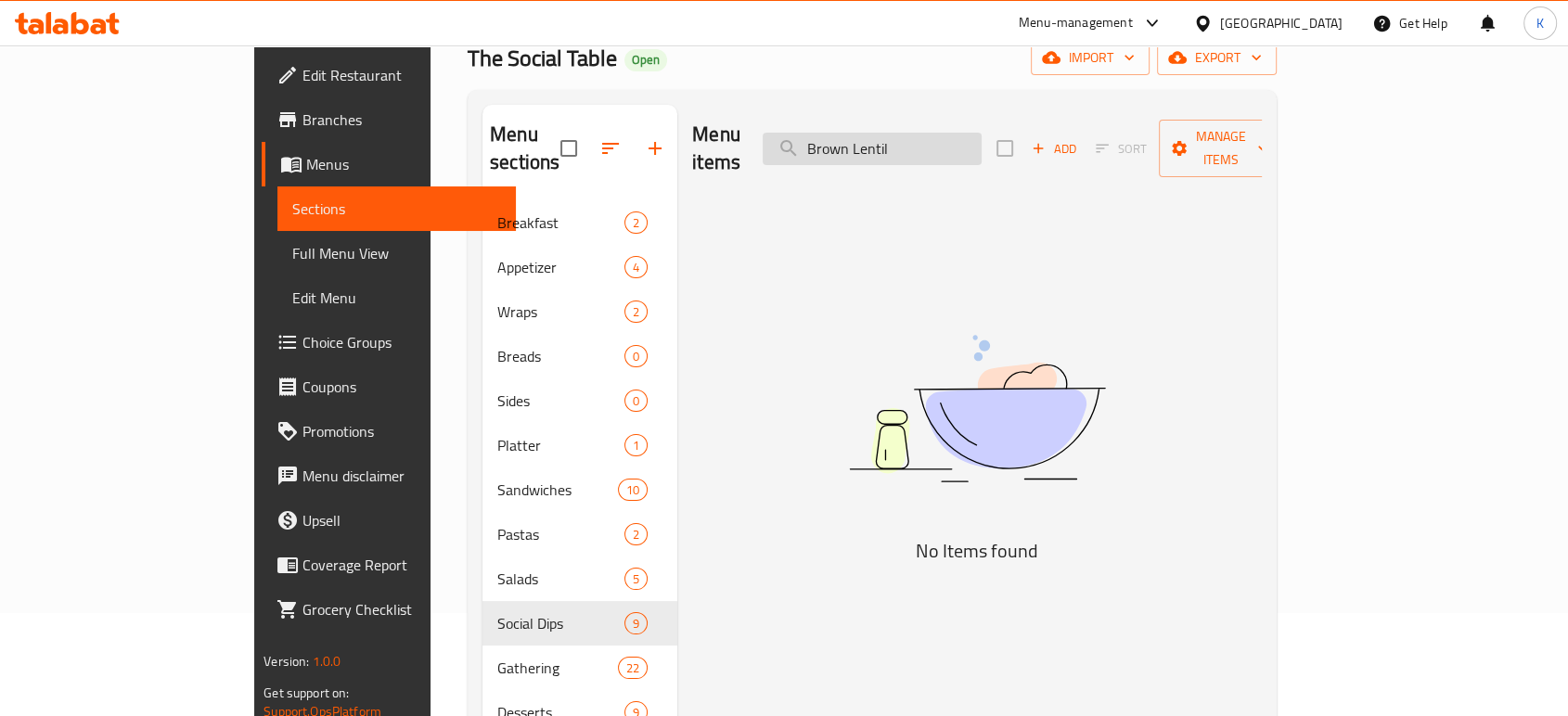
click at [982, 140] on input "Brown Lentil" at bounding box center [872, 148] width 219 height 33
click at [982, 139] on input "Brown Lentil" at bounding box center [872, 148] width 219 height 33
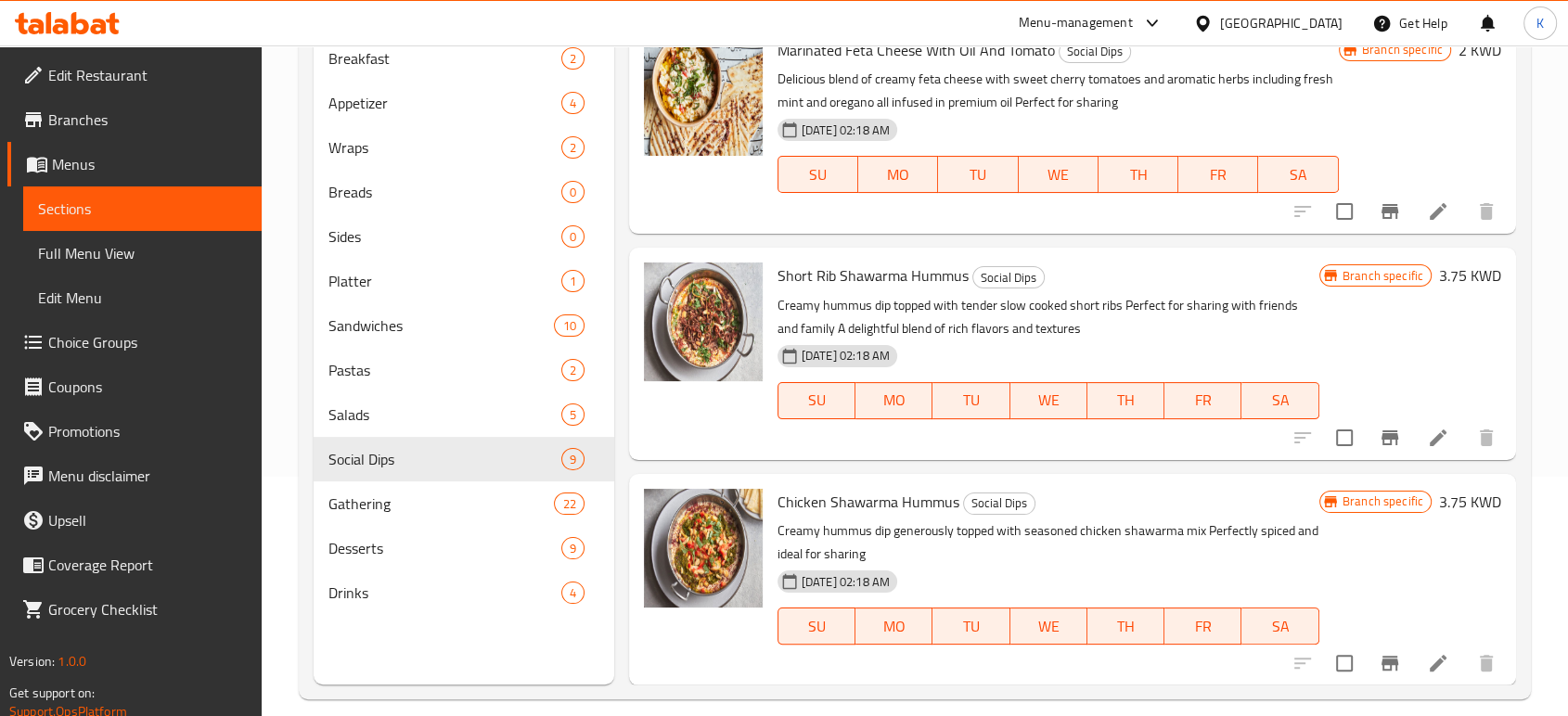
scroll to position [260, 0]
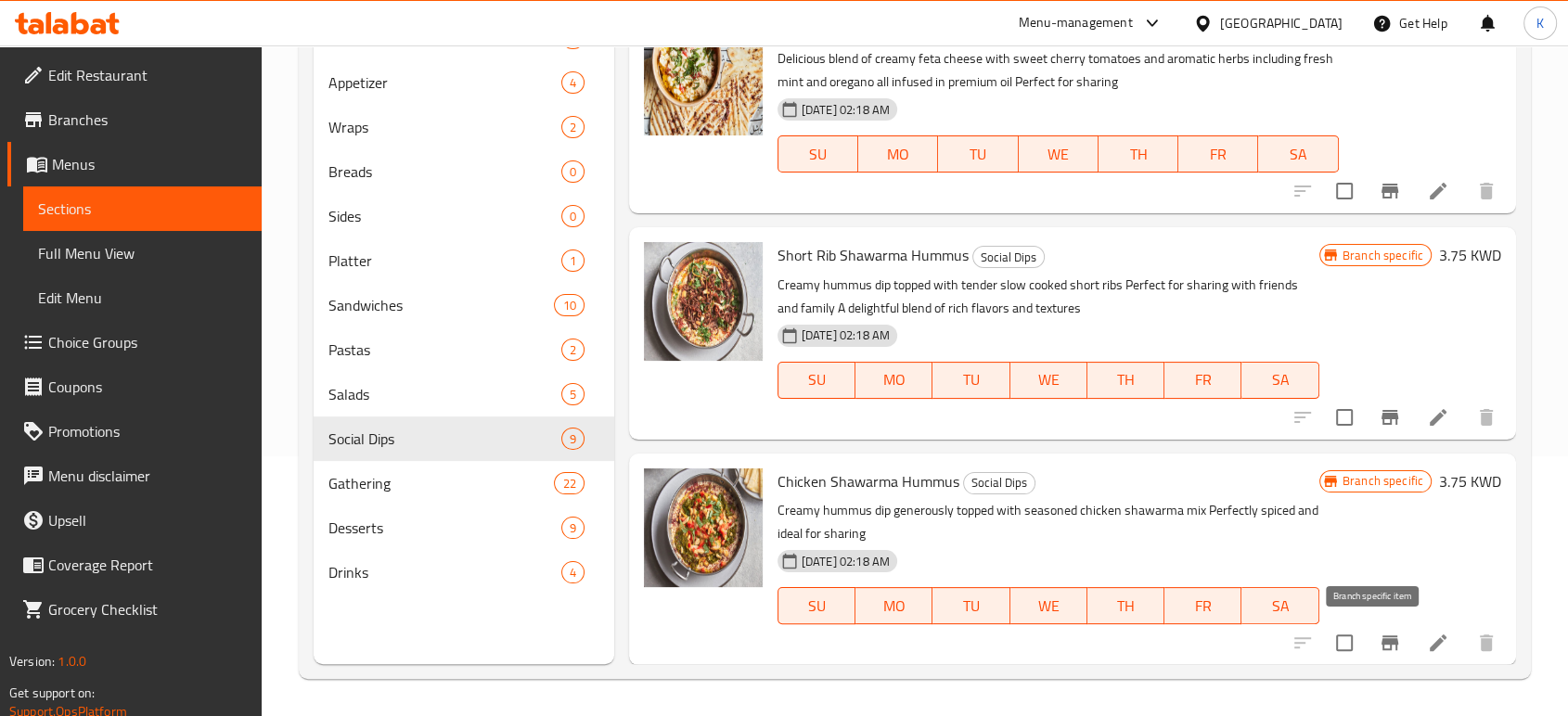
click at [1381, 641] on icon "Branch-specific-item" at bounding box center [1390, 643] width 17 height 15
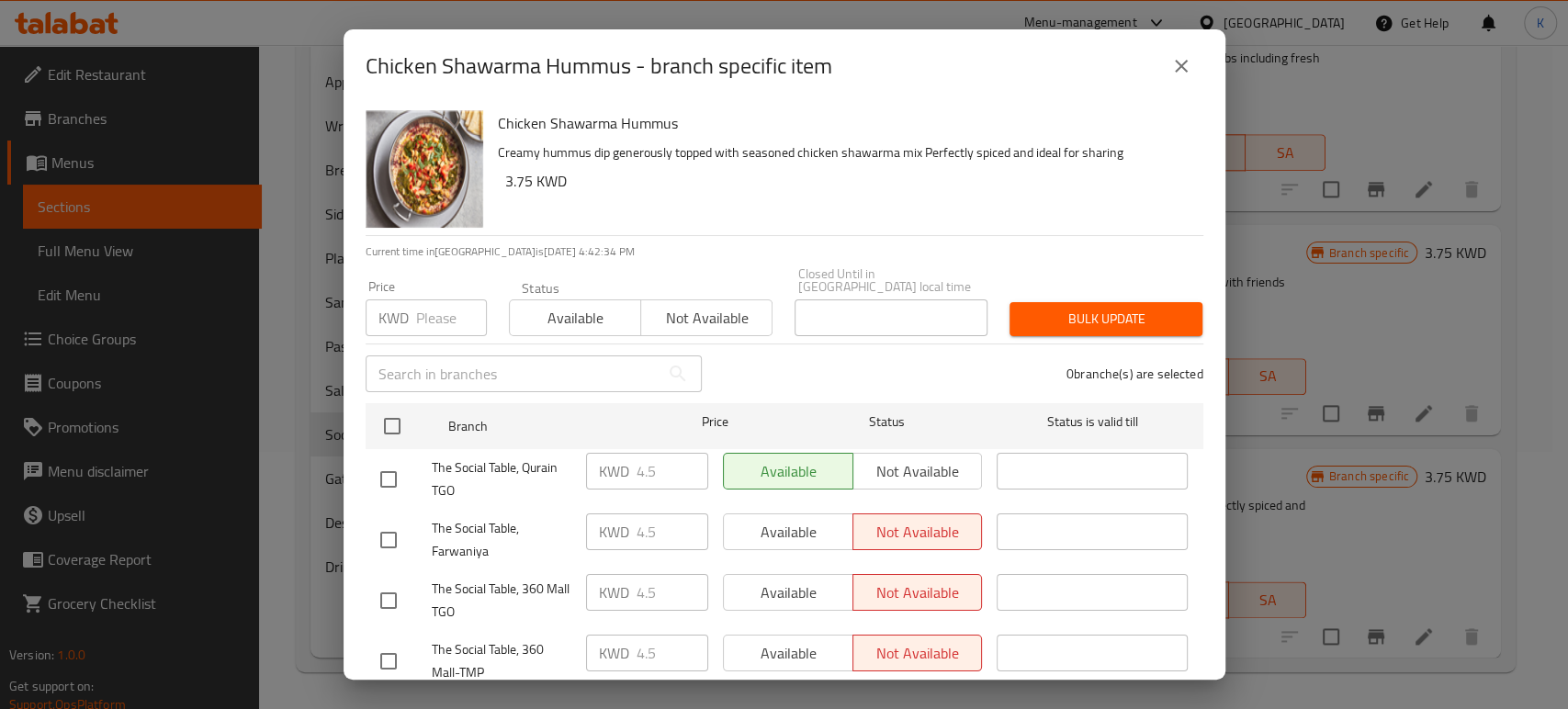
click at [1172, 58] on icon "close" at bounding box center [1181, 67] width 22 height 22
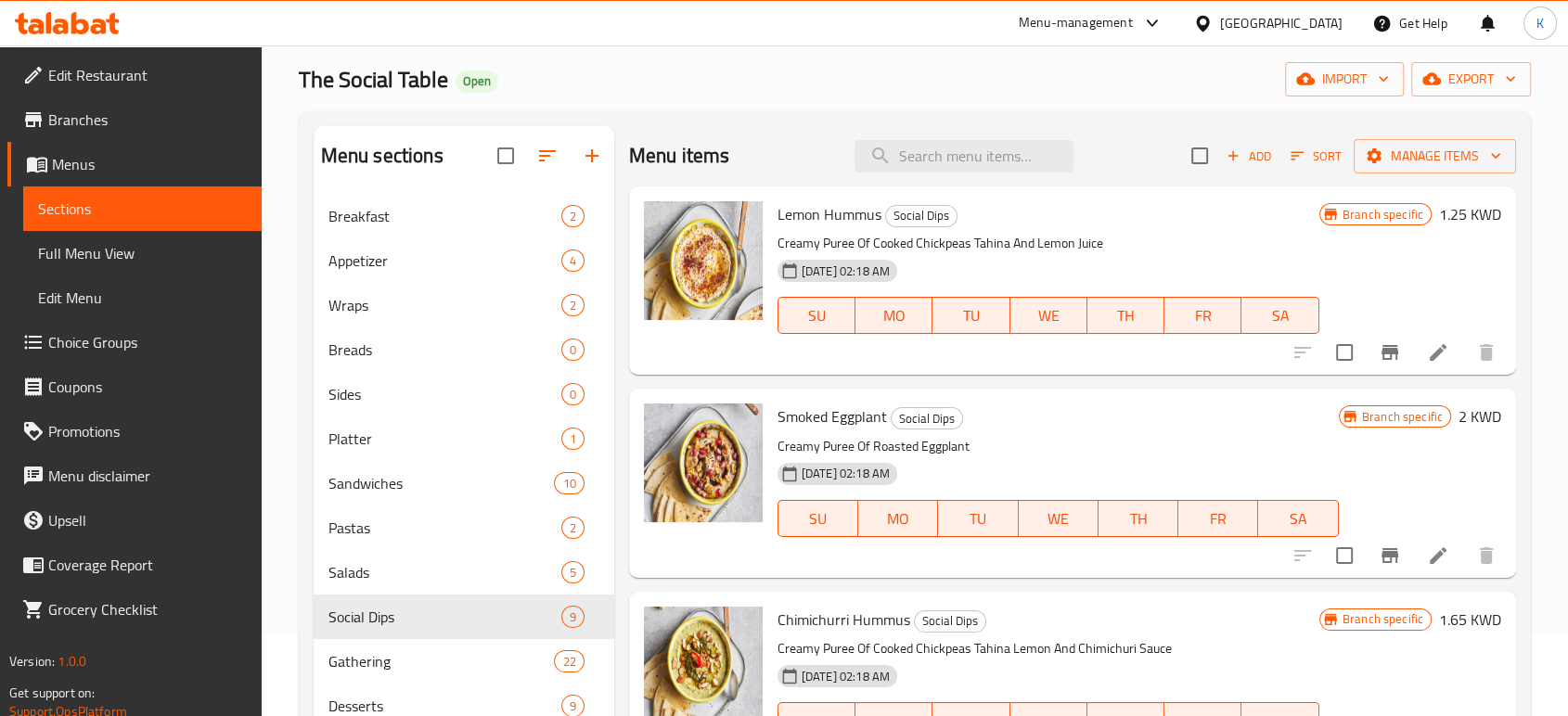
scroll to position [0, 0]
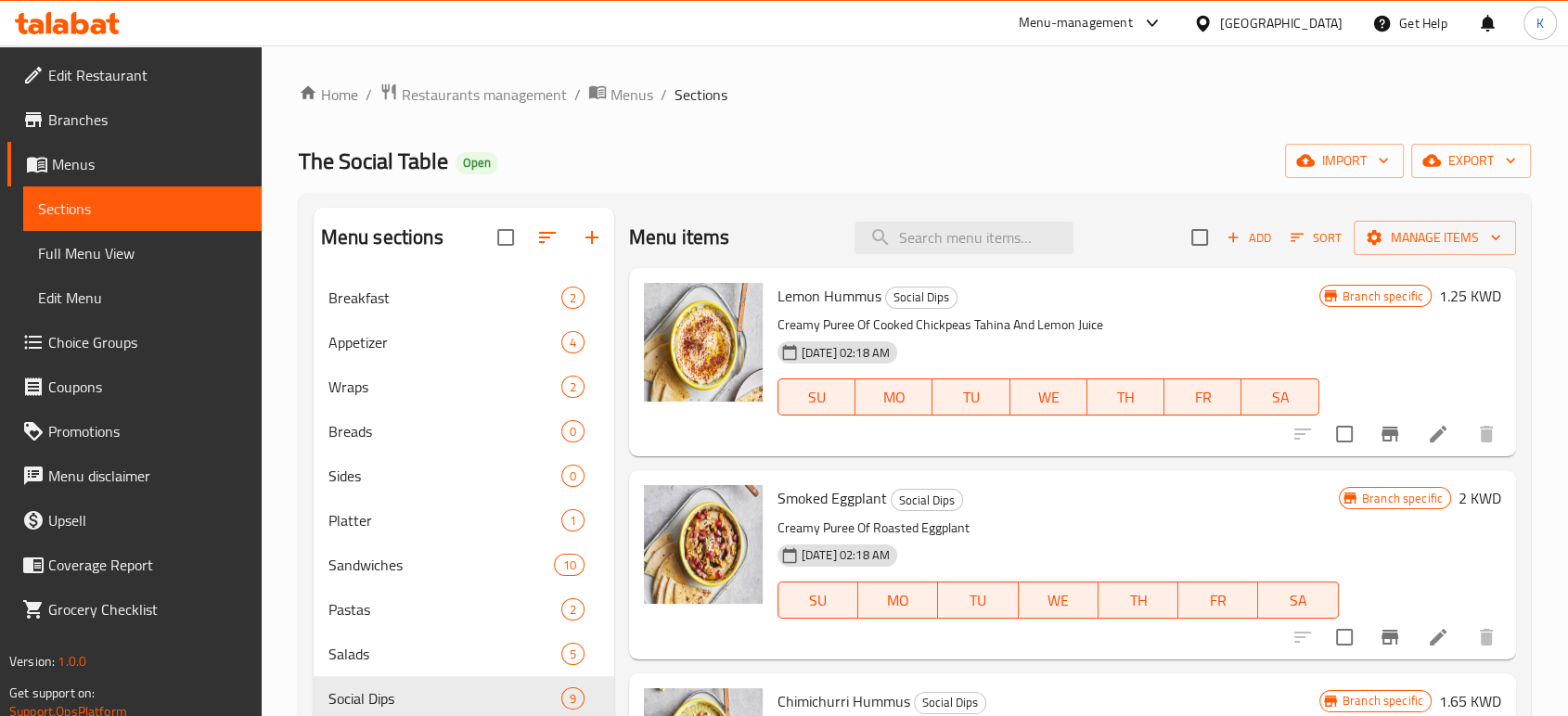
click at [978, 256] on div "Menu items Add Sort Manage items" at bounding box center [1072, 238] width 887 height 61
click at [973, 249] on input "search" at bounding box center [963, 238] width 219 height 33
paste input "Smoked Eggplant"
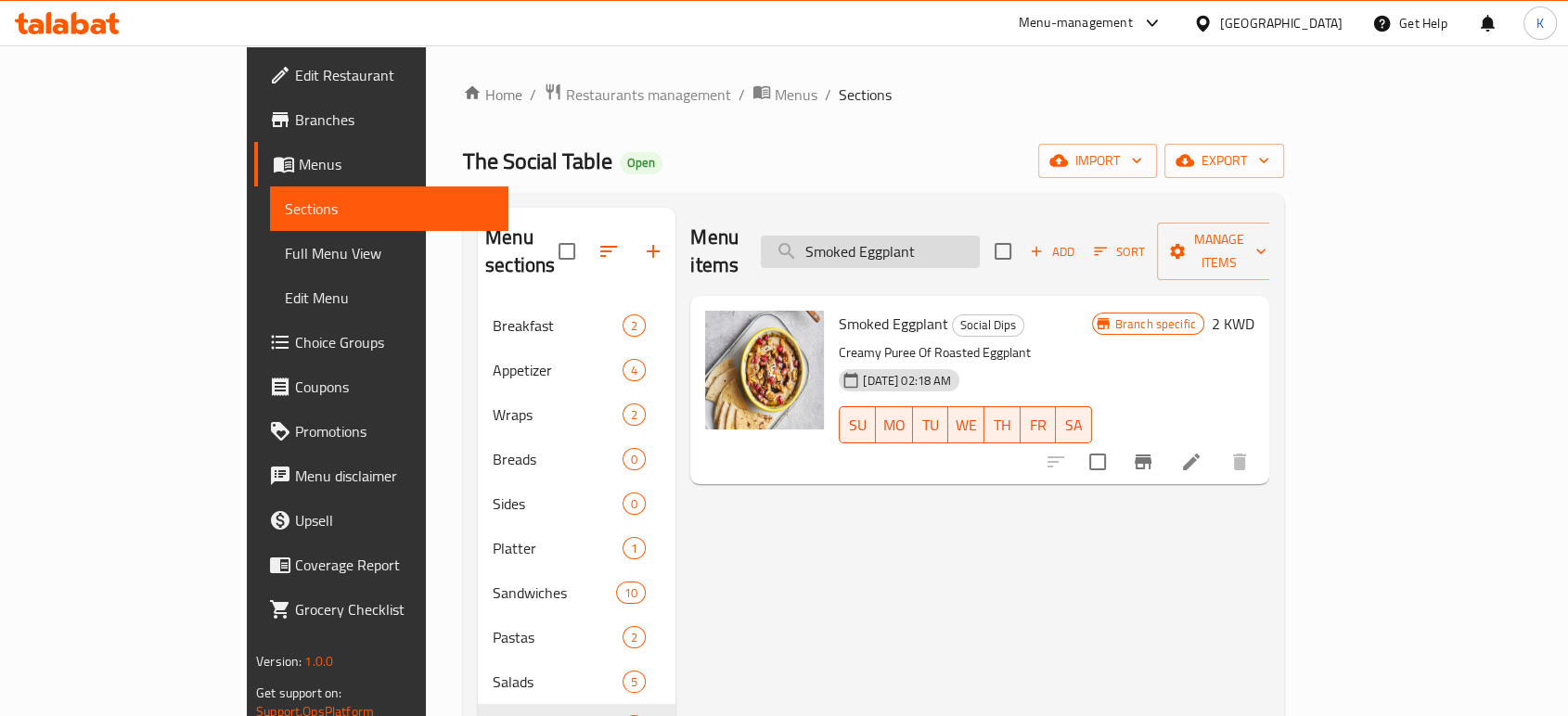
click at [956, 235] on input "Smoked Eggplant" at bounding box center [870, 251] width 219 height 33
paste input "Spicy Labnah"
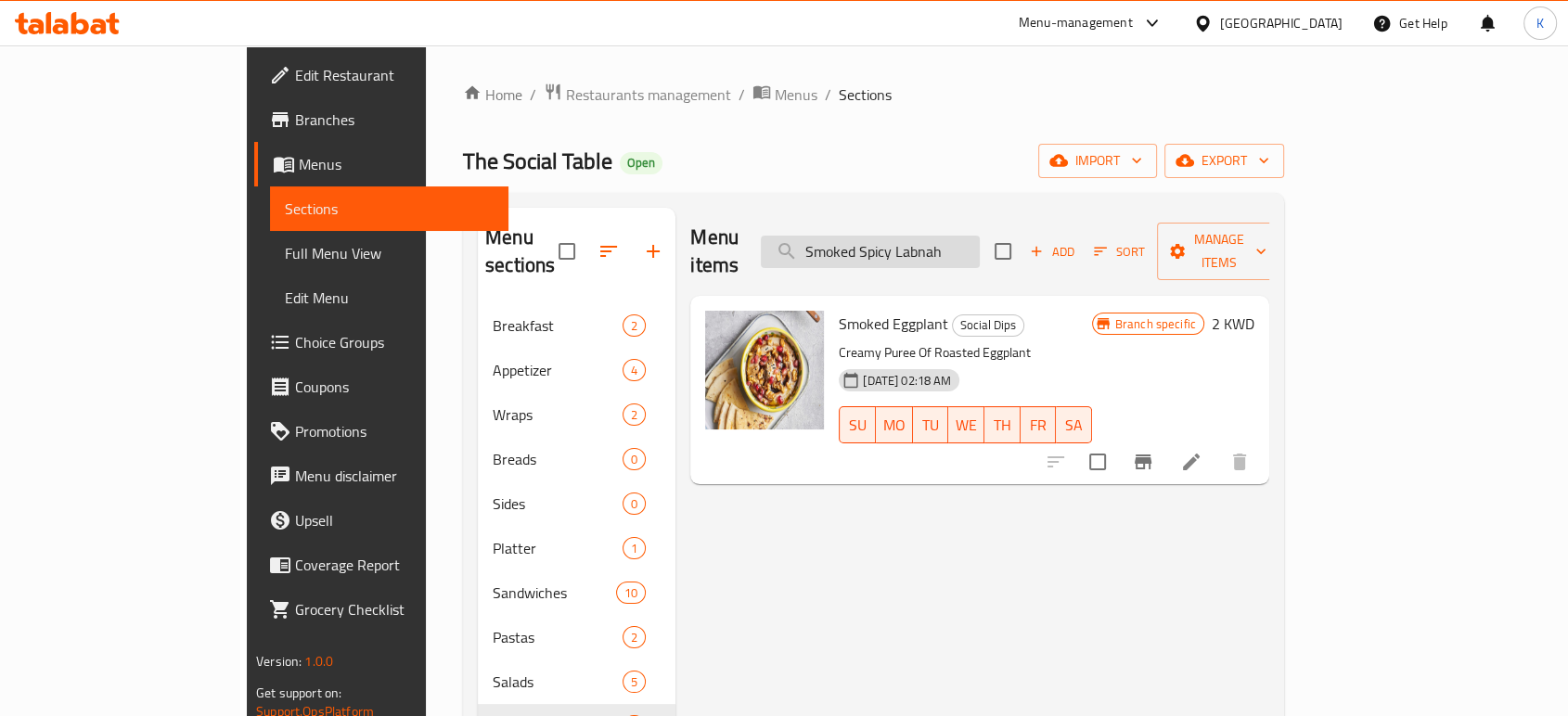
click at [958, 235] on input "Smoked Spicy Labnah" at bounding box center [870, 251] width 219 height 33
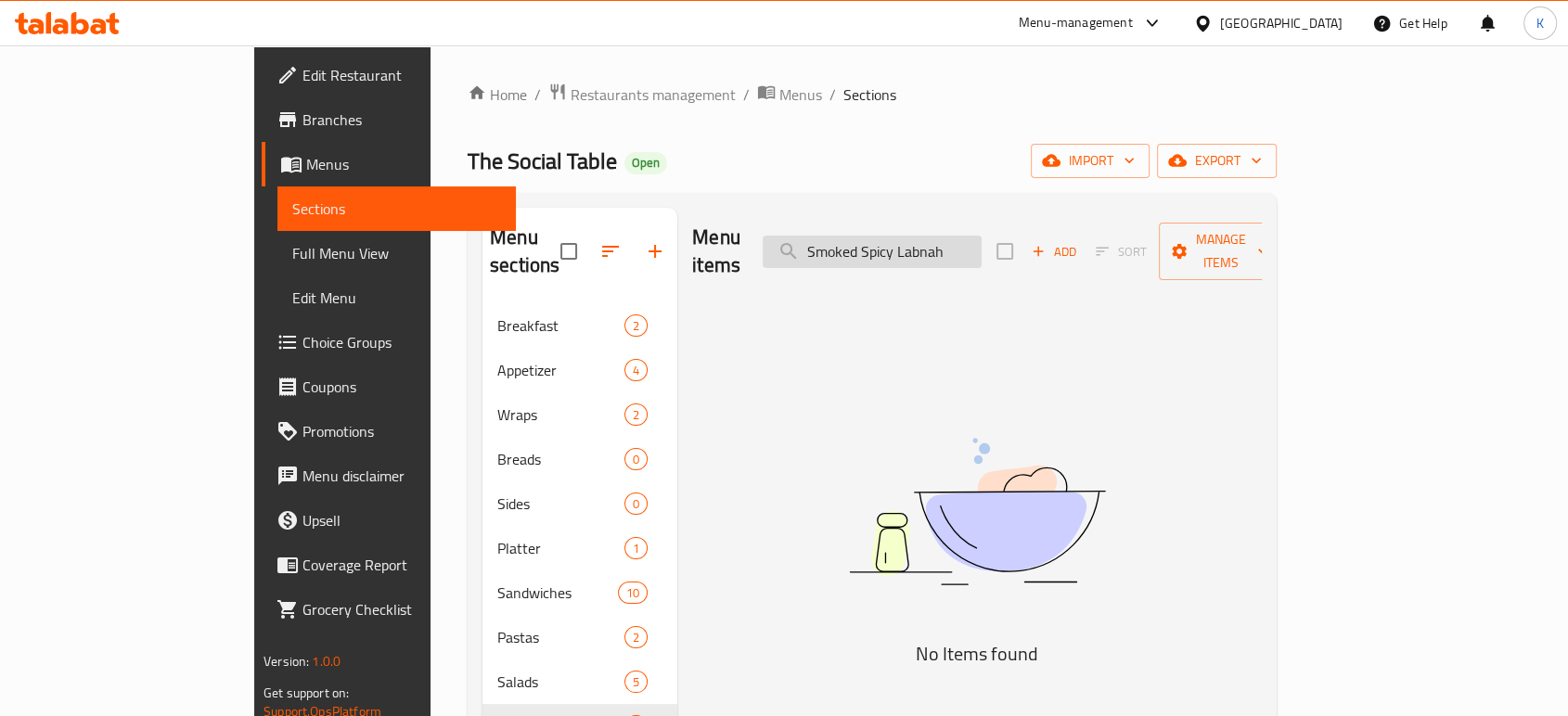
click at [958, 235] on input "Smoked Spicy Labnah" at bounding box center [872, 251] width 219 height 33
paste input "search"
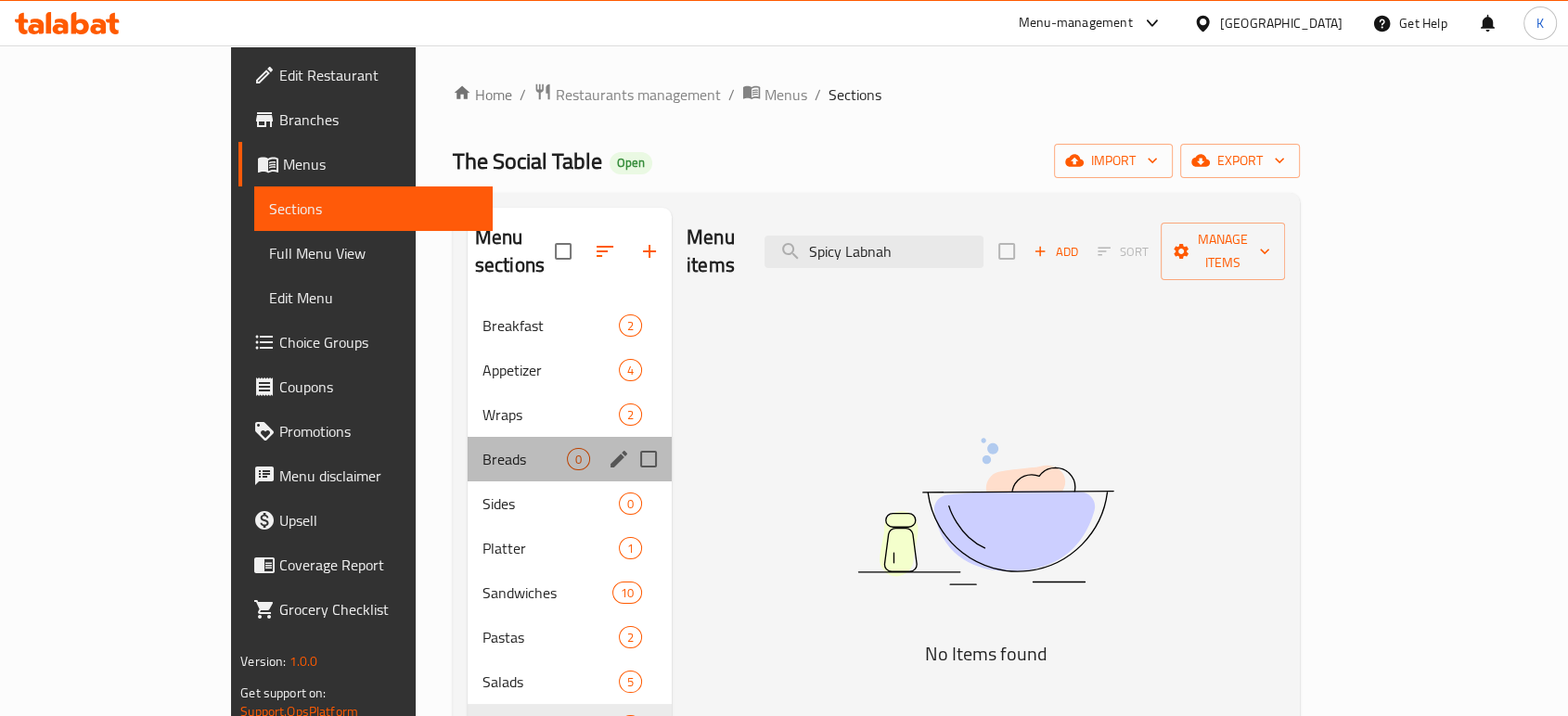
click at [468, 451] on div "Breads 0" at bounding box center [569, 459] width 204 height 45
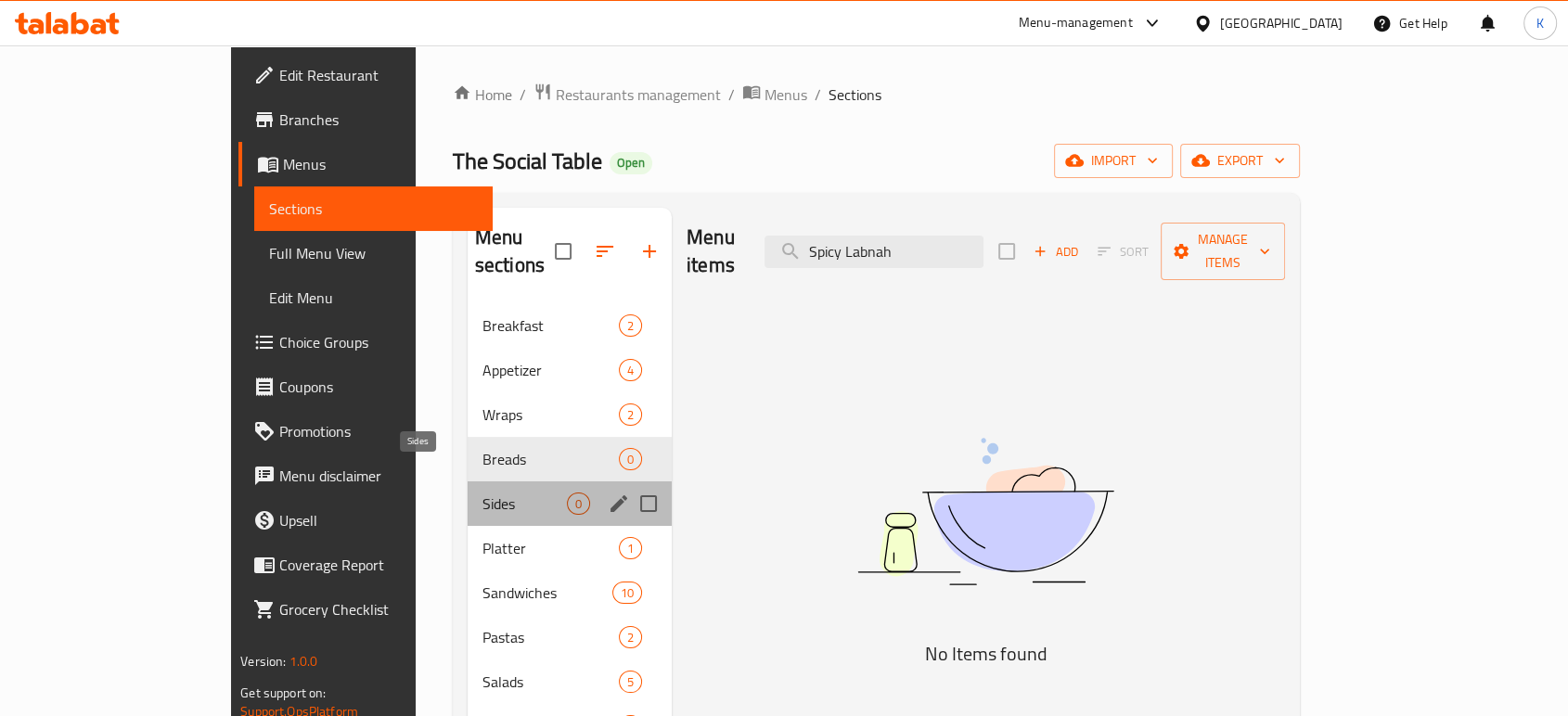
click at [483, 493] on span "Sides" at bounding box center [525, 504] width 84 height 22
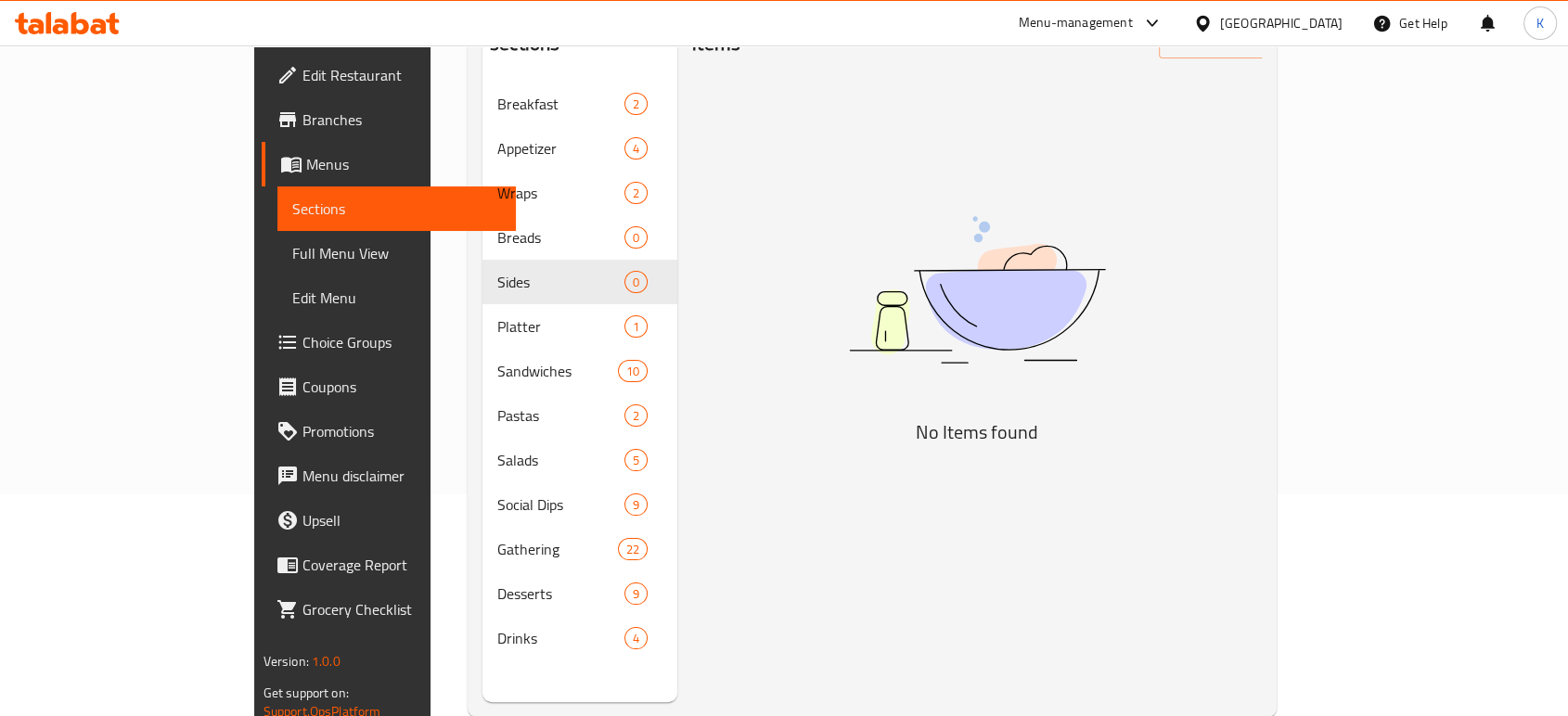
scroll to position [156, 0]
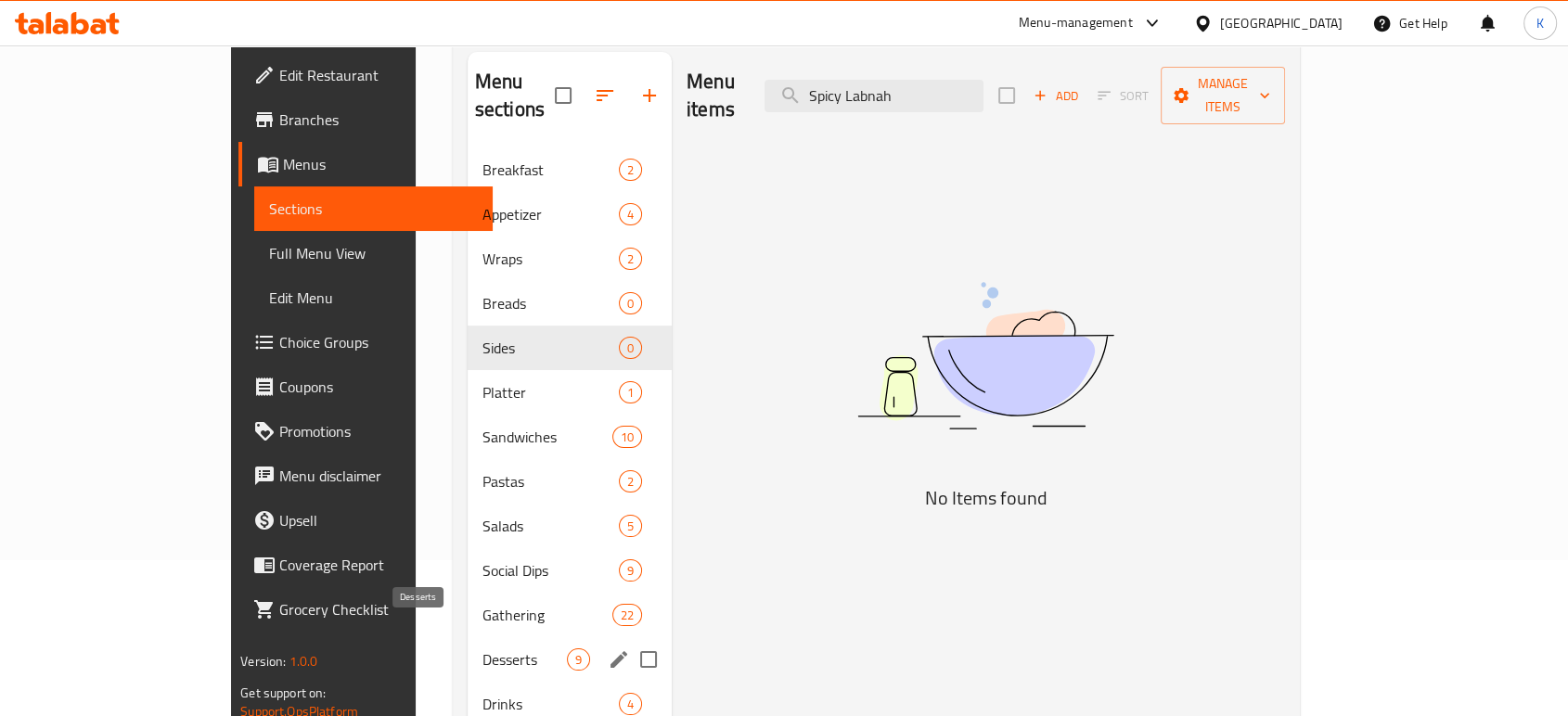
click at [483, 649] on span "Desserts" at bounding box center [525, 660] width 84 height 22
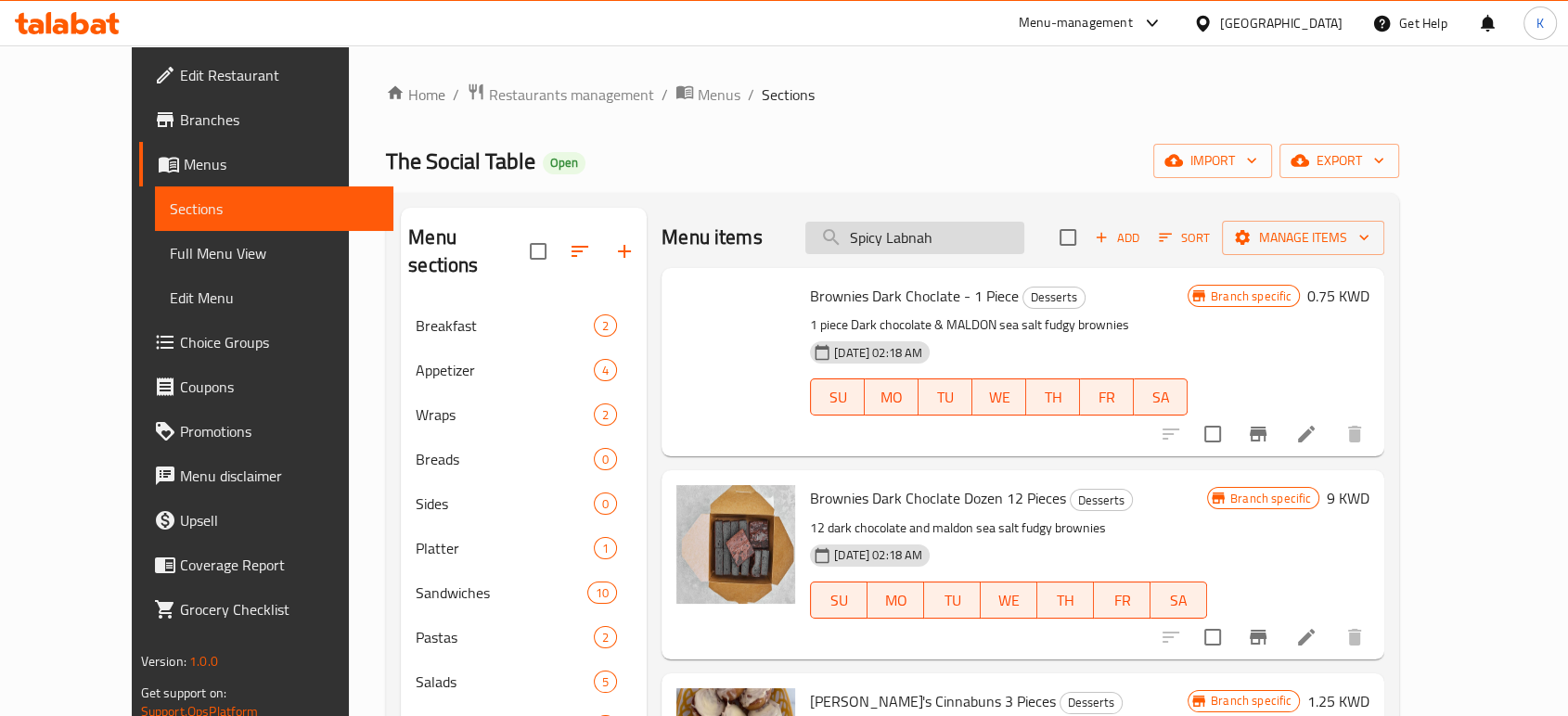
click at [932, 245] on input "Spicy Labnah" at bounding box center [915, 238] width 219 height 33
type input "Spicy Lbabkabnah"
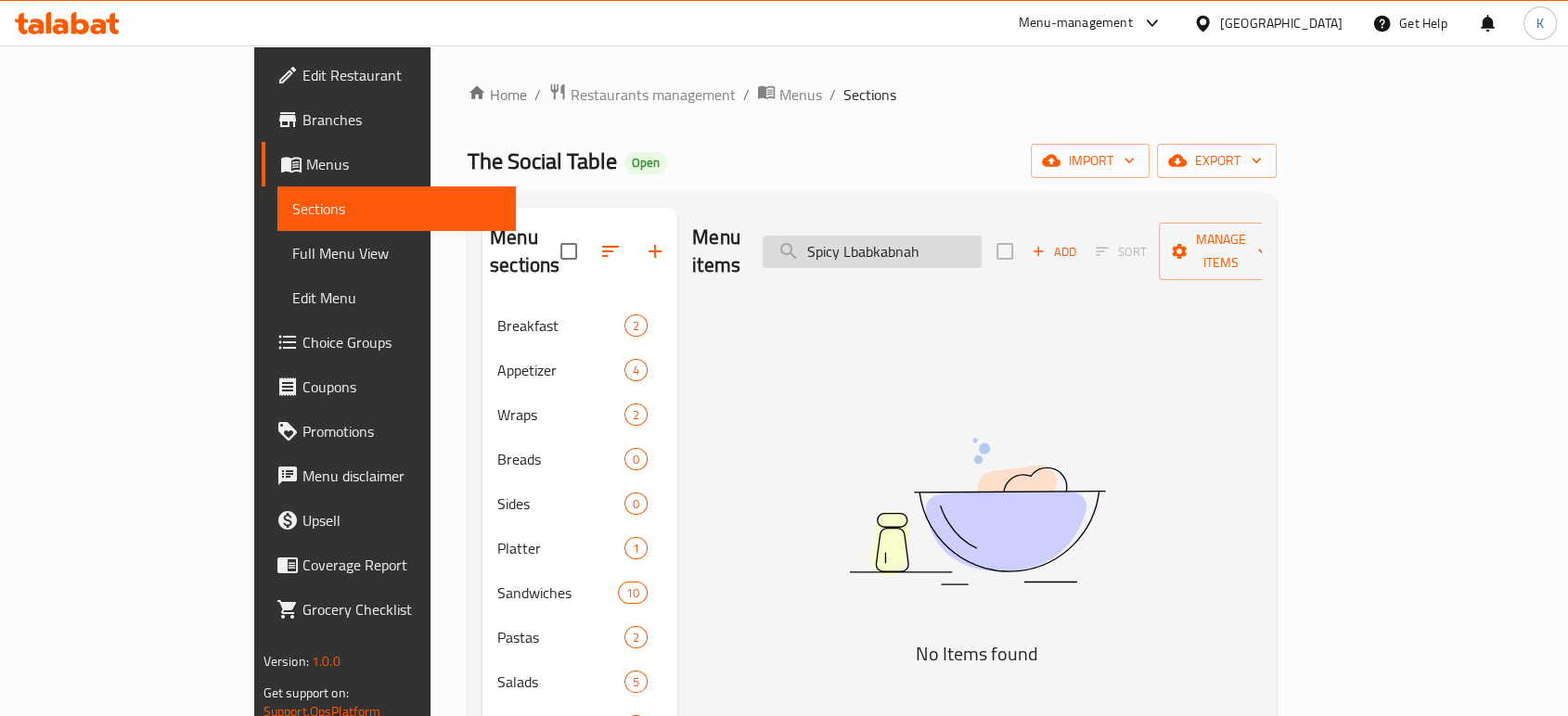
click at [928, 249] on input "Spicy Lbabkabnah" at bounding box center [872, 251] width 219 height 33
type input "n"
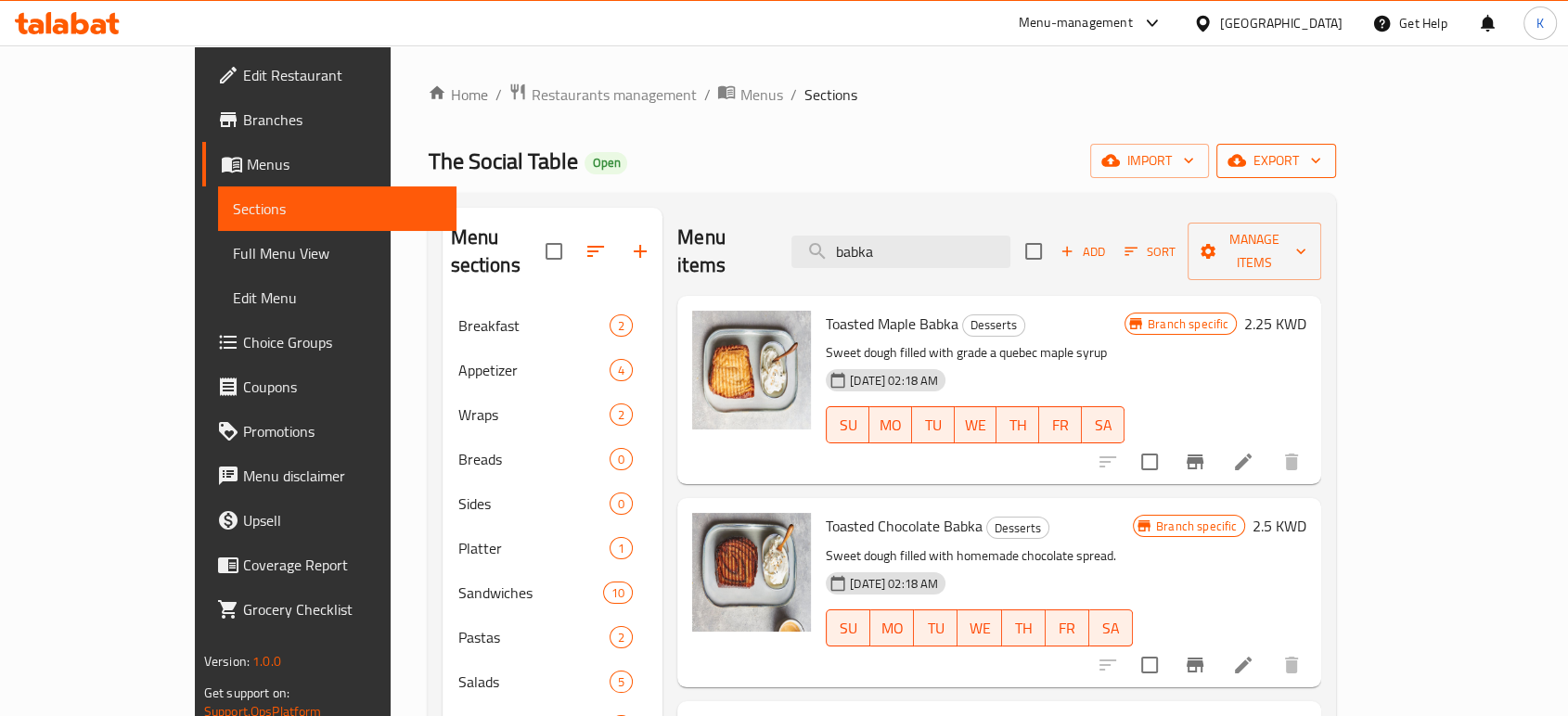
click at [1321, 162] on span "export" at bounding box center [1276, 161] width 90 height 23
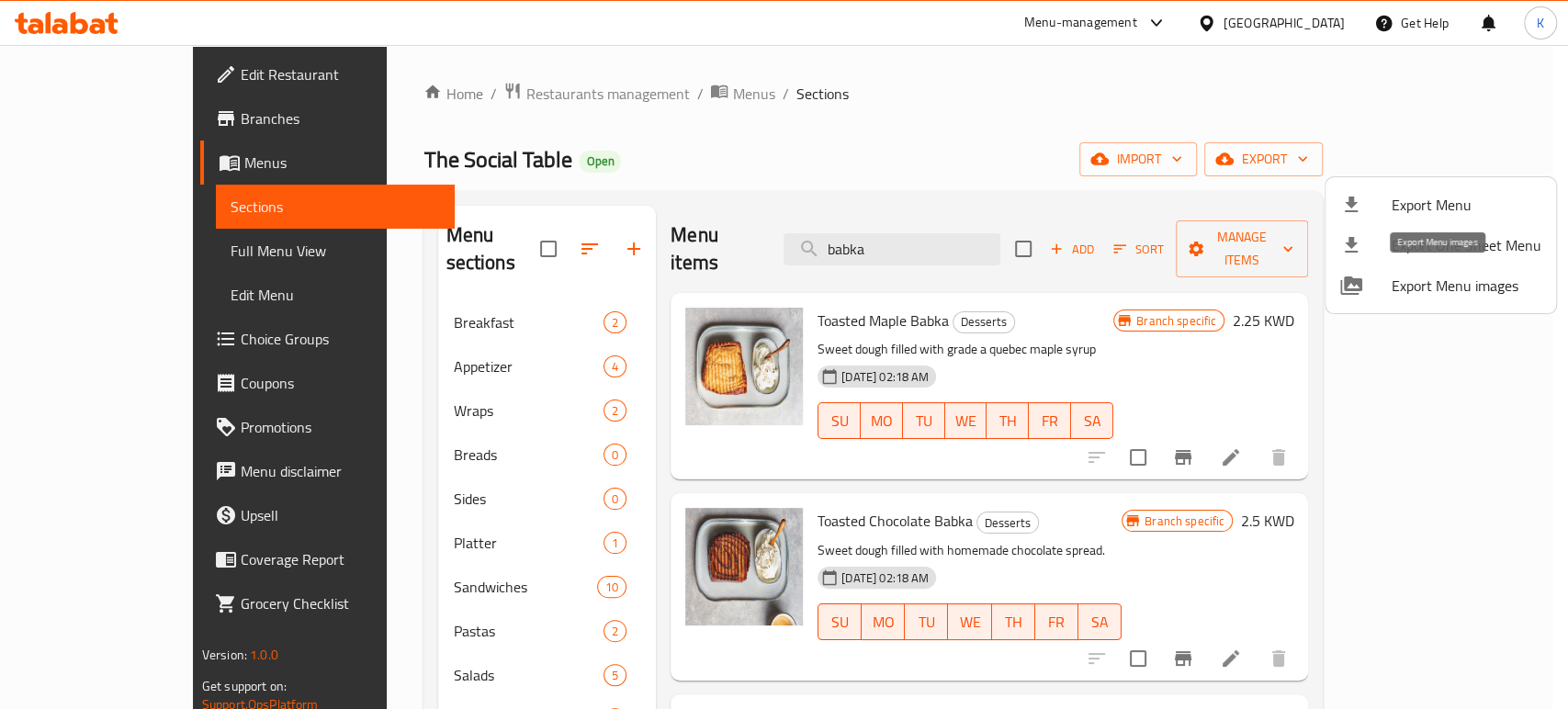
click at [1469, 292] on span "Export Menu images" at bounding box center [1466, 286] width 150 height 22
click at [925, 234] on div at bounding box center [784, 354] width 1568 height 709
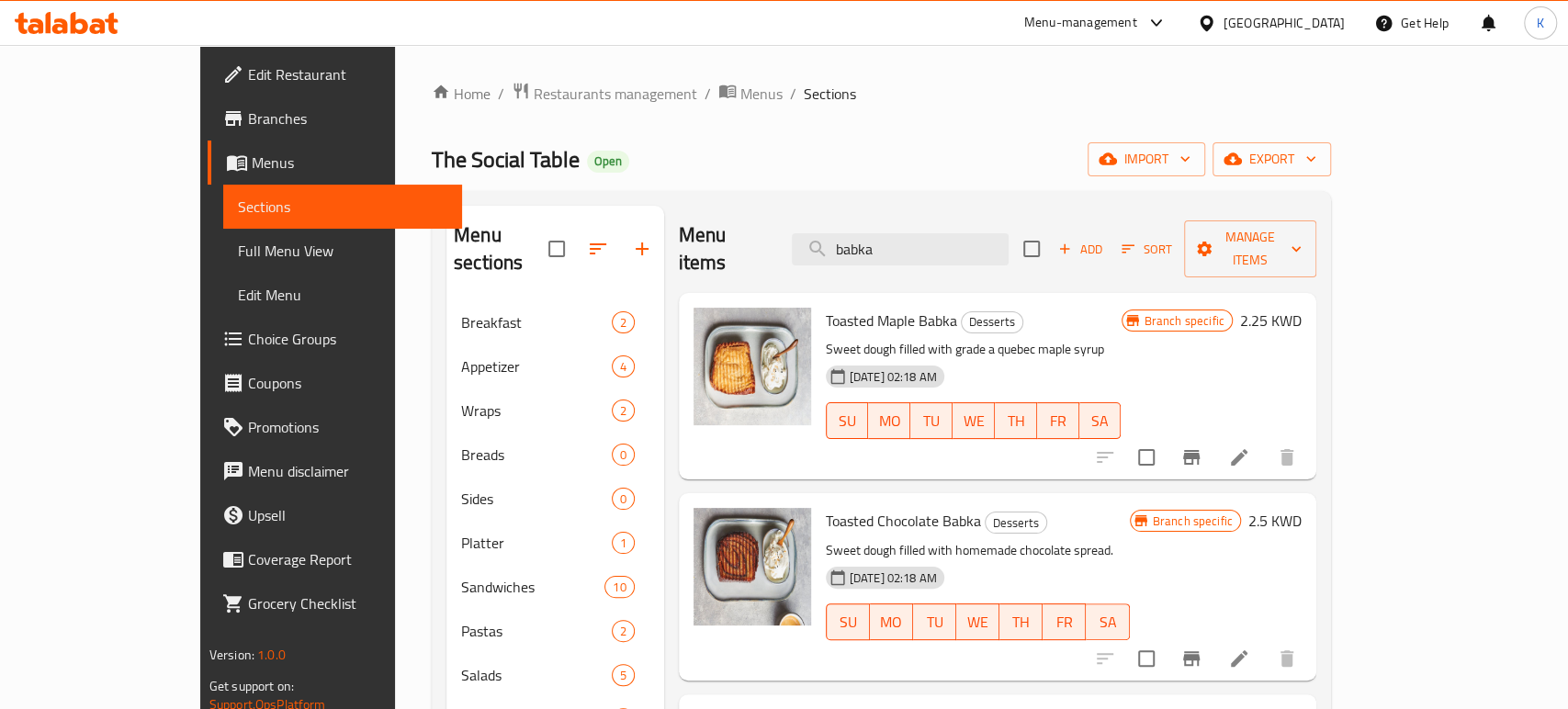
click at [925, 234] on input "babka" at bounding box center [900, 249] width 217 height 32
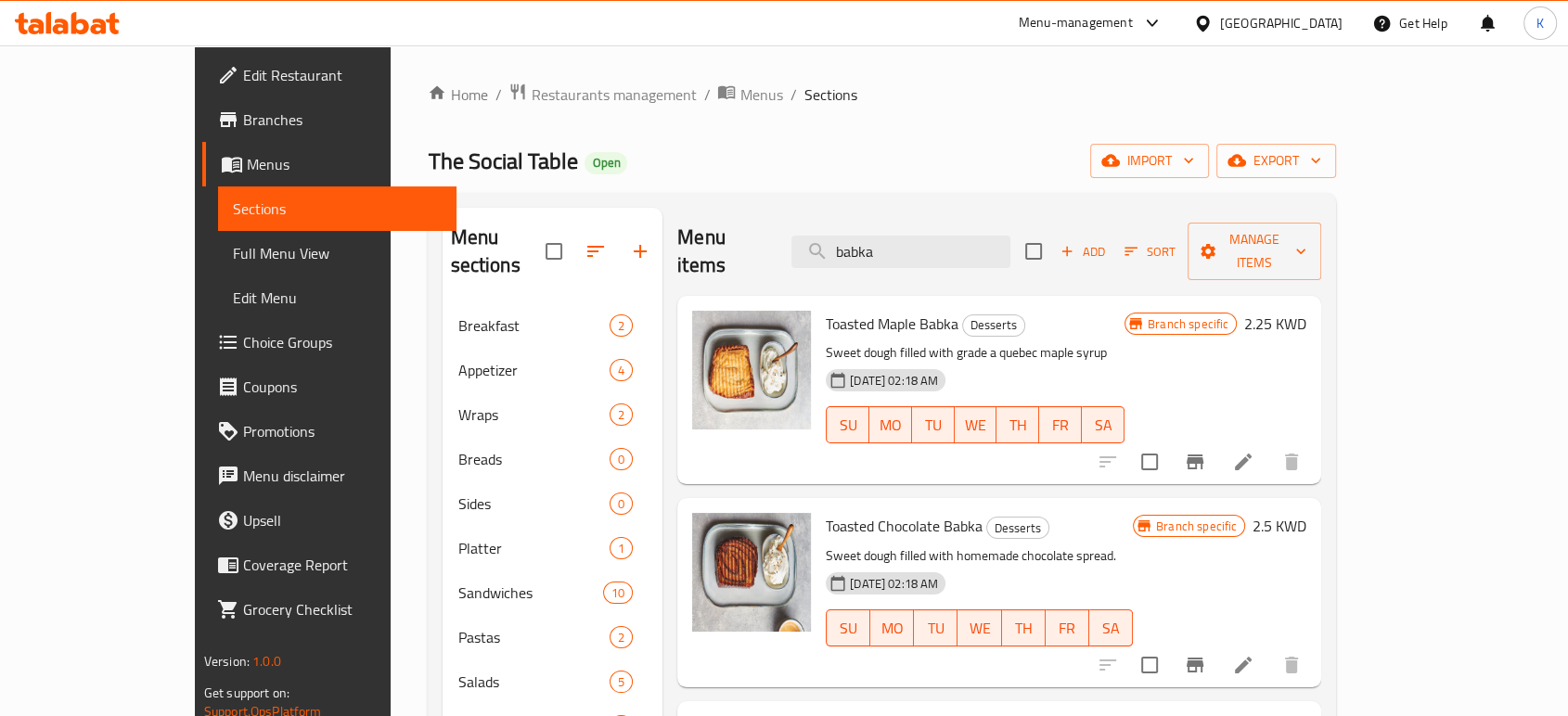
click at [934, 236] on input "babka" at bounding box center [901, 251] width 219 height 33
paste input "Spicy Labnah"
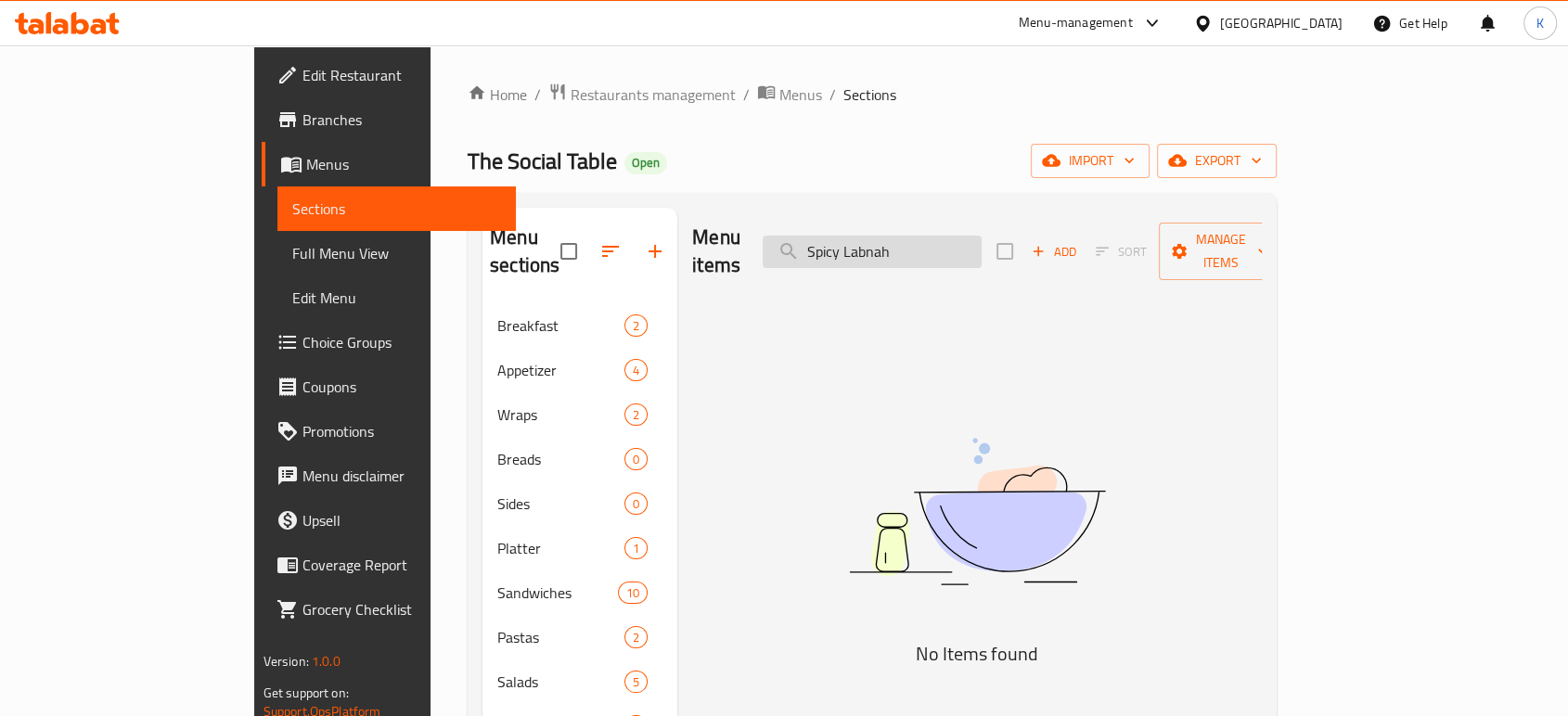
click at [964, 236] on input "Spicy Labnah" at bounding box center [872, 251] width 219 height 33
paste input "Creamy Red Pepper Feta"
type input "C"
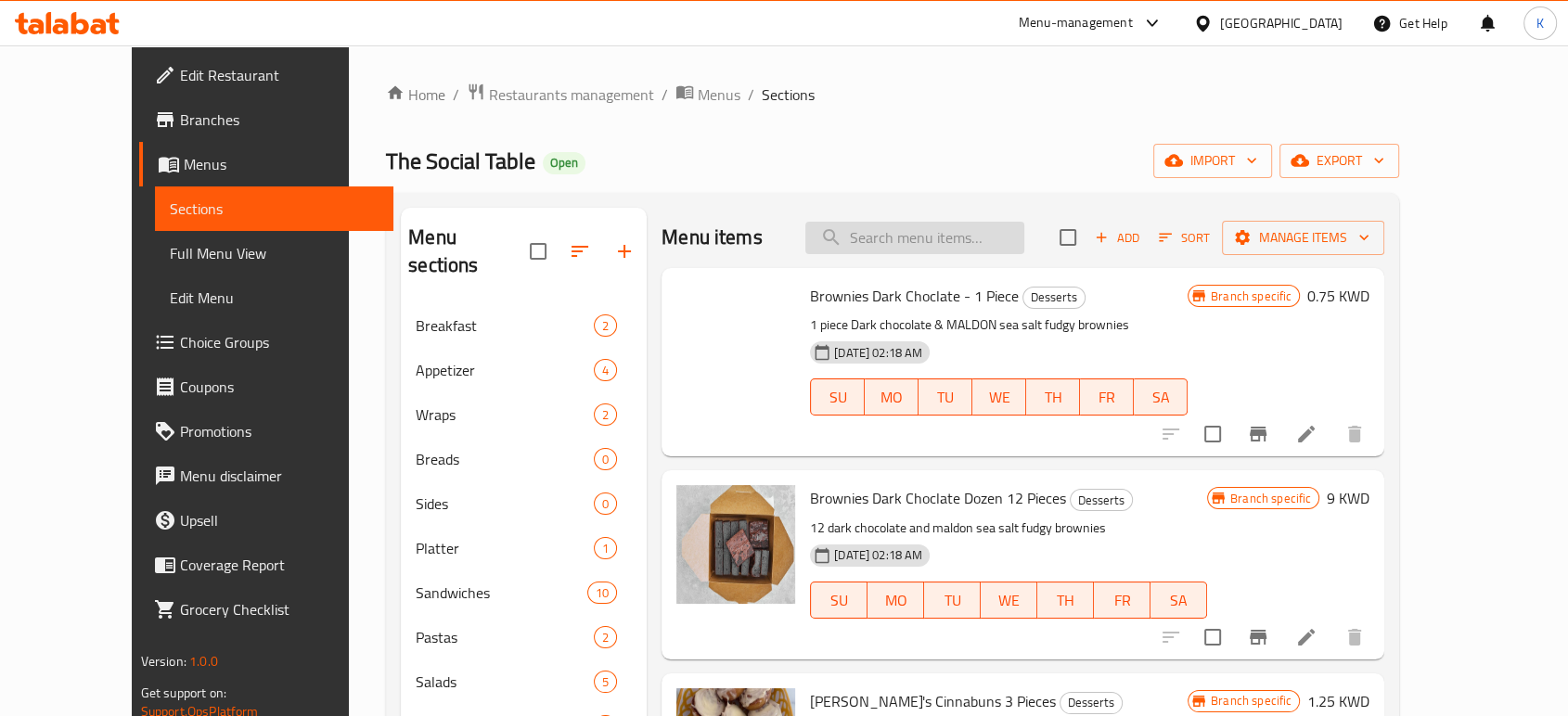
click at [909, 228] on input "search" at bounding box center [915, 238] width 219 height 33
paste input "Short Ribs Shawarma"
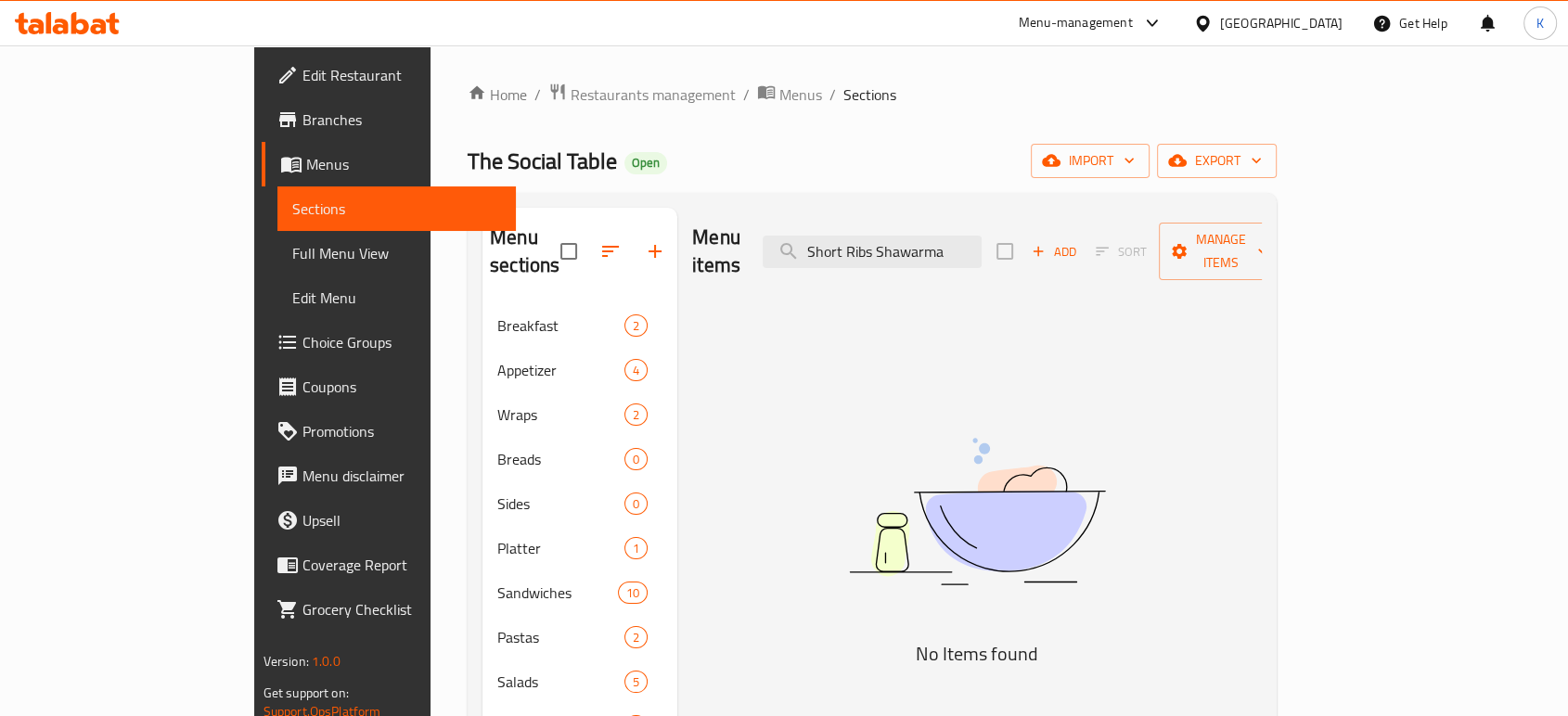
click at [953, 218] on div "Menu items Short Ribs Shawarma Add Sort Manage items" at bounding box center [976, 252] width 569 height 88
click at [966, 246] on input "Short Ribs Shawarma" at bounding box center [872, 251] width 219 height 33
paste input "Chicken"
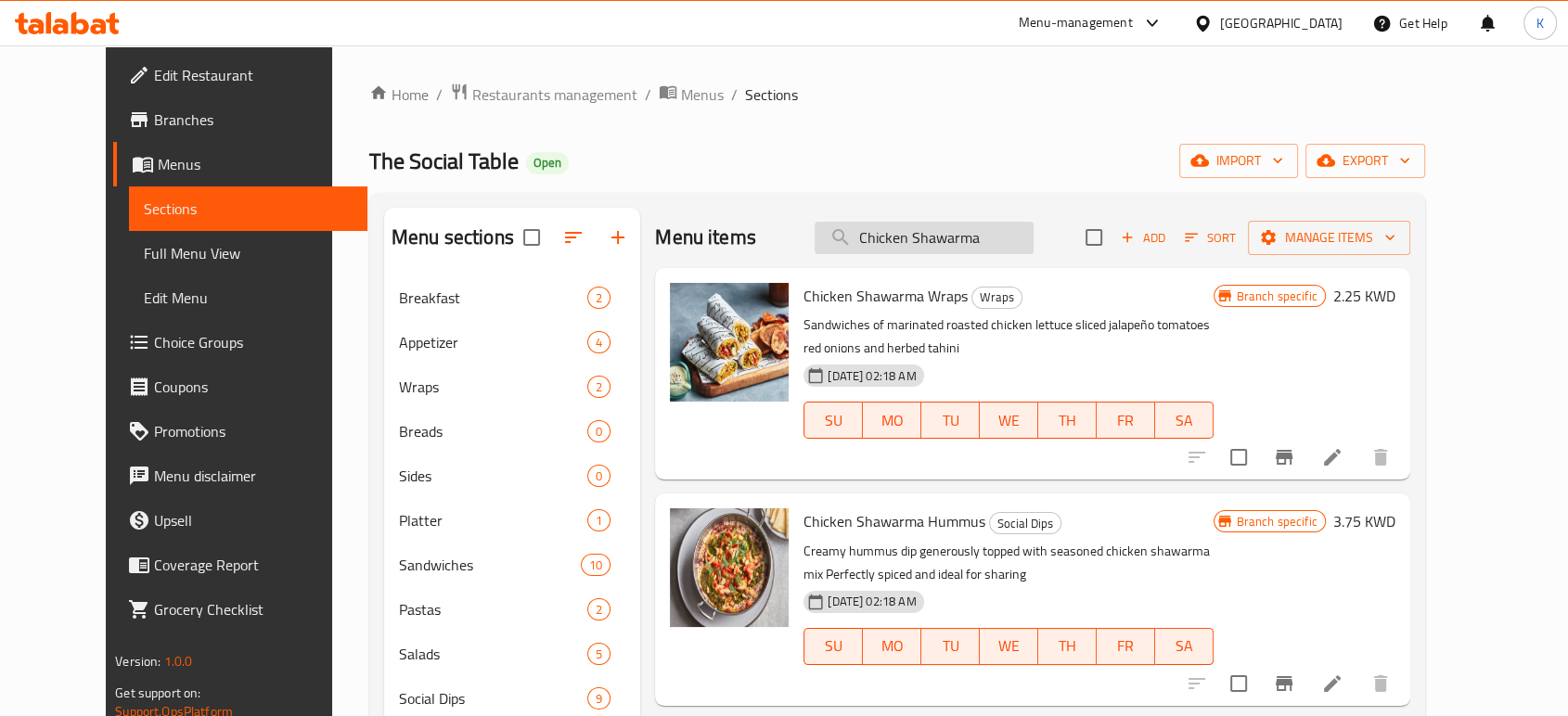
drag, startPoint x: 933, startPoint y: 224, endPoint x: 935, endPoint y: 232, distance: 8.2
click at [934, 228] on input "Chicken Shawarma" at bounding box center [924, 238] width 219 height 33
click at [935, 232] on input "Chicken Shawarma" at bounding box center [924, 238] width 219 height 33
click at [935, 235] on input "Chicken Shawarma" at bounding box center [924, 238] width 219 height 33
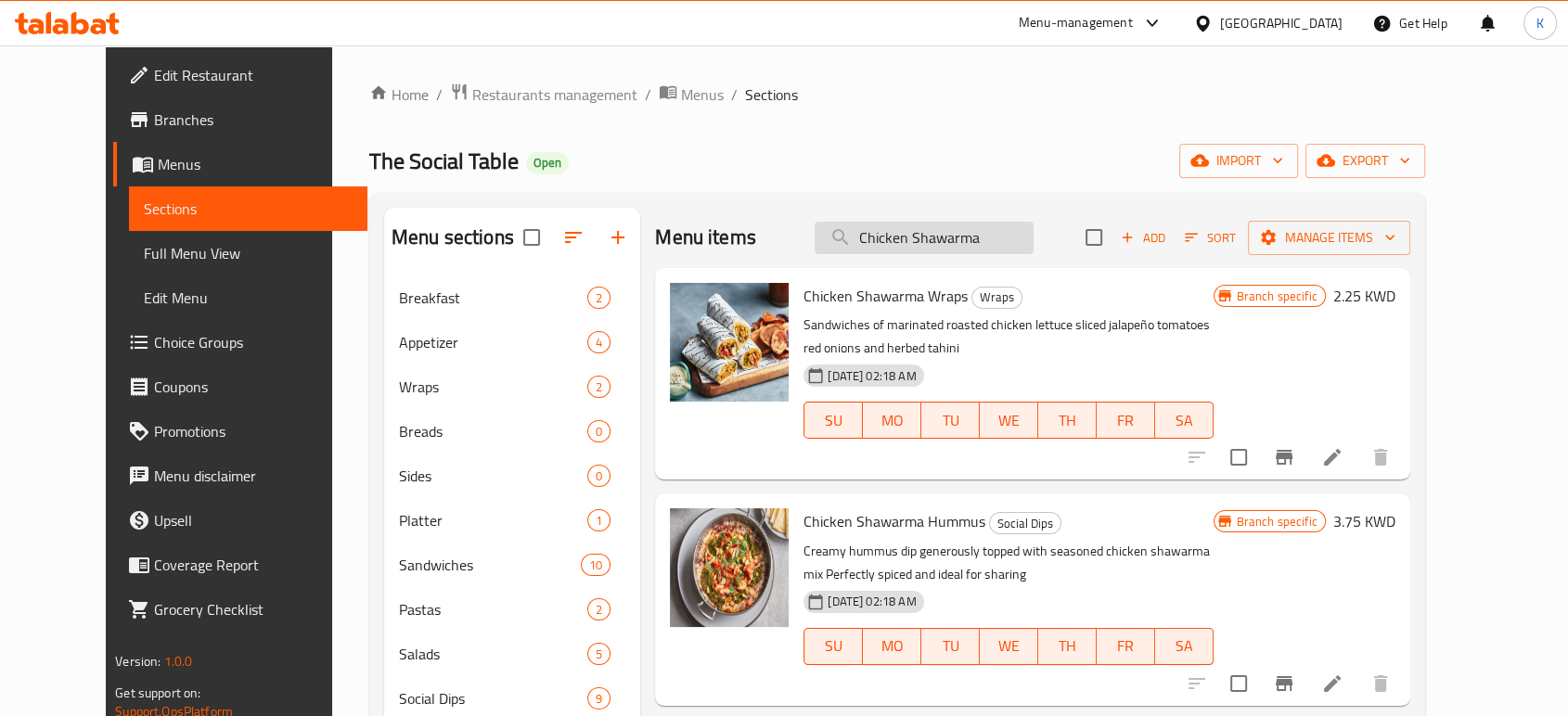
click at [954, 240] on input "Chicken Shawarma" at bounding box center [924, 238] width 219 height 33
paste input "Mixed Greens"
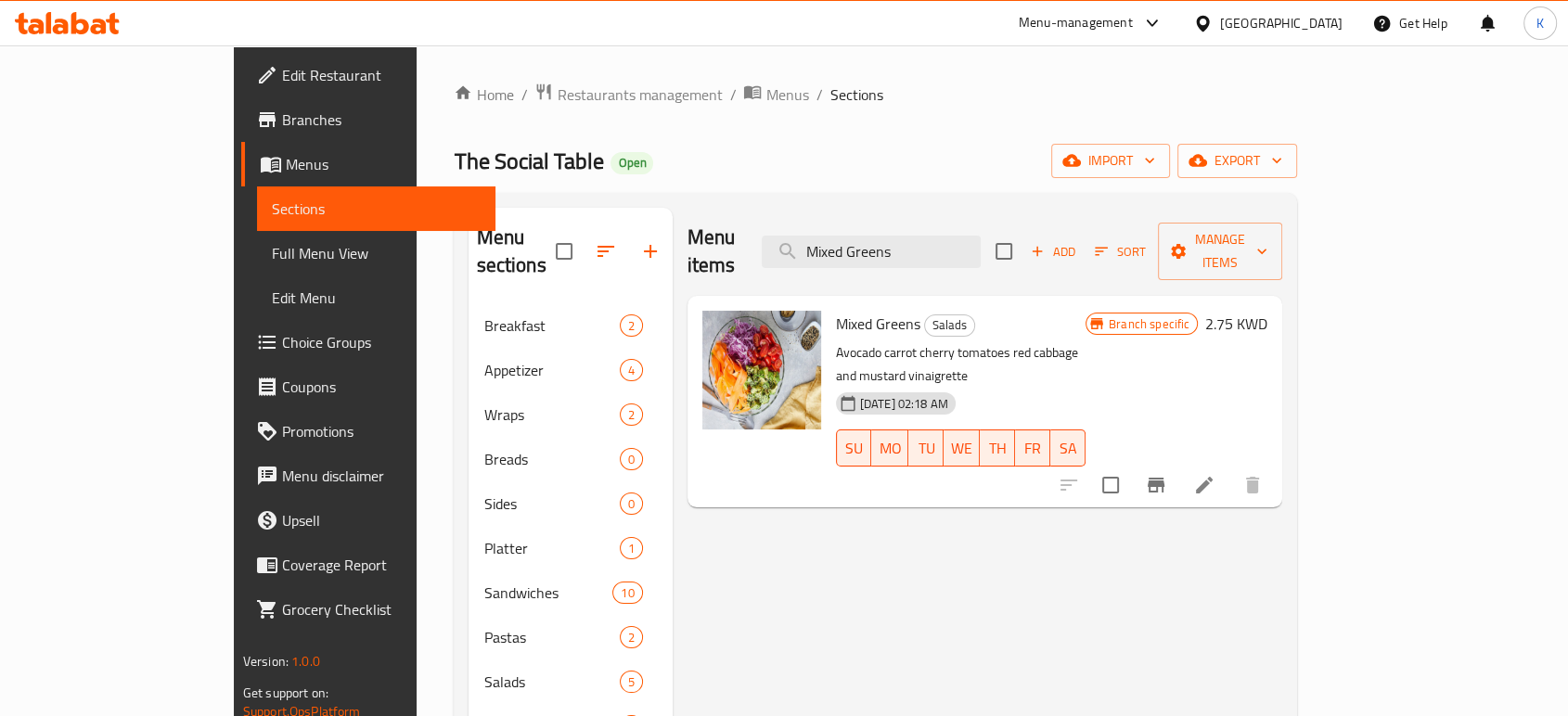
type input "Mixed Greens"
click at [1215, 474] on icon at bounding box center [1204, 485] width 22 height 22
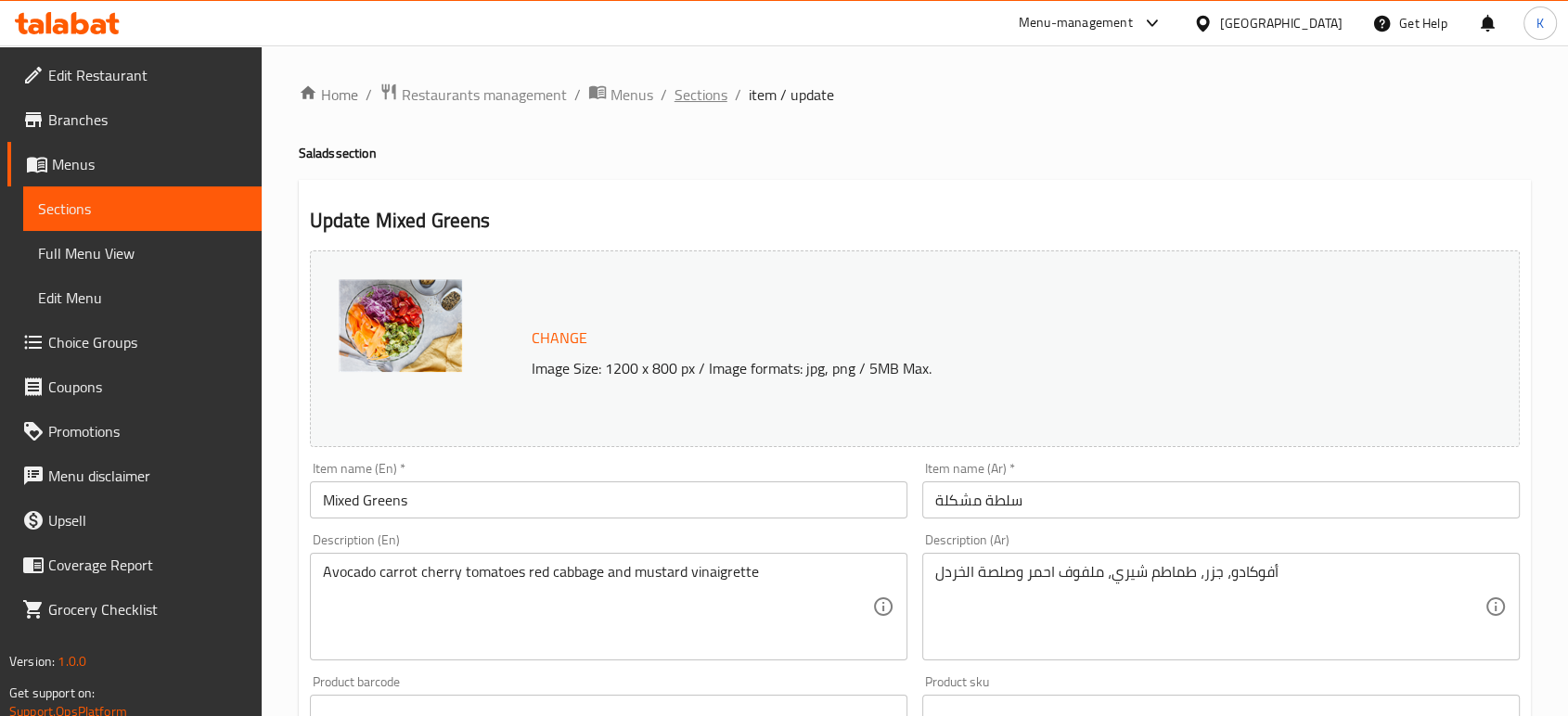
click at [689, 95] on span "Sections" at bounding box center [701, 94] width 53 height 22
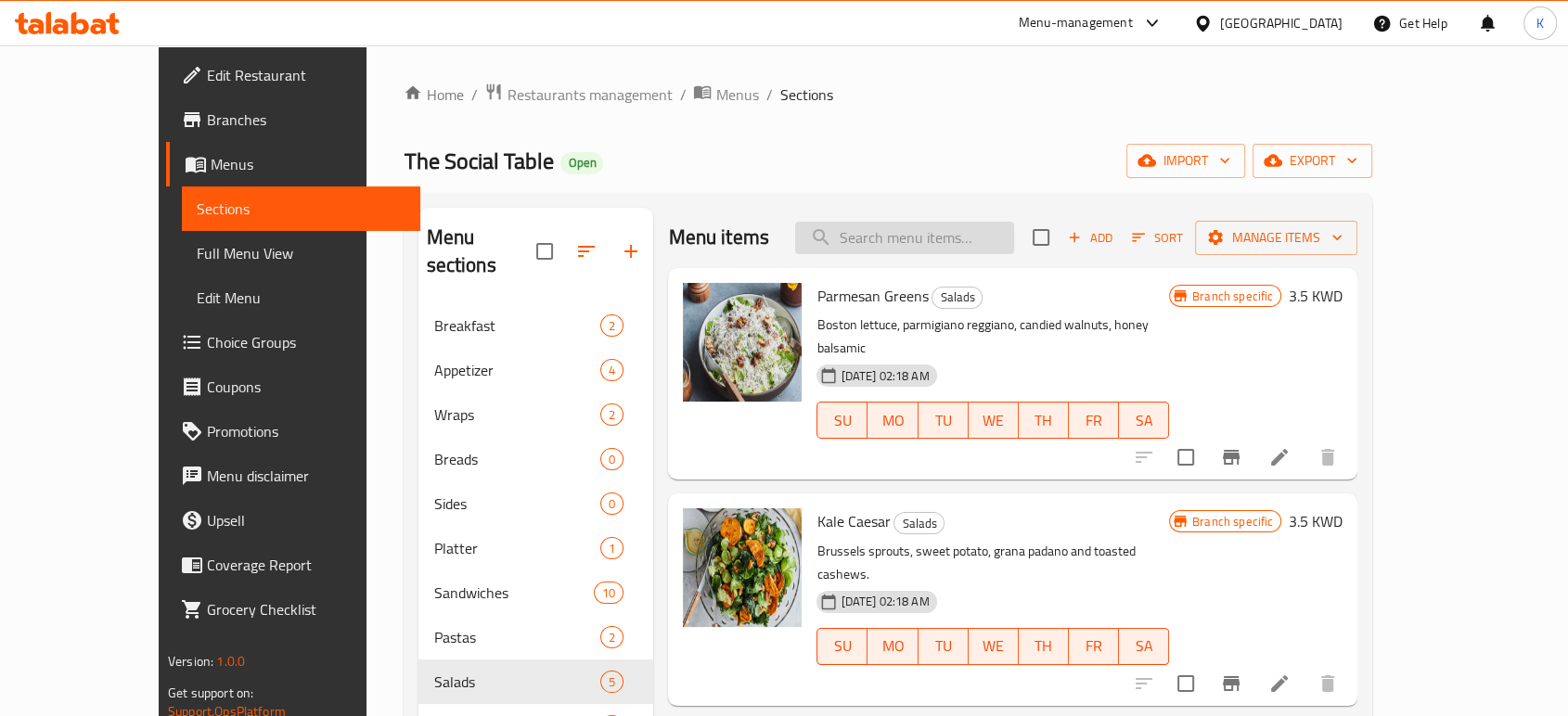
click at [887, 238] on input "search" at bounding box center [904, 238] width 219 height 33
paste input "Lentil"
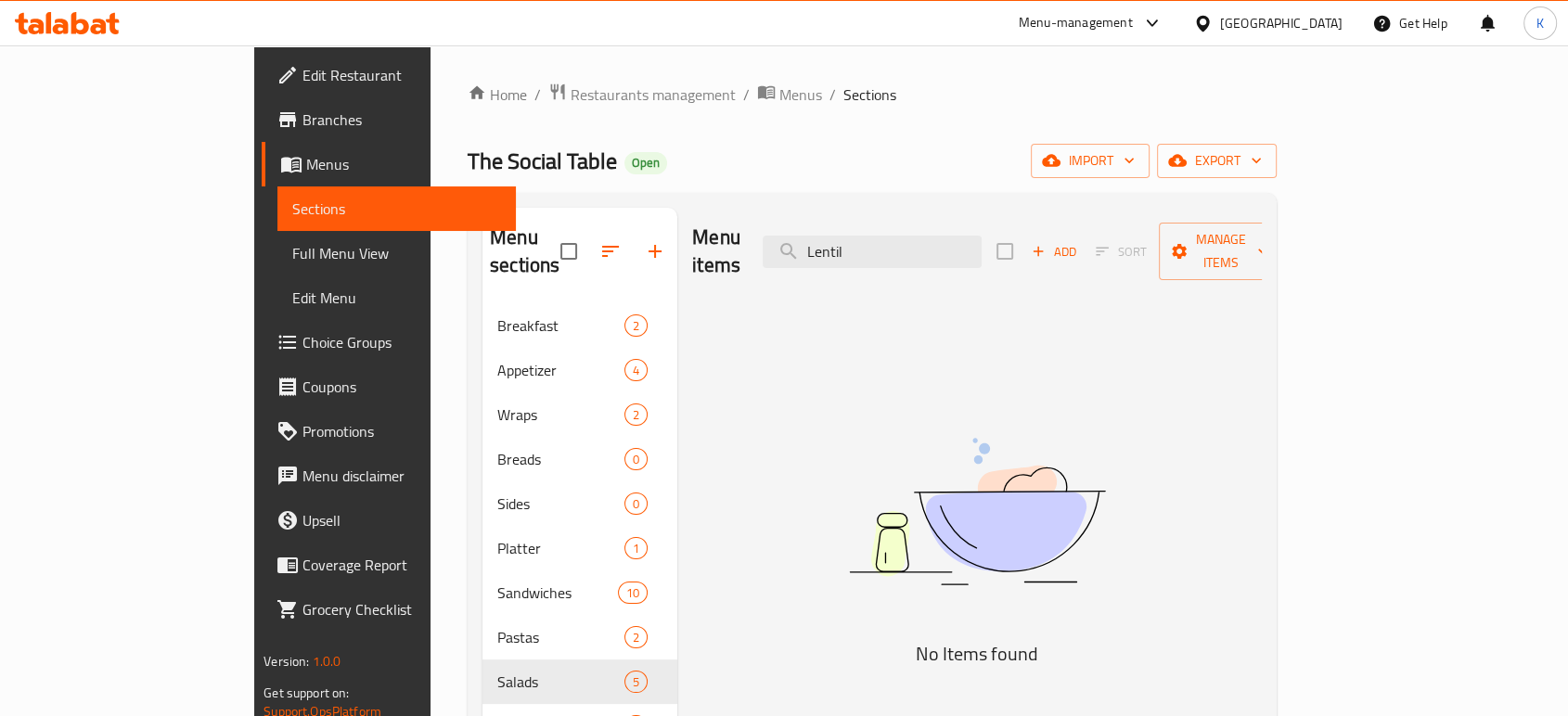
type input "Lentil"
click at [958, 237] on input "Lentil" at bounding box center [872, 251] width 219 height 33
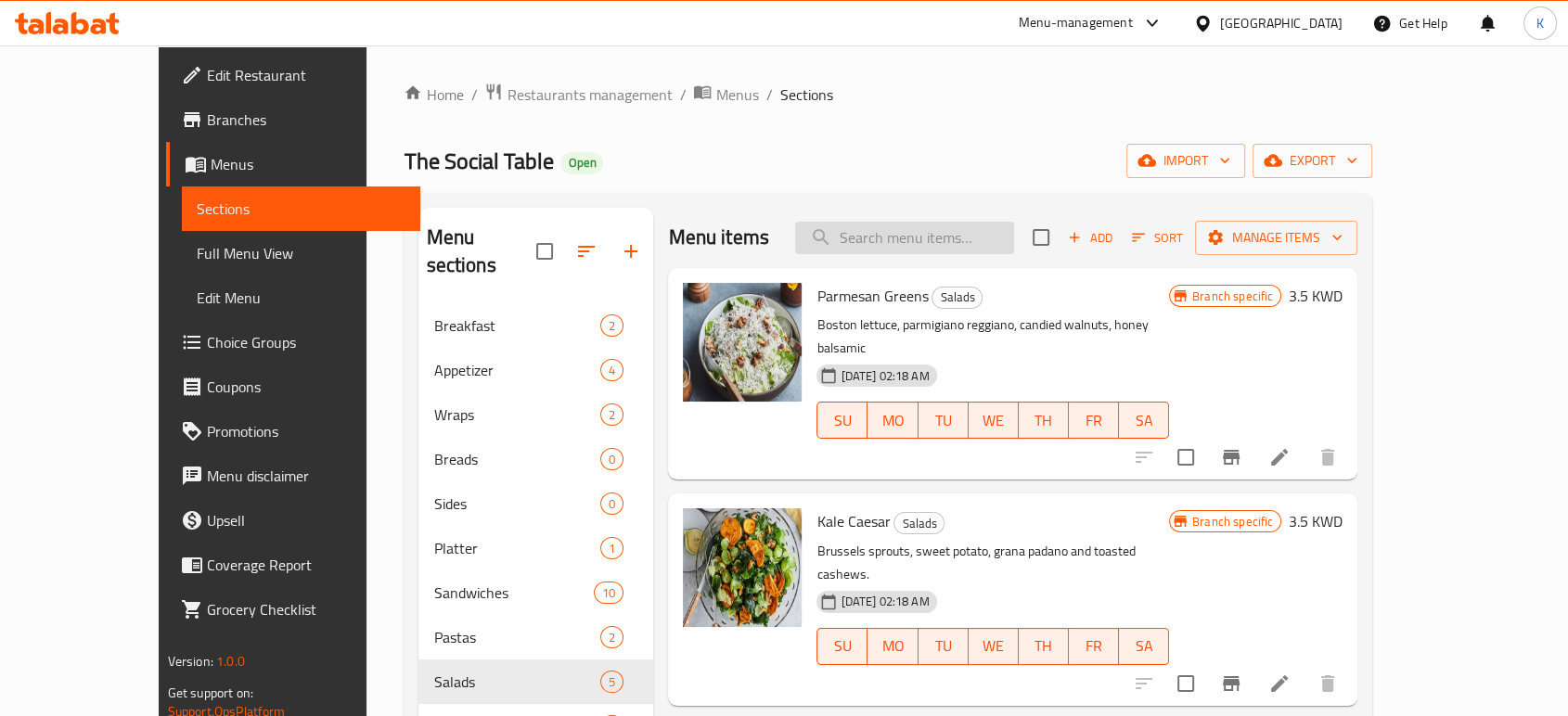
paste input "Brown Lentil"
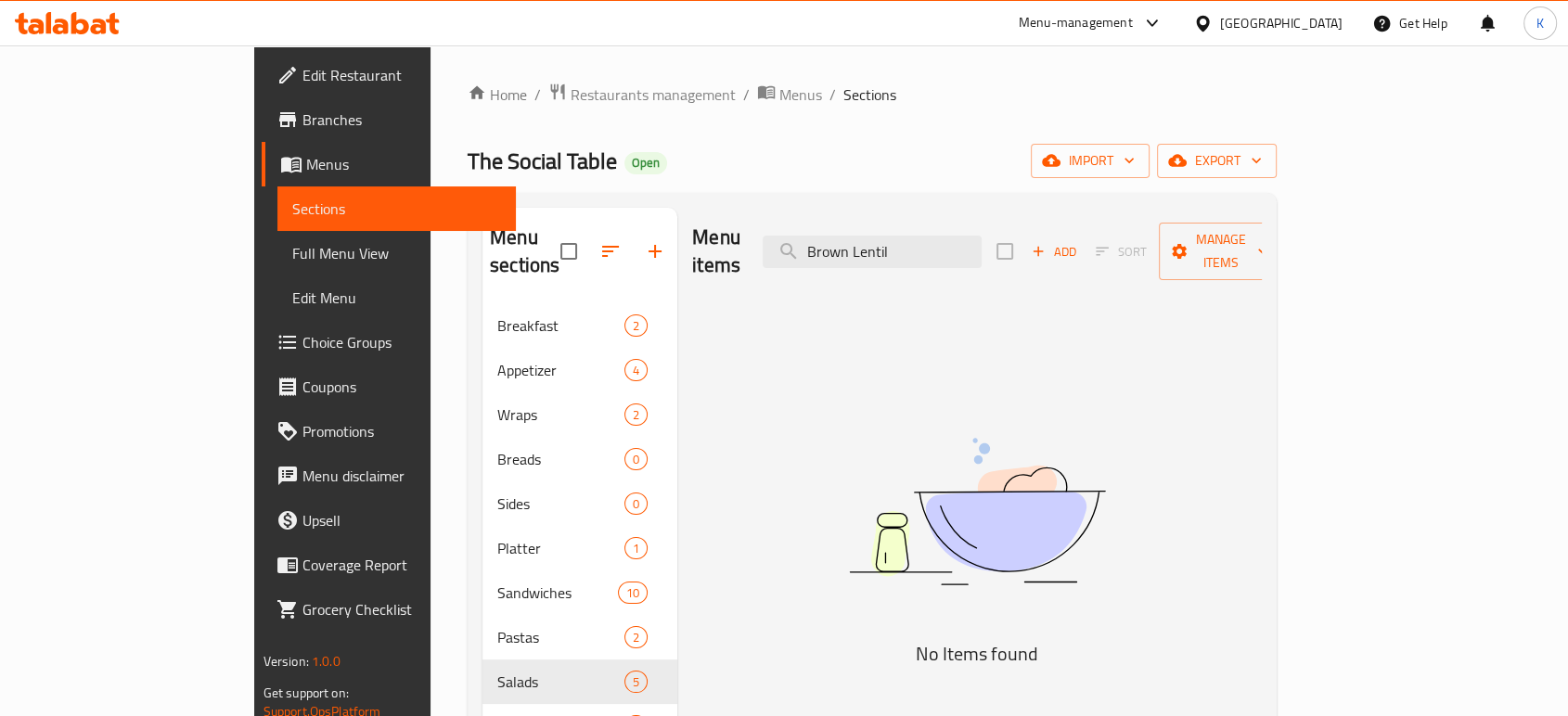
type input "Brown Lentil"
